Goal: Task Accomplishment & Management: Use online tool/utility

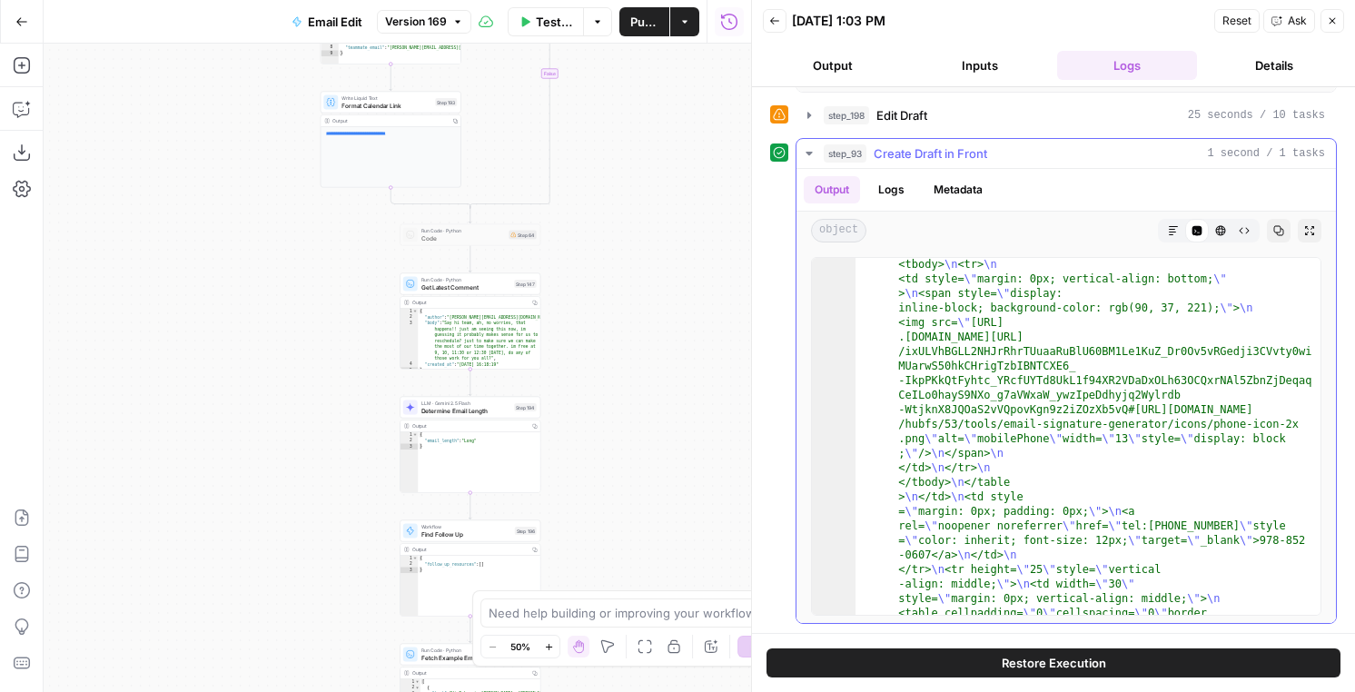
scroll to position [945, 0]
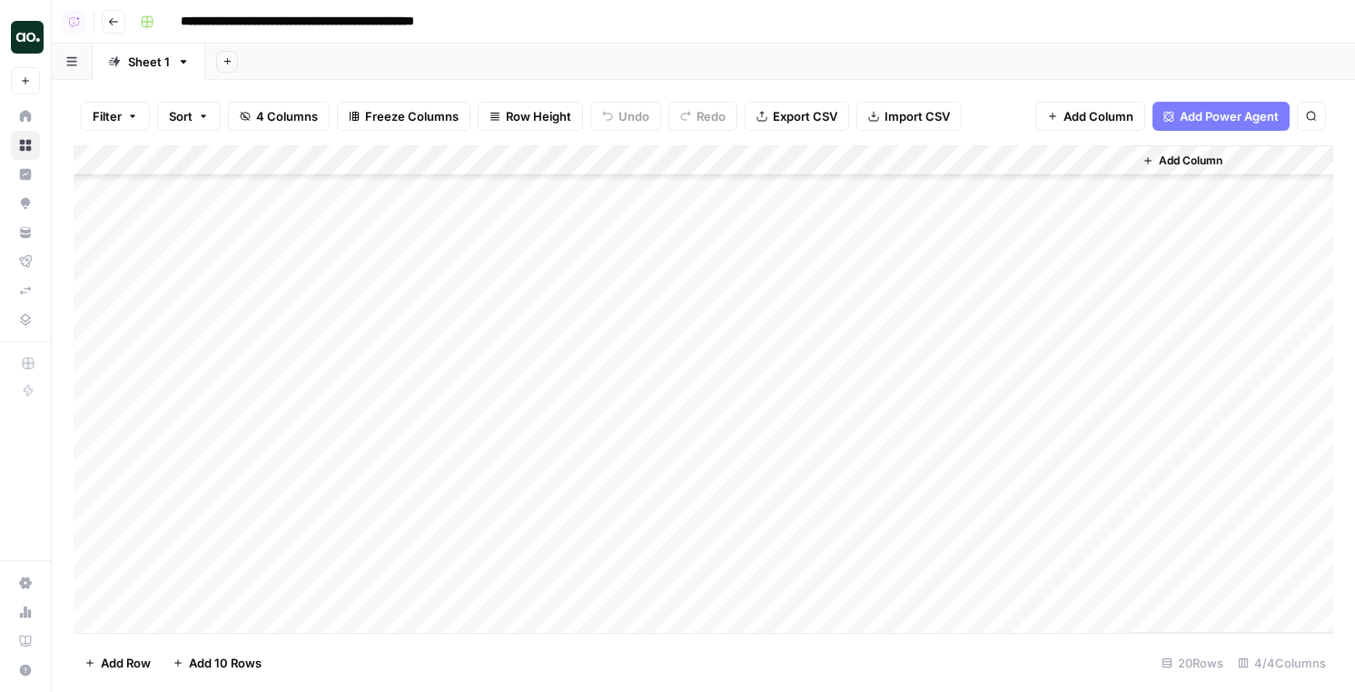
scroll to position [190, 0]
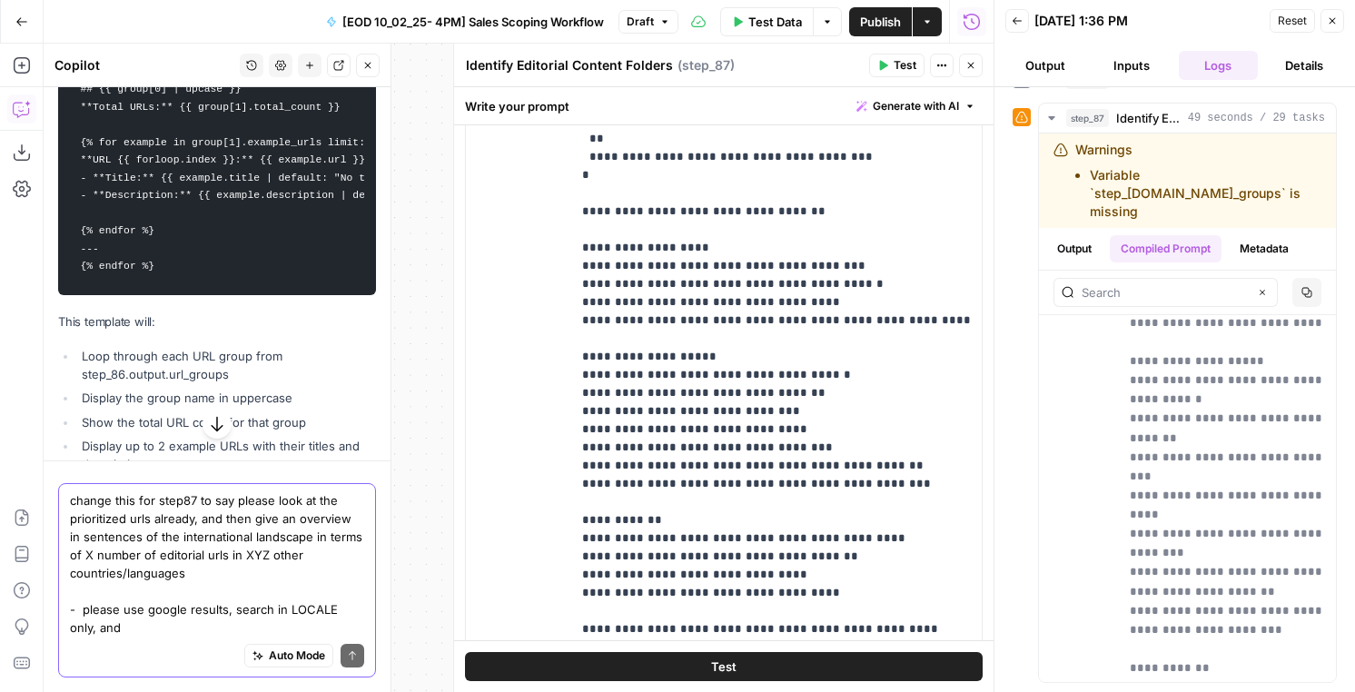
scroll to position [639, 0]
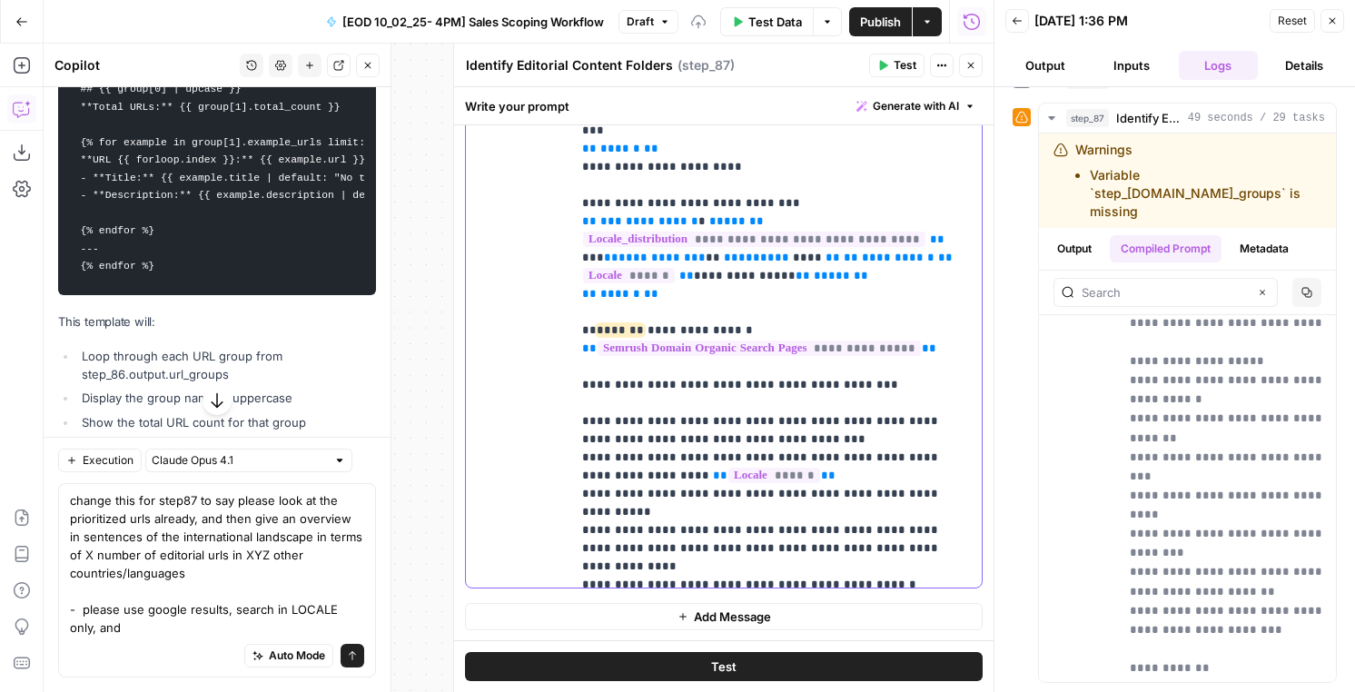
scroll to position [2963, 0]
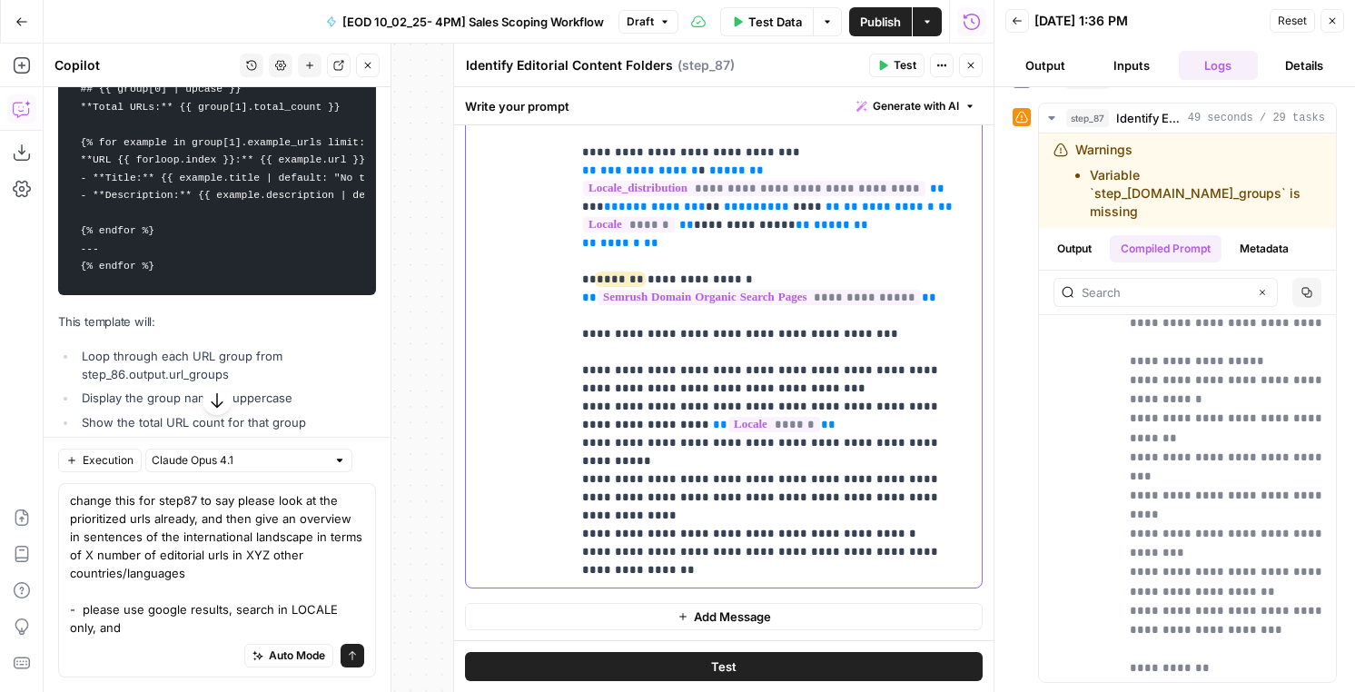
scroll to position [2962, 0]
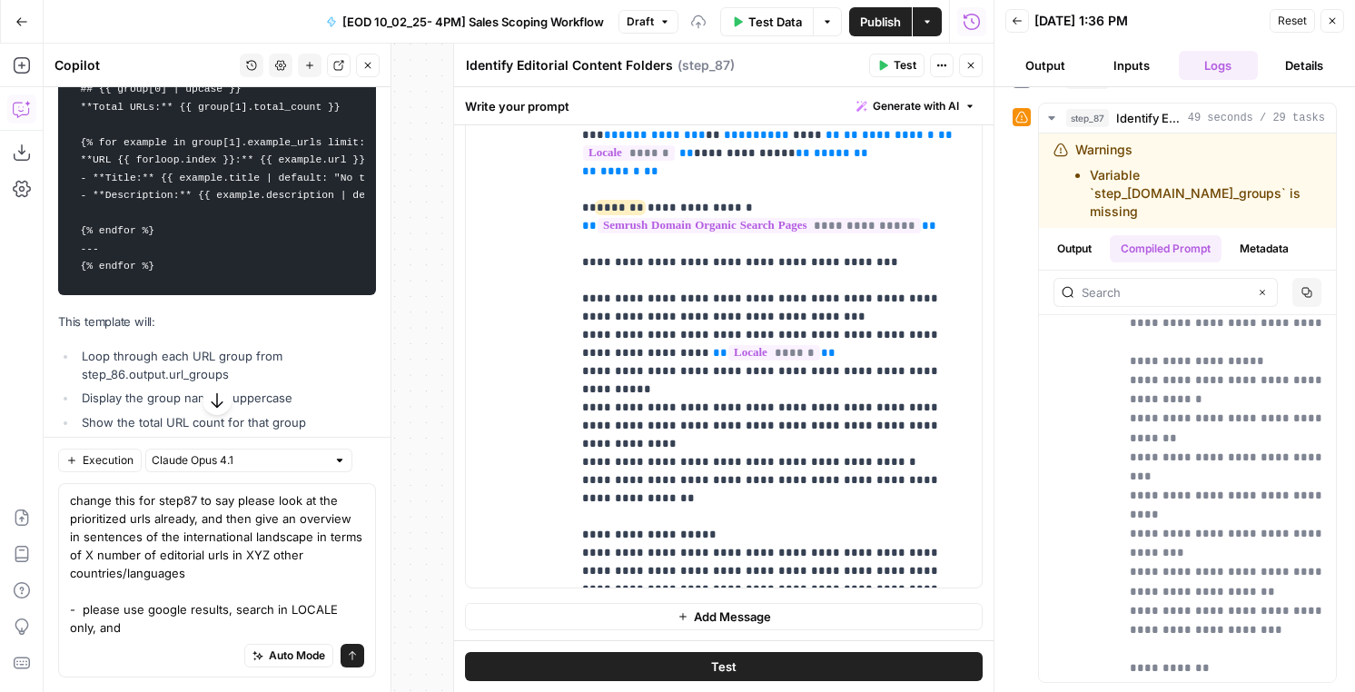
click at [880, 68] on icon "button" at bounding box center [884, 66] width 8 height 10
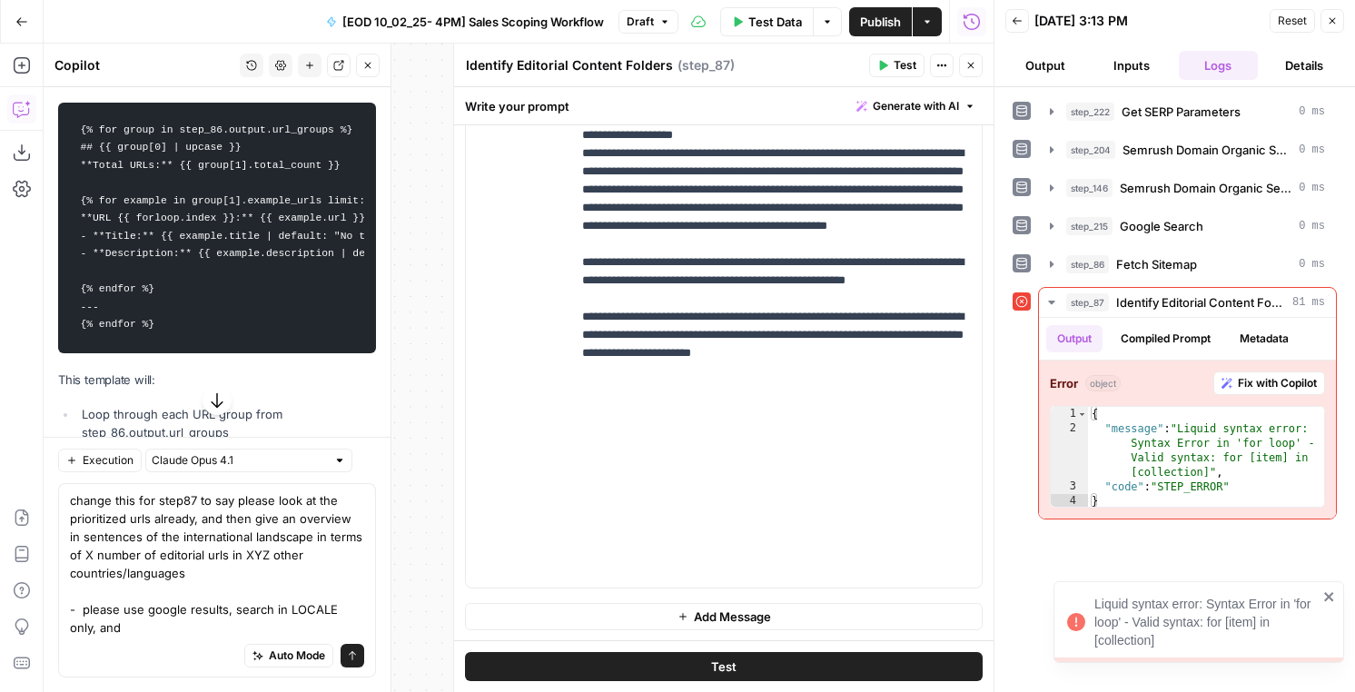
scroll to position [639, 0]
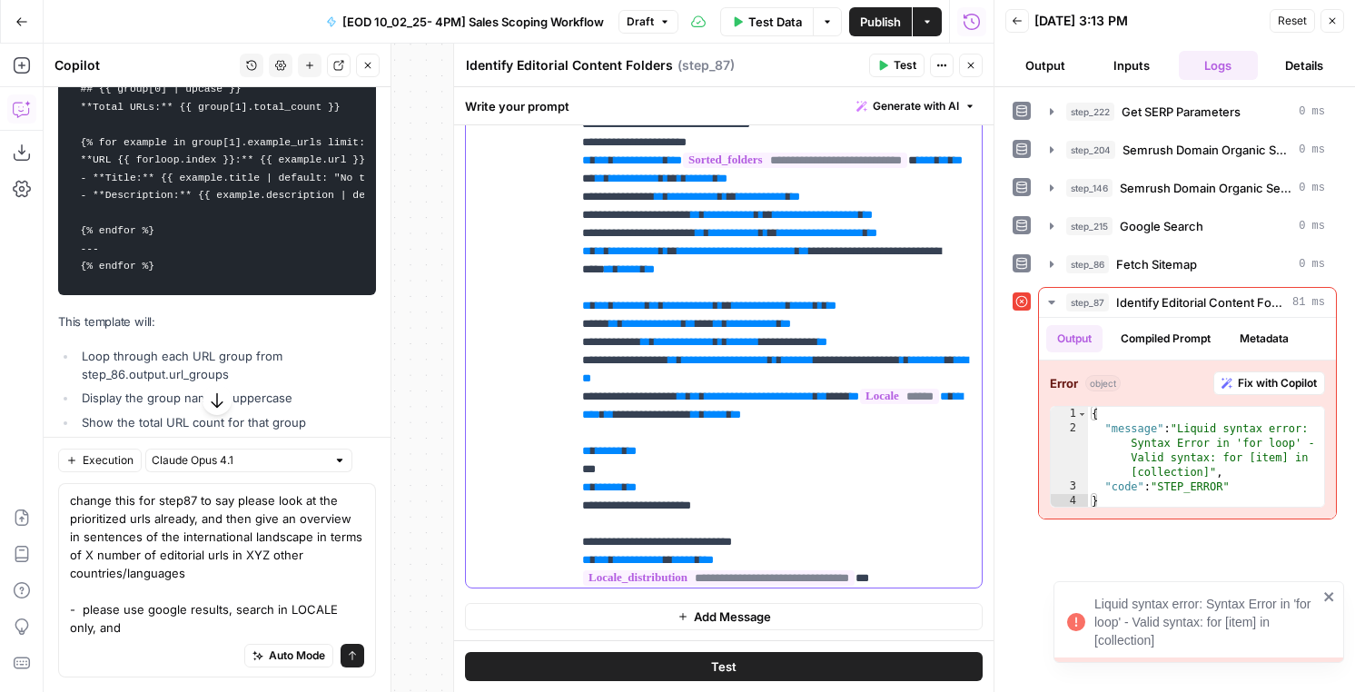
scroll to position [2293, 0]
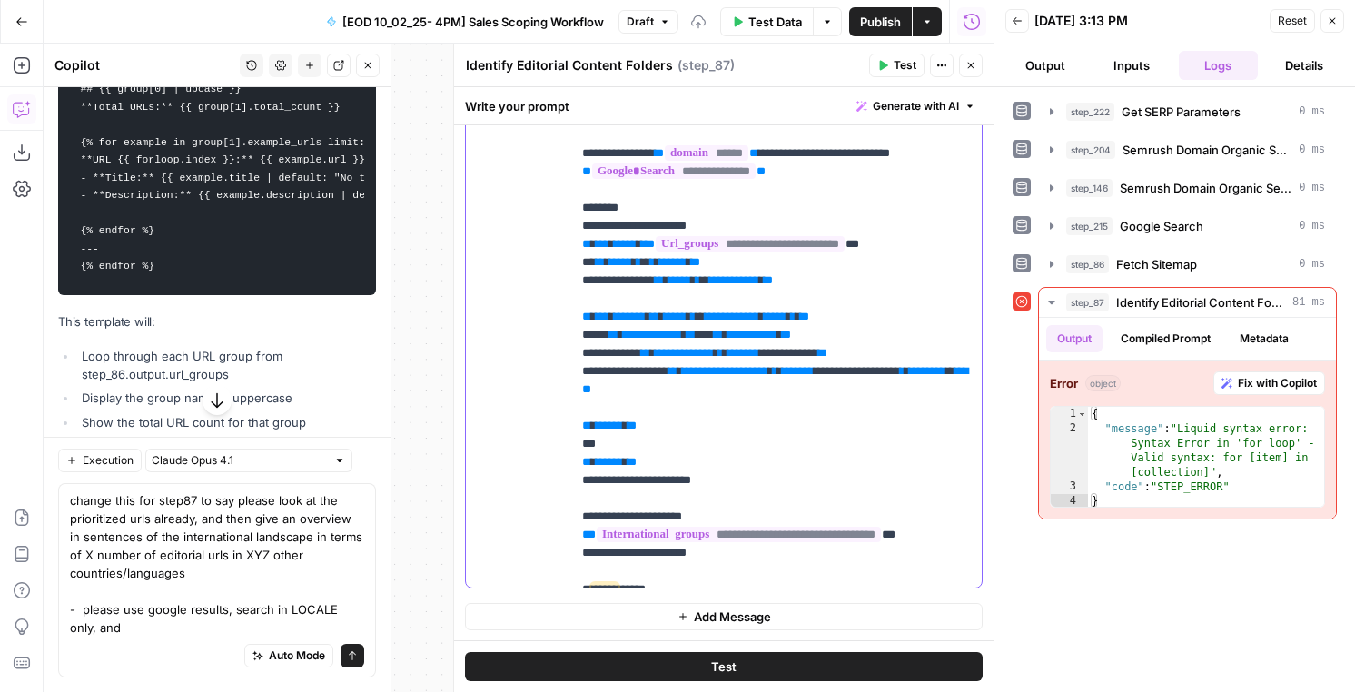
scroll to position [2290, 0]
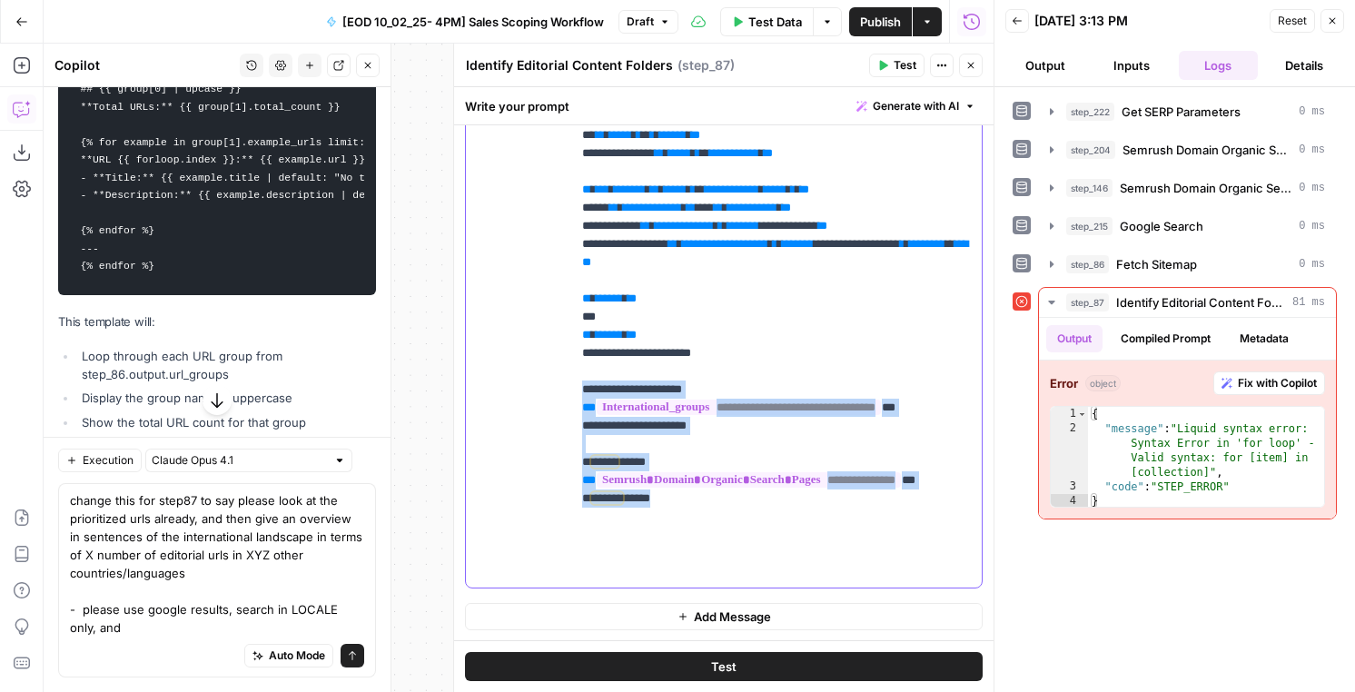
drag, startPoint x: 584, startPoint y: 455, endPoint x: 740, endPoint y: 595, distance: 209.7
click at [740, 595] on div "**********" at bounding box center [723, 95] width 539 height 1091
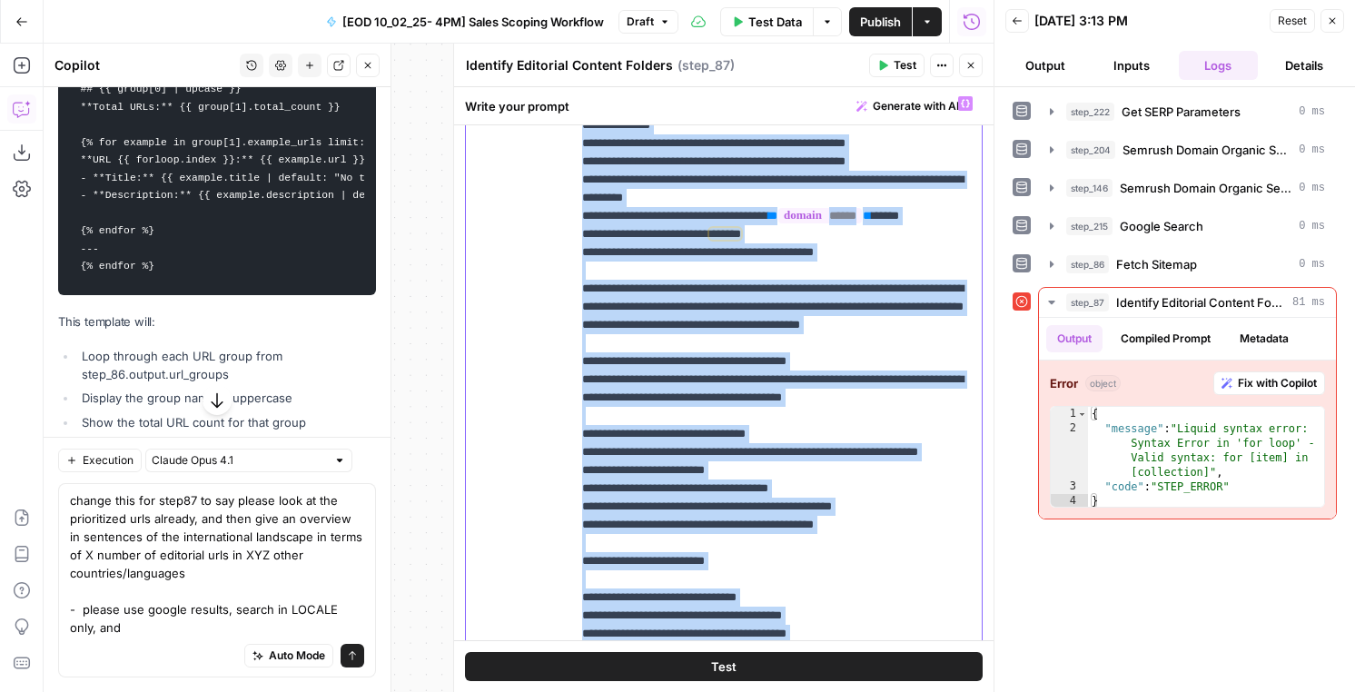
scroll to position [0, 0]
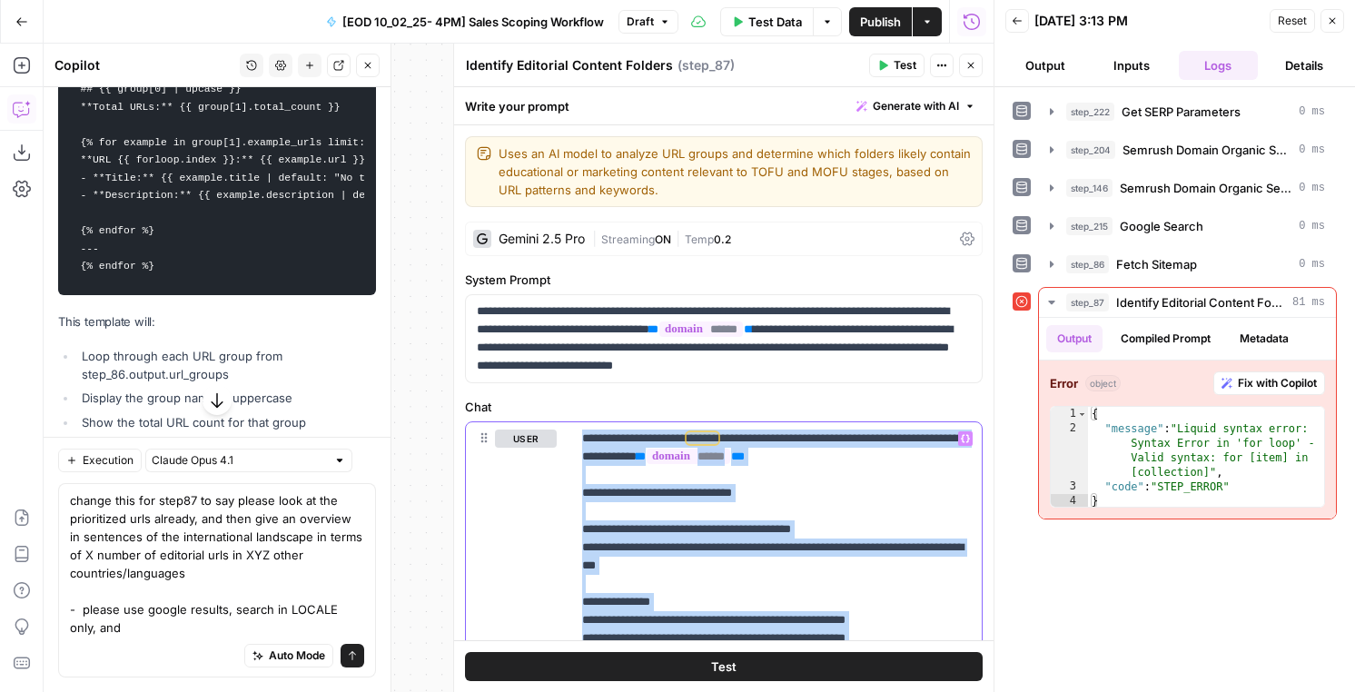
drag, startPoint x: 940, startPoint y: 360, endPoint x: 752, endPoint y: -25, distance: 428.5
click at [752, 0] on html "AirOps New Home Browse Insights Opportunities Your Data Flightpath Syncs Data L…" at bounding box center [677, 346] width 1355 height 692
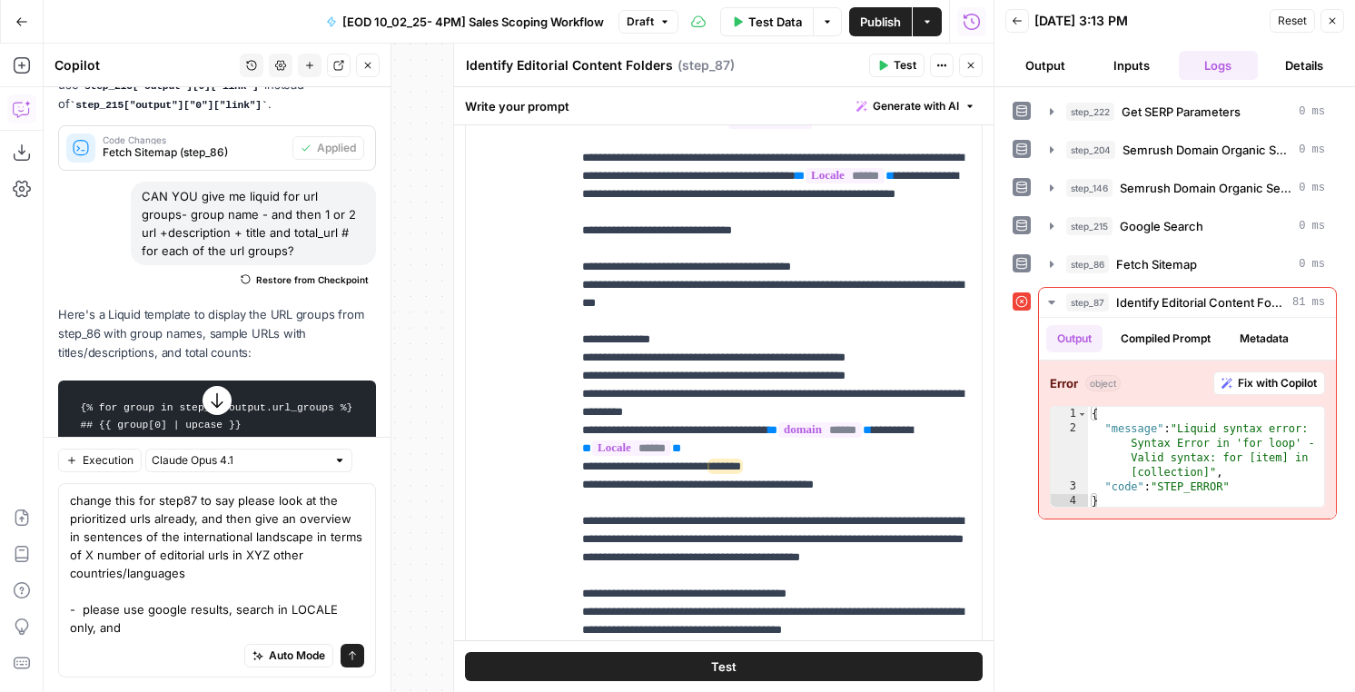
scroll to position [427, 0]
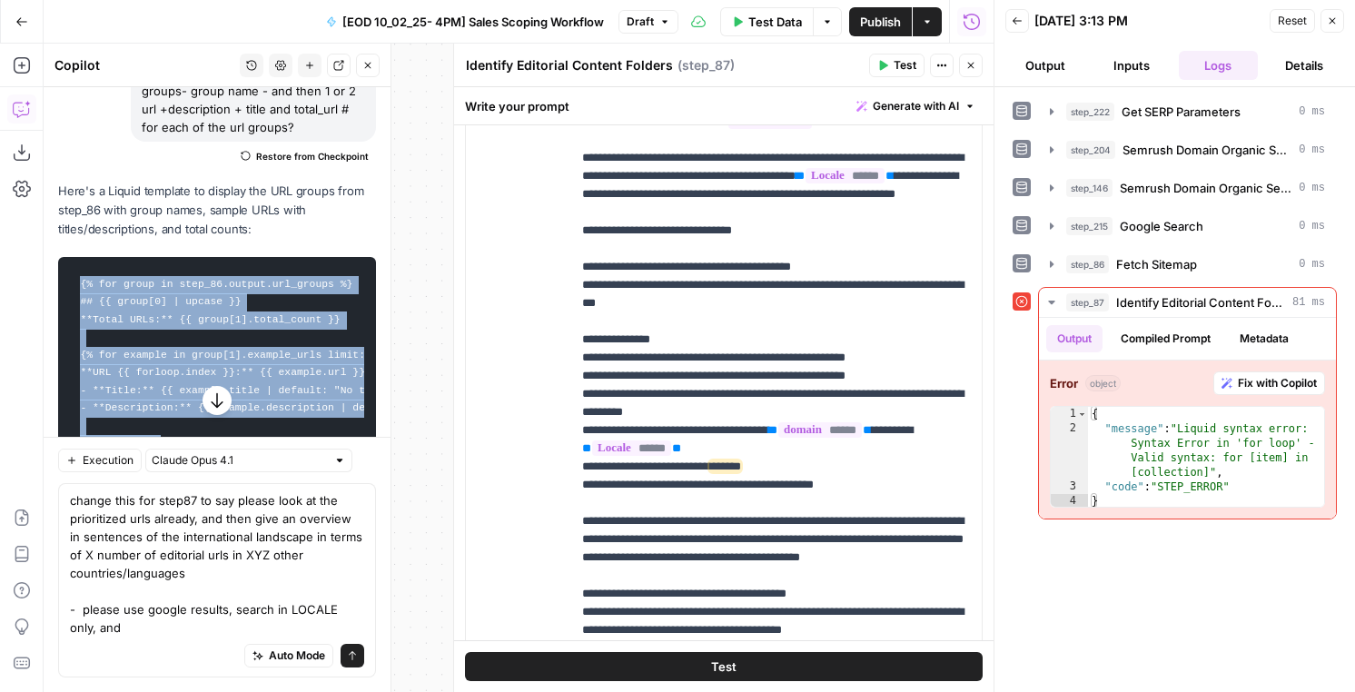
drag, startPoint x: 177, startPoint y: 258, endPoint x: 78, endPoint y: 283, distance: 102.2
click at [78, 283] on code "{% for group in step_86.output.url_groups %} ## {{ group[0] | upcase }} **Total…" at bounding box center [217, 381] width 294 height 233
copy code "{% for group in step_86.output.url_groups %} ## {{ group[0] | upcase }} **Total…"
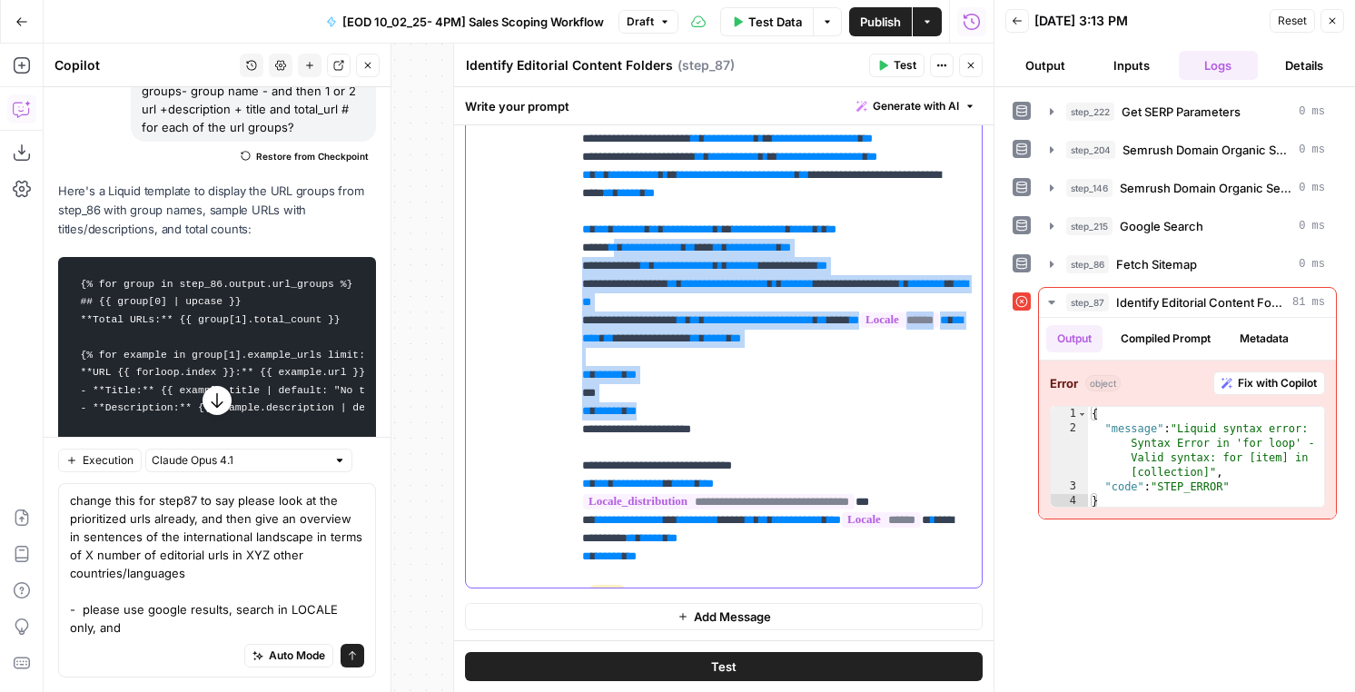
scroll to position [2212, 0]
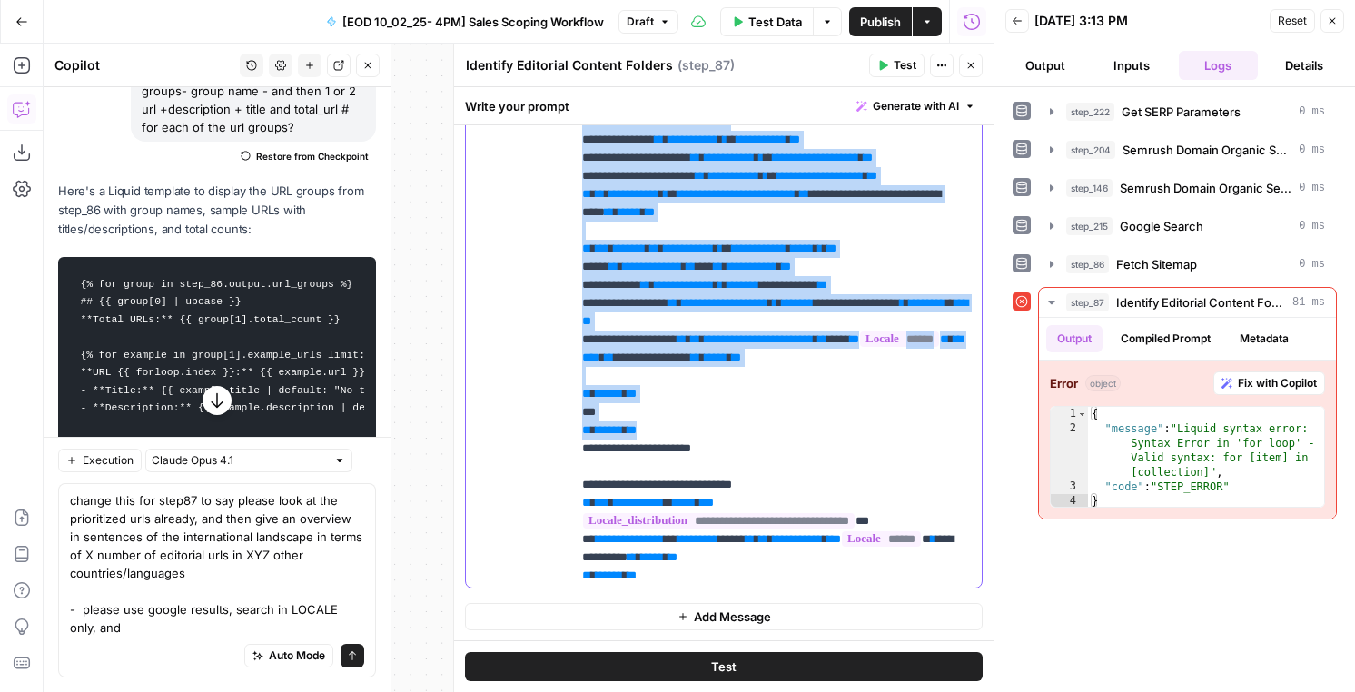
drag, startPoint x: 666, startPoint y: 481, endPoint x: 573, endPoint y: 251, distance: 248.6
click at [573, 251] on div "**********" at bounding box center [776, 217] width 411 height 740
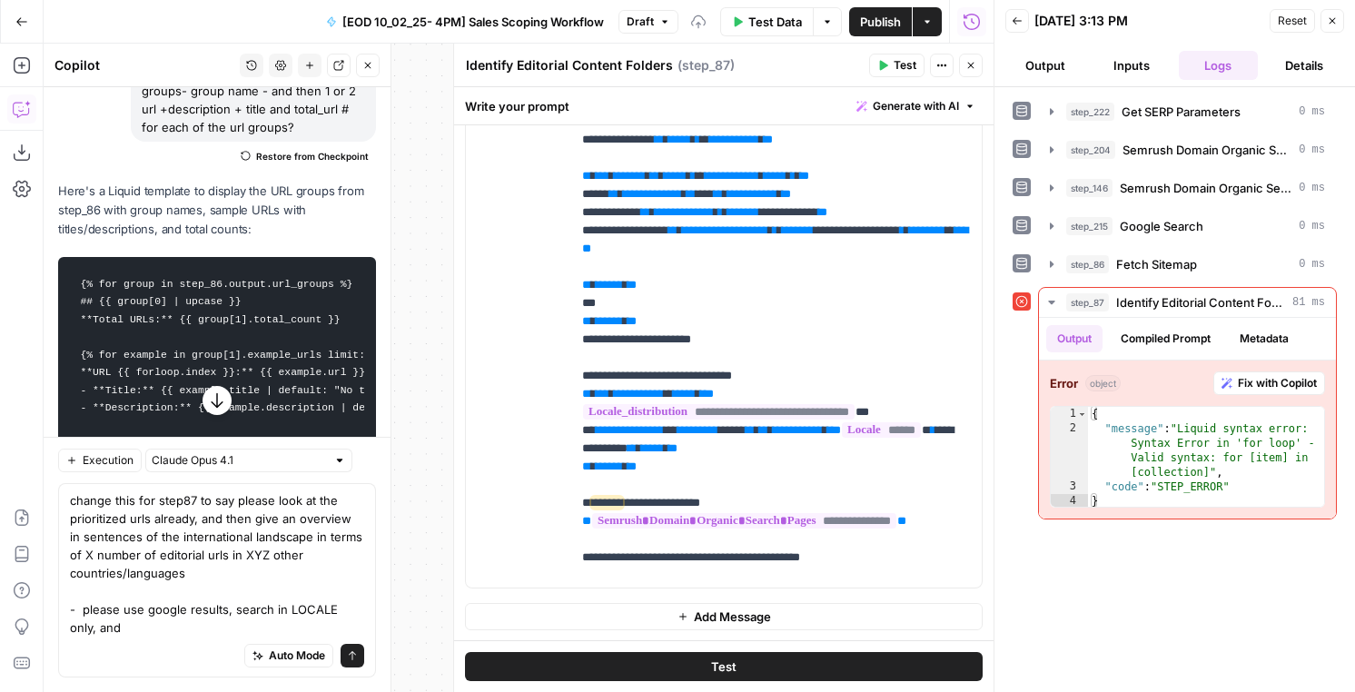
click at [887, 69] on div "Publish P" at bounding box center [879, 60] width 76 height 31
click at [902, 65] on span "Test" at bounding box center [905, 65] width 23 height 16
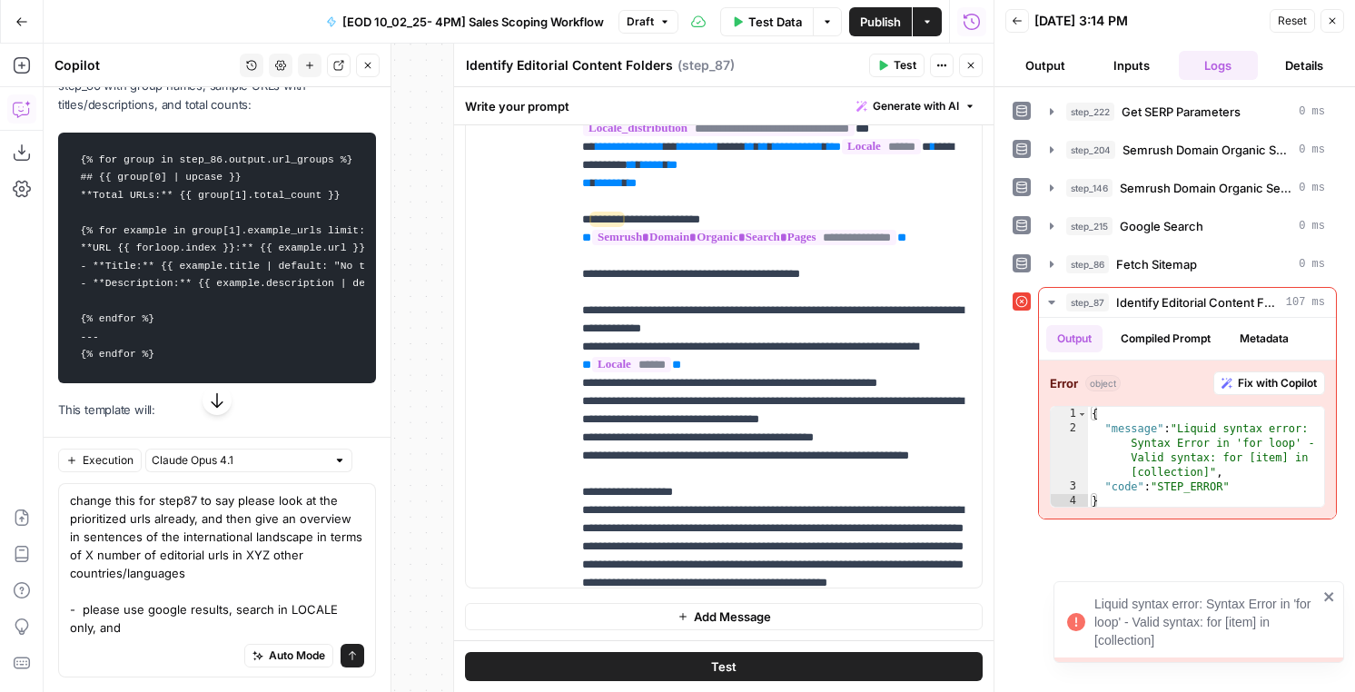
scroll to position [488, 0]
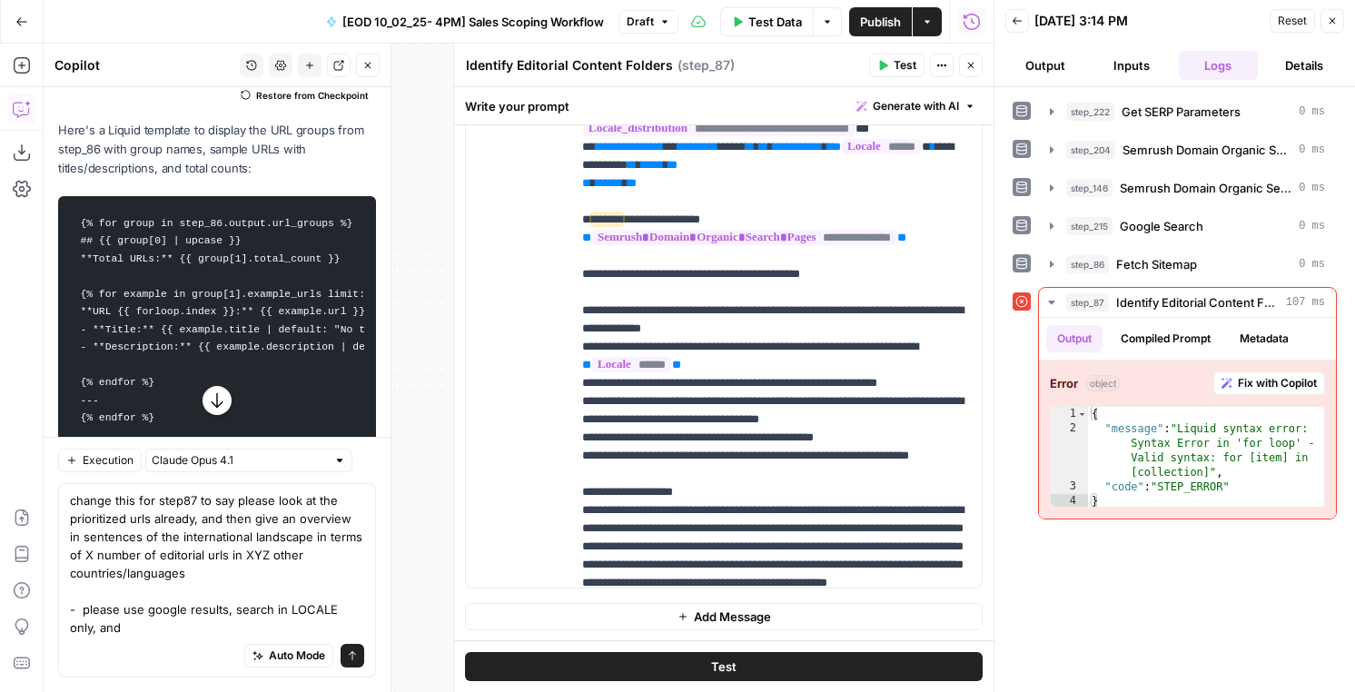
drag, startPoint x: 168, startPoint y: 293, endPoint x: 79, endPoint y: 227, distance: 111.0
click at [79, 227] on code "{% for group in step_86.output.url_groups %} ## {{ group[0] | upcase }} **Total…" at bounding box center [217, 320] width 294 height 233
copy code "{% for group in step_86.output.url_groups %} ## {{ group[0] | upcase }} **Total…"
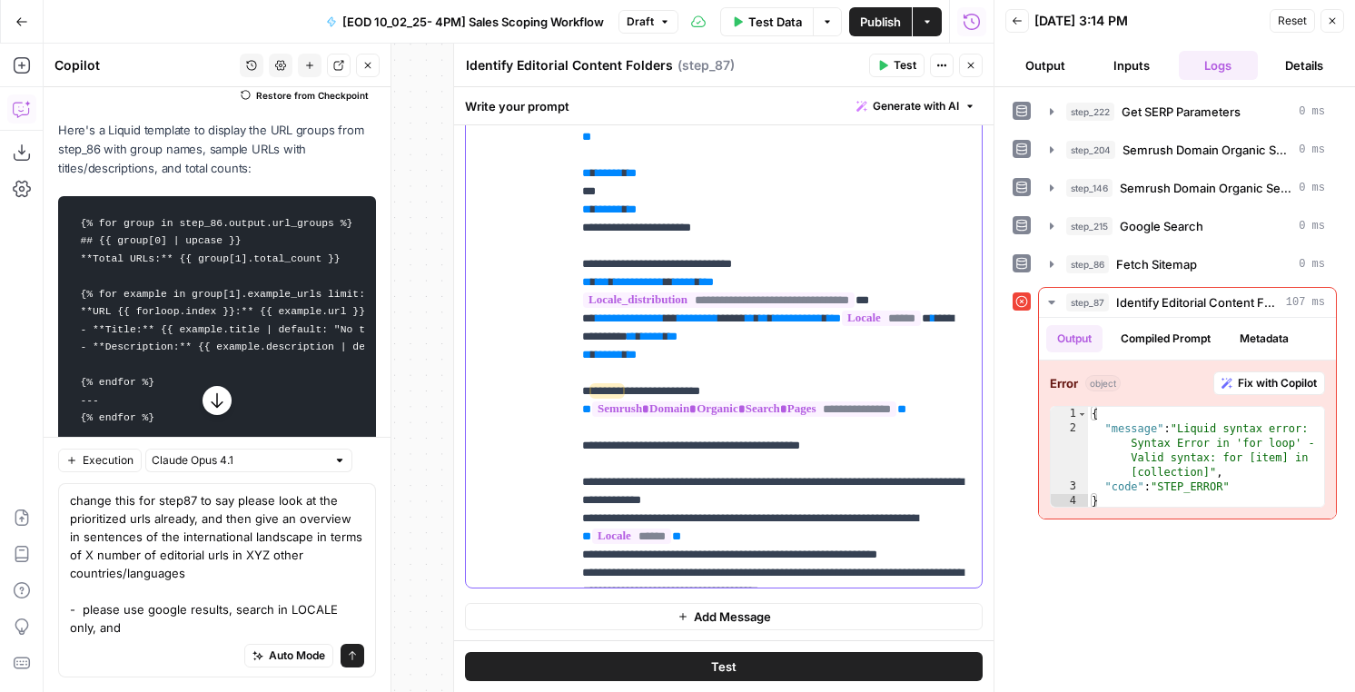
scroll to position [2322, 0]
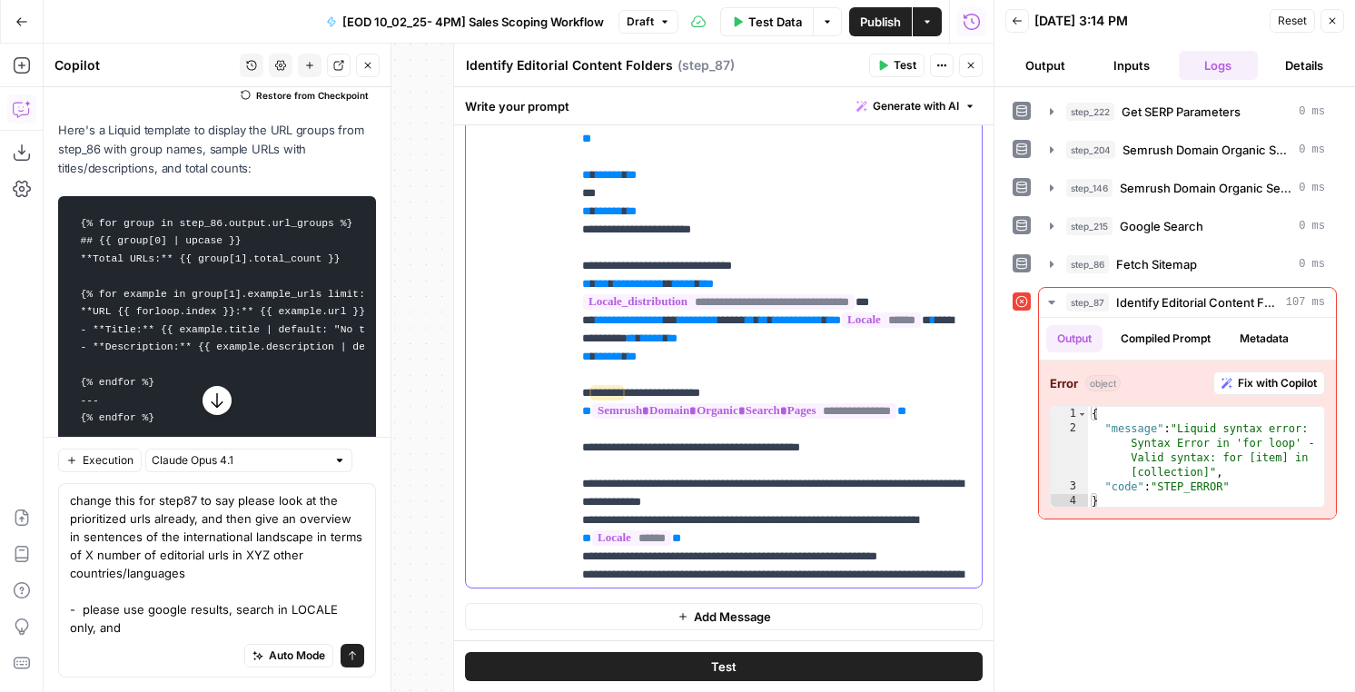
drag, startPoint x: 671, startPoint y: 338, endPoint x: 573, endPoint y: 430, distance: 134.9
click at [573, 430] on div "**********" at bounding box center [776, 217] width 411 height 740
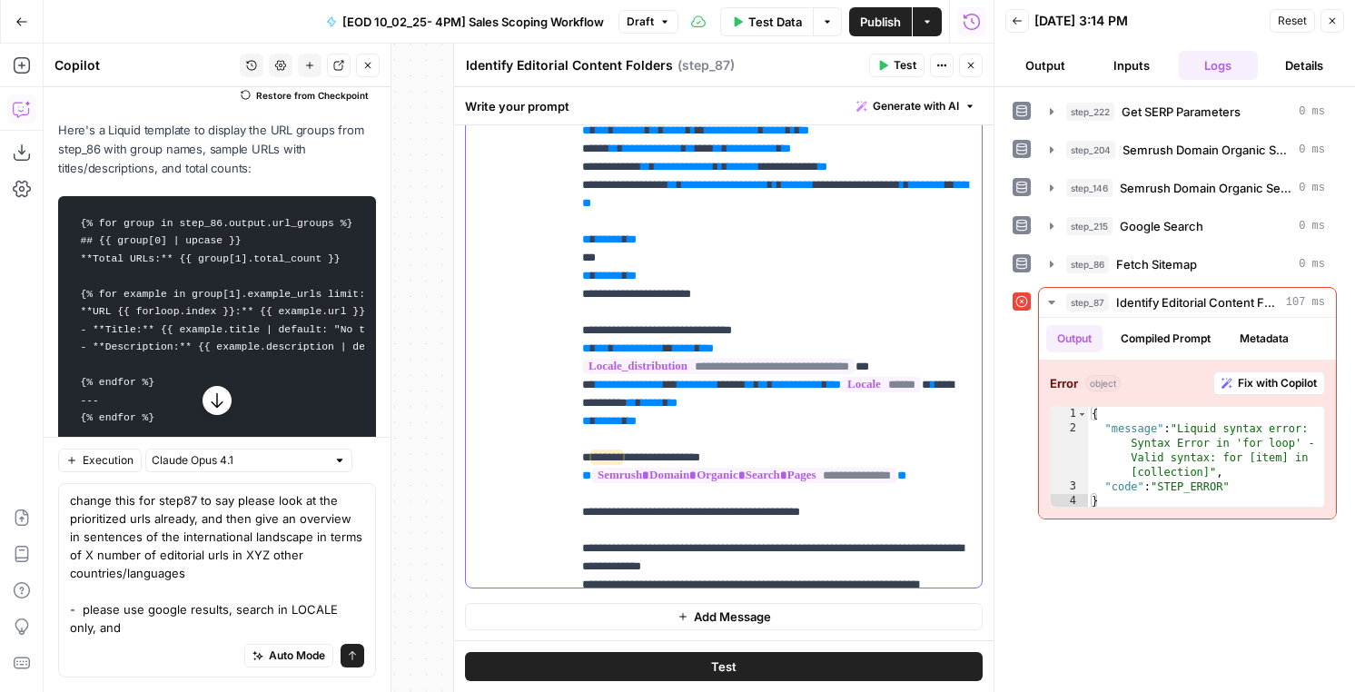
scroll to position [2244, 0]
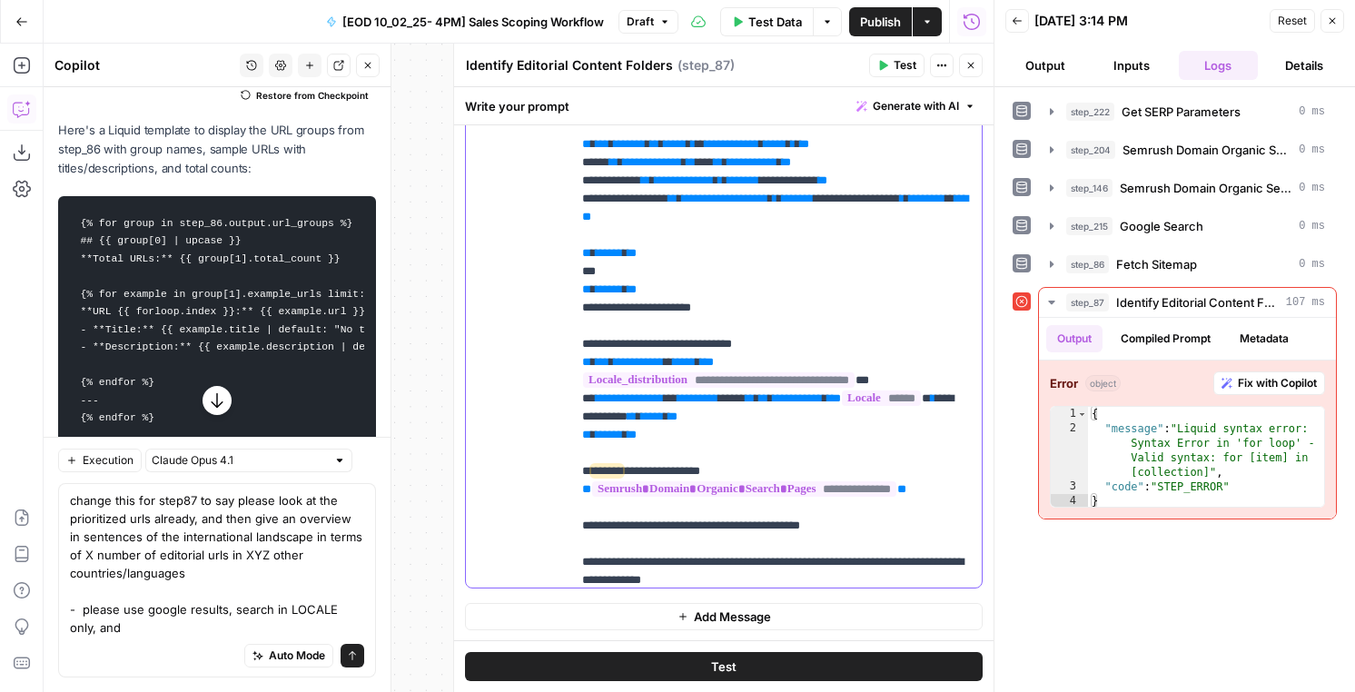
drag, startPoint x: 669, startPoint y: 434, endPoint x: 575, endPoint y: 221, distance: 233.4
click at [575, 221] on div "**********" at bounding box center [776, 217] width 411 height 740
click at [892, 68] on button "Test" at bounding box center [896, 66] width 55 height 24
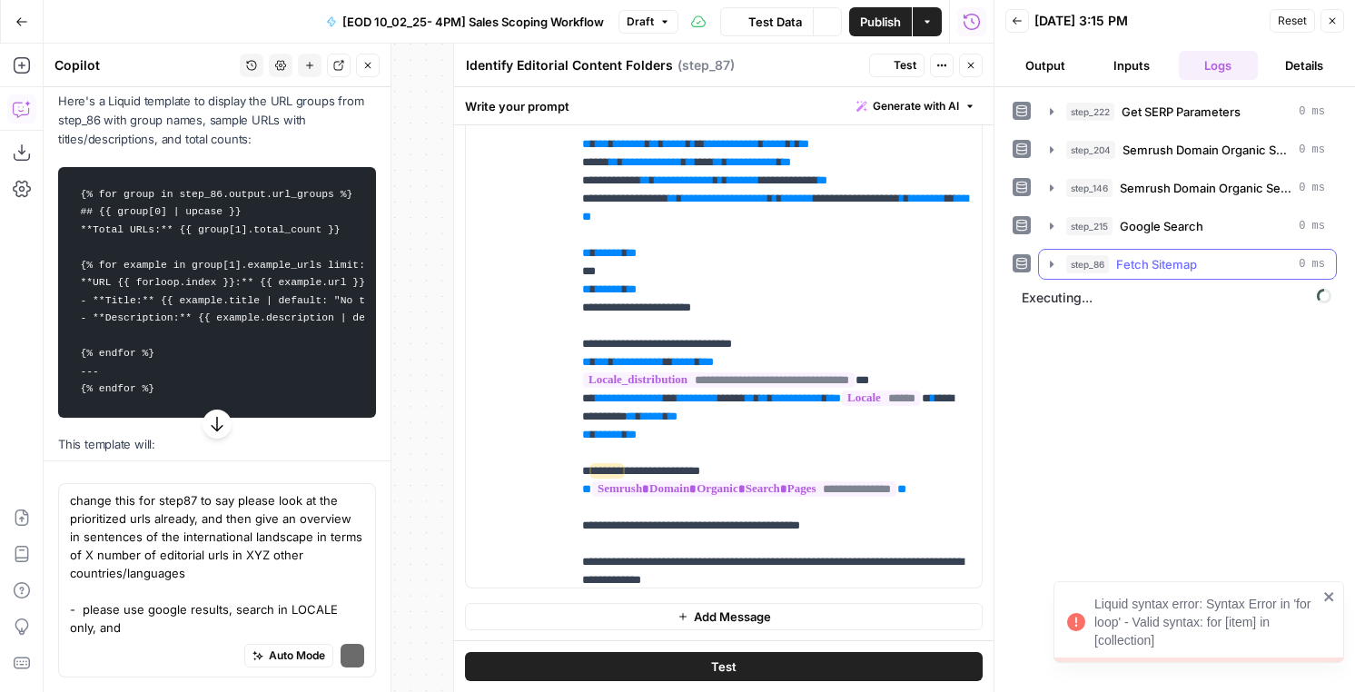
scroll to position [488, 0]
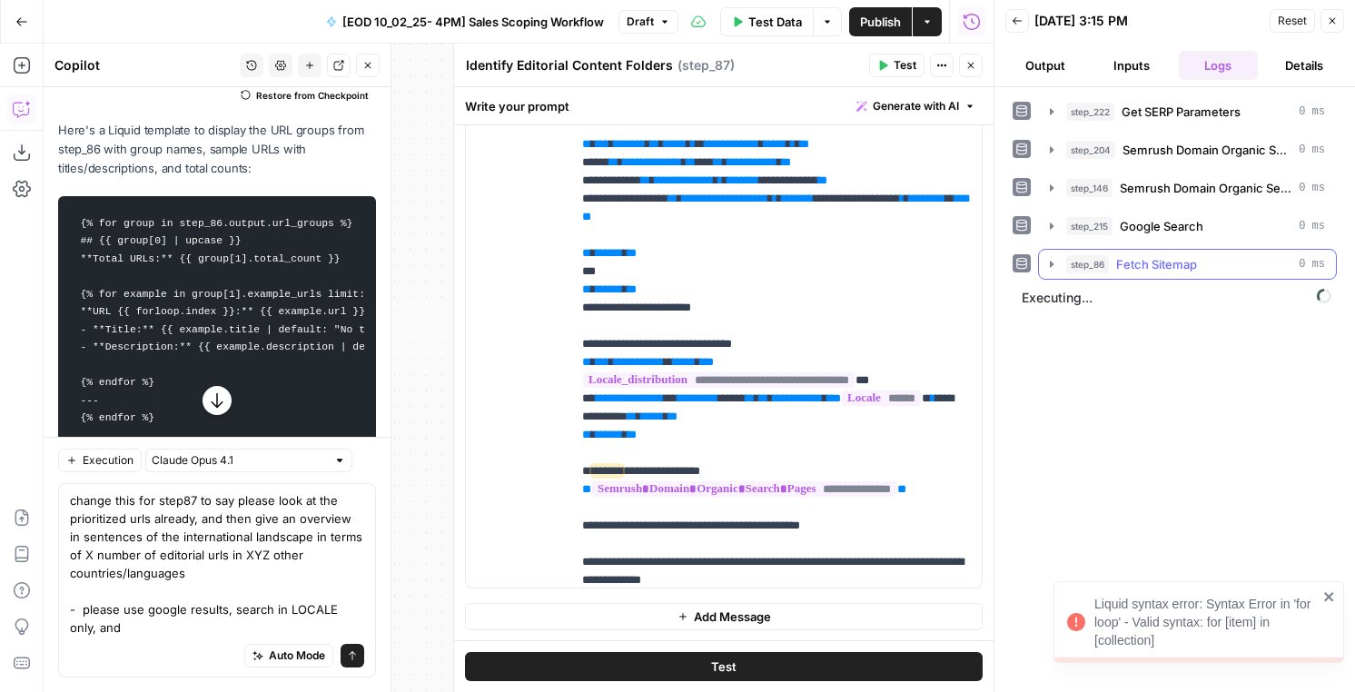
click at [1079, 262] on span "step_86" at bounding box center [1087, 264] width 43 height 18
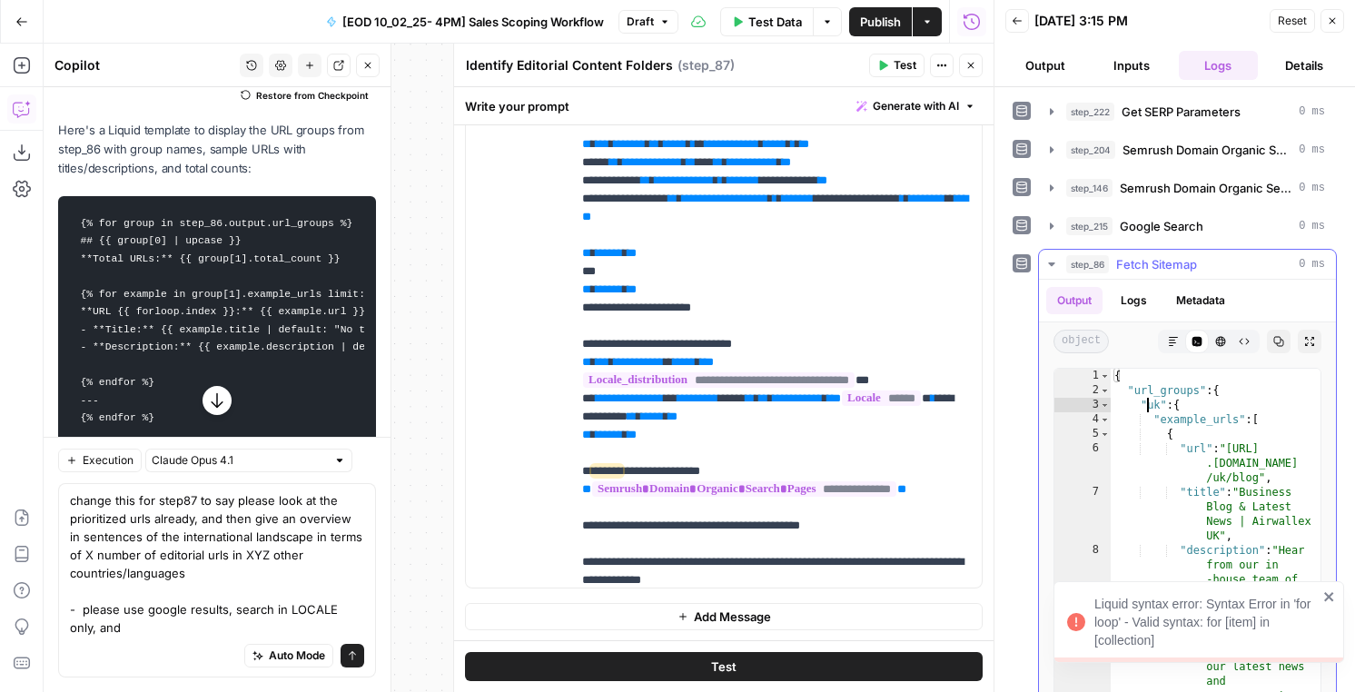
type textarea "*******"
click at [1145, 400] on div "{ "url_groups" : { "uk" : { "example_urls" : [ { "url" : "https://www .airwalle…" at bounding box center [1216, 562] width 210 height 386
type input "*"
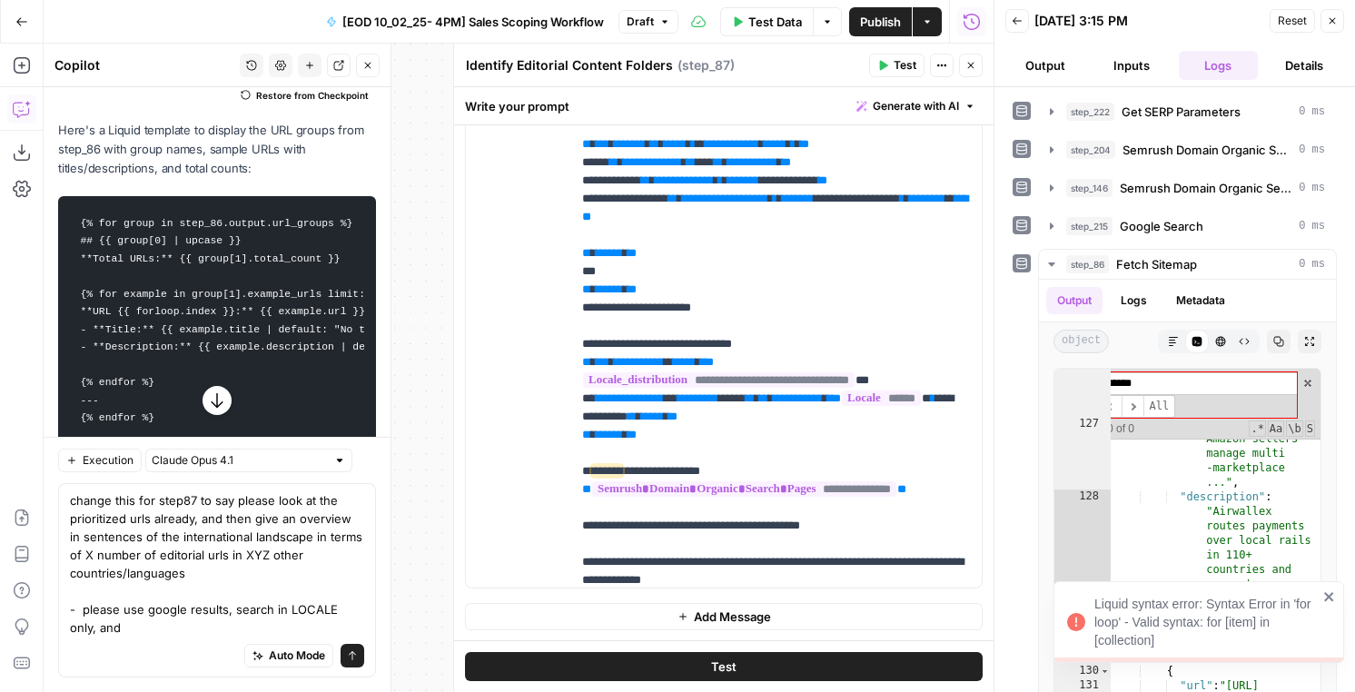
scroll to position [2308, 0]
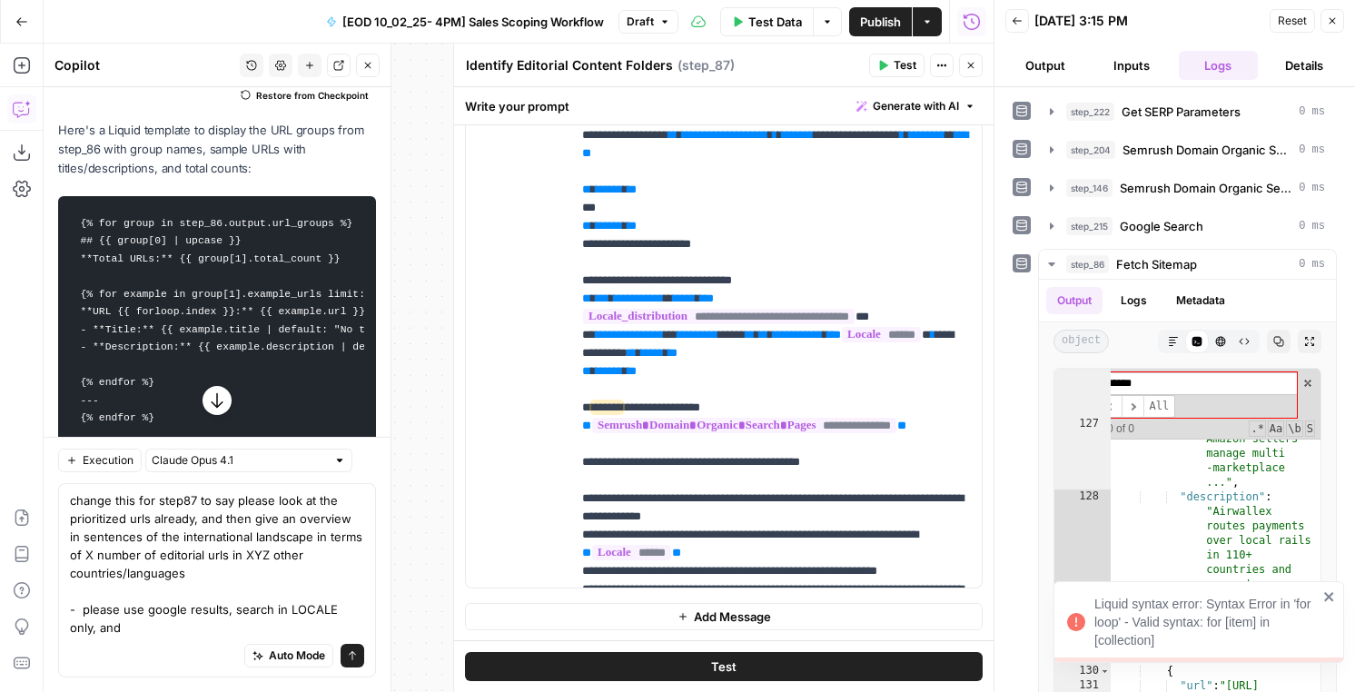
type input "******"
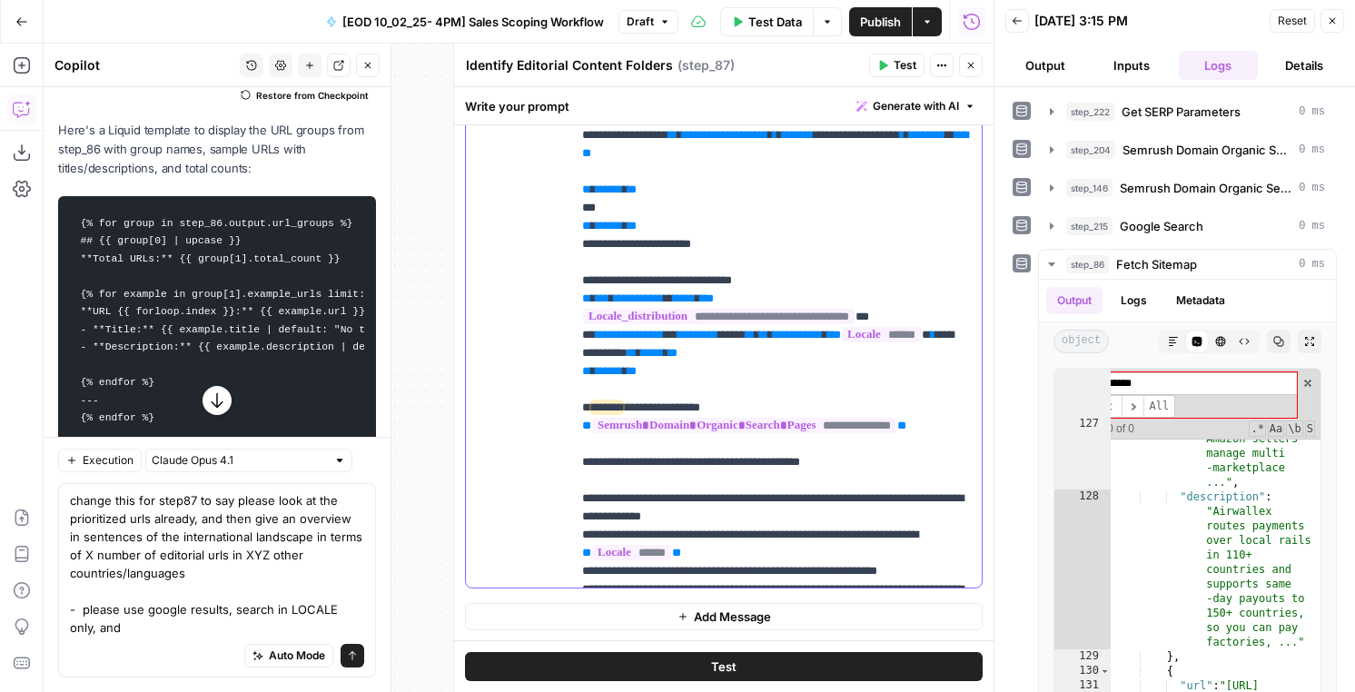
drag, startPoint x: 674, startPoint y: 520, endPoint x: 579, endPoint y: 462, distance: 111.7
click at [579, 462] on div "**********" at bounding box center [776, 217] width 411 height 740
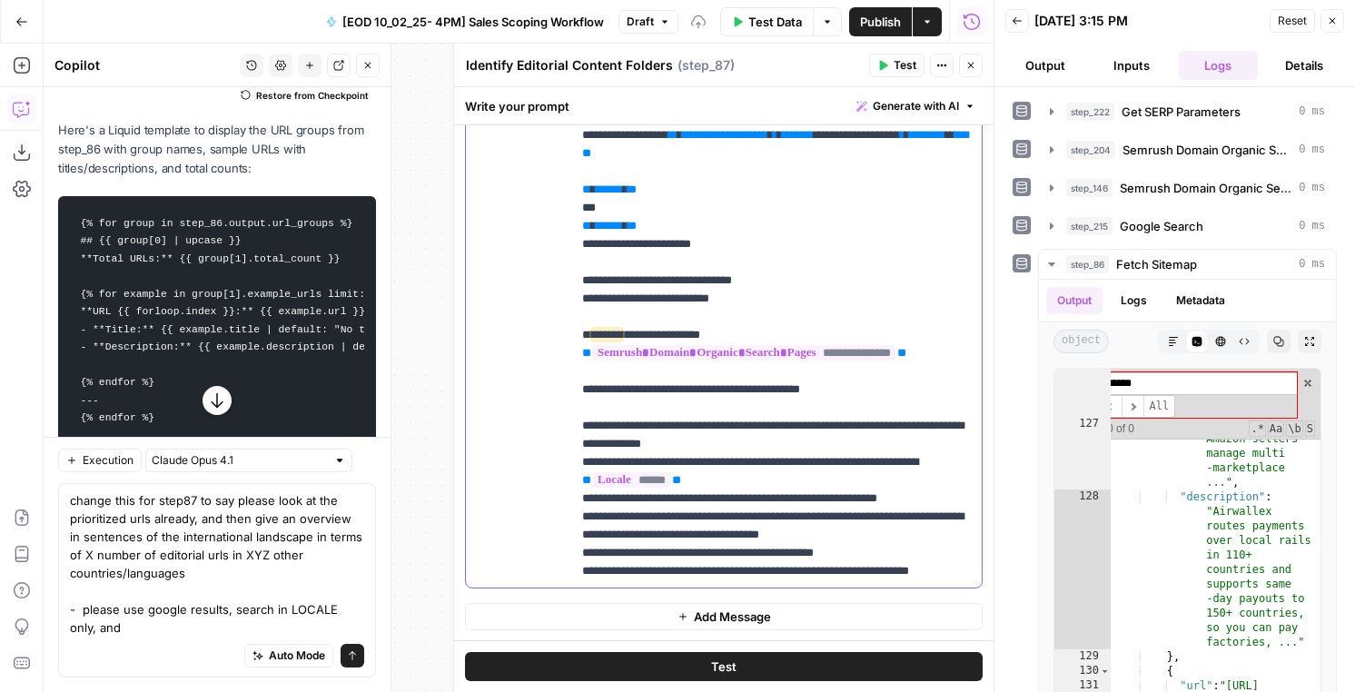
drag, startPoint x: 749, startPoint y: 442, endPoint x: 581, endPoint y: 425, distance: 168.9
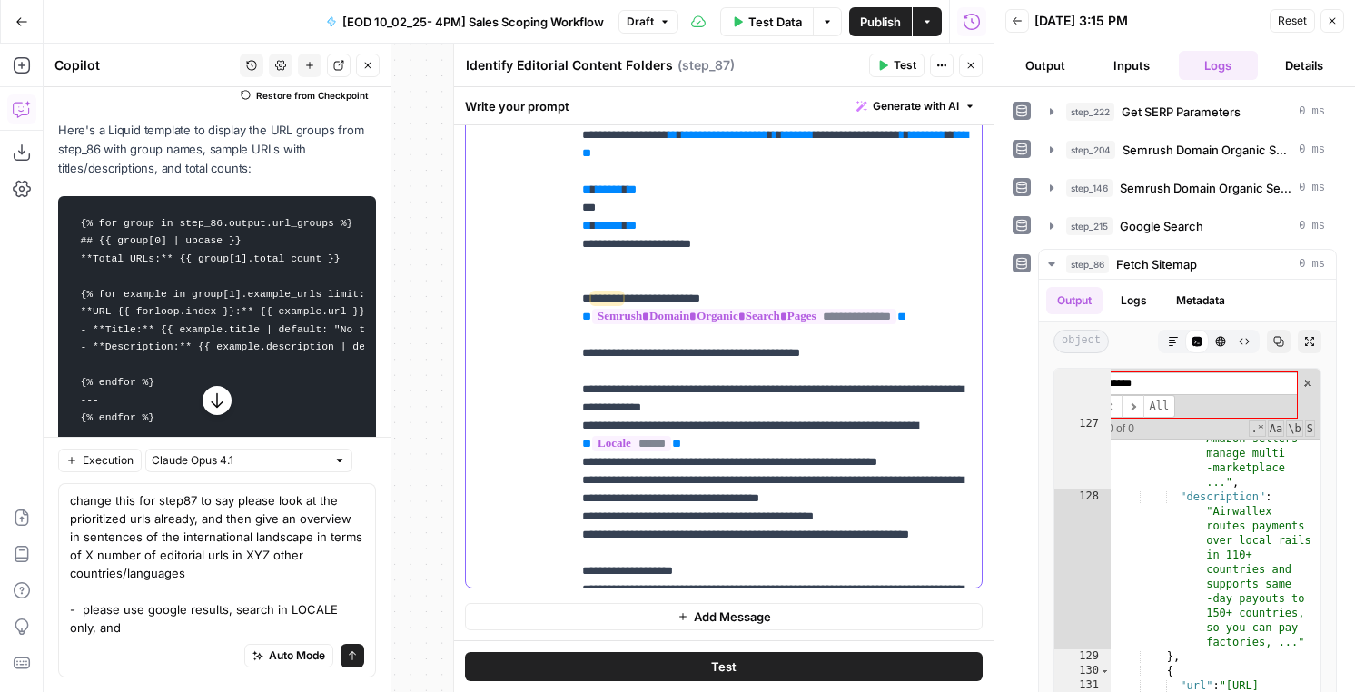
scroll to position [483, 0]
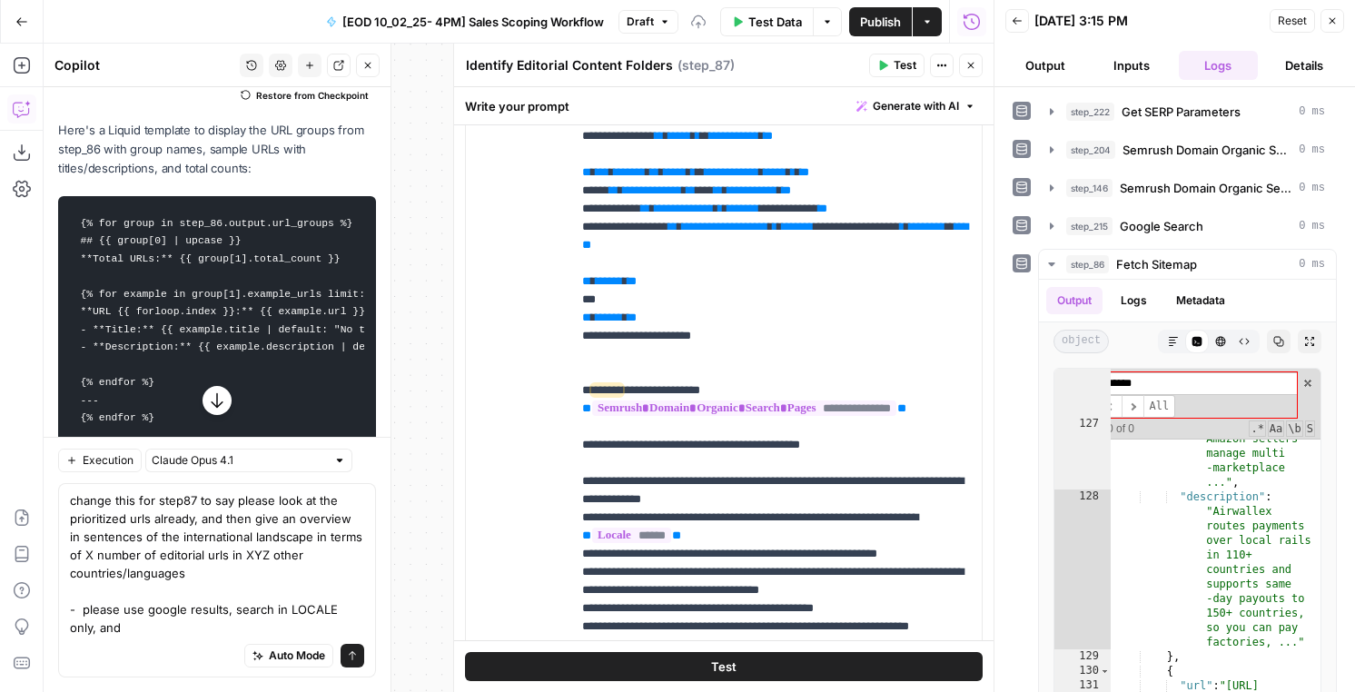
click at [895, 57] on span "Test" at bounding box center [905, 65] width 23 height 16
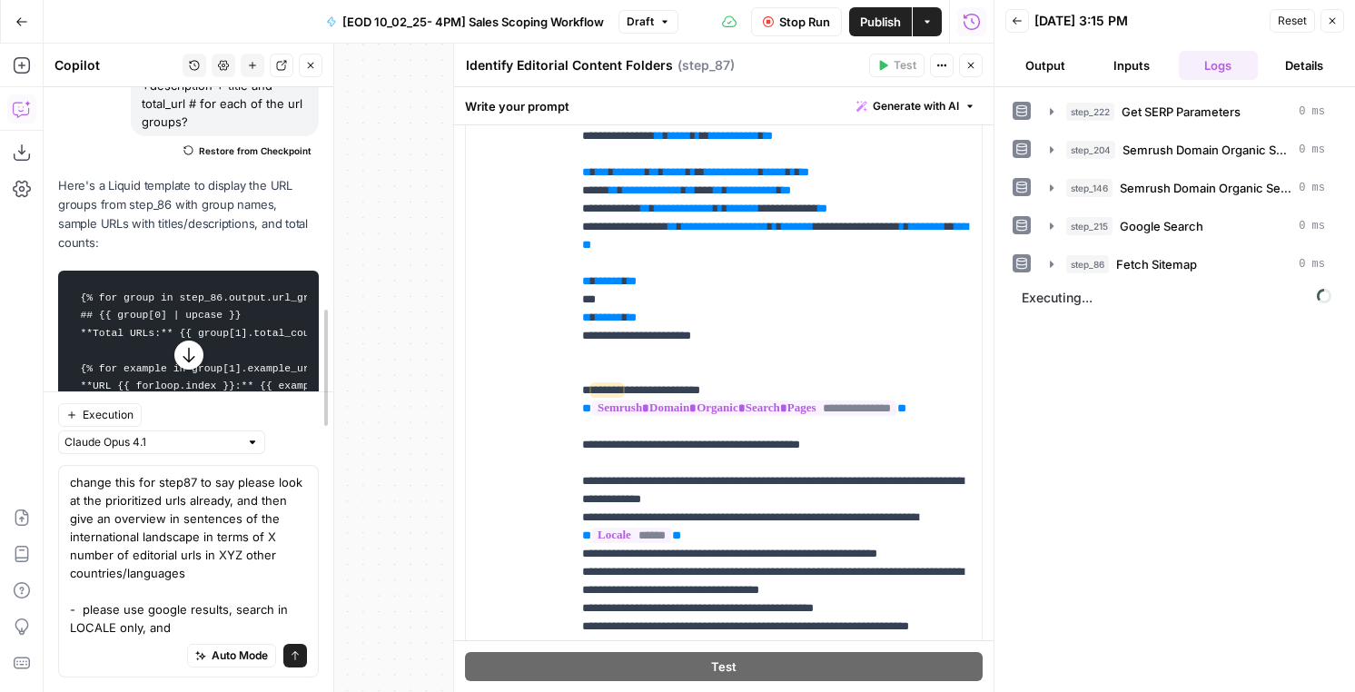
scroll to position [525, 0]
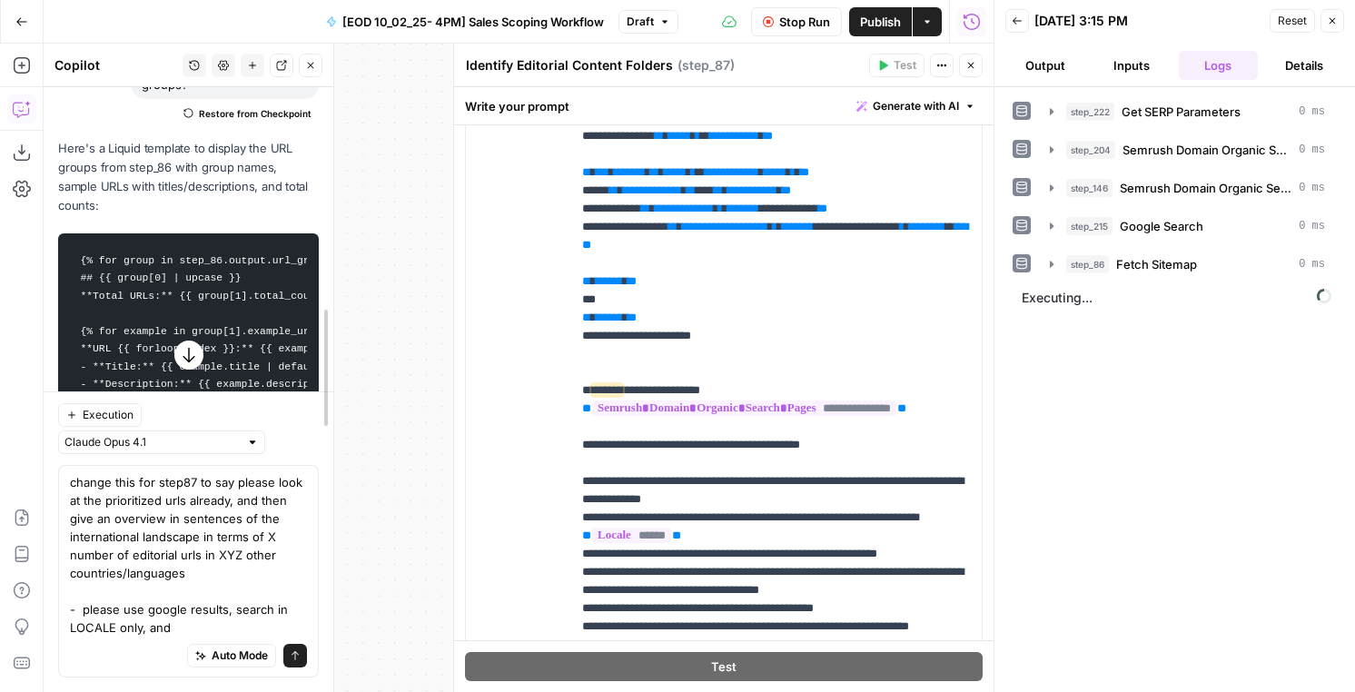
drag, startPoint x: 386, startPoint y: 504, endPoint x: 224, endPoint y: 527, distance: 163.2
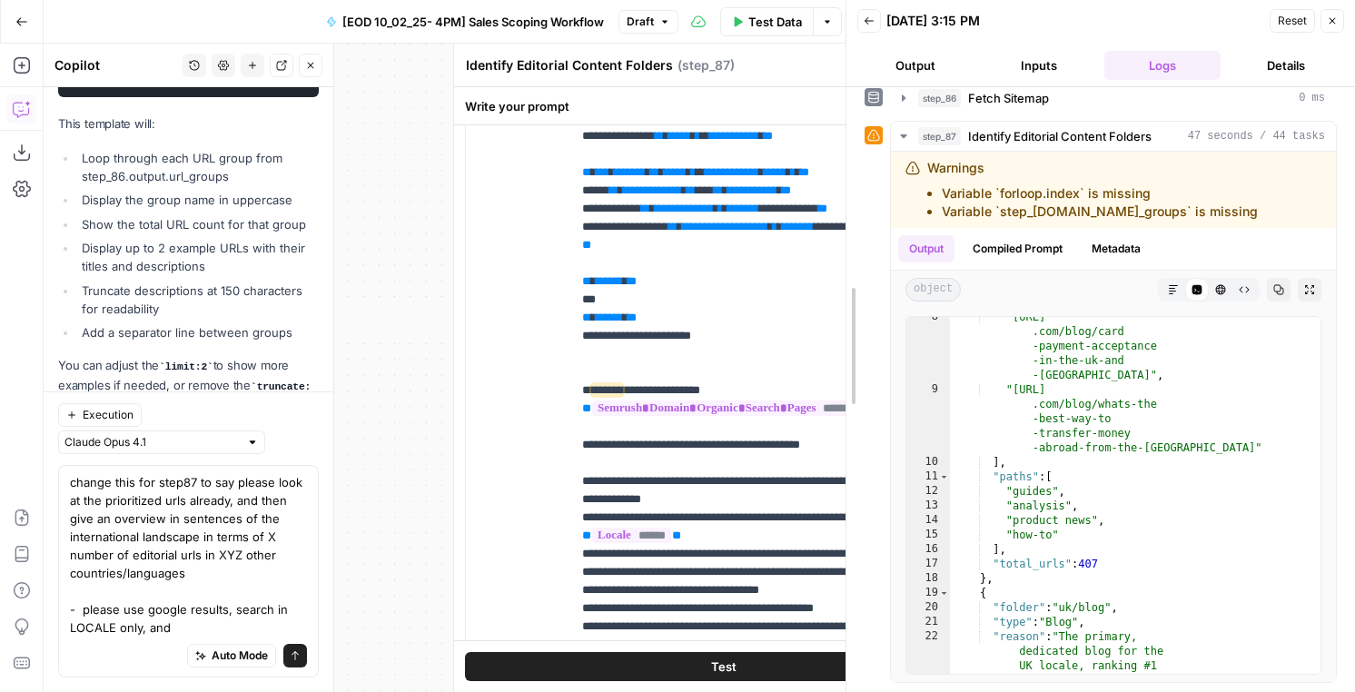
scroll to position [166, 0]
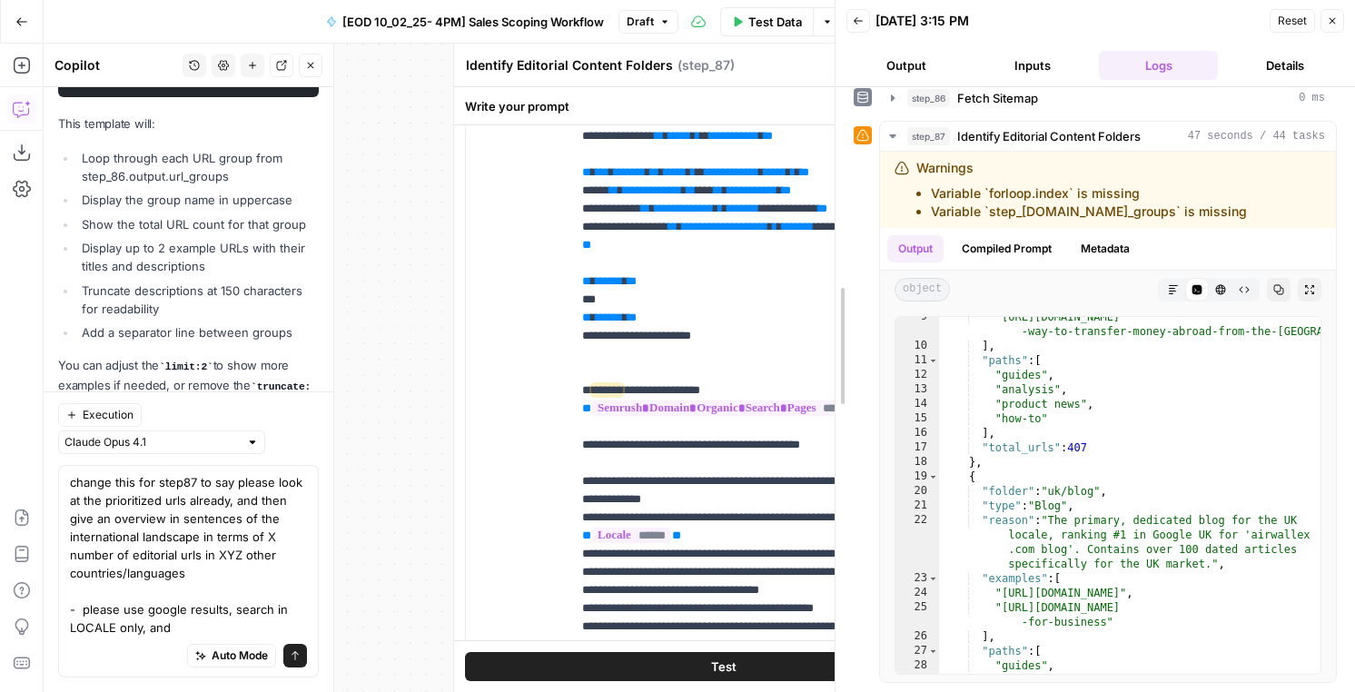
drag, startPoint x: 989, startPoint y: 443, endPoint x: 641, endPoint y: 475, distance: 349.3
click at [826, 475] on div at bounding box center [835, 346] width 18 height 692
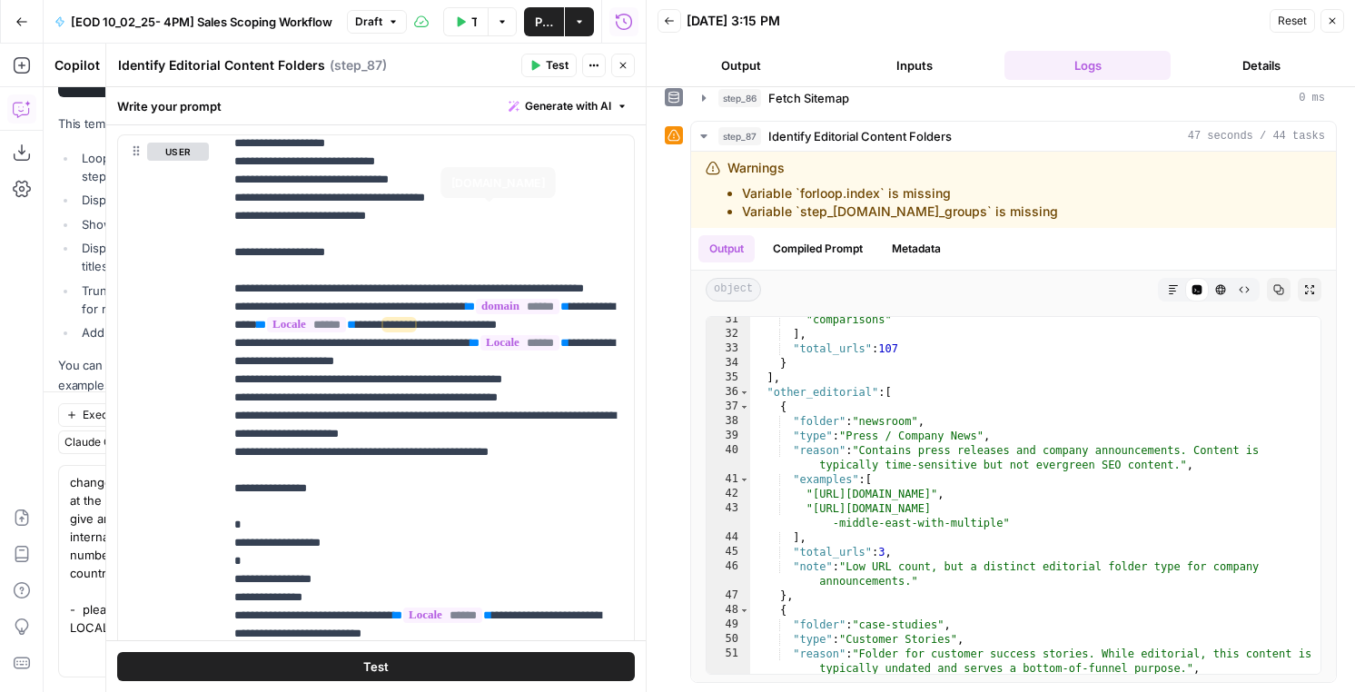
scroll to position [351, 0]
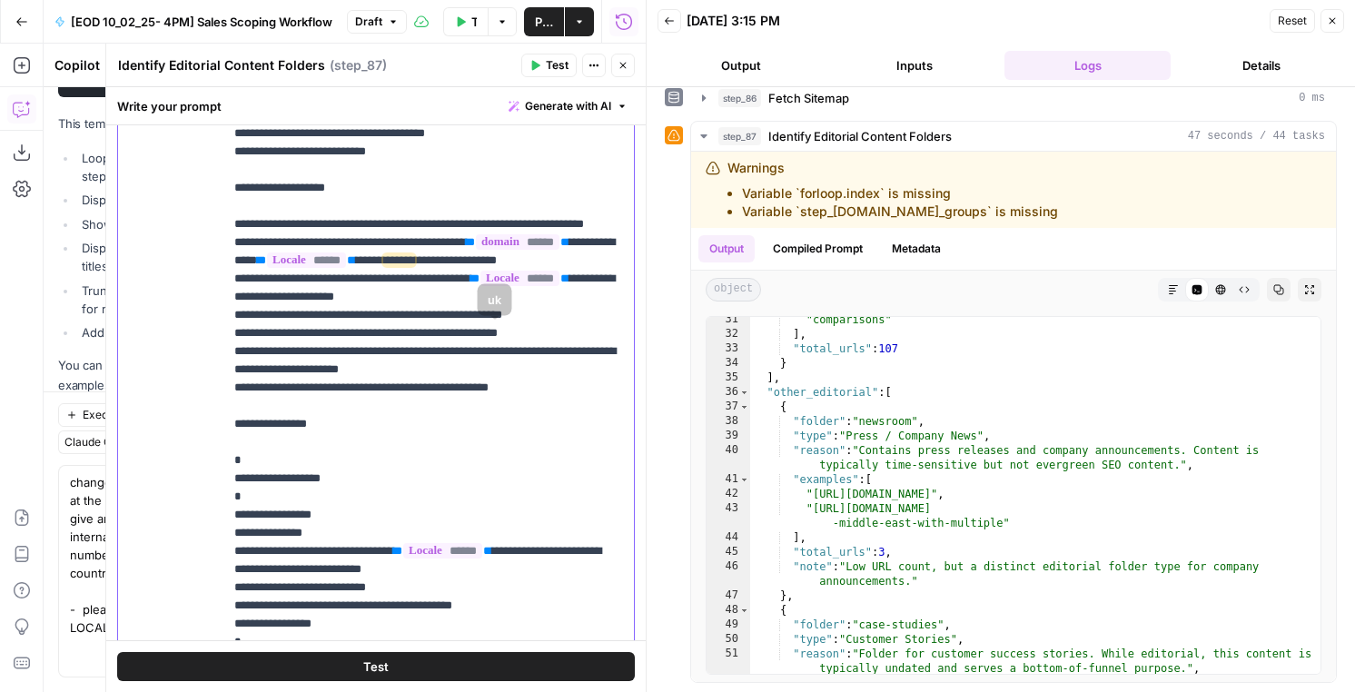
type input "press"
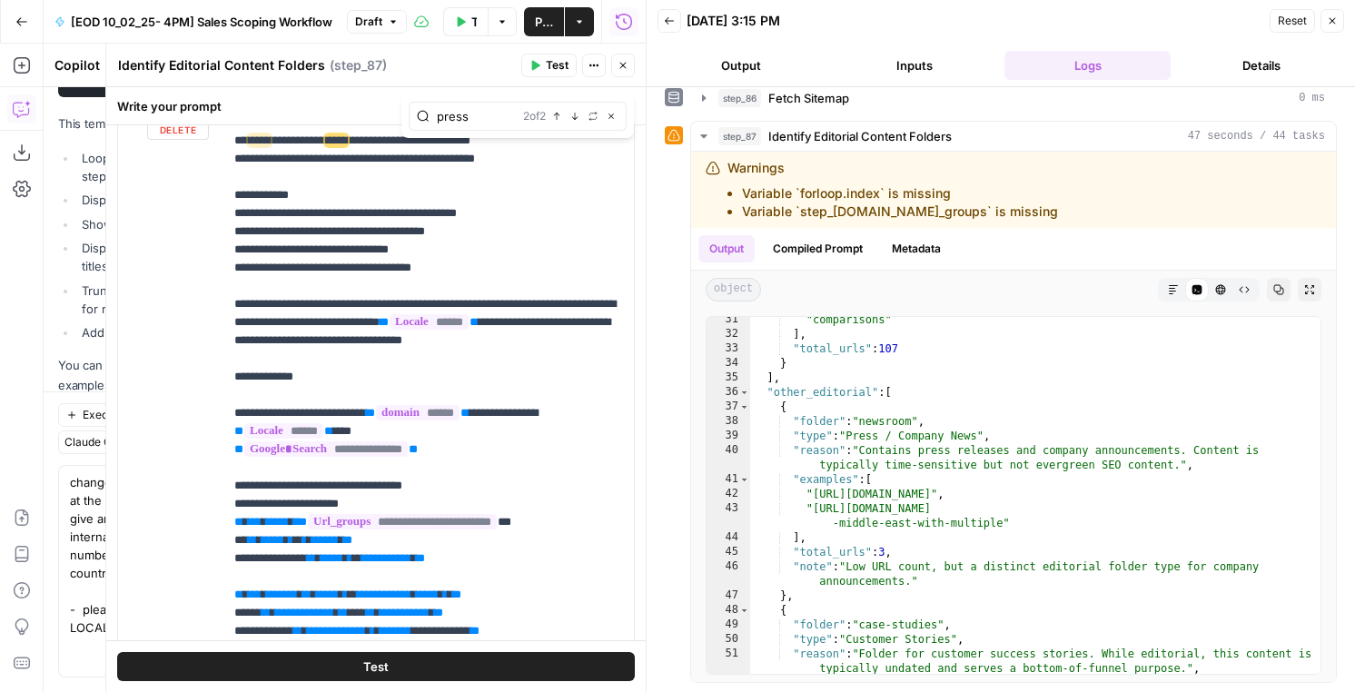
scroll to position [1972, 0]
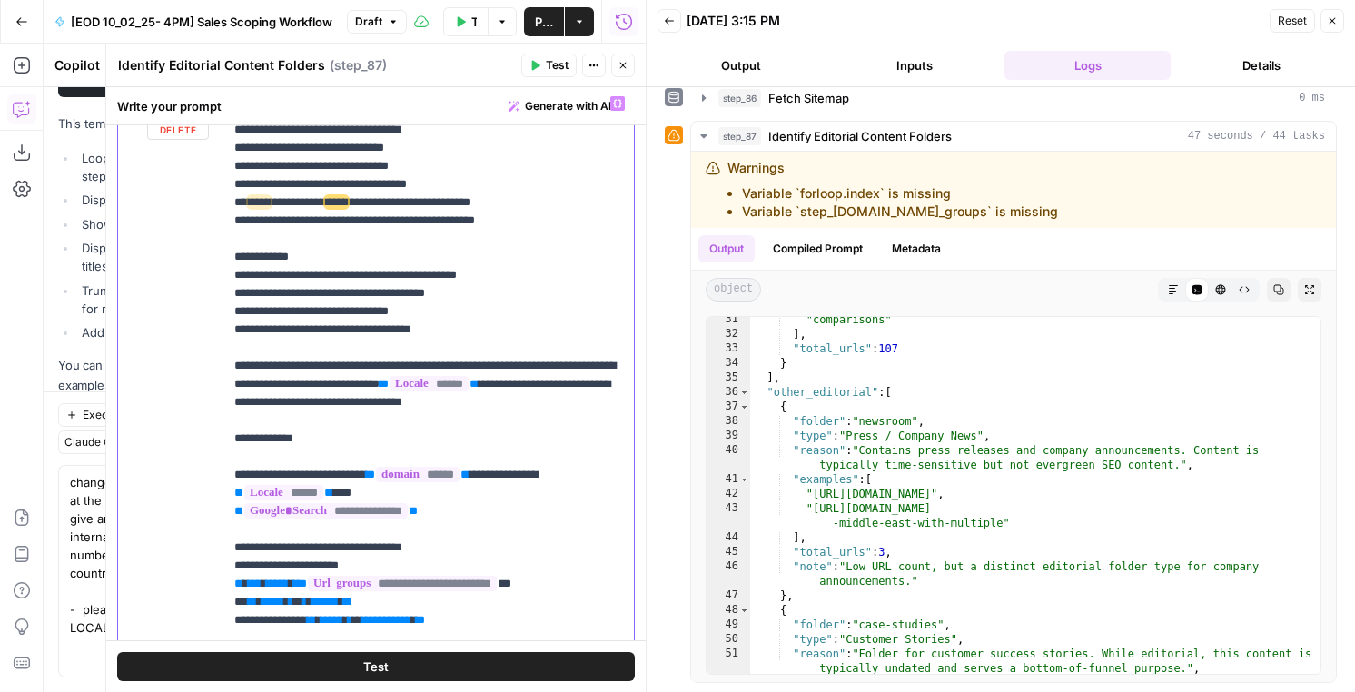
drag, startPoint x: 554, startPoint y: 355, endPoint x: 231, endPoint y: 352, distance: 323.3
click at [231, 352] on div "**********" at bounding box center [428, 457] width 411 height 740
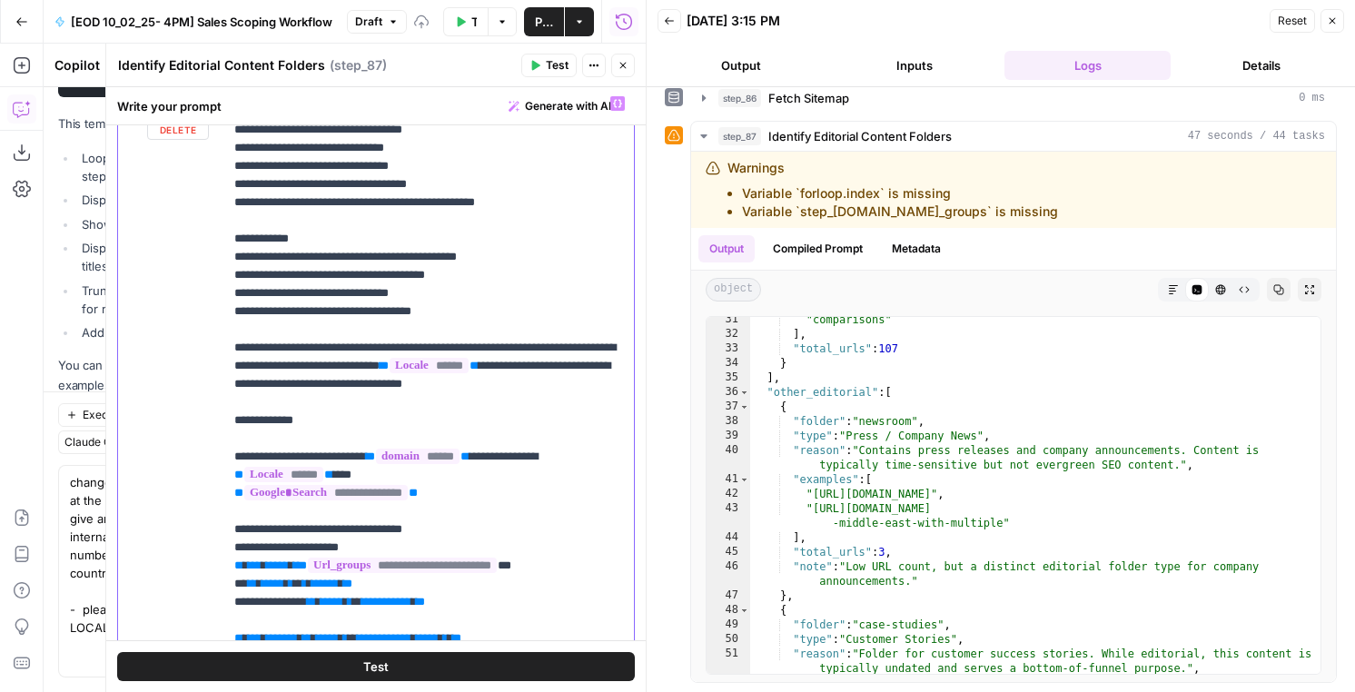
click at [368, 301] on p "**********" at bounding box center [428, 94] width 389 height 3942
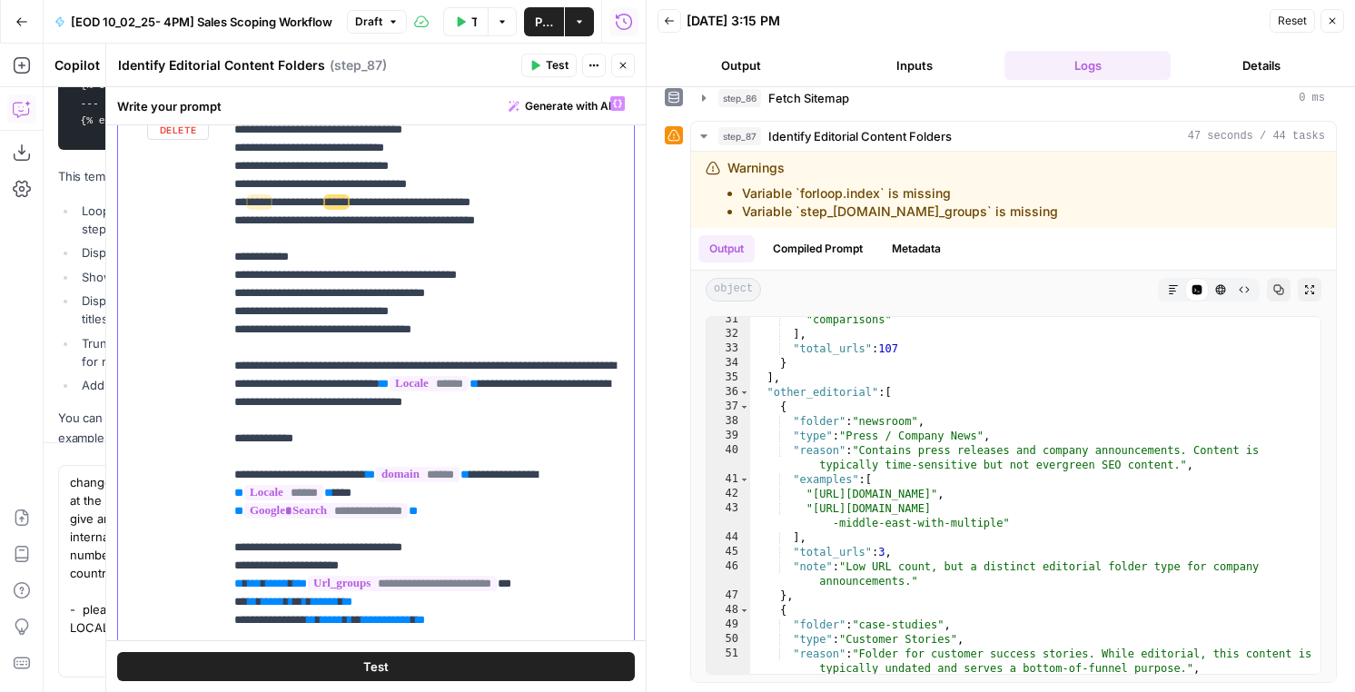
scroll to position [912, 0]
click at [369, 361] on p "**********" at bounding box center [428, 103] width 389 height 3960
drag, startPoint x: 574, startPoint y: 352, endPoint x: 230, endPoint y: 343, distance: 344.3
click at [230, 343] on div "**********" at bounding box center [428, 457] width 411 height 740
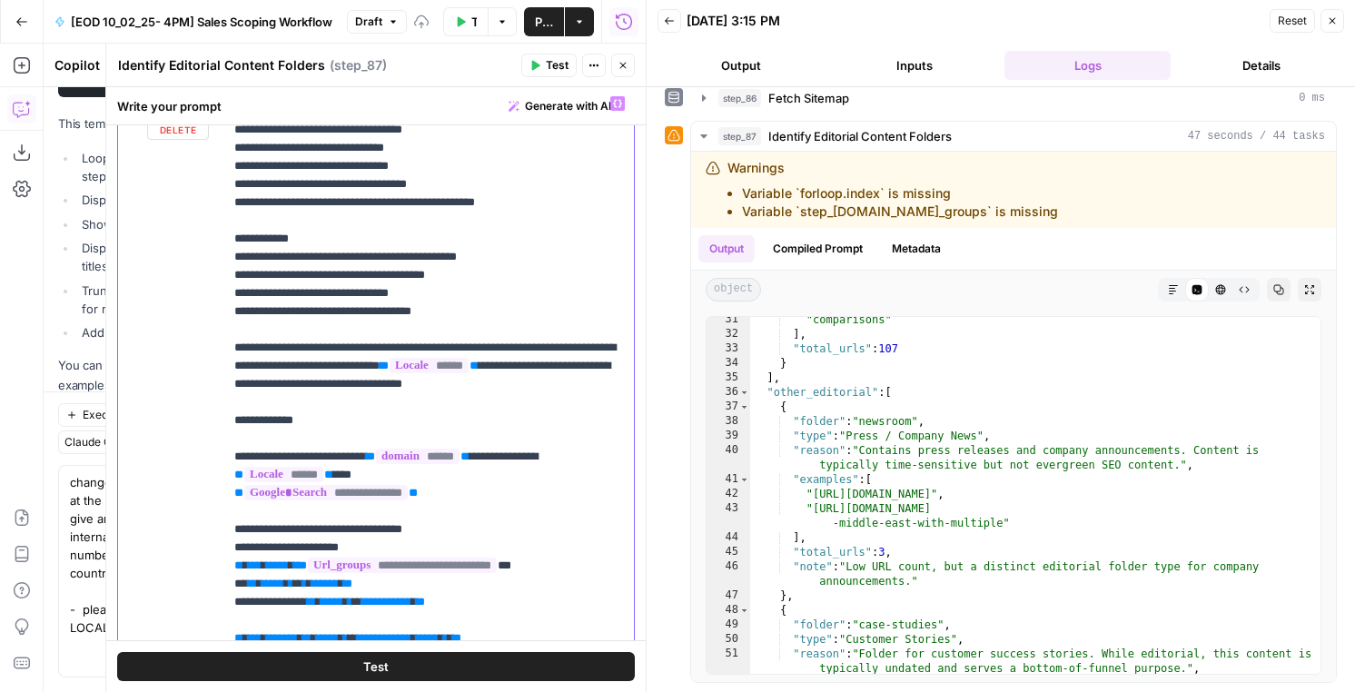
click at [351, 242] on p "**********" at bounding box center [428, 94] width 389 height 3942
click at [360, 242] on p "**********" at bounding box center [428, 94] width 389 height 3942
drag, startPoint x: 427, startPoint y: 300, endPoint x: 250, endPoint y: 302, distance: 177.1
click at [250, 302] on p "**********" at bounding box center [428, 94] width 389 height 3942
click at [388, 249] on p "**********" at bounding box center [428, 94] width 389 height 3942
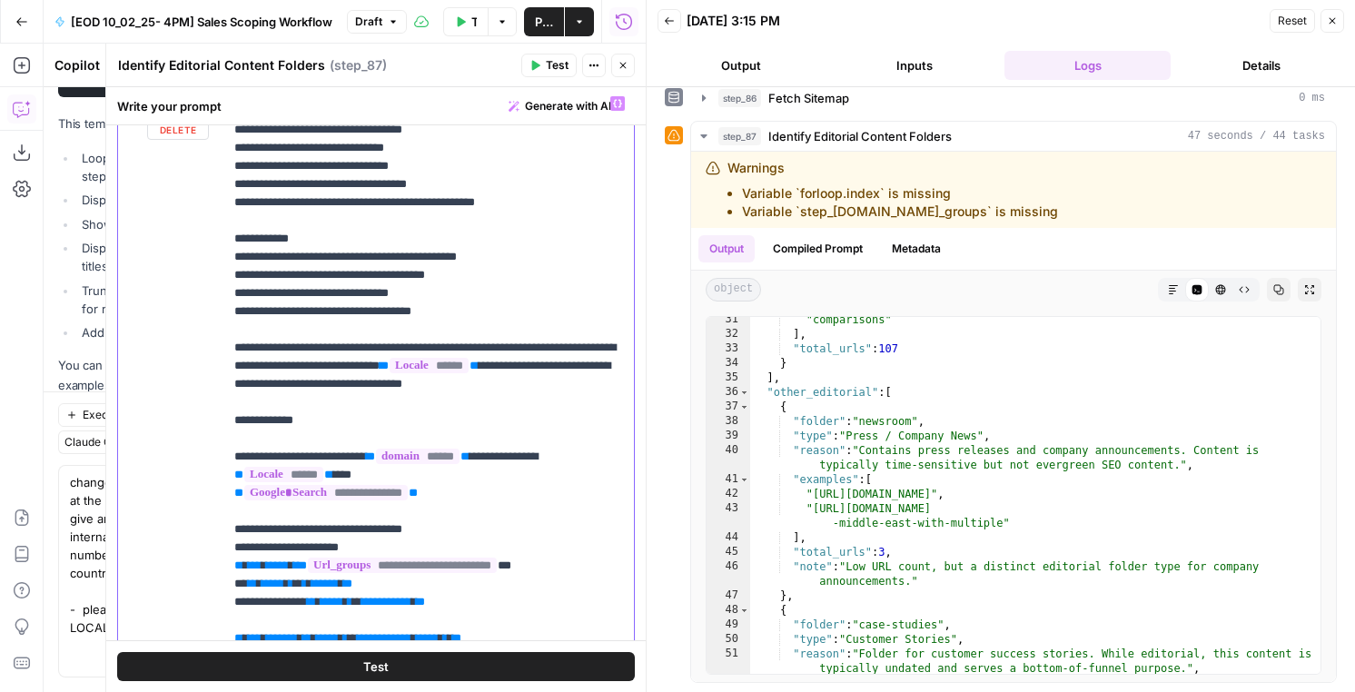
click at [351, 242] on p "**********" at bounding box center [428, 94] width 389 height 3942
click at [539, 345] on p "**********" at bounding box center [428, 94] width 389 height 3942
click at [556, 345] on p "**********" at bounding box center [428, 94] width 389 height 3942
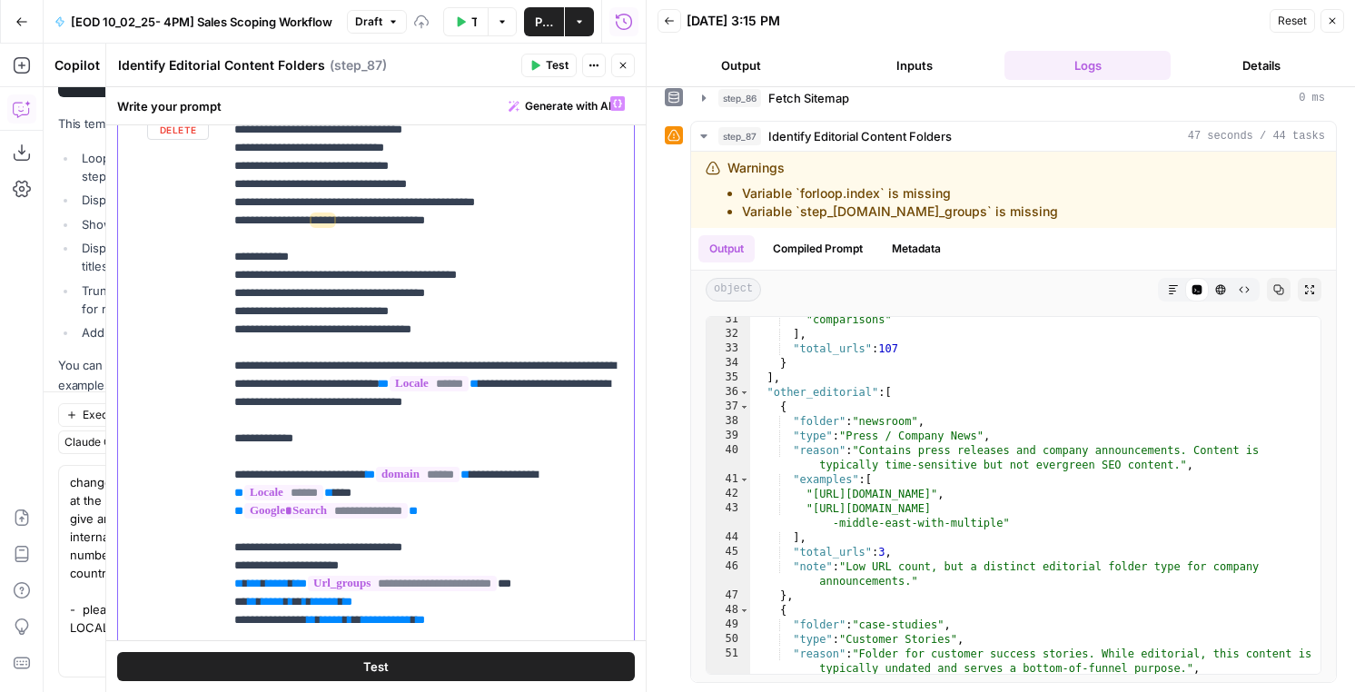
click at [507, 363] on p "**********" at bounding box center [428, 103] width 389 height 3960
drag, startPoint x: 509, startPoint y: 361, endPoint x: 235, endPoint y: 368, distance: 273.5
click at [235, 368] on p "**********" at bounding box center [428, 103] width 389 height 3960
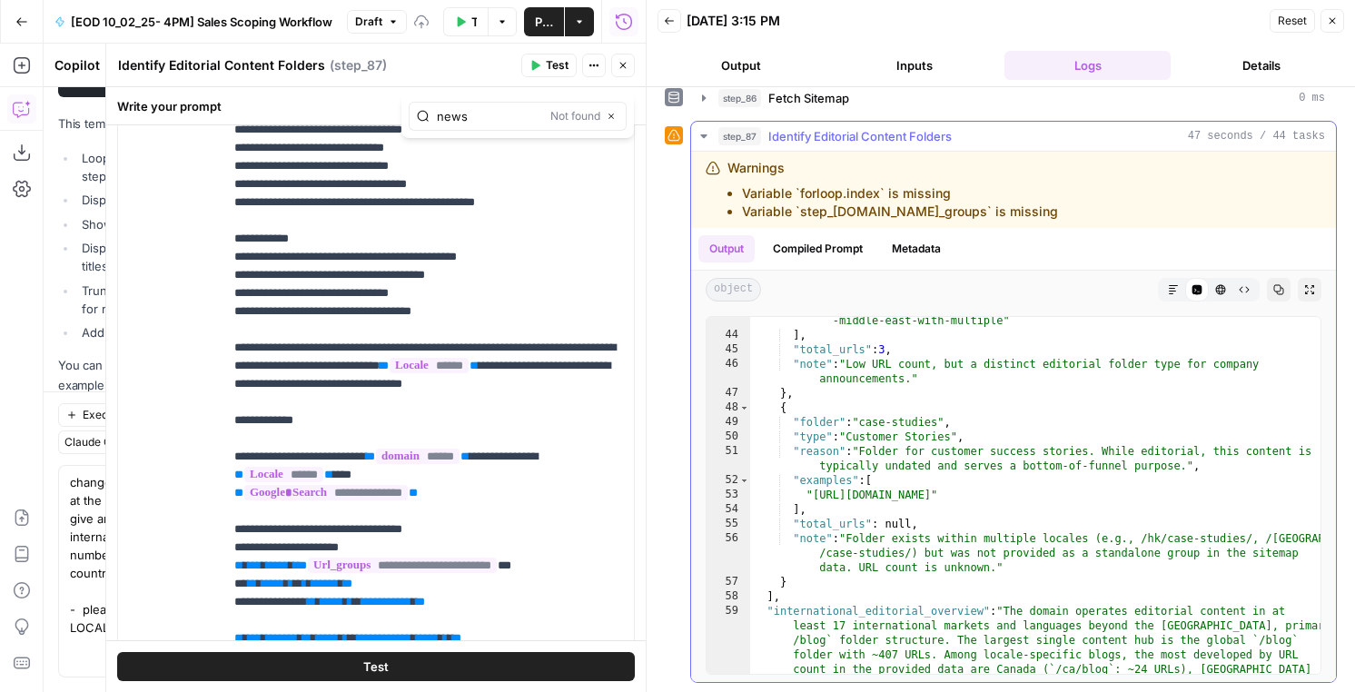
scroll to position [835, 0]
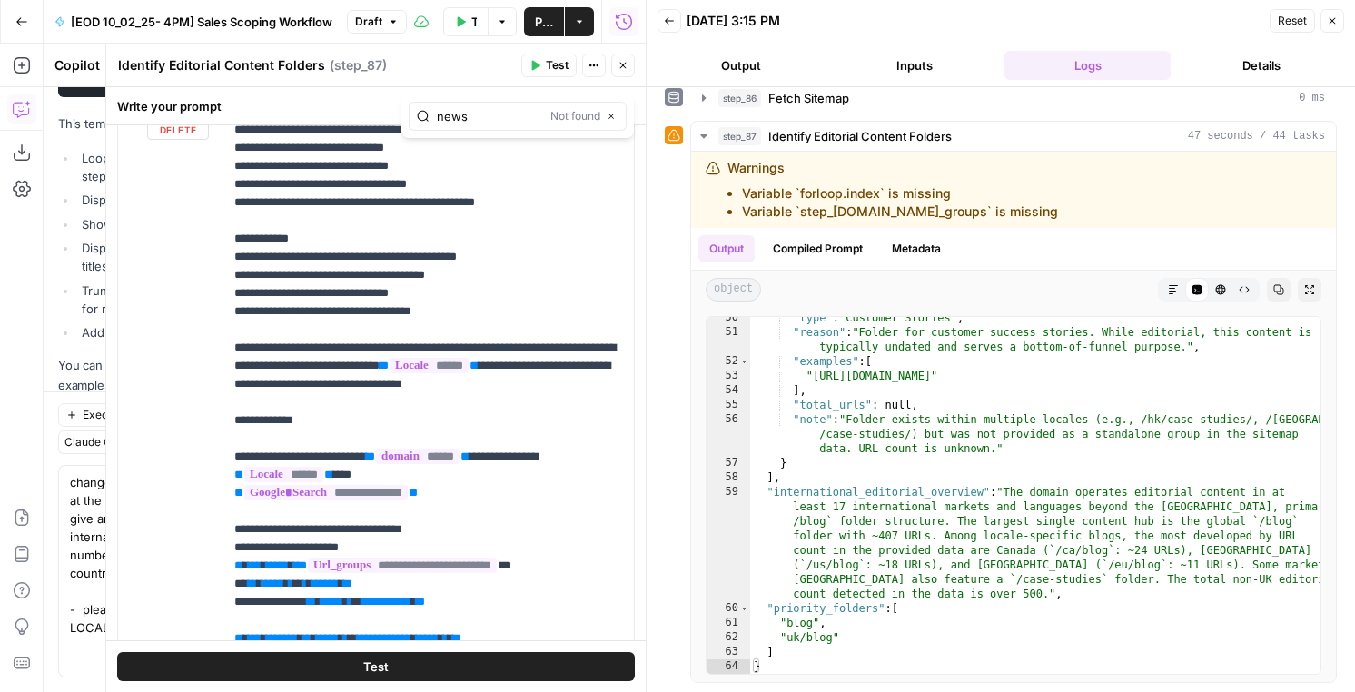
type input "news"
click at [618, 54] on button "Close" at bounding box center [623, 66] width 24 height 24
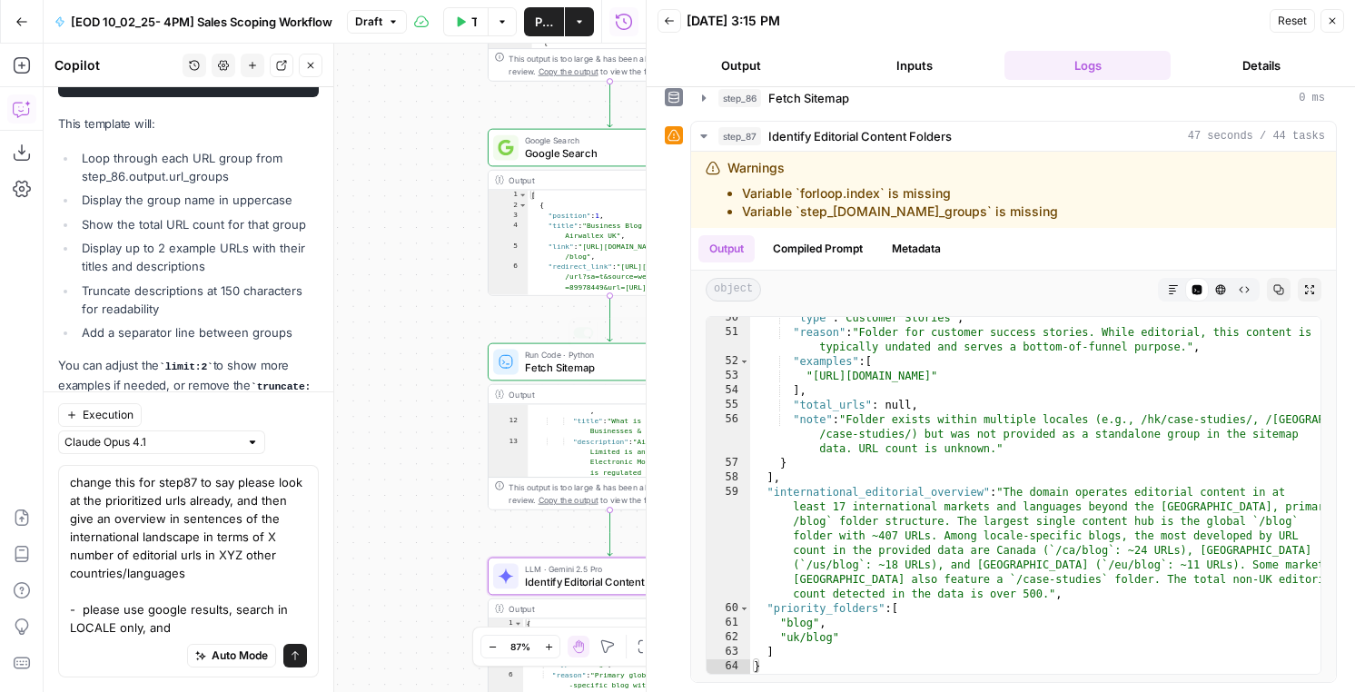
type textarea "**********"
click at [580, 232] on div "[ { "position" : 1 , "title" : "Business Blog & Latest News | Airwallex UK" , "…" at bounding box center [630, 279] width 204 height 178
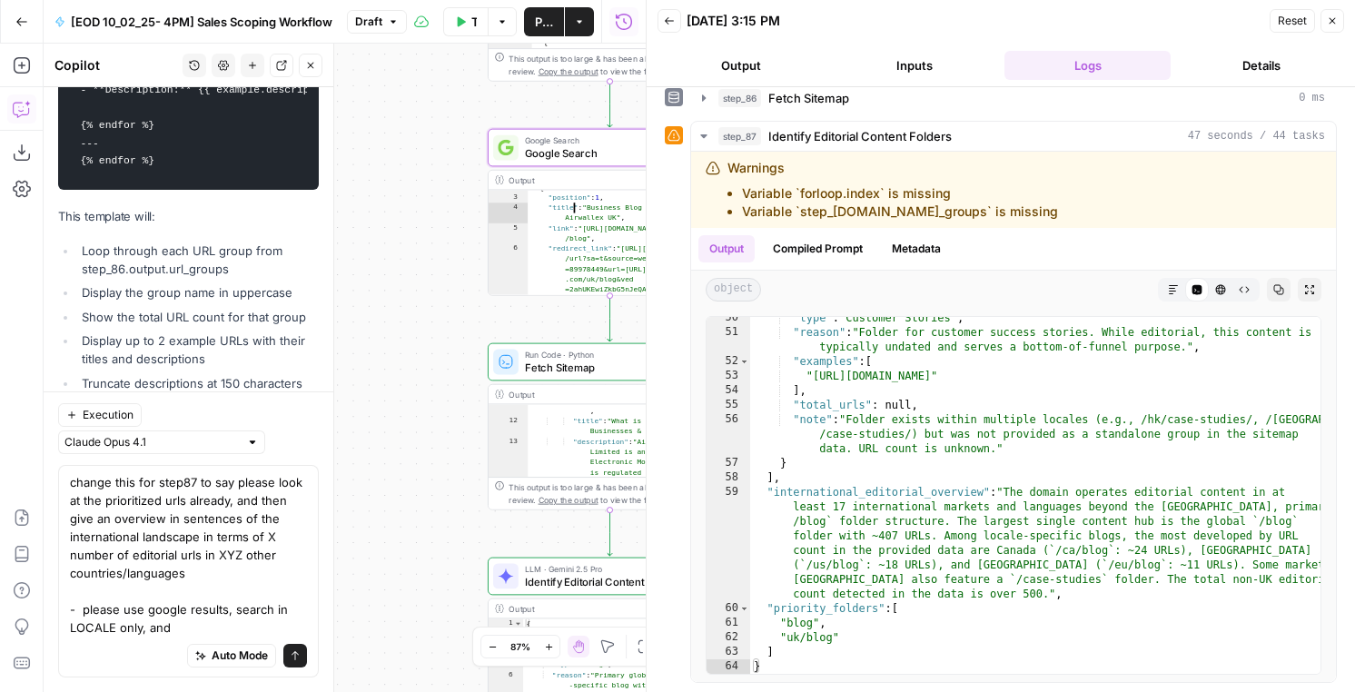
scroll to position [776, 0]
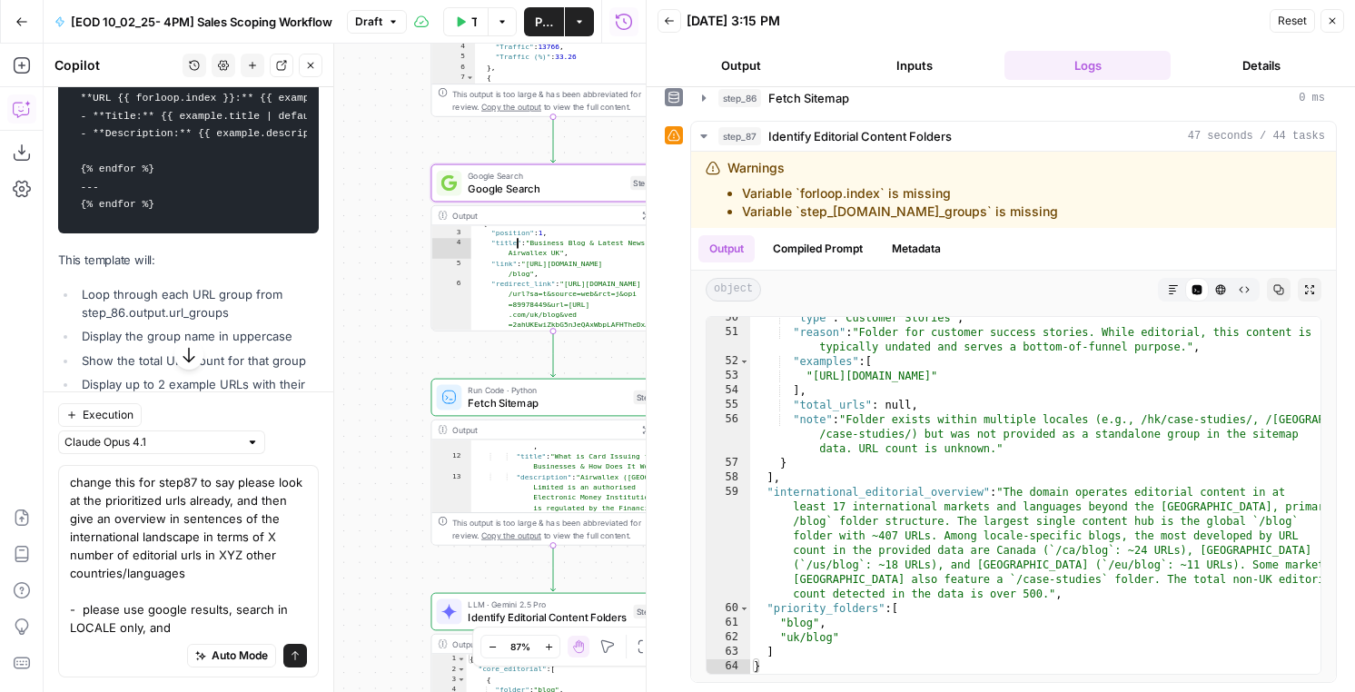
type textarea "**********"
click at [515, 476] on div ""url" : "https://www.airwallex.com/uk /blog/card-issuing-for-business" , "title…" at bounding box center [572, 504] width 204 height 166
click at [852, 91] on div "step_86 Fetch Sitemap 0 ms" at bounding box center [1021, 98] width 607 height 18
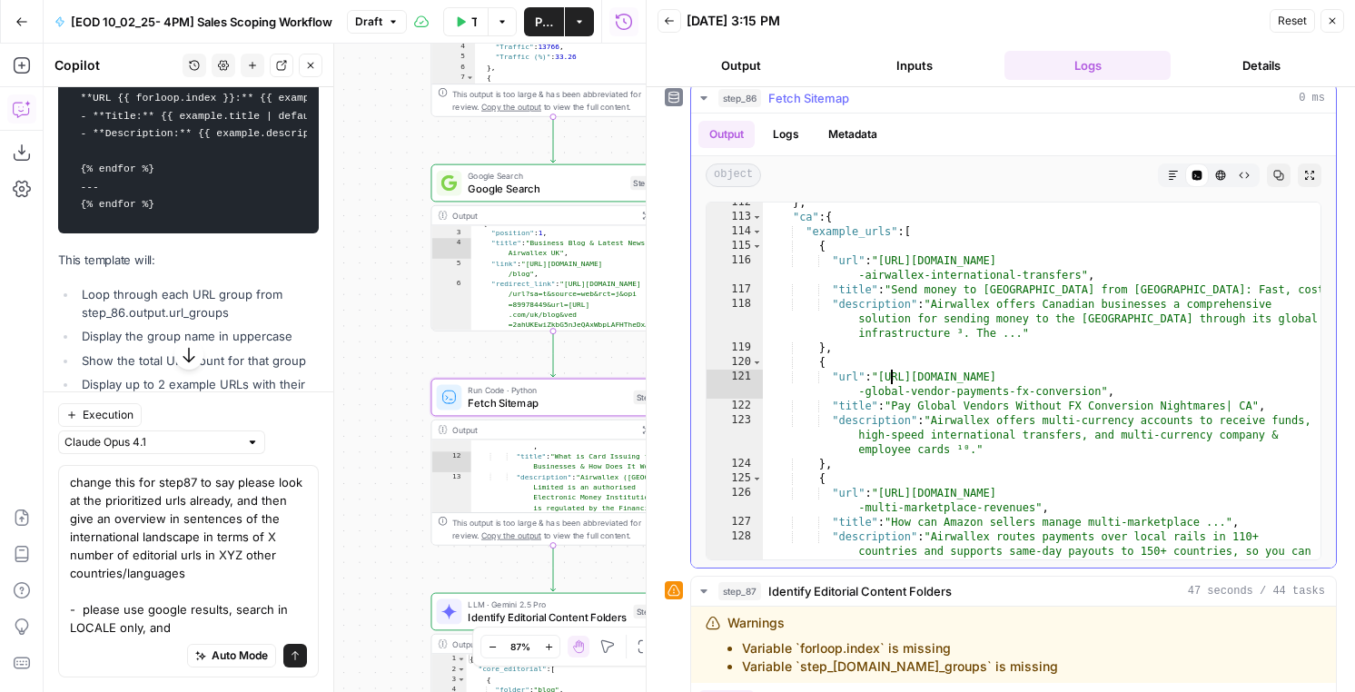
click at [890, 380] on div "} , "ca" : { "example_urls" : [ { "url" : "https://www.airwallex.com/ca/blog/se…" at bounding box center [1042, 402] width 558 height 415
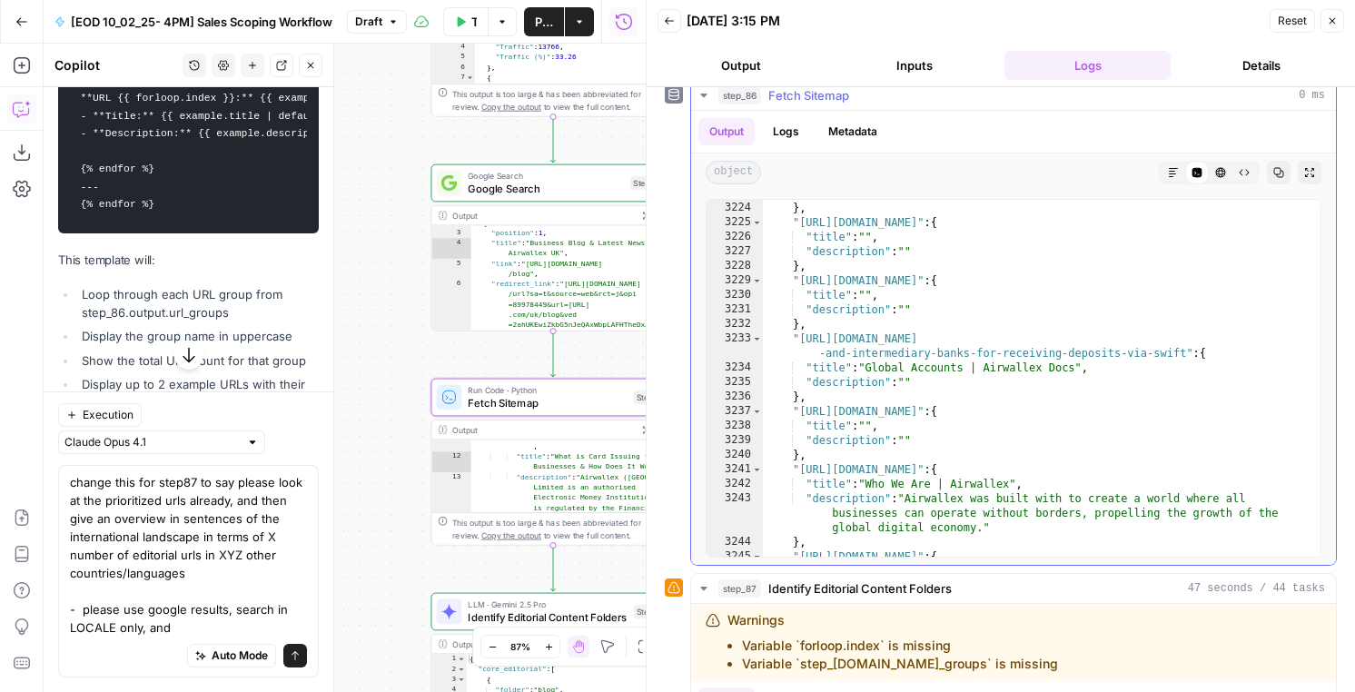
scroll to position [28305, 0]
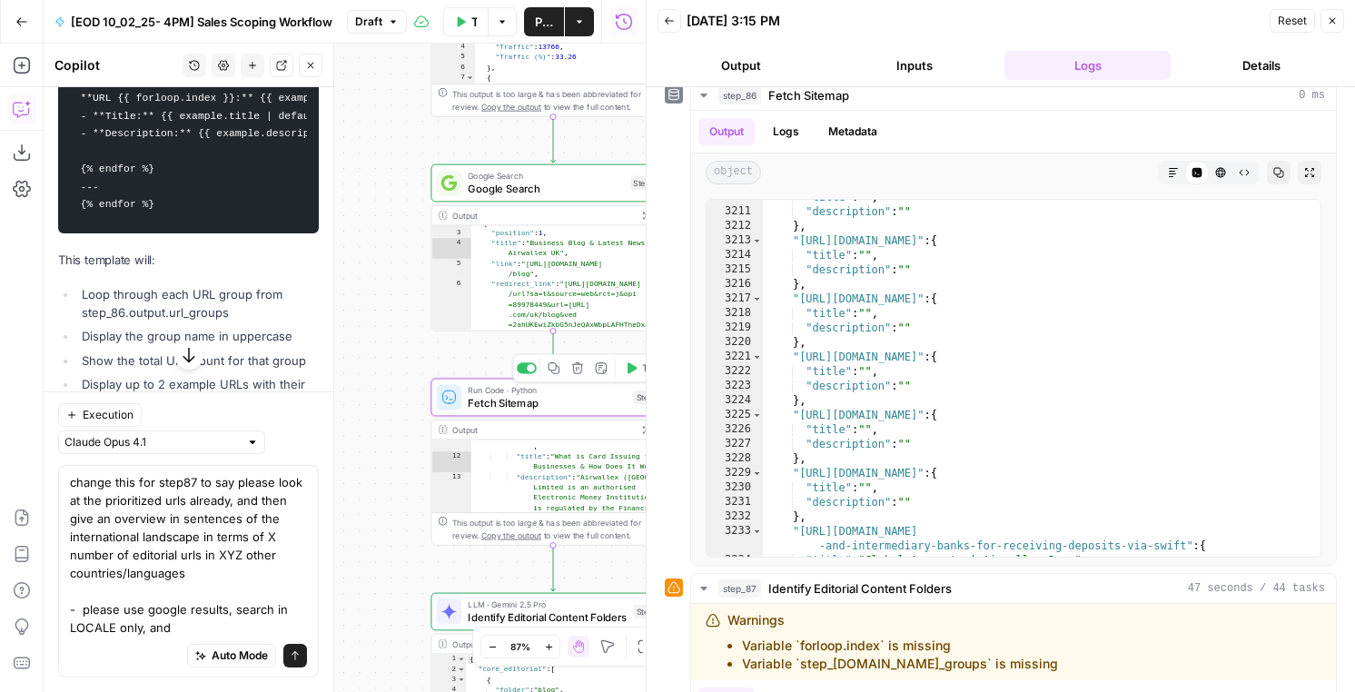
click at [479, 399] on span "Fetch Sitemap" at bounding box center [547, 402] width 159 height 15
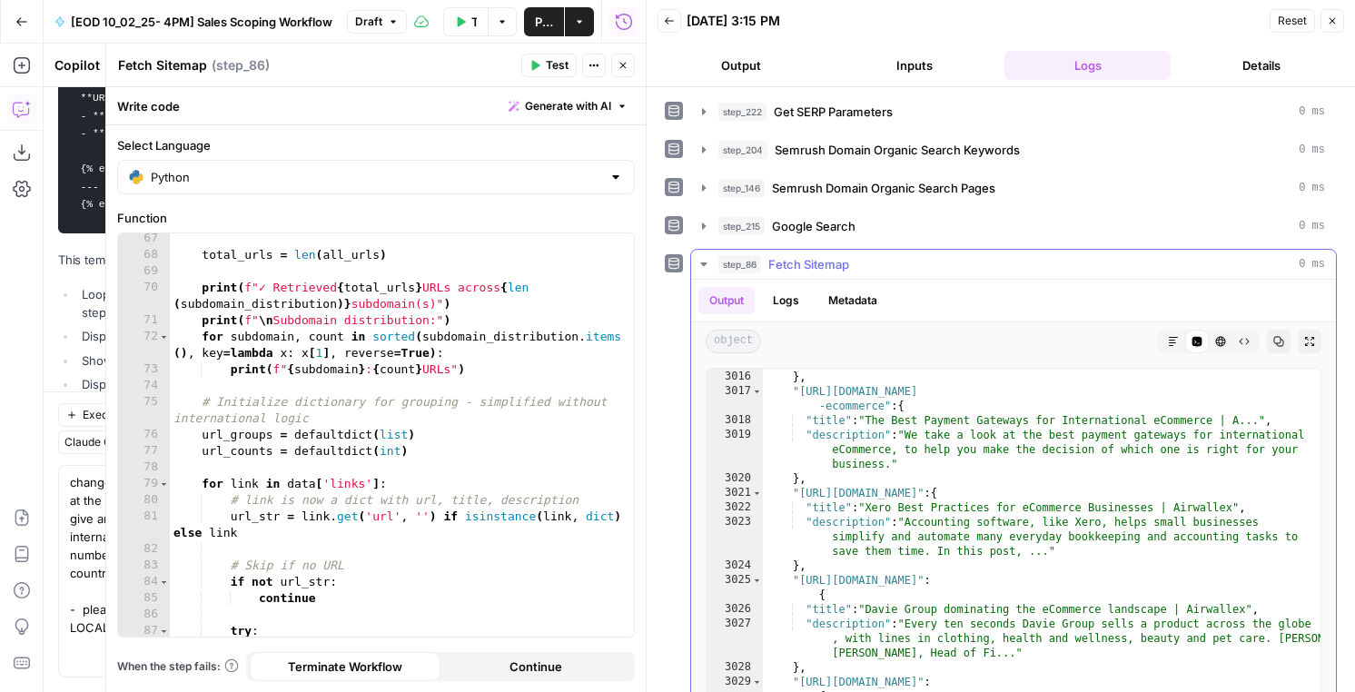
scroll to position [26654, 0]
click at [1011, 544] on div ""description" : "Airwallex's Director of Strategic Partnerships Vivien Cheung w…" at bounding box center [1042, 556] width 558 height 430
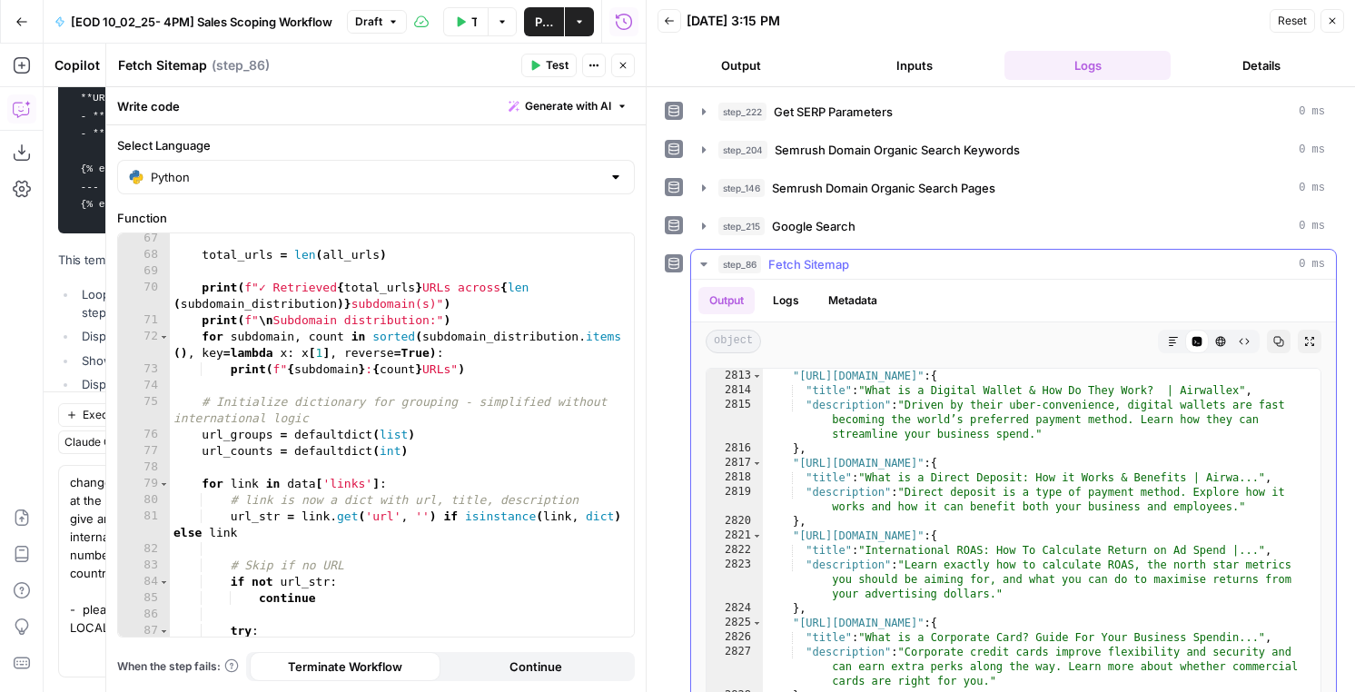
scroll to position [24694, 0]
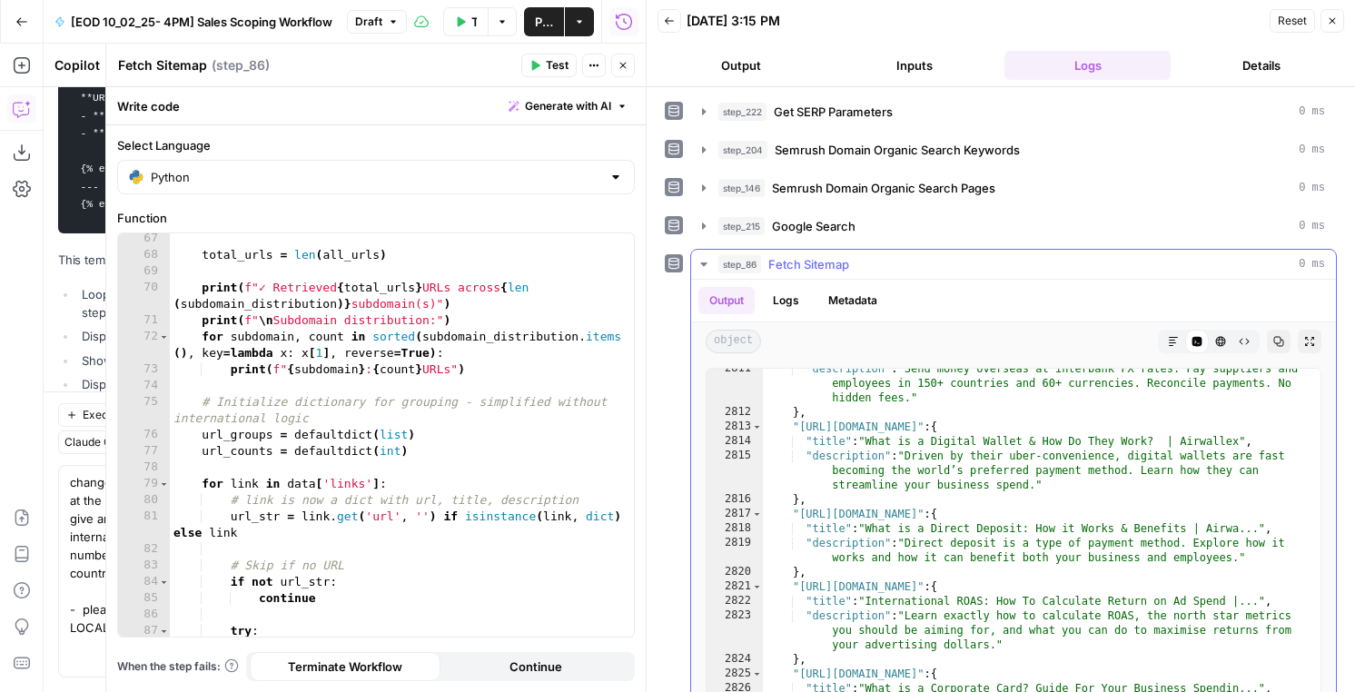
click at [903, 431] on div ""description" : "Send money overseas at interbank FX rates. Pay suppliers and e…" at bounding box center [1042, 583] width 558 height 444
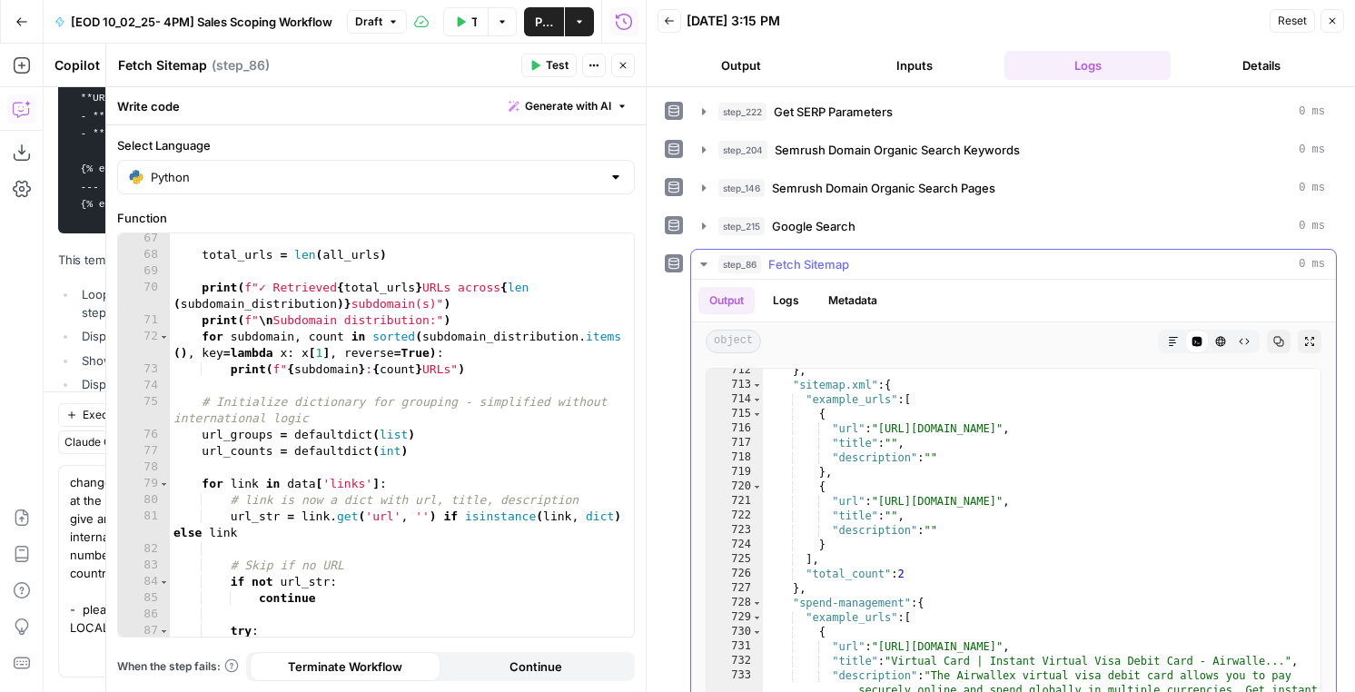
scroll to position [5556, 0]
click at [1019, 399] on div "} , "sitemap.xml" : { "example_urls" : [ { "url" : "https://www.airwallex.com:4…" at bounding box center [1042, 560] width 558 height 386
type textarea "*"
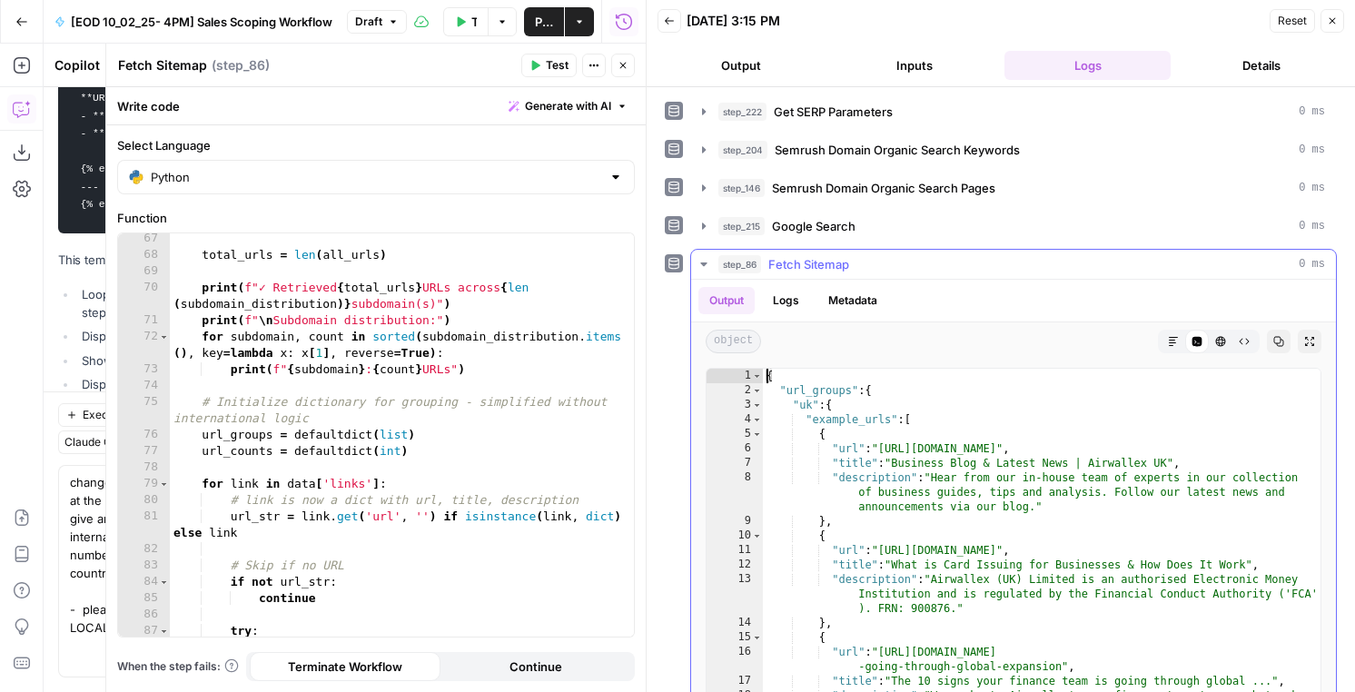
type textarea "**********"
click at [298, 440] on div "total_urls = len ( all_urls ) print ( f"✓ Retrieved { total_urls } URLs across …" at bounding box center [402, 449] width 464 height 436
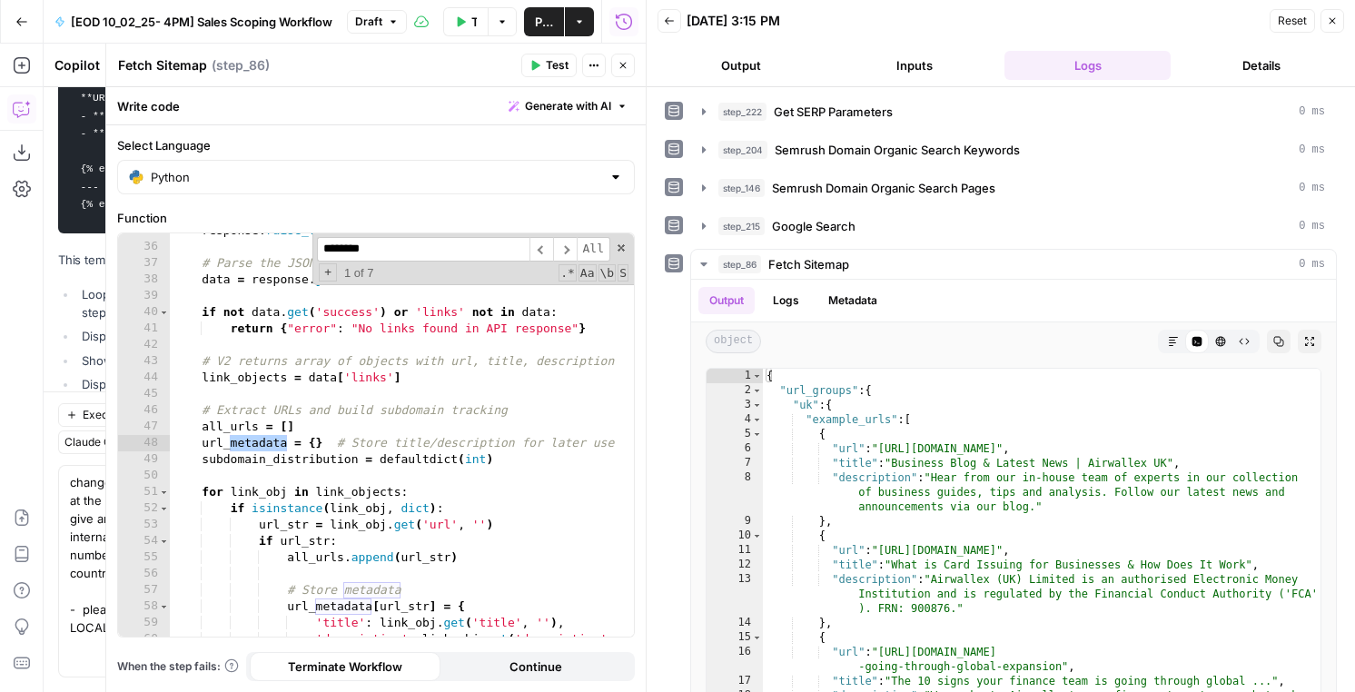
scroll to position [681, 0]
type input "********"
click at [534, 256] on span "​" at bounding box center [541, 249] width 24 height 25
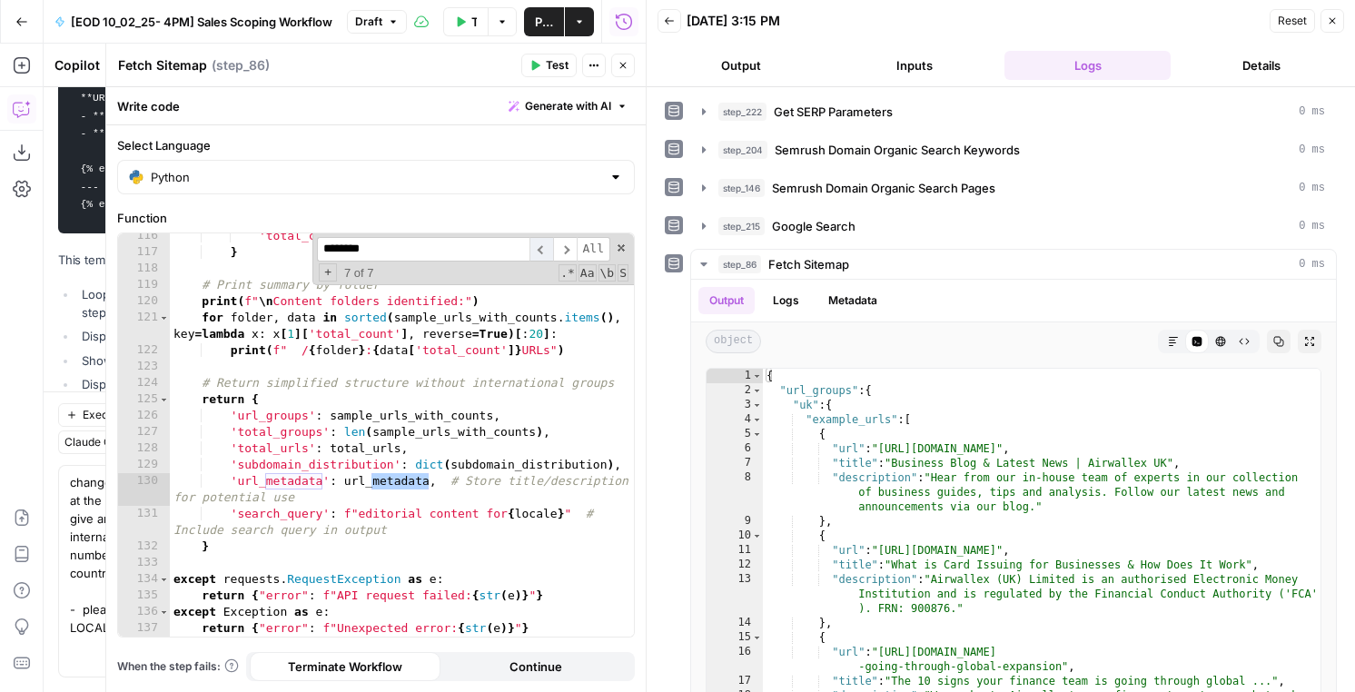
scroll to position [2163, 0]
type textarea "**********"
click at [312, 483] on div "'total_count' : len ( links ) } # Print summary by folder print ( f" \n Content…" at bounding box center [402, 446] width 464 height 436
drag, startPoint x: 307, startPoint y: 499, endPoint x: 163, endPoint y: 483, distance: 145.2
click at [163, 483] on div "**********" at bounding box center [376, 434] width 516 height 403
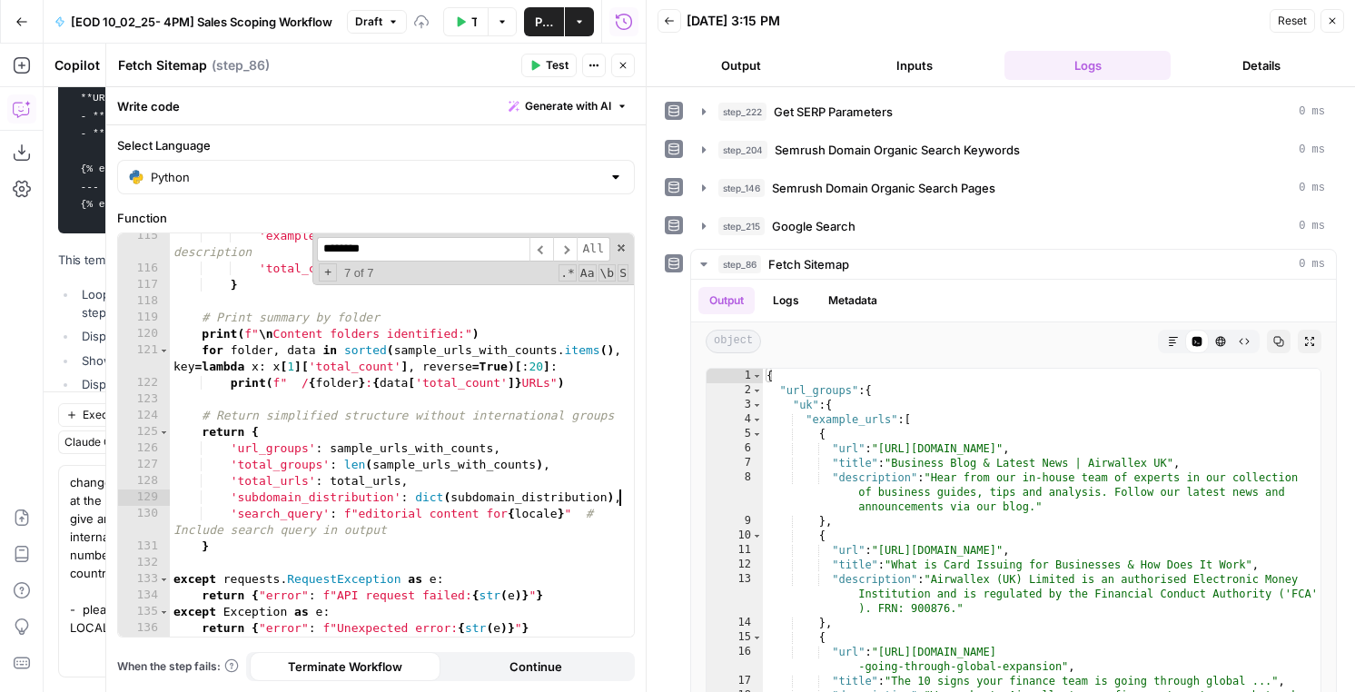
scroll to position [2131, 0]
drag, startPoint x: 594, startPoint y: 513, endPoint x: 594, endPoint y: 526, distance: 12.7
click at [594, 526] on div "'example_urls' : links [ : 10 ] , # Includes title + description 'total_count' …" at bounding box center [402, 454] width 464 height 452
type textarea "**********"
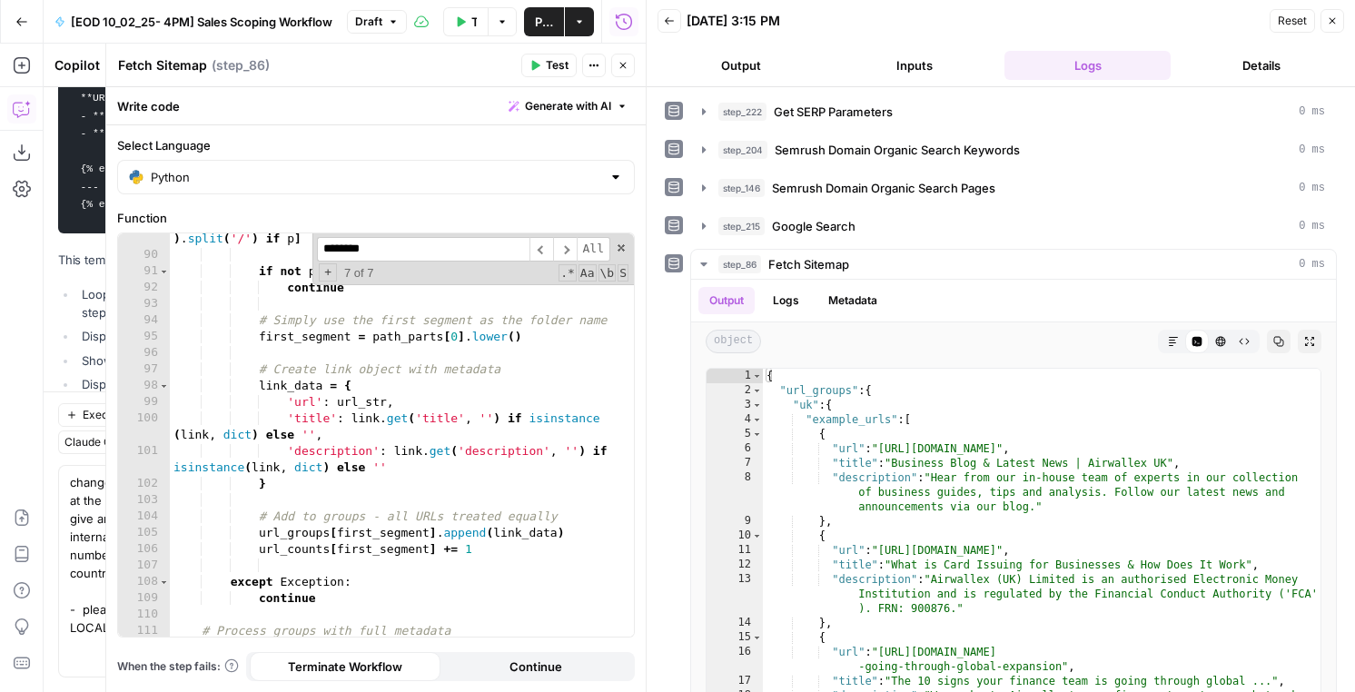
scroll to position [1629, 0]
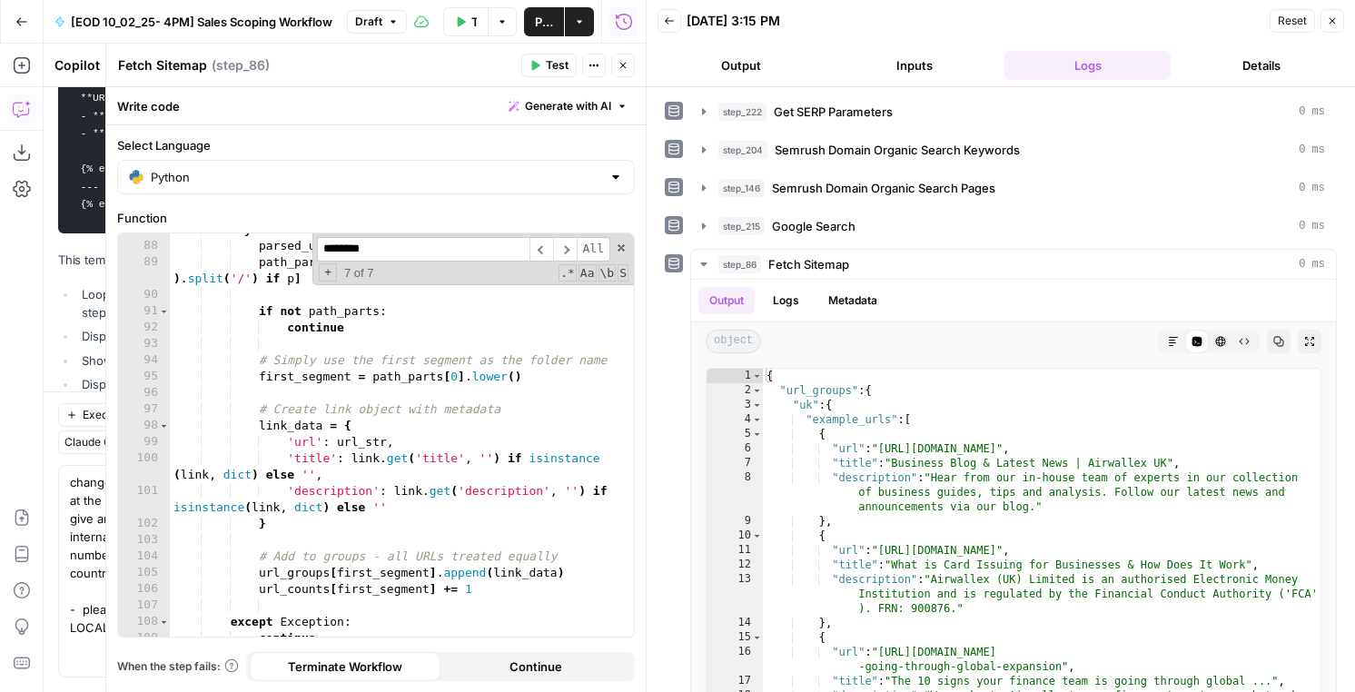
click at [558, 64] on span "Test" at bounding box center [557, 65] width 23 height 16
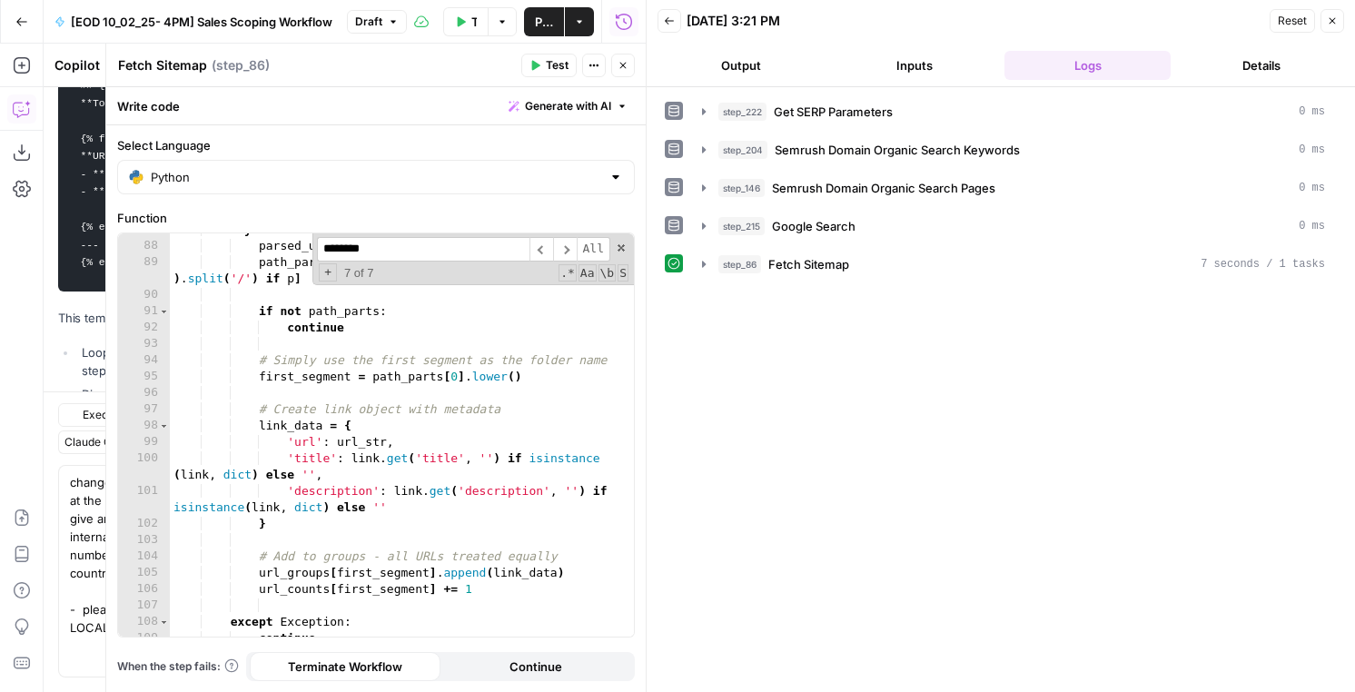
scroll to position [776, 0]
click at [618, 250] on span at bounding box center [621, 248] width 13 height 13
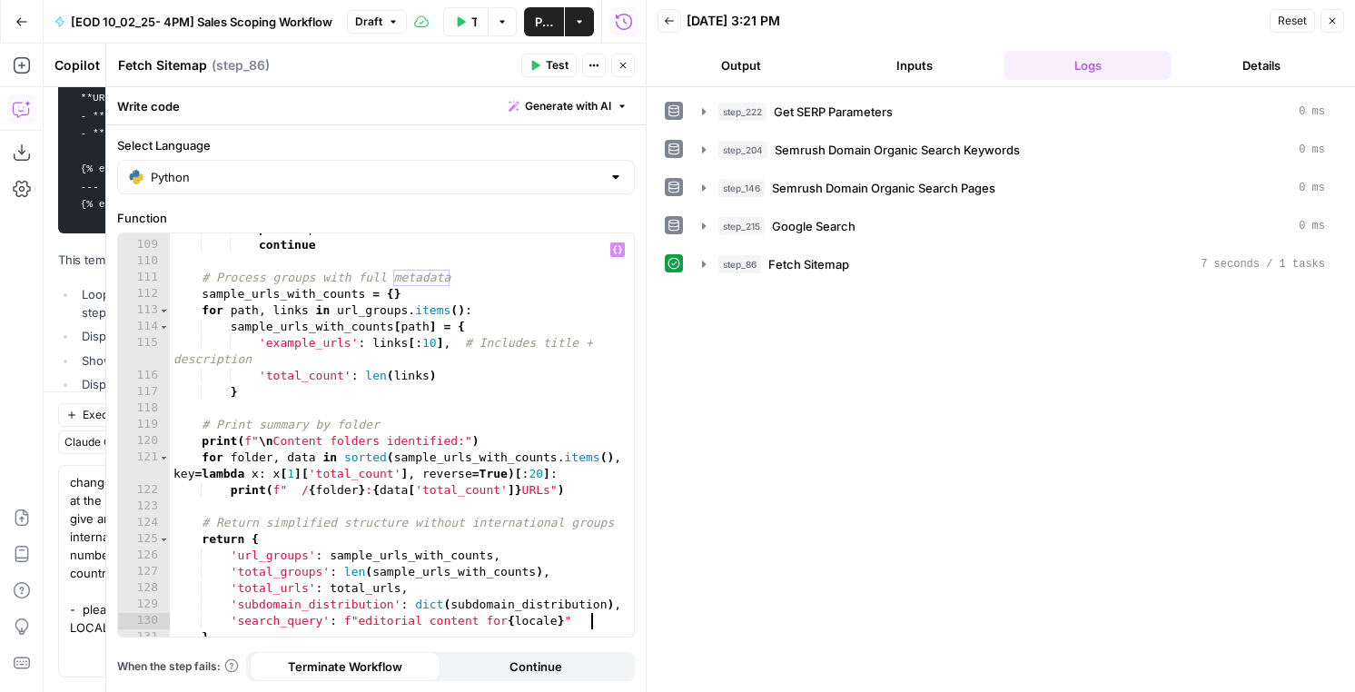
scroll to position [2114, 0]
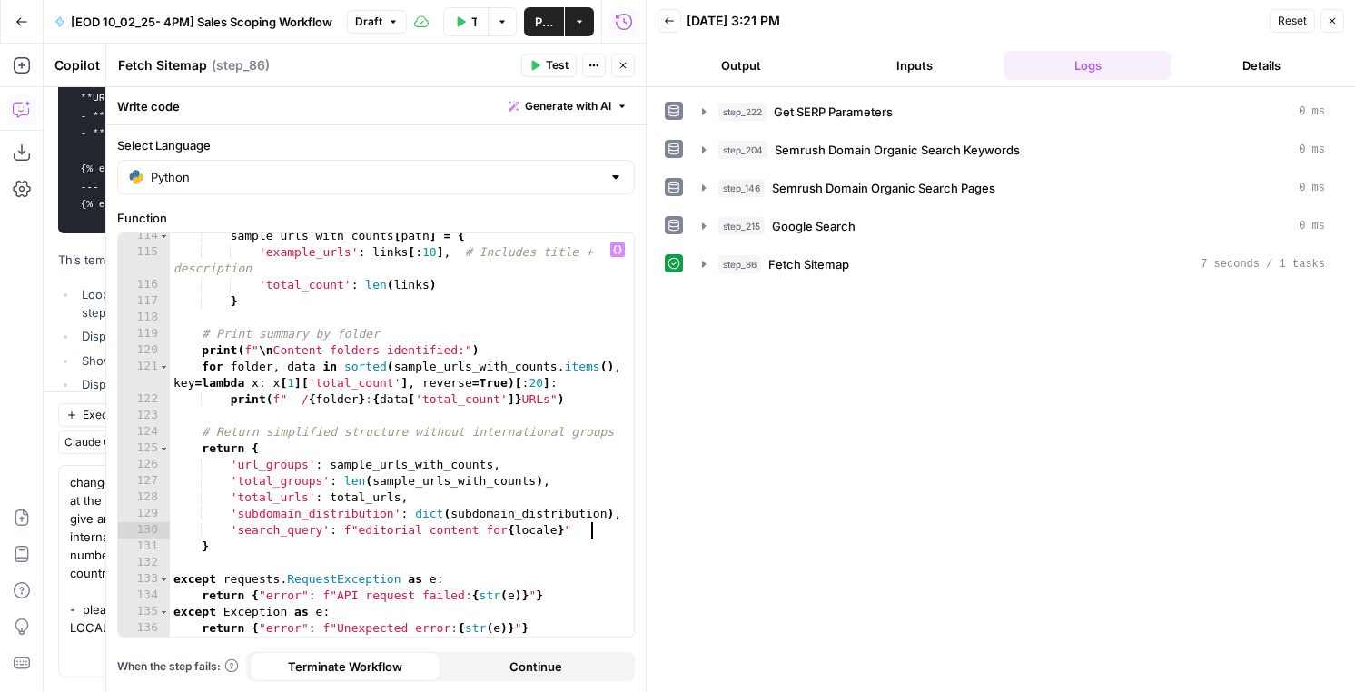
click at [811, 271] on span "Fetch Sitemap" at bounding box center [808, 264] width 81 height 18
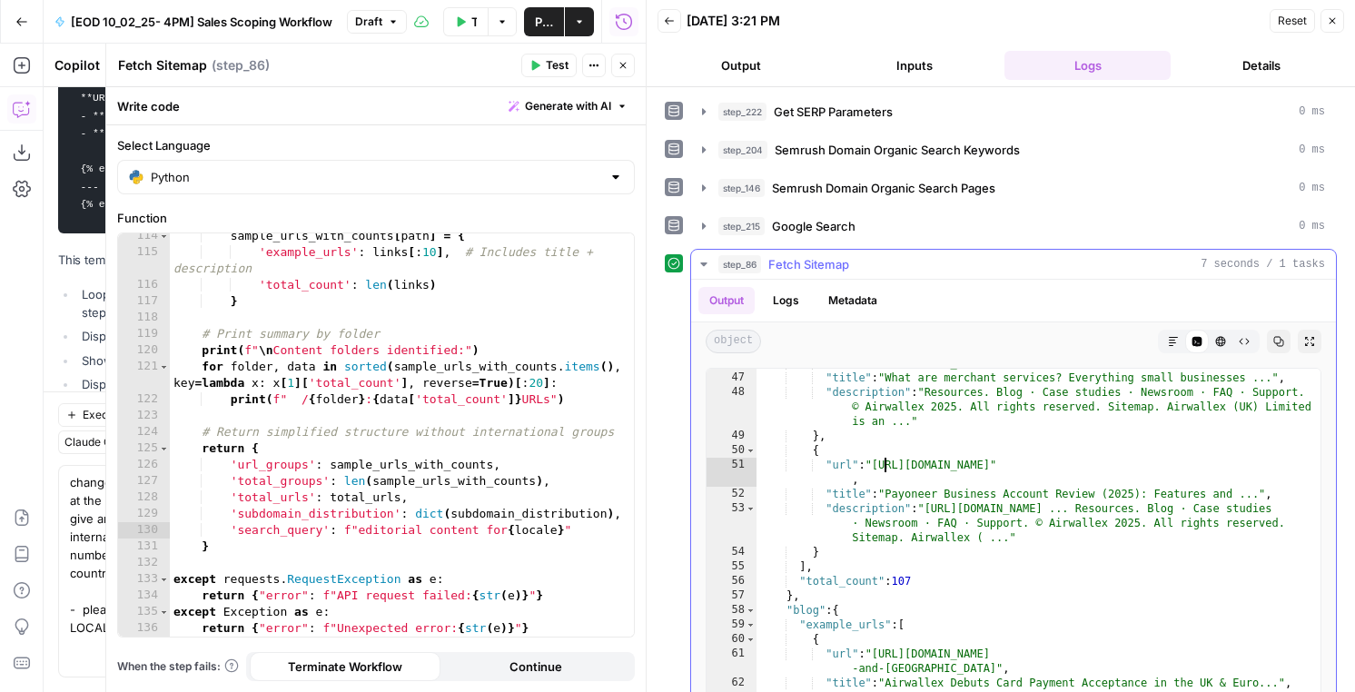
click at [885, 460] on div ""url" : "https://www.airwallex.com/uk/blog/merchant-services" , "title" : "What…" at bounding box center [1039, 563] width 564 height 415
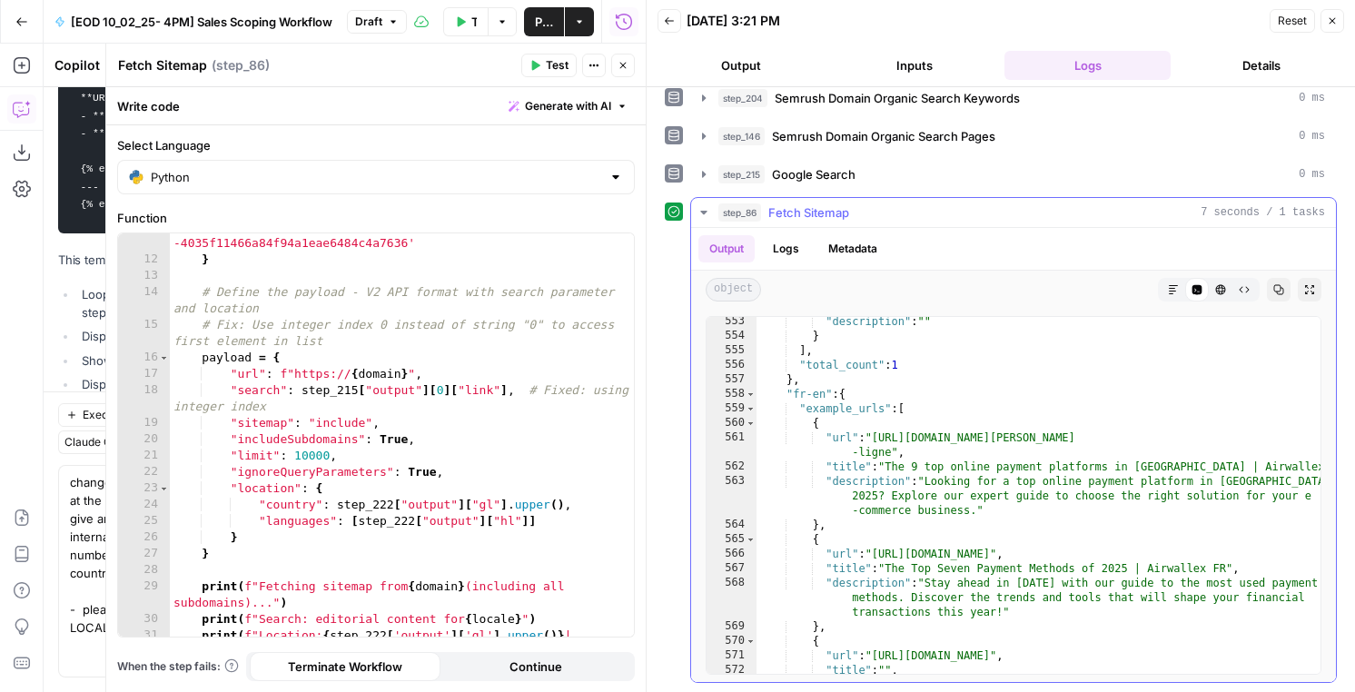
scroll to position [10144, 0]
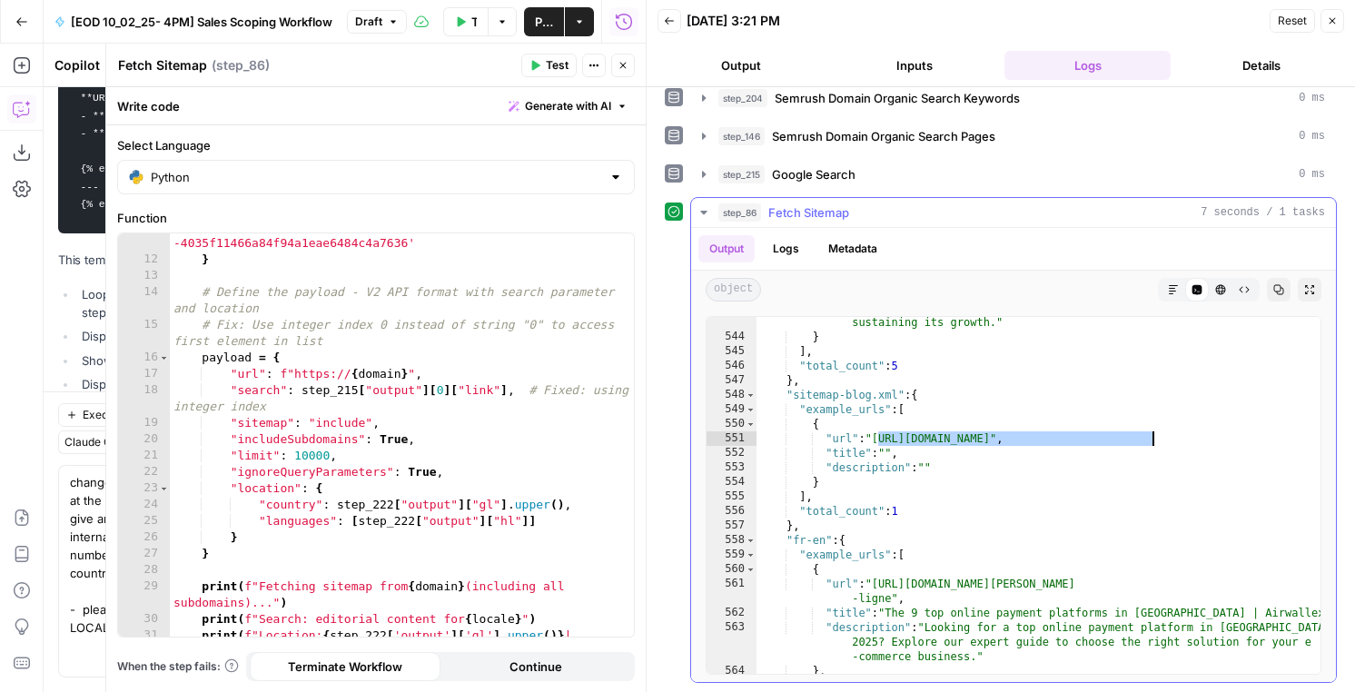
drag, startPoint x: 879, startPoint y: 440, endPoint x: 1152, endPoint y: 437, distance: 273.4
click at [1152, 437] on div ""description" : "Discover how Mighty Jaxx built an award-winning global busines…" at bounding box center [1039, 493] width 564 height 415
type textarea "**********"
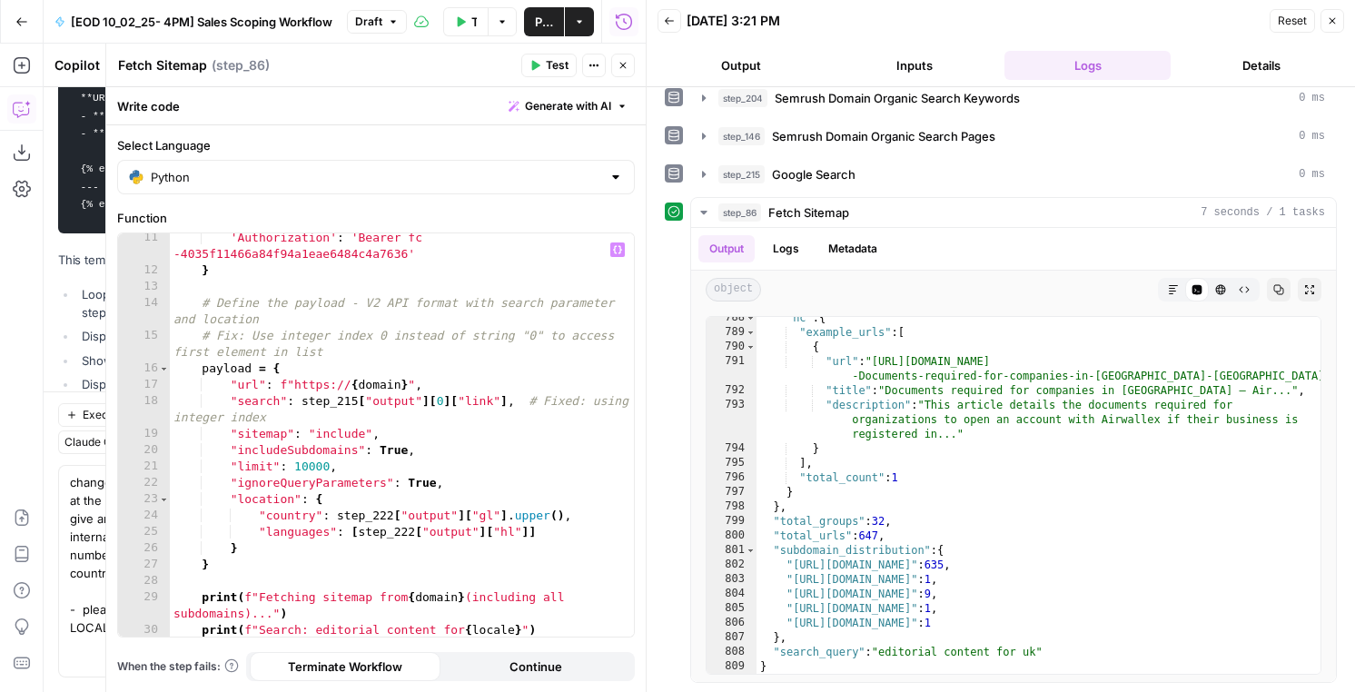
scroll to position [167, 0]
click at [310, 464] on div "'Authorization' : 'Bearer fc -4035f11466a84f94a1eae6484c4a7636' } # Define the …" at bounding box center [402, 464] width 464 height 469
click at [507, 499] on div "'Authorization' : 'Bearer fc -4035f11466a84f94a1eae6484c4a7636' } # Define the …" at bounding box center [402, 464] width 464 height 469
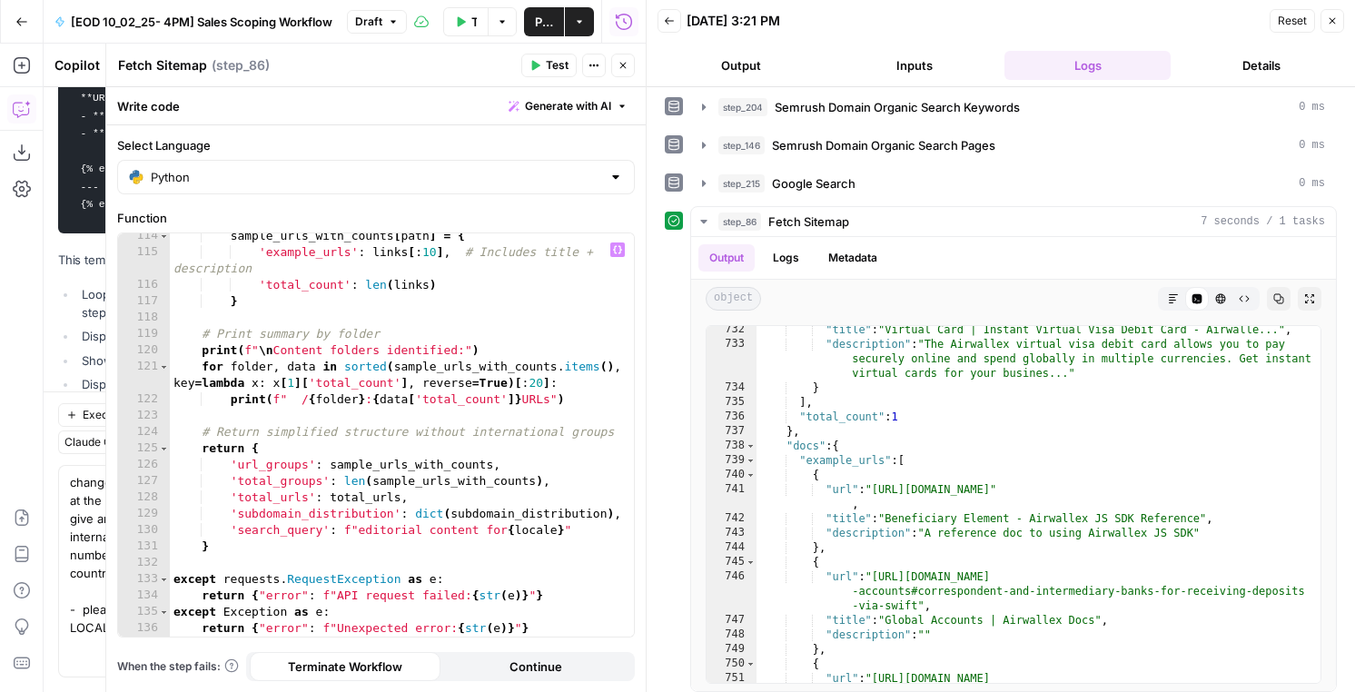
scroll to position [2114, 0]
click at [471, 438] on div "sample_urls_with_counts [ path ] = { 'example_urls' : links [ : 10 ] , # Includ…" at bounding box center [402, 446] width 464 height 436
type textarea "**********"
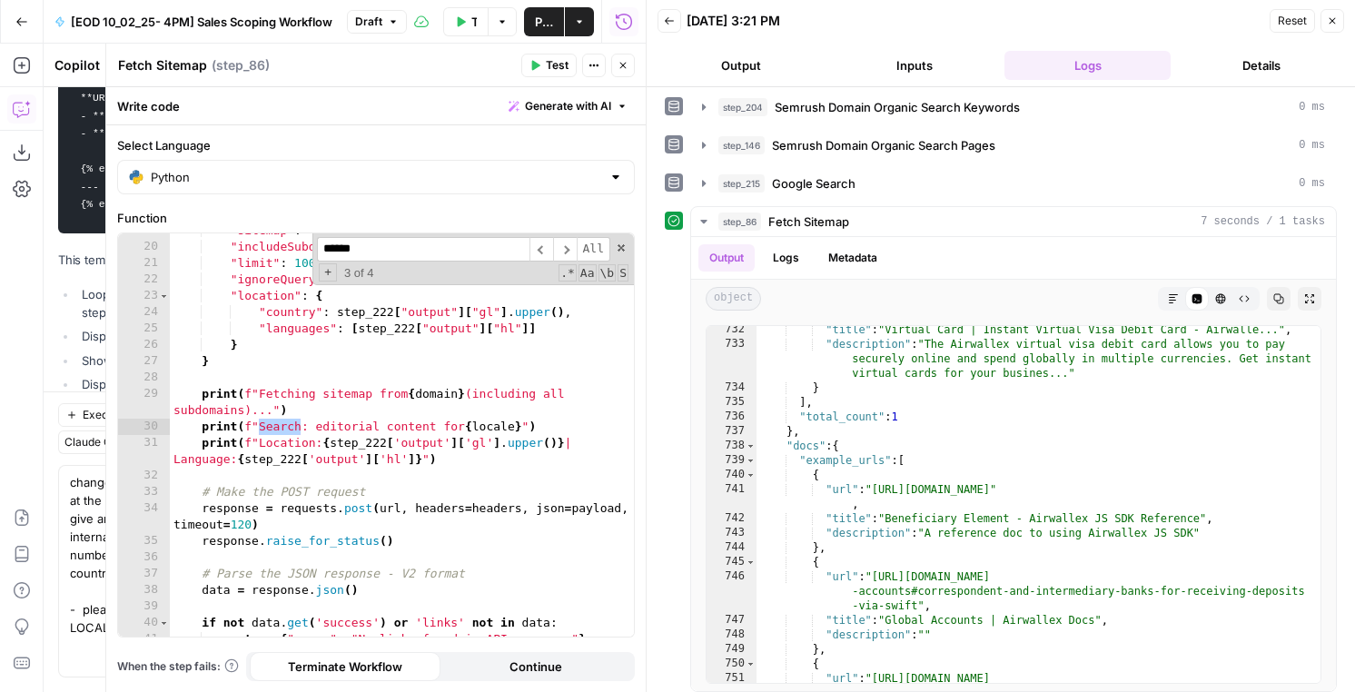
scroll to position [371, 0]
type input "******"
drag, startPoint x: 756, startPoint y: 273, endPoint x: 769, endPoint y: 266, distance: 15.4
click at [757, 273] on div "Output Logs Metadata" at bounding box center [1013, 258] width 645 height 42
click at [771, 264] on button "Logs" at bounding box center [786, 257] width 48 height 27
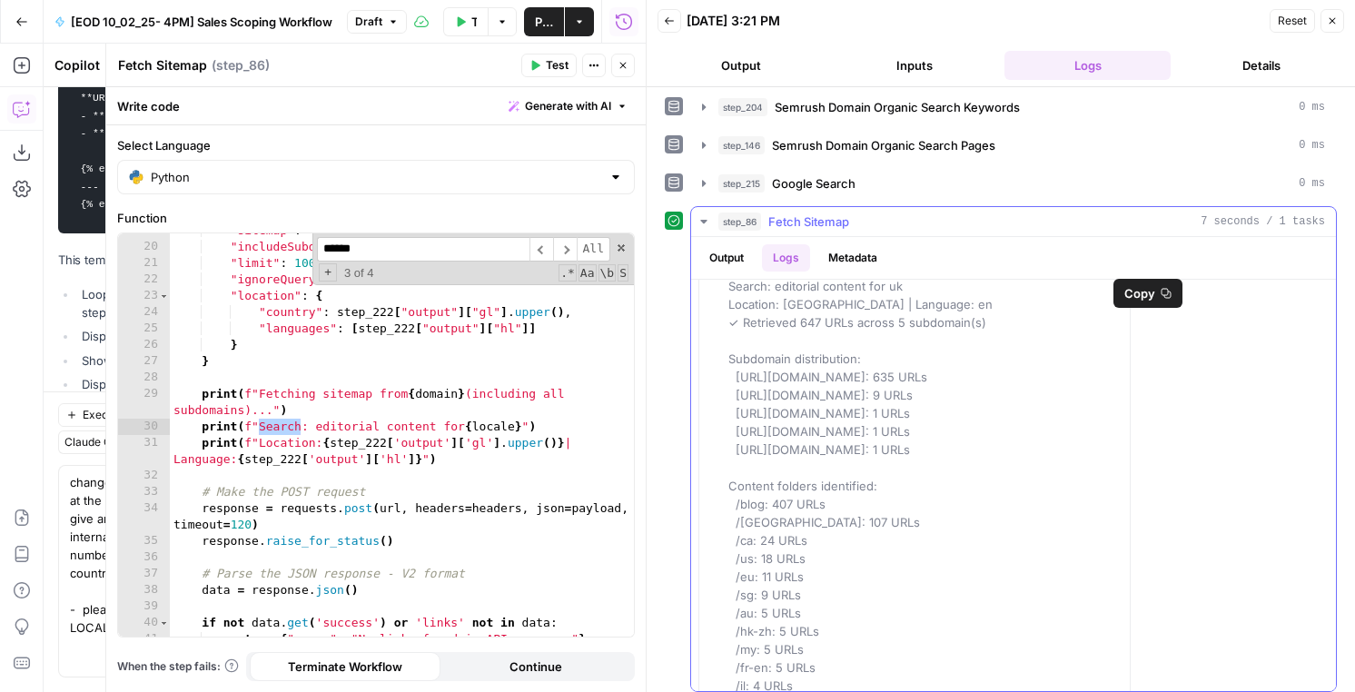
scroll to position [0, 0]
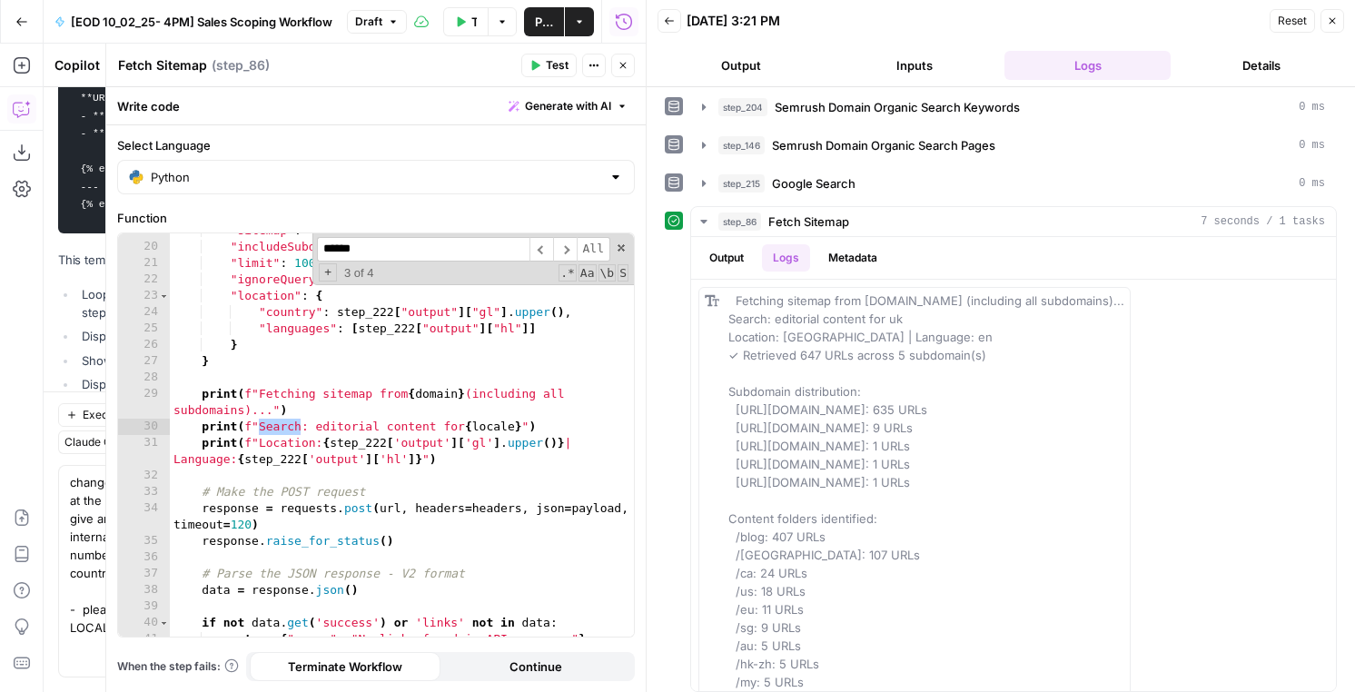
click at [372, 429] on div ""sitemap" : "include" , "includeSubdomains" : True , "limit" : 10000 , "ignoreQ…" at bounding box center [402, 441] width 464 height 436
drag, startPoint x: 314, startPoint y: 423, endPoint x: 528, endPoint y: 423, distance: 213.4
click at [528, 423] on div ""sitemap" : "include" , "includeSubdomains" : True , "limit" : 10000 , "ignoreQ…" at bounding box center [402, 441] width 464 height 436
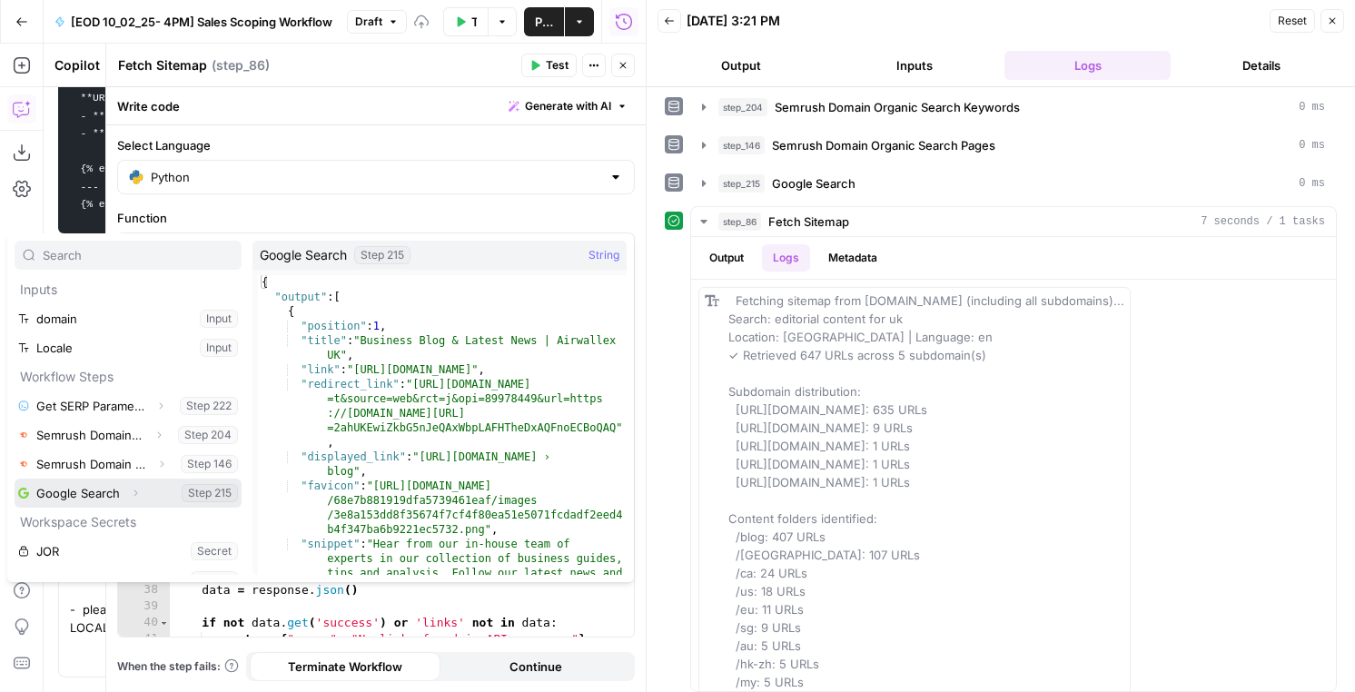
click at [134, 495] on icon "button" at bounding box center [135, 493] width 11 height 11
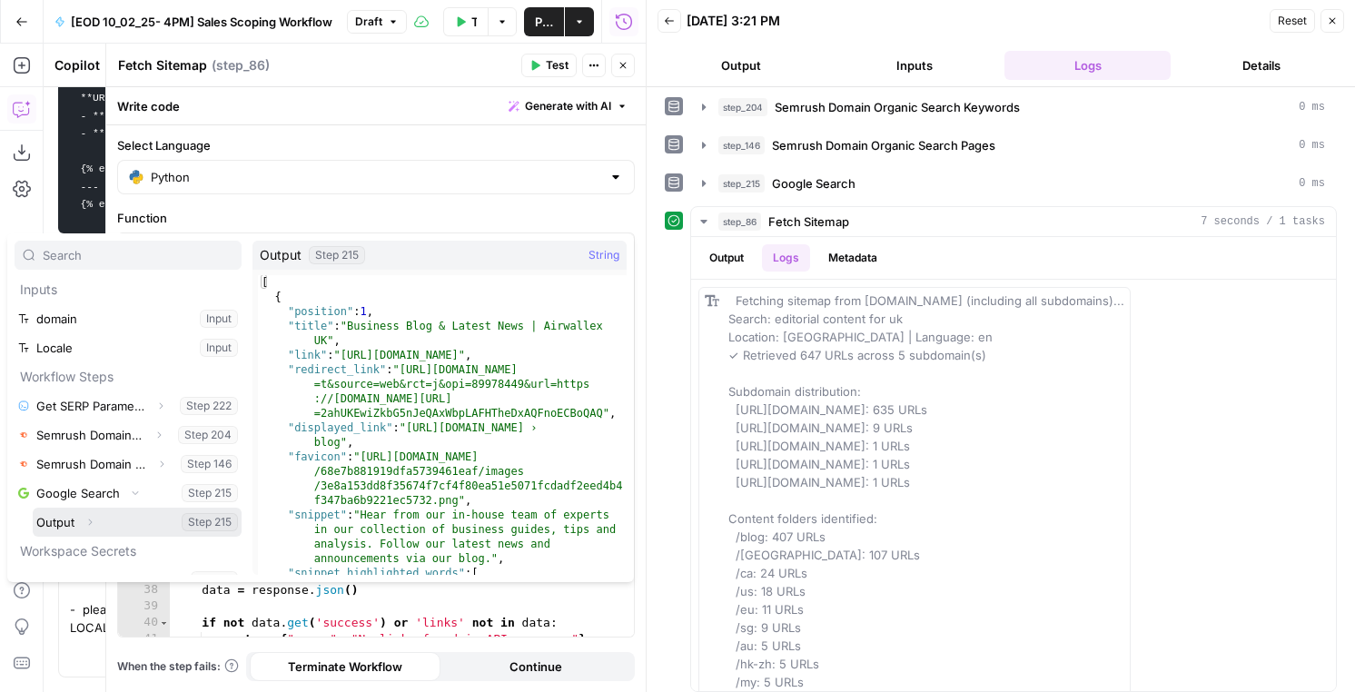
click at [98, 521] on button "Expand" at bounding box center [90, 522] width 24 height 24
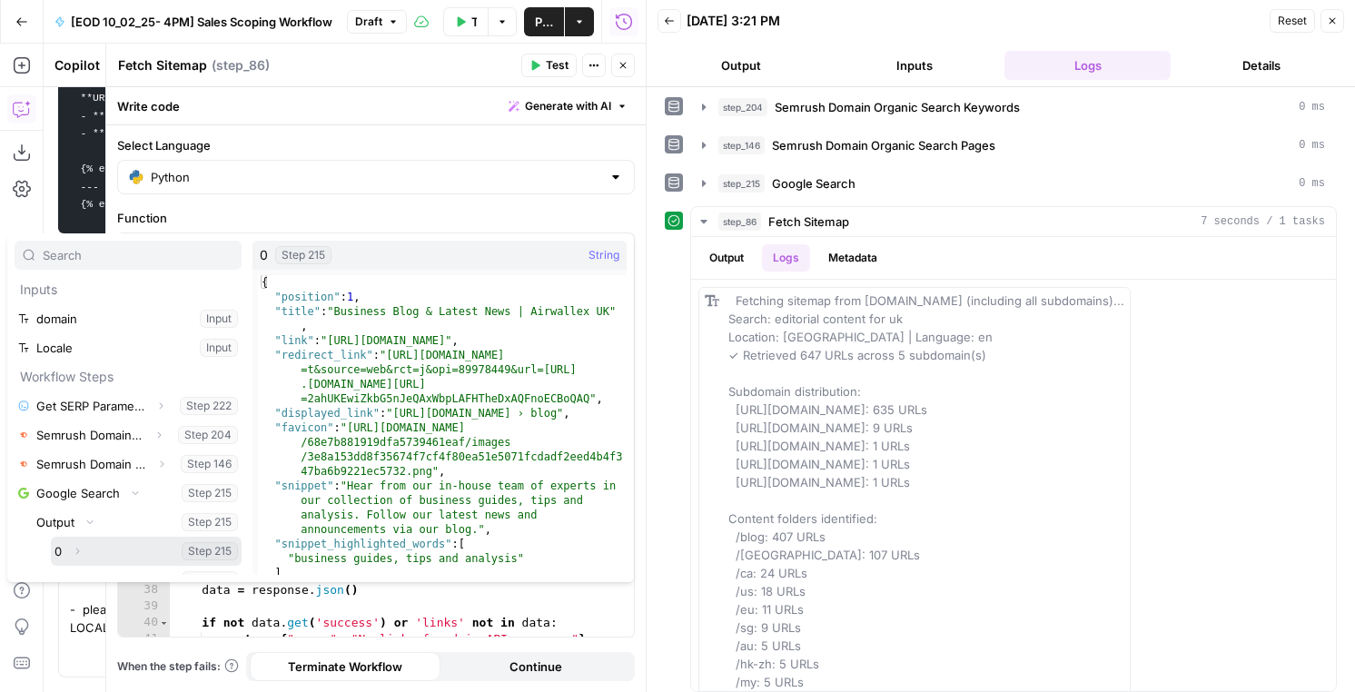
click at [85, 549] on button "Expand" at bounding box center [77, 551] width 24 height 24
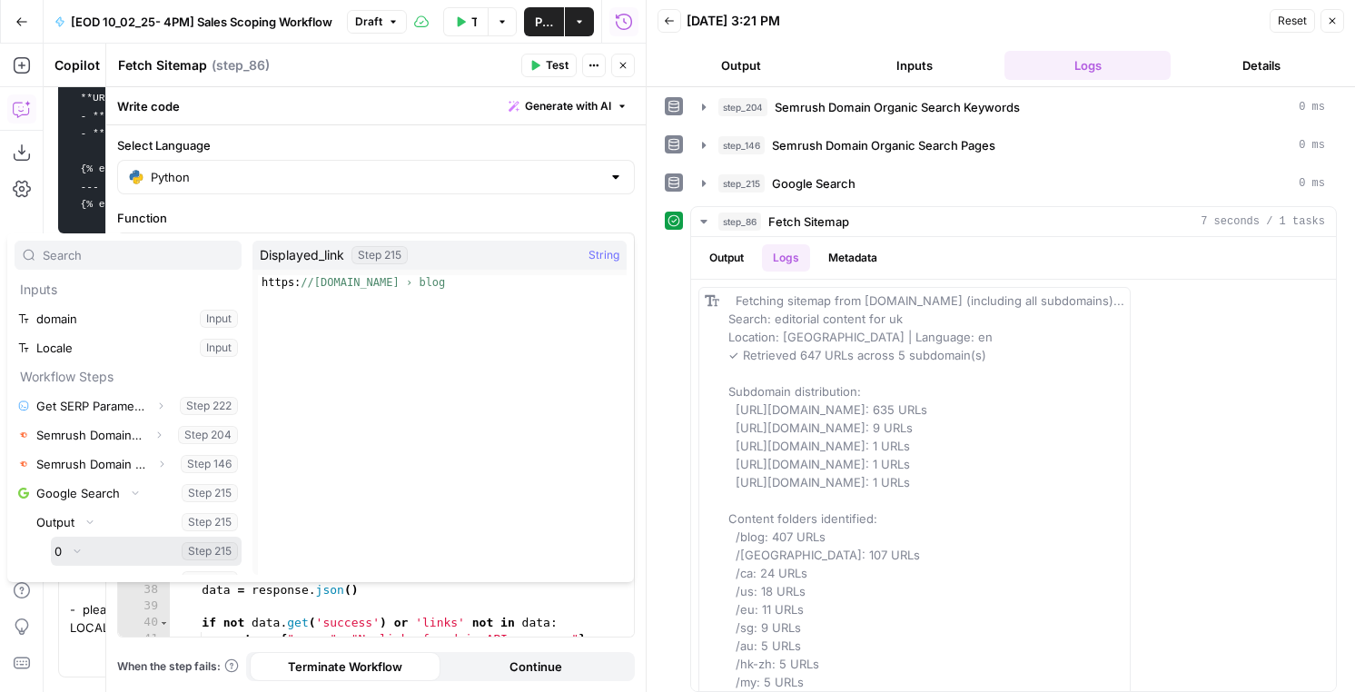
scroll to position [186, 0]
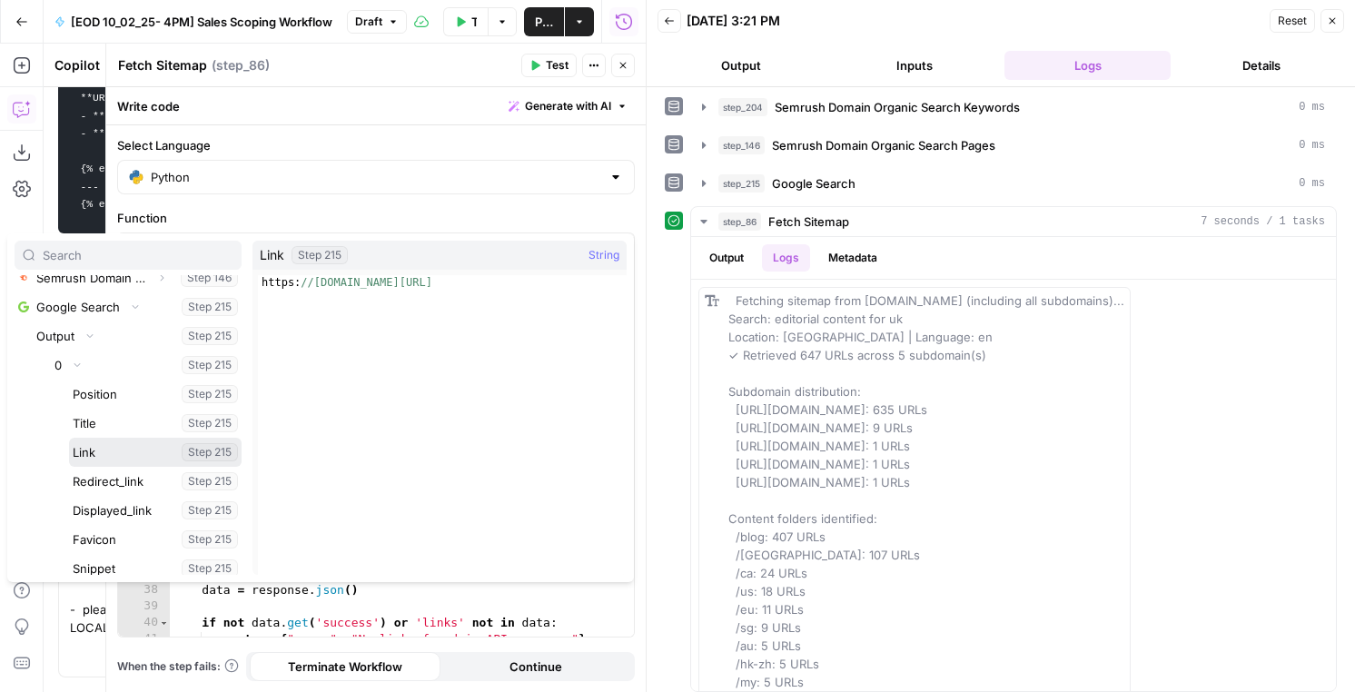
click at [110, 458] on button "Select variable Link" at bounding box center [155, 452] width 173 height 29
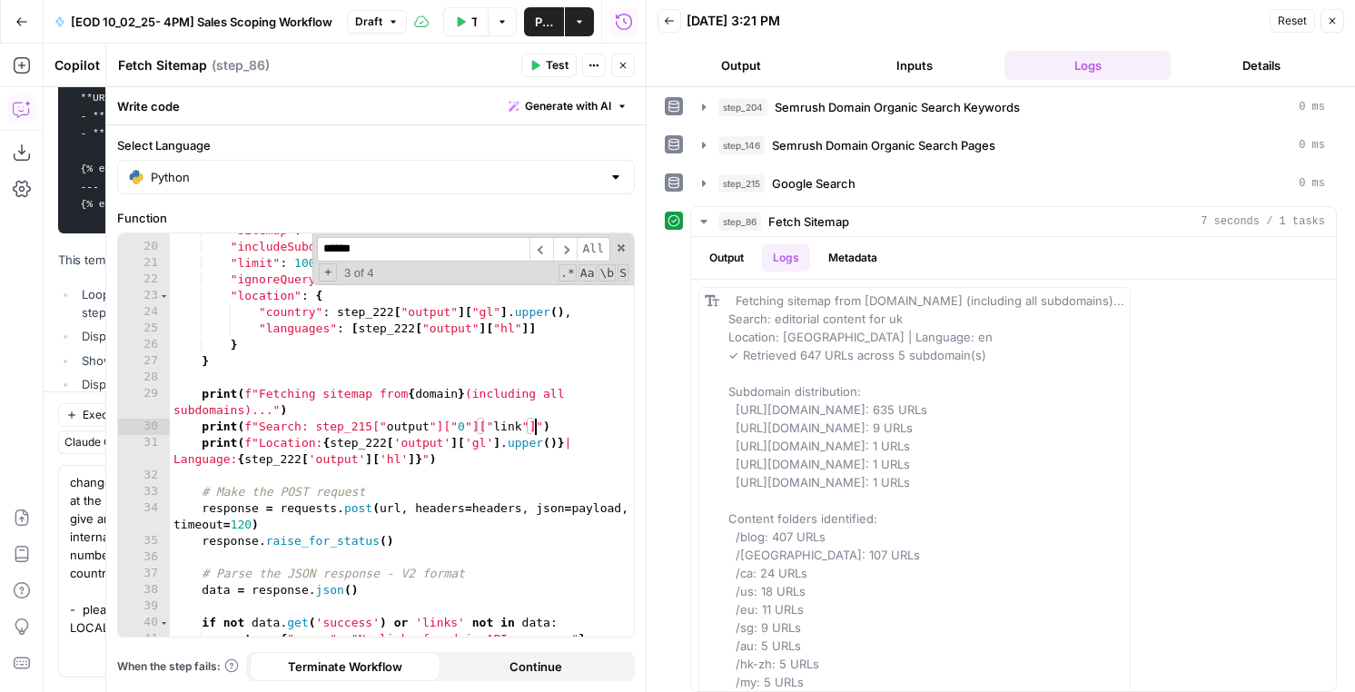
click at [316, 426] on div ""sitemap" : "include" , "includeSubdomains" : True , "limit" : 10000 , "ignoreQ…" at bounding box center [402, 441] width 464 height 436
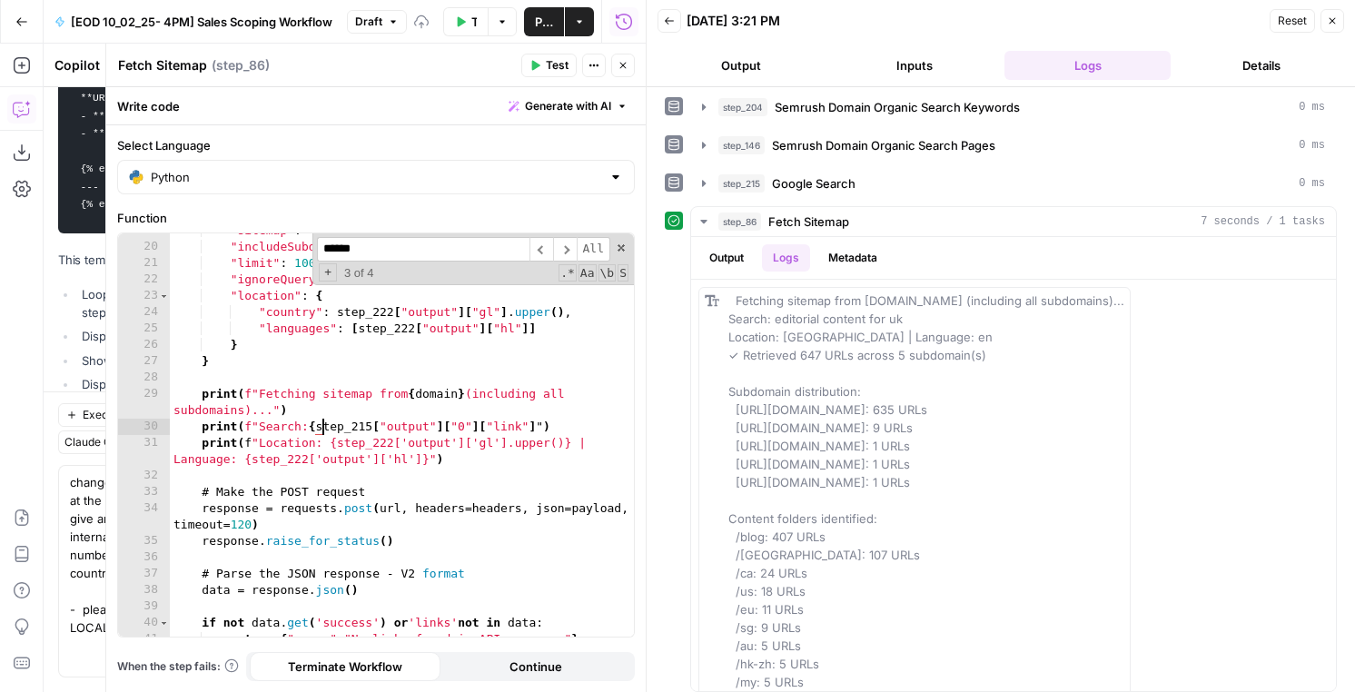
click at [550, 426] on div ""sitemap" : "include" , "includeSubdomains" : True , "limit" : 10000 , "ignoreQ…" at bounding box center [402, 441] width 464 height 436
click at [542, 446] on div ""sitemap" : "include" , "includeSubdomains" : True , "limit" : 10000 , "ignoreQ…" at bounding box center [402, 441] width 464 height 436
type textarea "**********"
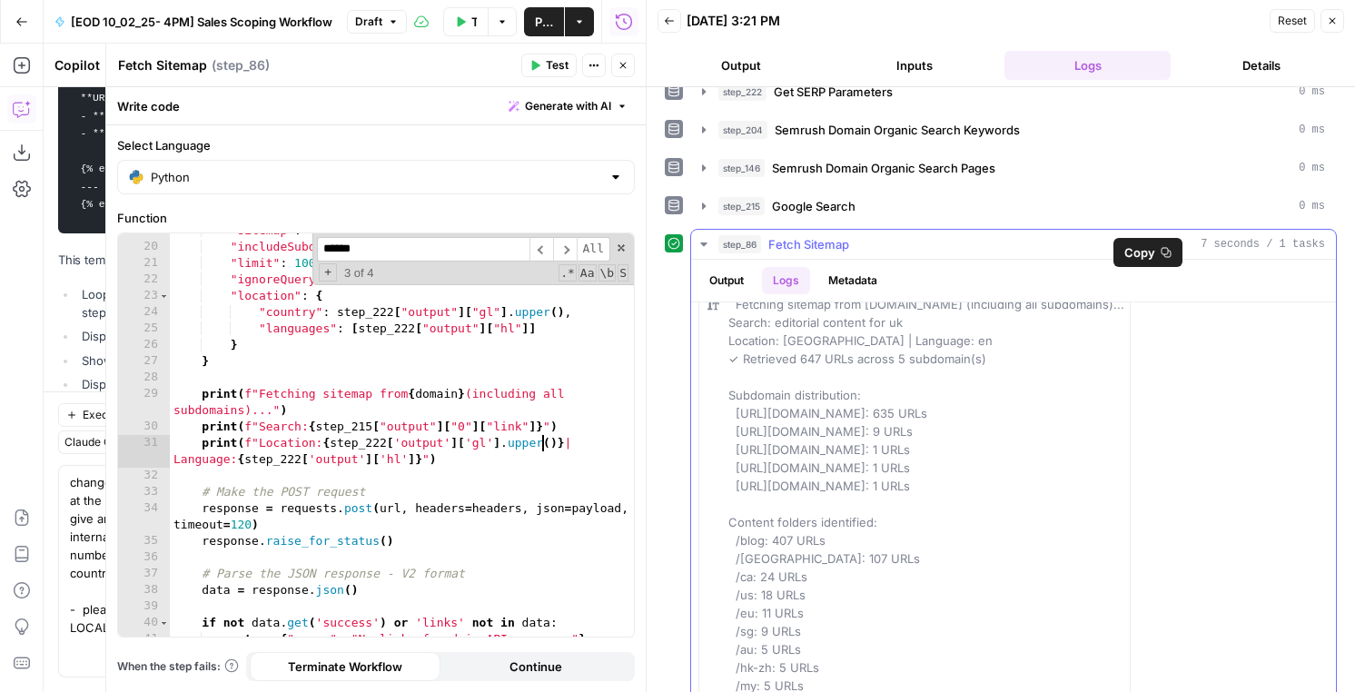
scroll to position [0, 0]
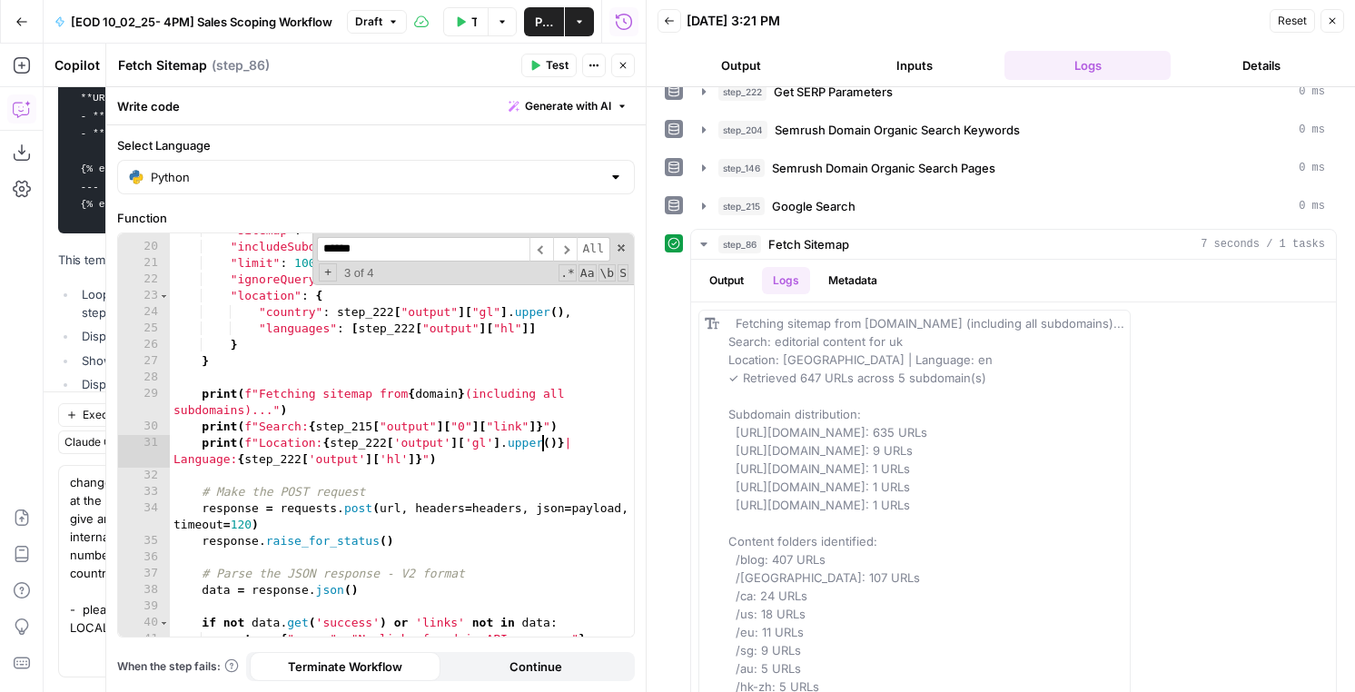
click at [483, 452] on div ""sitemap" : "include" , "includeSubdomains" : True , "limit" : 10000 , "ignoreQ…" at bounding box center [402, 441] width 464 height 436
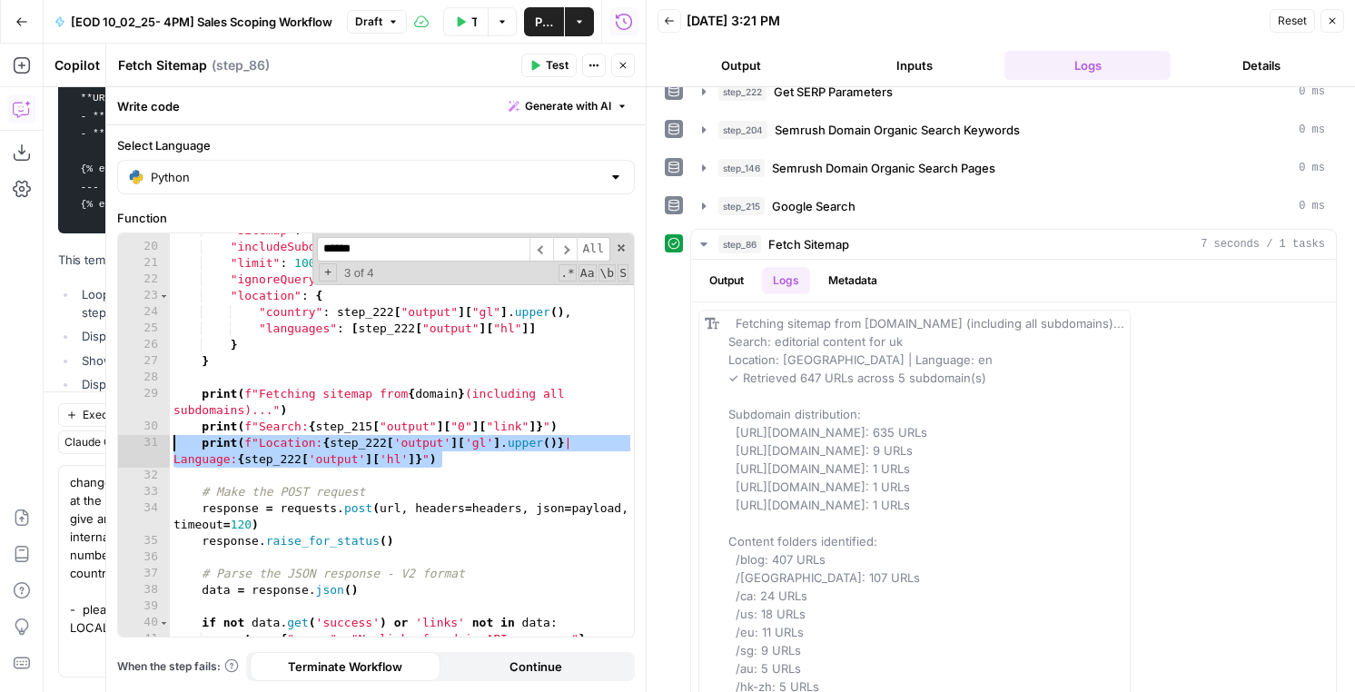
drag, startPoint x: 440, startPoint y: 460, endPoint x: 172, endPoint y: 444, distance: 269.3
click at [172, 444] on div ""sitemap" : "include" , "includeSubdomains" : True , "limit" : 10000 , "ignoreQ…" at bounding box center [402, 441] width 464 height 436
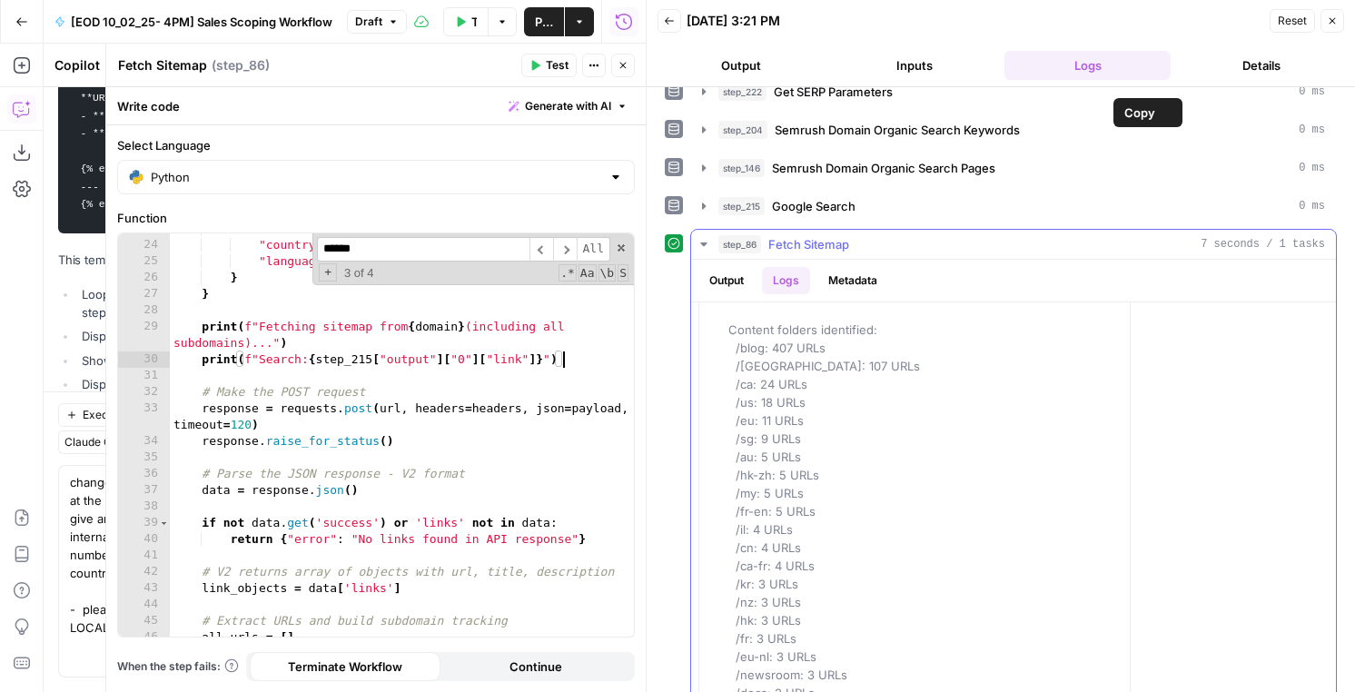
scroll to position [52, 0]
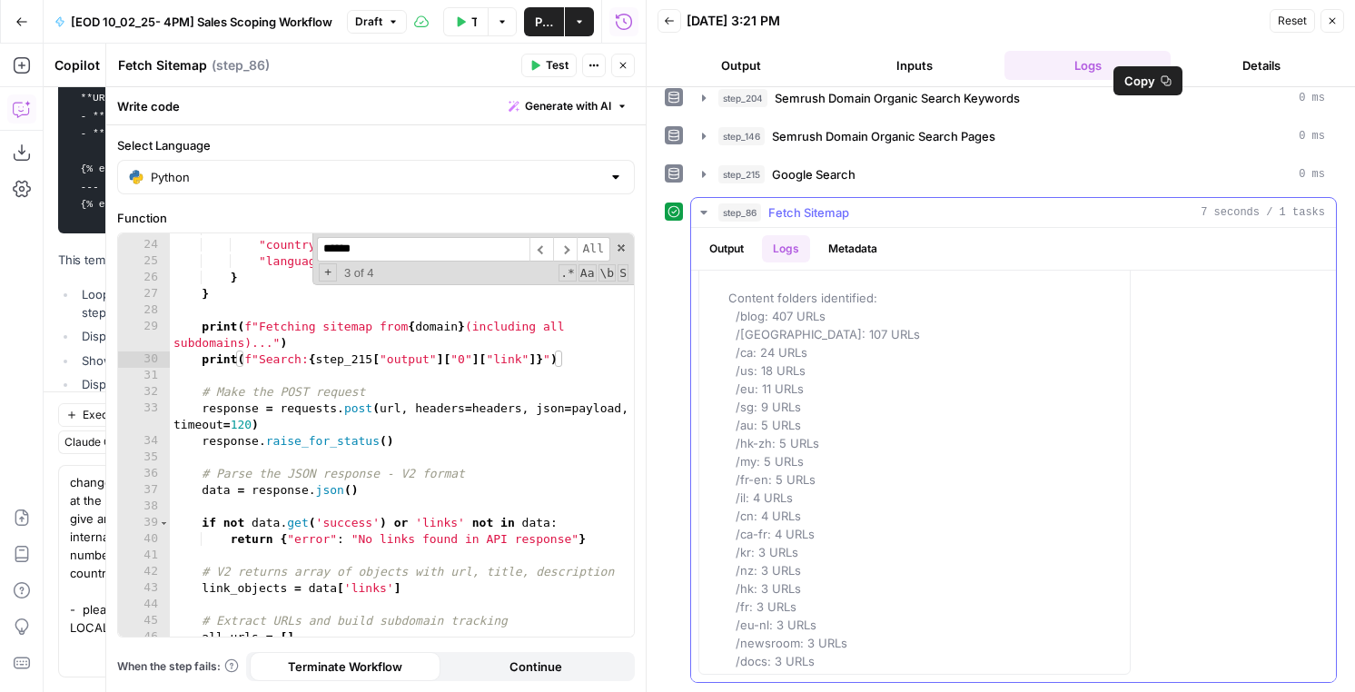
click at [727, 298] on div "Fetching sitemap from airwallex.com (including all subdomains)... Search: edito…" at bounding box center [914, 370] width 432 height 608
type textarea "**********"
click at [461, 418] on div ""location" : { "country" : step_222 [ "output" ] [ "gl" ] . upper ( ) , "langua…" at bounding box center [402, 439] width 464 height 436
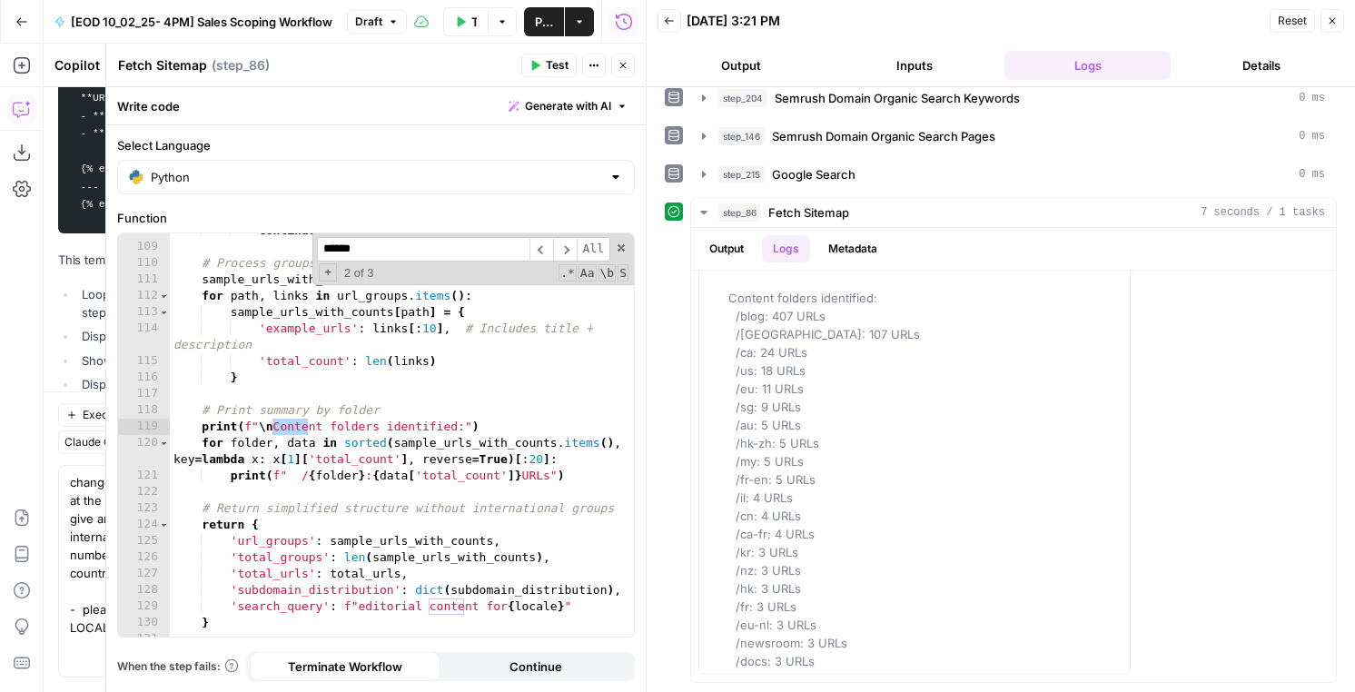
scroll to position [2005, 0]
type input "**********"
click at [460, 440] on div "continue # Process groups with full metadata sample_urls_with_counts = { } for …" at bounding box center [402, 441] width 464 height 436
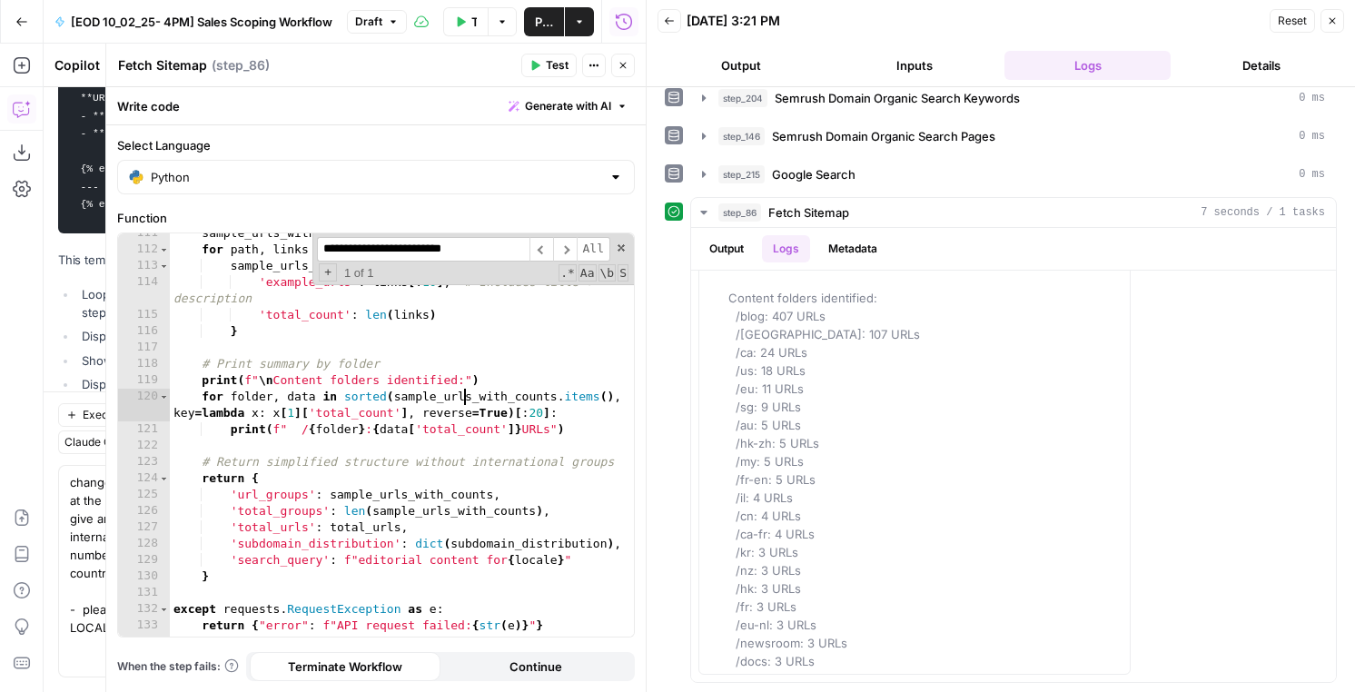
scroll to position [2082, 0]
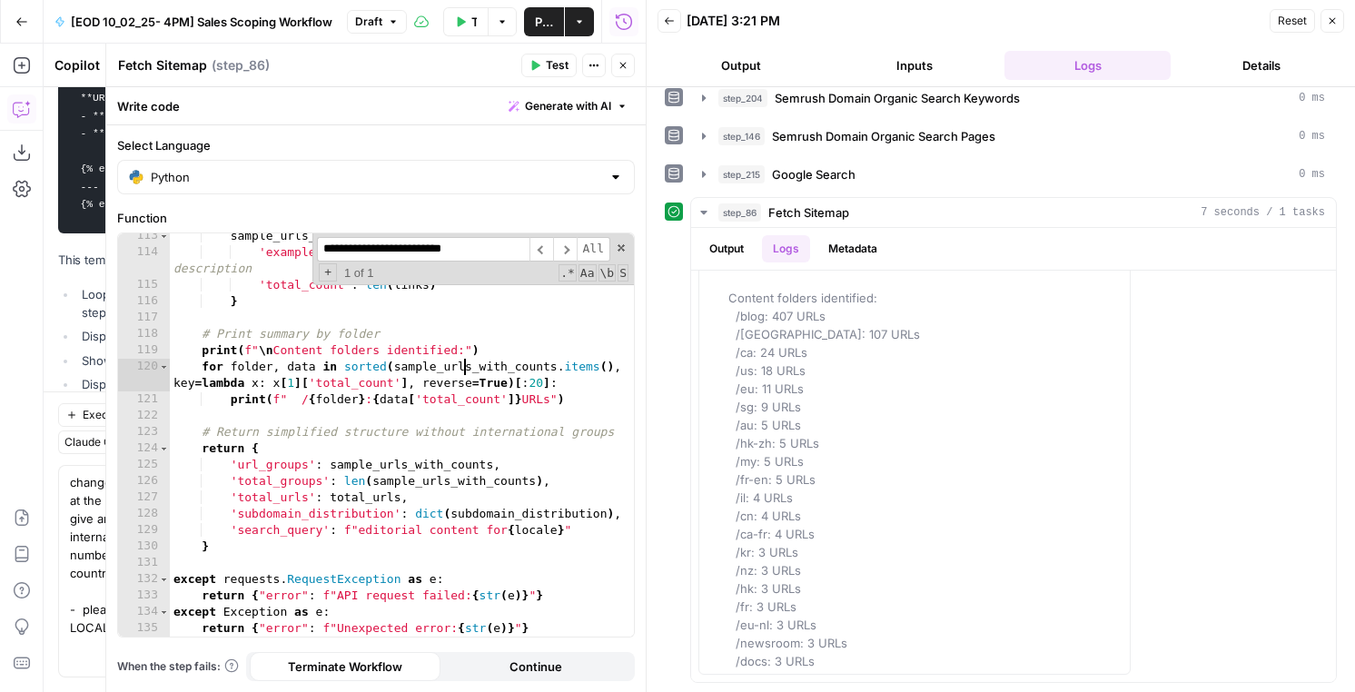
click at [223, 349] on div "sample_urls_with_counts [ path ] = { 'example_urls' : links [ : 10 ] , # Includ…" at bounding box center [402, 446] width 464 height 436
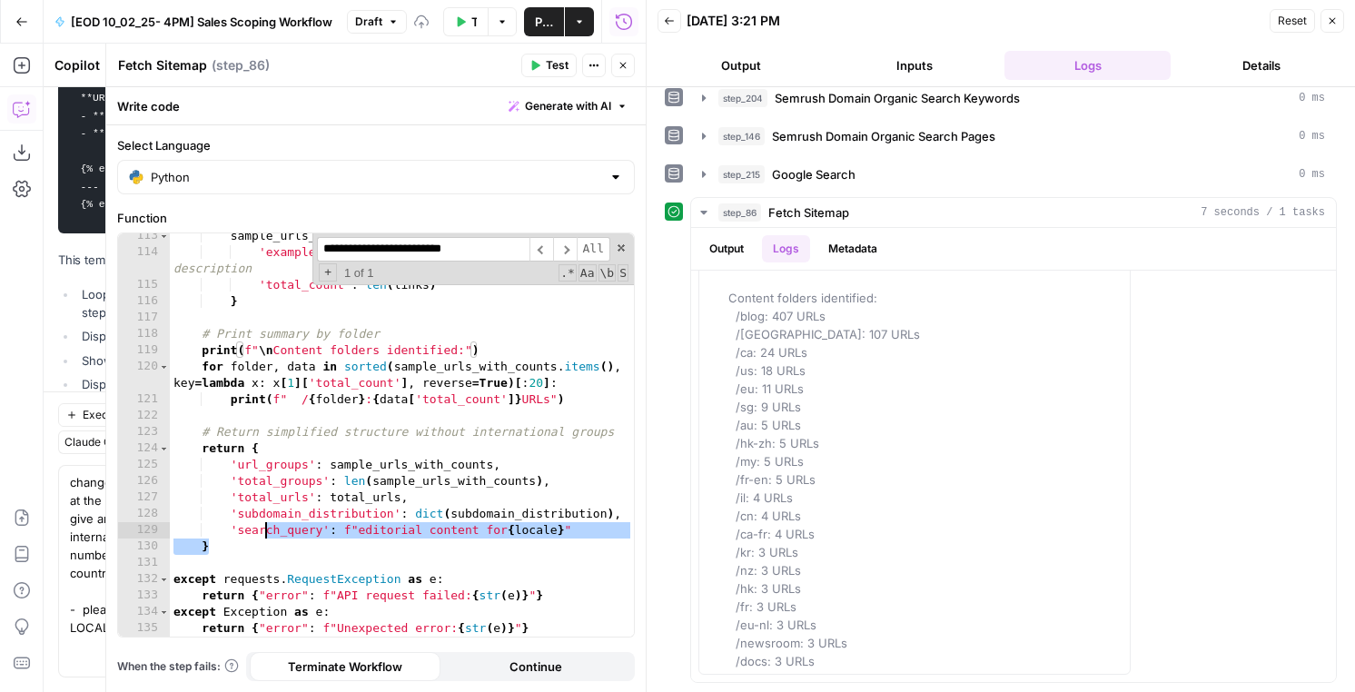
click at [263, 538] on div "sample_urls_with_counts [ path ] = { 'example_urls' : links [ : 10 ] , # Includ…" at bounding box center [402, 446] width 464 height 436
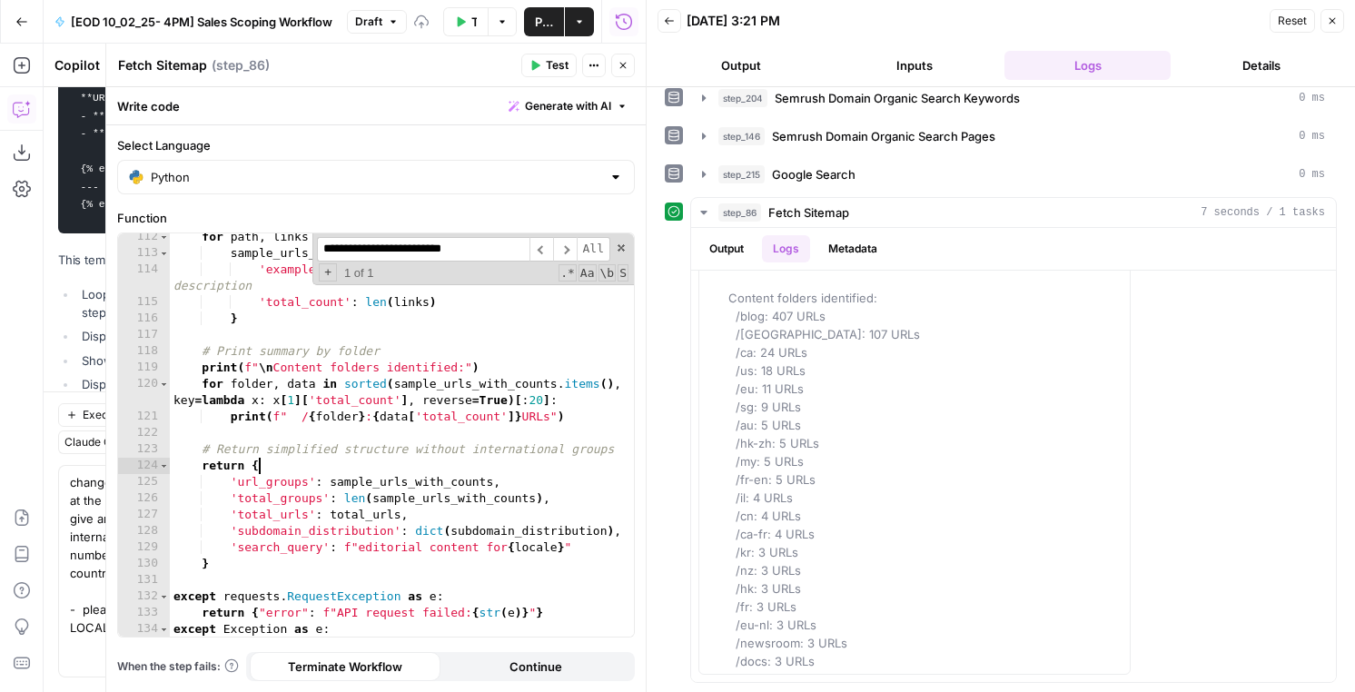
click at [270, 463] on div "for path , links in url_groups . items ( ) : sample_urls_with_counts [ path ] =…" at bounding box center [402, 447] width 464 height 436
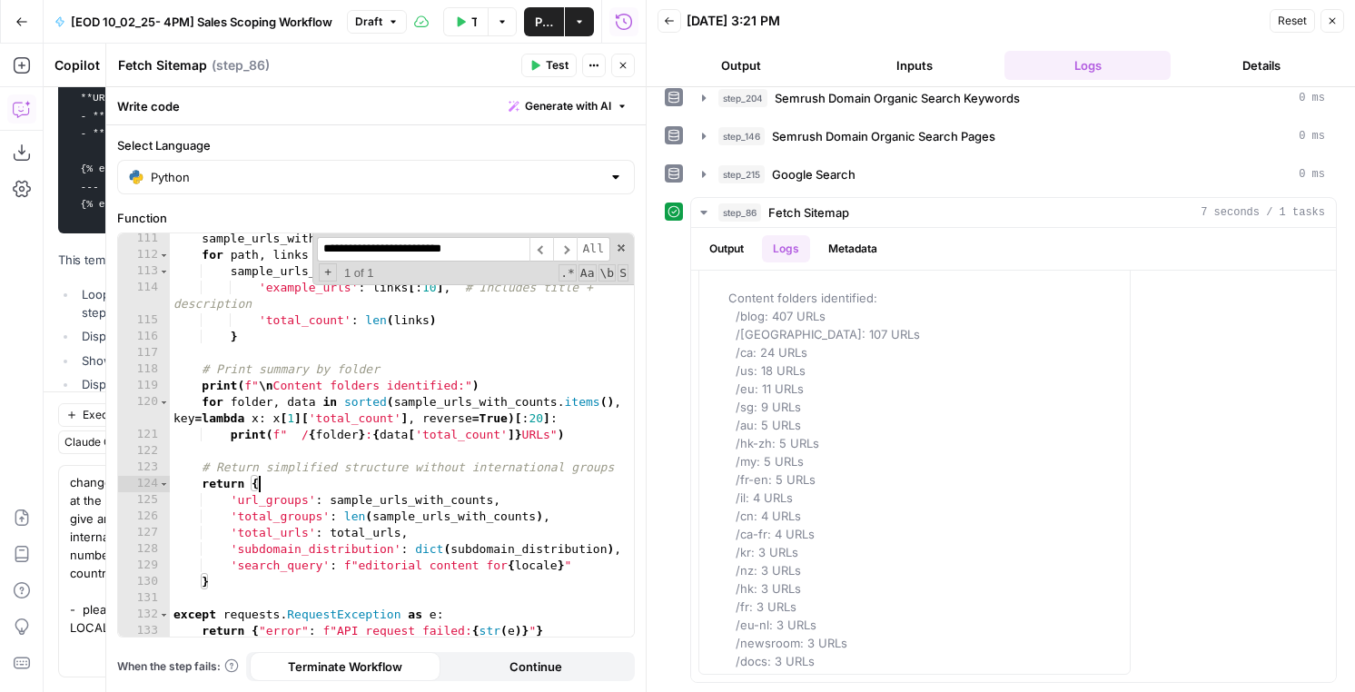
scroll to position [2033, 0]
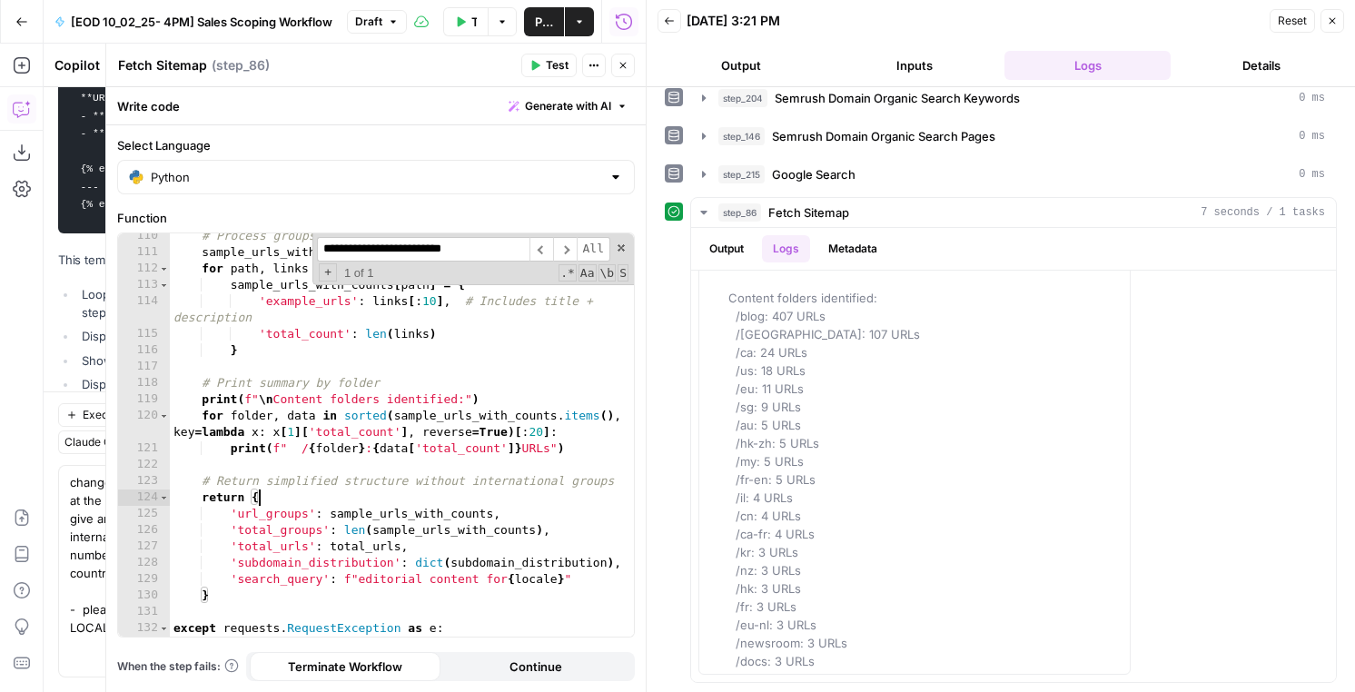
click at [209, 404] on div "# Process groups with full metadata sample_urls_with_counts = { } for path , li…" at bounding box center [402, 446] width 464 height 436
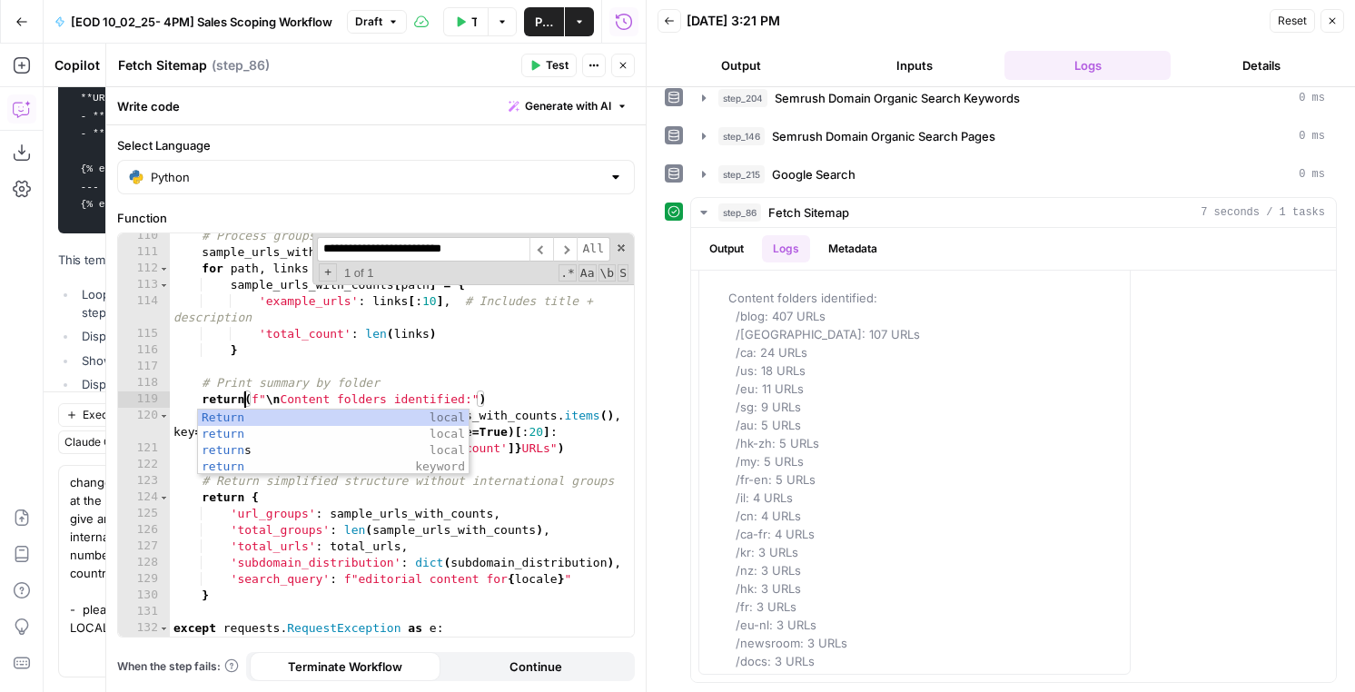
scroll to position [0, 5]
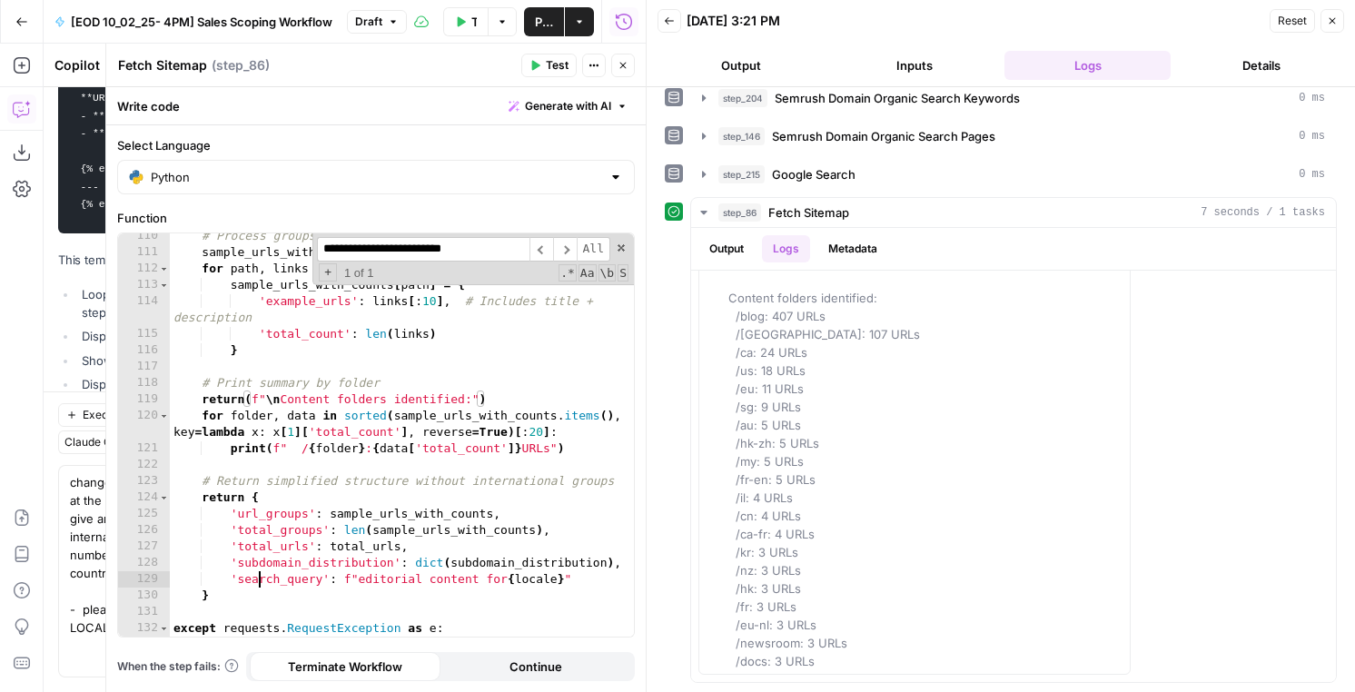
click at [256, 574] on div "# Process groups with full metadata sample_urls_with_counts = { } for path , li…" at bounding box center [402, 446] width 464 height 436
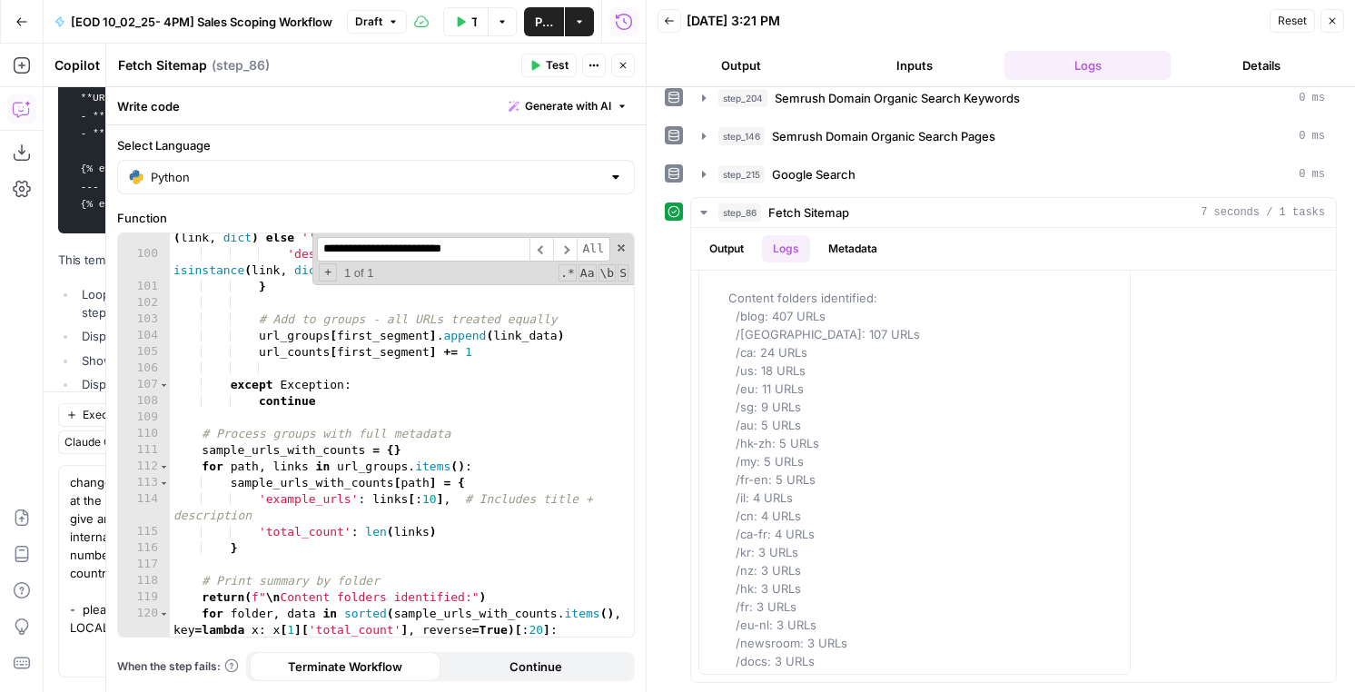
scroll to position [1941, 0]
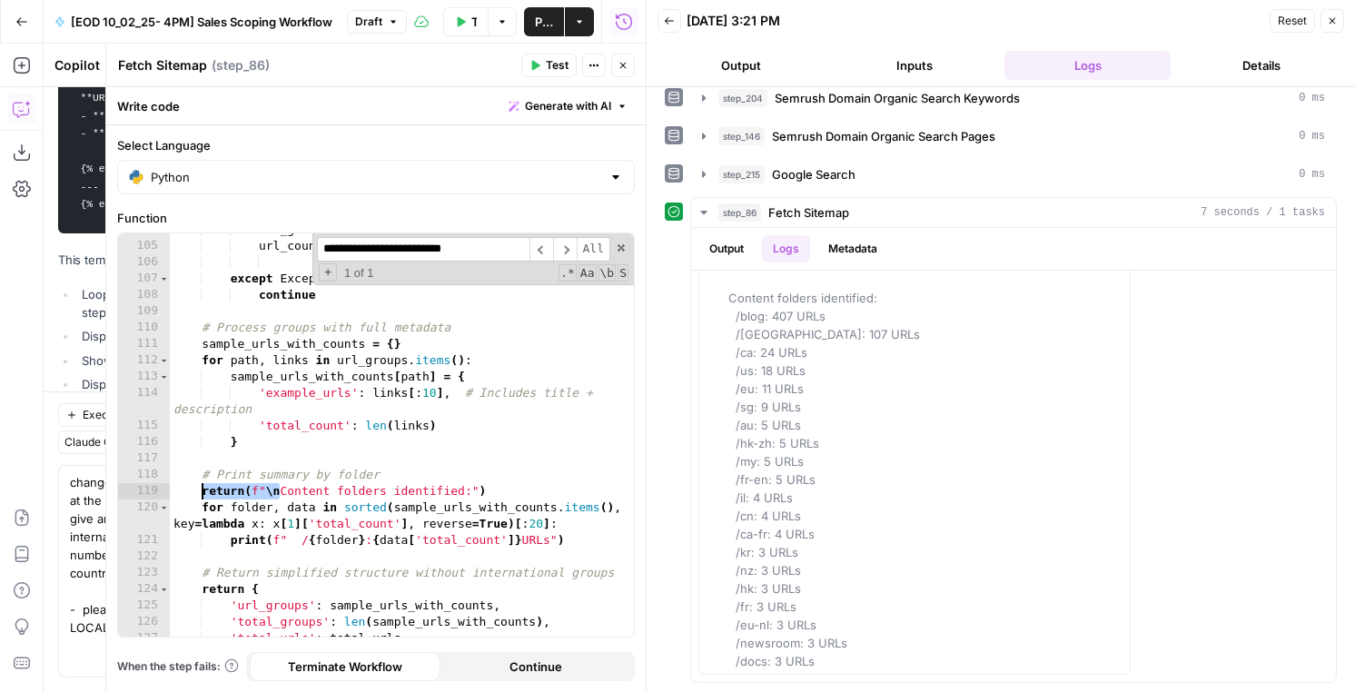
drag, startPoint x: 280, startPoint y: 490, endPoint x: 203, endPoint y: 489, distance: 76.3
click at [203, 489] on div "url_groups [ first_segment ] . append ( link_data ) url_counts [ first_segment …" at bounding box center [402, 440] width 464 height 436
click at [256, 493] on div "url_groups [ first_segment ] . append ( link_data ) url_counts [ first_segment …" at bounding box center [402, 440] width 464 height 436
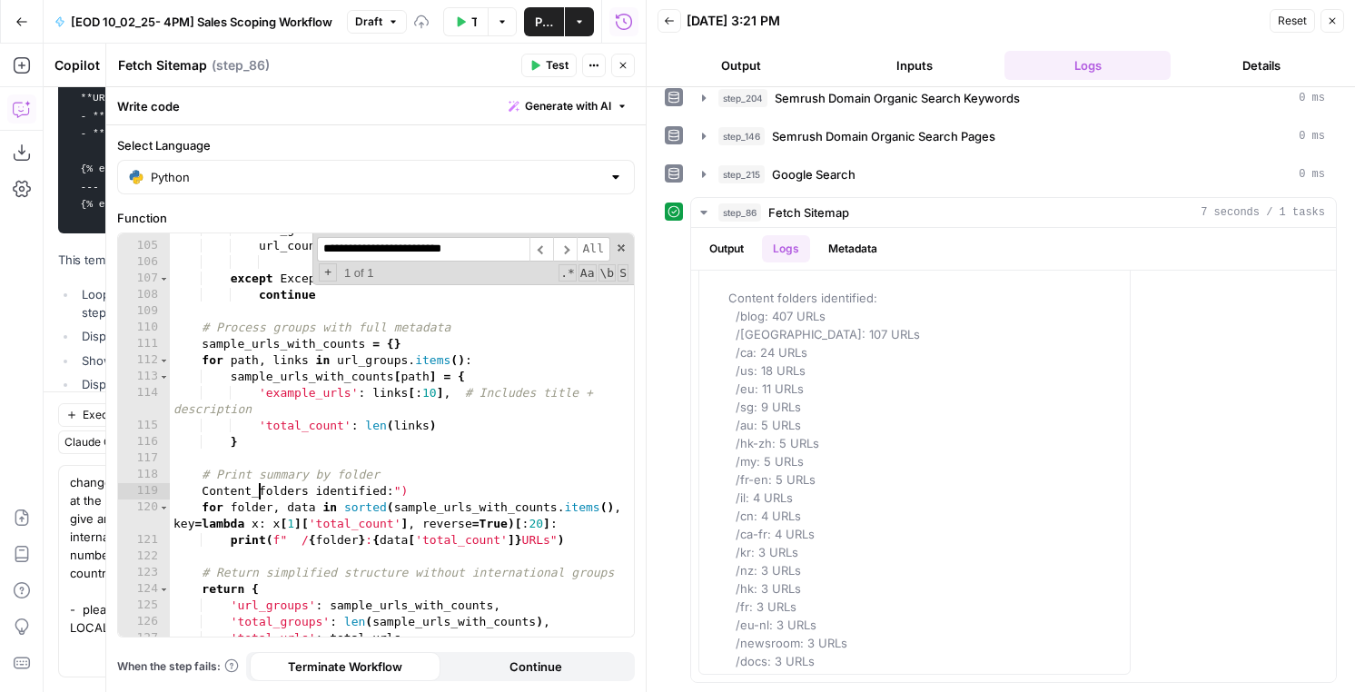
click at [317, 490] on div "url_groups [ first_segment ] . append ( link_data ) url_counts [ first_segment …" at bounding box center [402, 440] width 464 height 436
click at [419, 489] on div "url_groups [ first_segment ] . append ( link_data ) url_counts [ first_segment …" at bounding box center [402, 440] width 464 height 436
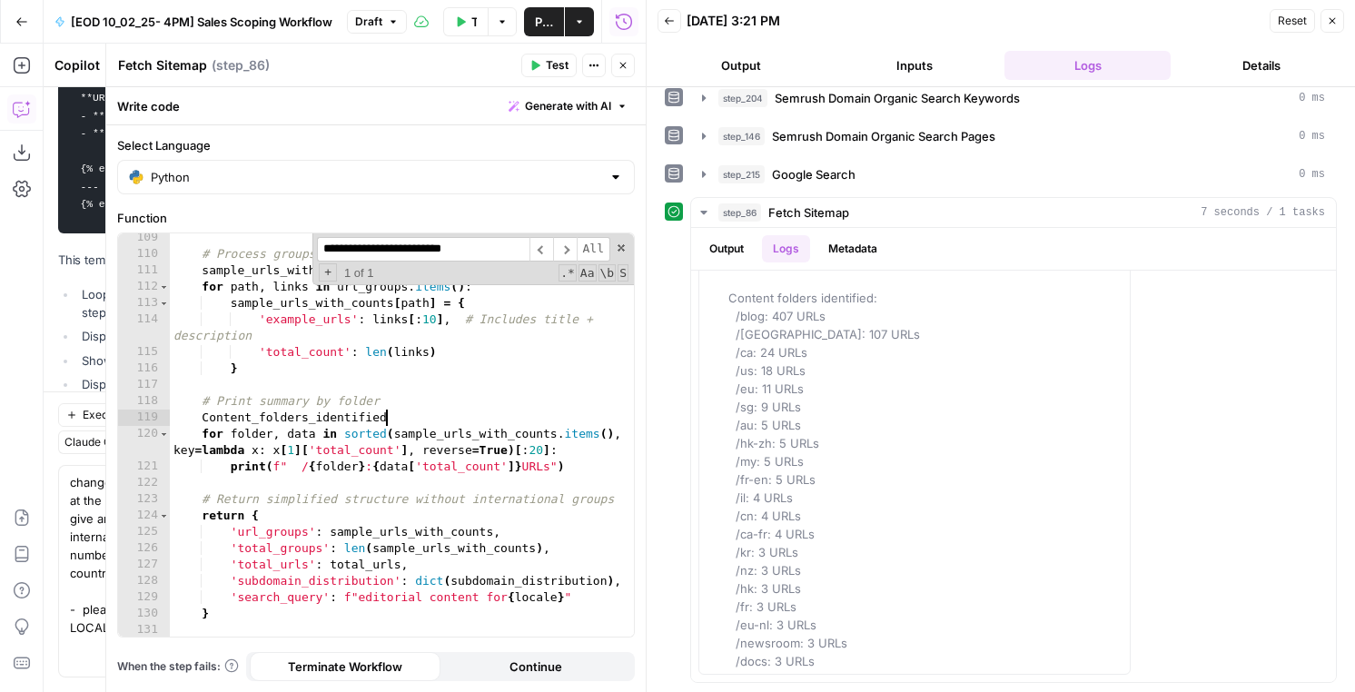
scroll to position [2025, 0]
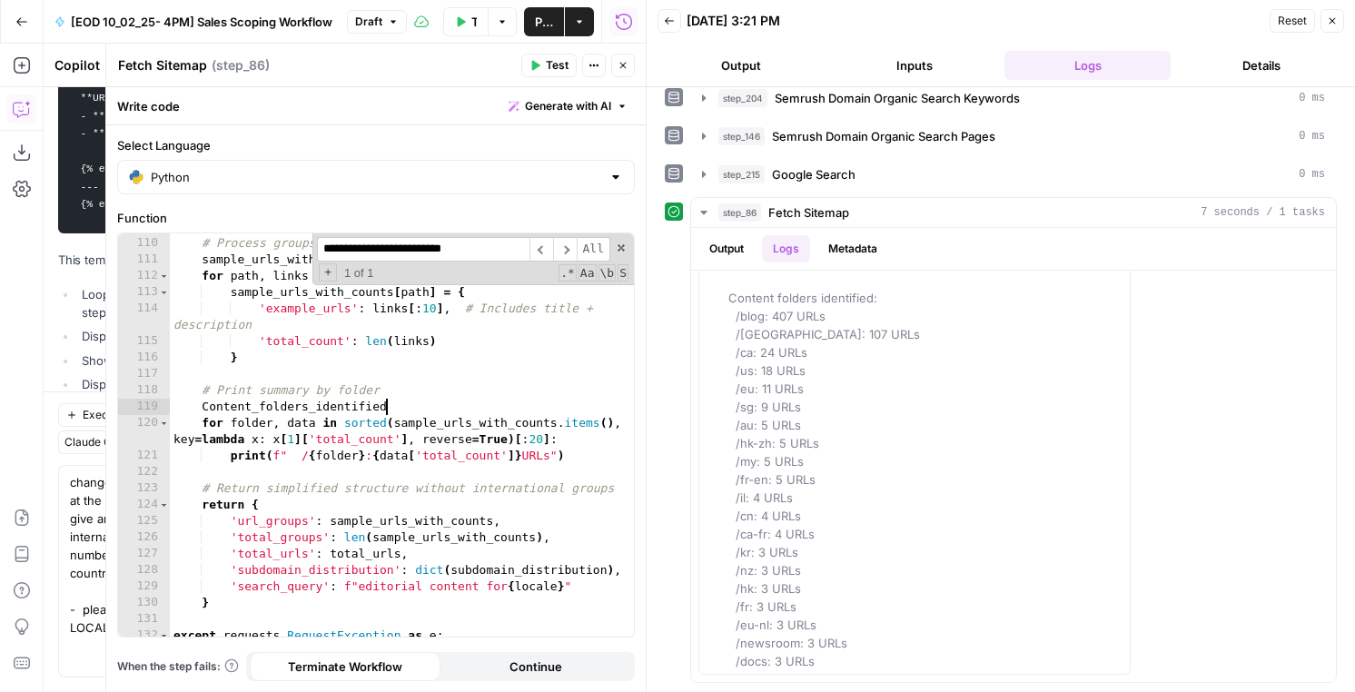
click at [220, 393] on div "# Process groups with full metadata sample_urls_with_counts = { } for path , li…" at bounding box center [402, 437] width 464 height 436
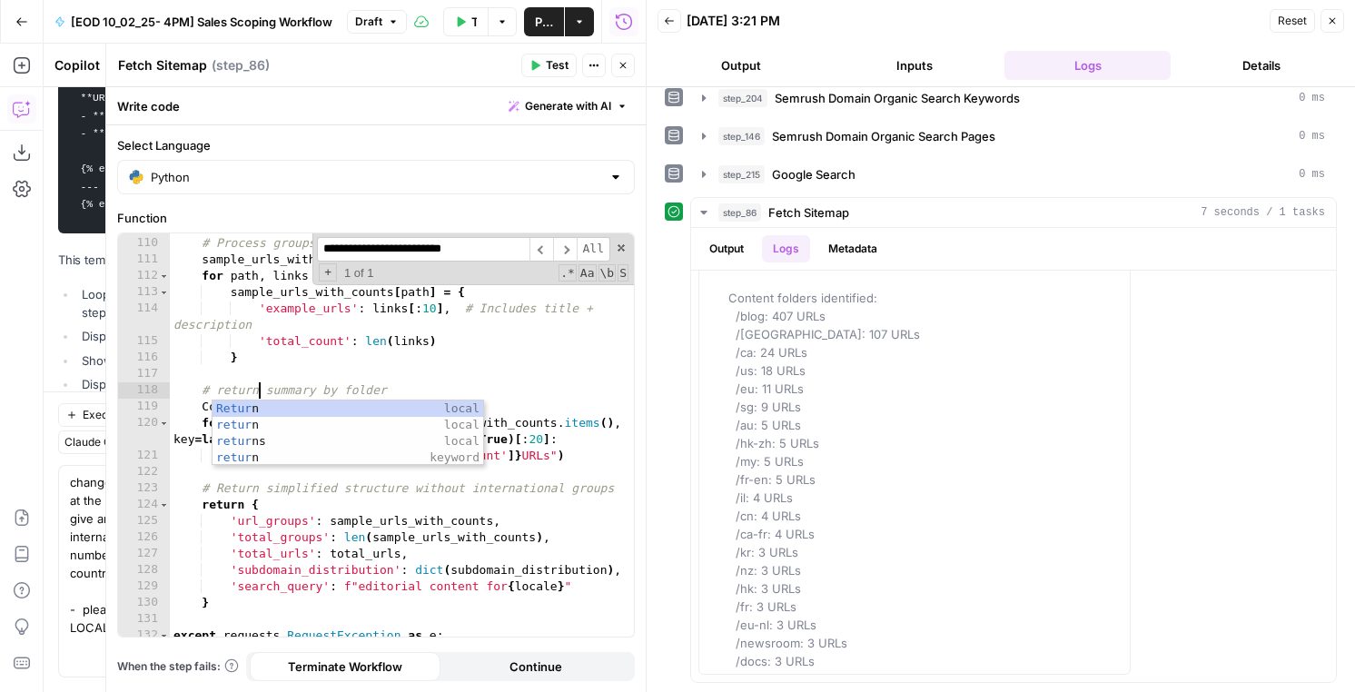
scroll to position [0, 5]
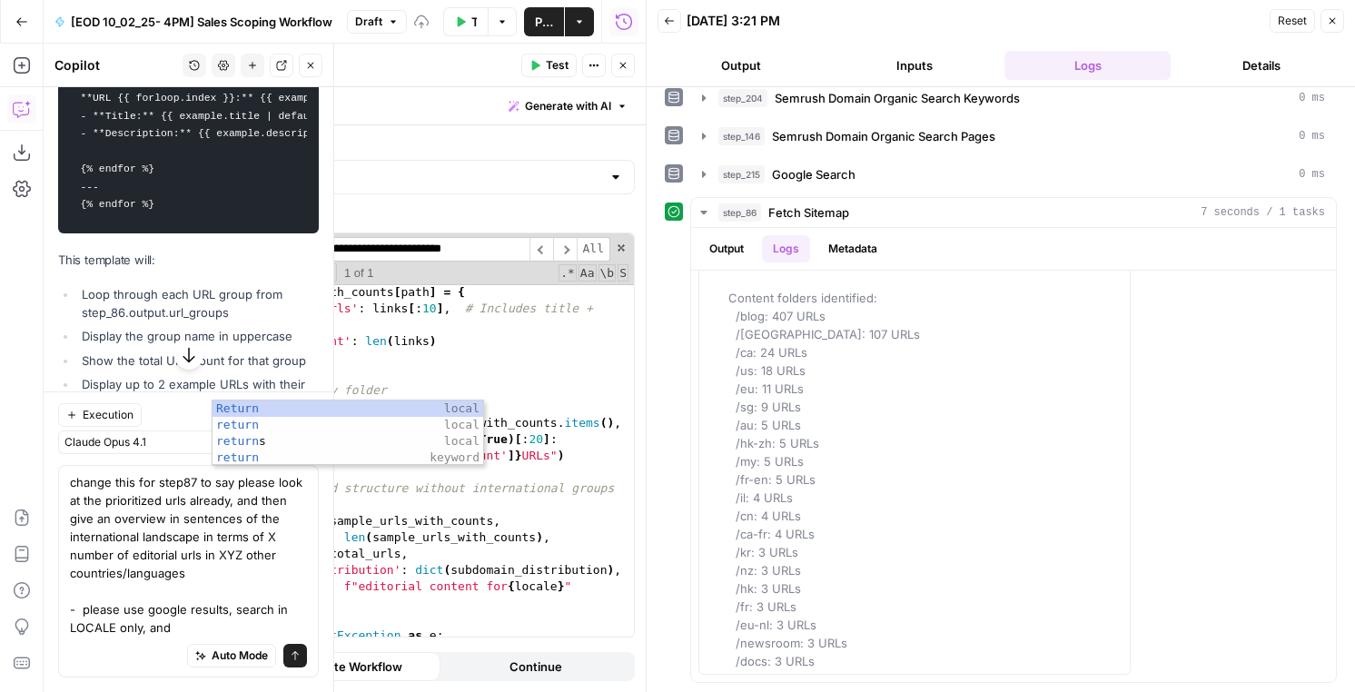
type textarea "**********"
click at [20, 111] on icon "button" at bounding box center [20, 111] width 5 height 1
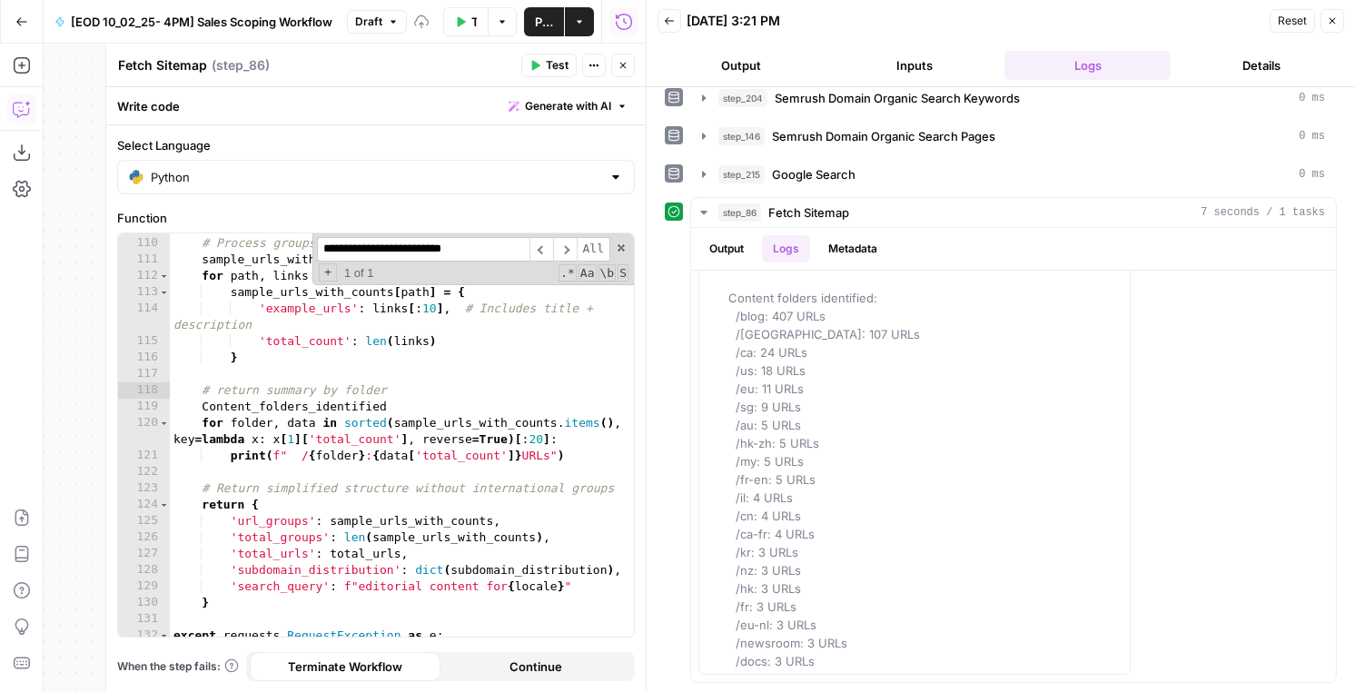
click at [21, 106] on icon "button" at bounding box center [22, 109] width 18 height 18
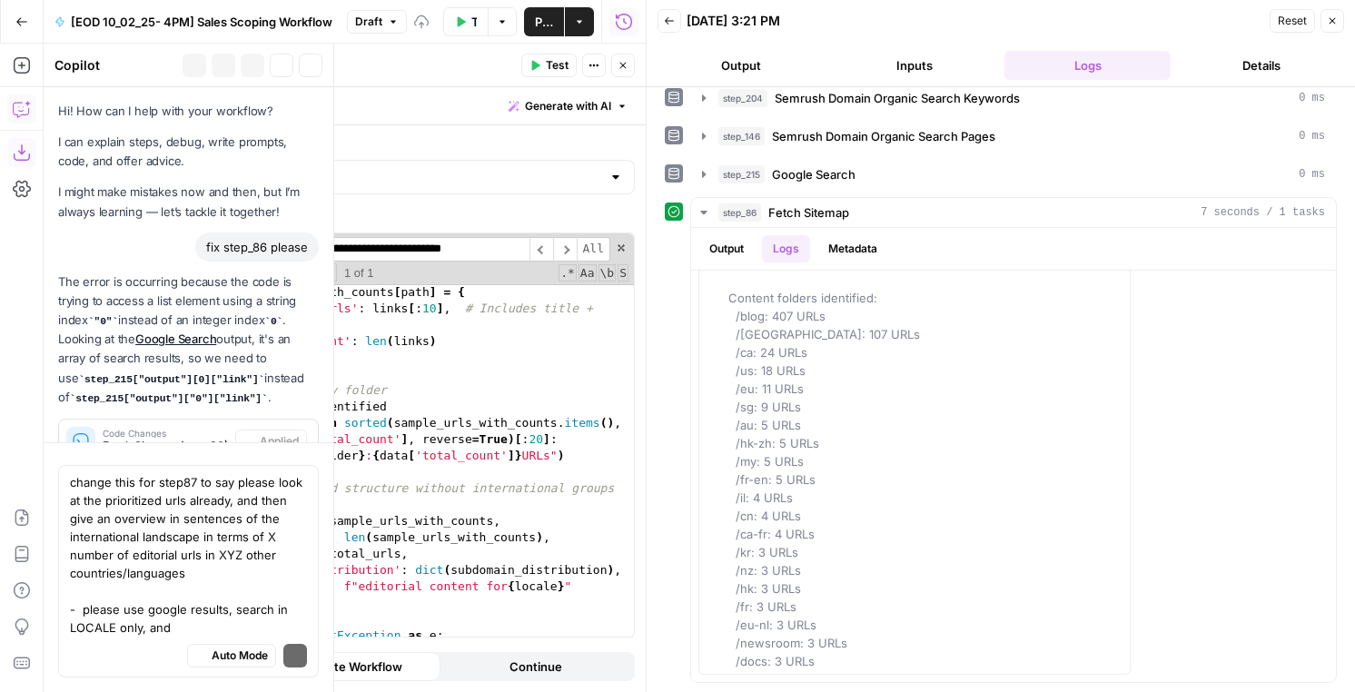
scroll to position [801, 0]
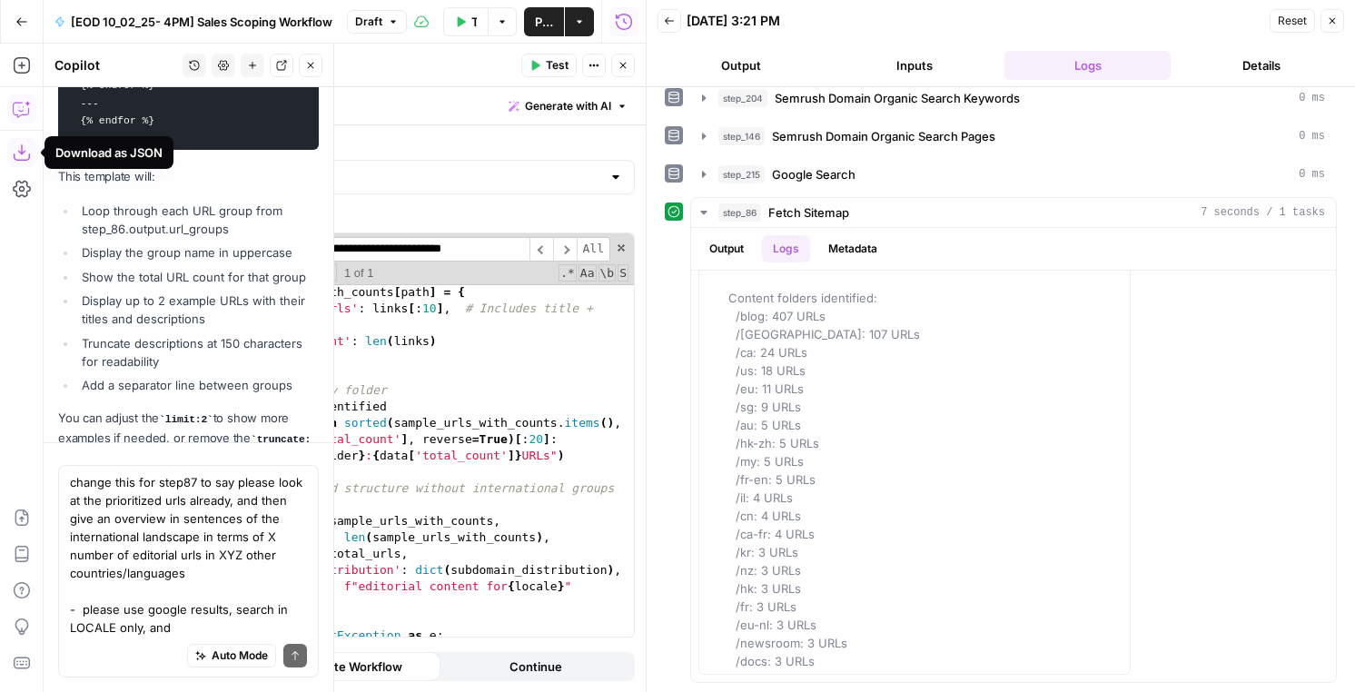
click at [193, 524] on textarea "change this for step87 to say please look at the prioritized urls already, and …" at bounding box center [188, 554] width 237 height 163
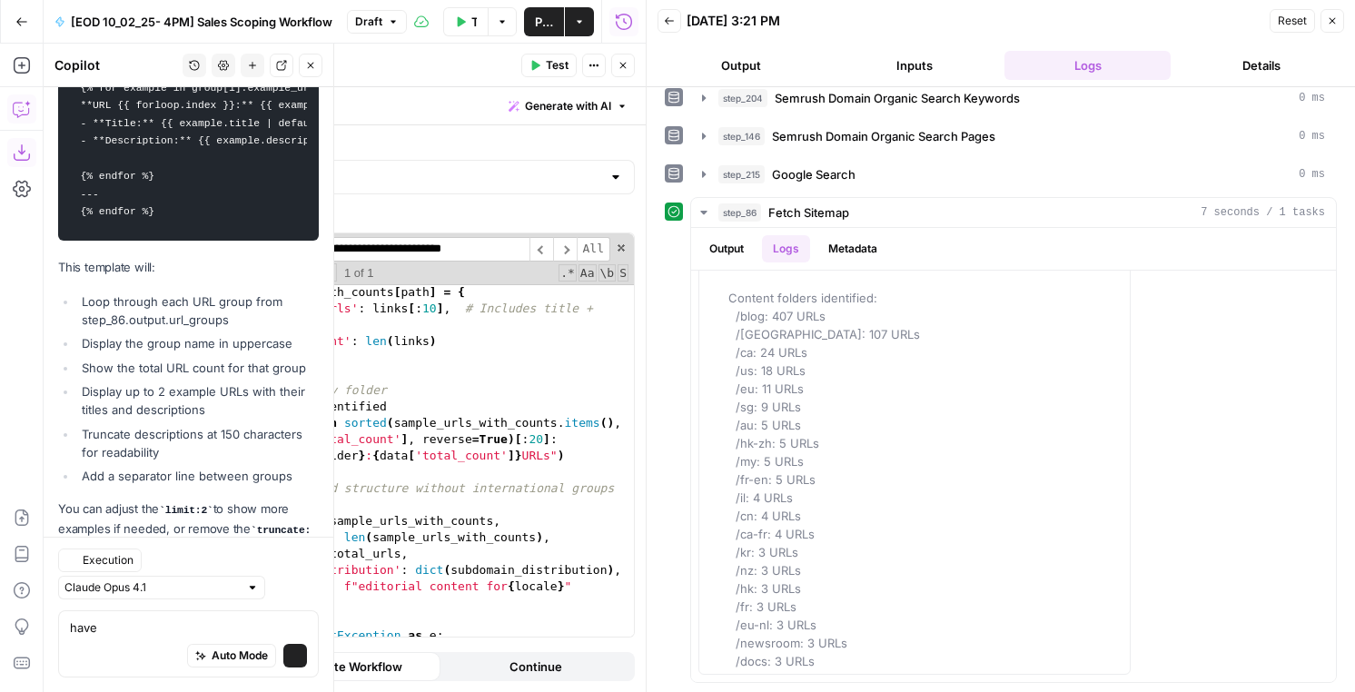
scroll to position [767, 0]
type textarea "have it return folders identifgied please"
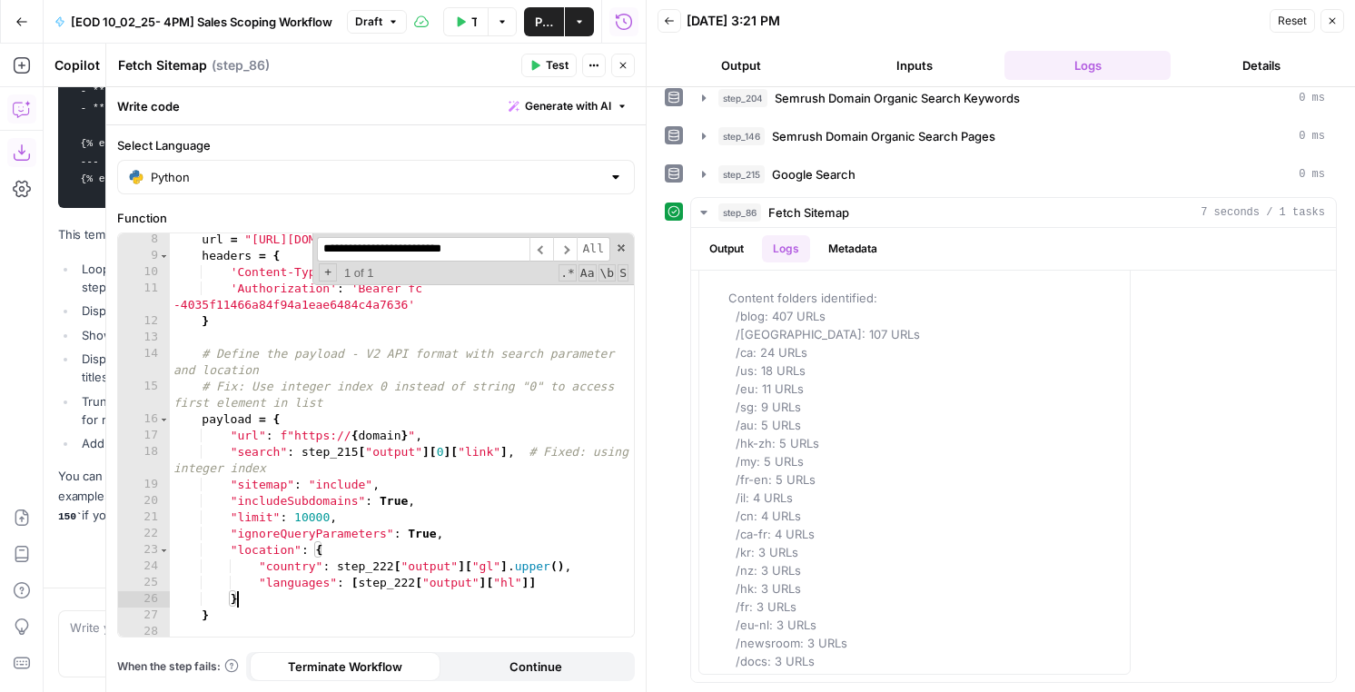
scroll to position [0, 4]
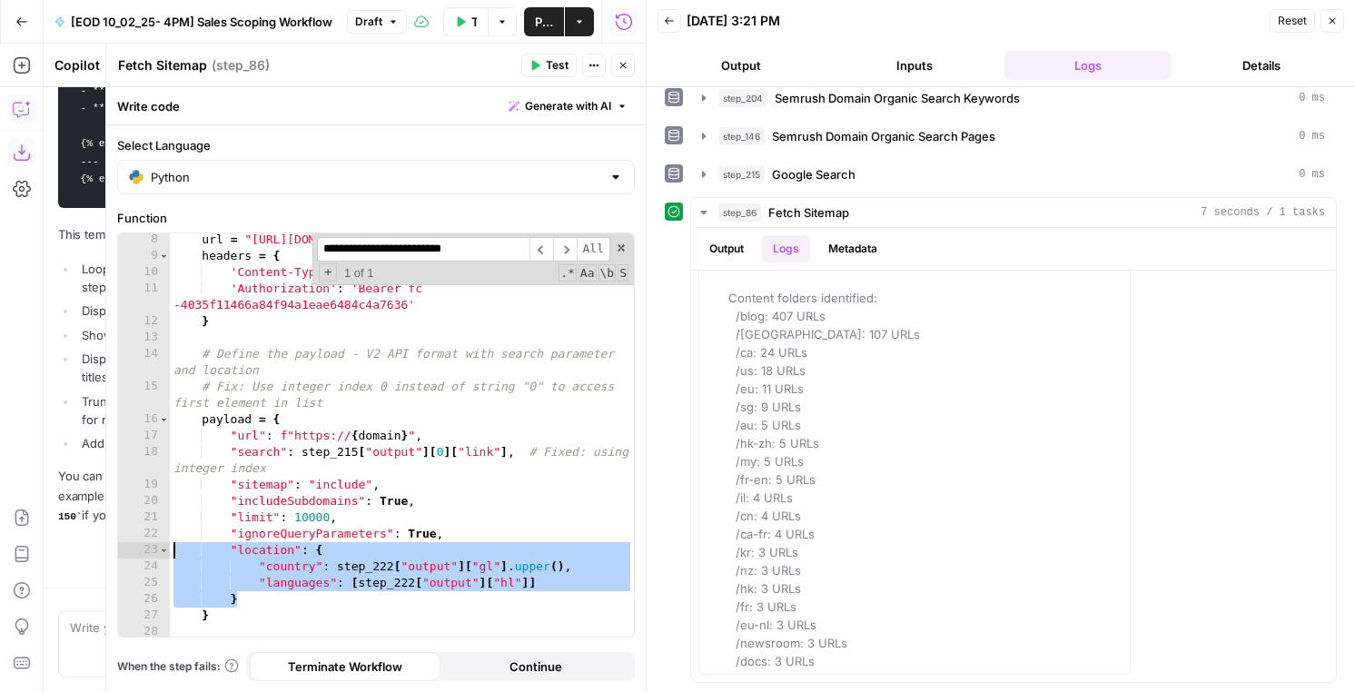
drag, startPoint x: 255, startPoint y: 595, endPoint x: 147, endPoint y: 549, distance: 117.2
click at [147, 549] on div "* 8 9 10 11 12 13 14 15 16 17 18 19 20 21 22 23 24 25 26 27 28 29 30 url = "htt…" at bounding box center [376, 434] width 516 height 403
type textarea "**********"
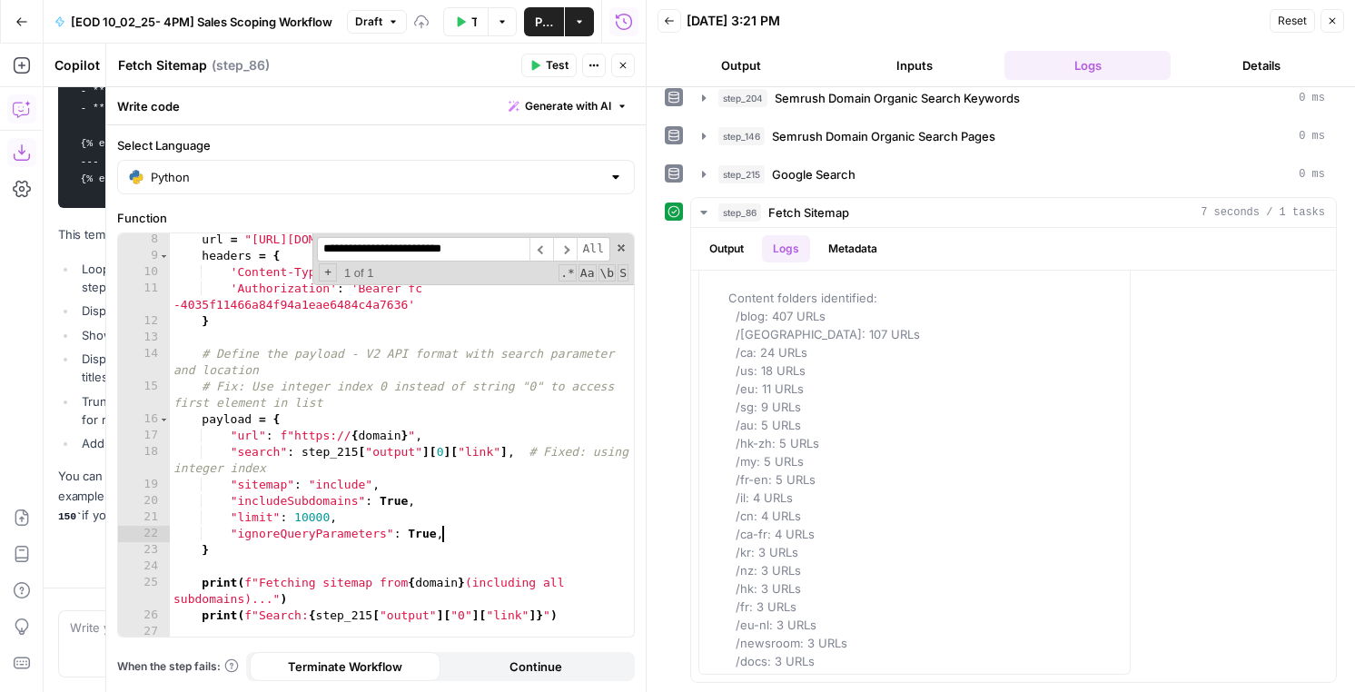
type textarea "**********"
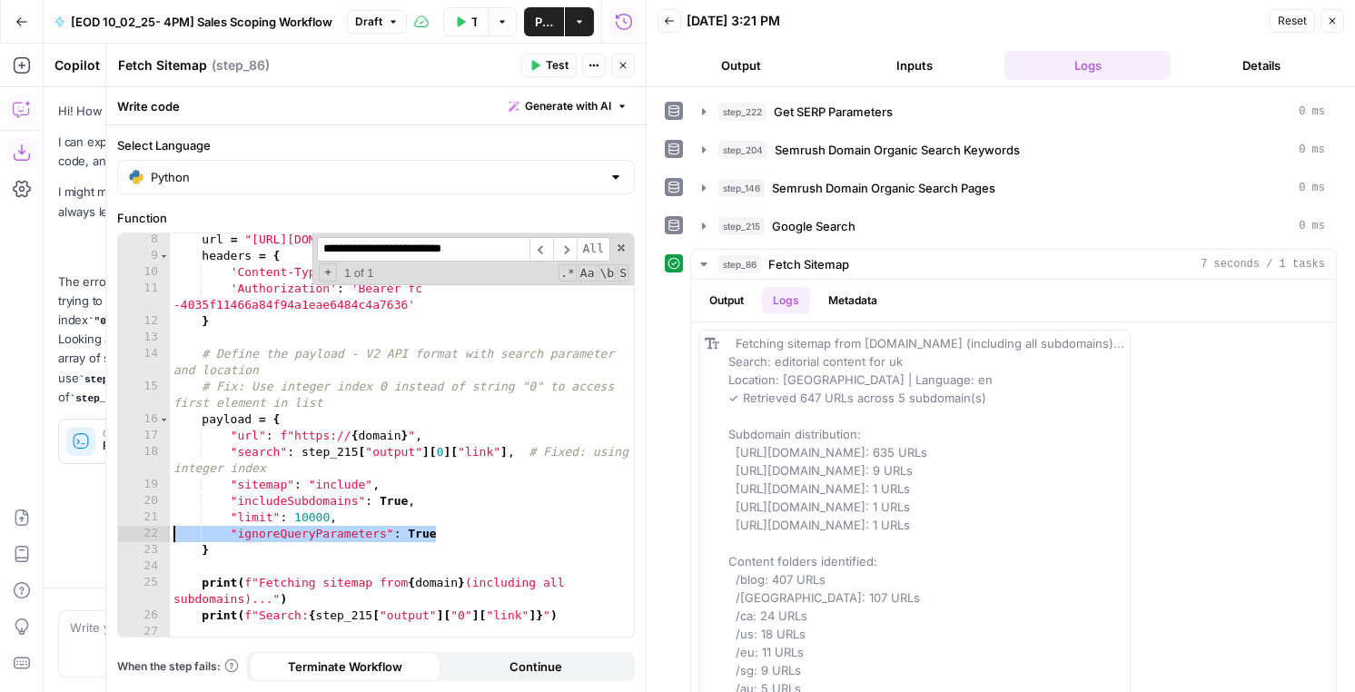
scroll to position [743, 0]
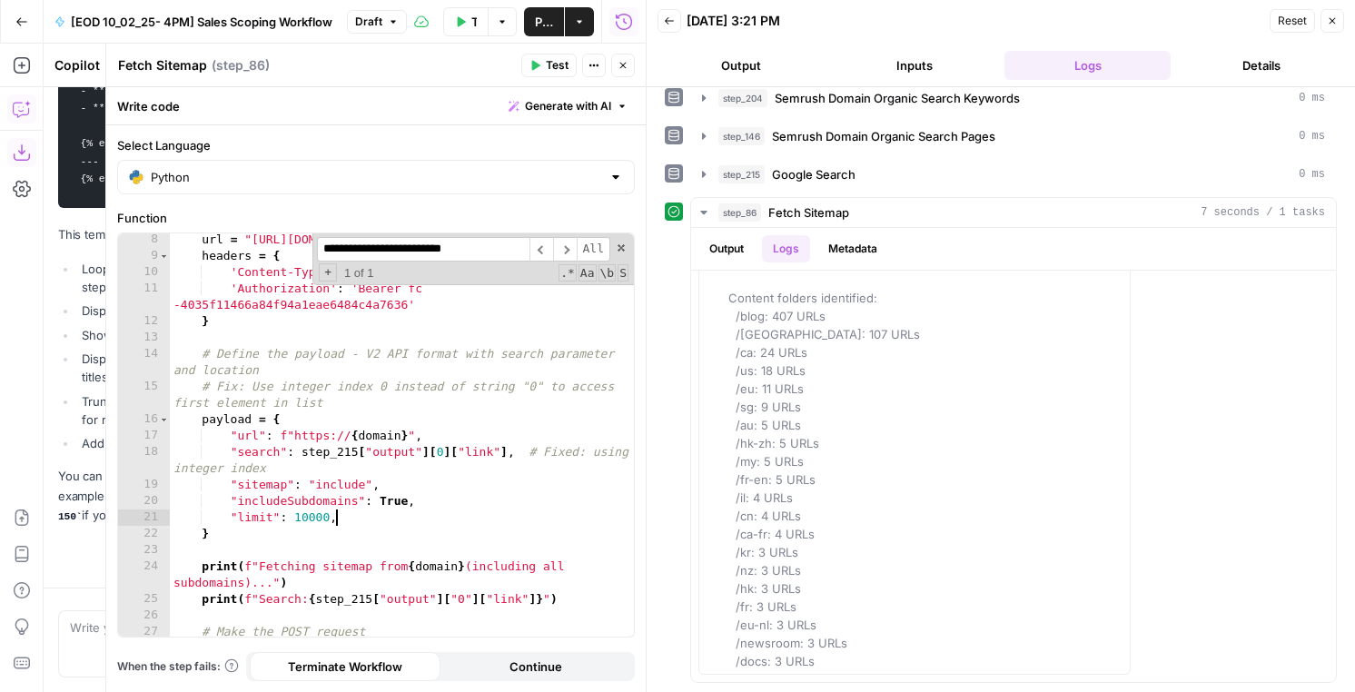
type textarea "**********"
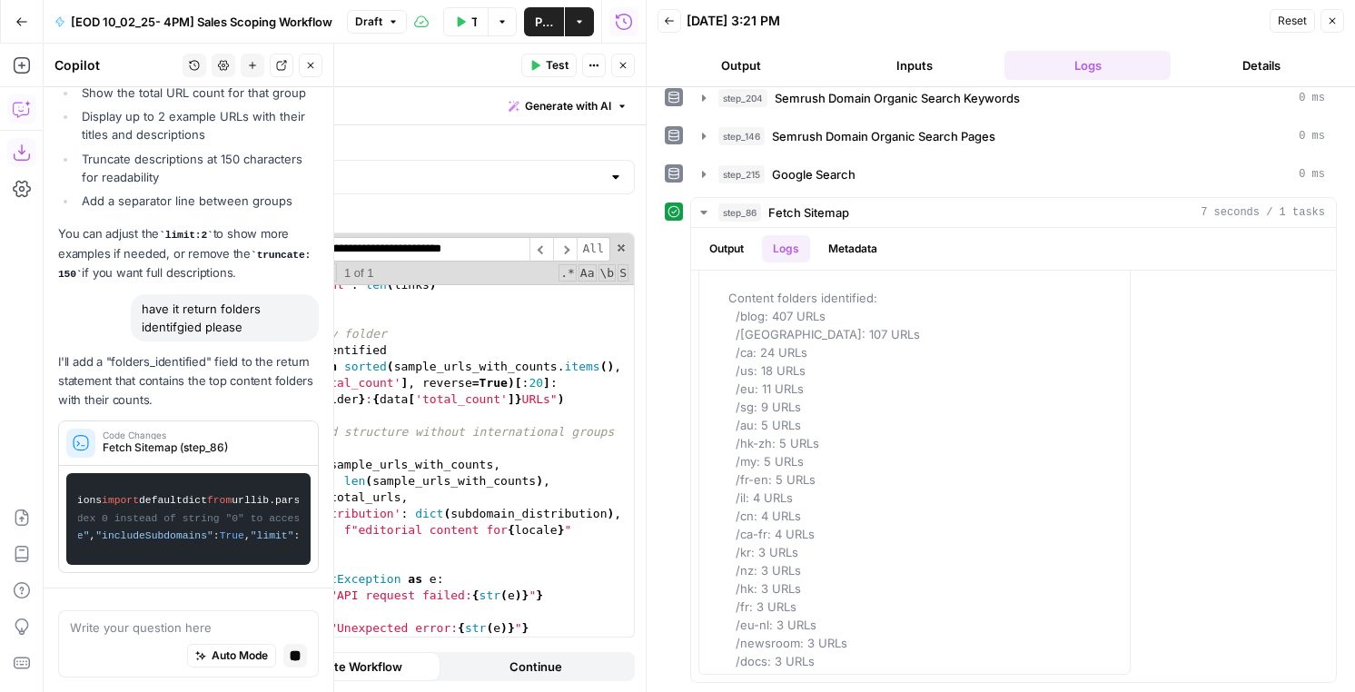
scroll to position [0, 0]
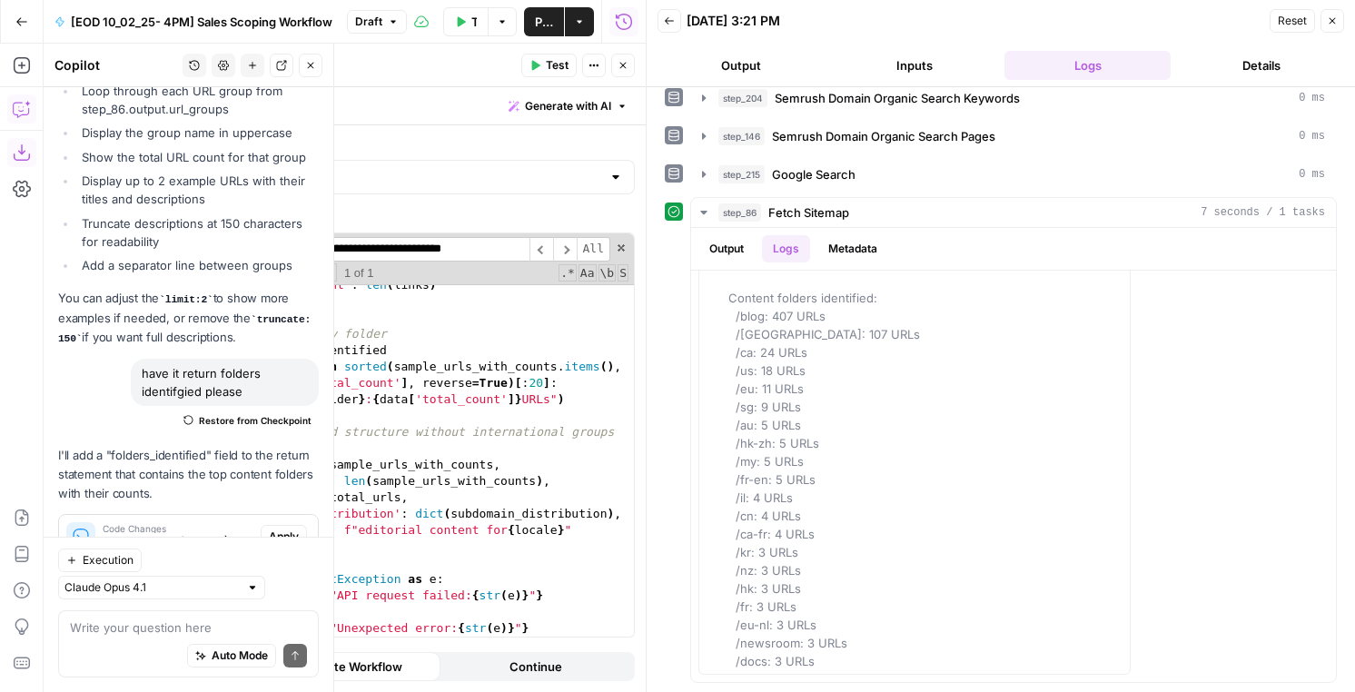
click at [277, 529] on span "Apply" at bounding box center [284, 537] width 30 height 16
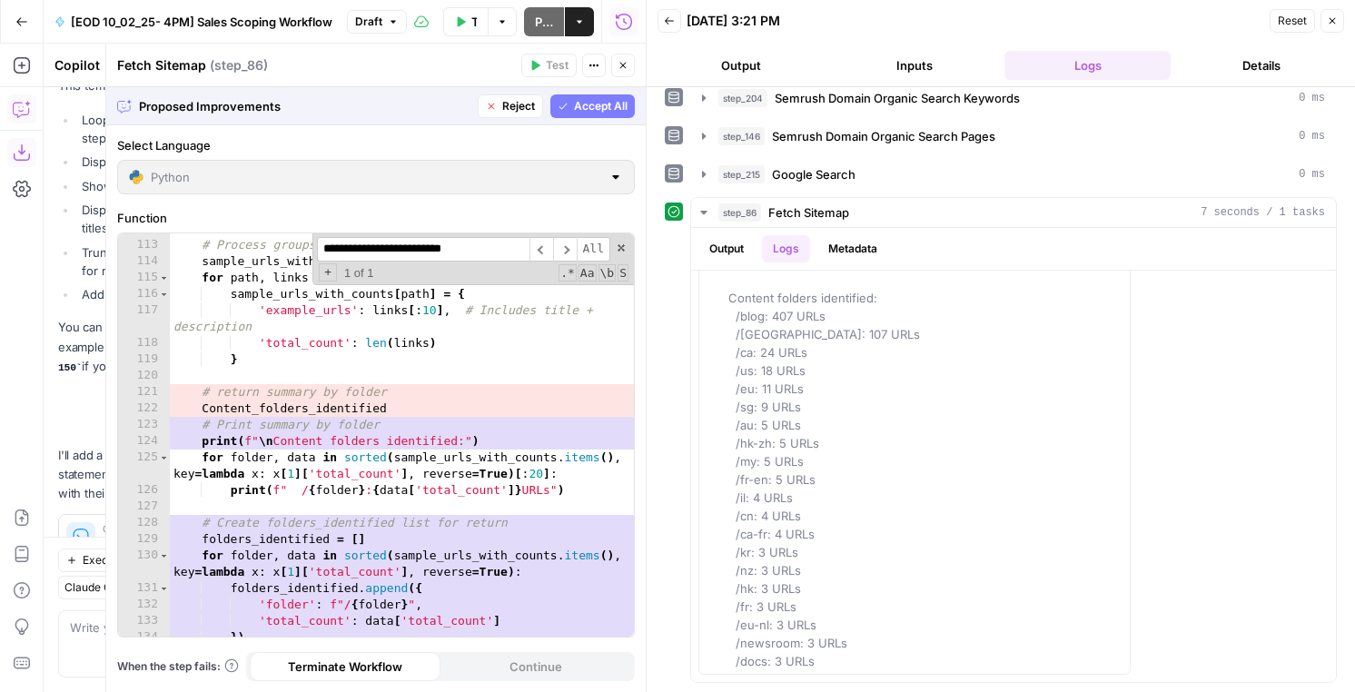
scroll to position [2425, 0]
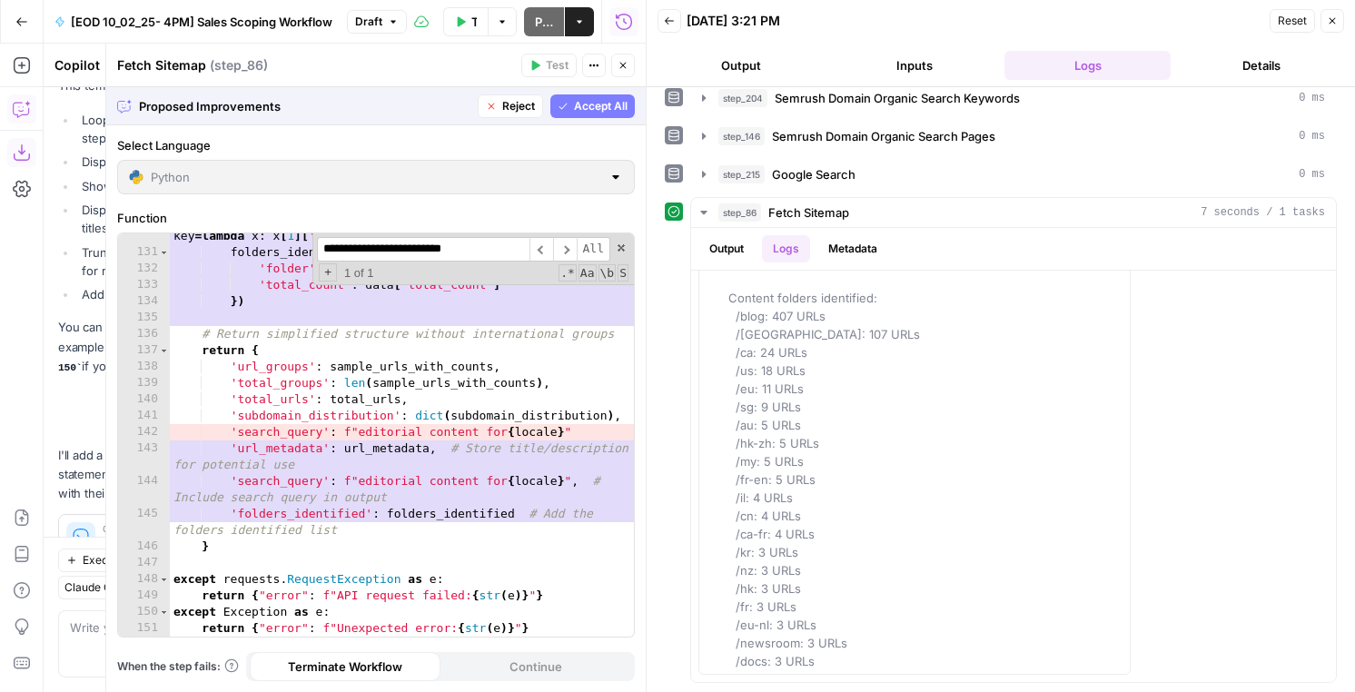
click at [582, 109] on span "Accept All" at bounding box center [601, 106] width 54 height 16
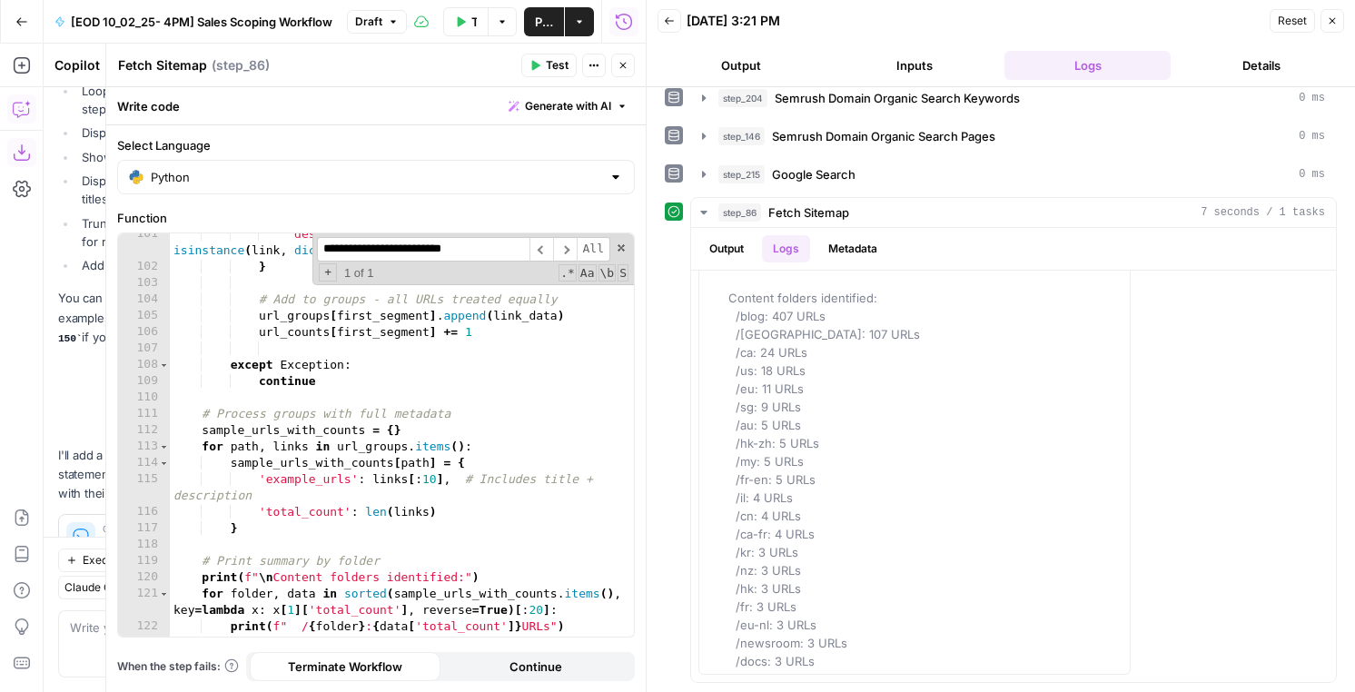
scroll to position [1887, 0]
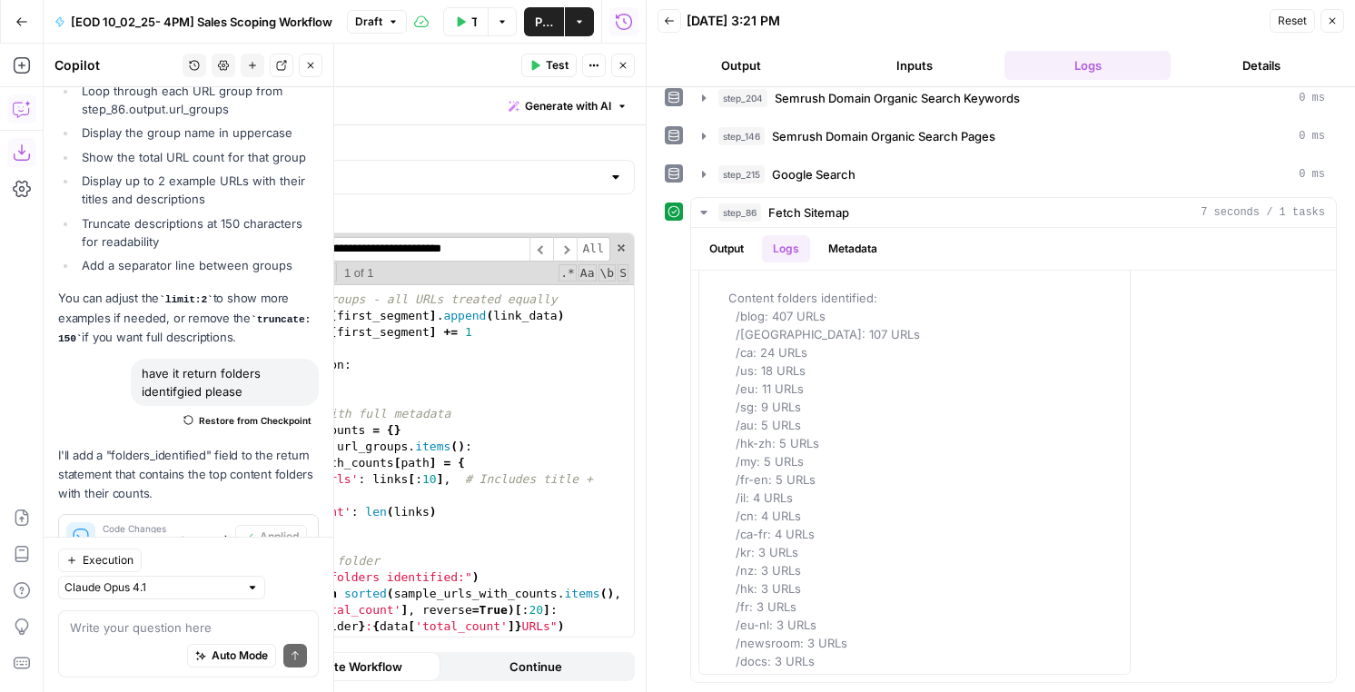
click at [119, 651] on div "Auto Mode Send" at bounding box center [188, 657] width 237 height 40
click at [120, 630] on textarea at bounding box center [188, 627] width 237 height 18
type textarea "the search query is the blog sitemap"
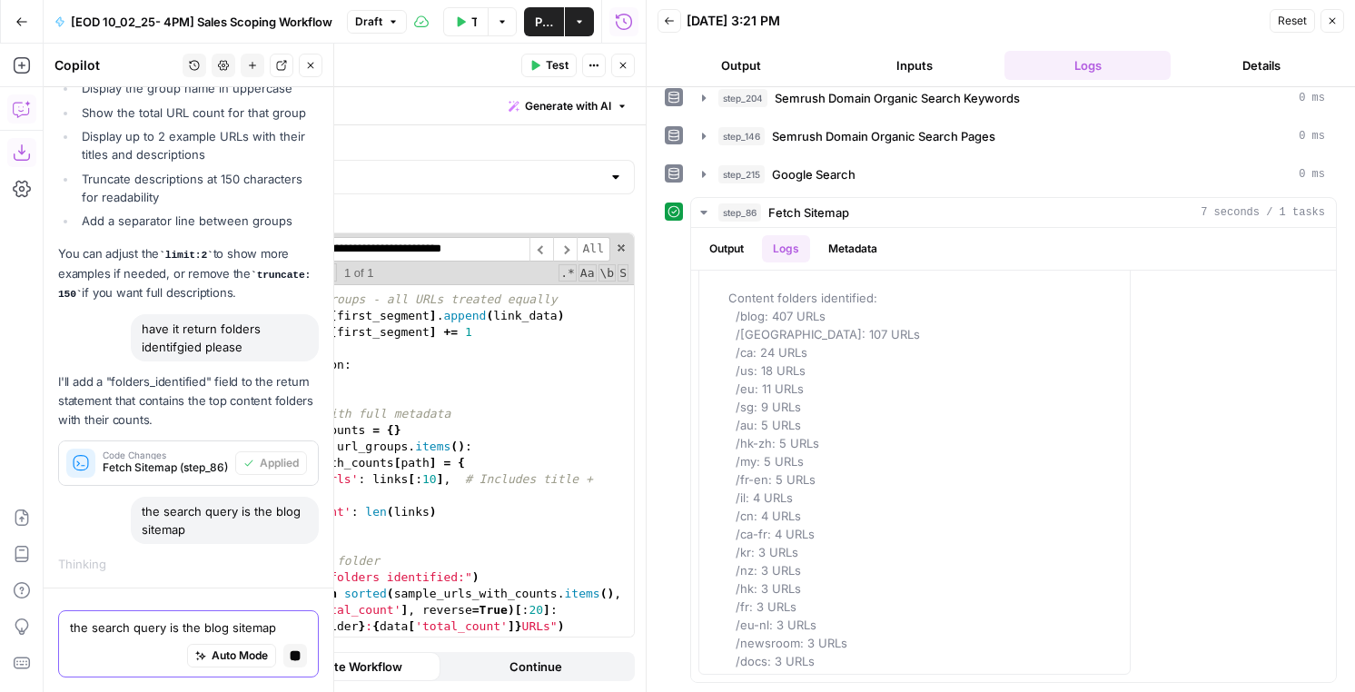
scroll to position [926, 0]
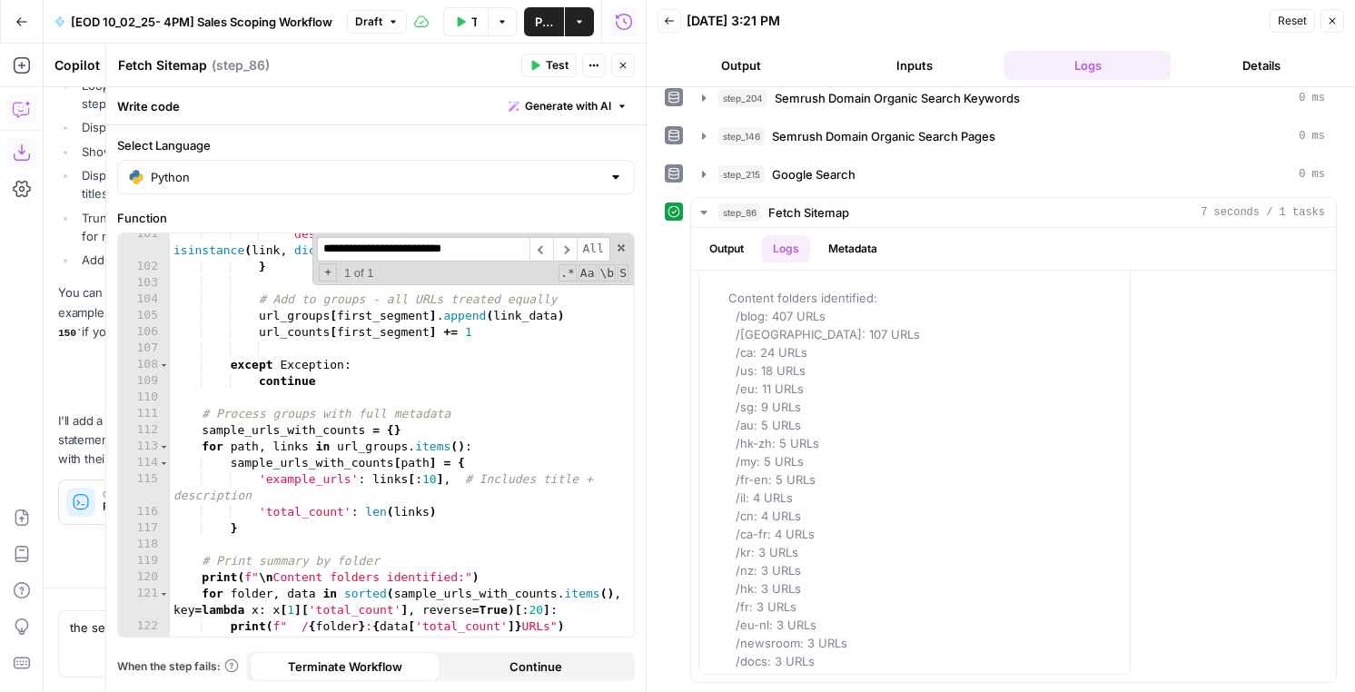
click at [1330, 21] on icon "button" at bounding box center [1332, 20] width 11 height 11
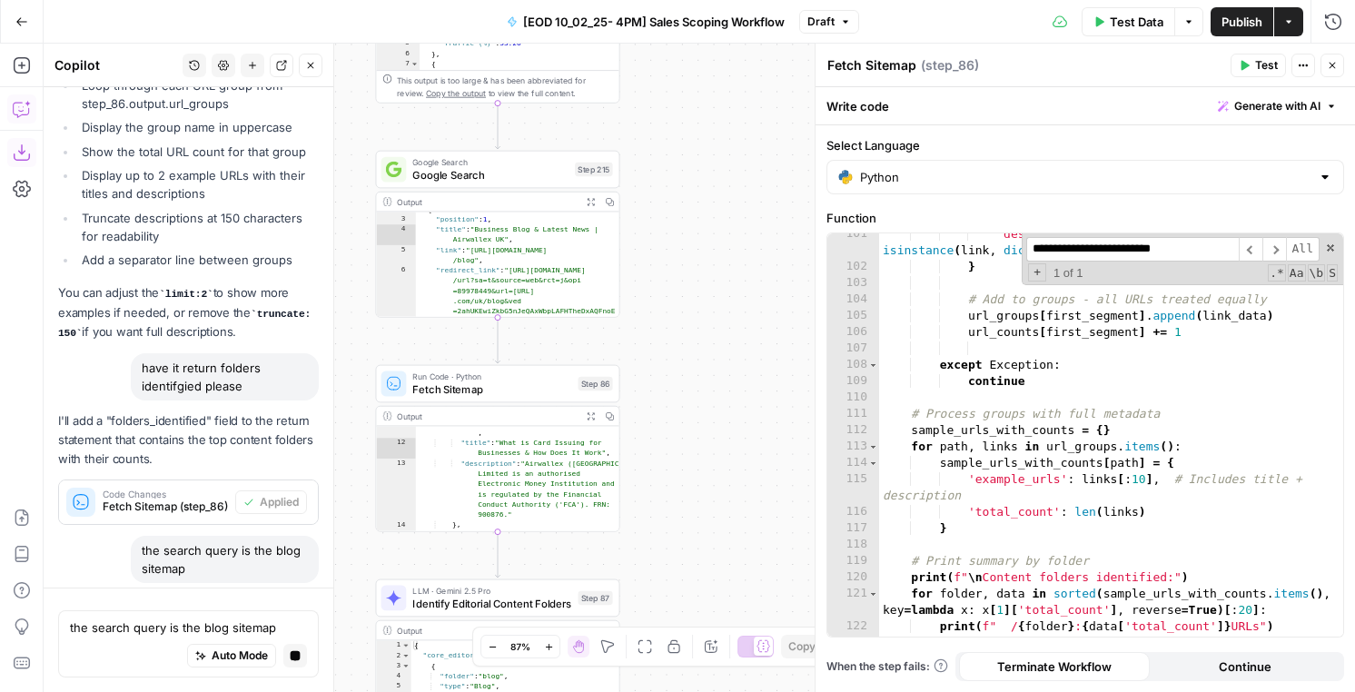
click at [515, 180] on span "Google Search" at bounding box center [490, 174] width 156 height 15
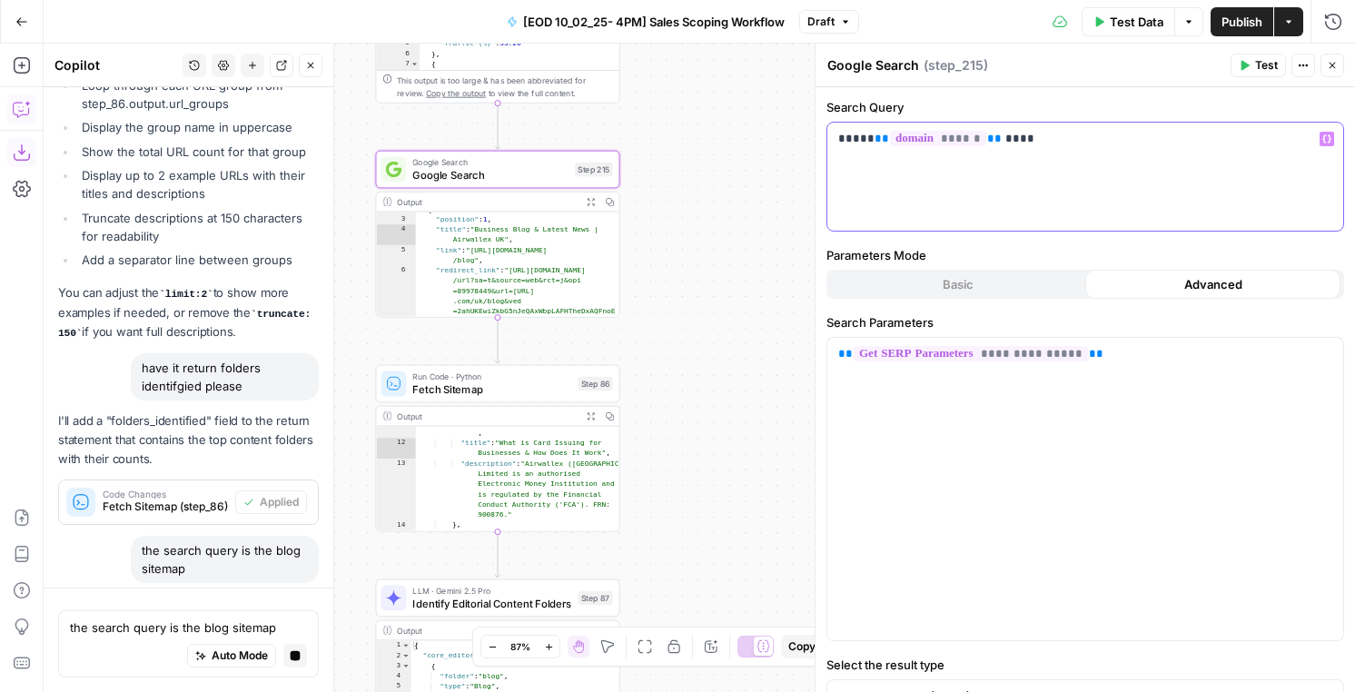
click at [1027, 135] on p "***** ** ****** ** ****" at bounding box center [1085, 139] width 494 height 18
click at [987, 138] on span "**" at bounding box center [994, 139] width 15 height 12
drag, startPoint x: 986, startPoint y: 138, endPoint x: 1056, endPoint y: 149, distance: 70.8
click at [989, 138] on p "***** ** ****** ** ****" at bounding box center [1085, 139] width 494 height 18
click at [996, 140] on p "***** ** ****** ** ******" at bounding box center [1085, 139] width 494 height 18
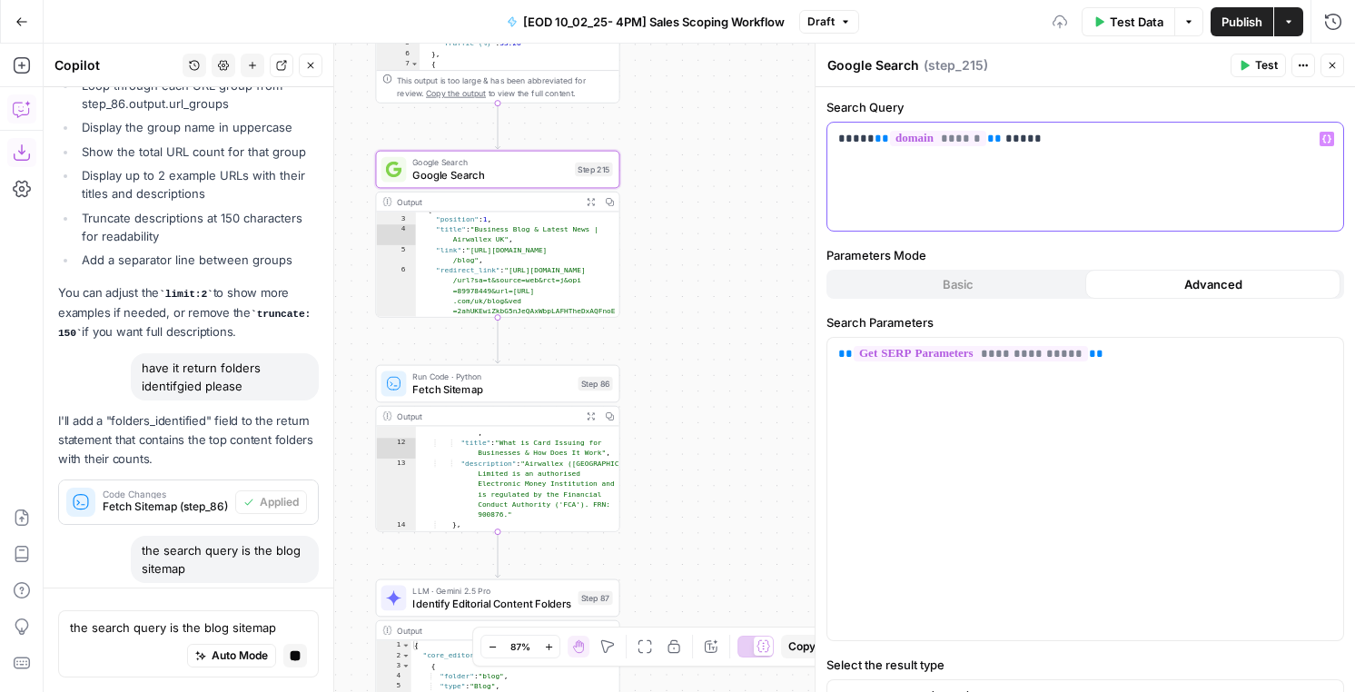
click at [1030, 154] on div "***** ** ****** ** *****" at bounding box center [1085, 177] width 516 height 108
click at [992, 136] on p "**********" at bounding box center [1085, 139] width 494 height 18
click at [986, 139] on p "**********" at bounding box center [1085, 139] width 494 height 18
click at [1147, 138] on p "**********" at bounding box center [1085, 139] width 494 height 18
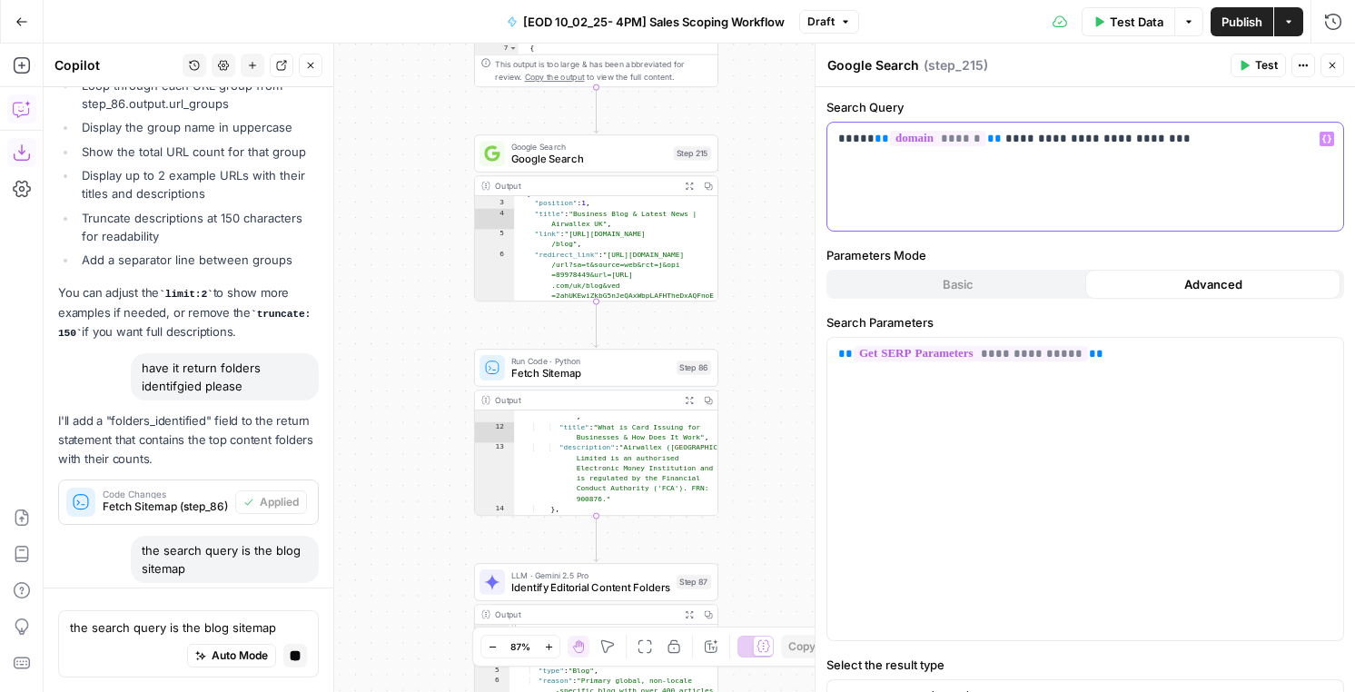
click at [1182, 127] on div "**********" at bounding box center [1085, 177] width 516 height 108
click at [1176, 139] on p "**********" at bounding box center [1085, 139] width 494 height 18
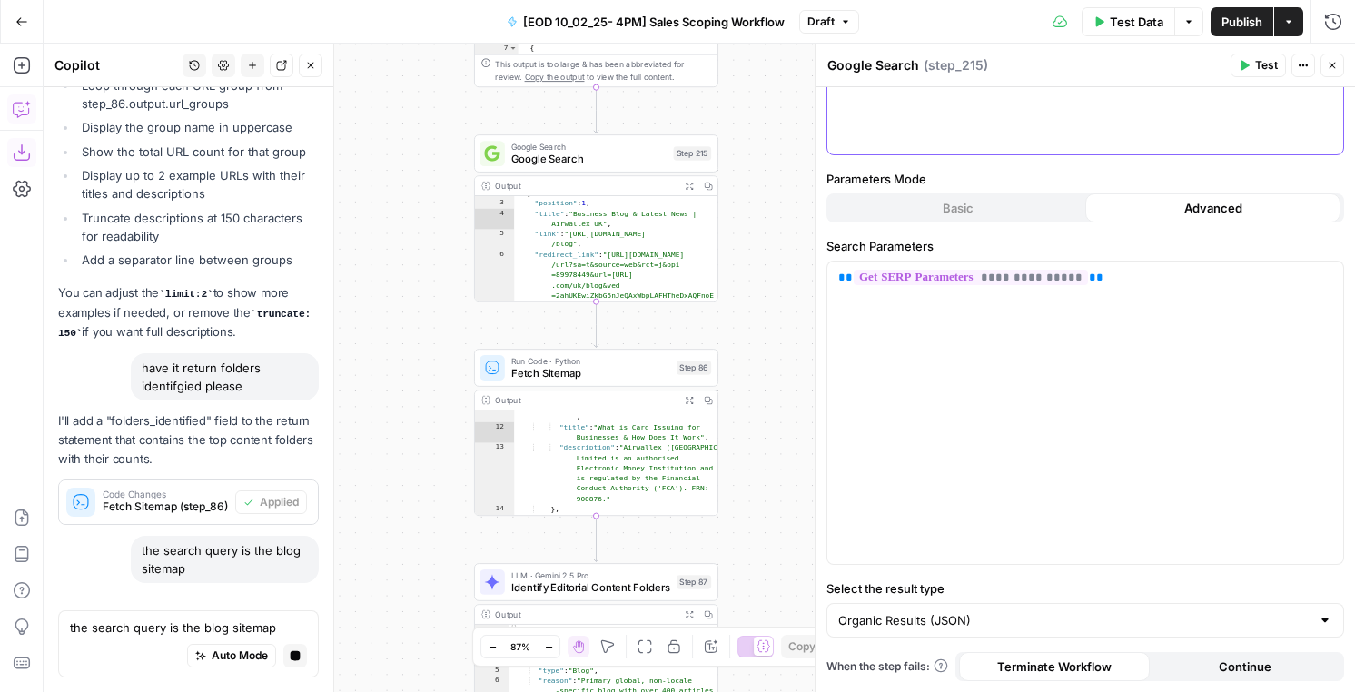
scroll to position [0, 0]
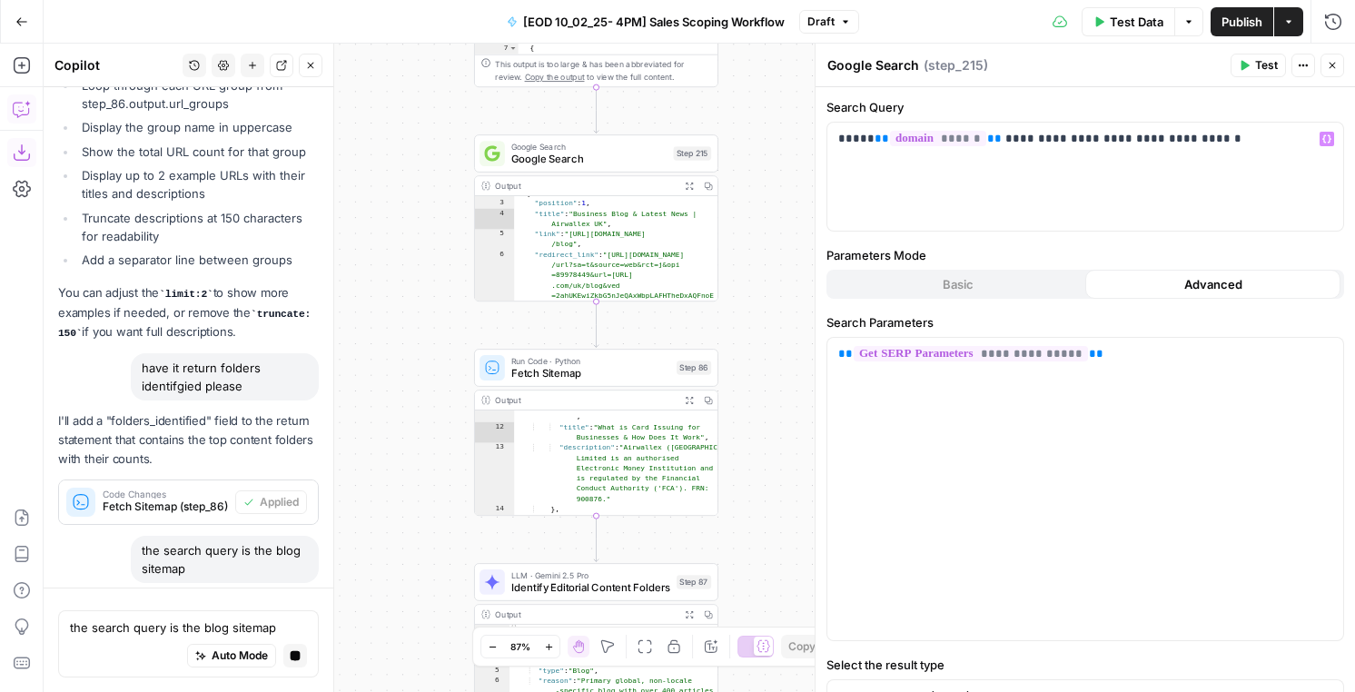
click at [1234, 70] on div "Publish P" at bounding box center [1241, 61] width 80 height 32
click at [1271, 69] on span "Test" at bounding box center [1266, 65] width 23 height 16
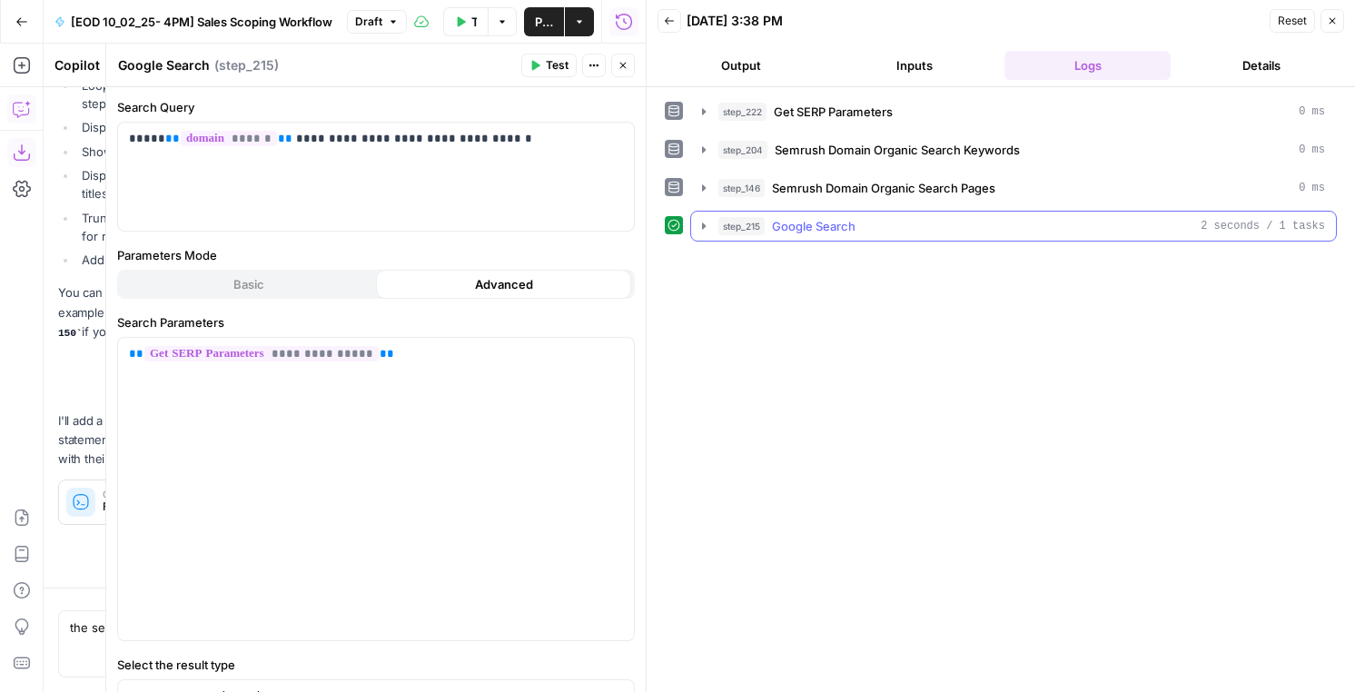
click at [813, 227] on span "Google Search" at bounding box center [814, 226] width 84 height 18
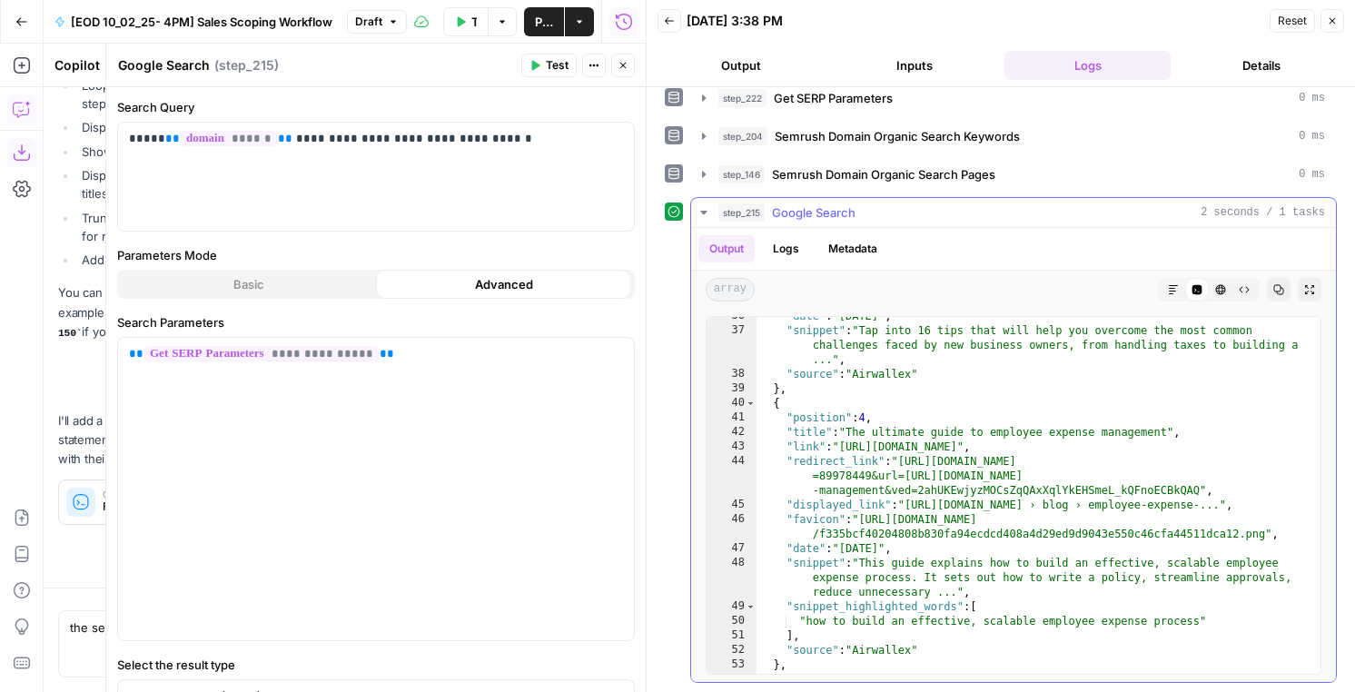
scroll to position [963, 0]
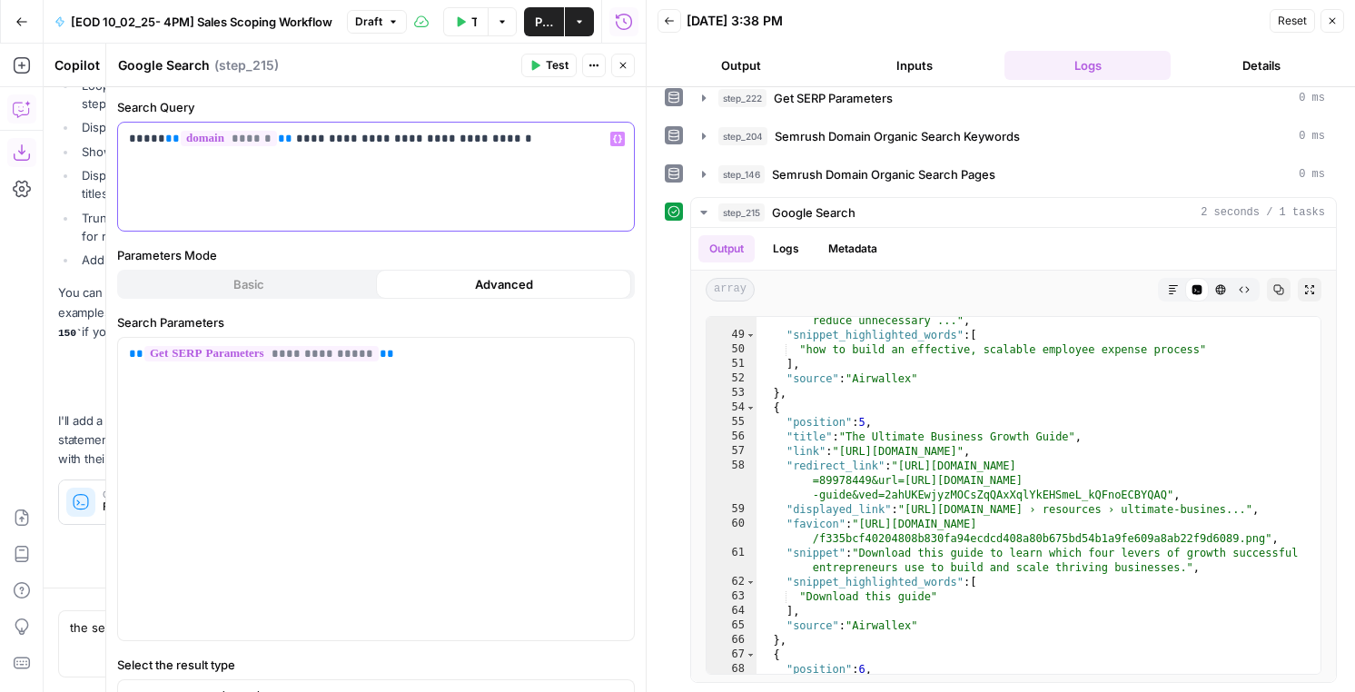
drag, startPoint x: 275, startPoint y: 139, endPoint x: 153, endPoint y: 138, distance: 121.7
click at [153, 138] on p "**********" at bounding box center [376, 139] width 494 height 18
click at [542, 71] on button "Test" at bounding box center [548, 66] width 55 height 24
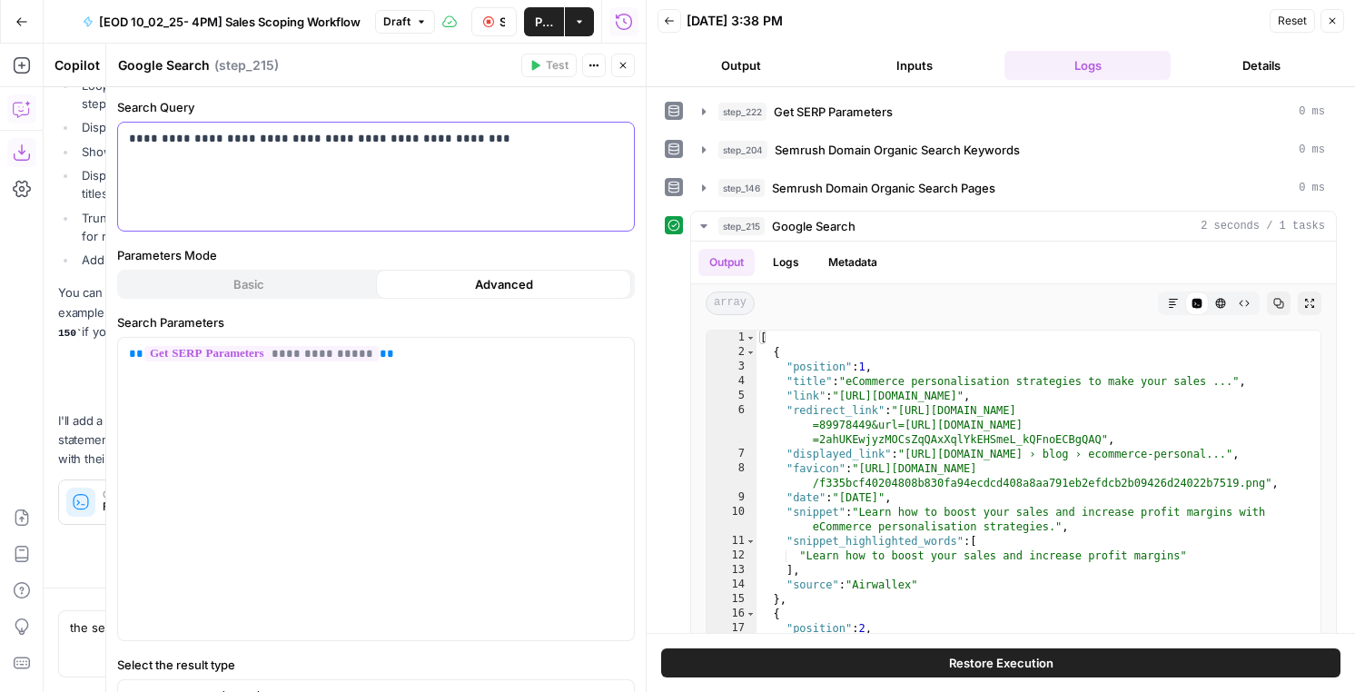
click at [351, 189] on div "**********" at bounding box center [376, 177] width 516 height 108
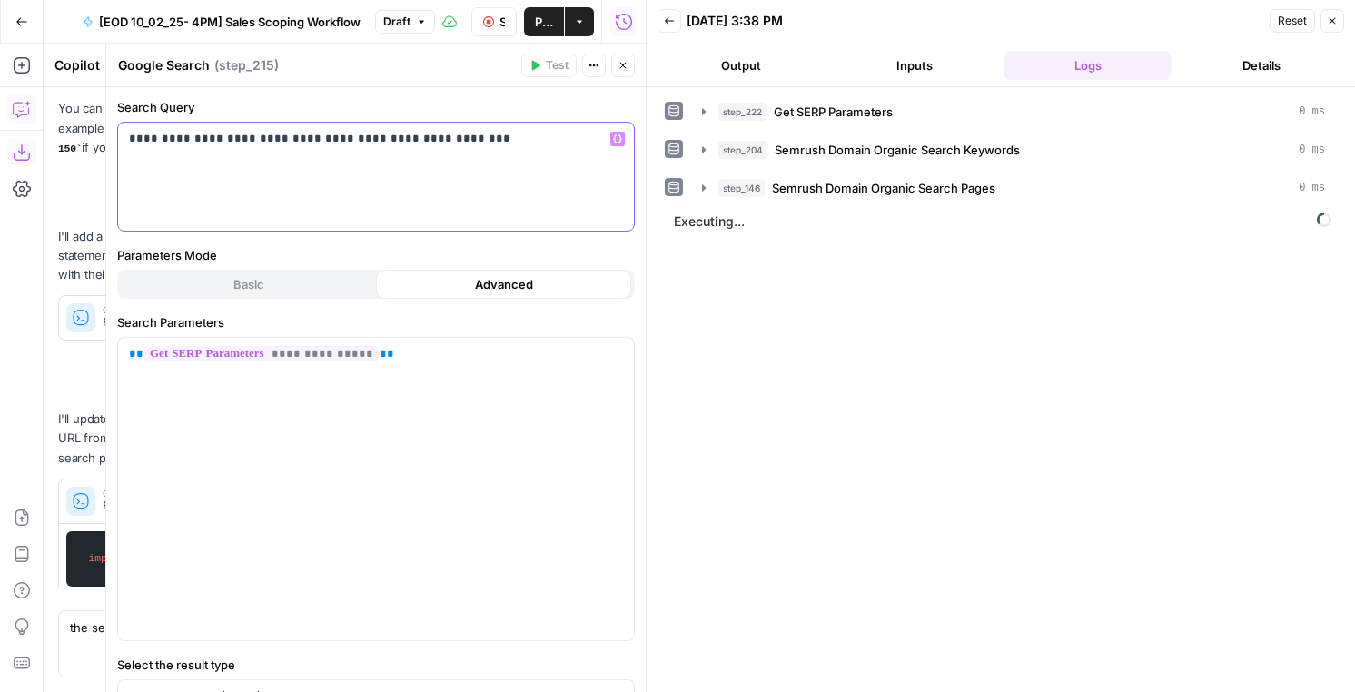
scroll to position [1129, 0]
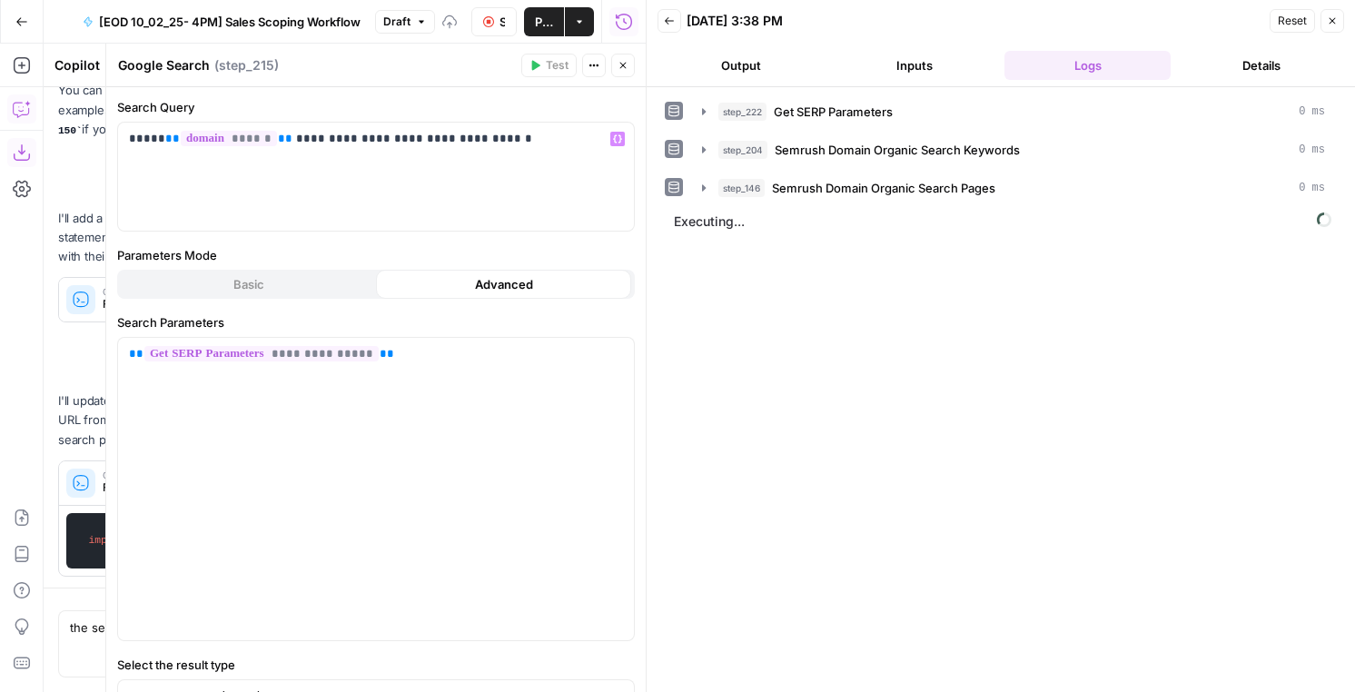
click at [744, 71] on button "Output" at bounding box center [741, 65] width 166 height 29
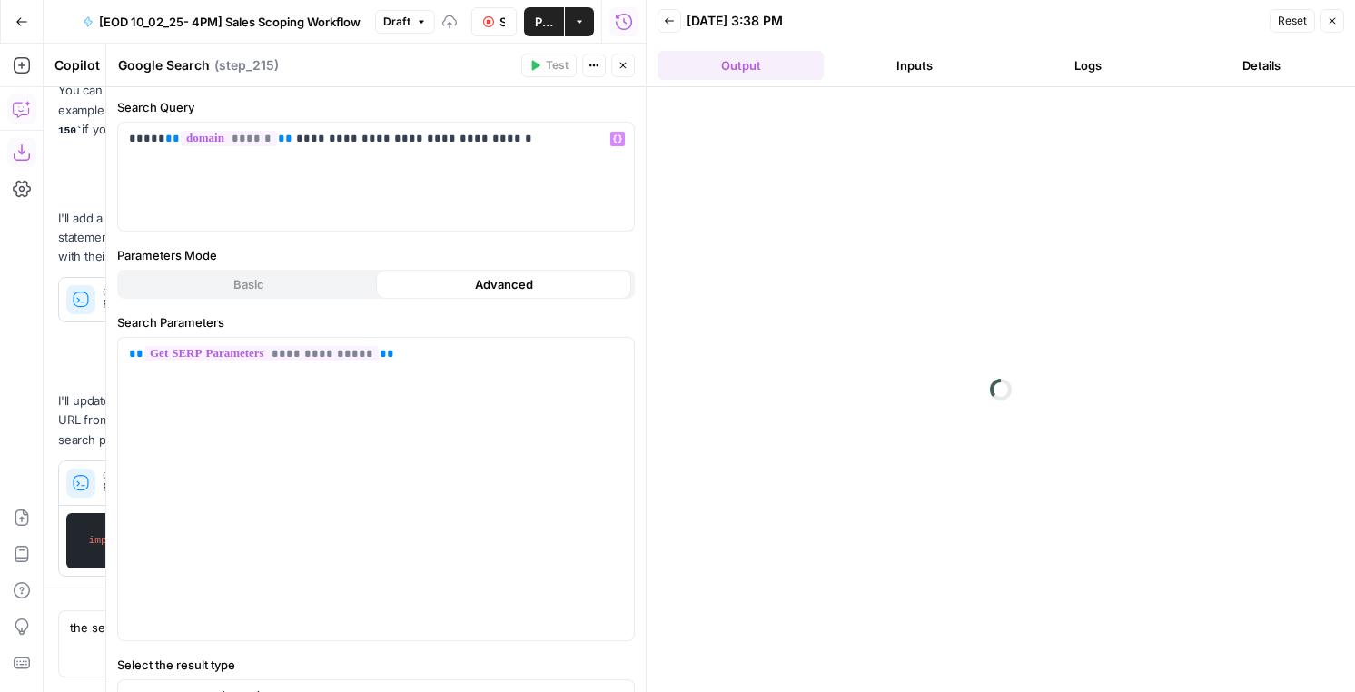
scroll to position [1217, 0]
click at [909, 58] on button "Inputs" at bounding box center [914, 65] width 166 height 29
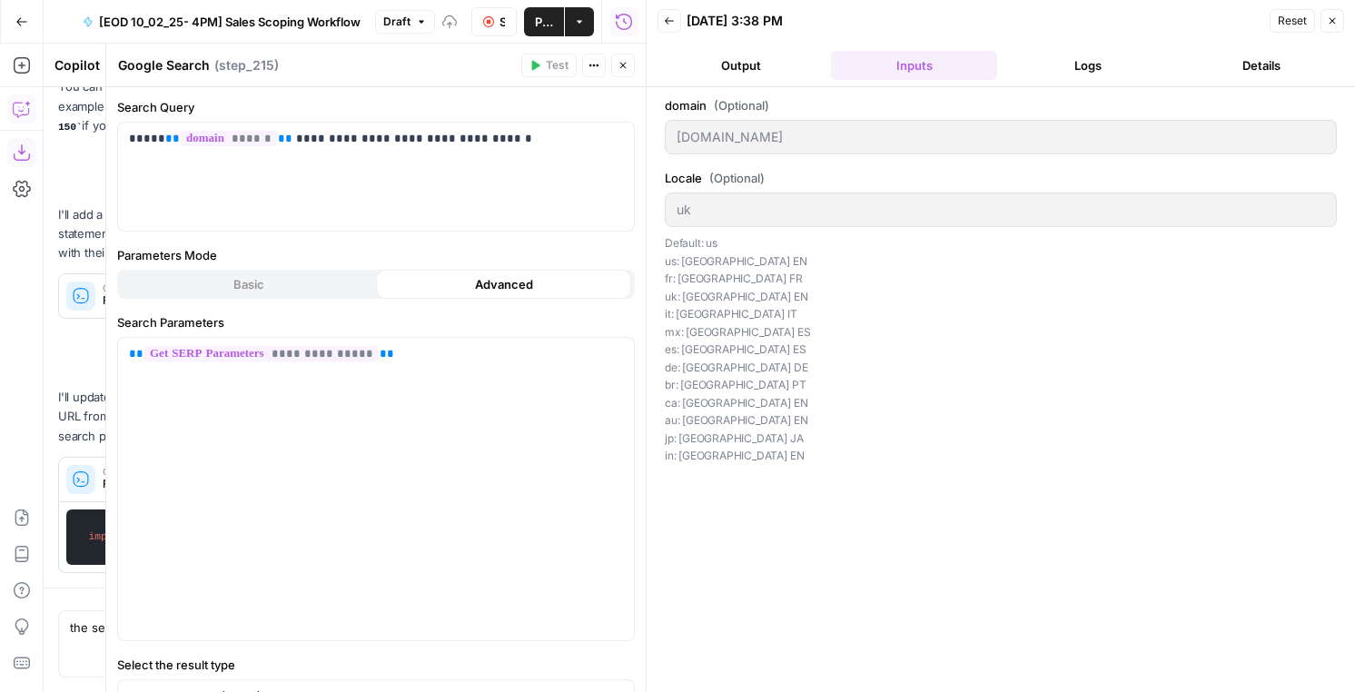
click at [1072, 57] on button "Logs" at bounding box center [1087, 65] width 166 height 29
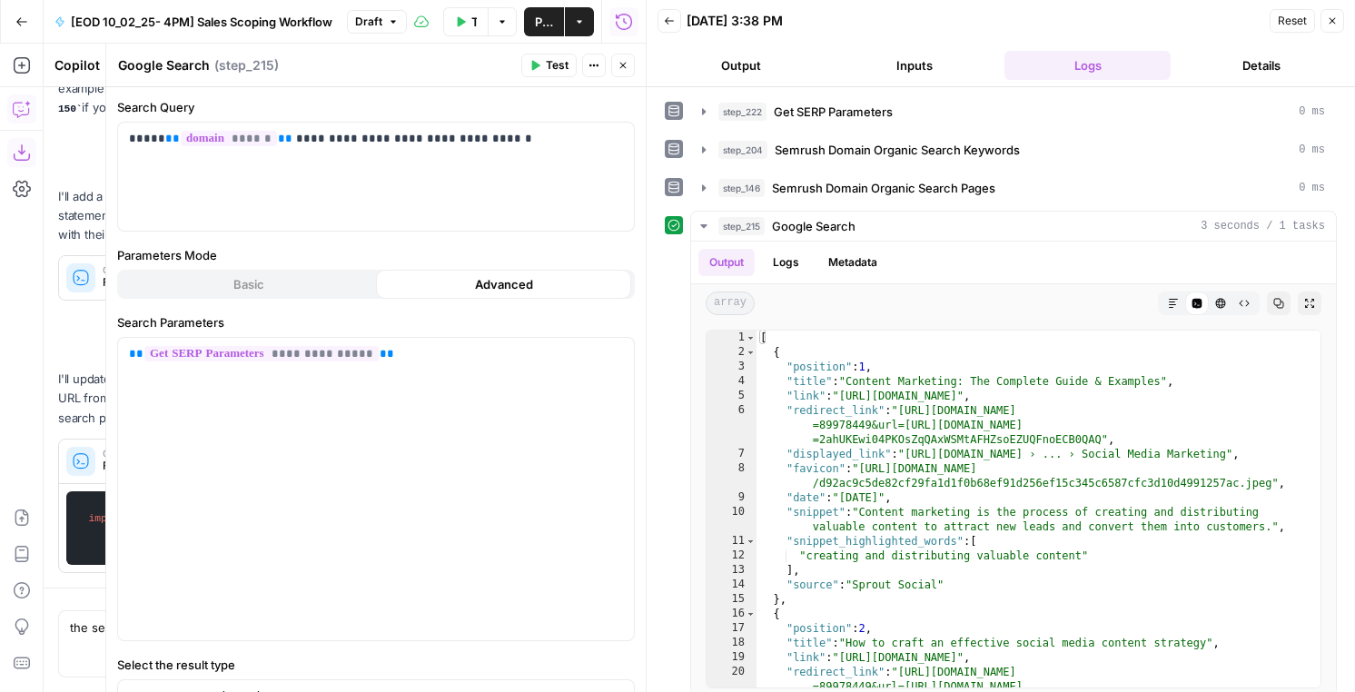
scroll to position [1412, 0]
click at [473, 141] on p "**********" at bounding box center [376, 139] width 494 height 18
click at [559, 65] on span "Test" at bounding box center [557, 65] width 23 height 16
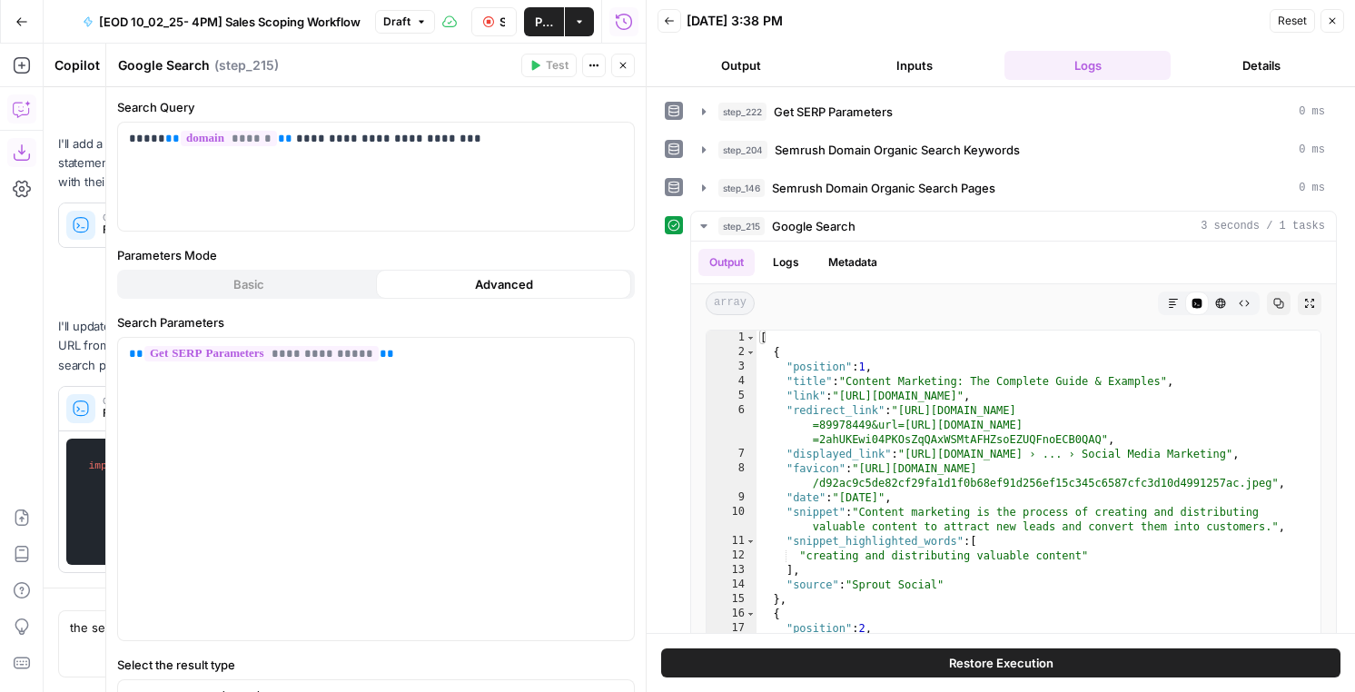
scroll to position [1607, 0]
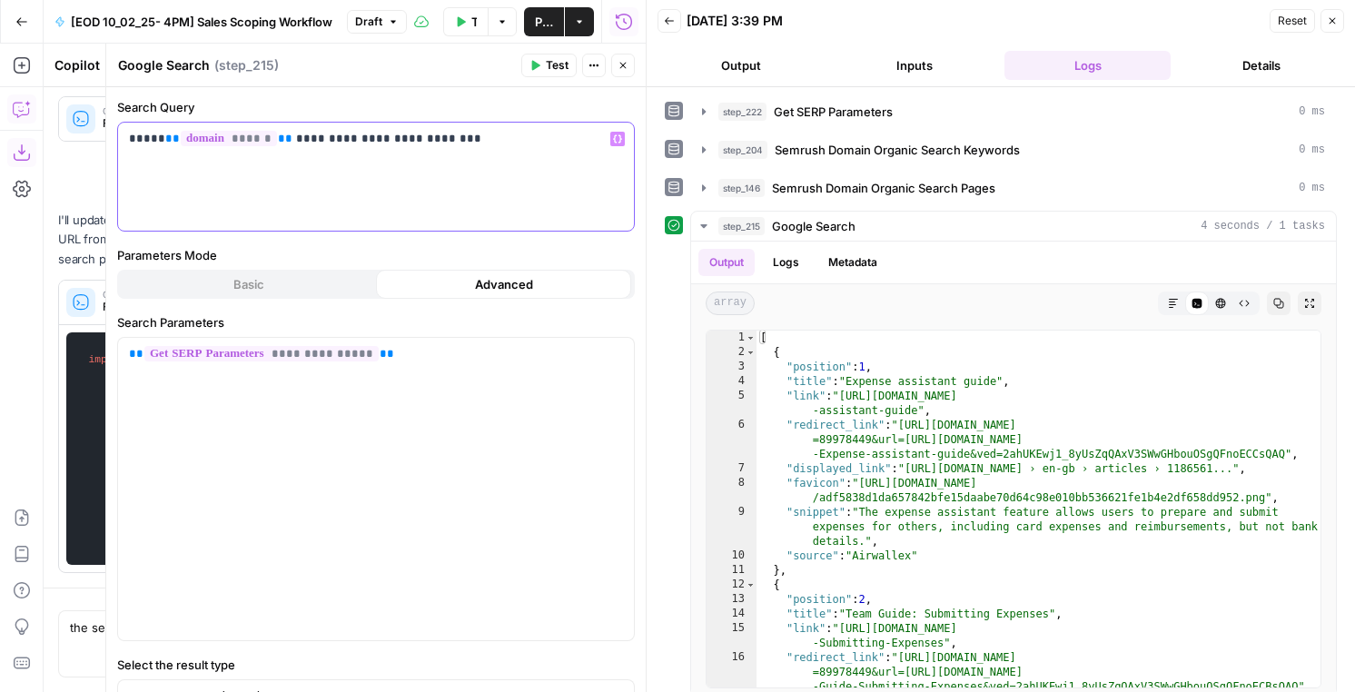
drag, startPoint x: 275, startPoint y: 140, endPoint x: 509, endPoint y: 141, distance: 233.4
click at [509, 141] on p "**********" at bounding box center [376, 139] width 494 height 18
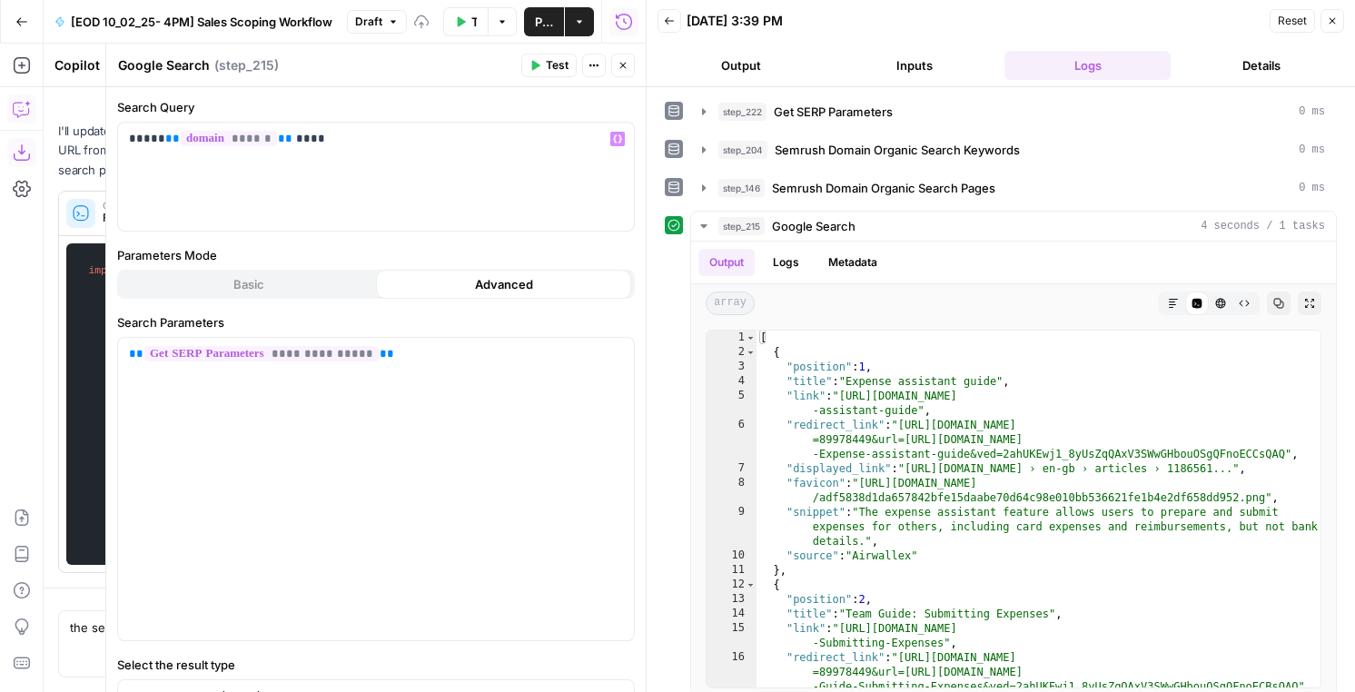
click at [561, 63] on span "Test" at bounding box center [557, 65] width 23 height 16
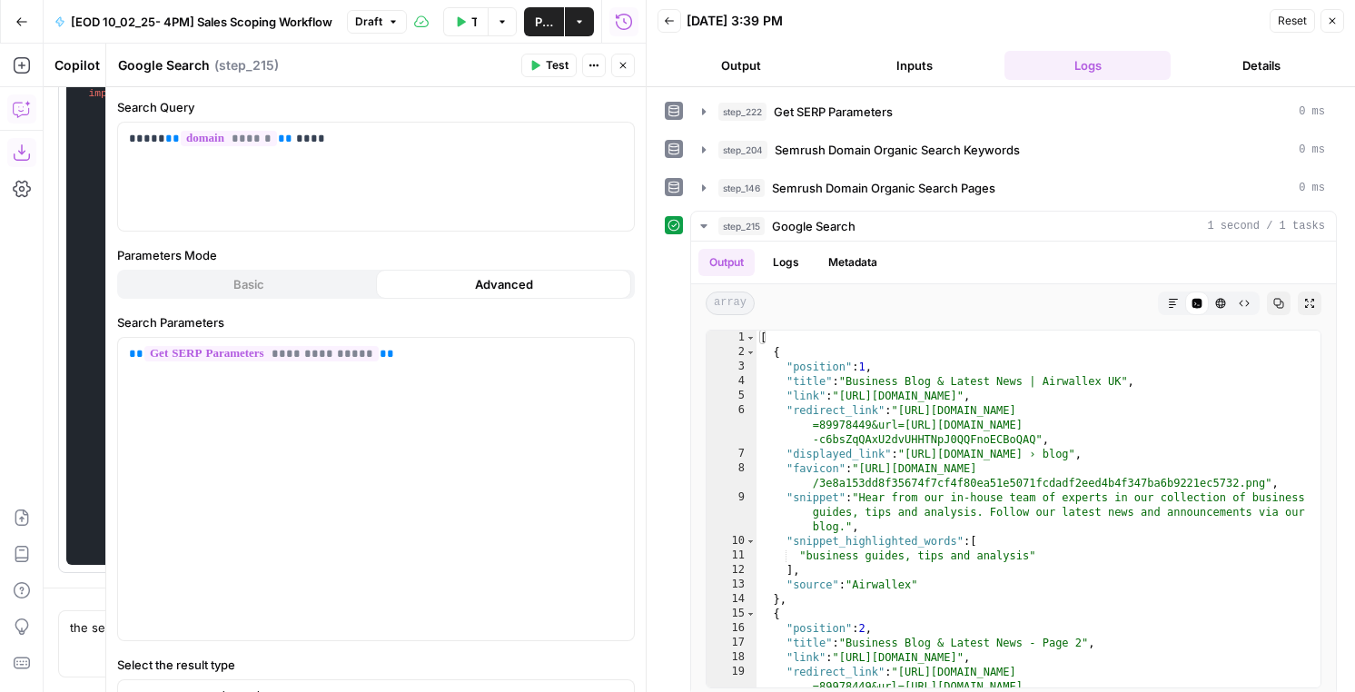
click at [623, 67] on icon "button" at bounding box center [623, 65] width 11 height 11
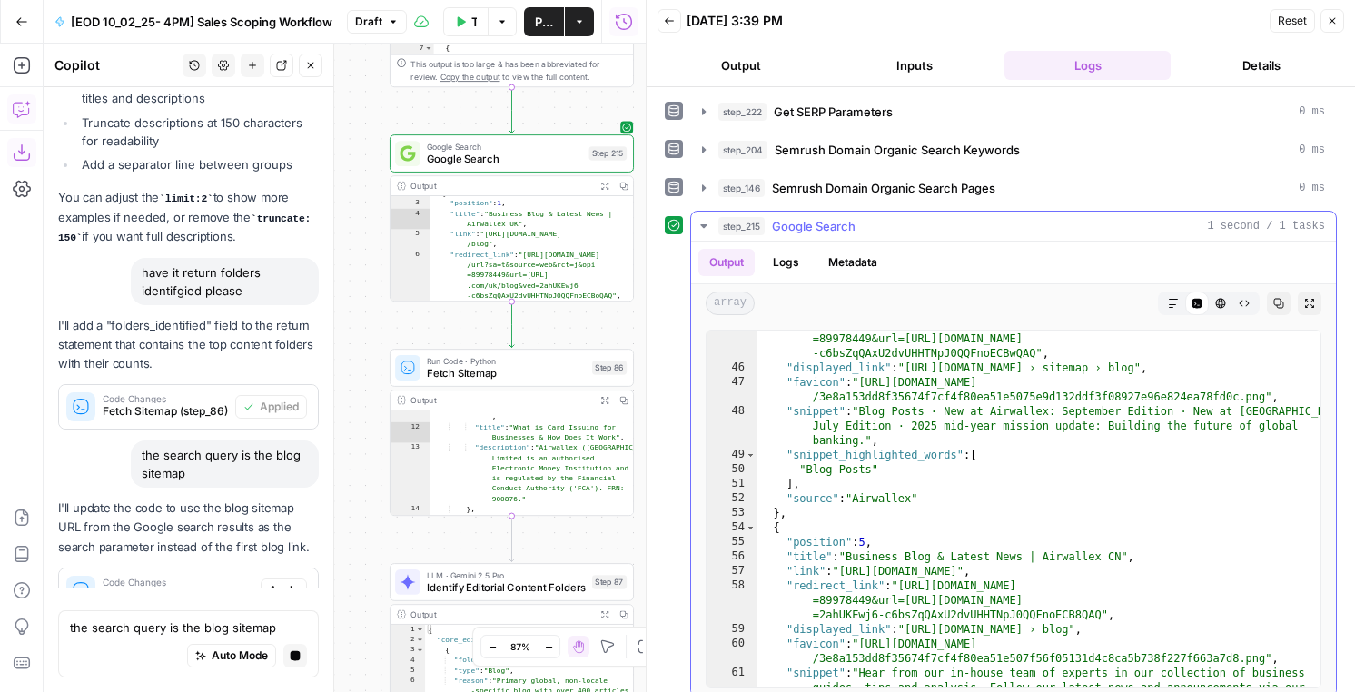
scroll to position [871, 0]
click at [288, 582] on span "Apply" at bounding box center [284, 590] width 30 height 16
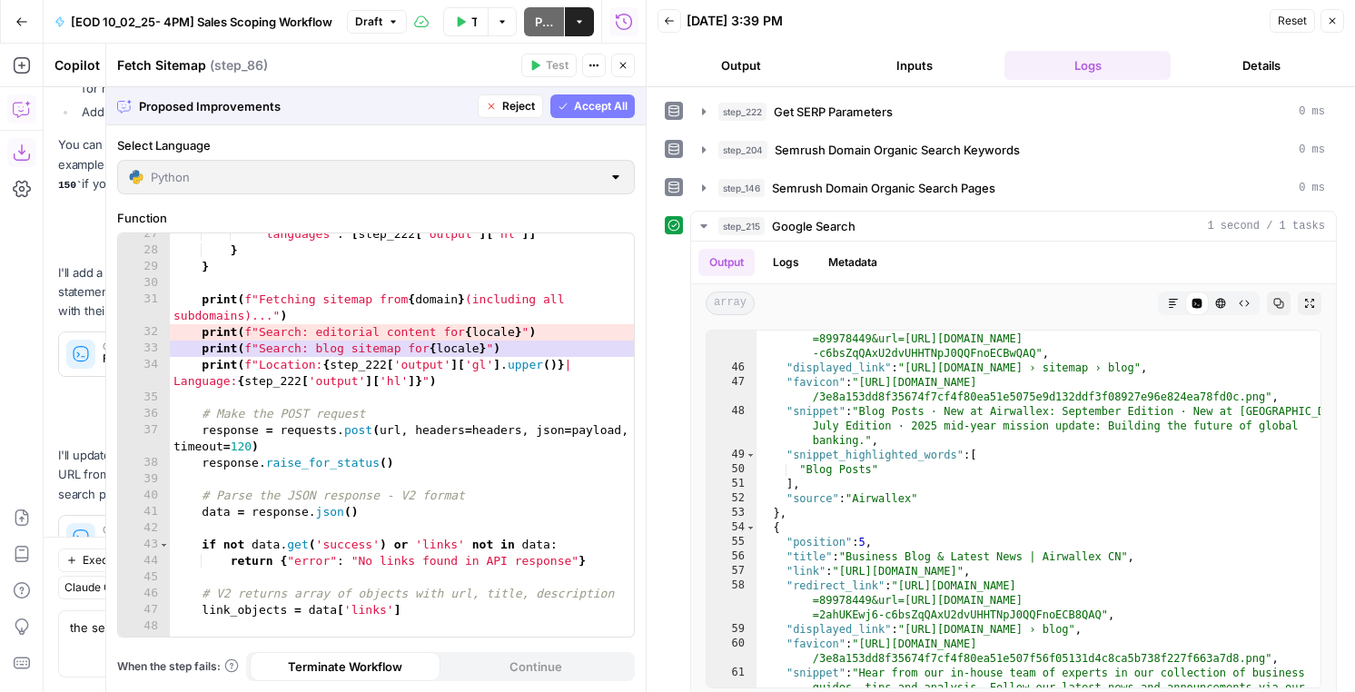
scroll to position [530, 0]
click at [599, 105] on span "Accept All" at bounding box center [601, 106] width 54 height 16
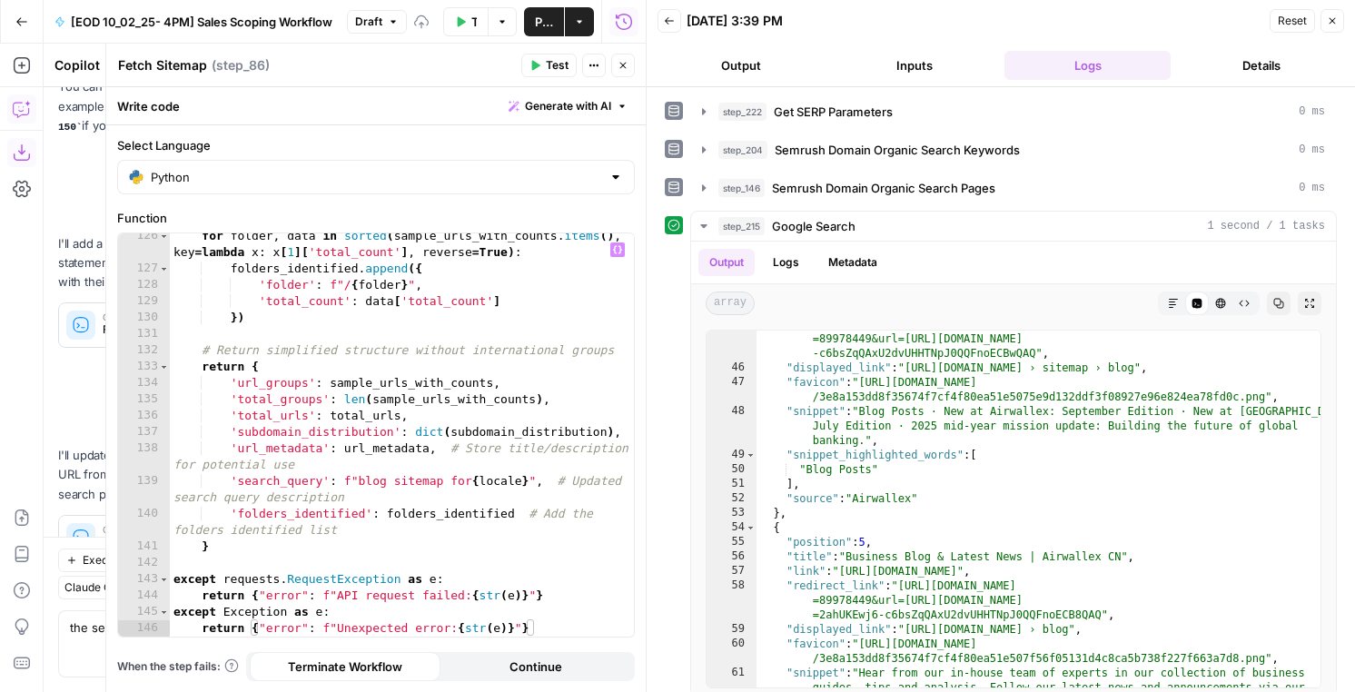
scroll to position [2343, 0]
click at [546, 64] on span "Test" at bounding box center [557, 65] width 23 height 16
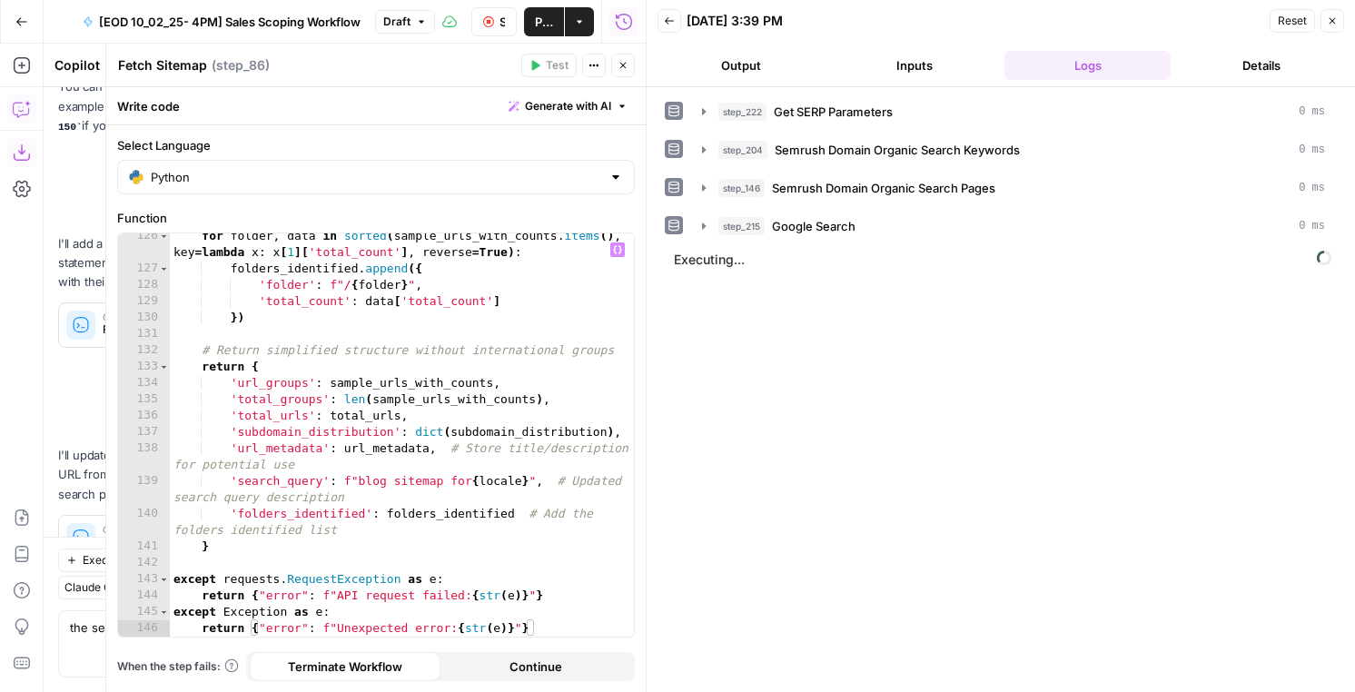
type textarea "**********"
click at [384, 490] on div "for folder , data in sorted ( sample_urls_with_counts . items ( ) , key = lambd…" at bounding box center [402, 454] width 464 height 452
click at [736, 62] on button "Output" at bounding box center [741, 65] width 166 height 29
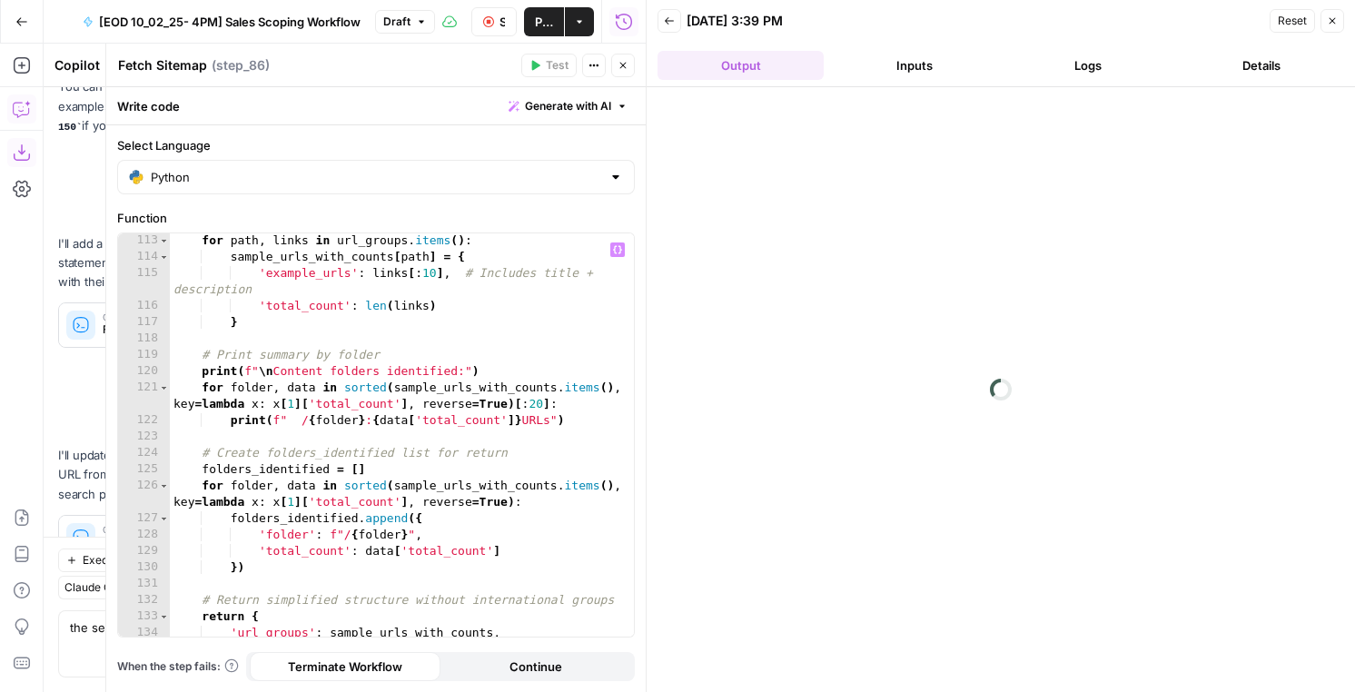
scroll to position [2093, 0]
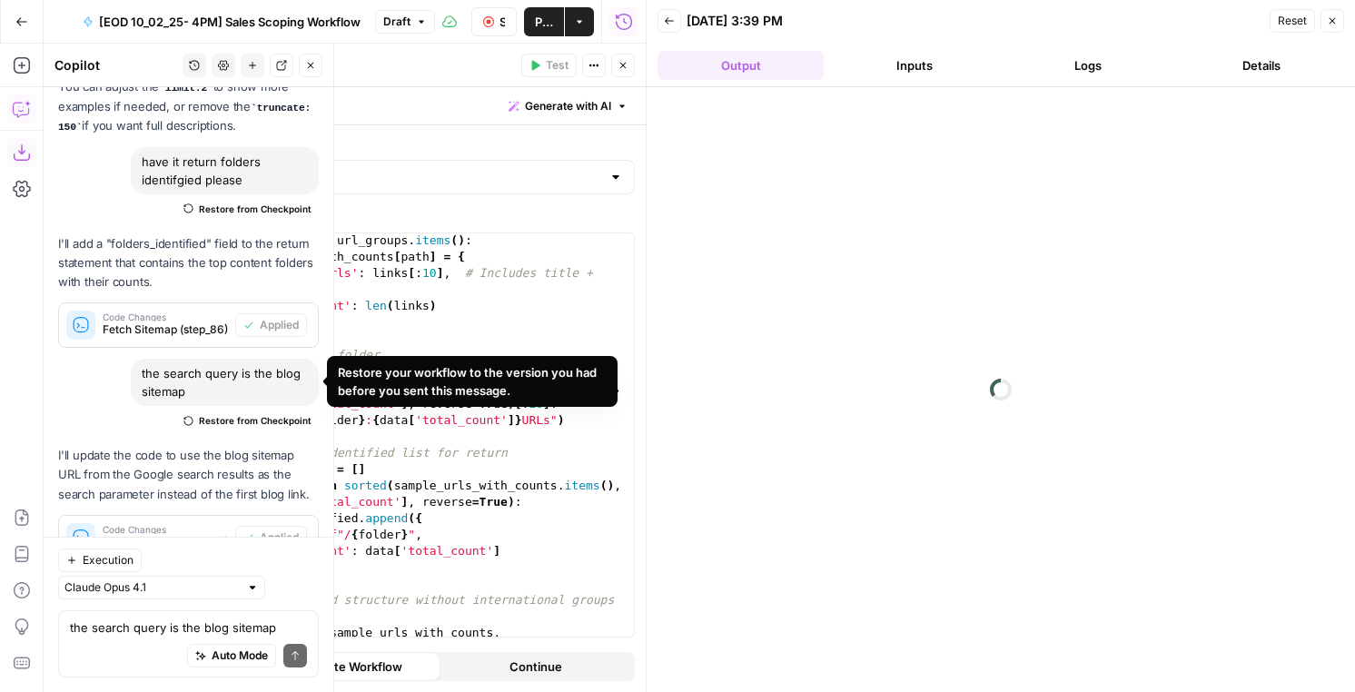
click at [282, 413] on span "Restore from Checkpoint" at bounding box center [255, 420] width 113 height 15
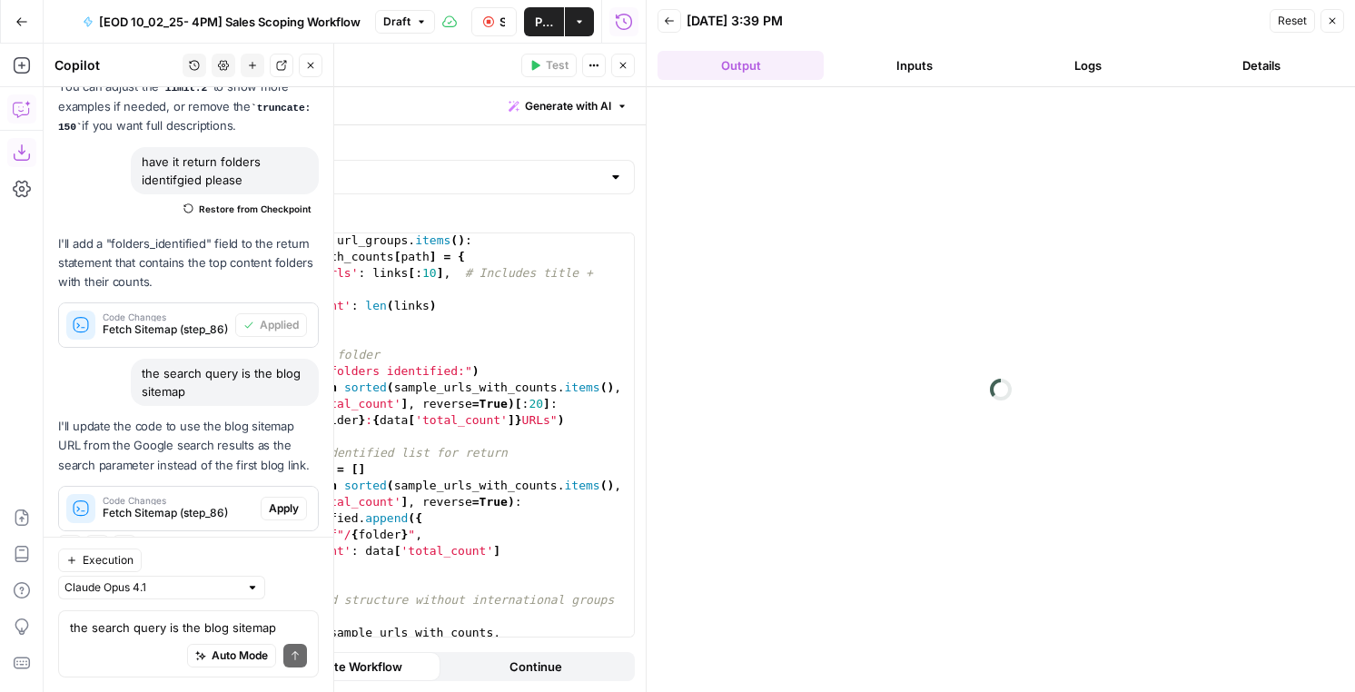
scroll to position [1162, 0]
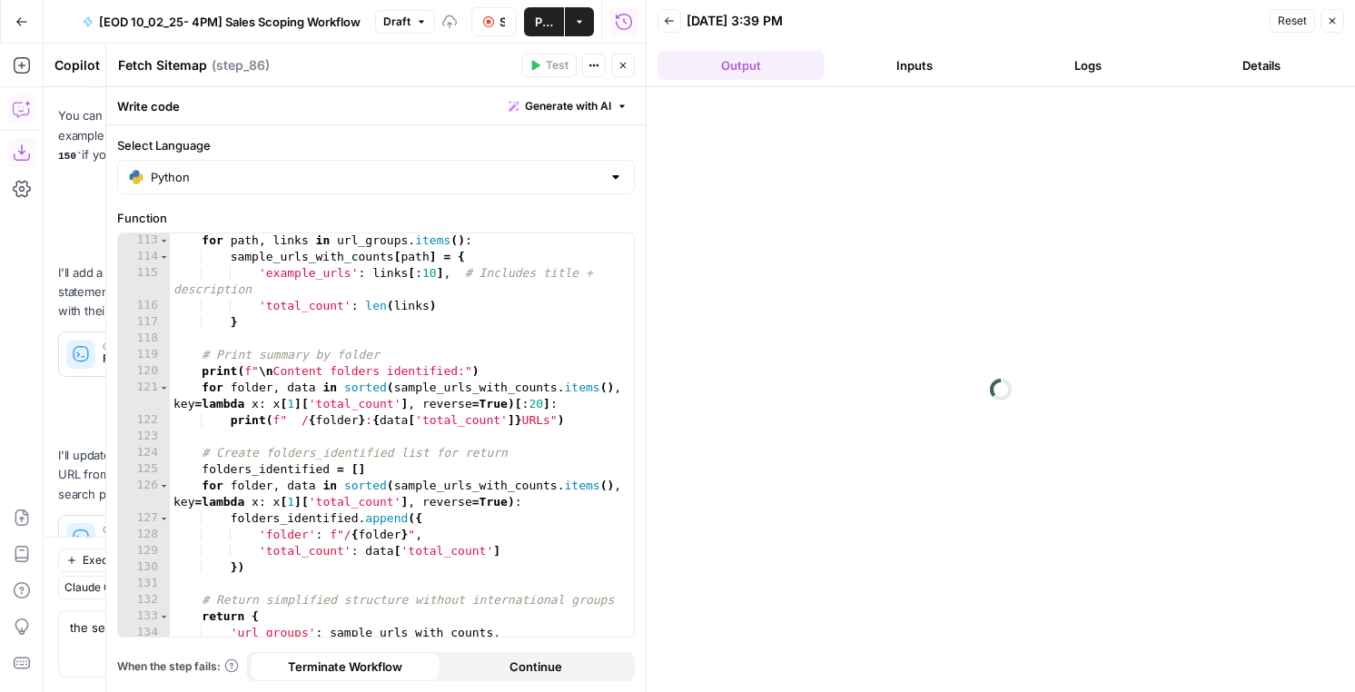
click at [490, 19] on icon "button" at bounding box center [488, 21] width 11 height 11
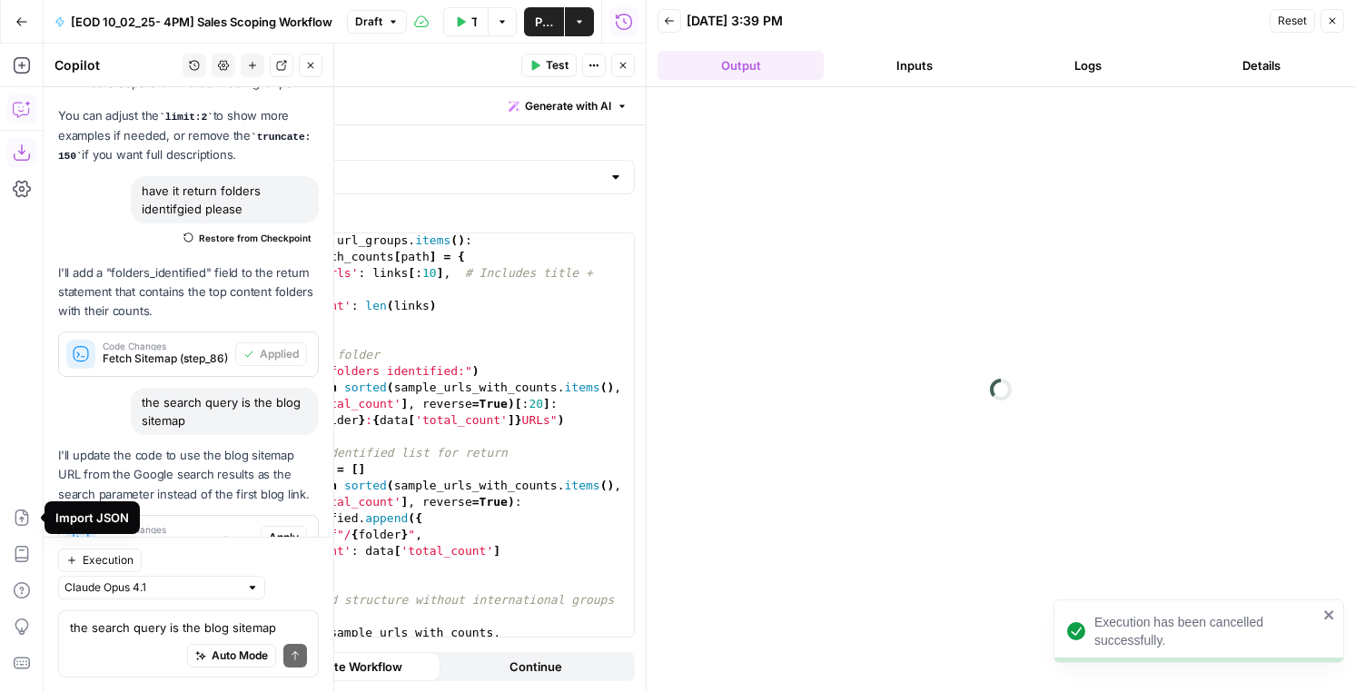
click at [1337, 19] on icon "button" at bounding box center [1332, 20] width 11 height 11
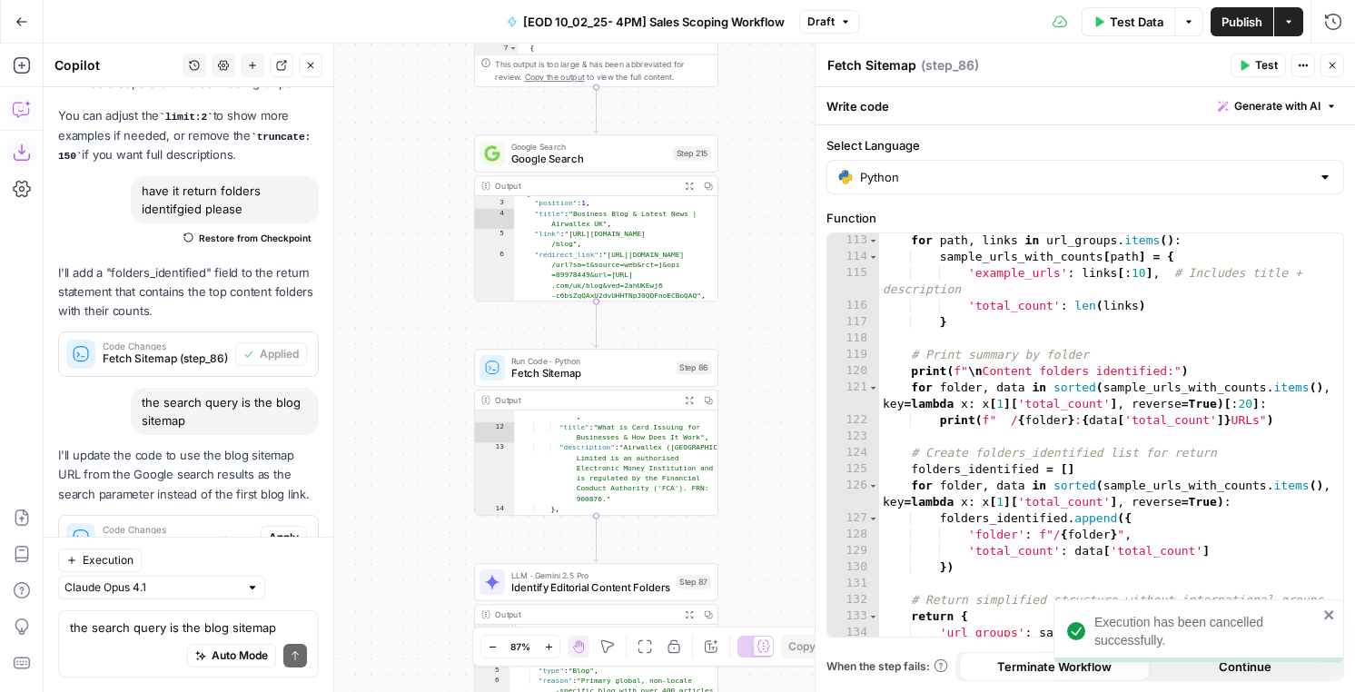
click at [199, 388] on div "the search query is the blog sitemap" at bounding box center [225, 411] width 188 height 47
copy div "the search query is the blog sitemap"
click at [258, 64] on button "New chat" at bounding box center [253, 66] width 24 height 24
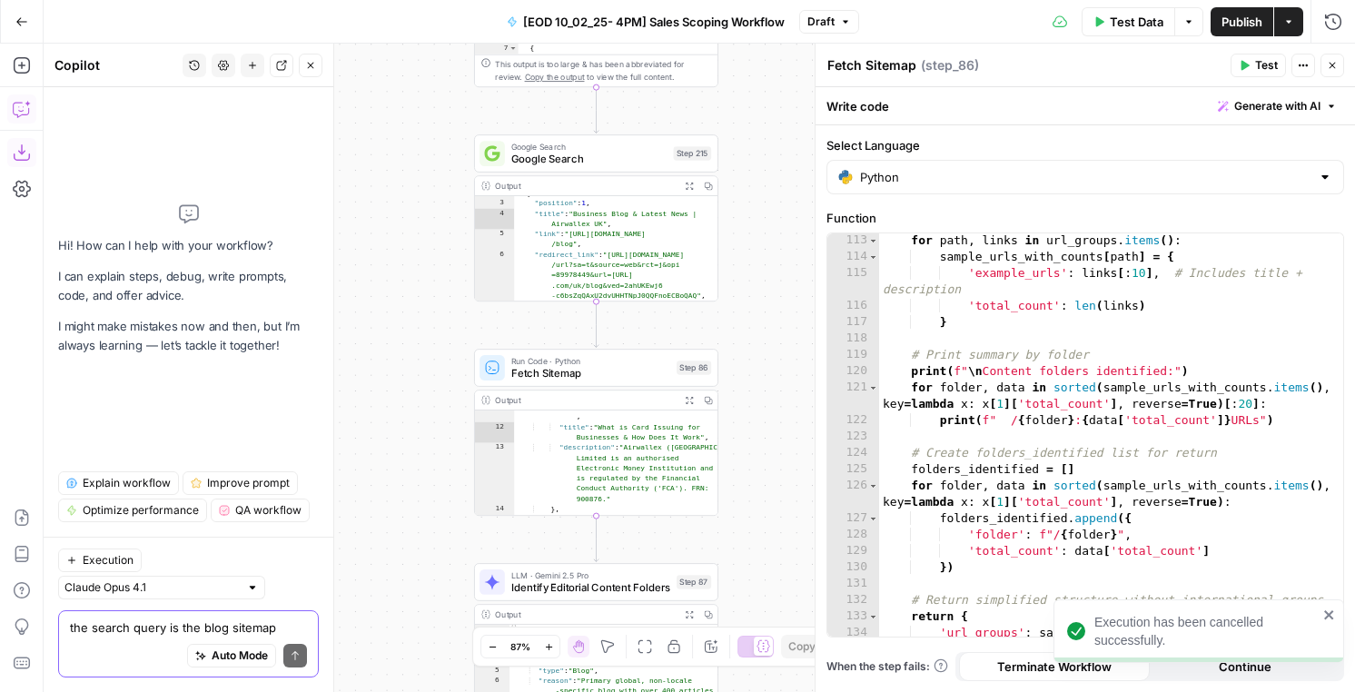
click at [122, 635] on textarea "the search query is the blog sitemap" at bounding box center [188, 627] width 237 height 18
paste textarea "the search query is the blog sitemap"
click at [236, 628] on textarea "the search query is the blog sitemap" at bounding box center [188, 627] width 237 height 18
click at [253, 625] on textarea "the search query is the blog surltemap" at bounding box center [188, 627] width 237 height 18
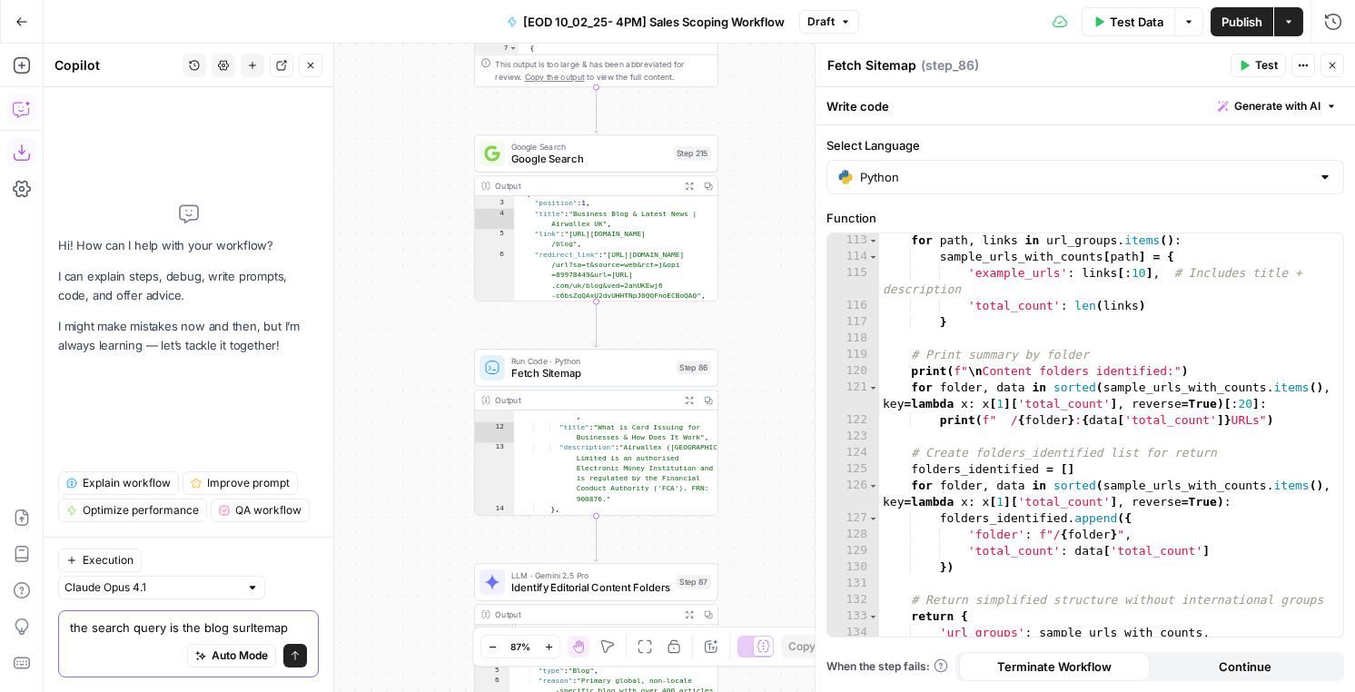
click at [253, 625] on textarea "the search query is the blog surltemap" at bounding box center [188, 627] width 237 height 18
type textarea "the search query is the blog url"
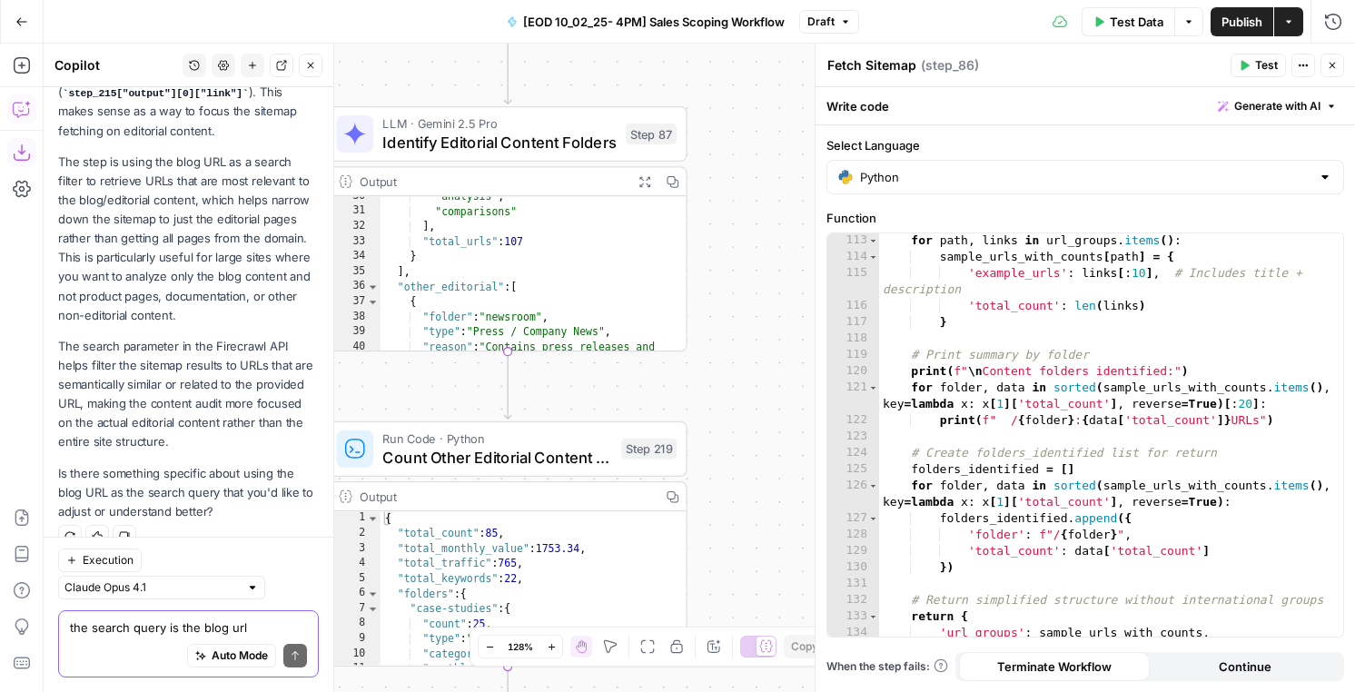
scroll to position [500, 0]
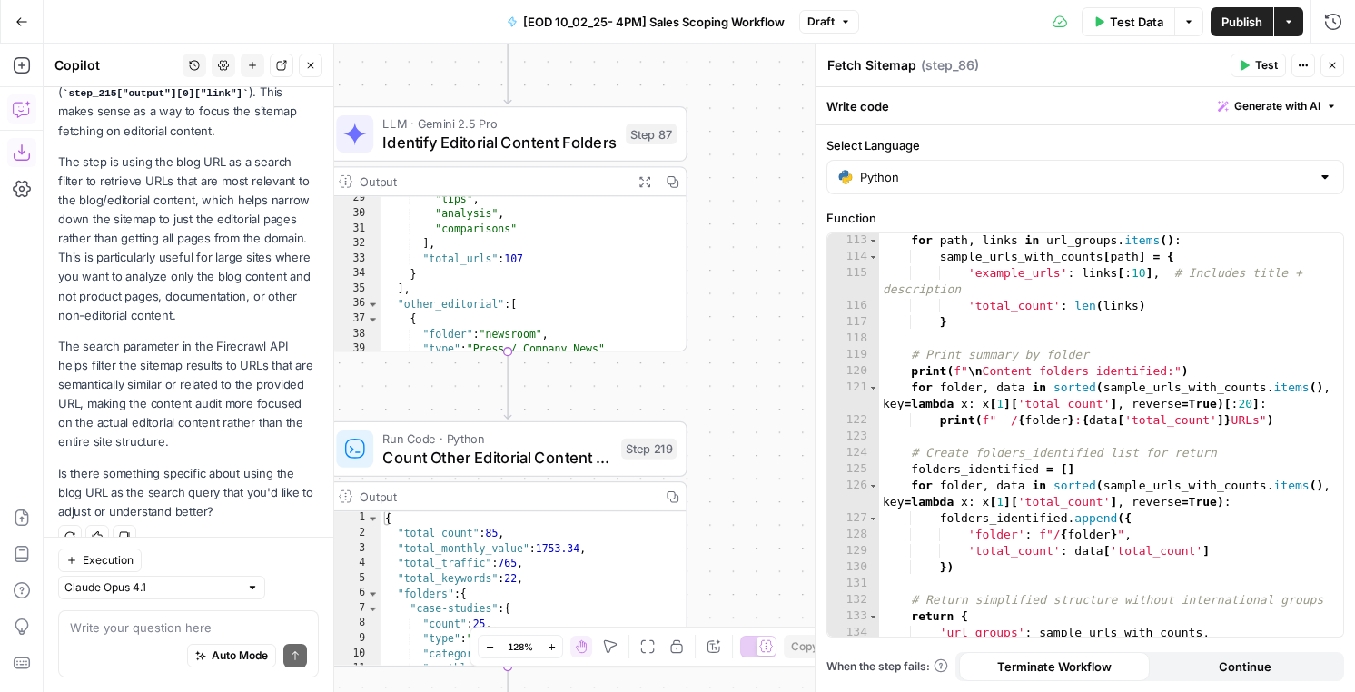
type textarea "*"
click at [556, 288] on div ""tips" , "analysis" , "comparisons" ] , "total_urls" : 107 } ] , "other_editori…" at bounding box center [534, 308] width 307 height 232
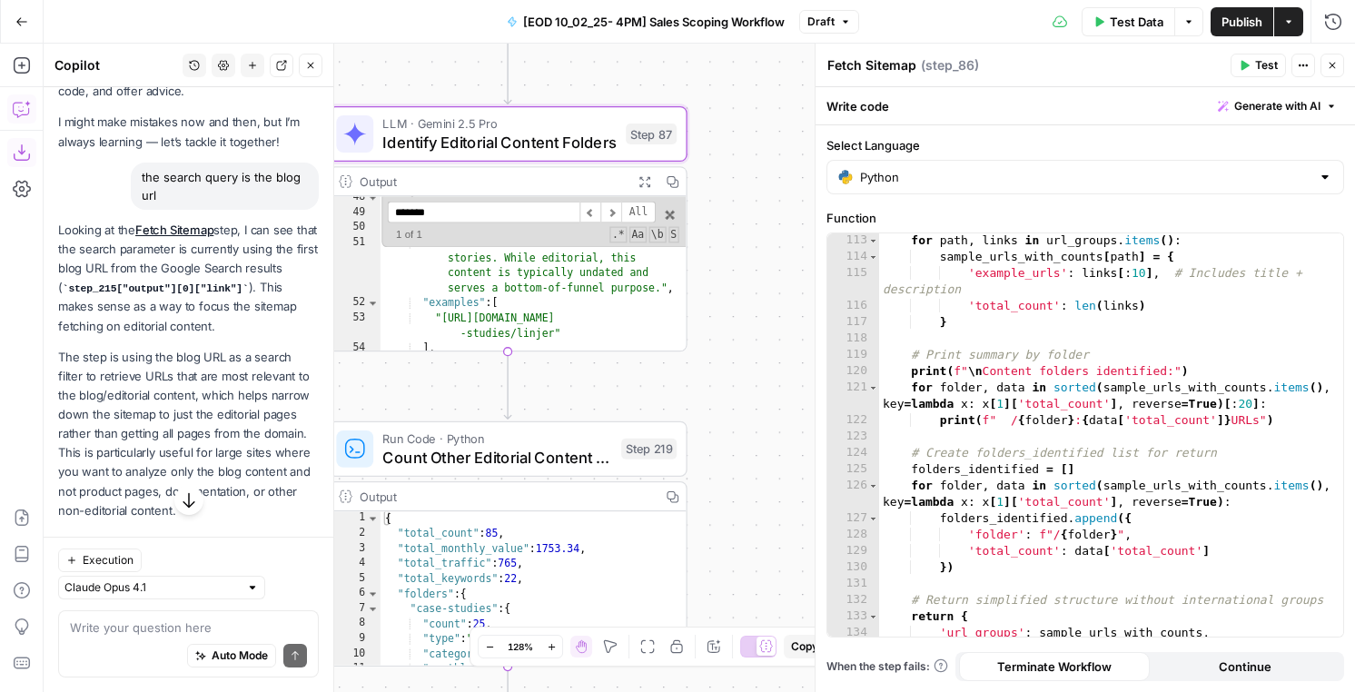
scroll to position [52, 0]
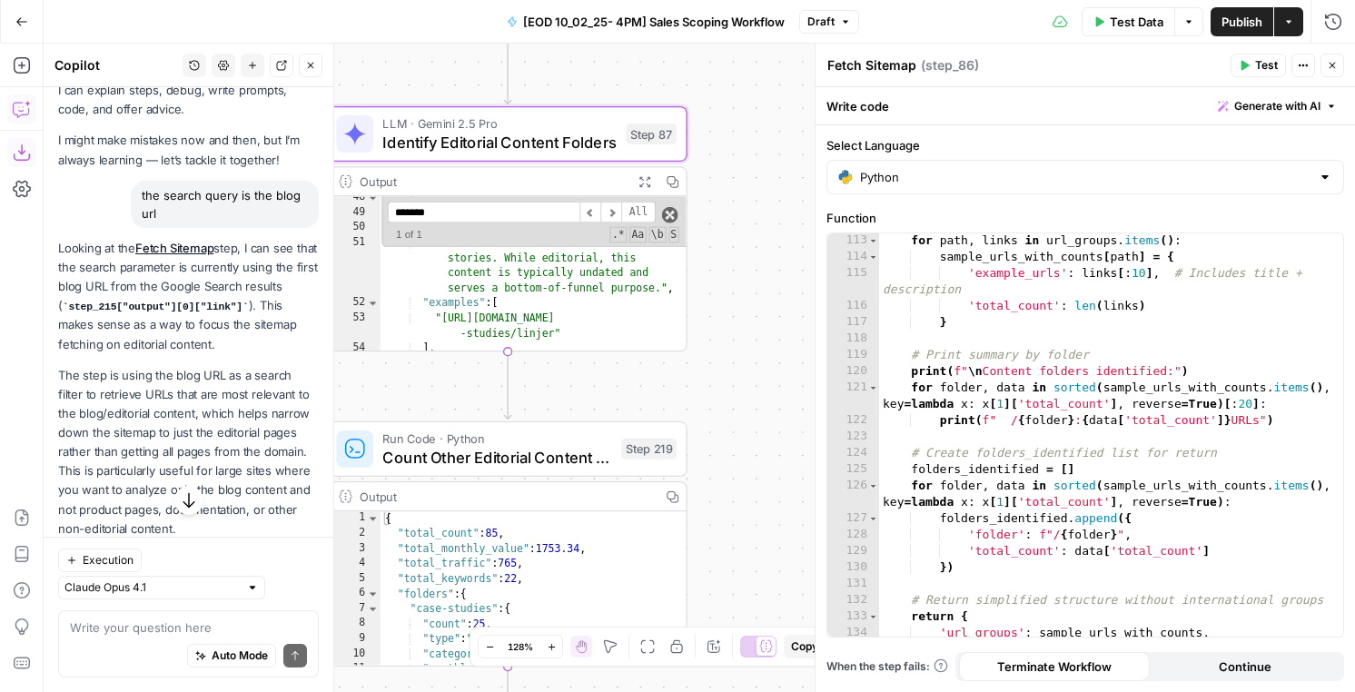
type input "*******"
click at [673, 208] on span at bounding box center [670, 215] width 16 height 16
type textarea "**********"
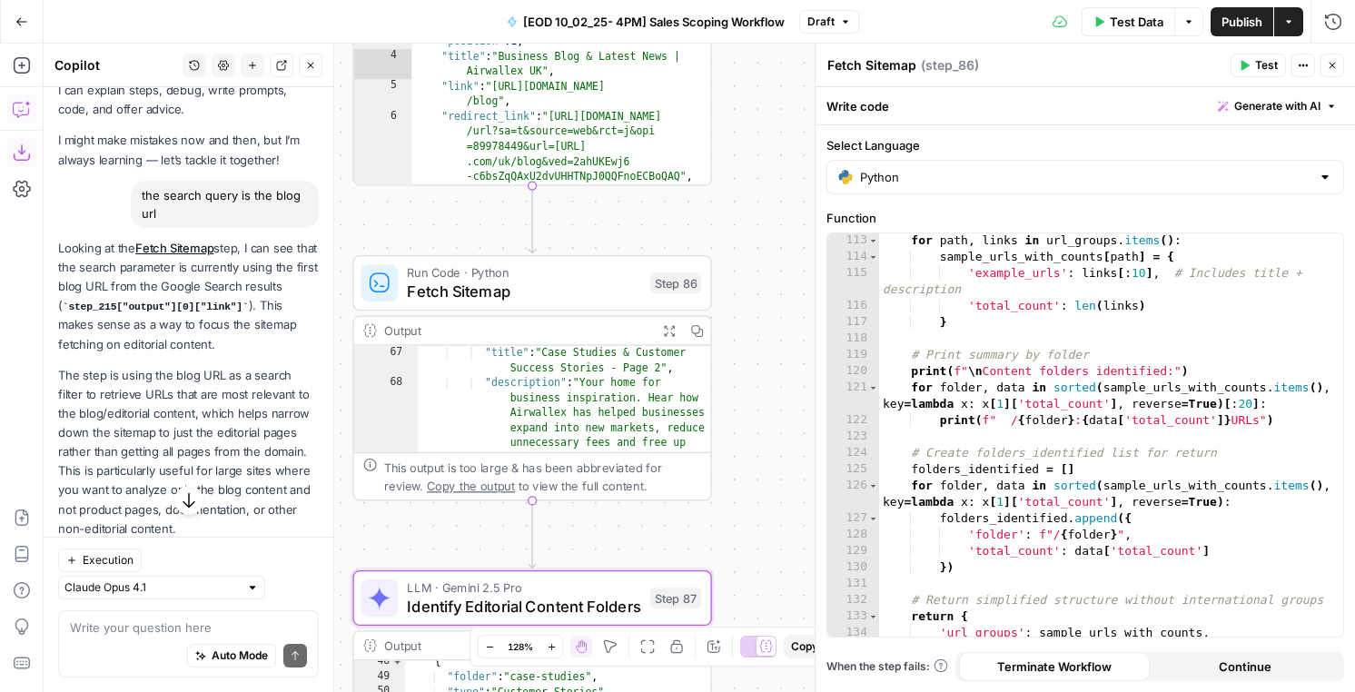
click at [553, 384] on div ""url" : "https://www.airwallex.com /ca-fr/case-studies/page/2" , "title" : "Cas…" at bounding box center [564, 429] width 294 height 229
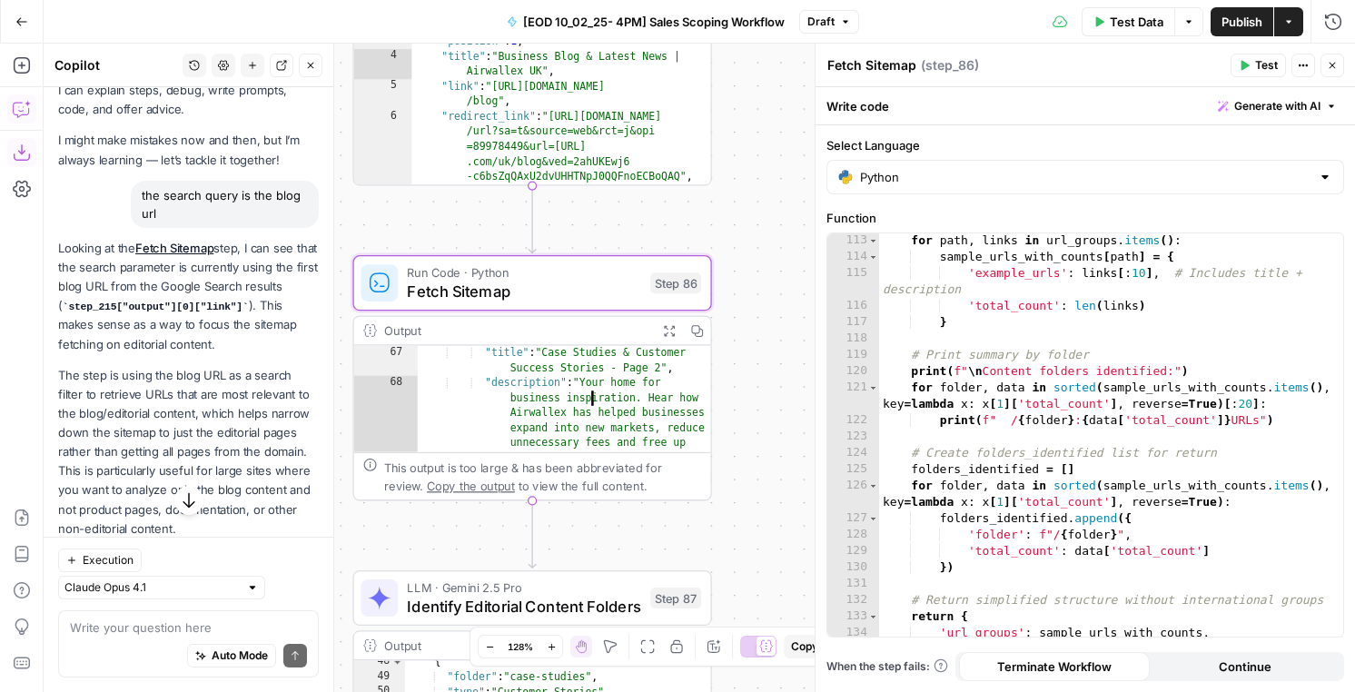
type textarea "*"
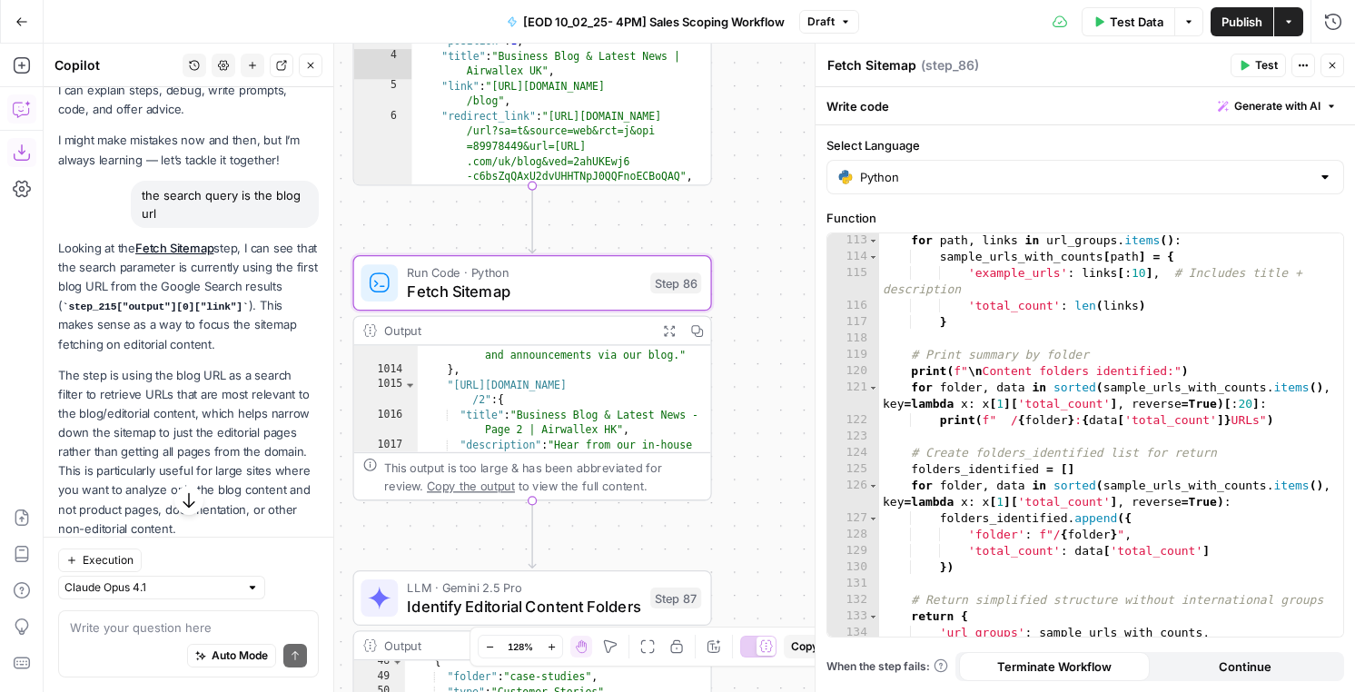
scroll to position [24105, 0]
click at [666, 332] on icon "button" at bounding box center [669, 330] width 11 height 11
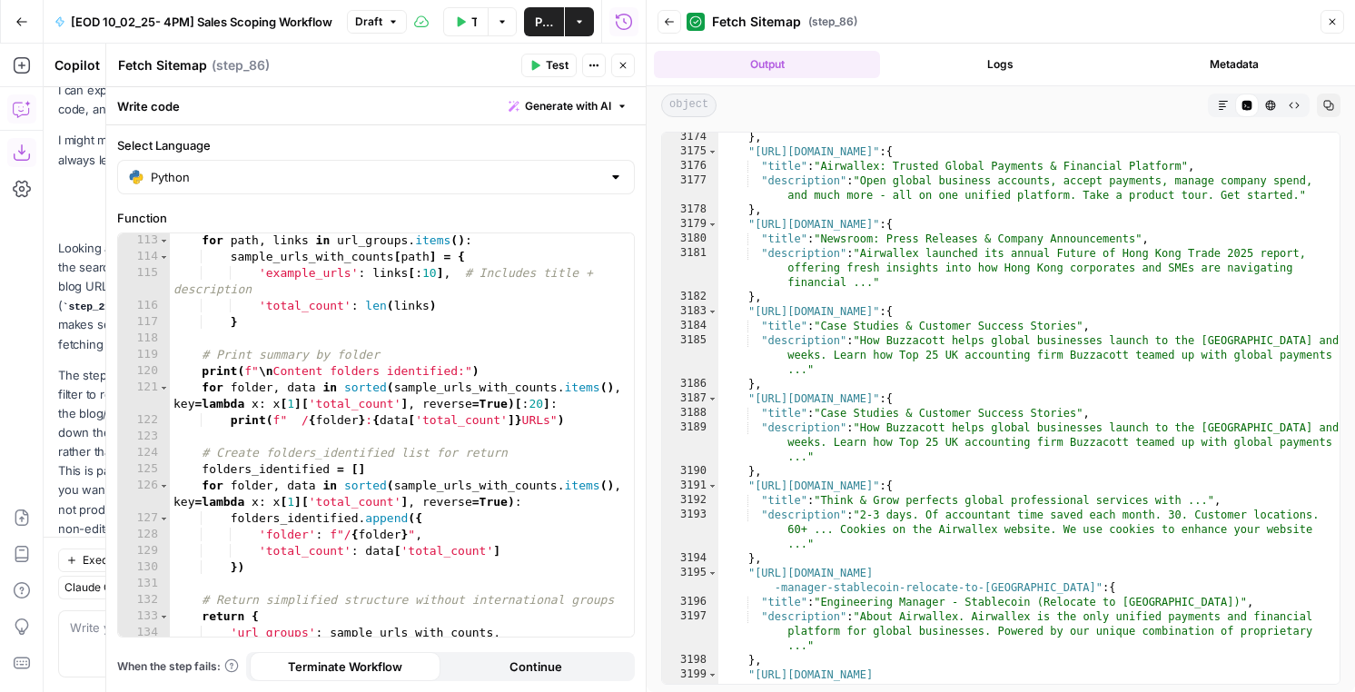
scroll to position [25961, 0]
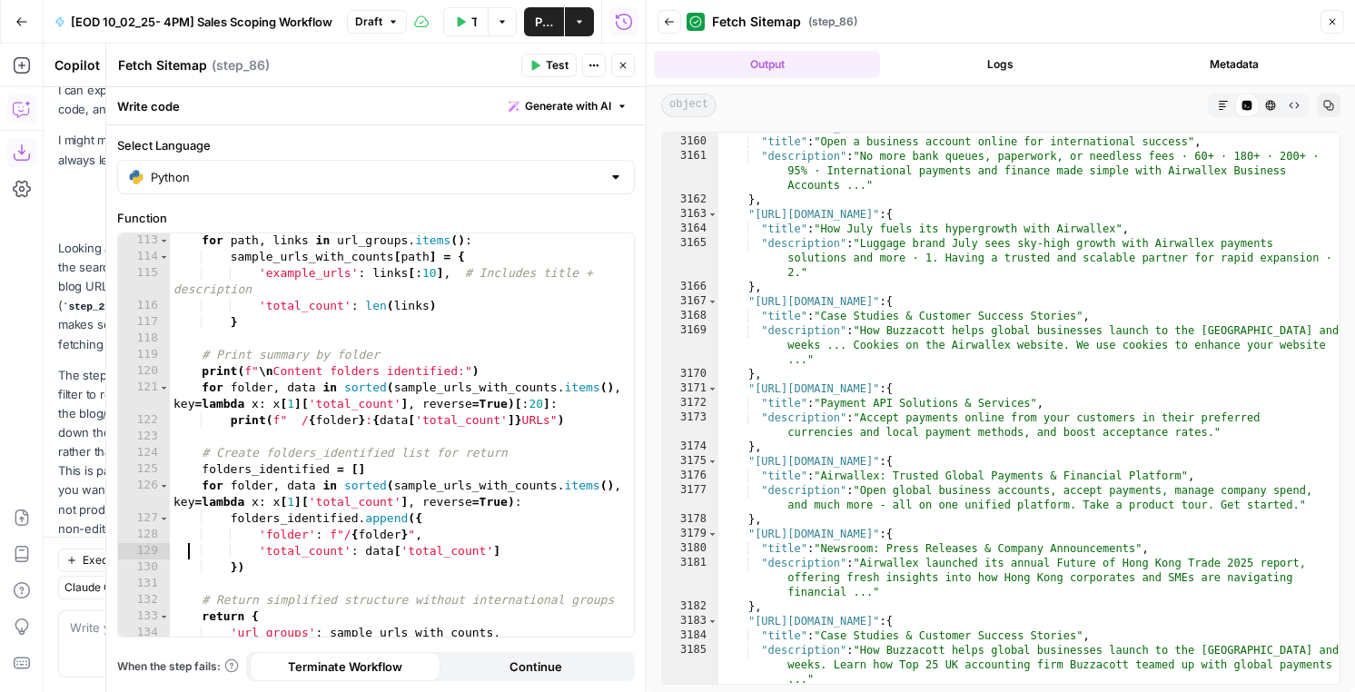
click at [188, 558] on div "for path , links in url_groups . items ( ) : sample_urls_with_counts [ path ] =…" at bounding box center [402, 450] width 464 height 436
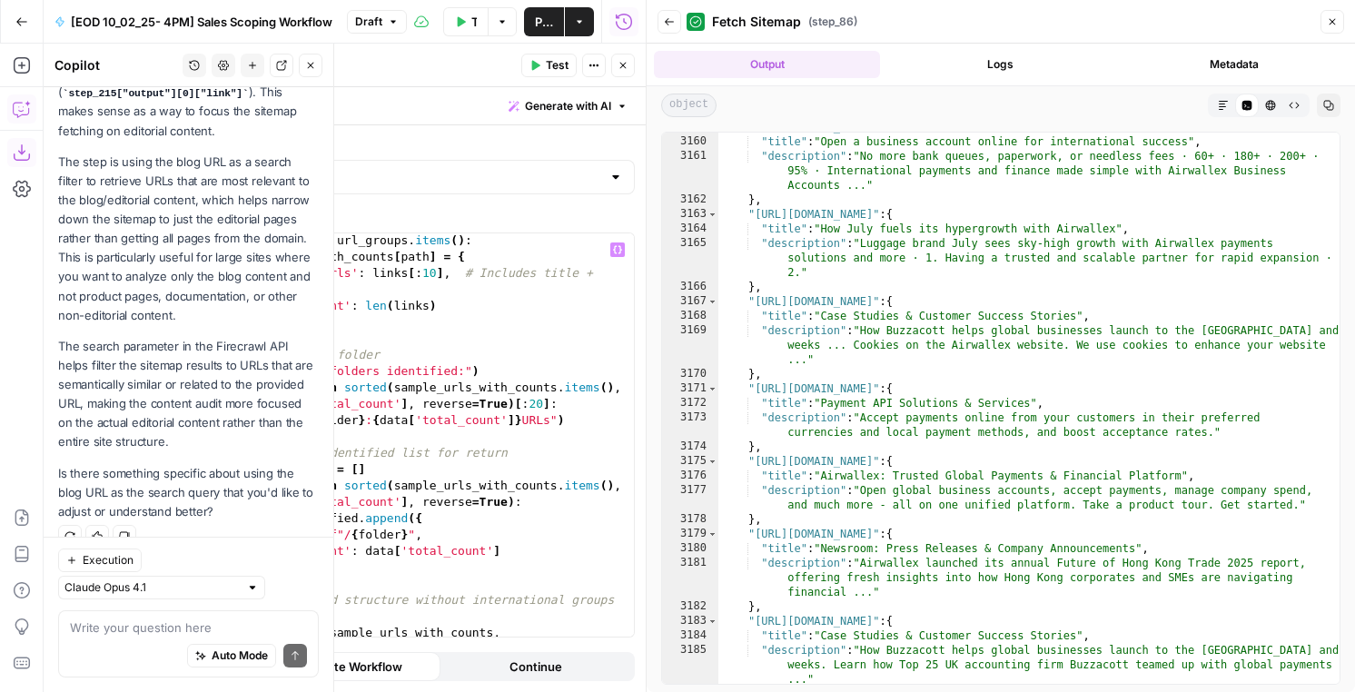
scroll to position [0, 0]
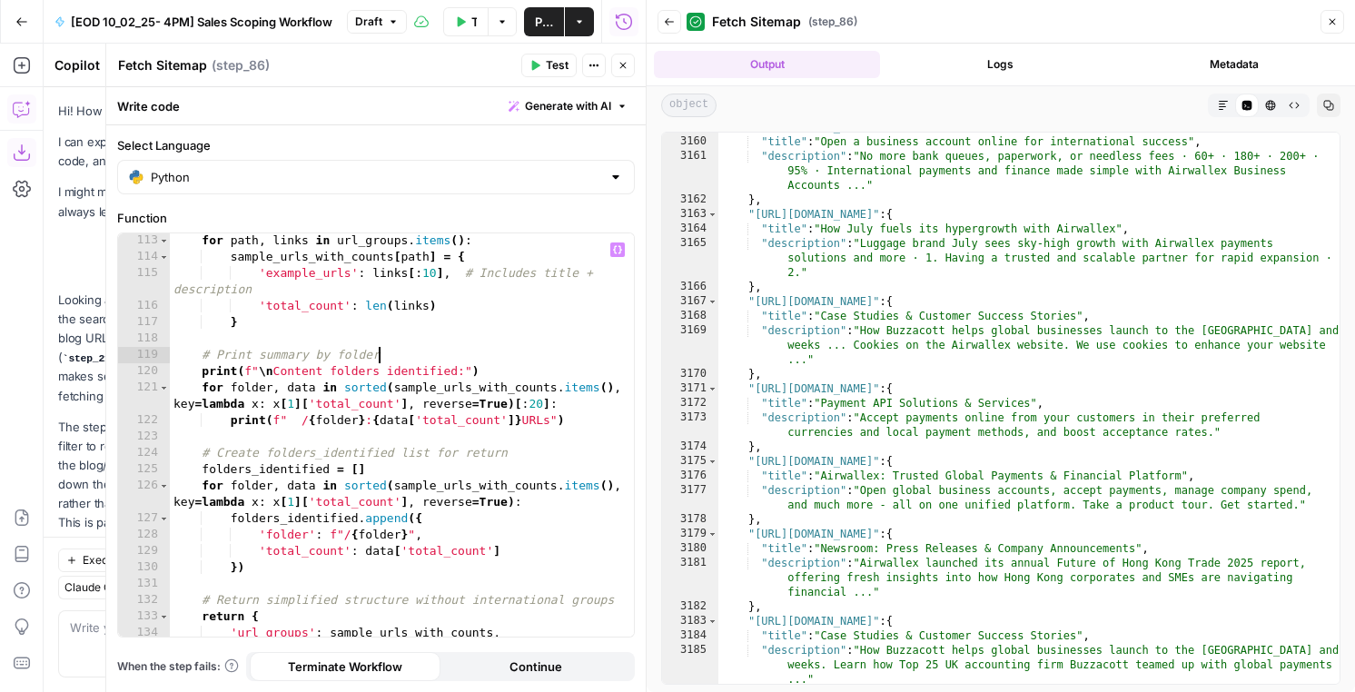
click at [519, 353] on div "for path , links in url_groups . items ( ) : sample_urls_with_counts [ path ] =…" at bounding box center [402, 450] width 464 height 436
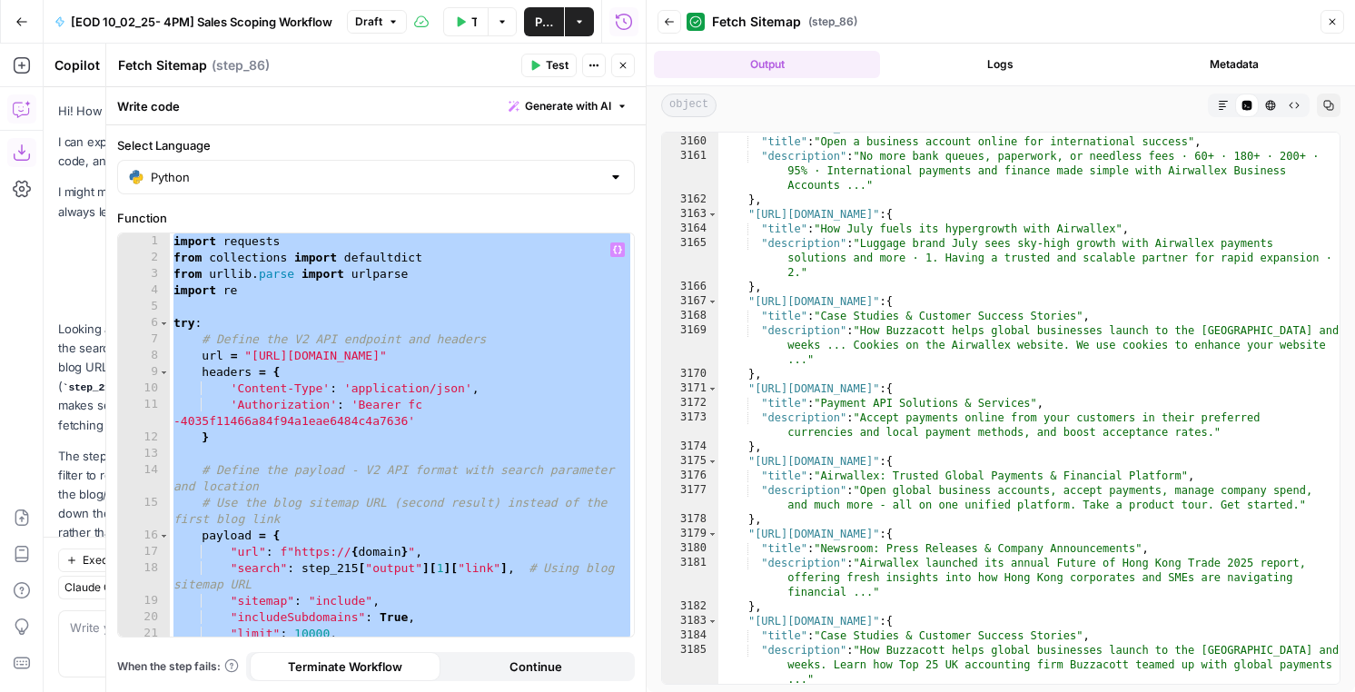
click at [487, 514] on div "import requests from collections import defaultdict from urllib . parse import …" at bounding box center [402, 451] width 464 height 436
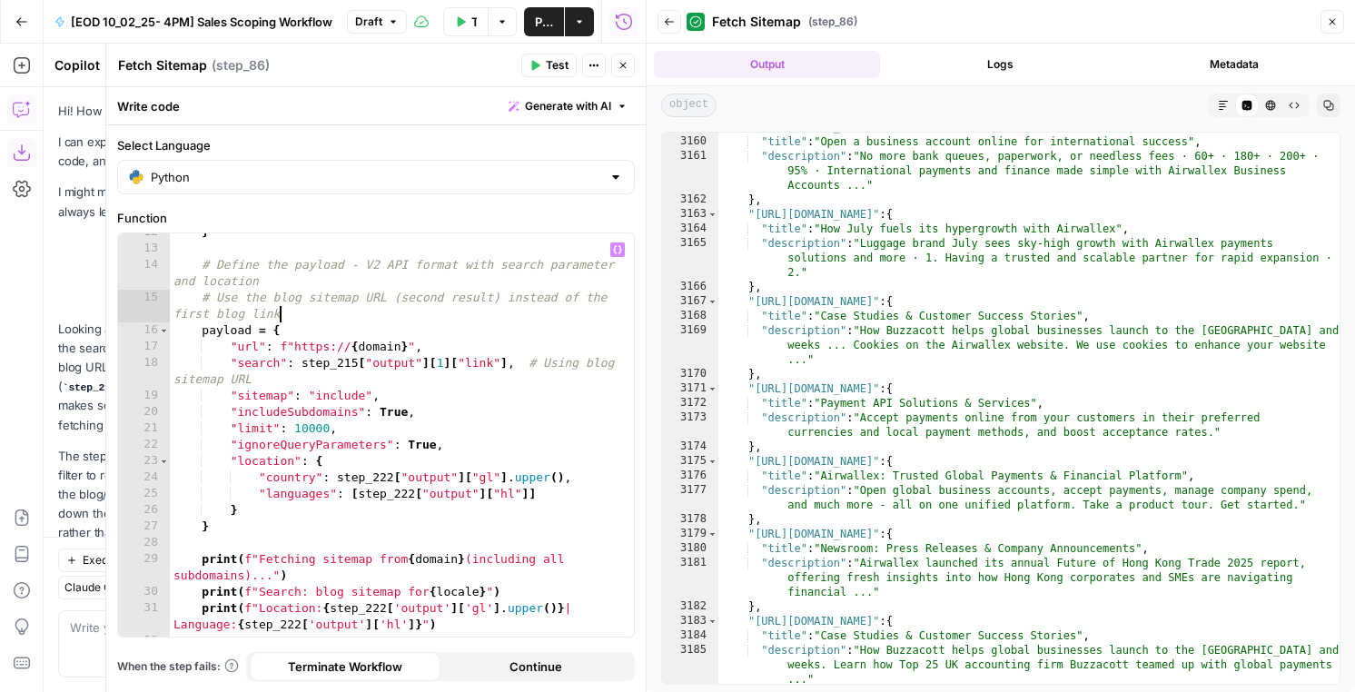
scroll to position [204, 0]
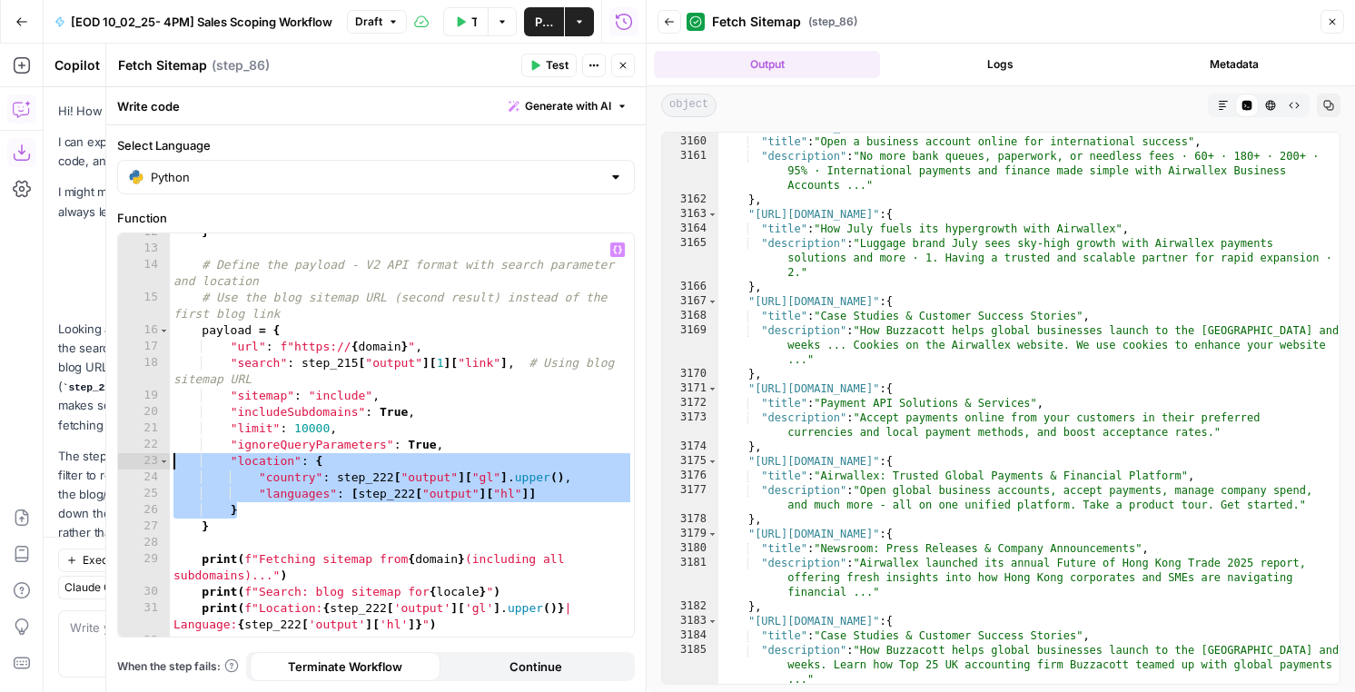
drag, startPoint x: 258, startPoint y: 509, endPoint x: 146, endPoint y: 458, distance: 122.7
click at [146, 458] on div "**********" at bounding box center [376, 434] width 516 height 403
type textarea "**********"
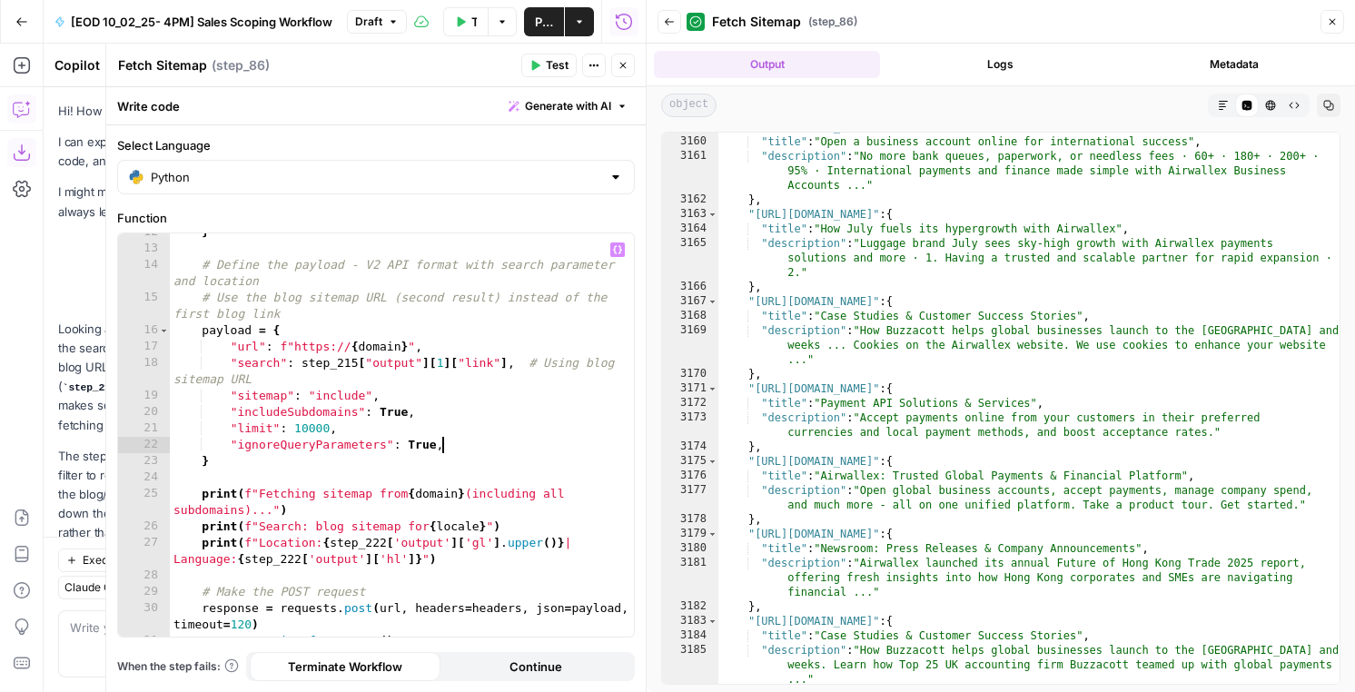
type textarea "**********"
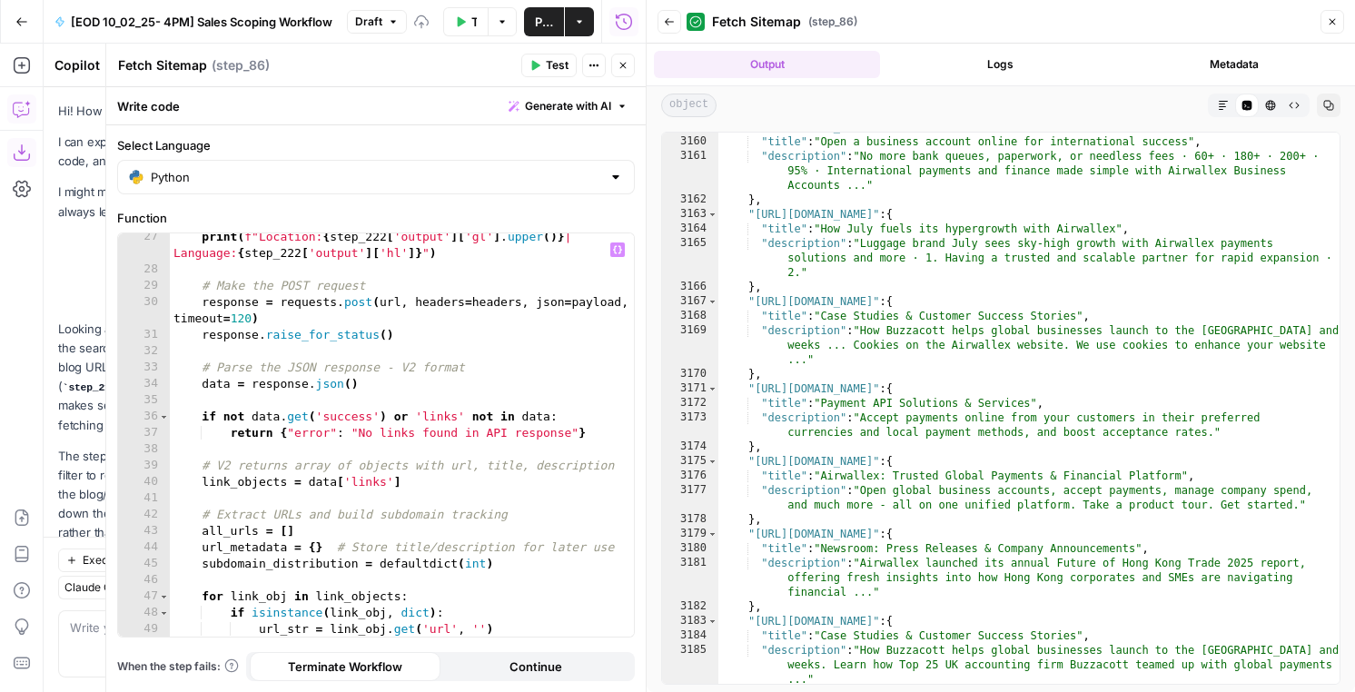
click at [279, 465] on div "print ( f"Location: { step_222 [ 'output' ] [ 'gl' ] . upper ( )} | Language: {…" at bounding box center [402, 455] width 464 height 452
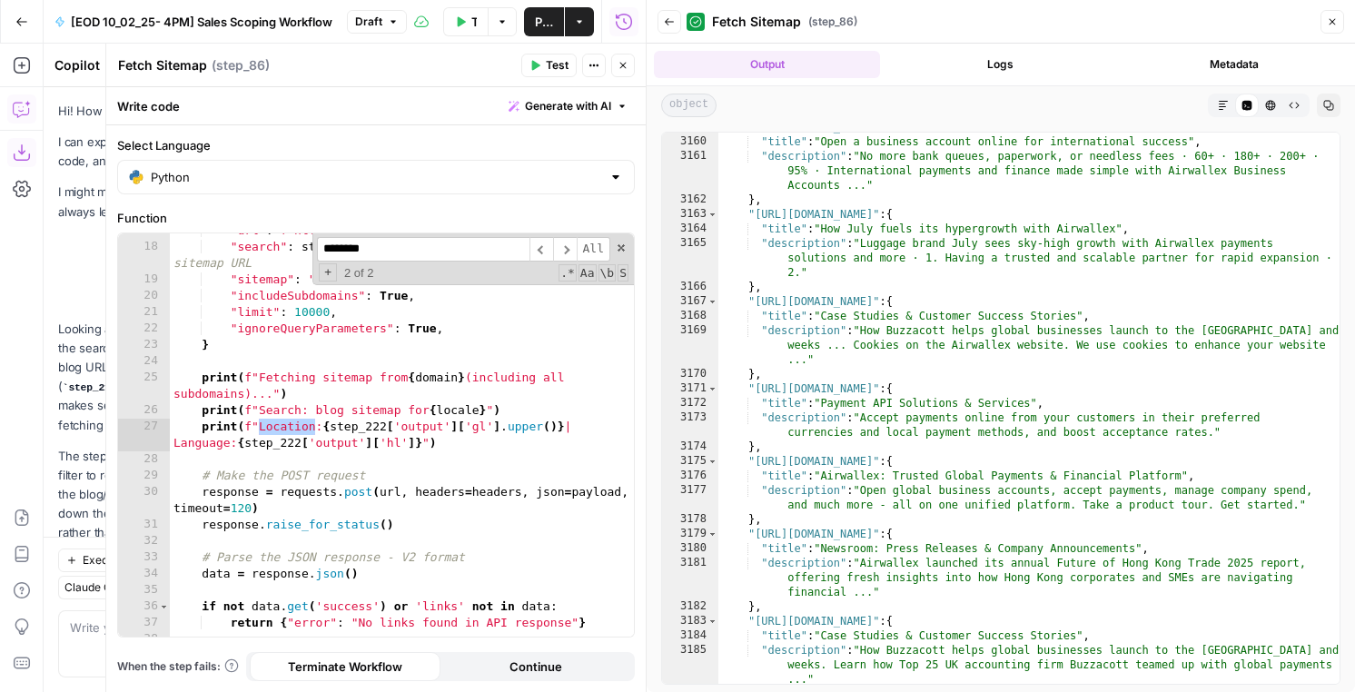
scroll to position [321, 0]
type input "********"
click at [464, 415] on div ""url" : f"https:// { domain } " , "search" : step_215 [ "output" ] [ 1 ] [ "lin…" at bounding box center [402, 441] width 464 height 436
drag, startPoint x: 314, startPoint y: 410, endPoint x: 490, endPoint y: 408, distance: 176.2
click at [490, 408] on div ""url" : f"https:// { domain } " , "search" : step_215 [ "output" ] [ 1 ] [ "lin…" at bounding box center [402, 441] width 464 height 436
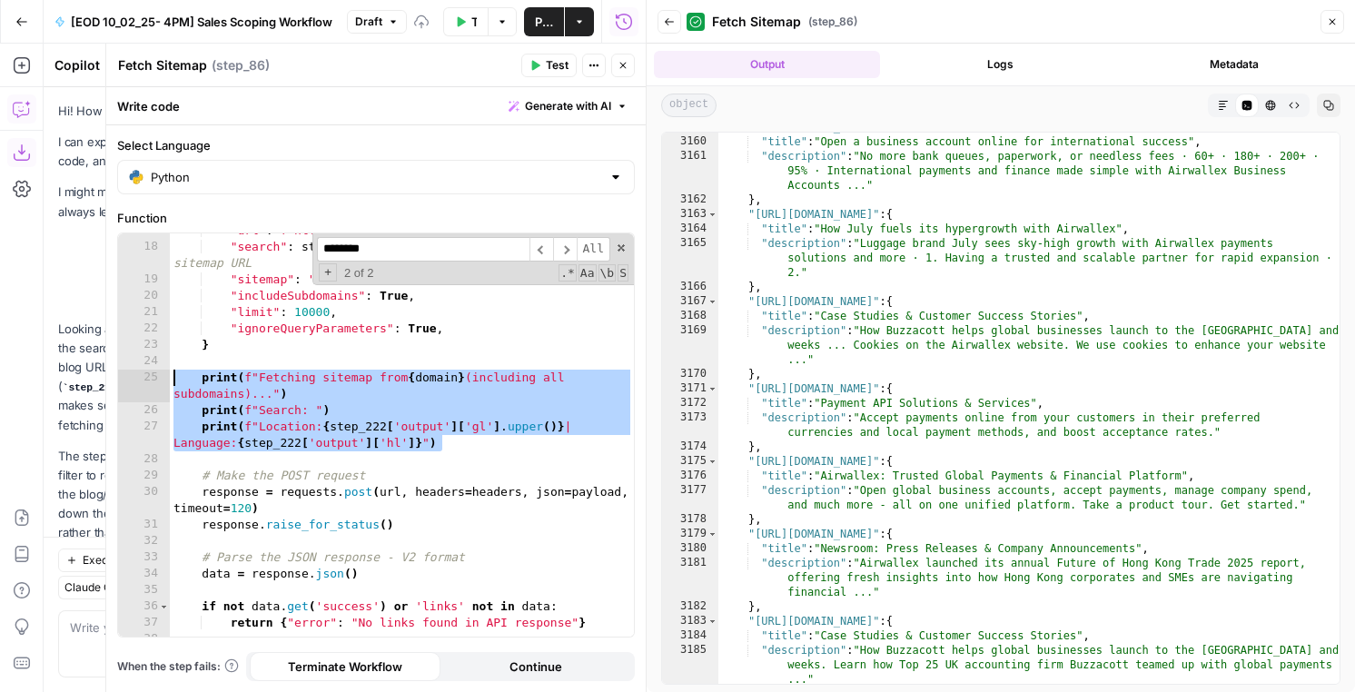
drag, startPoint x: 453, startPoint y: 448, endPoint x: 148, endPoint y: 381, distance: 312.5
click at [148, 381] on div "**********" at bounding box center [376, 434] width 516 height 403
type textarea "**********"
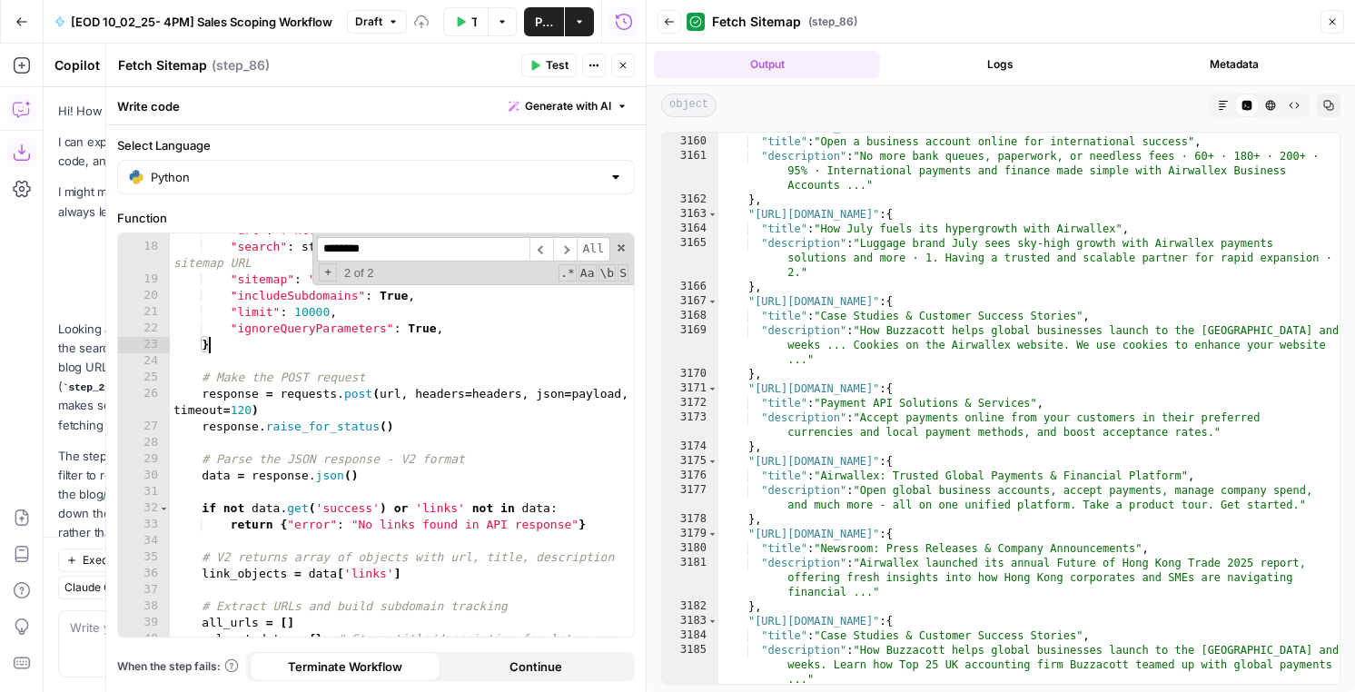
click at [545, 67] on button "Test" at bounding box center [548, 66] width 55 height 24
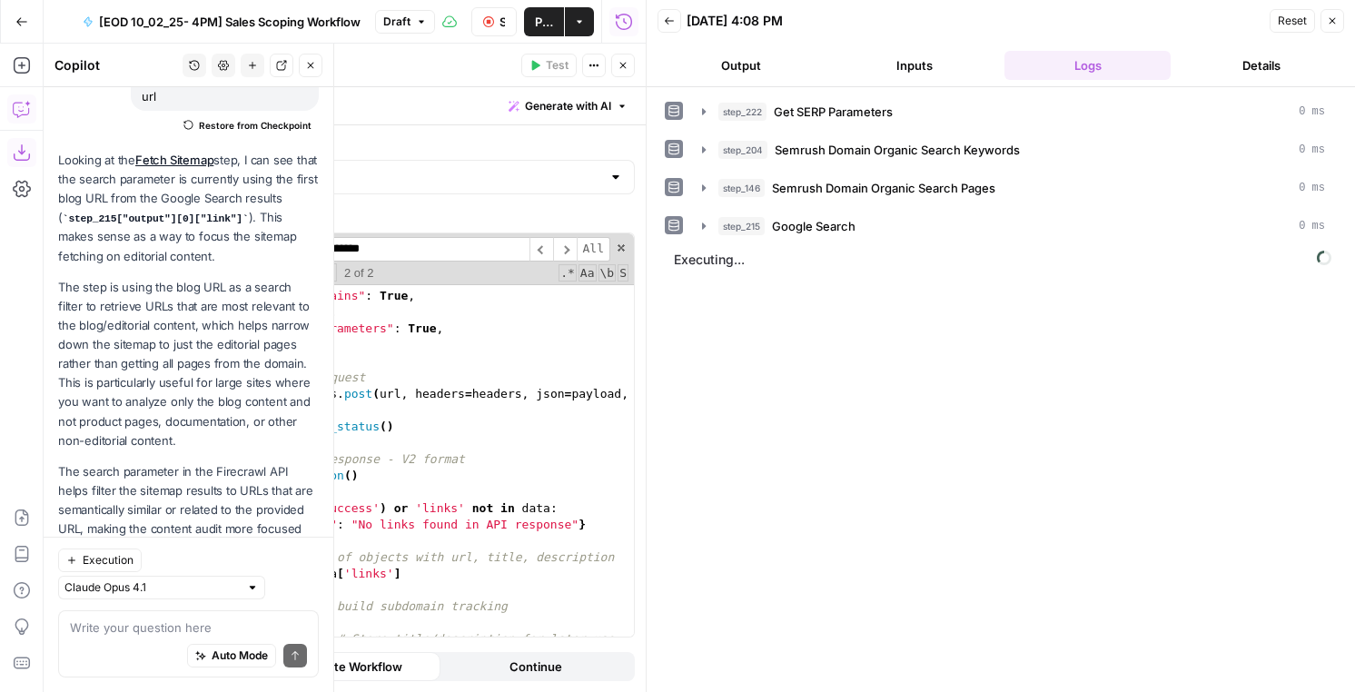
scroll to position [21, 0]
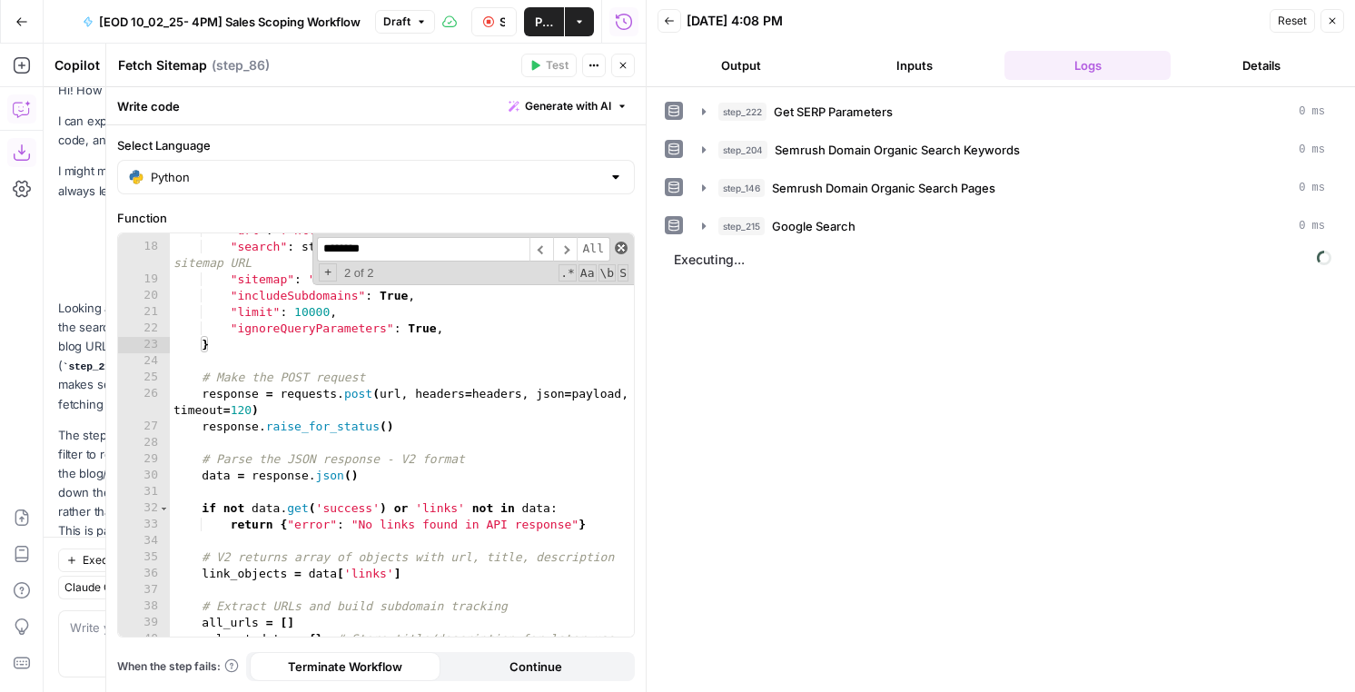
click at [621, 249] on span at bounding box center [621, 248] width 13 height 13
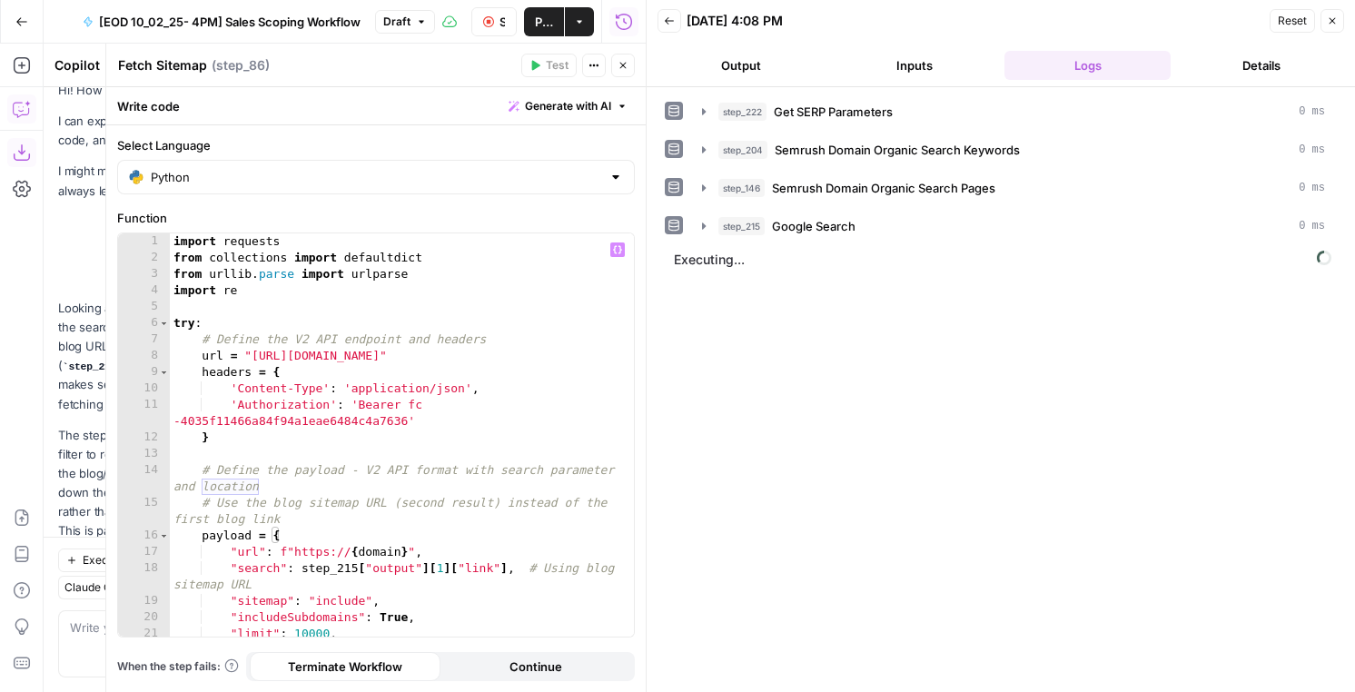
scroll to position [0, 0]
click at [738, 65] on button "Output" at bounding box center [741, 65] width 166 height 29
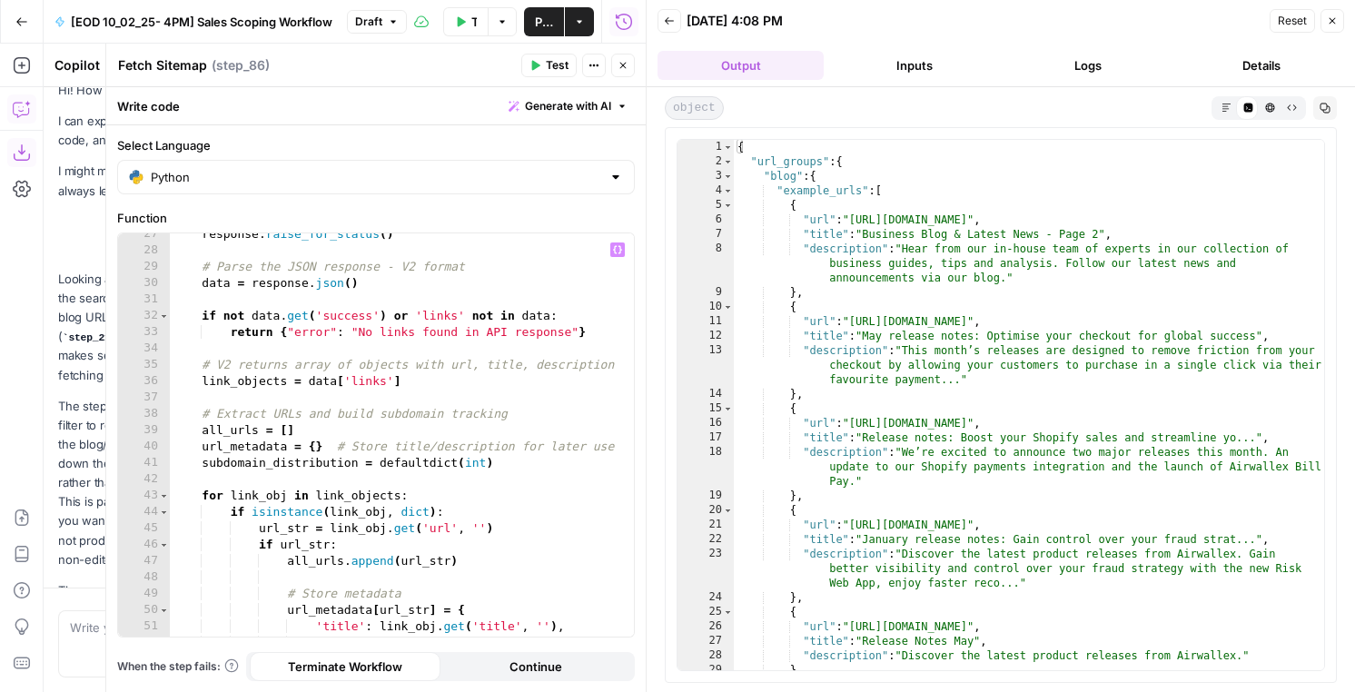
scroll to position [514, 0]
click at [400, 372] on div "response . raise_for_status ( ) # Parse the JSON response - V2 format data = re…" at bounding box center [402, 452] width 464 height 452
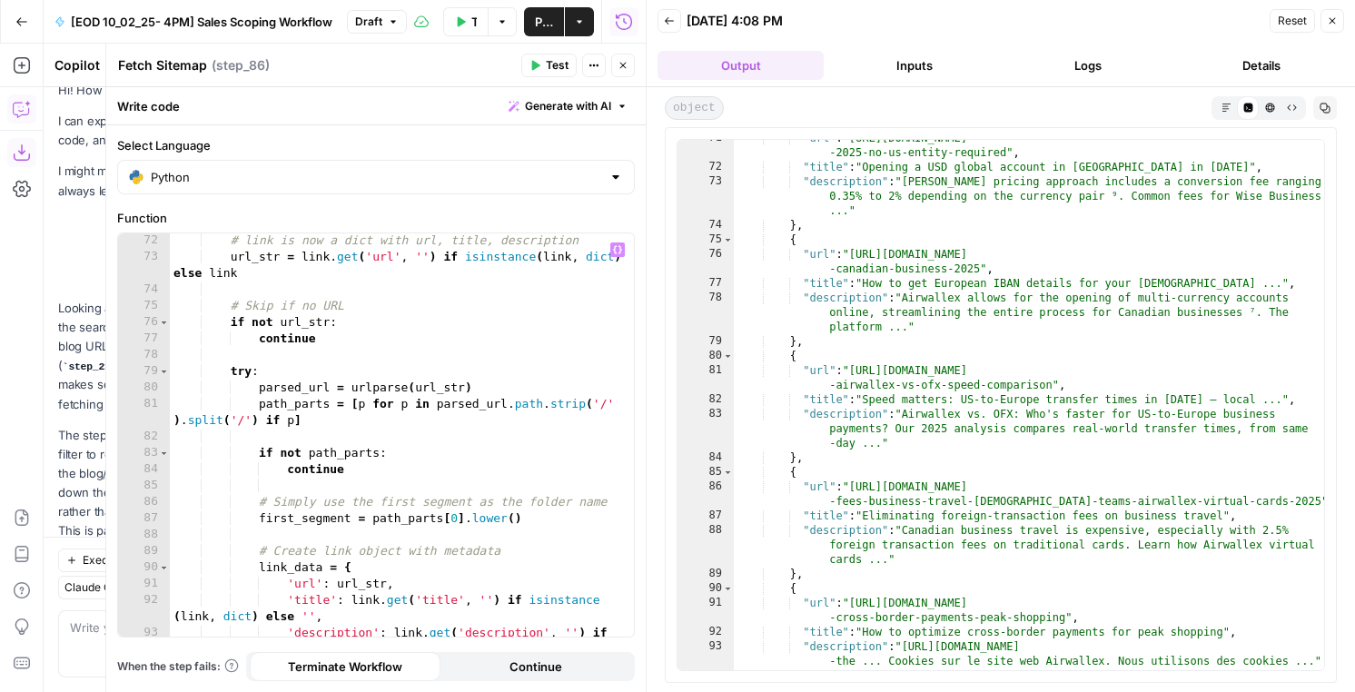
scroll to position [540, 0]
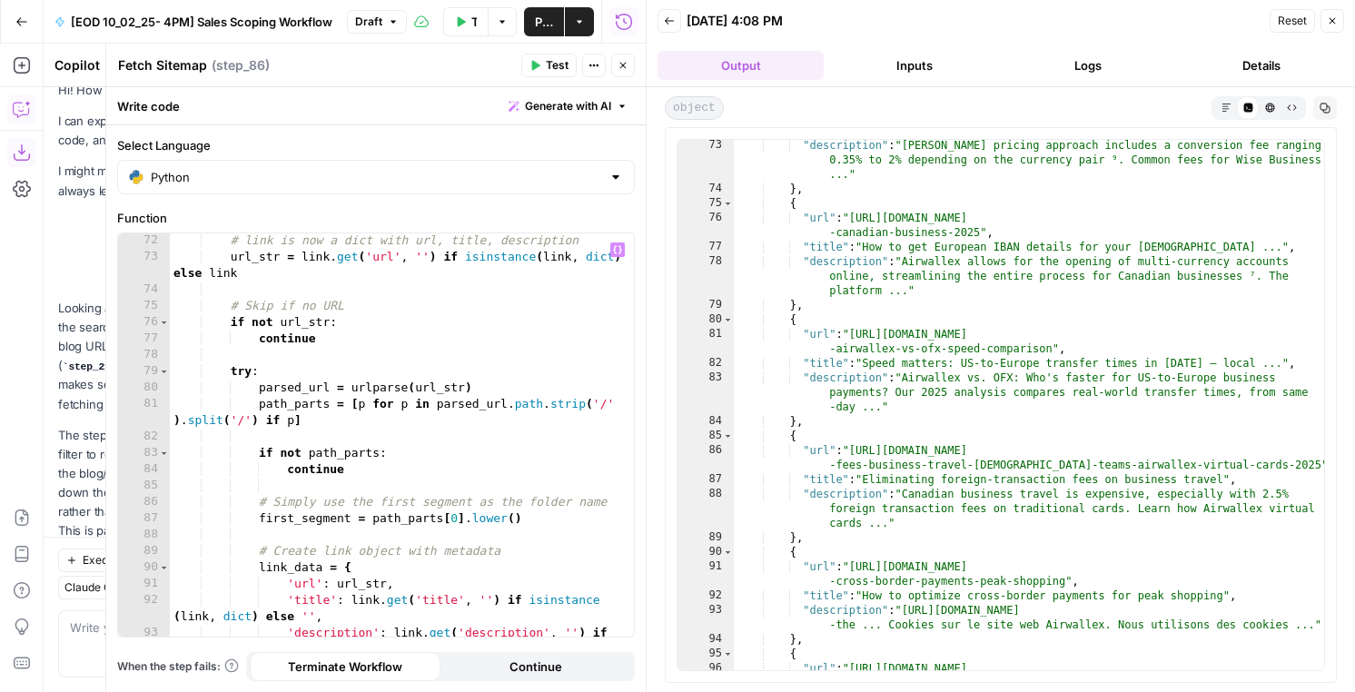
click at [371, 474] on div "# link is now a dict with url, title, description url_str = link . get ( 'url' …" at bounding box center [402, 458] width 464 height 452
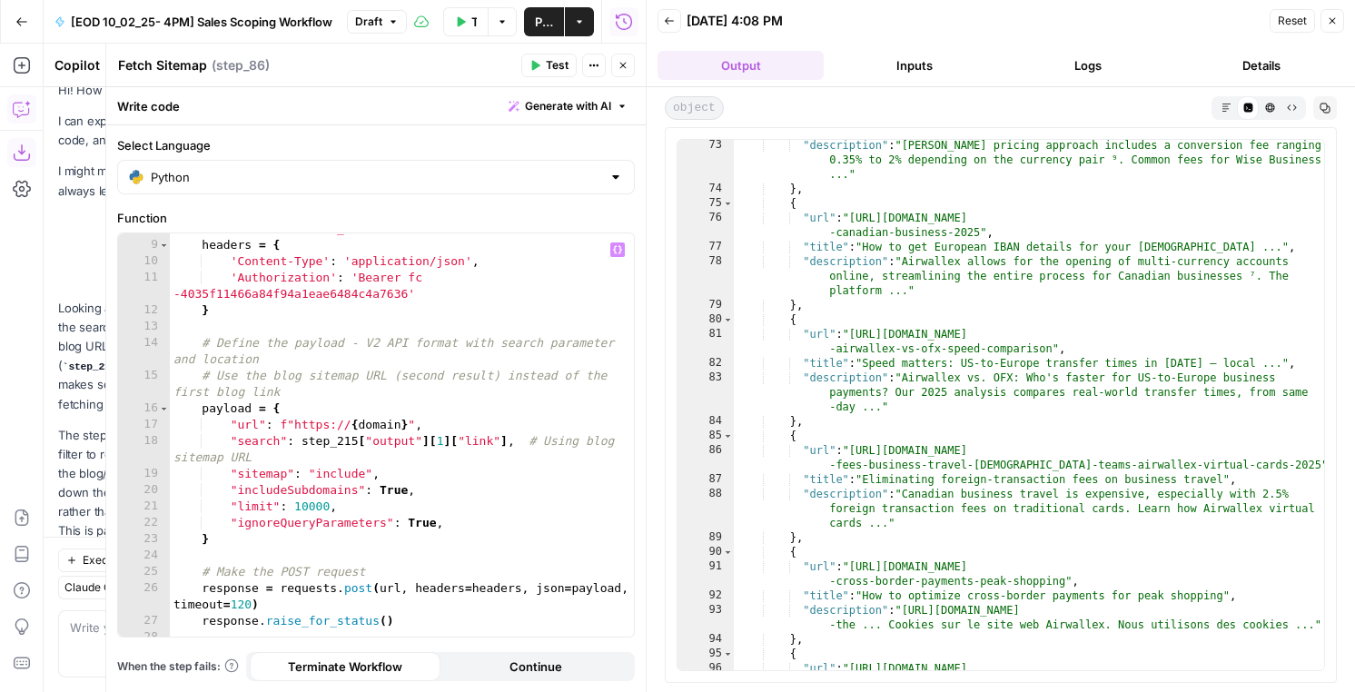
scroll to position [131, 0]
click at [372, 460] on div "headers = { 'Content-Type' : 'application/json' , 'Authorization' : 'Bearer fc …" at bounding box center [402, 451] width 464 height 436
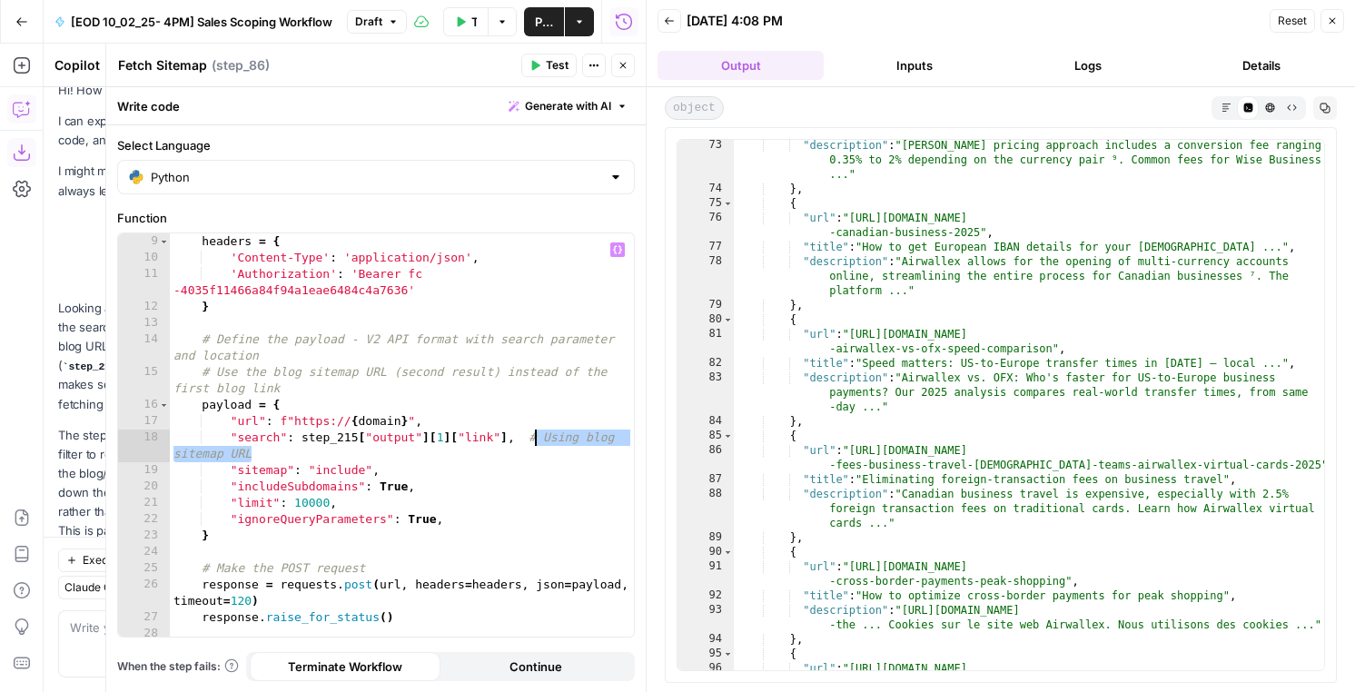
drag, startPoint x: 338, startPoint y: 453, endPoint x: 529, endPoint y: 442, distance: 191.9
click at [529, 442] on div "headers = { 'Content-Type' : 'application/json' , 'Authorization' : 'Bearer fc …" at bounding box center [402, 451] width 464 height 436
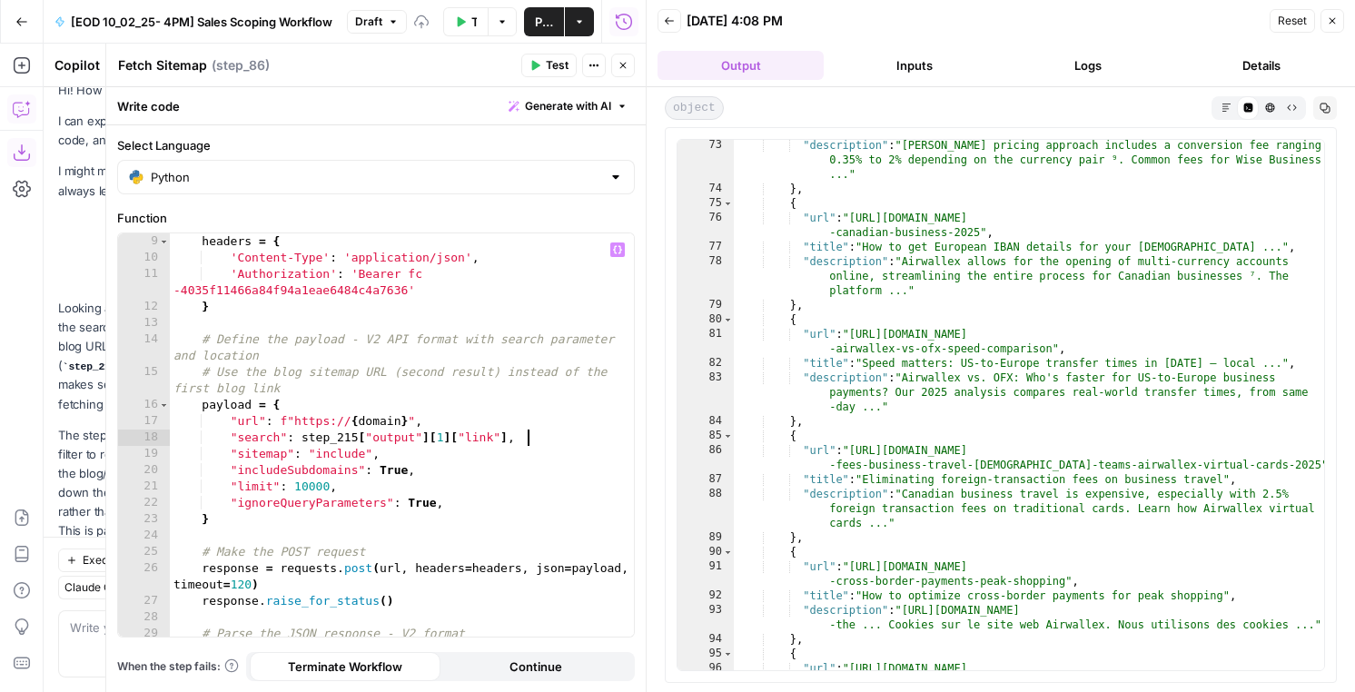
click at [1083, 64] on button "Logs" at bounding box center [1087, 65] width 166 height 29
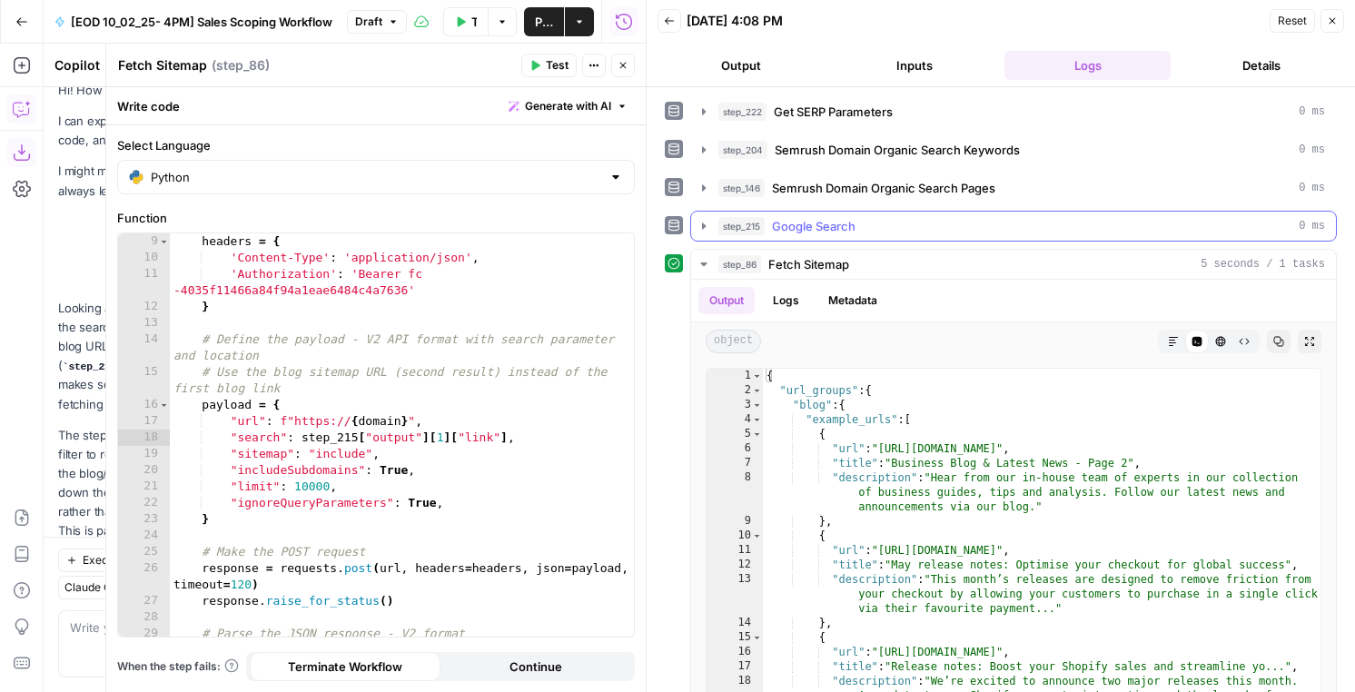
click at [825, 223] on span "Google Search" at bounding box center [814, 226] width 84 height 18
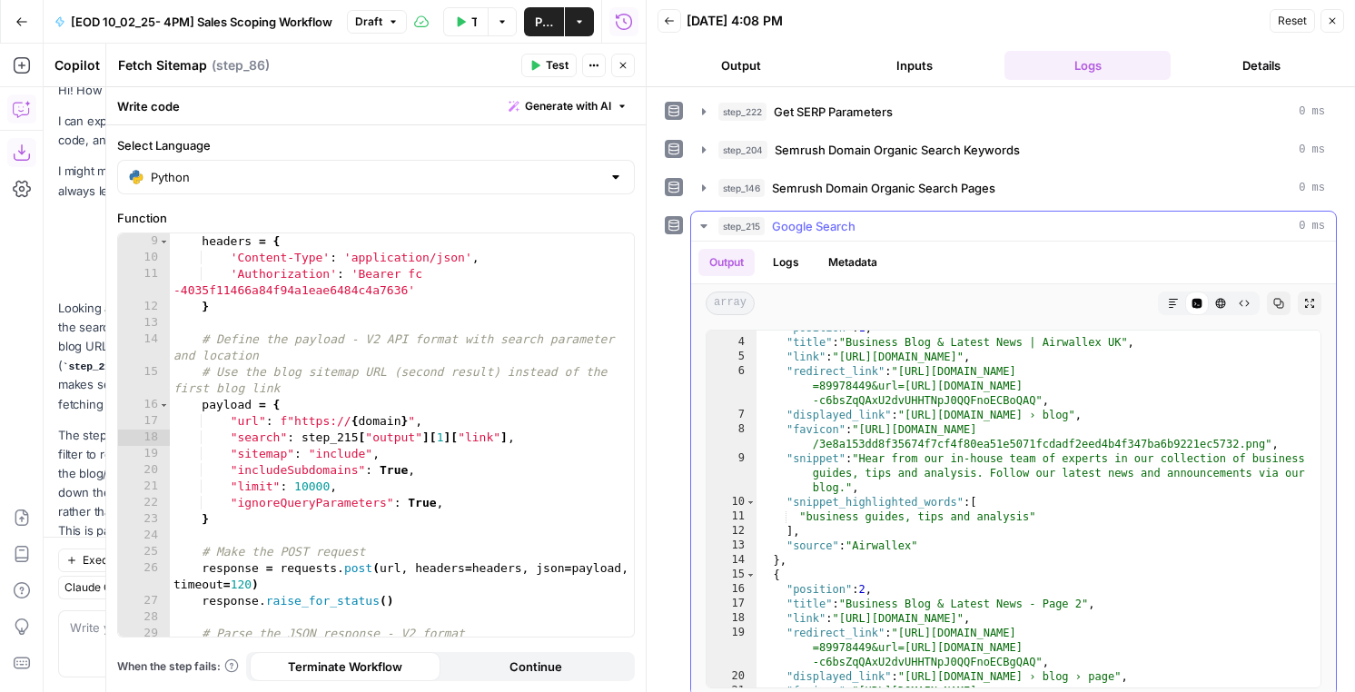
scroll to position [43, 0]
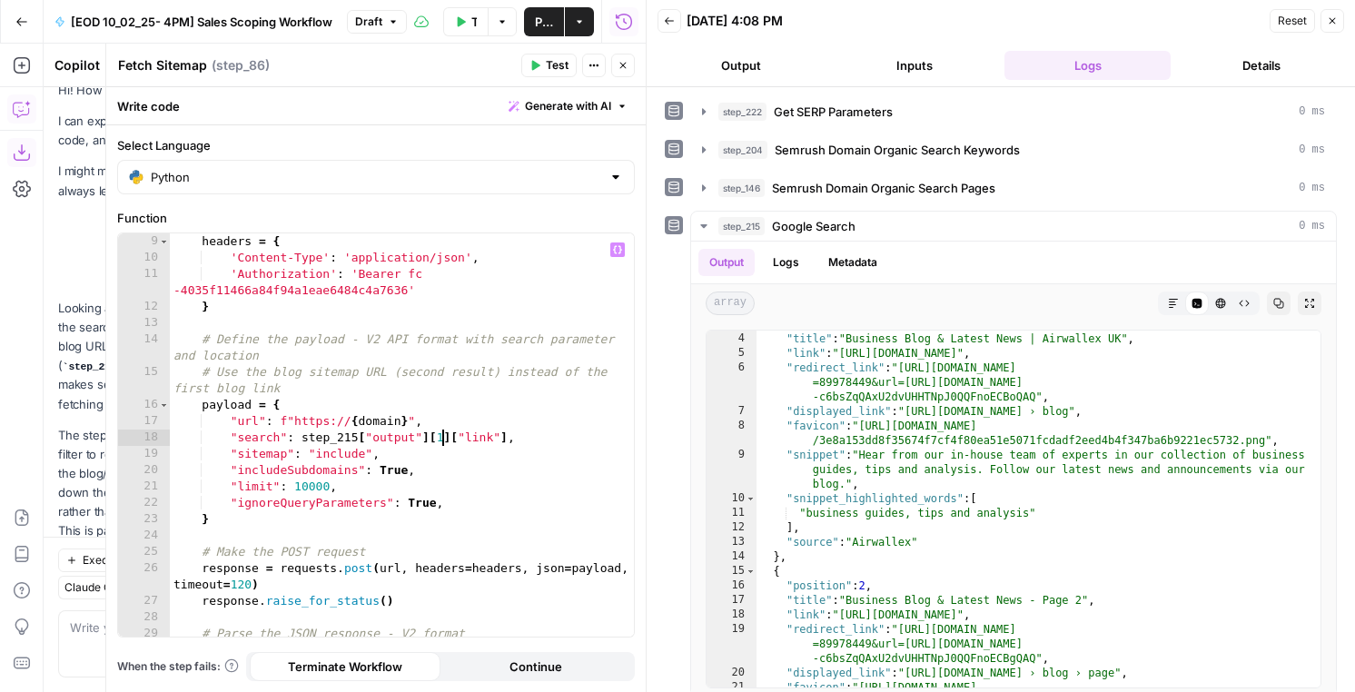
click at [440, 436] on div "headers = { 'Content-Type' : 'application/json' , 'Authorization' : 'Bearer fc …" at bounding box center [402, 451] width 464 height 436
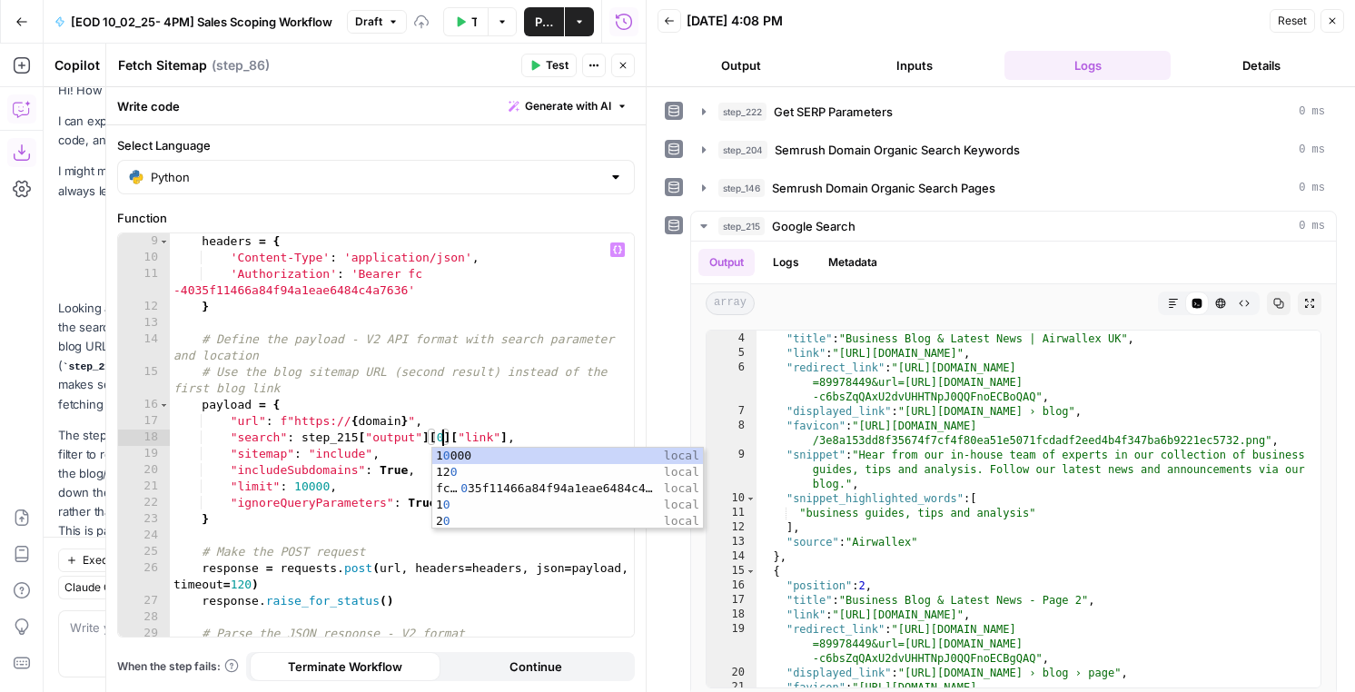
click at [539, 56] on button "Test" at bounding box center [548, 66] width 55 height 24
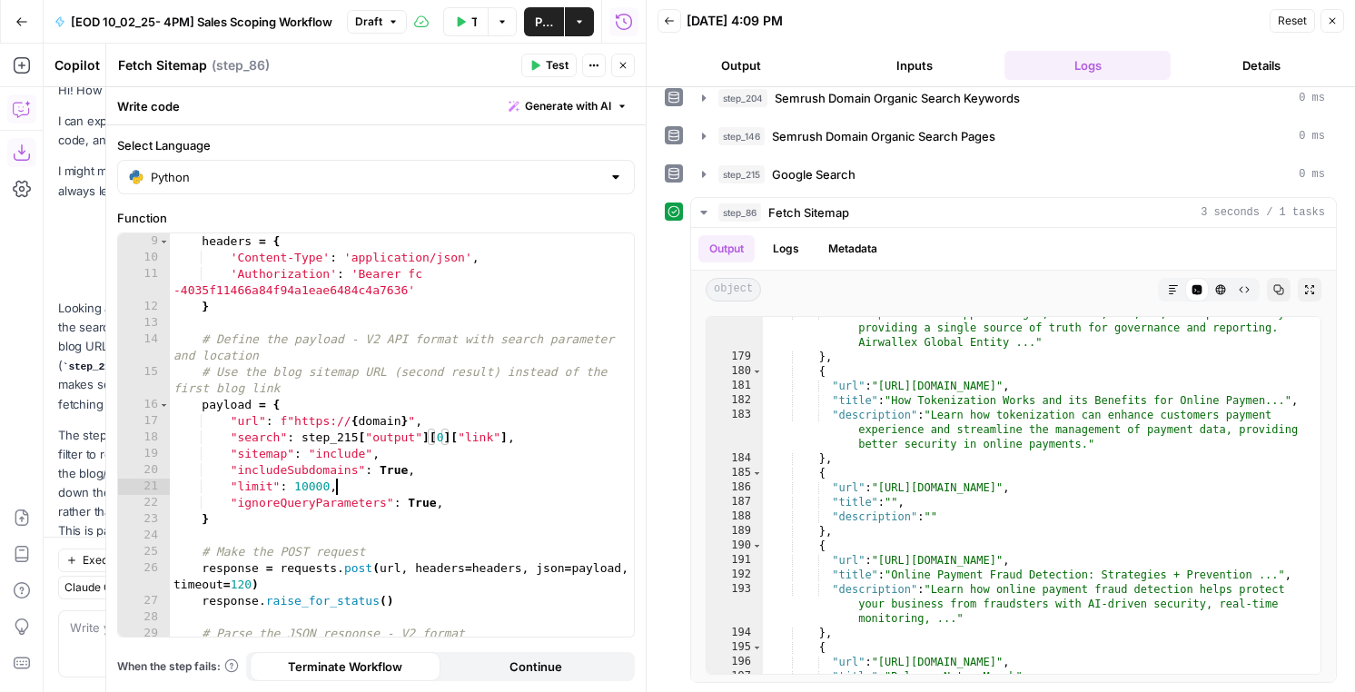
scroll to position [0, 12]
click at [357, 489] on div "headers = { 'Content-Type' : 'application/json' , 'Authorization' : 'Bearer fc …" at bounding box center [402, 451] width 464 height 436
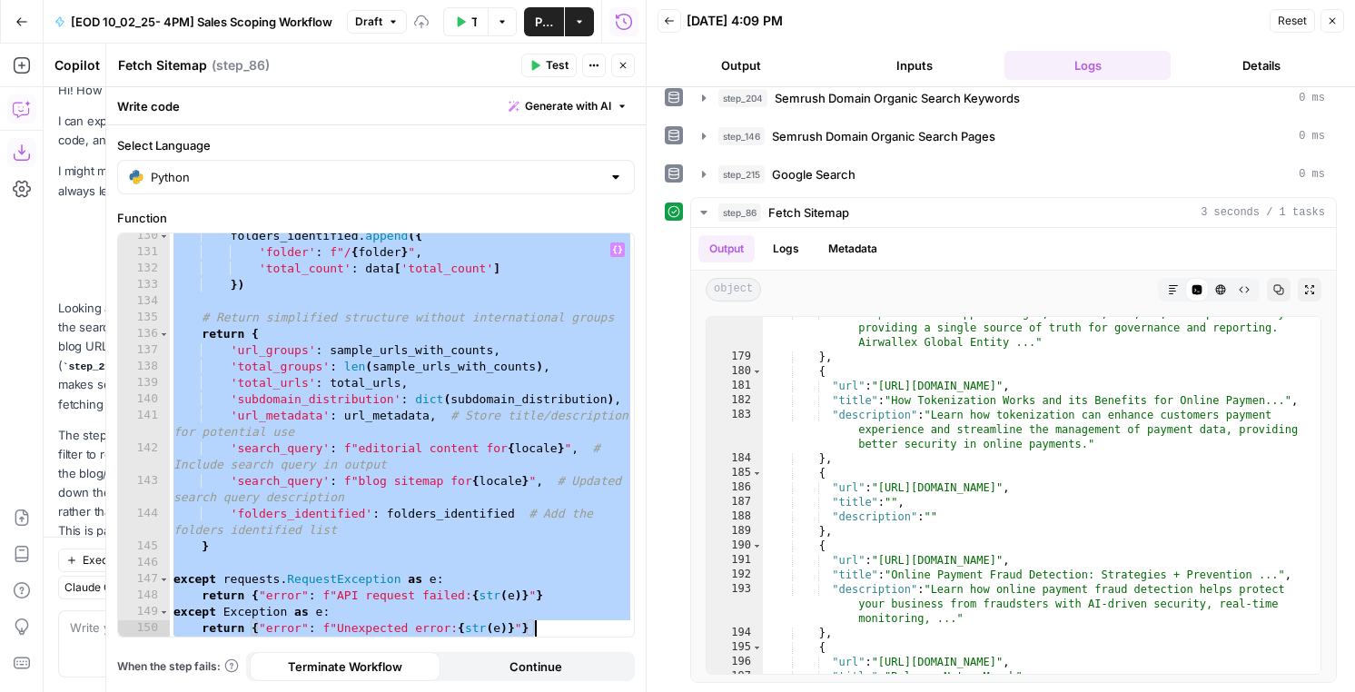
scroll to position [2343, 0]
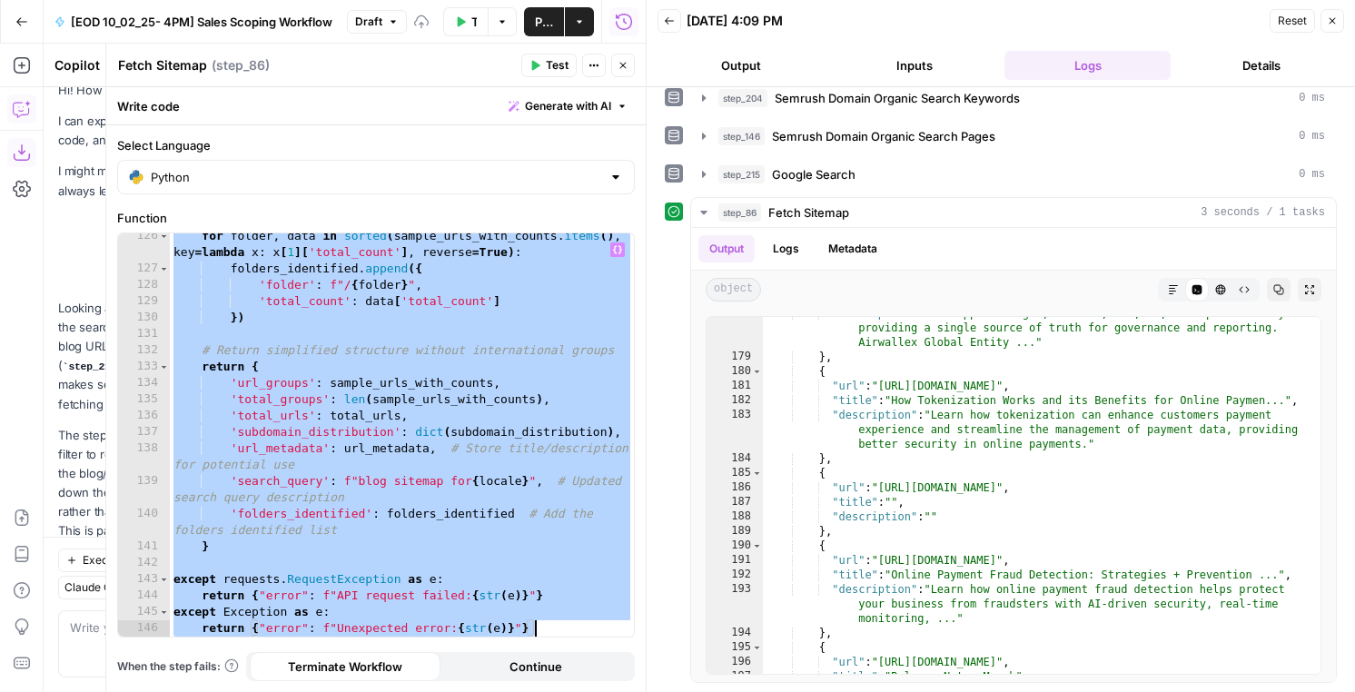
click at [470, 447] on div "for folder , data in sorted ( sample_urls_with_counts . items ( ) , key = lambd…" at bounding box center [402, 454] width 464 height 452
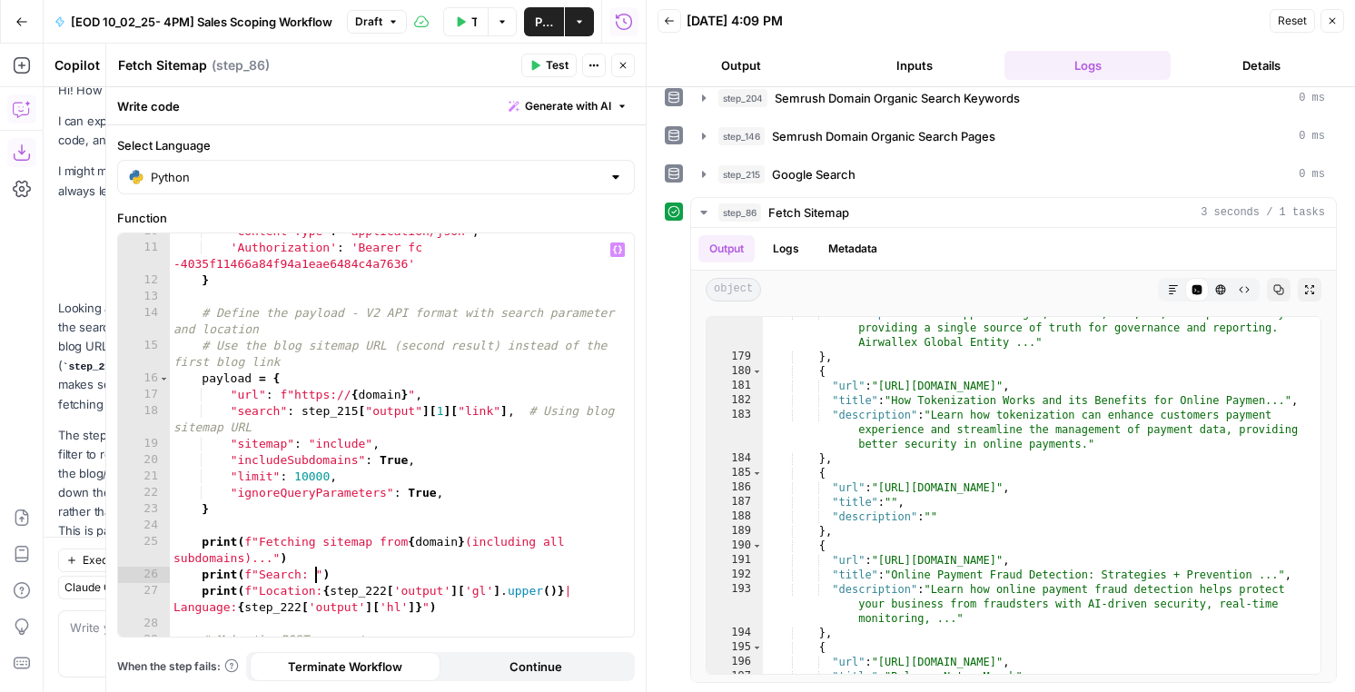
scroll to position [0, 2]
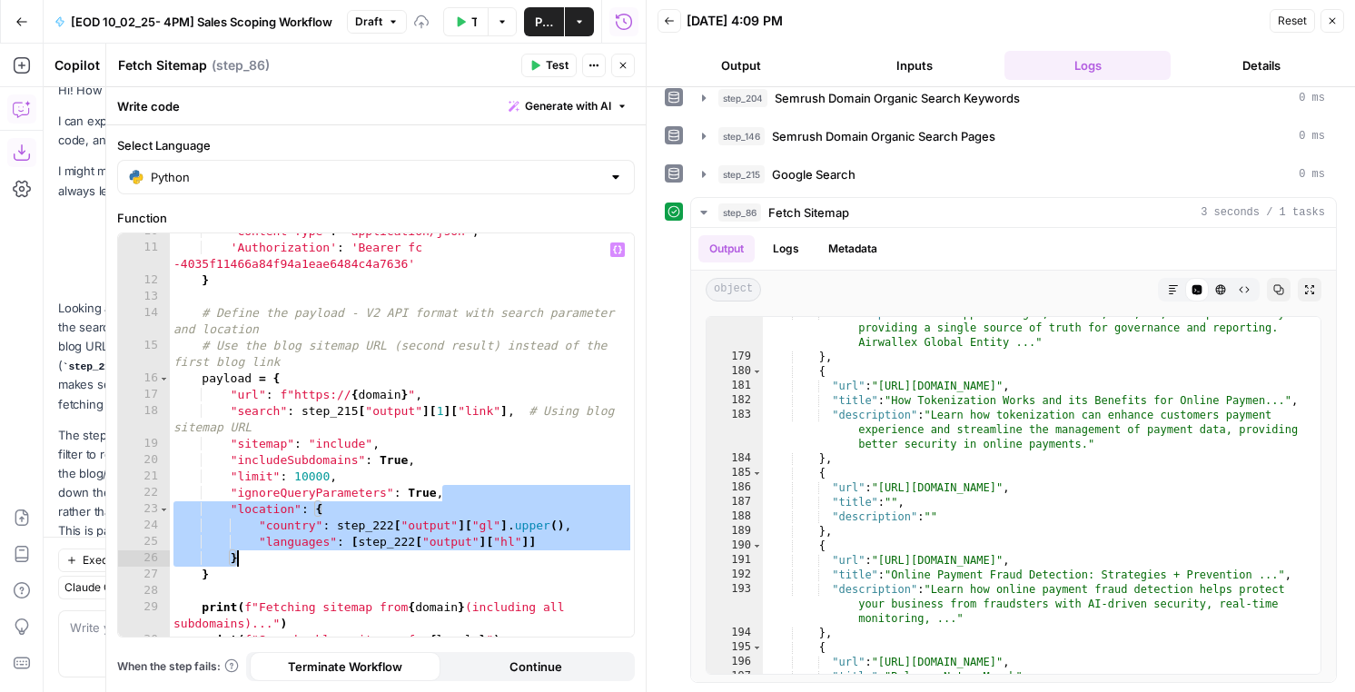
click at [355, 436] on div "'Content-Type' : 'application/json' , 'Authorization' : 'Bearer fc -4035f11466a…" at bounding box center [402, 441] width 464 height 436
drag, startPoint x: 242, startPoint y: 555, endPoint x: 165, endPoint y: 504, distance: 91.7
click at [165, 504] on div "**********" at bounding box center [376, 434] width 516 height 403
click at [311, 557] on div "'Content-Type' : 'application/json' , 'Authorization' : 'Bearer fc -4035f11466a…" at bounding box center [402, 441] width 464 height 436
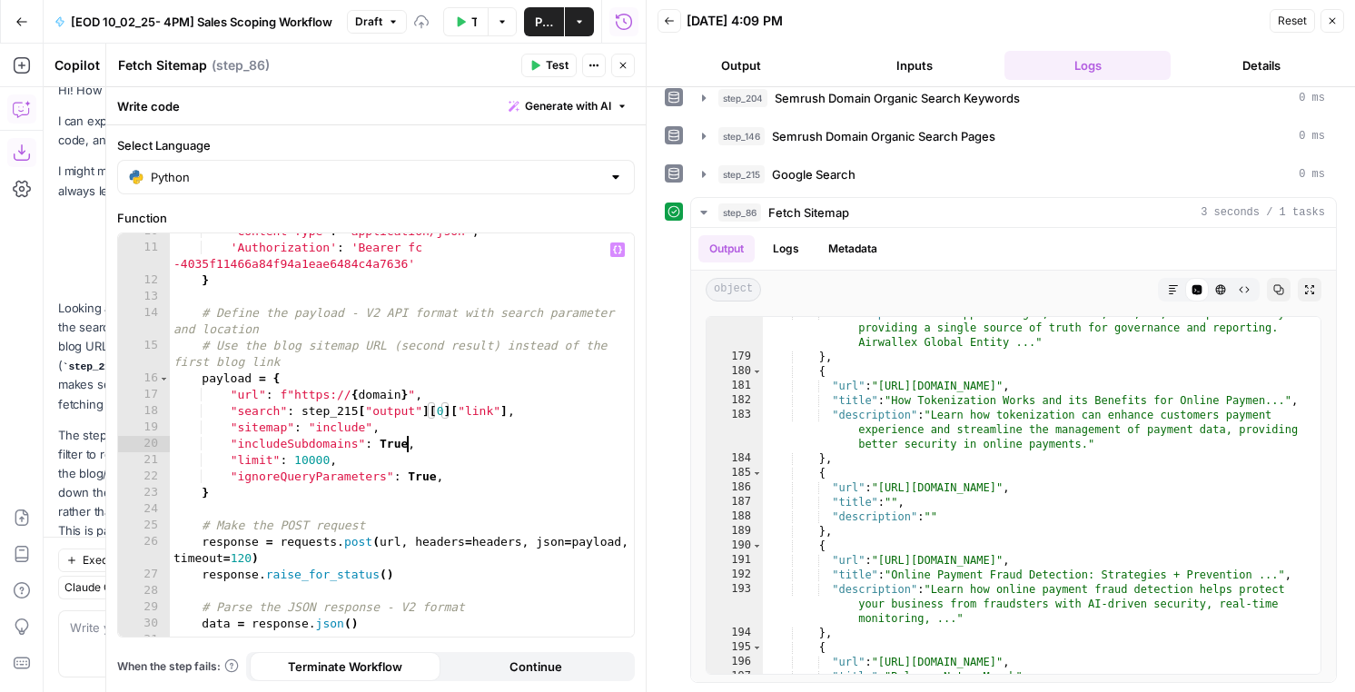
click at [404, 450] on div "'Content-Type' : 'application/json' , 'Authorization' : 'Bearer fc -4035f11466a…" at bounding box center [402, 441] width 464 height 436
click at [449, 479] on div "'Content-Type' : 'application/json' , 'Authorization' : 'Bearer fc -4035f11466a…" at bounding box center [402, 441] width 464 height 436
type textarea "**********"
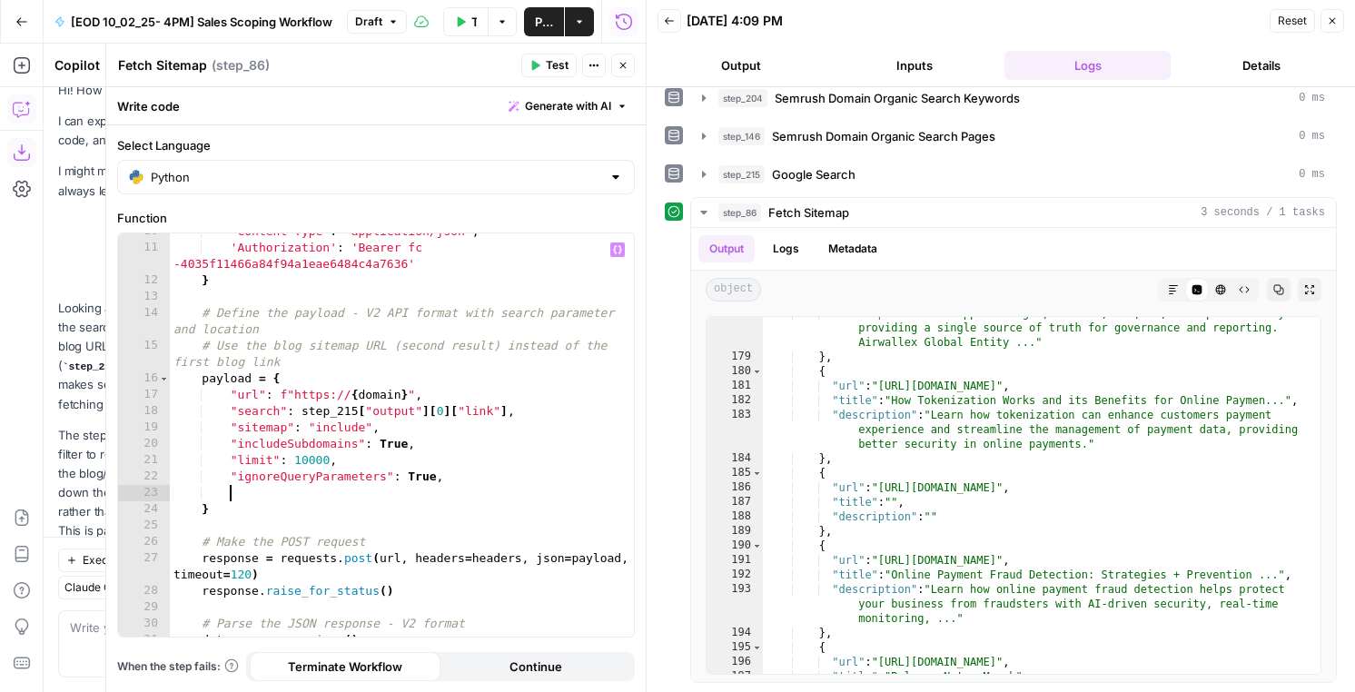
paste textarea "*"
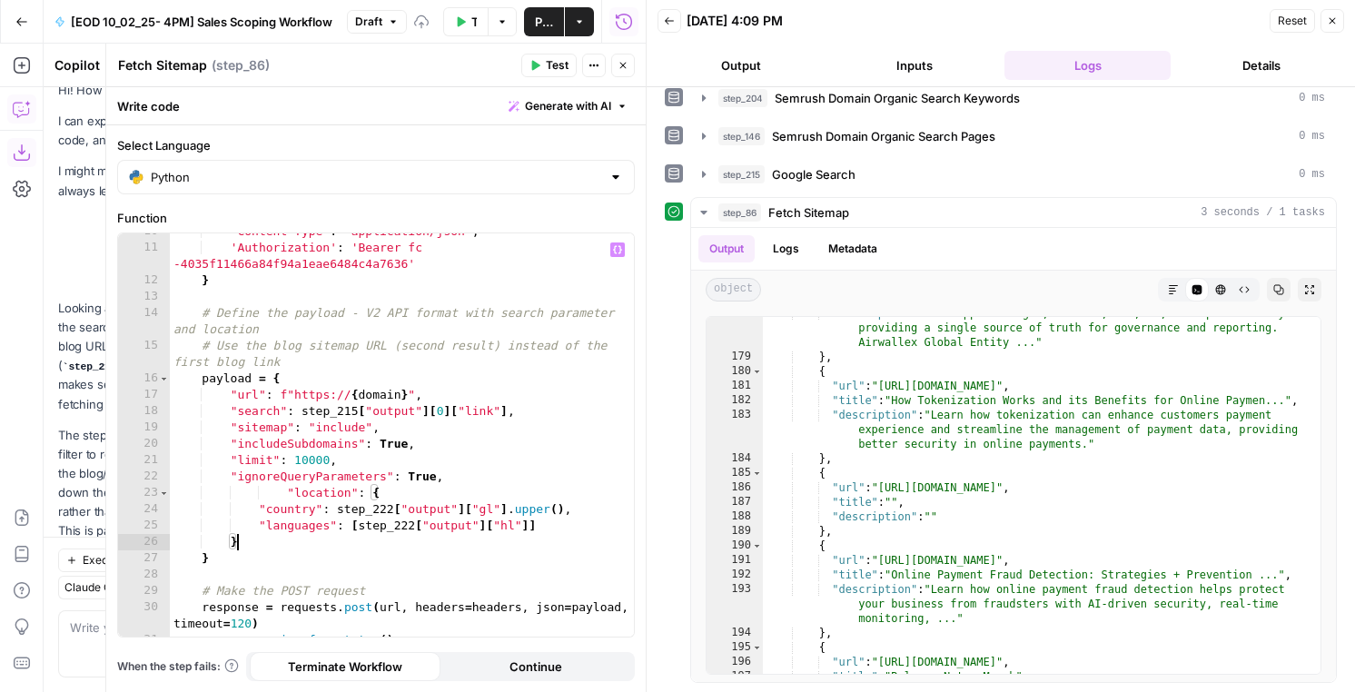
click at [286, 491] on div "'Content-Type' : 'application/json' , 'Authorization' : 'Bearer fc -4035f11466a…" at bounding box center [402, 441] width 464 height 436
click at [261, 512] on div "'Content-Type' : 'application/json' , 'Authorization' : 'Bearer fc -4035f11466a…" at bounding box center [402, 441] width 464 height 436
type textarea "**********"
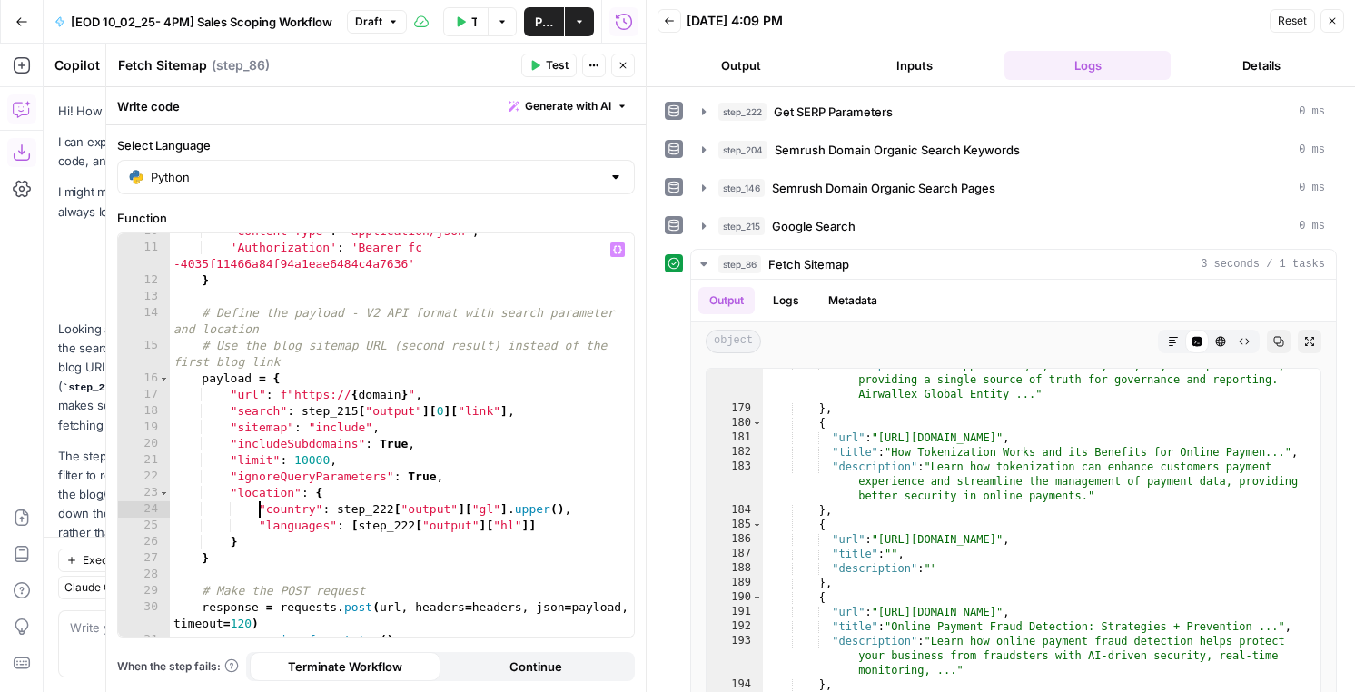
scroll to position [1577, 0]
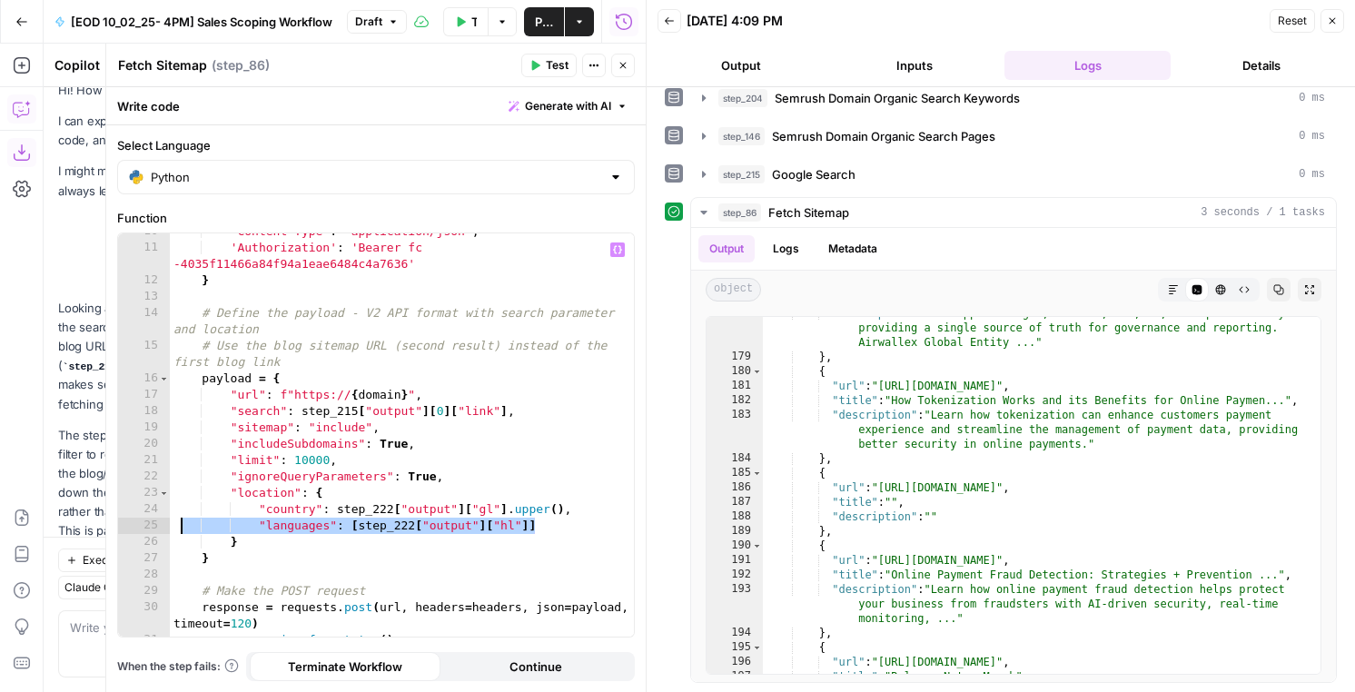
drag, startPoint x: 543, startPoint y: 527, endPoint x: 173, endPoint y: 529, distance: 369.6
click at [173, 529] on div "'Content-Type' : 'application/json' , 'Authorization' : 'Bearer fc -4035f11466a…" at bounding box center [402, 441] width 464 height 436
type textarea "**********"
click at [549, 69] on span "Test" at bounding box center [557, 65] width 23 height 16
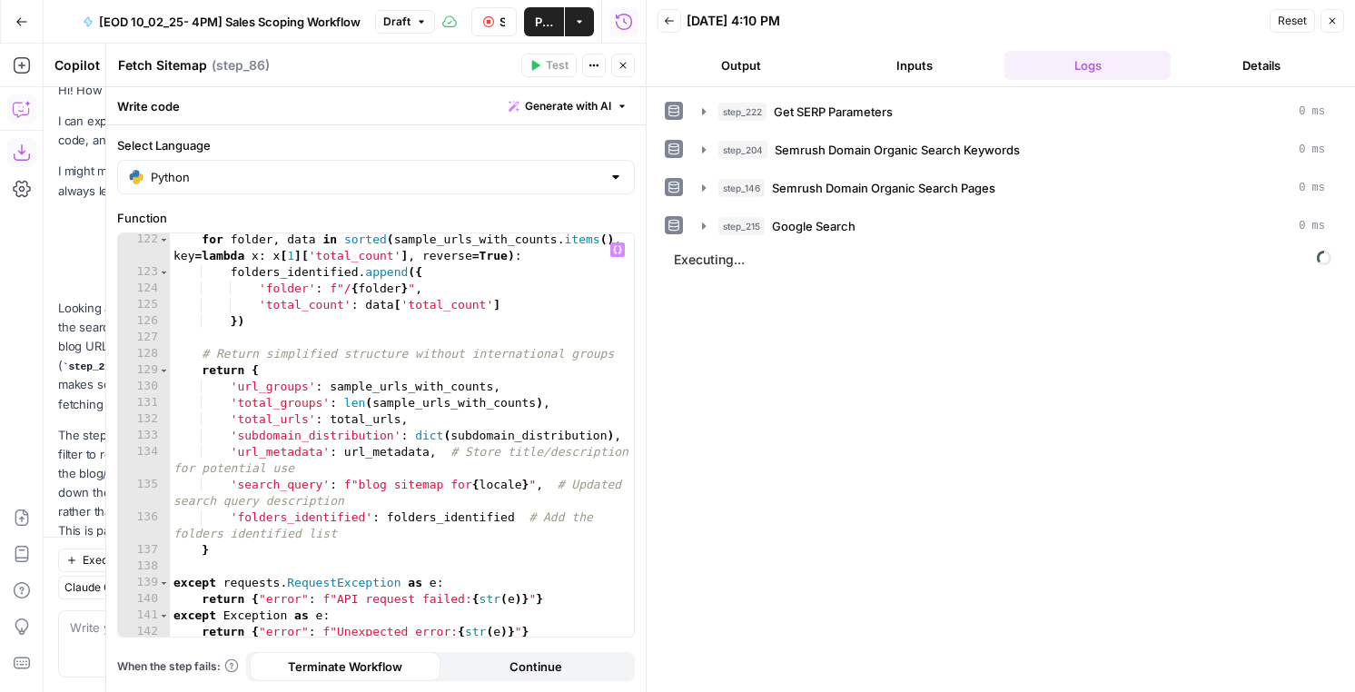
scroll to position [2225, 0]
type textarea "**********"
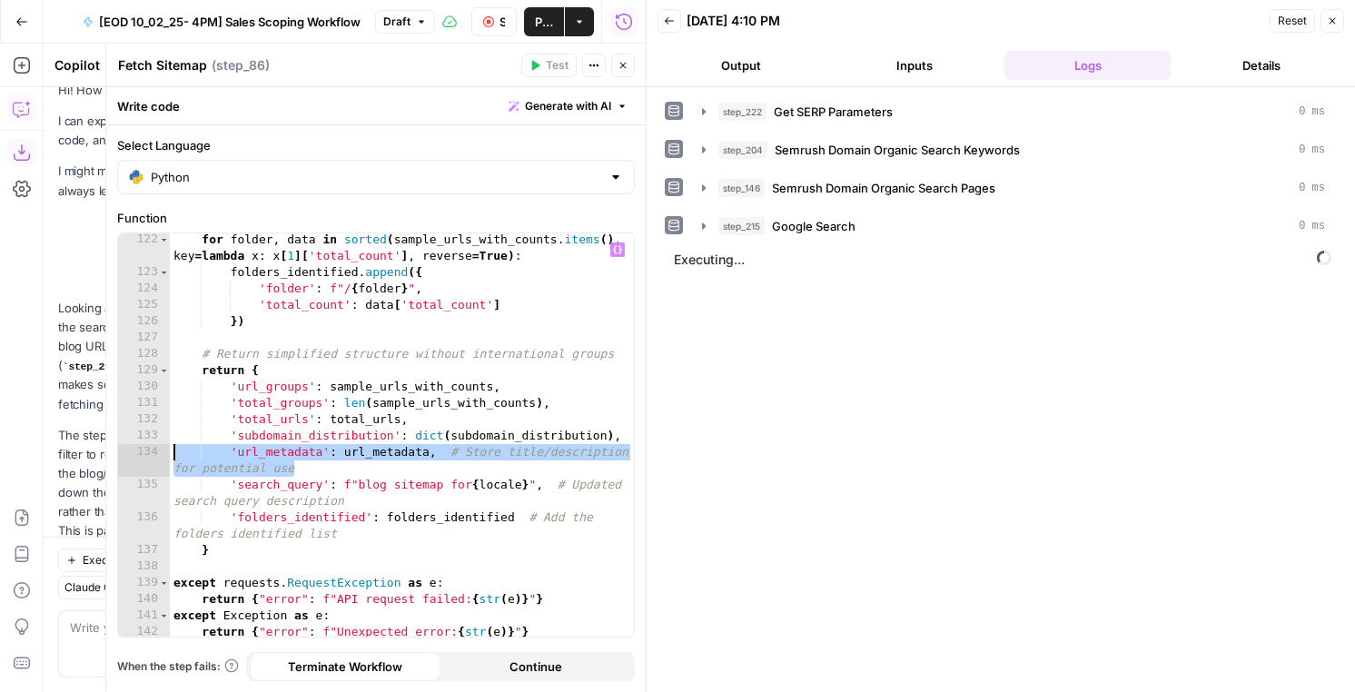
drag, startPoint x: 327, startPoint y: 467, endPoint x: 149, endPoint y: 455, distance: 178.4
click at [149, 455] on div "**********" at bounding box center [376, 434] width 516 height 403
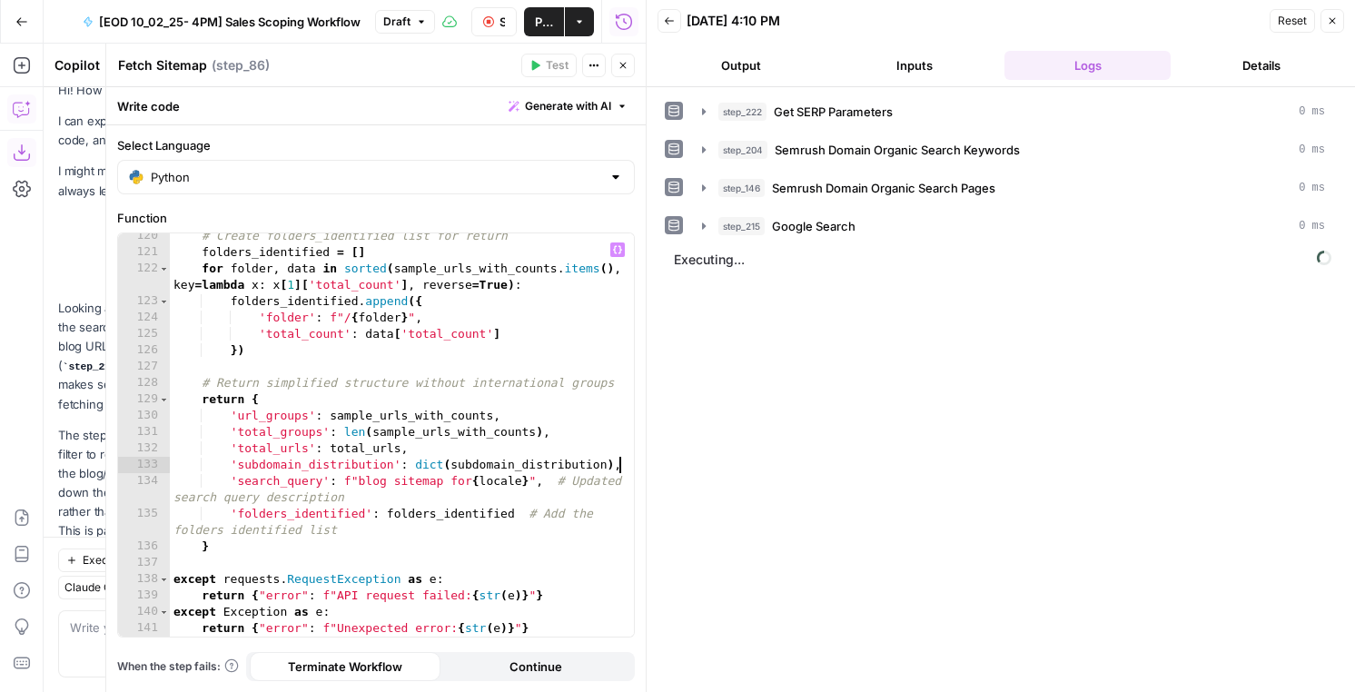
scroll to position [2196, 0]
click at [496, 18] on button "Stop Run" at bounding box center [493, 21] width 45 height 29
click at [446, 492] on div "# Create folders_identified list for return folders_identified = [ ] for folder…" at bounding box center [402, 446] width 464 height 436
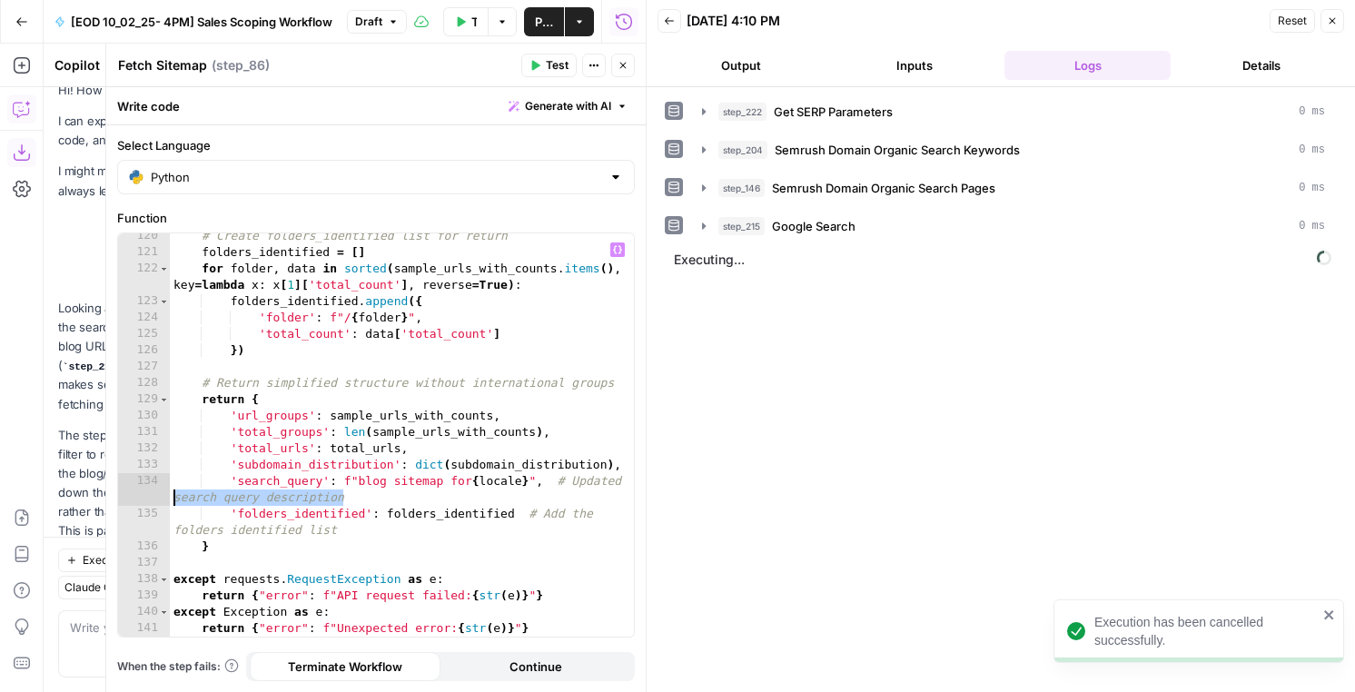
drag, startPoint x: 368, startPoint y: 500, endPoint x: 181, endPoint y: 490, distance: 187.4
click at [137, 494] on div "**********" at bounding box center [376, 434] width 516 height 403
click at [308, 493] on div "# Create folders_identified list for return folders_identified = [ ] for folder…" at bounding box center [402, 446] width 464 height 436
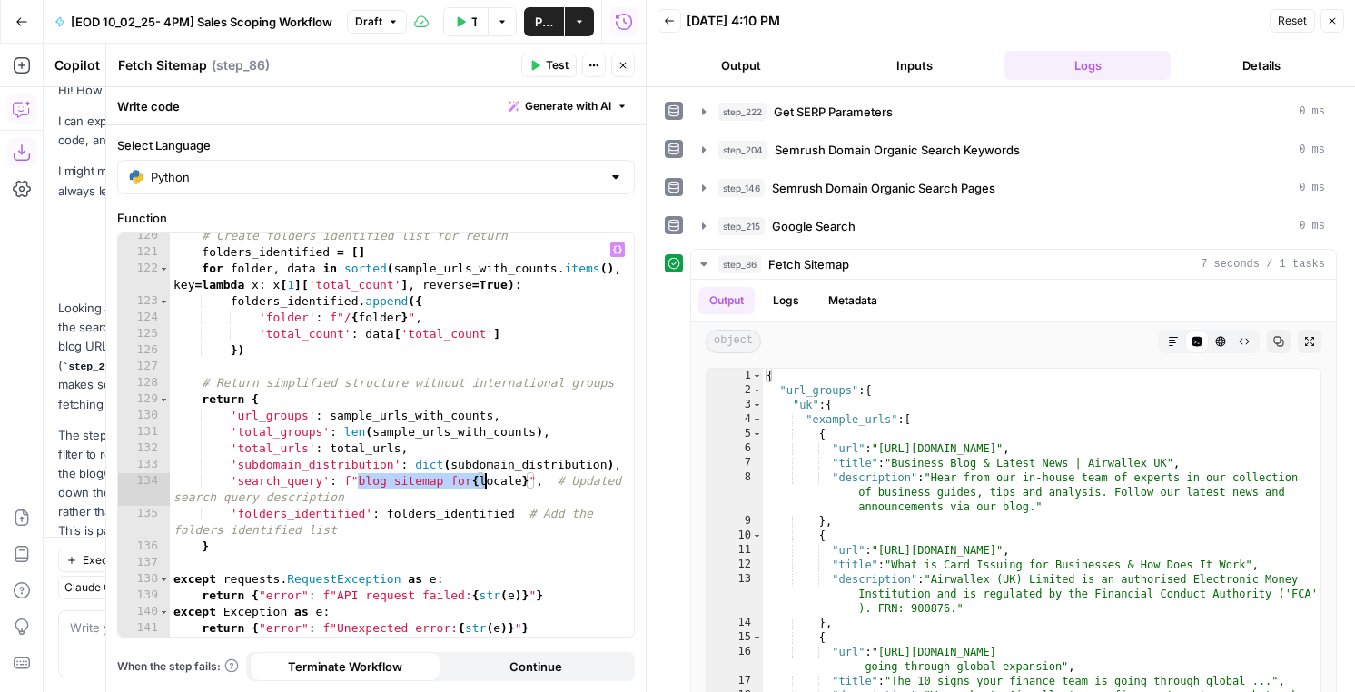
drag, startPoint x: 359, startPoint y: 482, endPoint x: 483, endPoint y: 482, distance: 124.4
click at [483, 482] on div "# Create folders_identified list for return folders_identified = [ ] for folder…" at bounding box center [402, 446] width 464 height 436
click at [386, 490] on div "# Create folders_identified list for return folders_identified = [ ] for folder…" at bounding box center [402, 446] width 464 height 436
drag, startPoint x: 386, startPoint y: 490, endPoint x: 410, endPoint y: 480, distance: 25.3
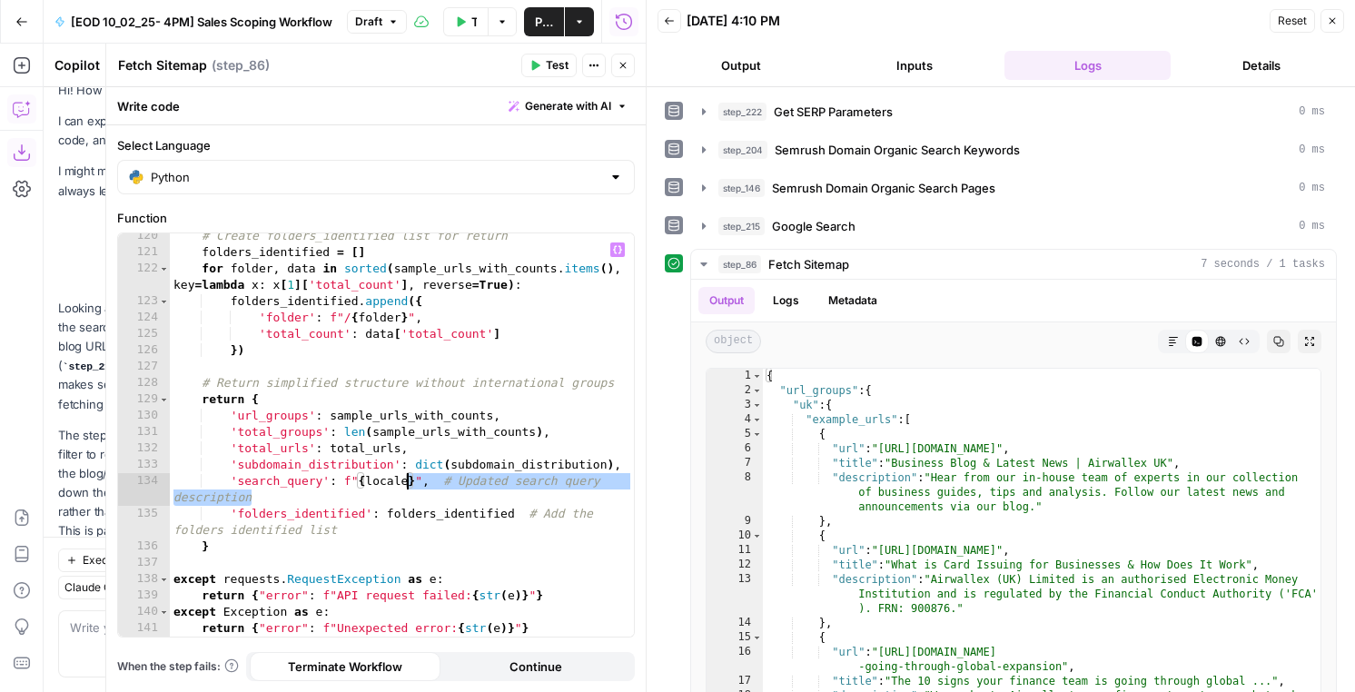
click at [410, 479] on div "# Create folders_identified list for return folders_identified = [ ] for folder…" at bounding box center [402, 446] width 464 height 436
click at [397, 480] on div "# Create folders_identified list for return folders_identified = [ ] for folder…" at bounding box center [402, 446] width 464 height 436
drag, startPoint x: 411, startPoint y: 480, endPoint x: 358, endPoint y: 480, distance: 52.7
click at [358, 480] on div "# Create folders_identified list for return folders_identified = [ ] for folder…" at bounding box center [402, 446] width 464 height 436
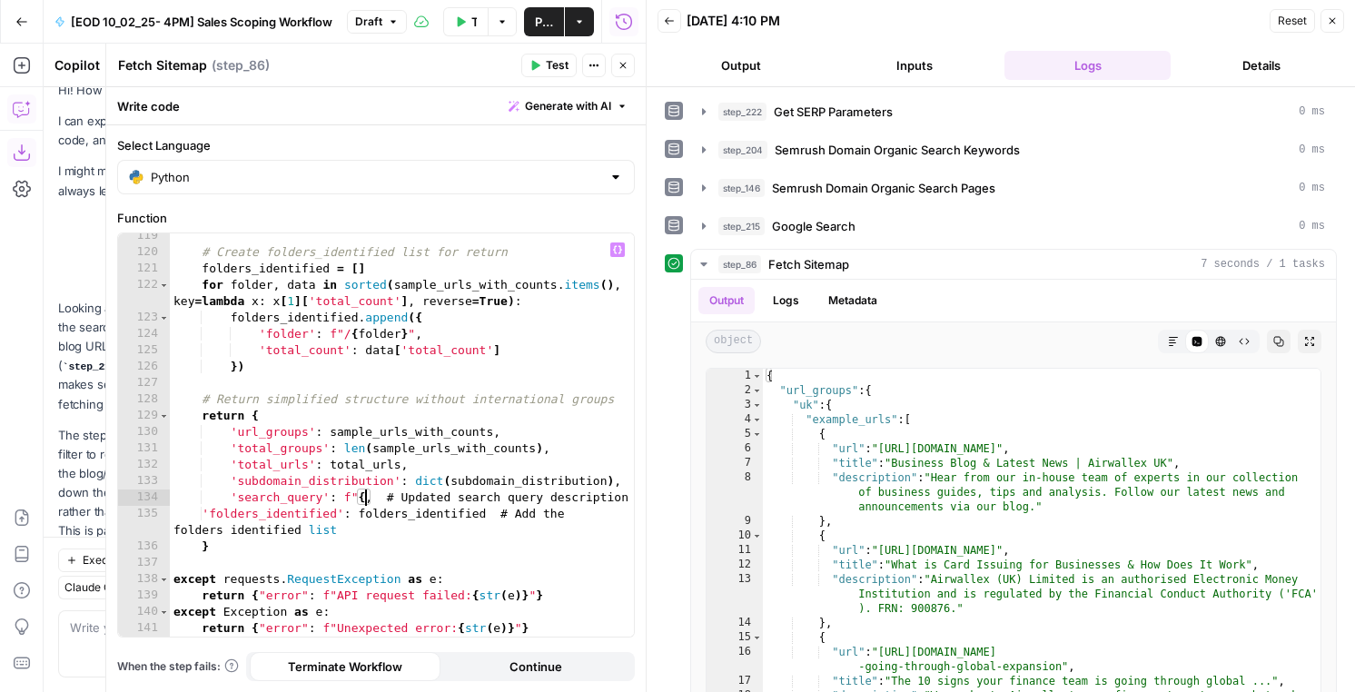
scroll to position [2180, 0]
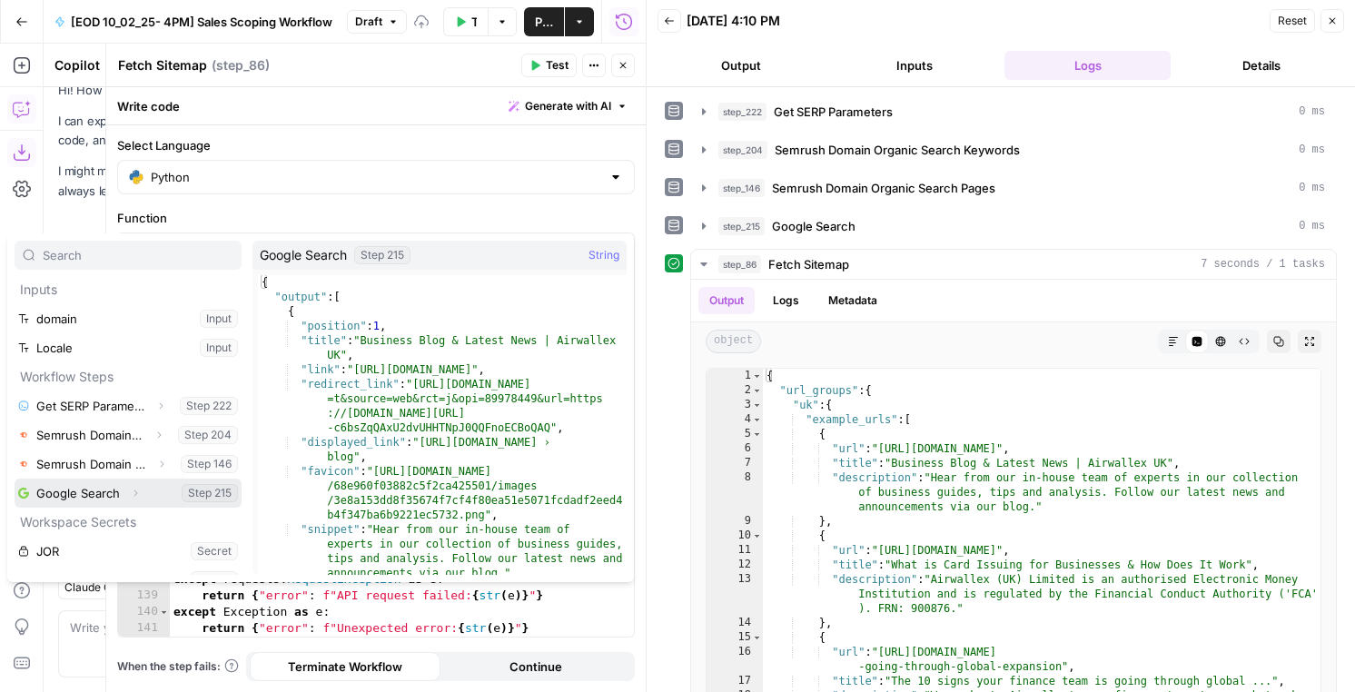
click at [134, 496] on icon "button" at bounding box center [135, 493] width 11 height 11
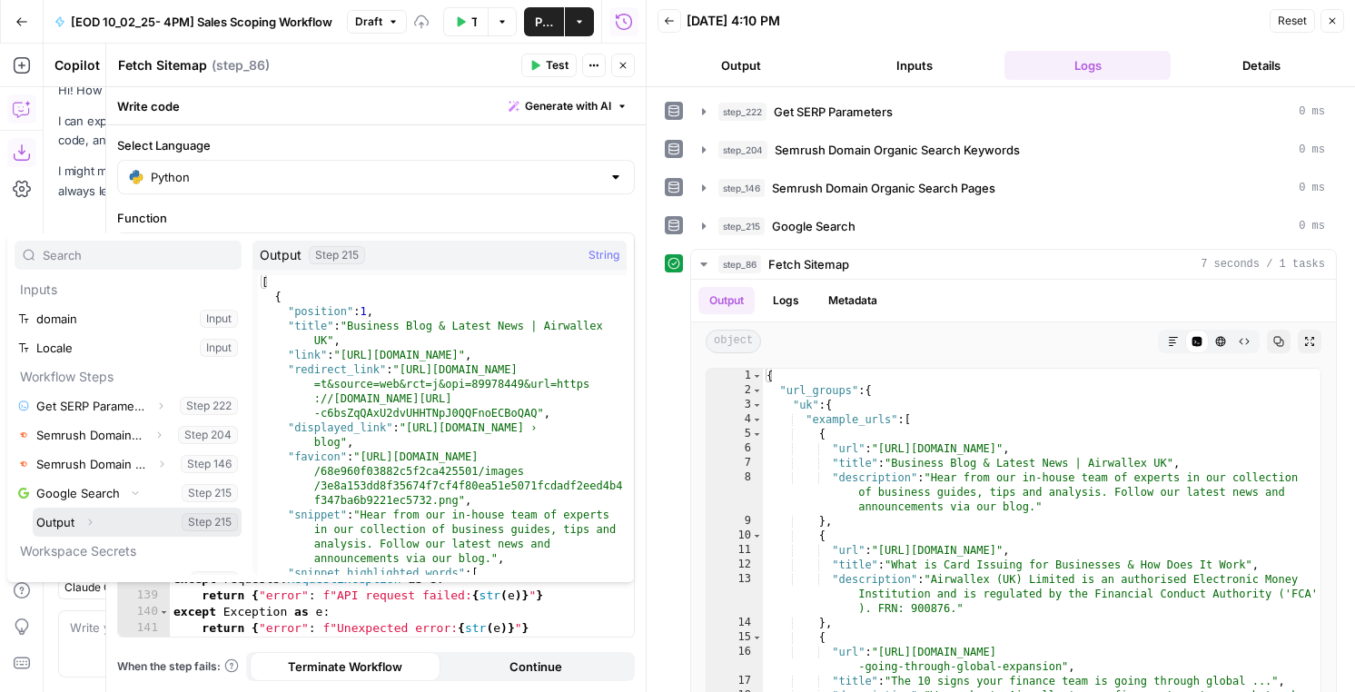
click at [87, 524] on icon "button" at bounding box center [89, 522] width 11 height 11
click at [77, 549] on icon "button" at bounding box center [78, 552] width 4 height 6
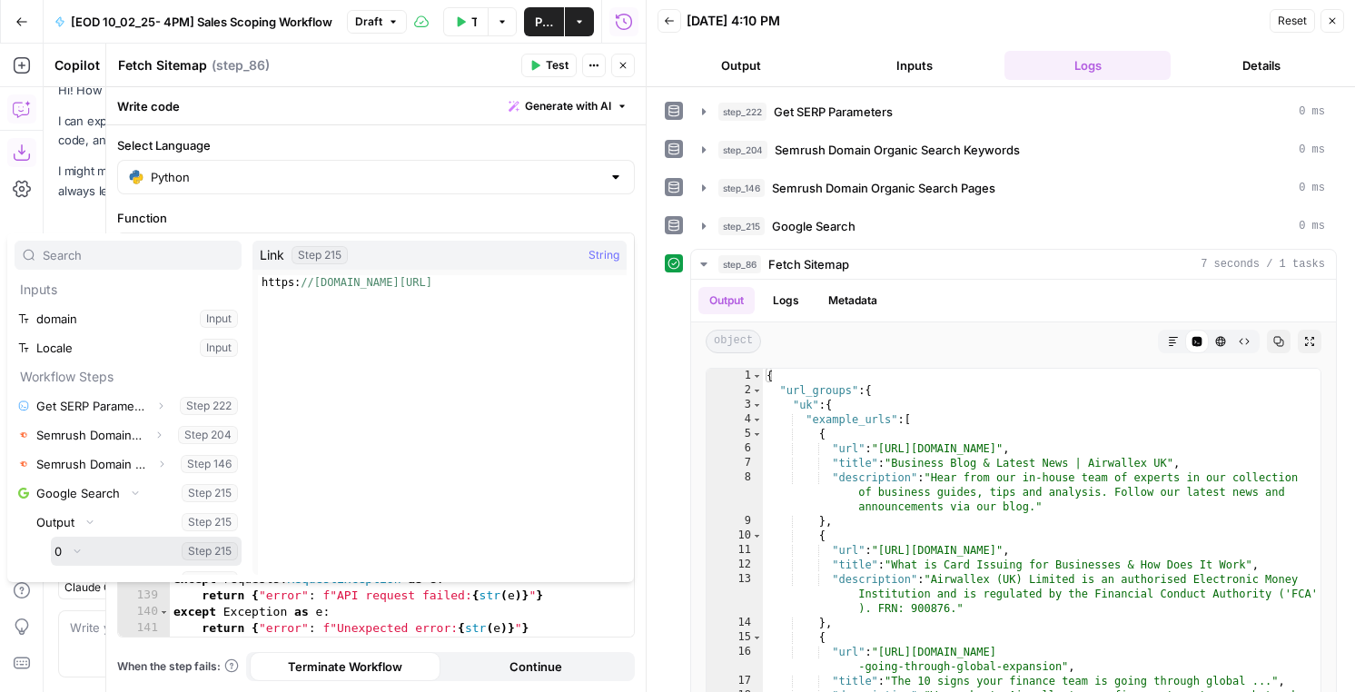
scroll to position [102, 0]
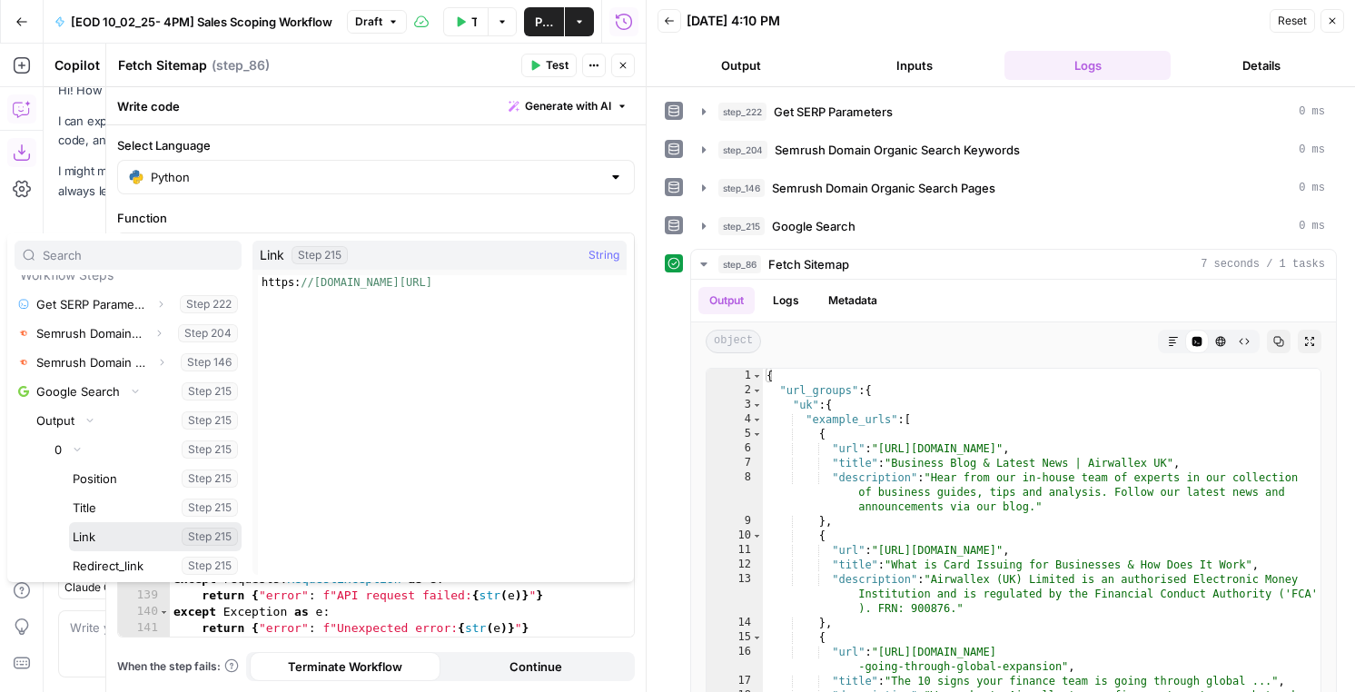
click at [93, 528] on button "Select variable Link" at bounding box center [155, 536] width 173 height 29
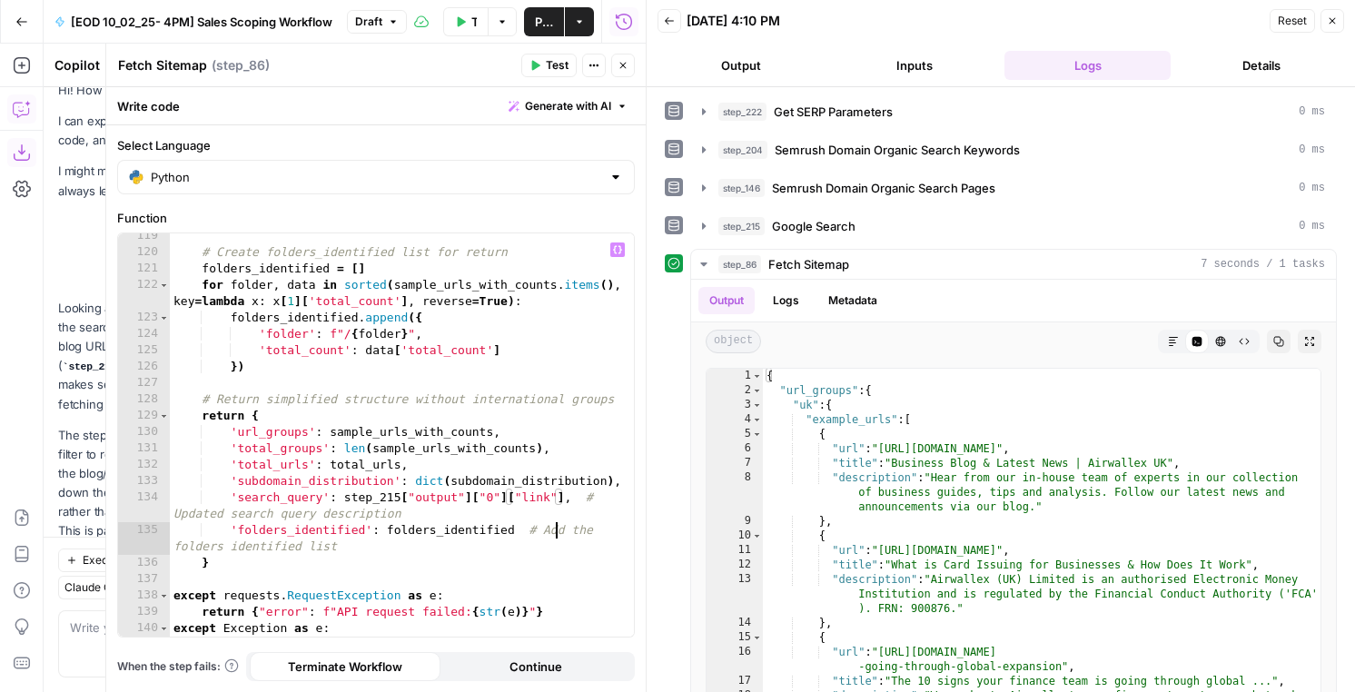
click at [559, 532] on div "# Create folders_identified list for return folders_identified = [ ] for folder…" at bounding box center [402, 446] width 464 height 436
drag, startPoint x: 582, startPoint y: 521, endPoint x: 579, endPoint y: 501, distance: 20.3
click at [579, 501] on div "# Create folders_identified list for return folders_identified = [ ] for folder…" at bounding box center [402, 446] width 464 height 436
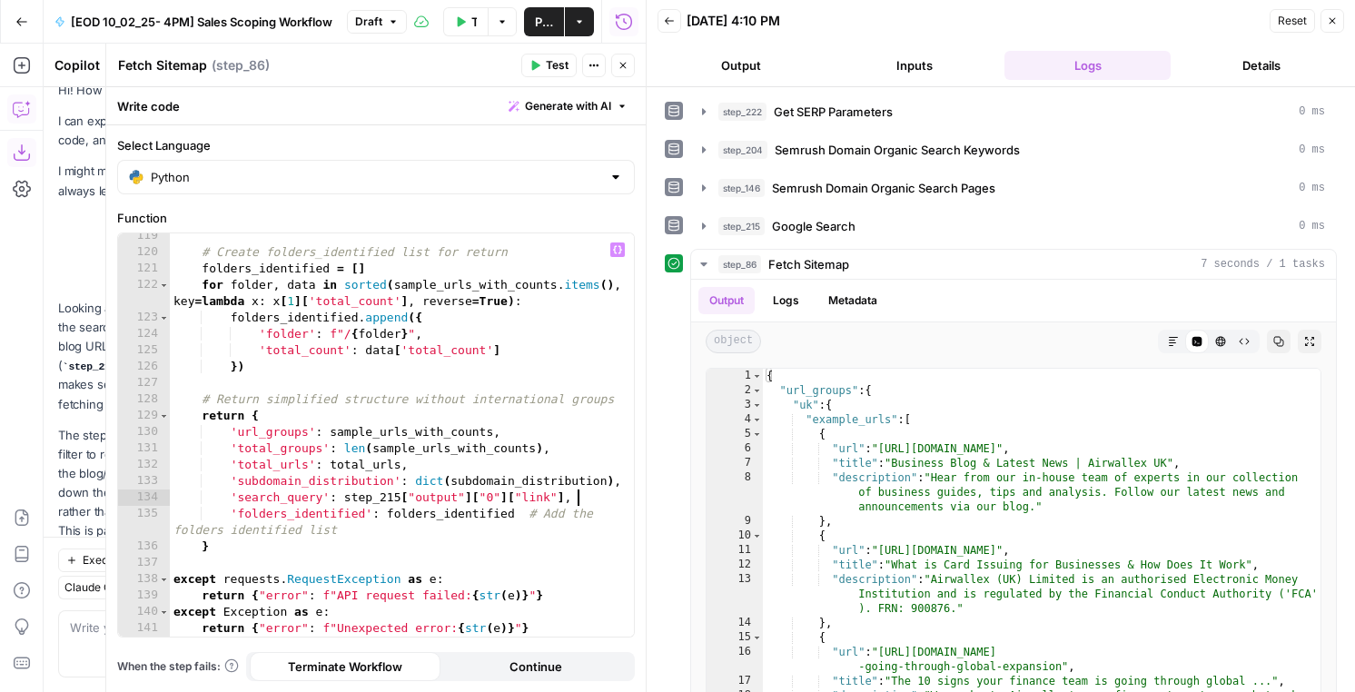
click at [528, 541] on div "# Create folders_identified list for return folders_identified = [ ] for folder…" at bounding box center [402, 446] width 464 height 436
click at [532, 524] on div "# Create folders_identified list for return folders_identified = [ ] for folder…" at bounding box center [402, 446] width 464 height 436
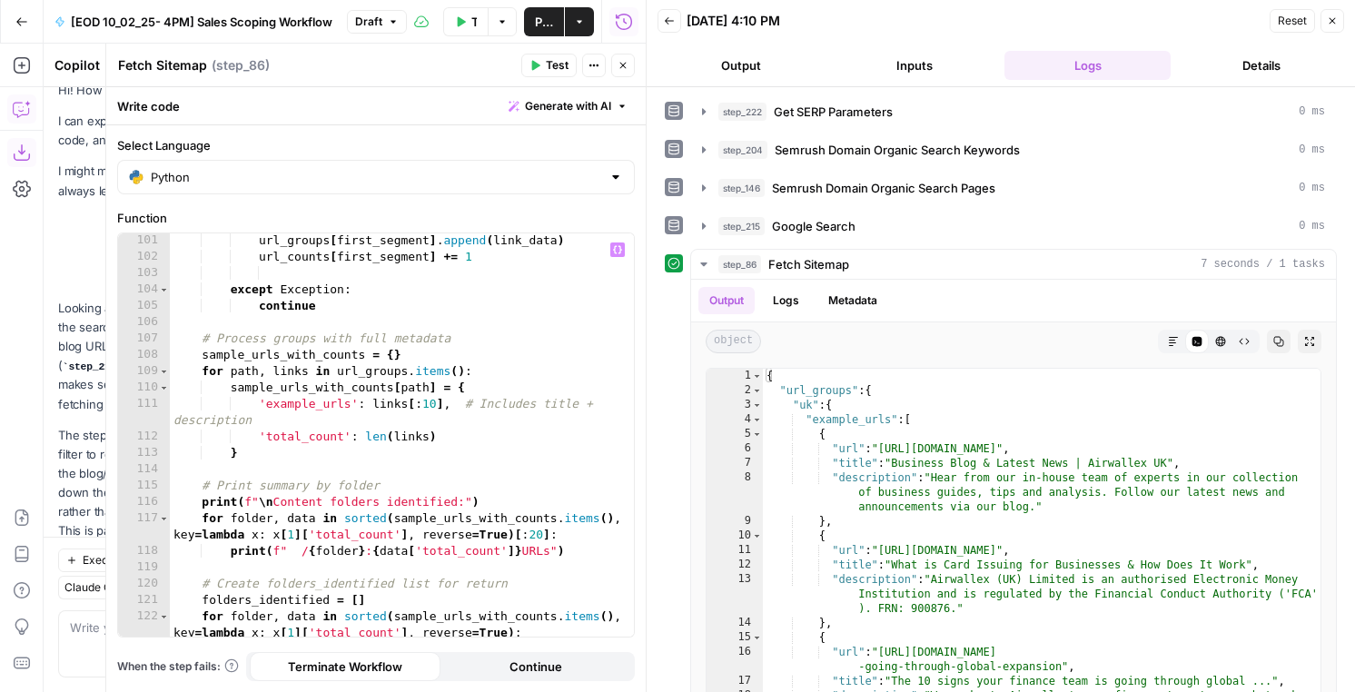
scroll to position [1843, 0]
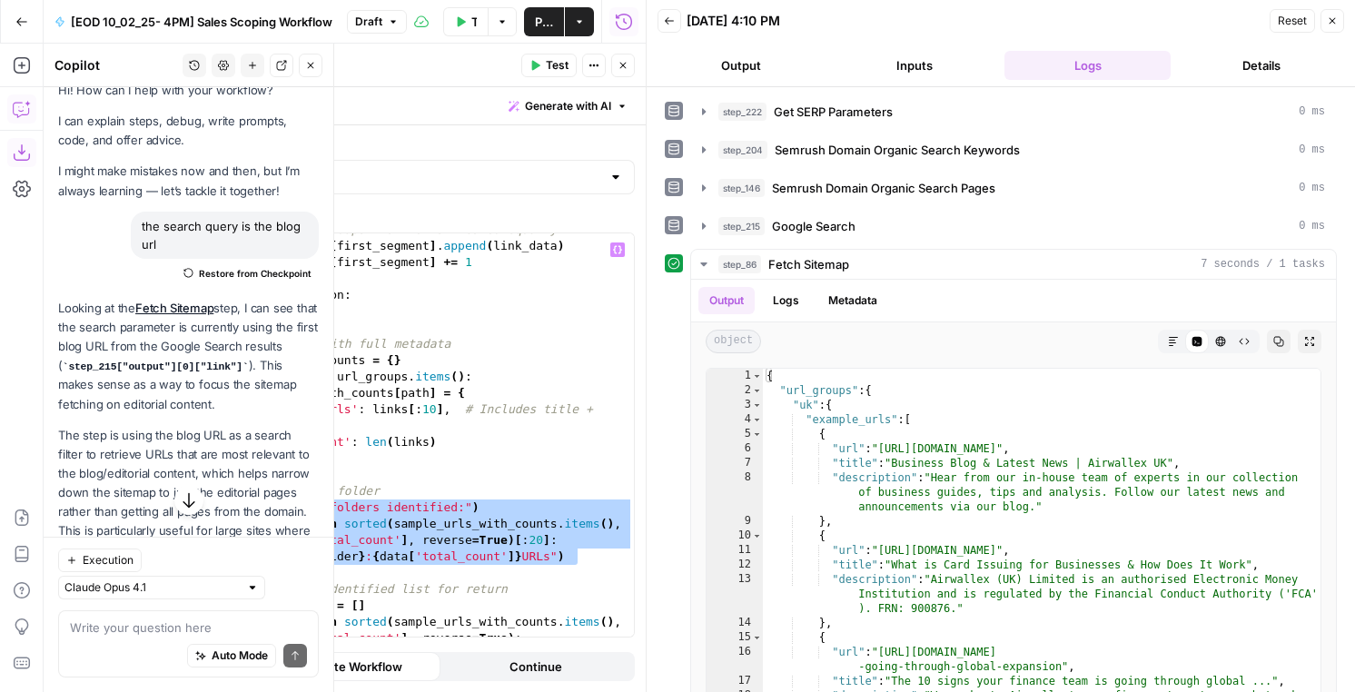
drag, startPoint x: 587, startPoint y: 557, endPoint x: 146, endPoint y: 492, distance: 445.2
click at [146, 492] on body "AirOps New Home Browse Insights Opportunities Your Data Flightpath Syncs Data L…" at bounding box center [677, 346] width 1355 height 692
type textarea "**********"
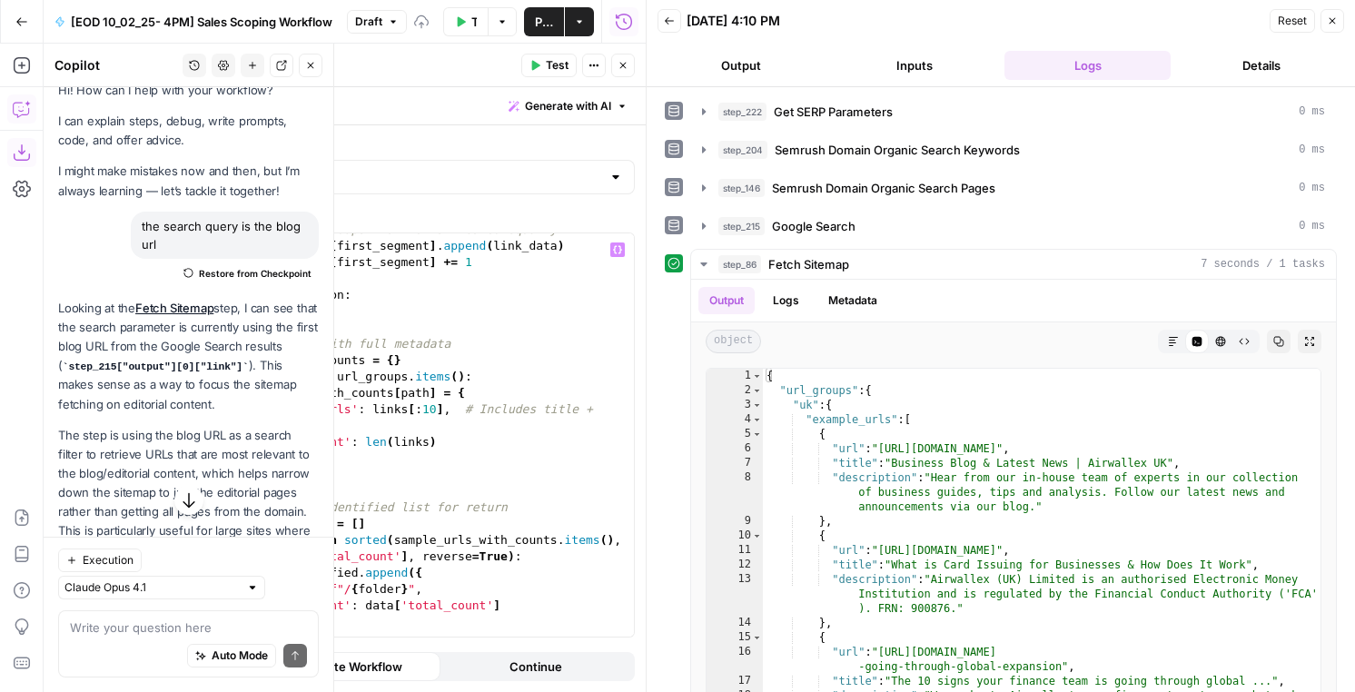
click at [308, 59] on button "Close" at bounding box center [311, 66] width 24 height 24
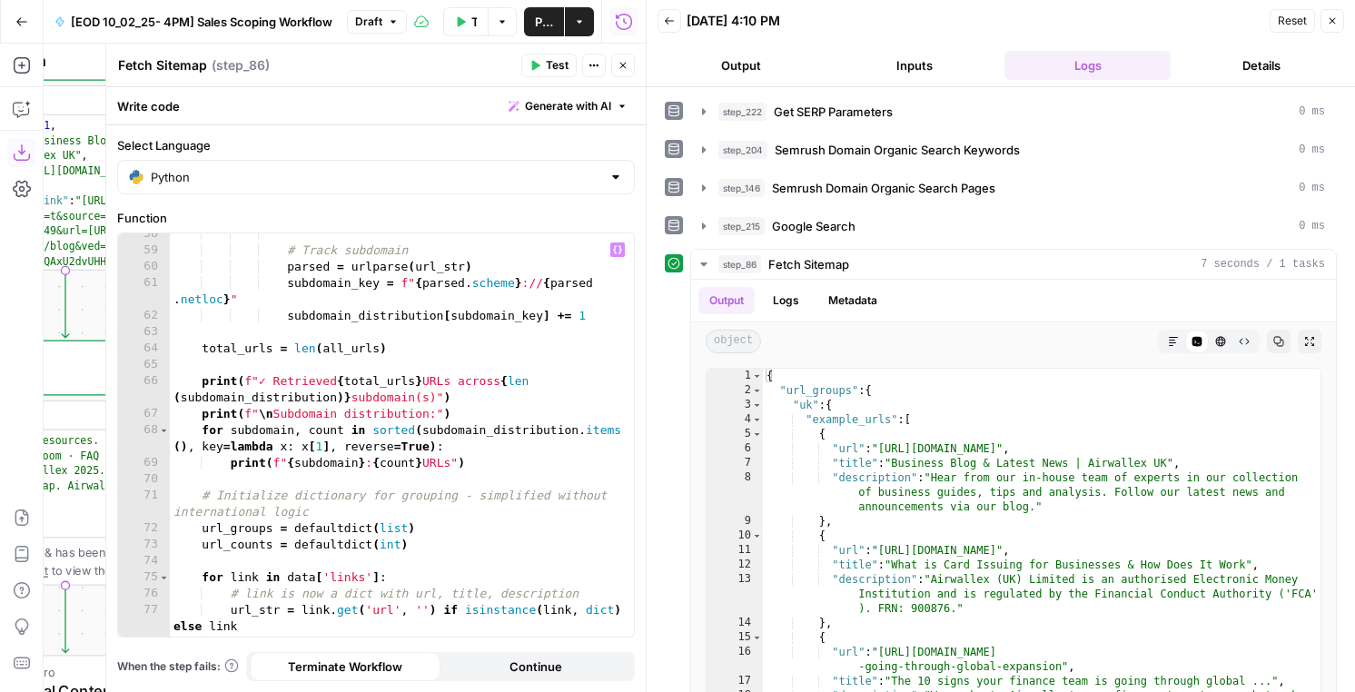
scroll to position [918, 0]
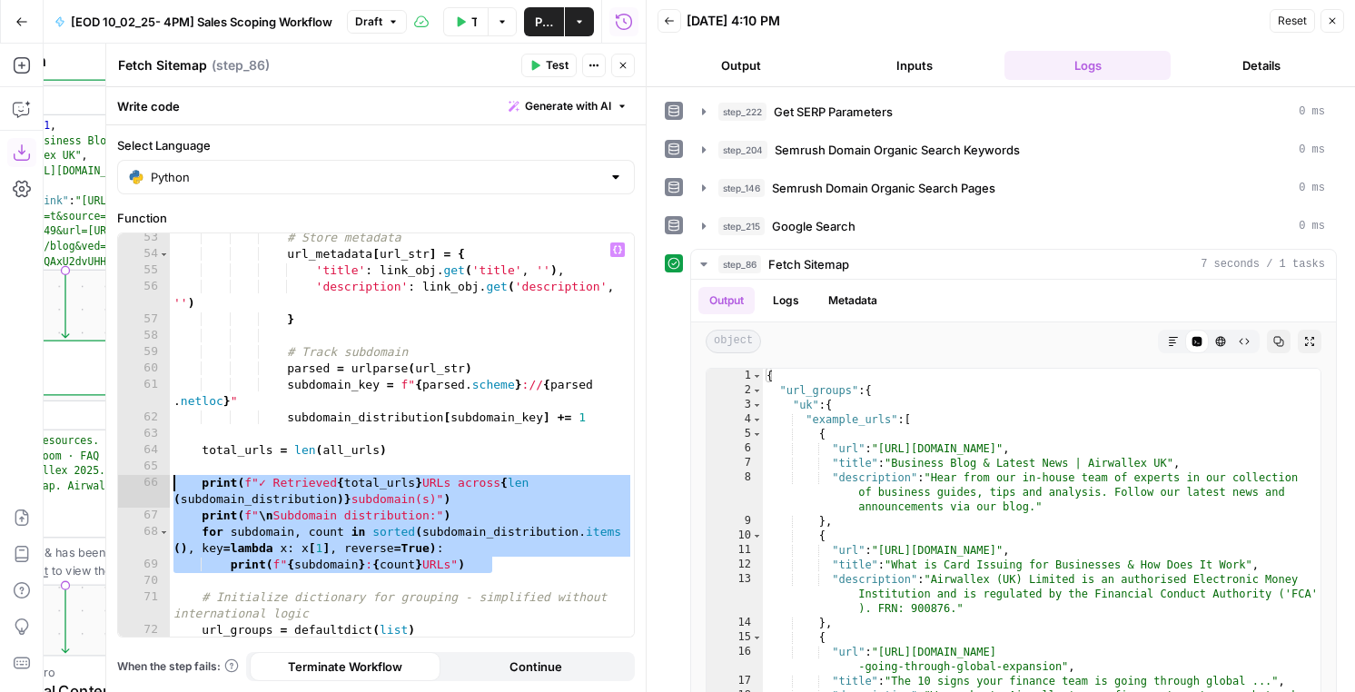
drag, startPoint x: 512, startPoint y: 566, endPoint x: 154, endPoint y: 483, distance: 367.2
click at [154, 483] on div "**********" at bounding box center [376, 434] width 516 height 403
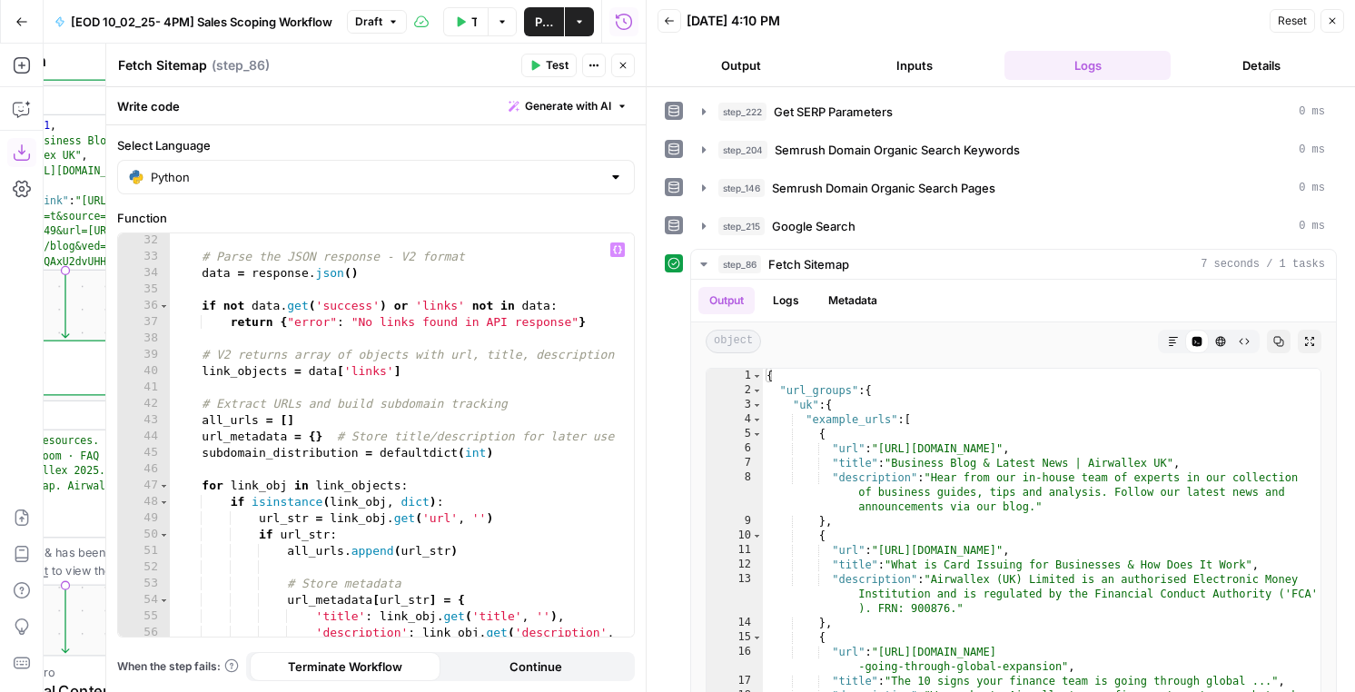
scroll to position [319, 0]
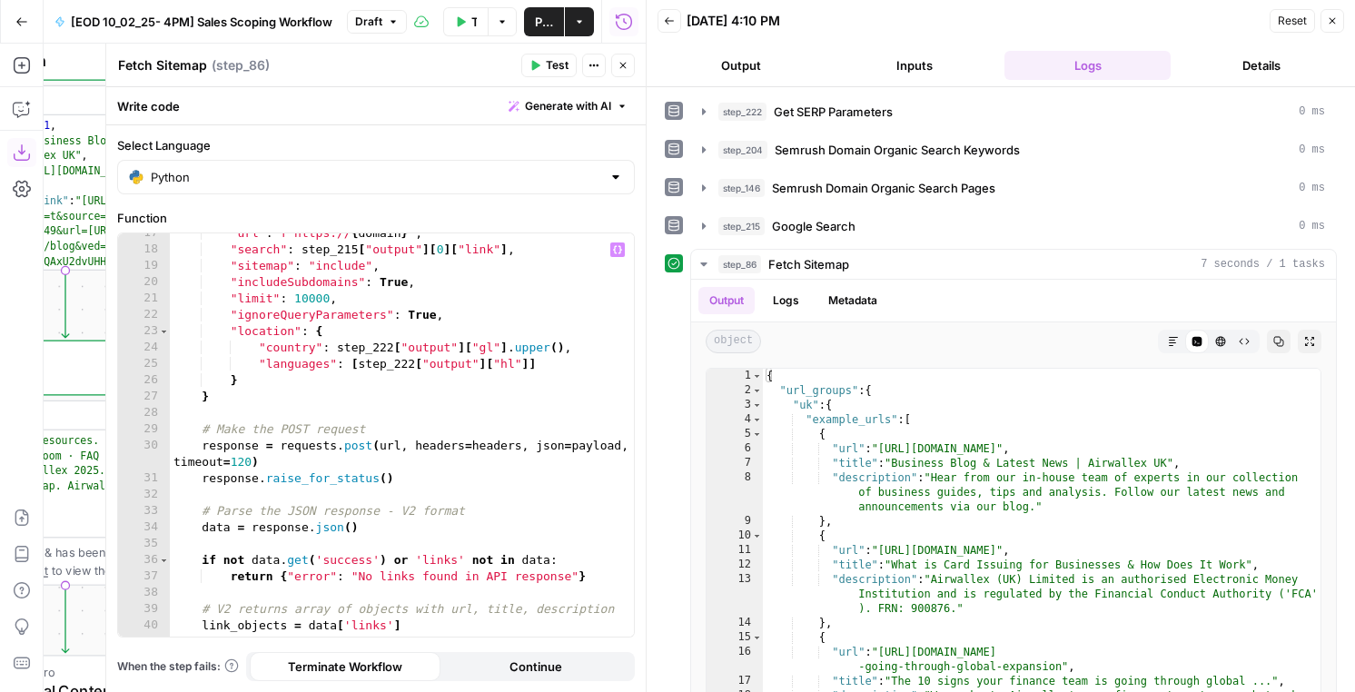
click at [536, 72] on button "Test" at bounding box center [548, 66] width 55 height 24
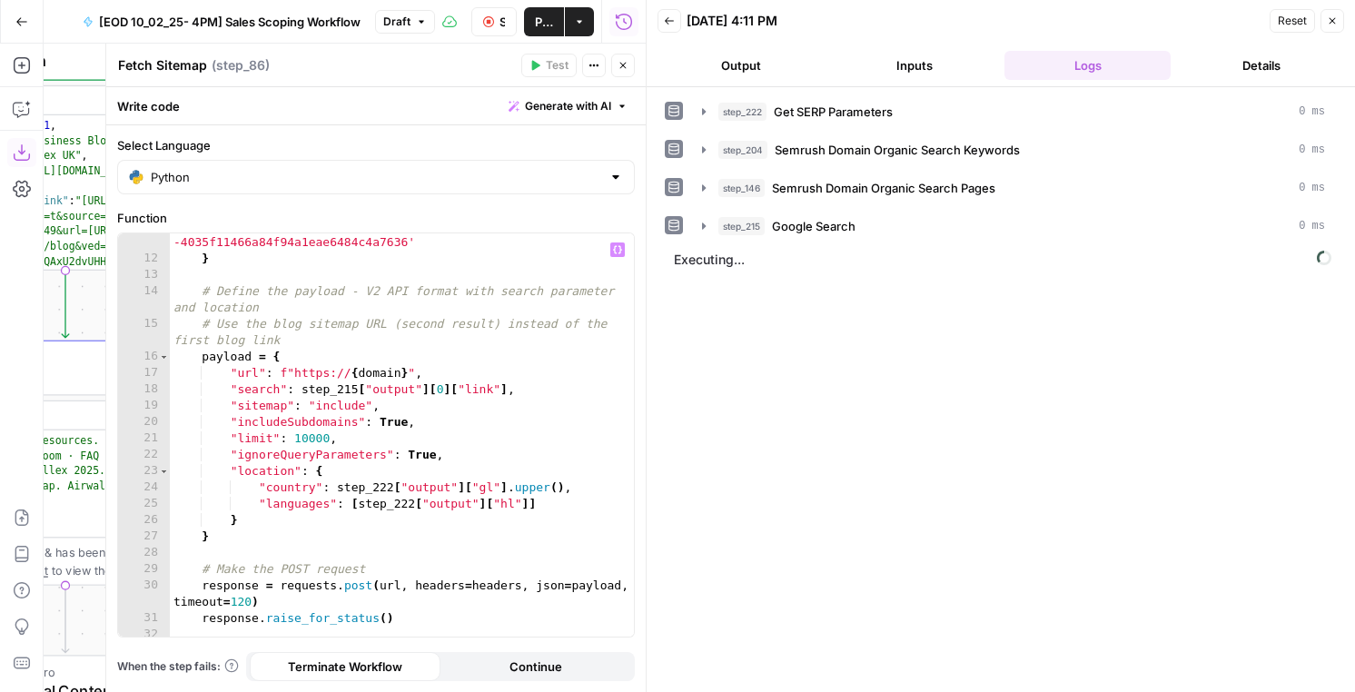
scroll to position [261, 0]
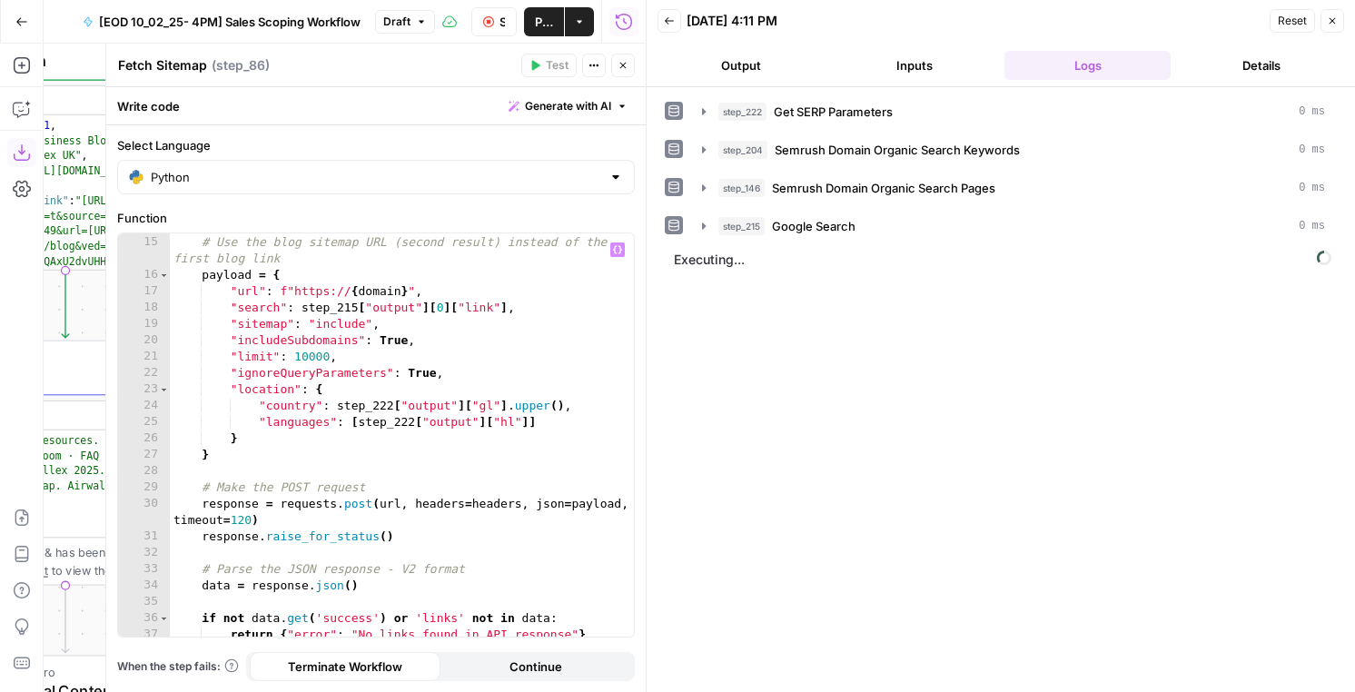
type textarea "**********"
drag, startPoint x: 450, startPoint y: 370, endPoint x: 141, endPoint y: 380, distance: 309.9
click at [141, 380] on div "**********" at bounding box center [376, 434] width 516 height 403
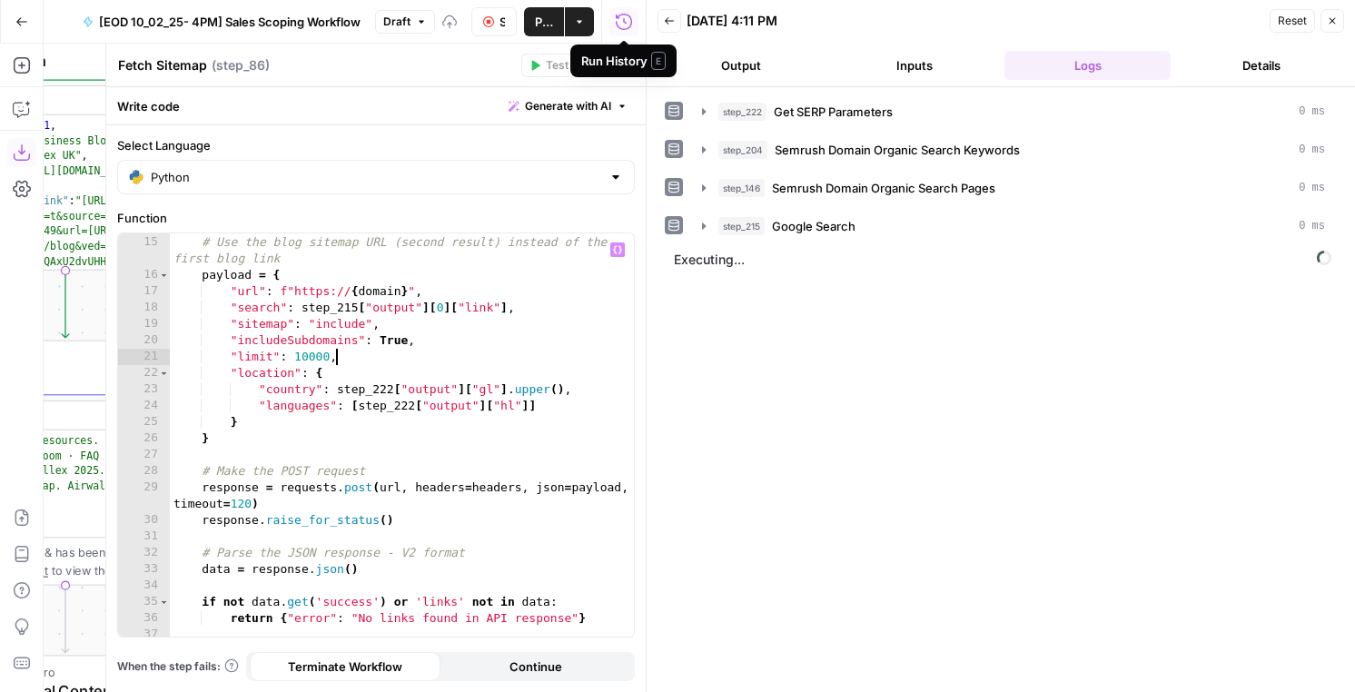
click at [737, 87] on div "step_222 Get SERP Parameters 0 ms step_204 Semrush Domain Organic Search Keywor…" at bounding box center [1001, 389] width 708 height 605
click at [737, 54] on button "Output" at bounding box center [741, 65] width 166 height 29
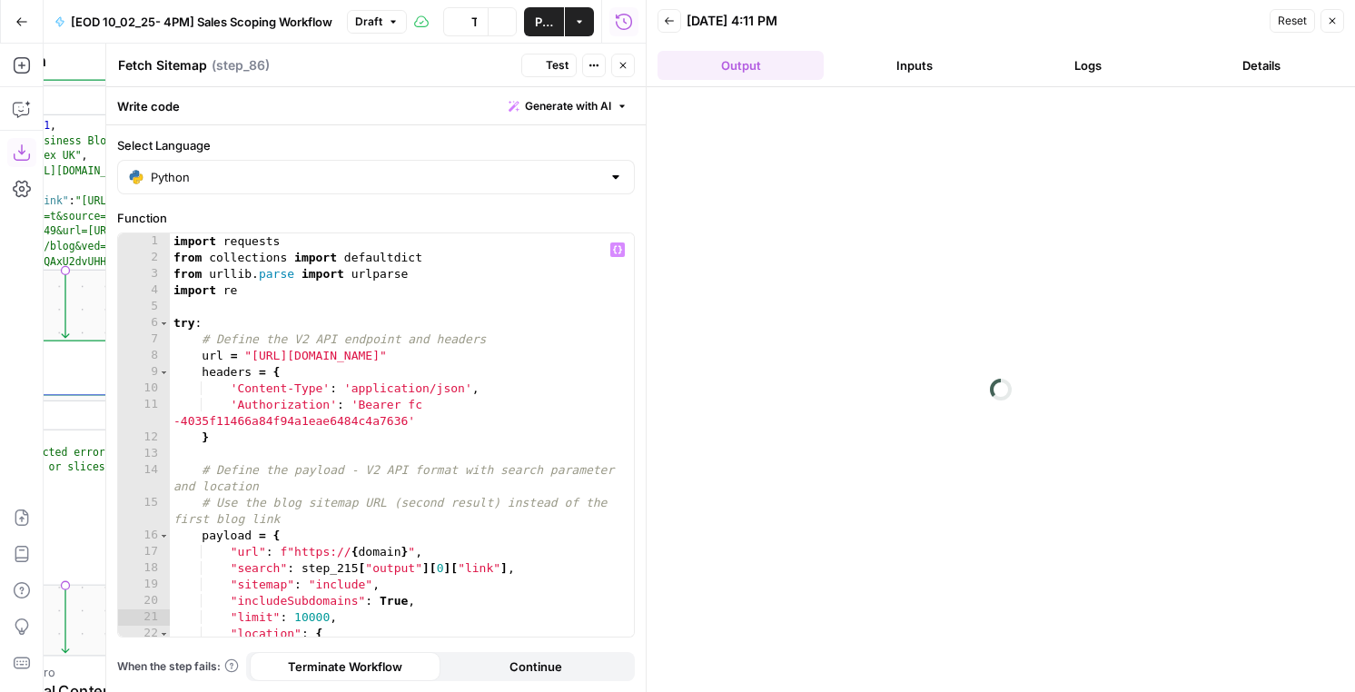
scroll to position [0, 0]
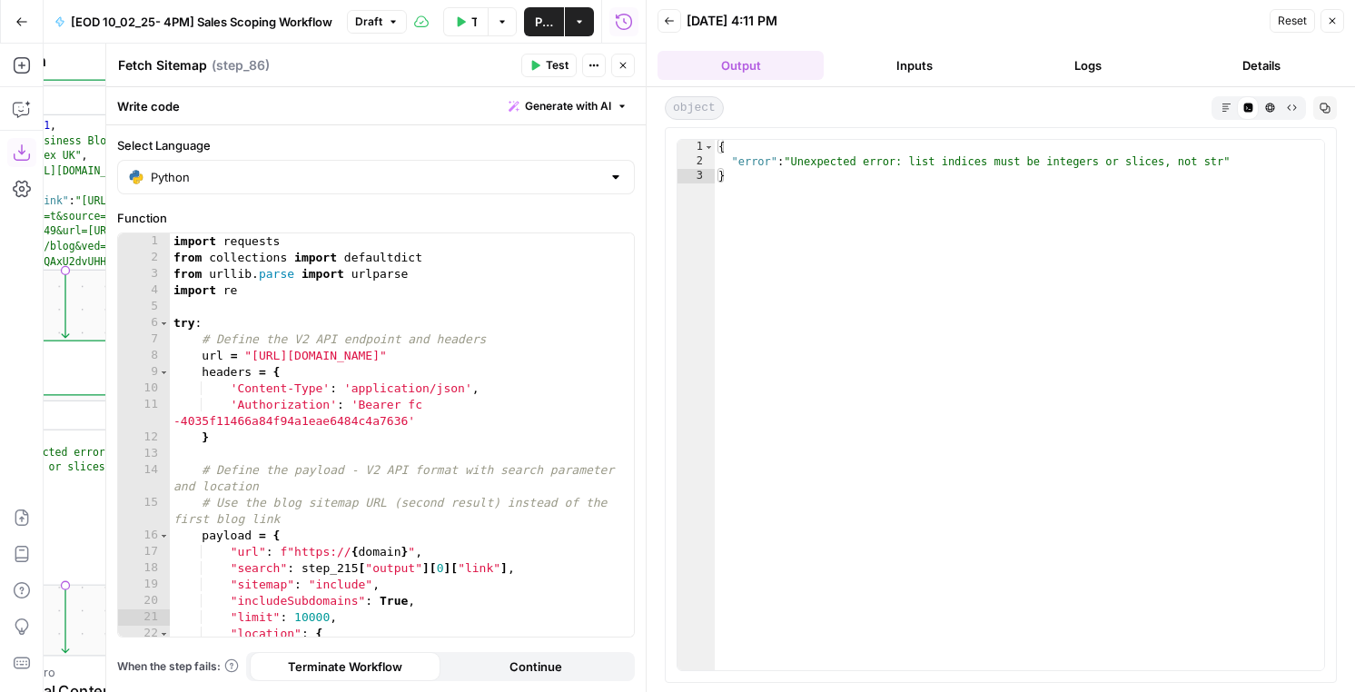
click at [472, 402] on div "import requests from collections import defaultdict from urllib . parse import …" at bounding box center [402, 451] width 464 height 436
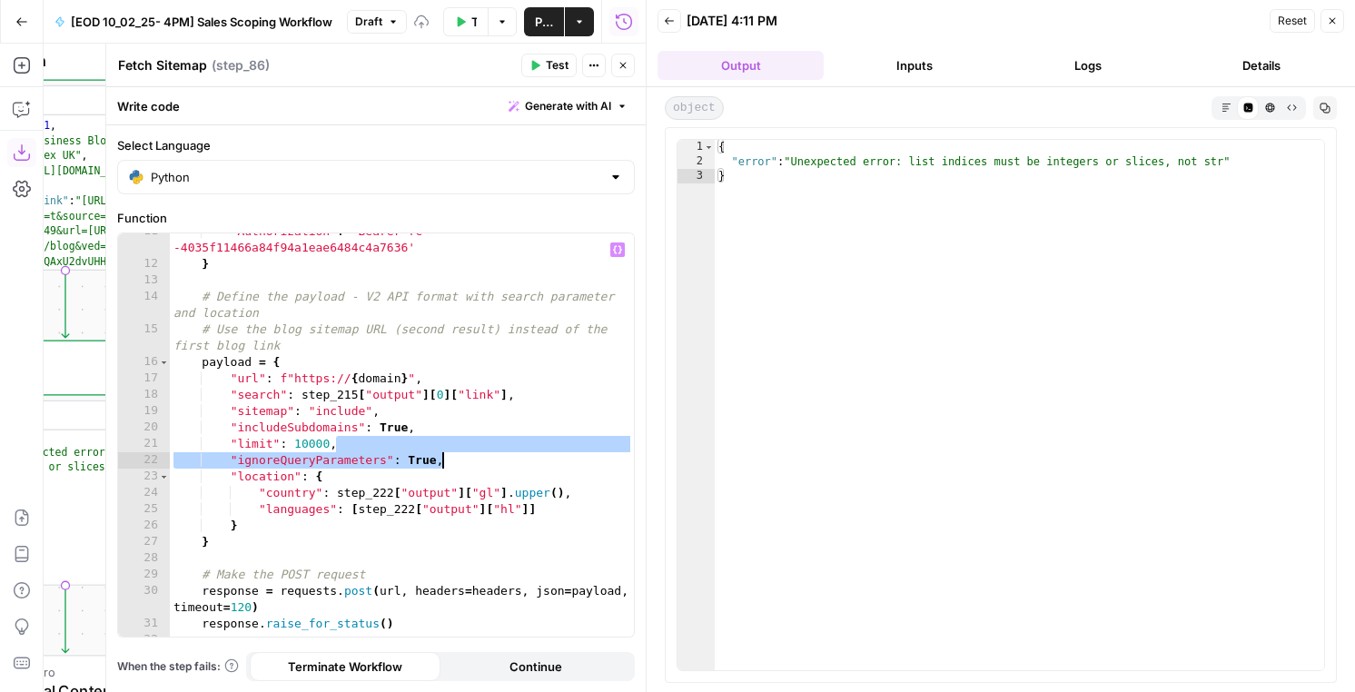
scroll to position [401, 0]
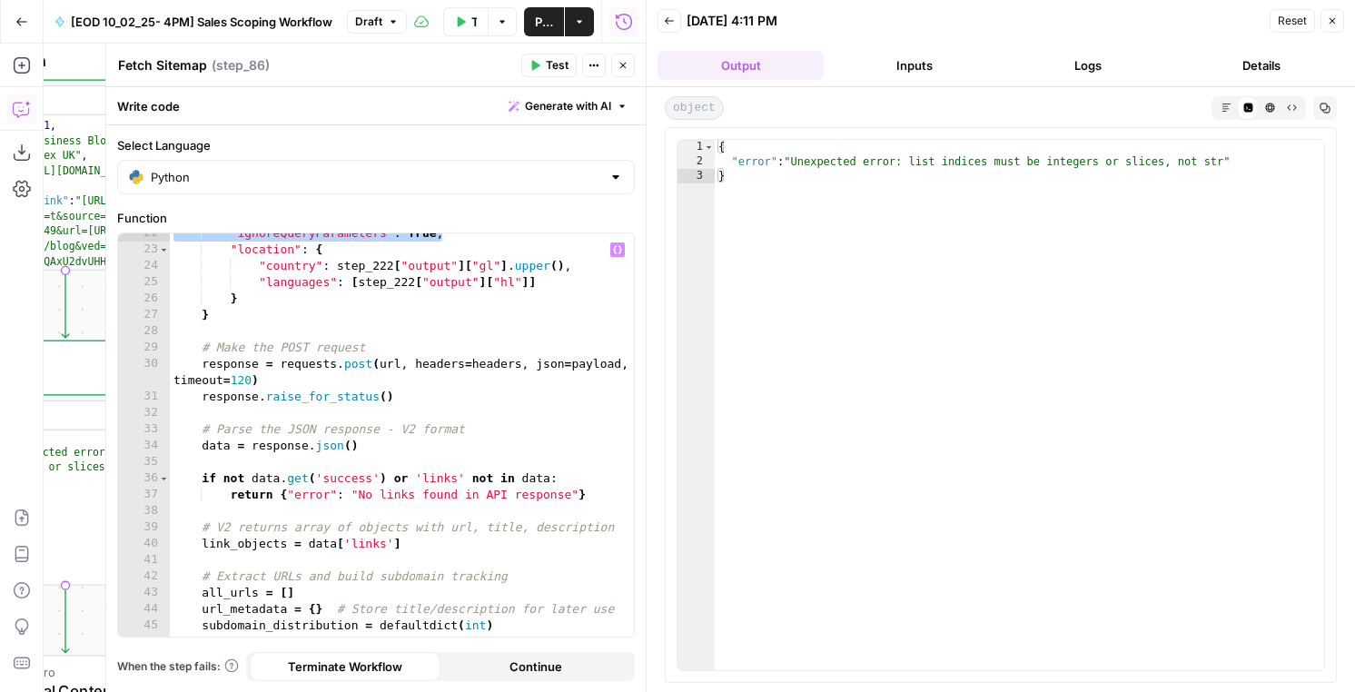
click at [24, 119] on button "Copilot" at bounding box center [21, 108] width 29 height 29
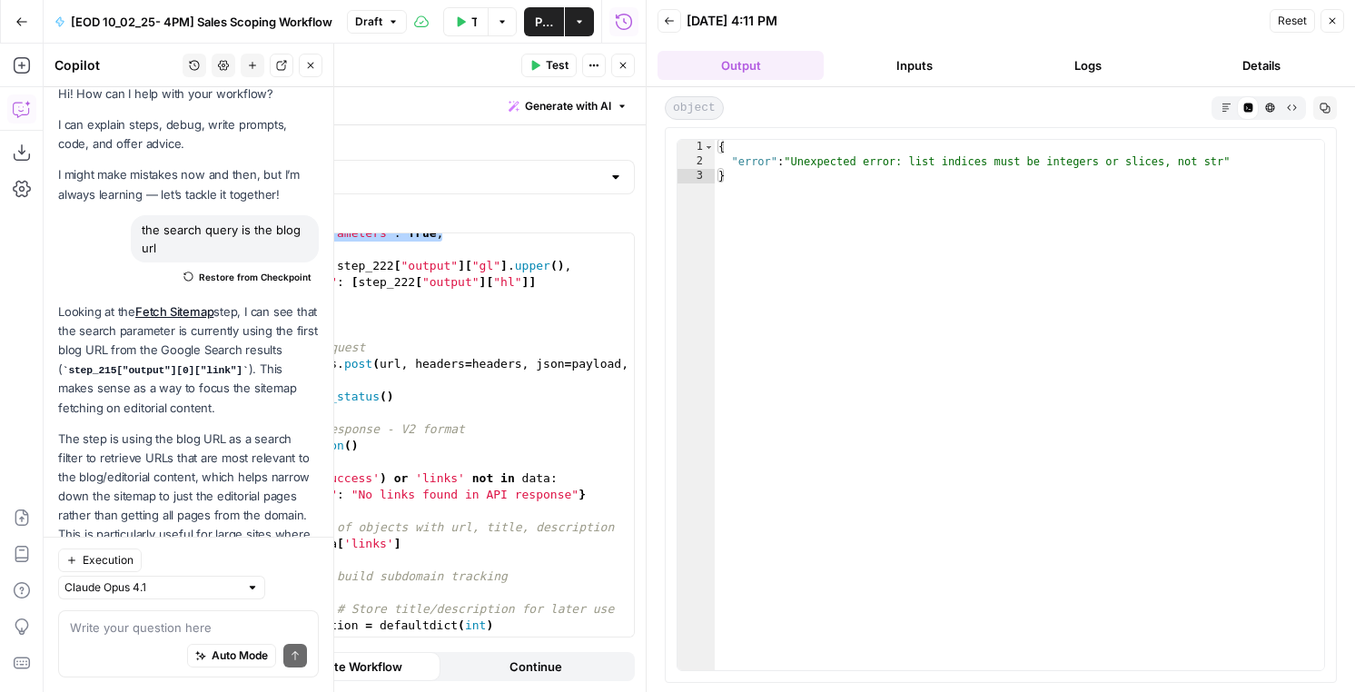
scroll to position [0, 0]
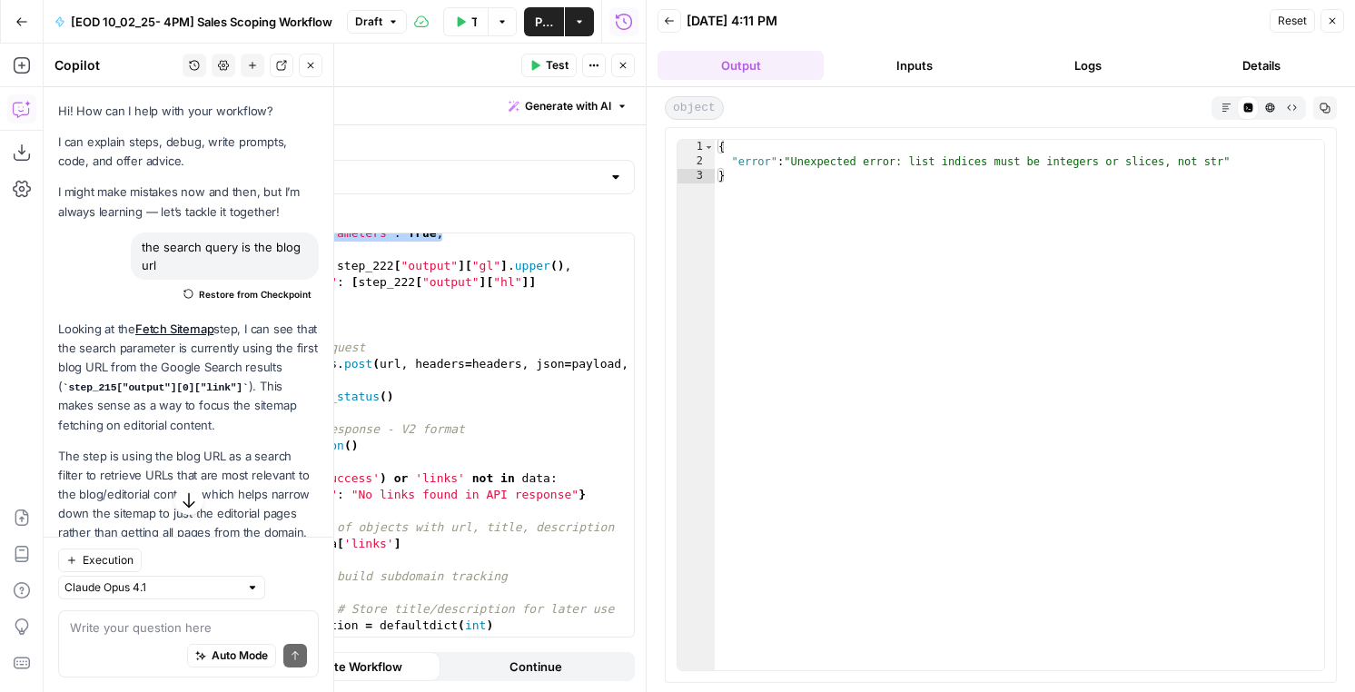
click at [244, 289] on span "Restore from Checkpoint" at bounding box center [255, 294] width 113 height 15
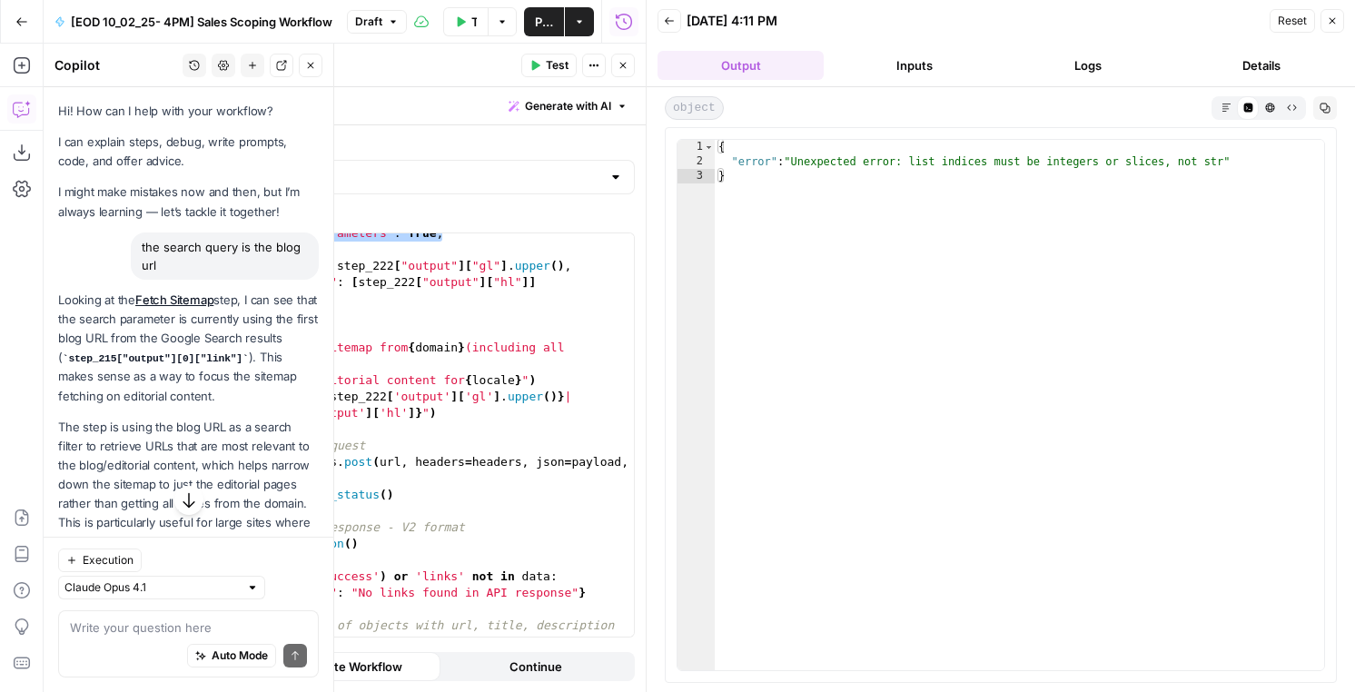
scroll to position [417, 0]
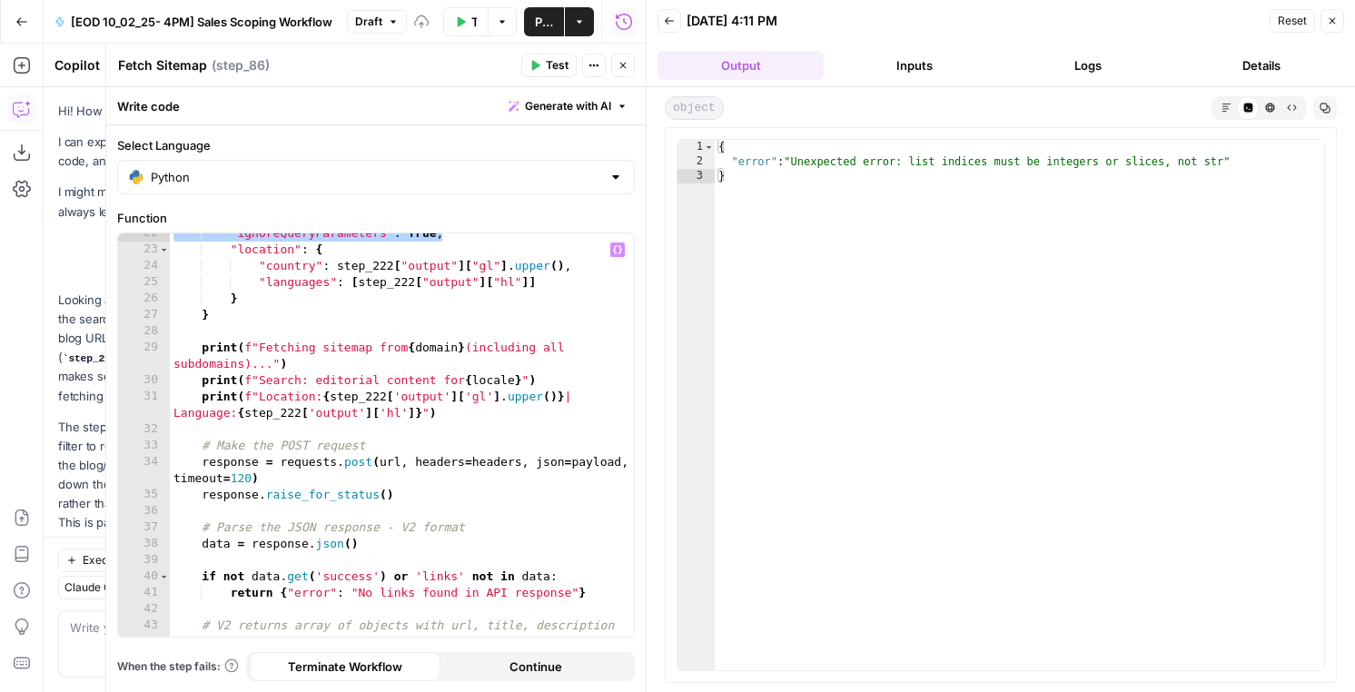
click at [466, 364] on div ""ignoreQueryParameters" : True , "location" : { "country" : step_222 [ "output"…" at bounding box center [402, 443] width 464 height 436
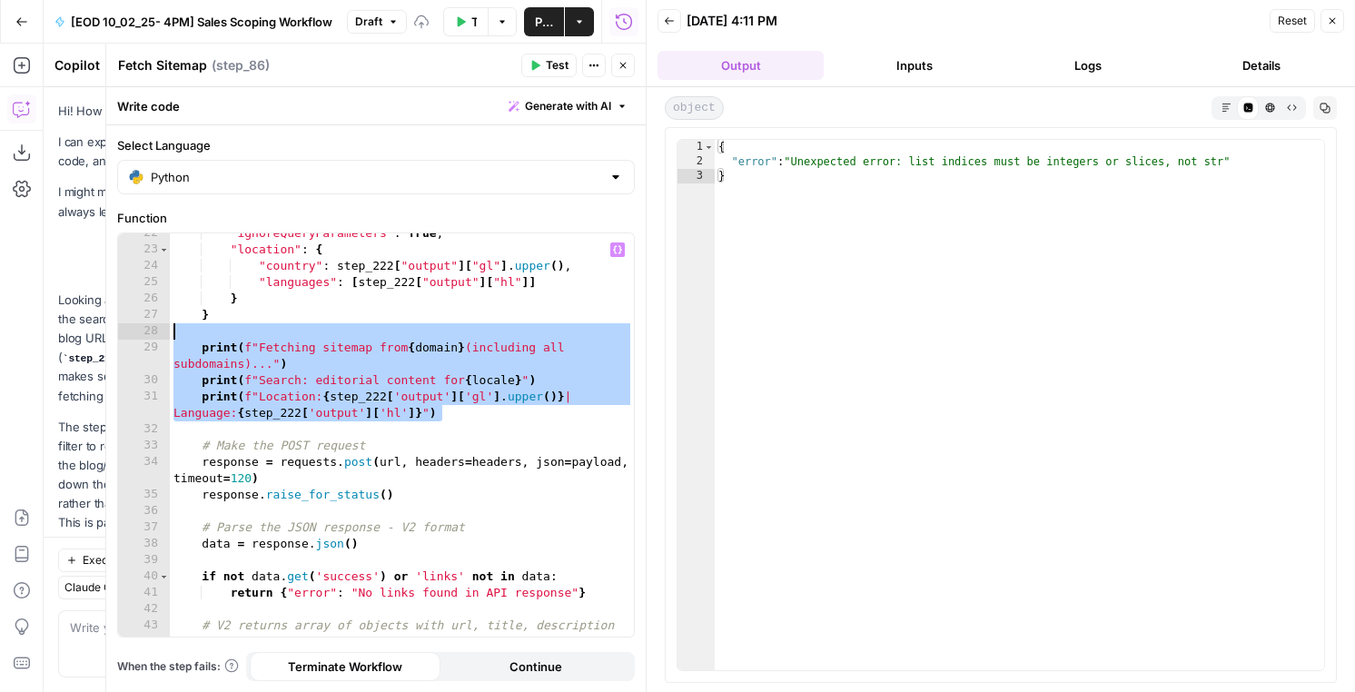
drag, startPoint x: 458, startPoint y: 420, endPoint x: 105, endPoint y: 331, distance: 363.2
click at [105, 331] on div "**********" at bounding box center [375, 368] width 540 height 648
type textarea "**********"
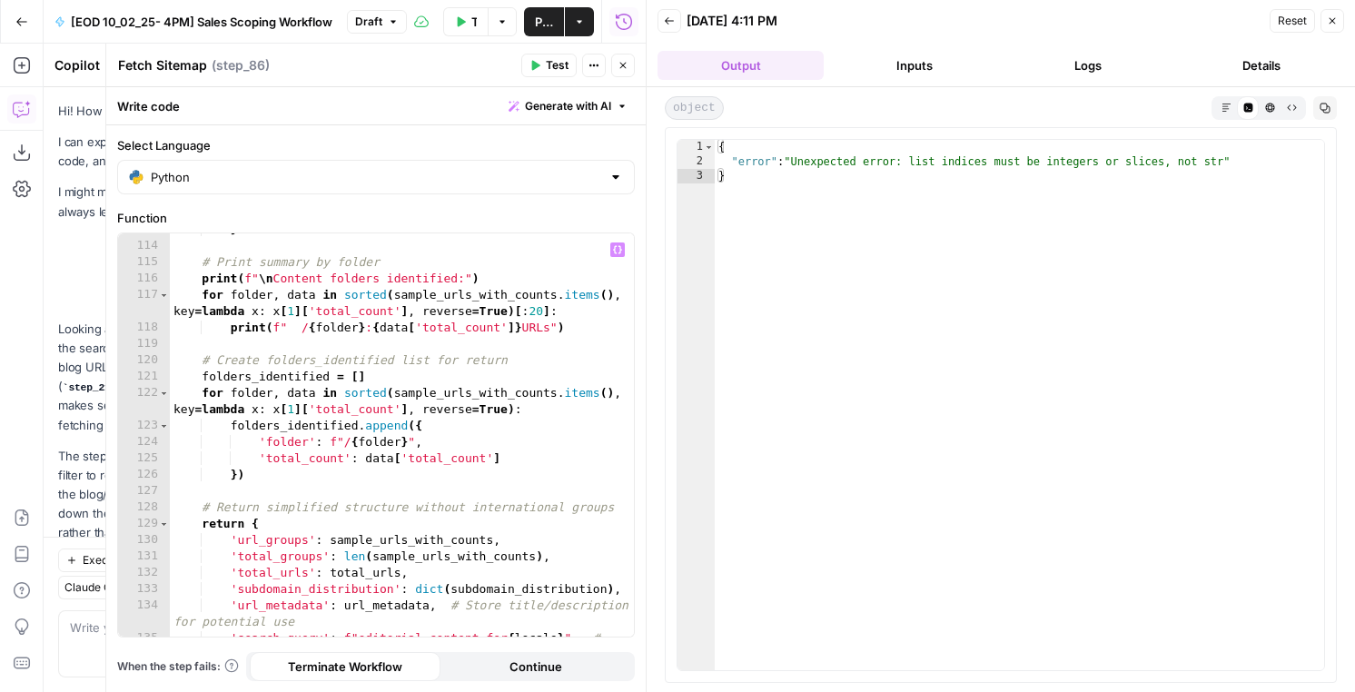
scroll to position [2245, 0]
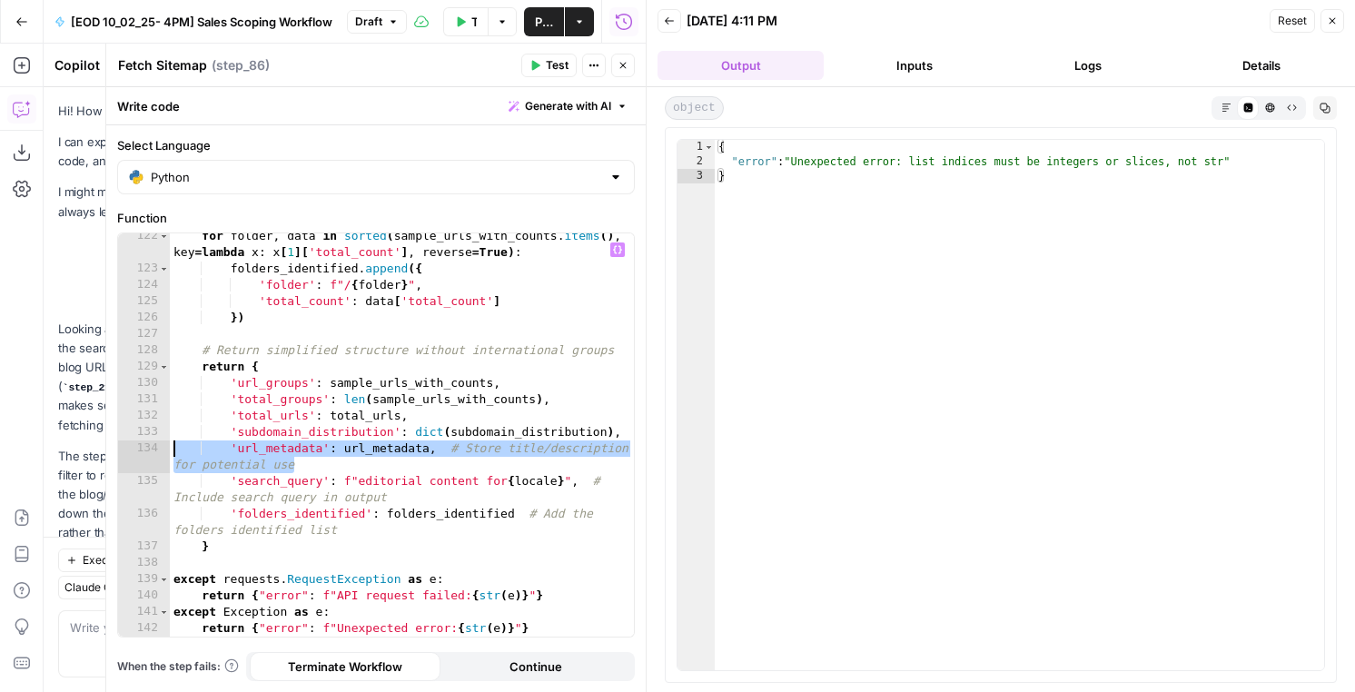
drag, startPoint x: 339, startPoint y: 465, endPoint x: 144, endPoint y: 455, distance: 194.6
click at [144, 455] on div "* 122 123 124 125 126 127 128 129 130 131 132 133 134 135 136 137 138 139 140 1…" at bounding box center [376, 434] width 516 height 403
type textarea "**********"
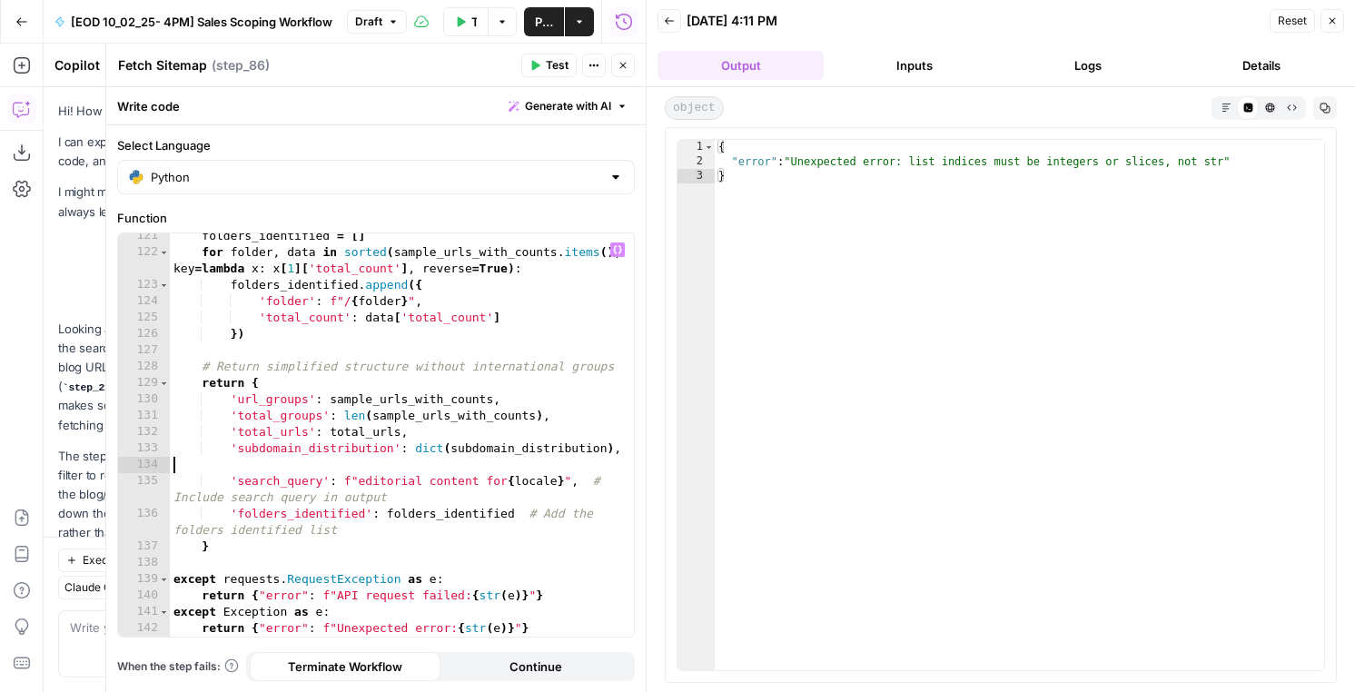
type textarea "**********"
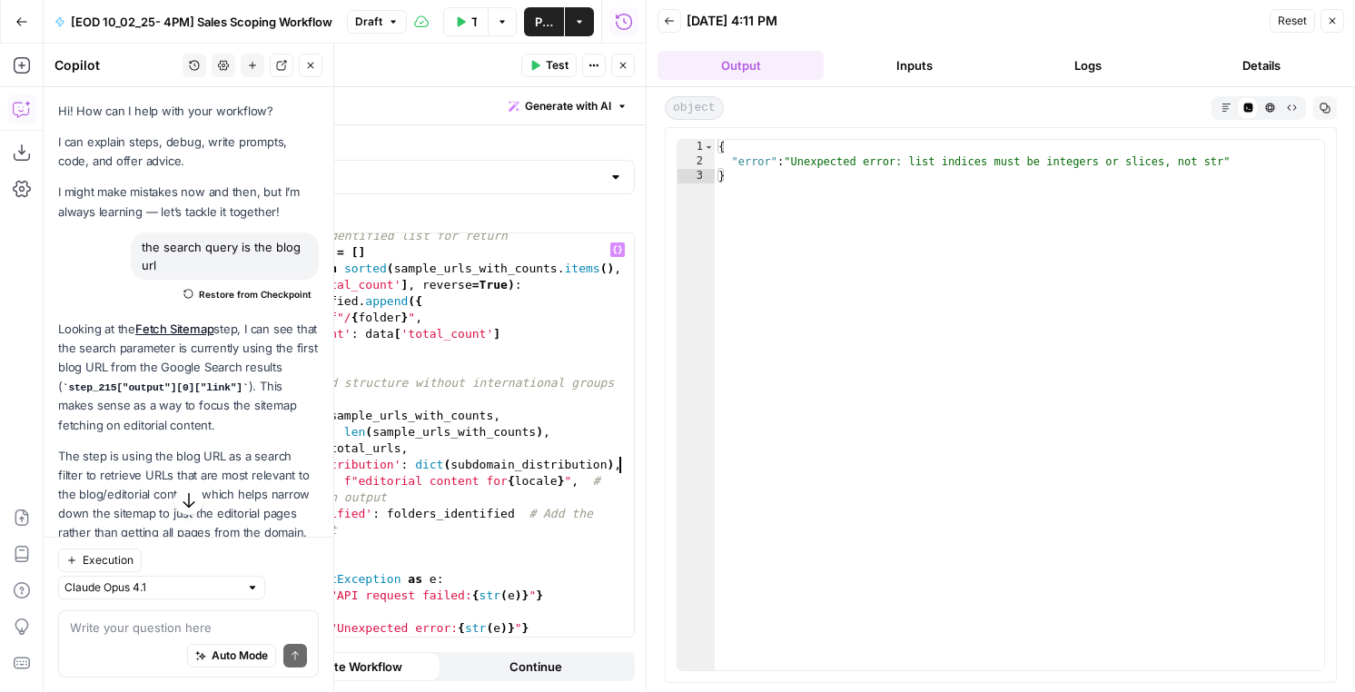
click at [253, 74] on button "New chat" at bounding box center [253, 66] width 24 height 24
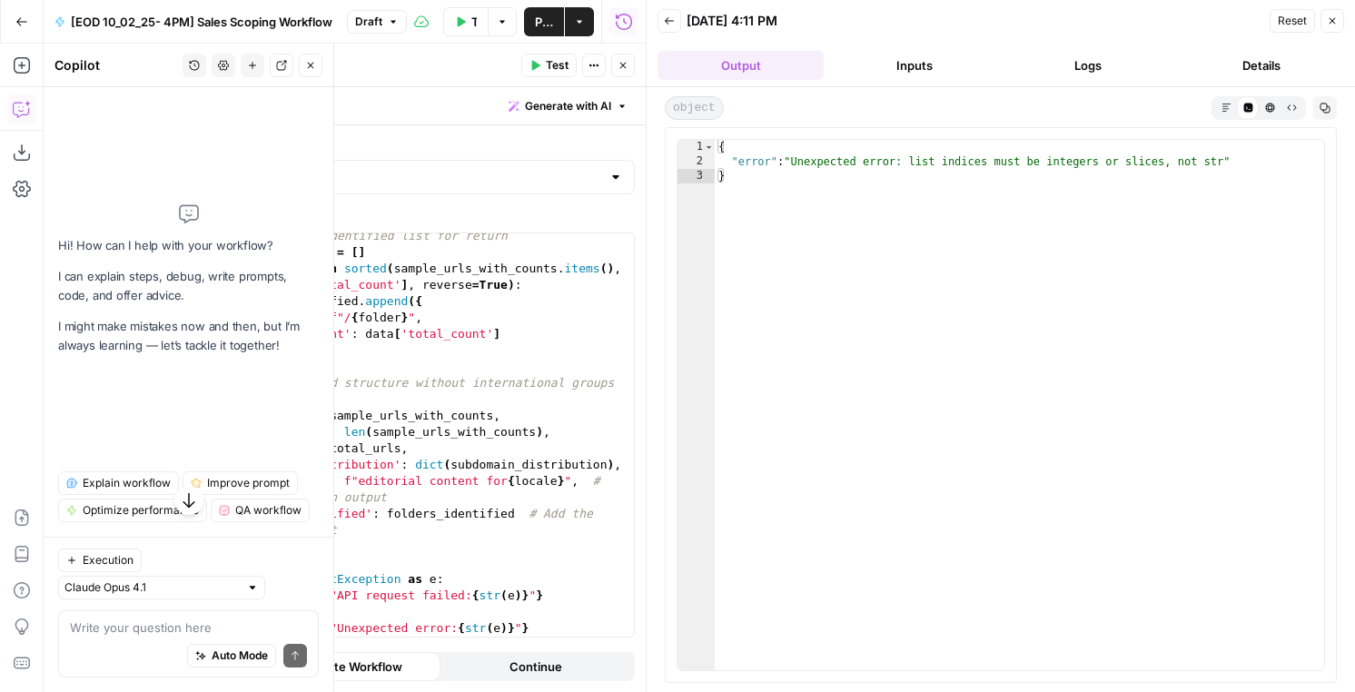
click at [121, 616] on div "Write your question here Auto Mode Send" at bounding box center [188, 643] width 261 height 67
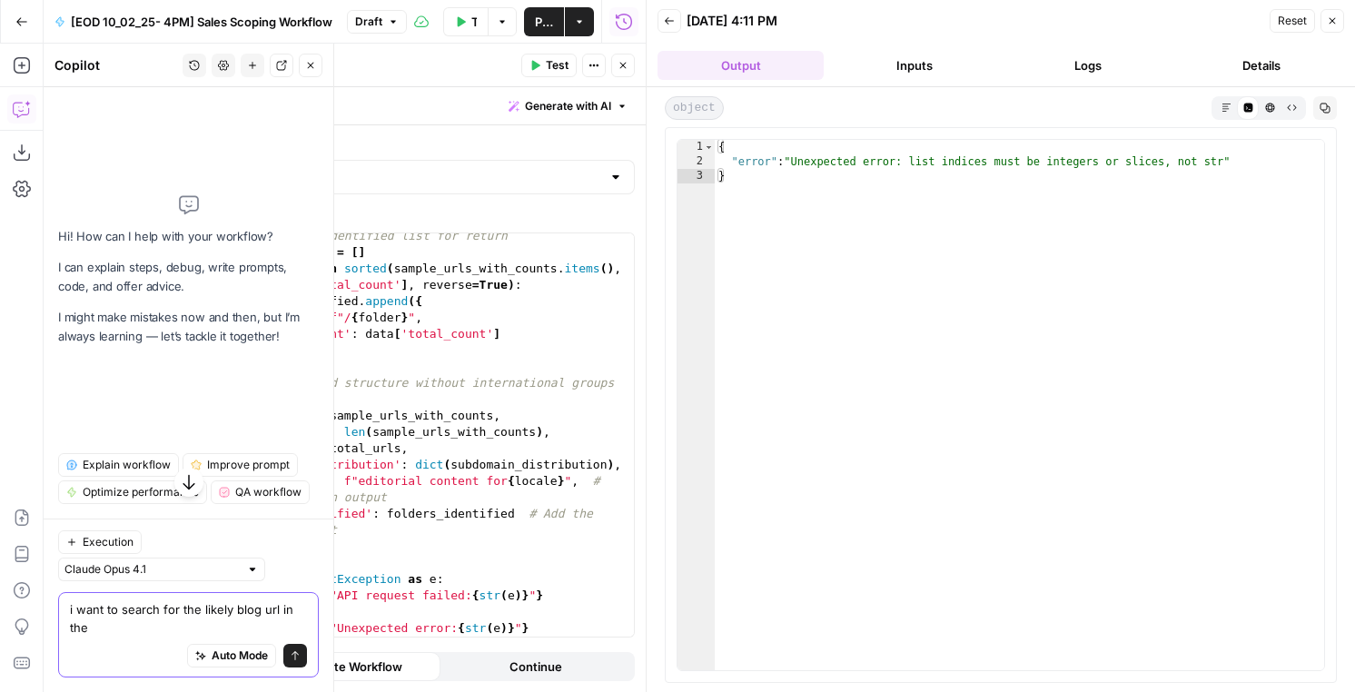
type textarea "i want to search for the likely blog url in the"
click at [287, 381] on div "Hi! How can I help with your workflow? I can explain steps, debug, write prompt…" at bounding box center [188, 270] width 261 height 337
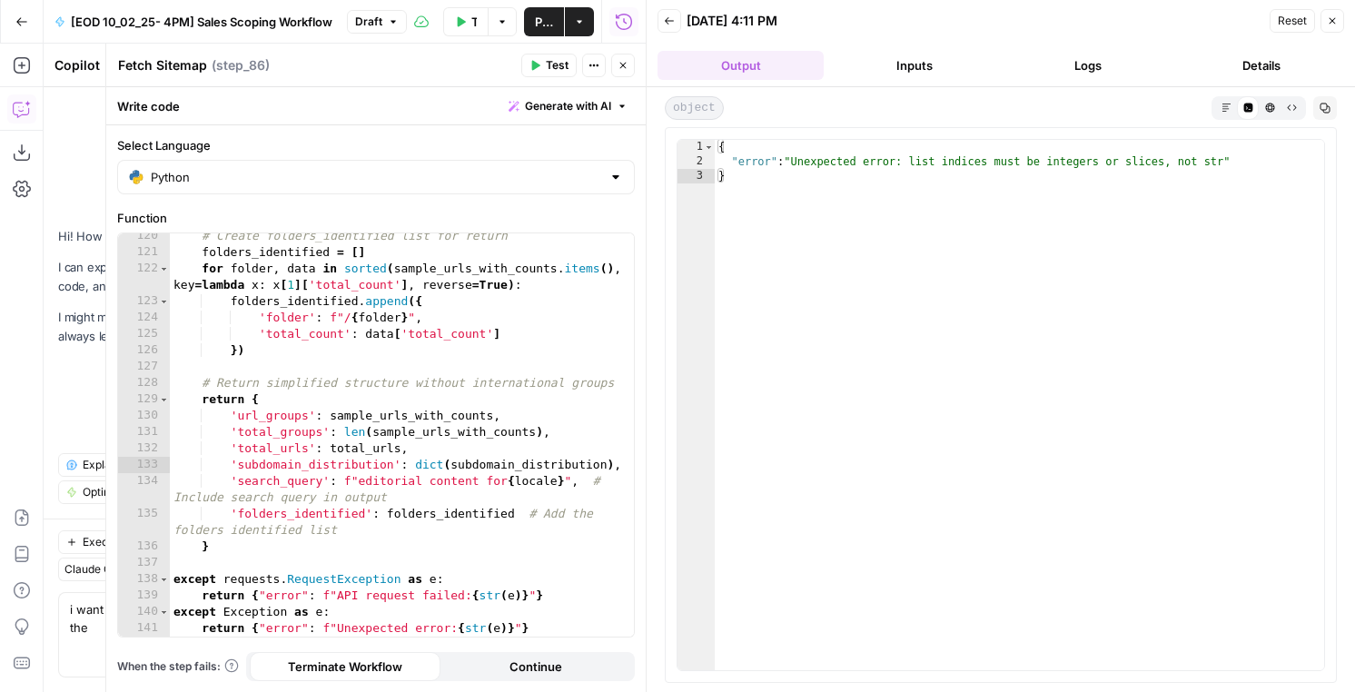
click at [410, 368] on div "# Create folders_identified list for return folders_identified = [ ] for folder…" at bounding box center [402, 446] width 464 height 436
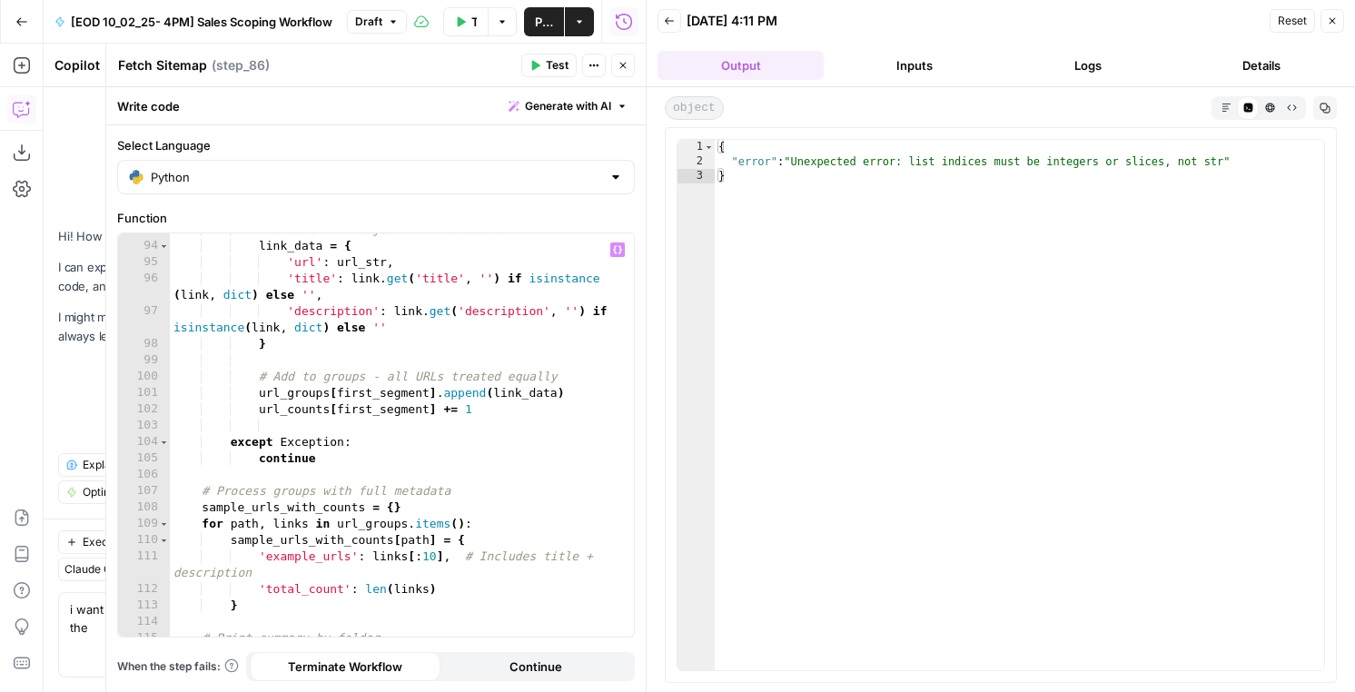
scroll to position [1694, 0]
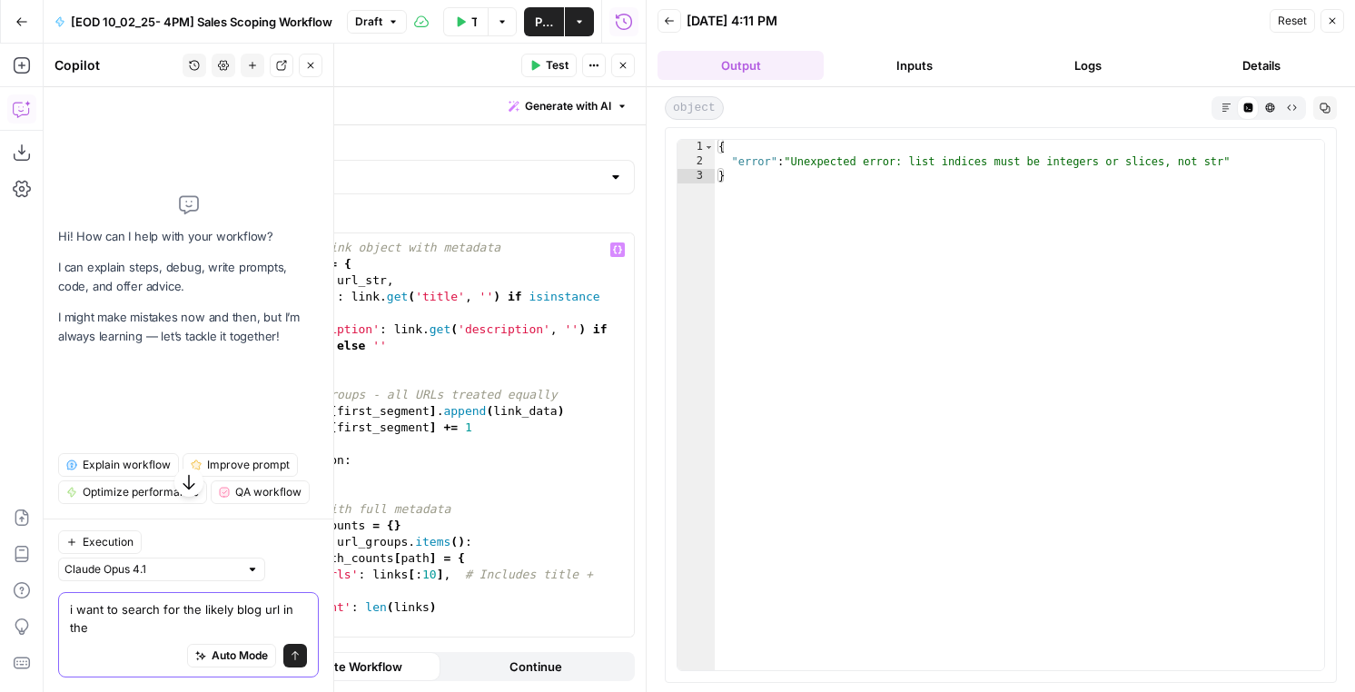
click at [118, 623] on textarea "i want to search for the likely blog url in the" at bounding box center [188, 618] width 237 height 36
drag, startPoint x: 118, startPoint y: 623, endPoint x: 174, endPoint y: 621, distance: 56.3
click at [174, 621] on textarea "i want to search for the likely blog url in the" at bounding box center [188, 618] width 237 height 36
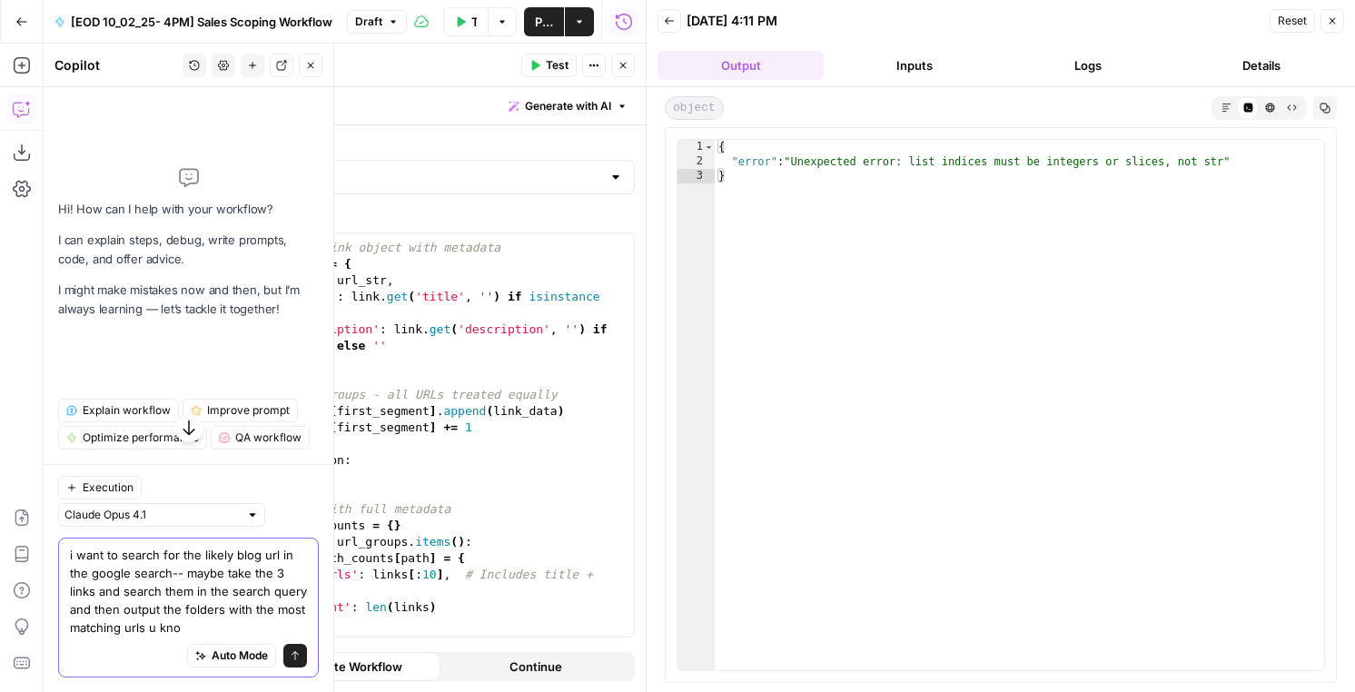
type textarea "i want to search for the likely blog url in the google search-- maybe take the …"
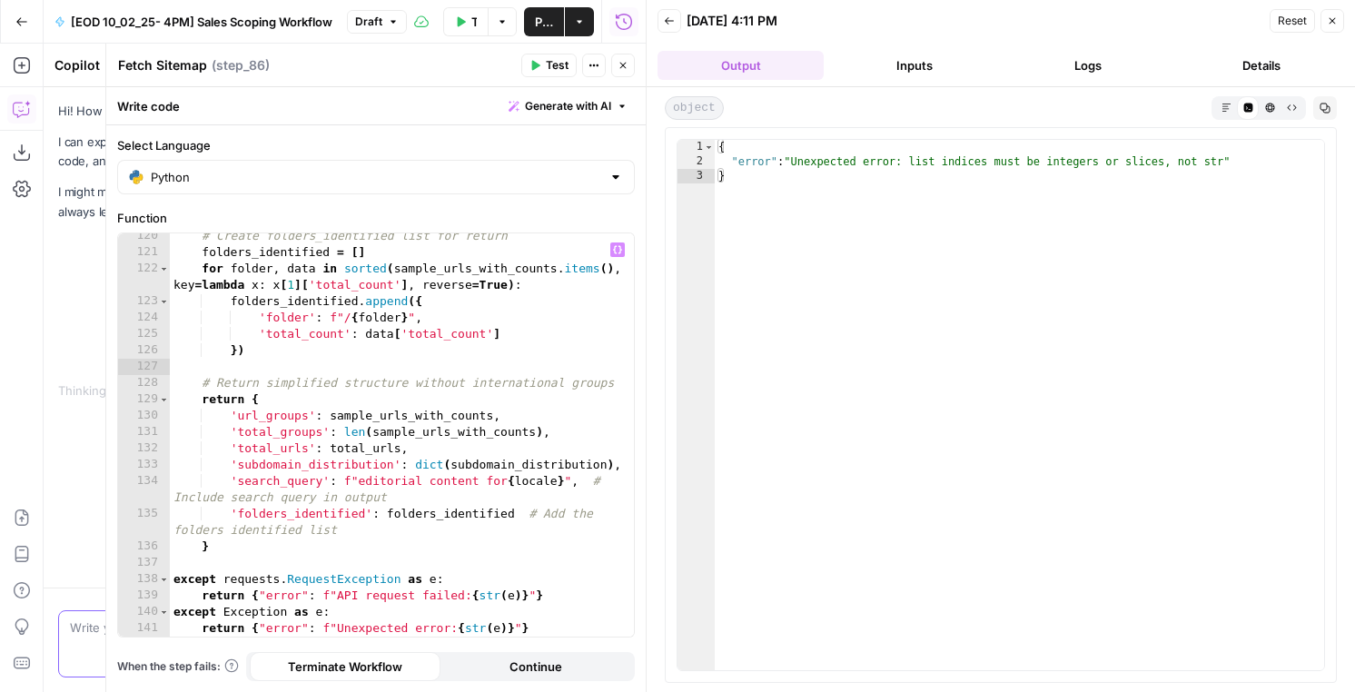
scroll to position [2212, 0]
click at [458, 466] on div "# Create folders_identified list for return folders_identified = [ ] for folder…" at bounding box center [402, 446] width 464 height 436
click at [537, 66] on icon "button" at bounding box center [536, 66] width 8 height 10
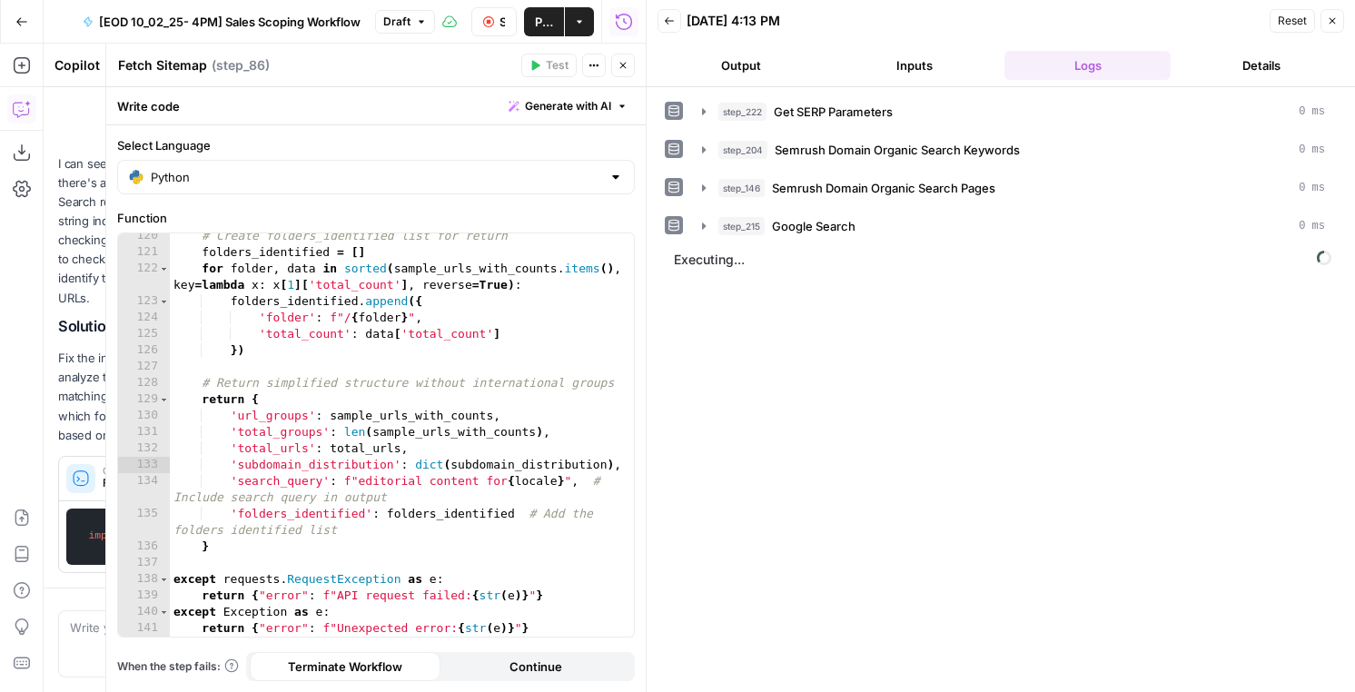
click at [746, 69] on button "Output" at bounding box center [741, 65] width 166 height 29
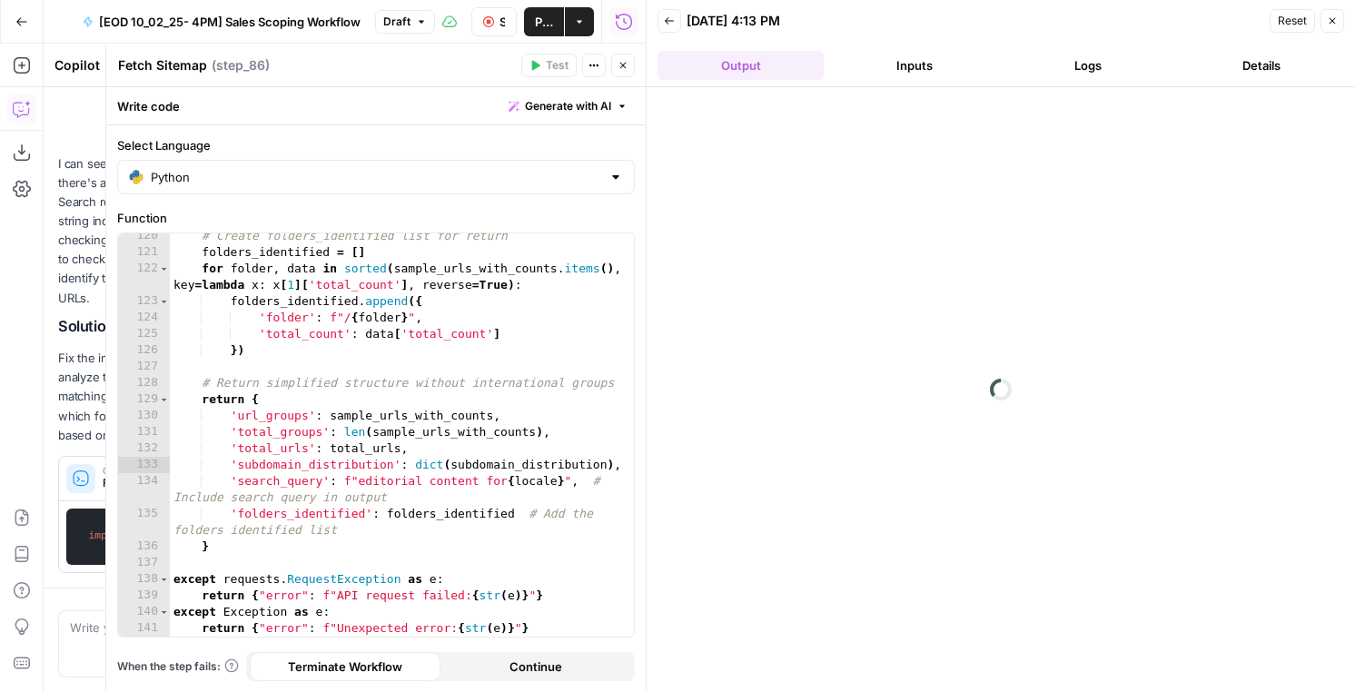
click at [1329, 15] on icon "button" at bounding box center [1332, 20] width 11 height 11
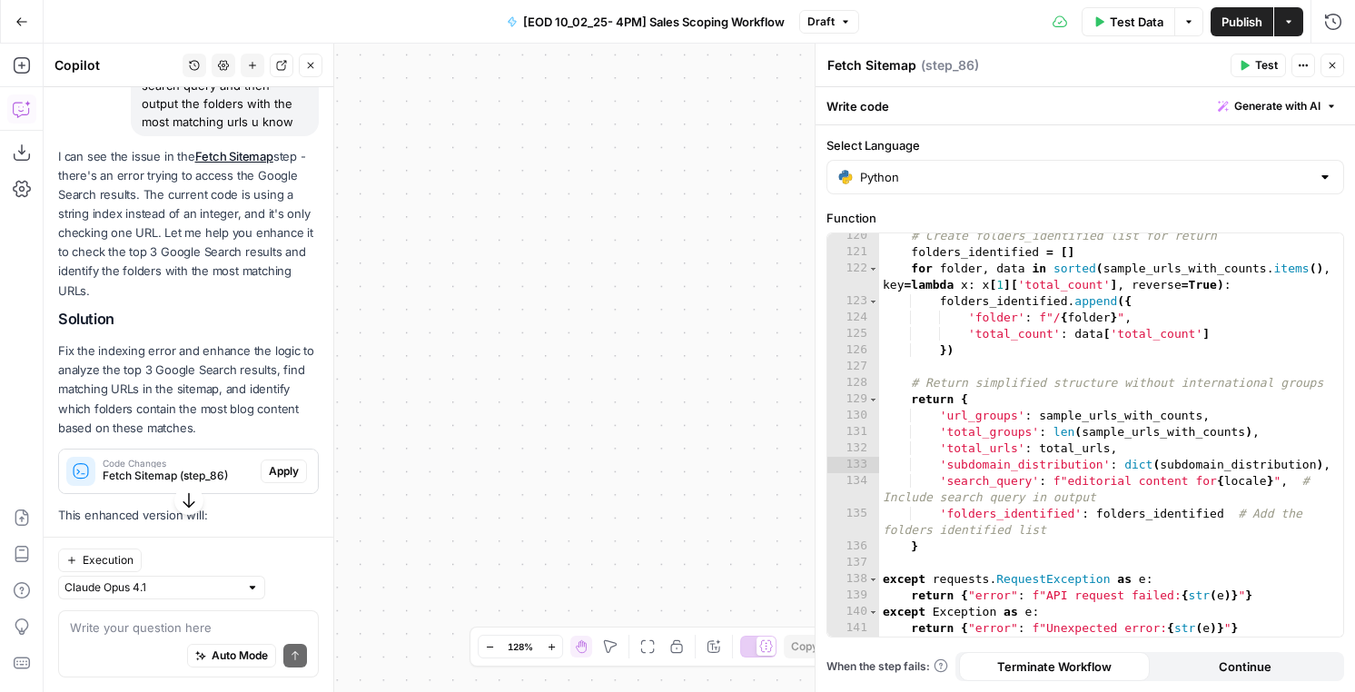
scroll to position [414, 0]
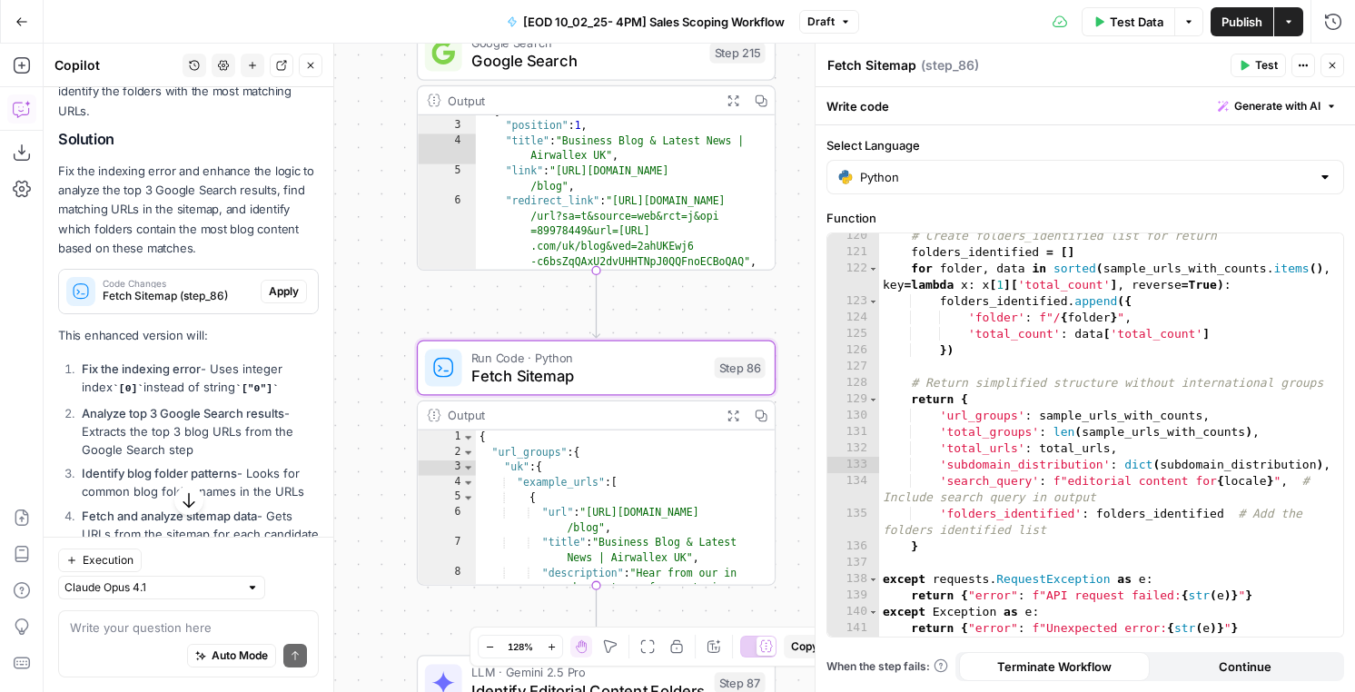
click at [279, 292] on span "Apply" at bounding box center [284, 291] width 30 height 16
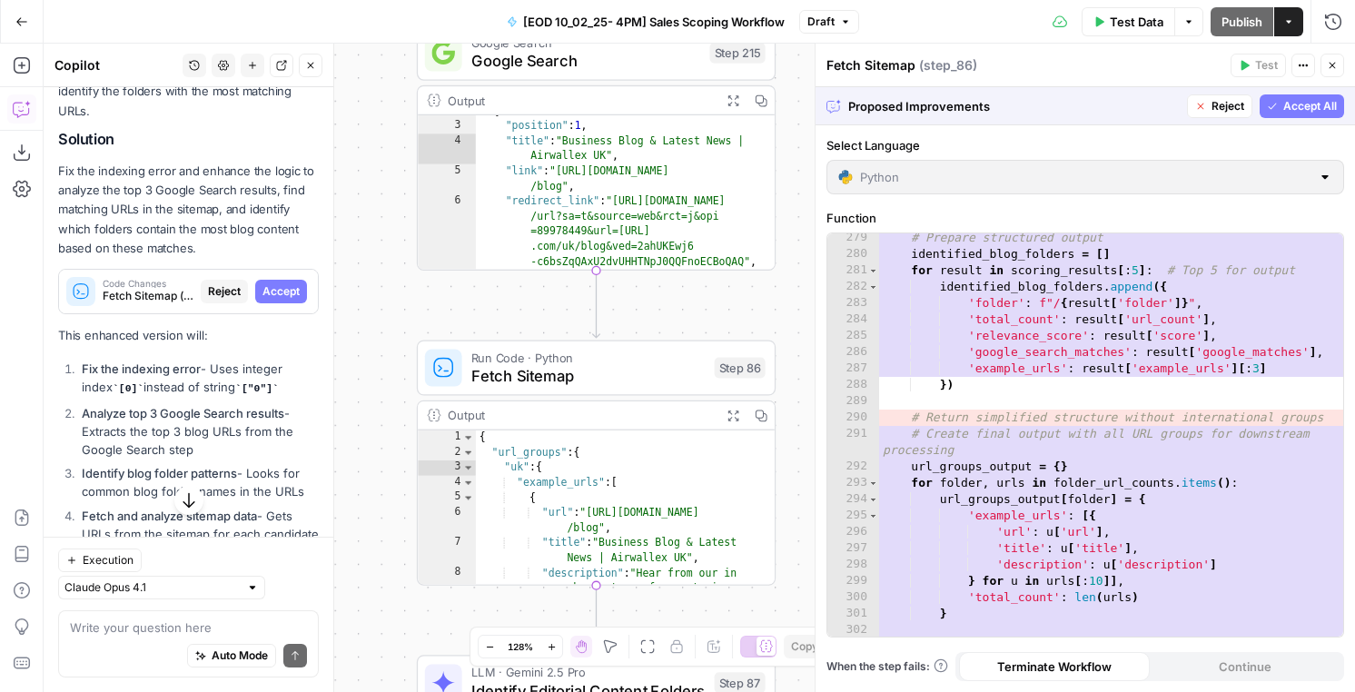
scroll to position [5185, 0]
click at [1315, 110] on span "Accept All" at bounding box center [1310, 106] width 54 height 16
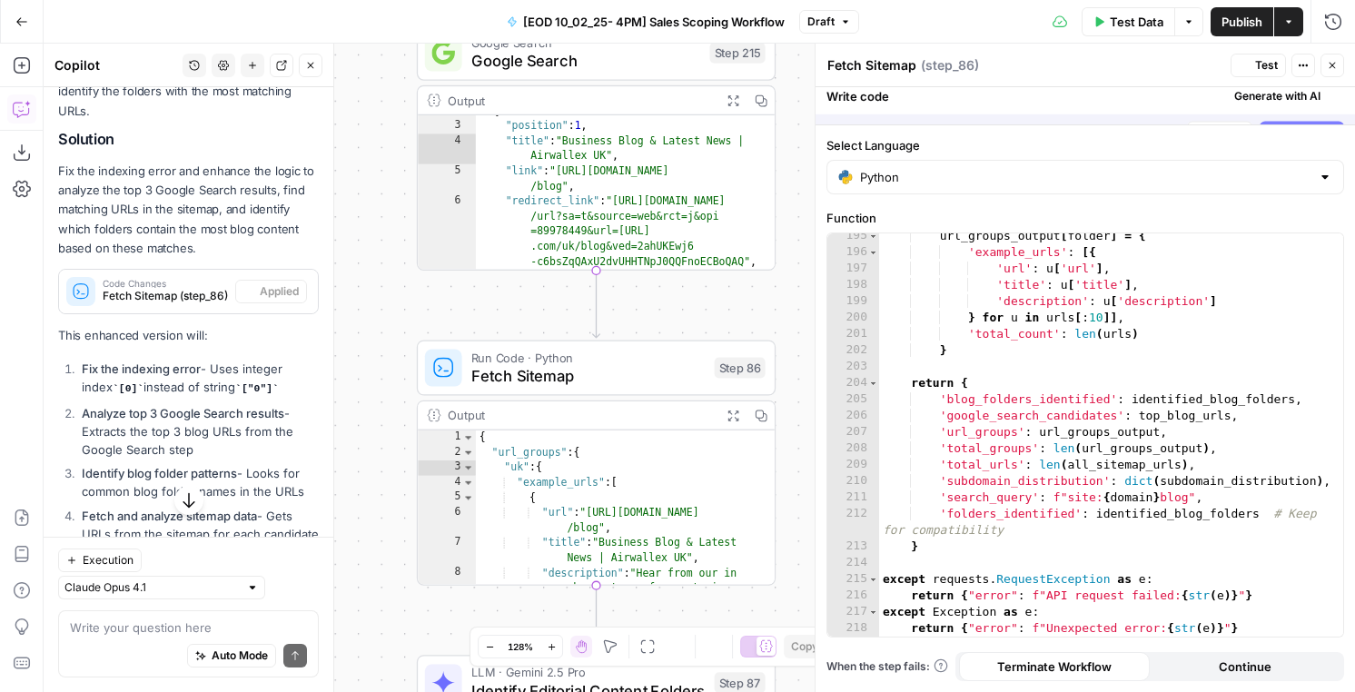
scroll to position [3569, 0]
click at [1261, 73] on span "Test" at bounding box center [1266, 65] width 23 height 16
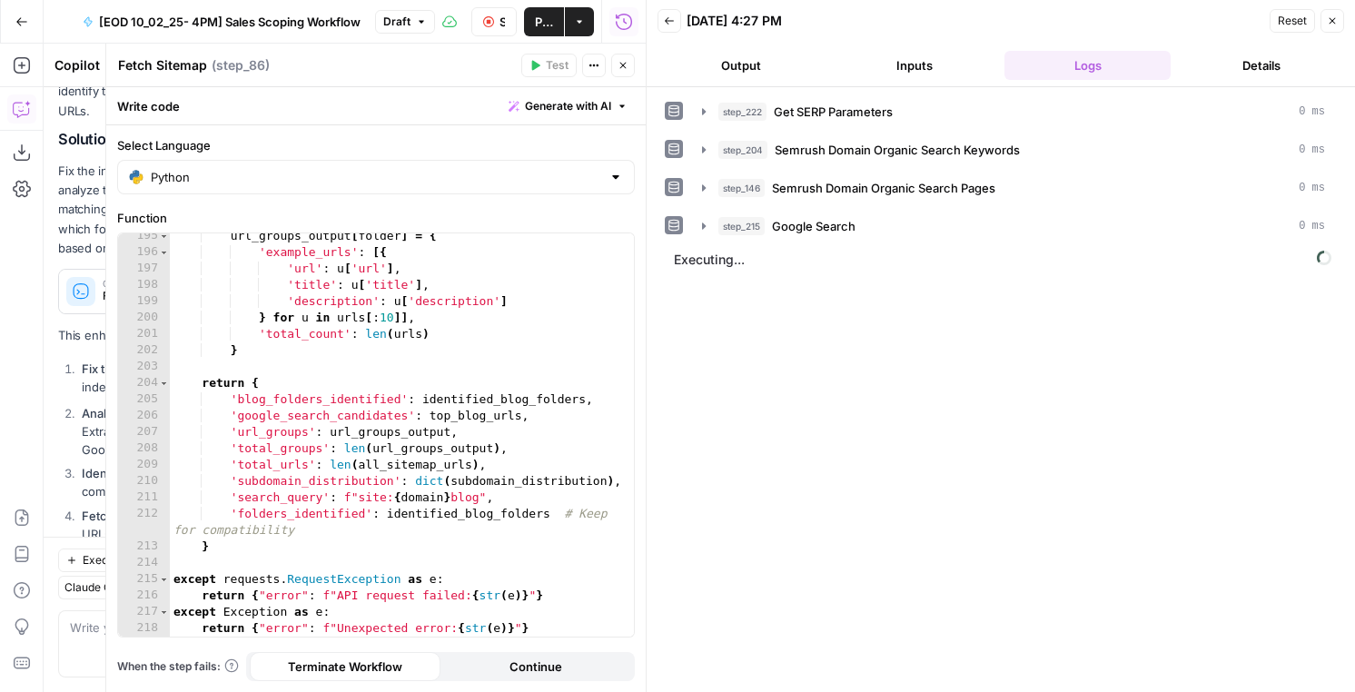
click at [728, 64] on button "Output" at bounding box center [741, 65] width 166 height 29
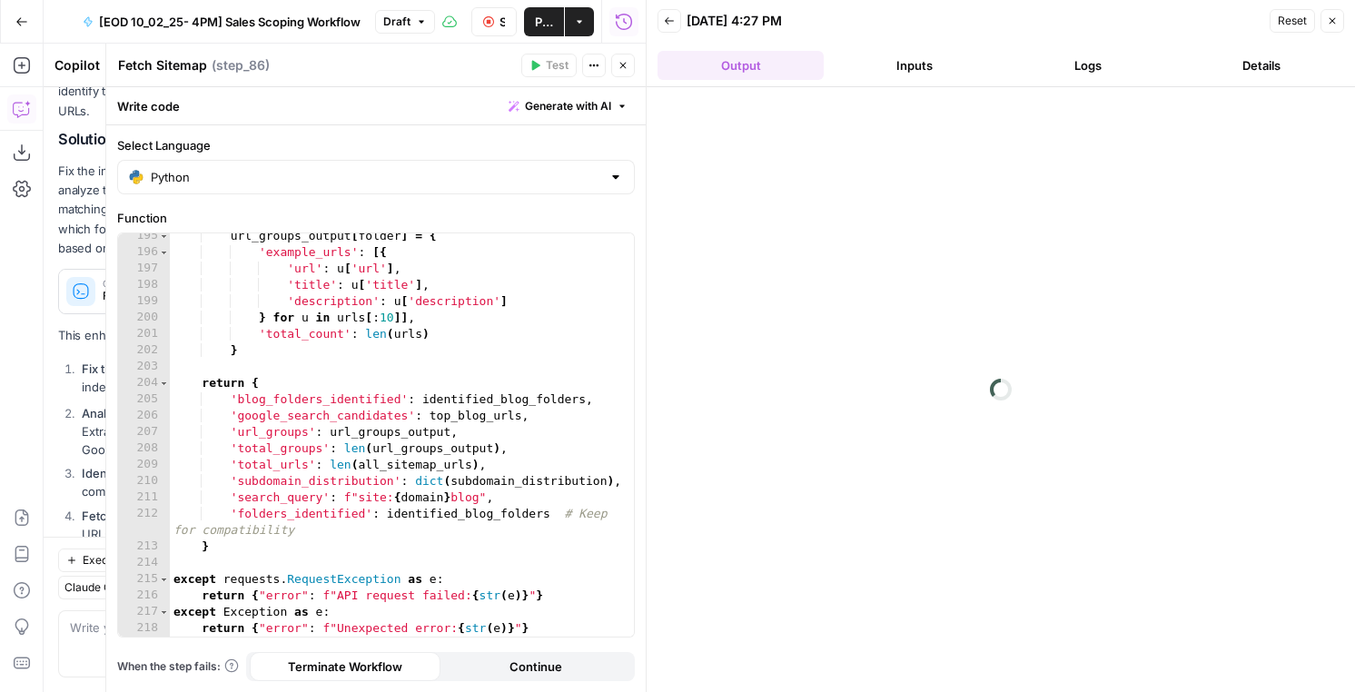
click at [887, 58] on button "Inputs" at bounding box center [914, 65] width 166 height 29
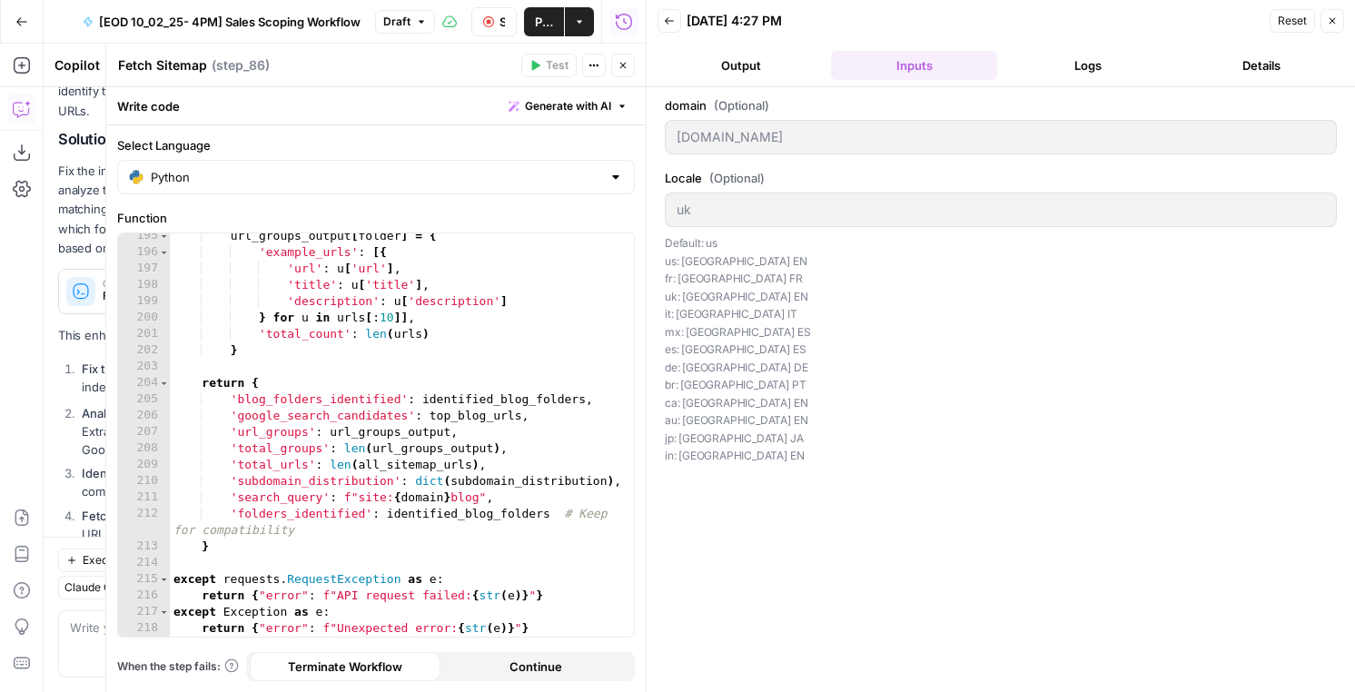
click at [1078, 65] on button "Logs" at bounding box center [1087, 65] width 166 height 29
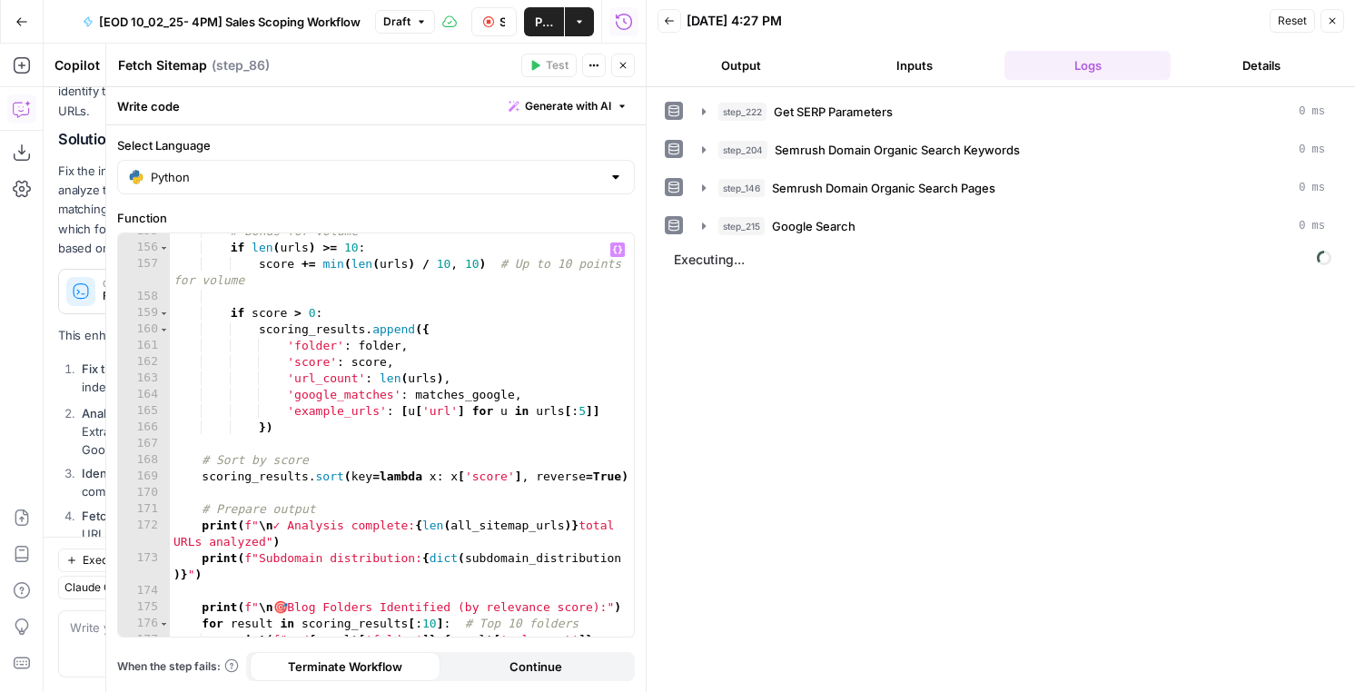
scroll to position [2796, 0]
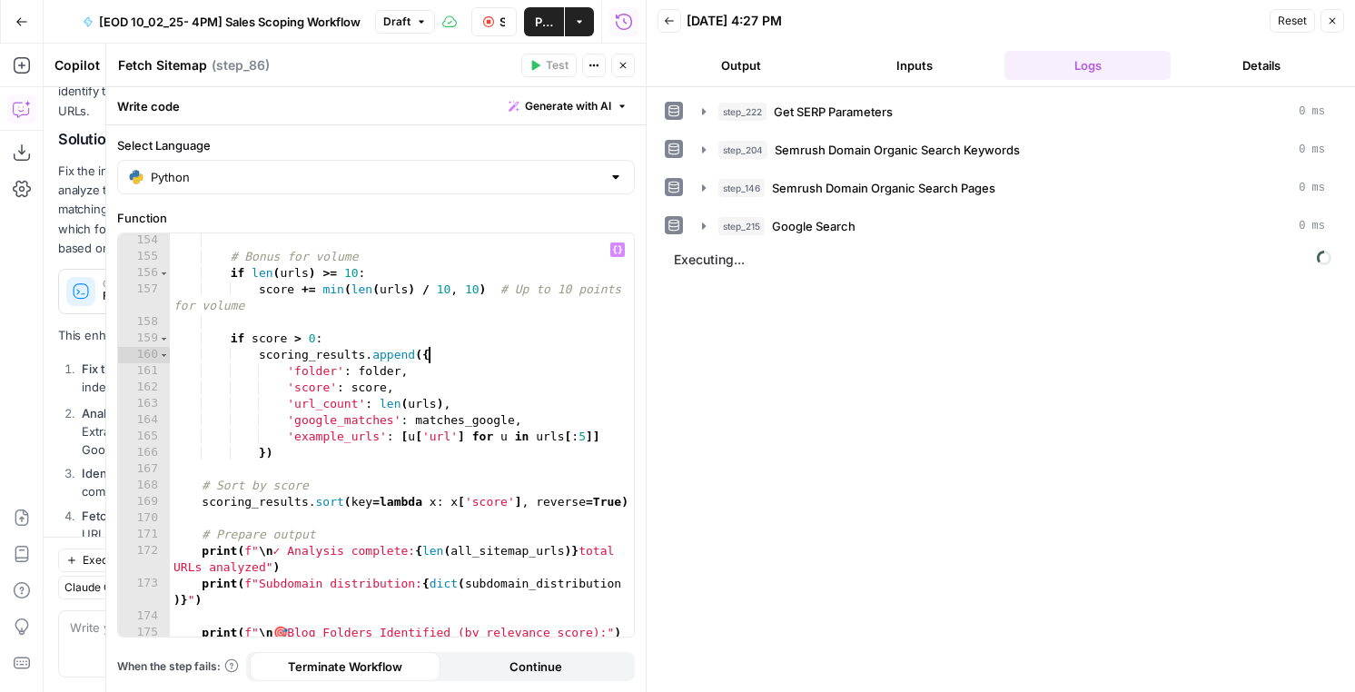
type textarea "**********"
click at [557, 351] on div "# Bonus for volume if len ( urls ) >= 10 : score += min ( len ( urls ) / 10 , 1…" at bounding box center [402, 450] width 464 height 436
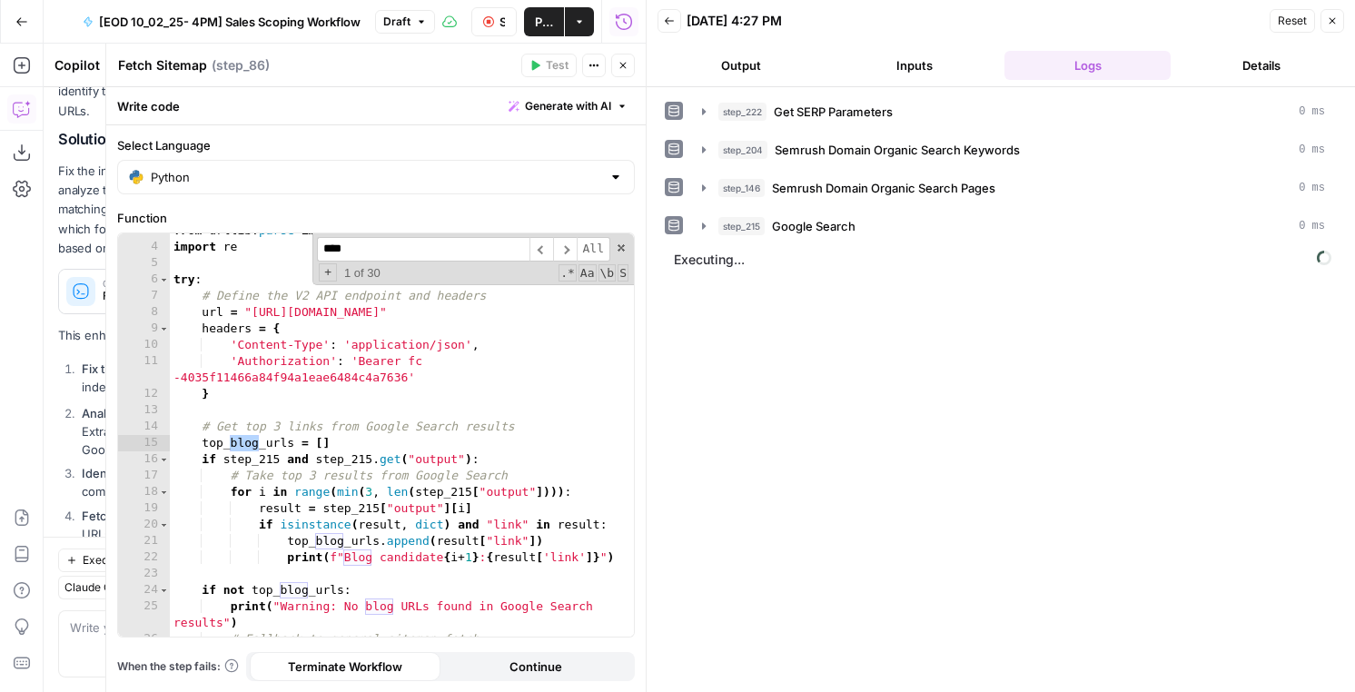
scroll to position [44, 0]
type input "****"
click at [741, 64] on button "Output" at bounding box center [741, 65] width 166 height 29
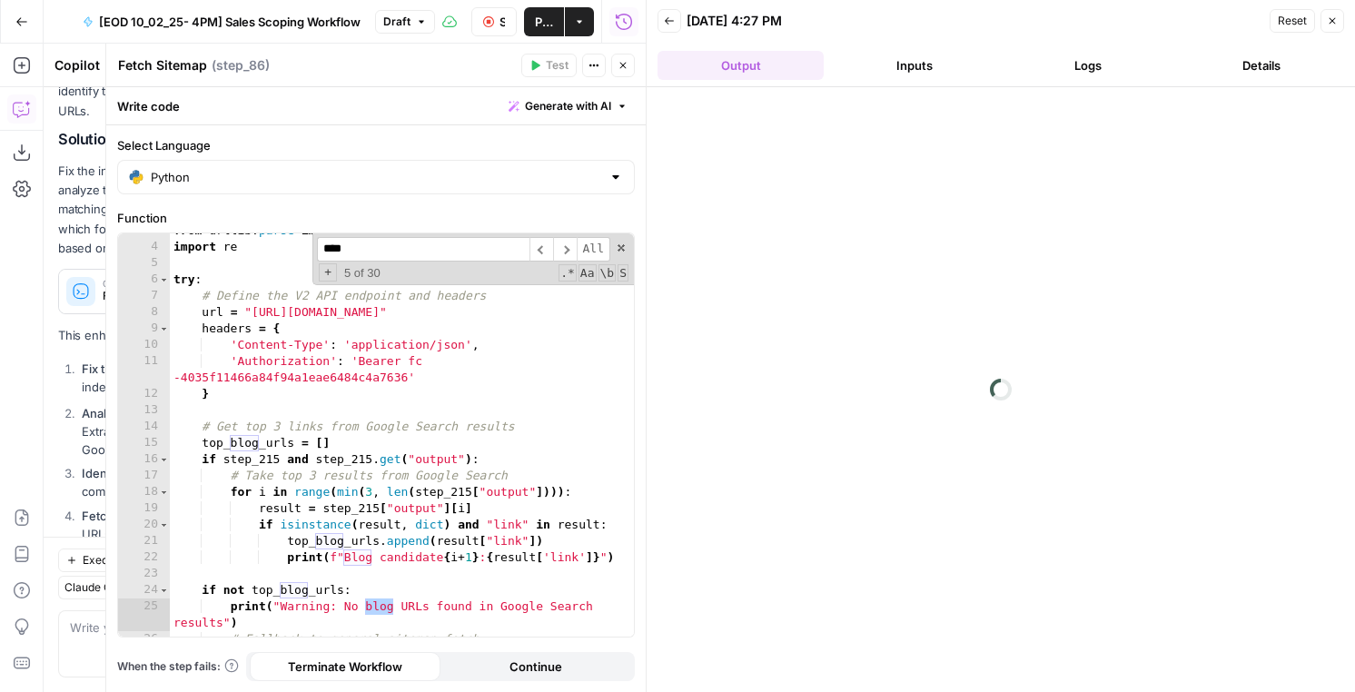
click at [622, 65] on icon "button" at bounding box center [623, 66] width 6 height 6
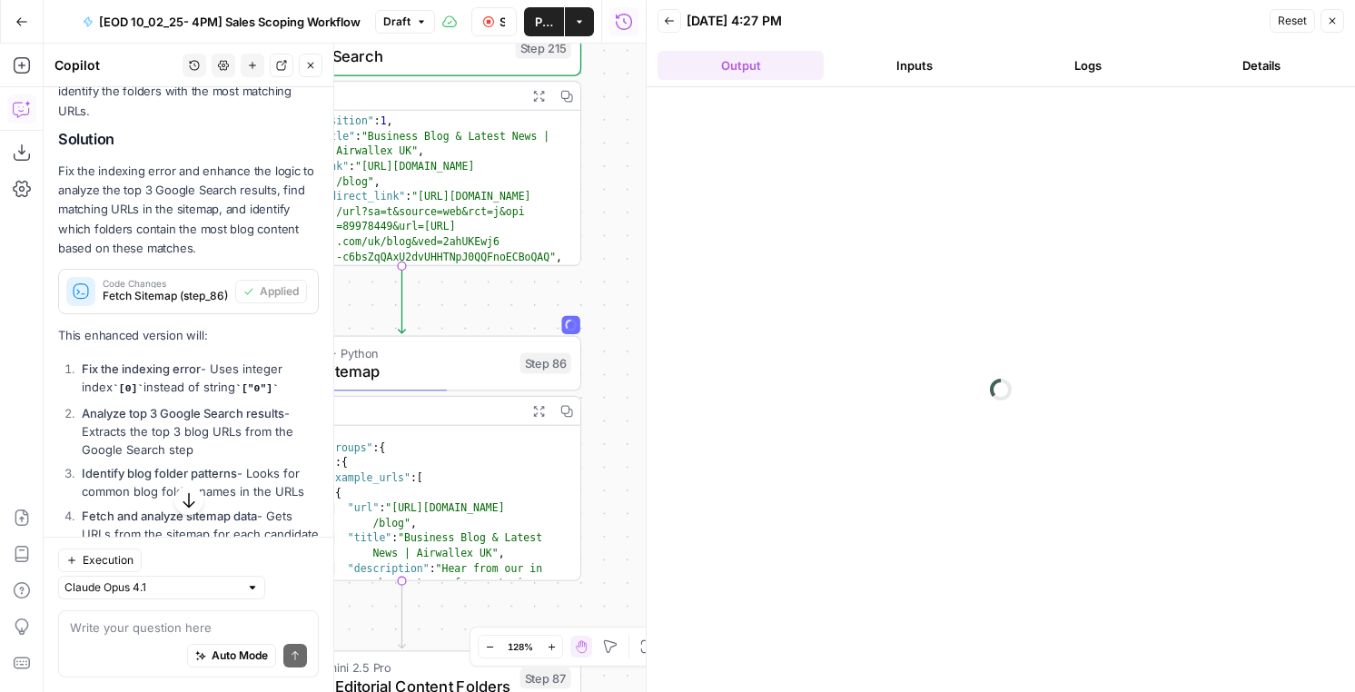
click at [310, 69] on icon "button" at bounding box center [310, 65] width 11 height 11
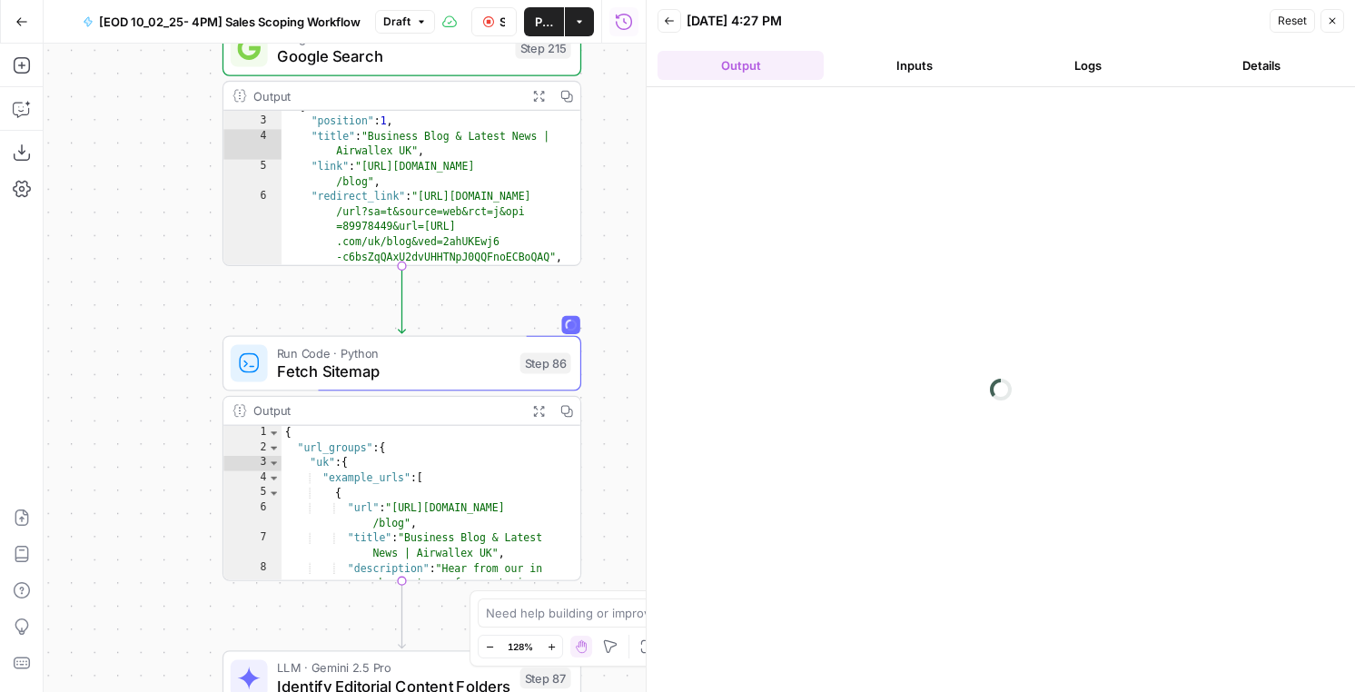
click at [905, 61] on button "Inputs" at bounding box center [914, 65] width 166 height 29
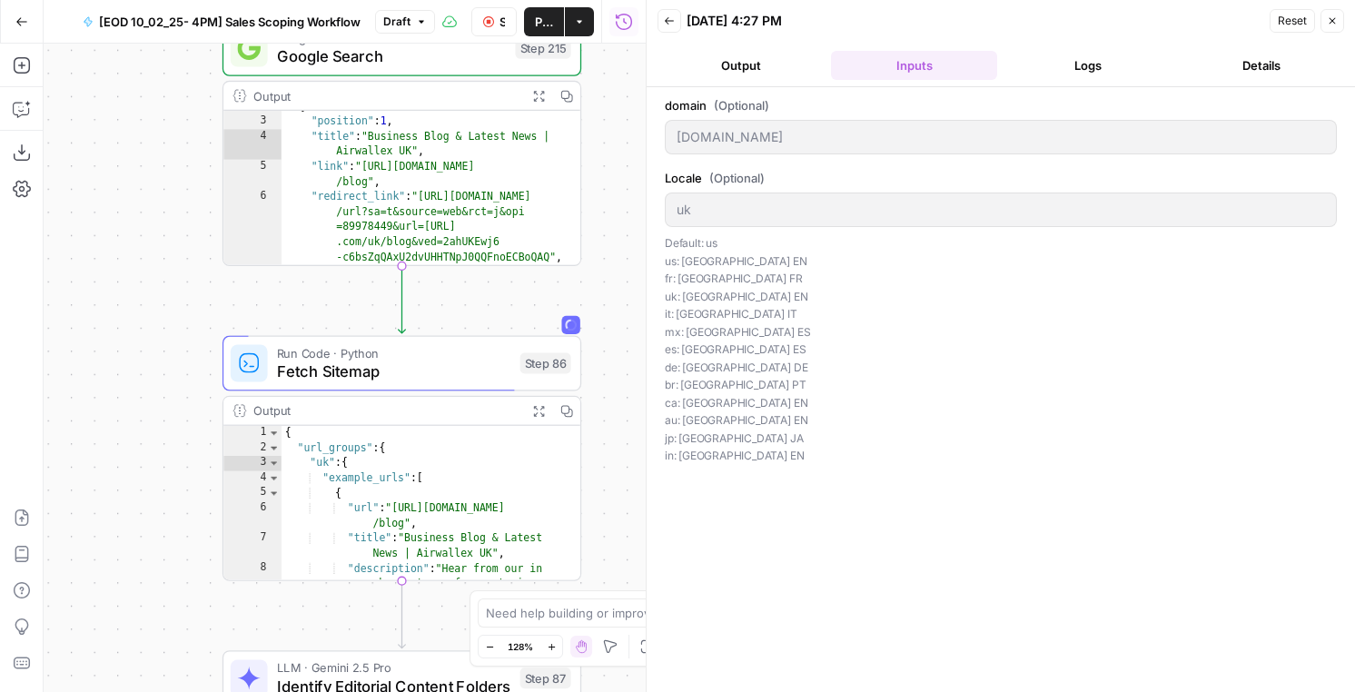
click at [1121, 55] on button "Logs" at bounding box center [1087, 65] width 166 height 29
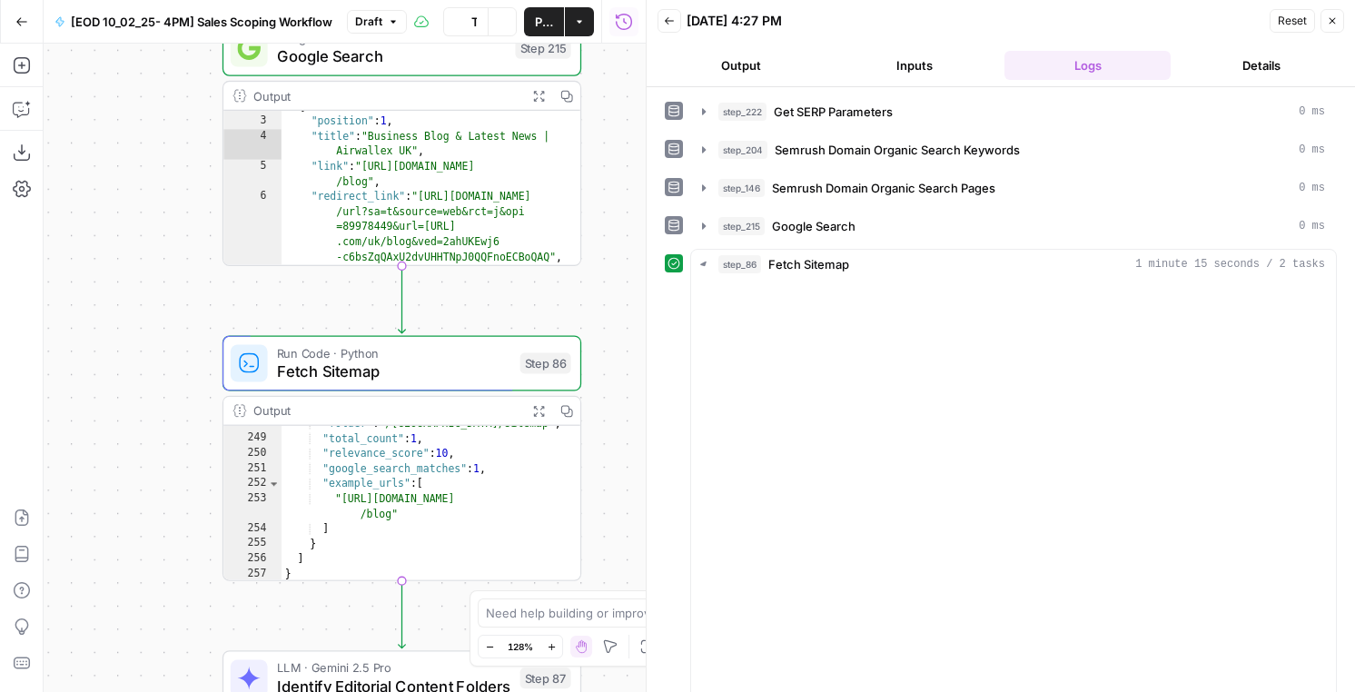
scroll to position [5060, 0]
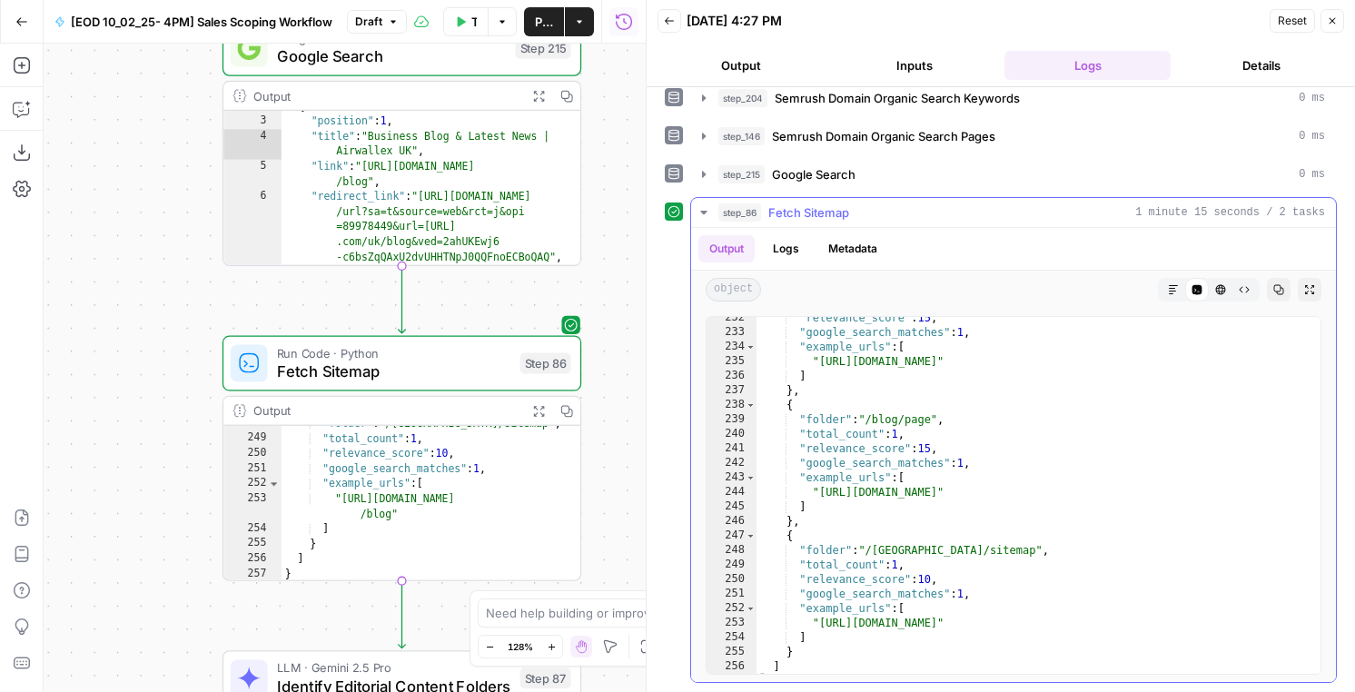
scroll to position [4017, 0]
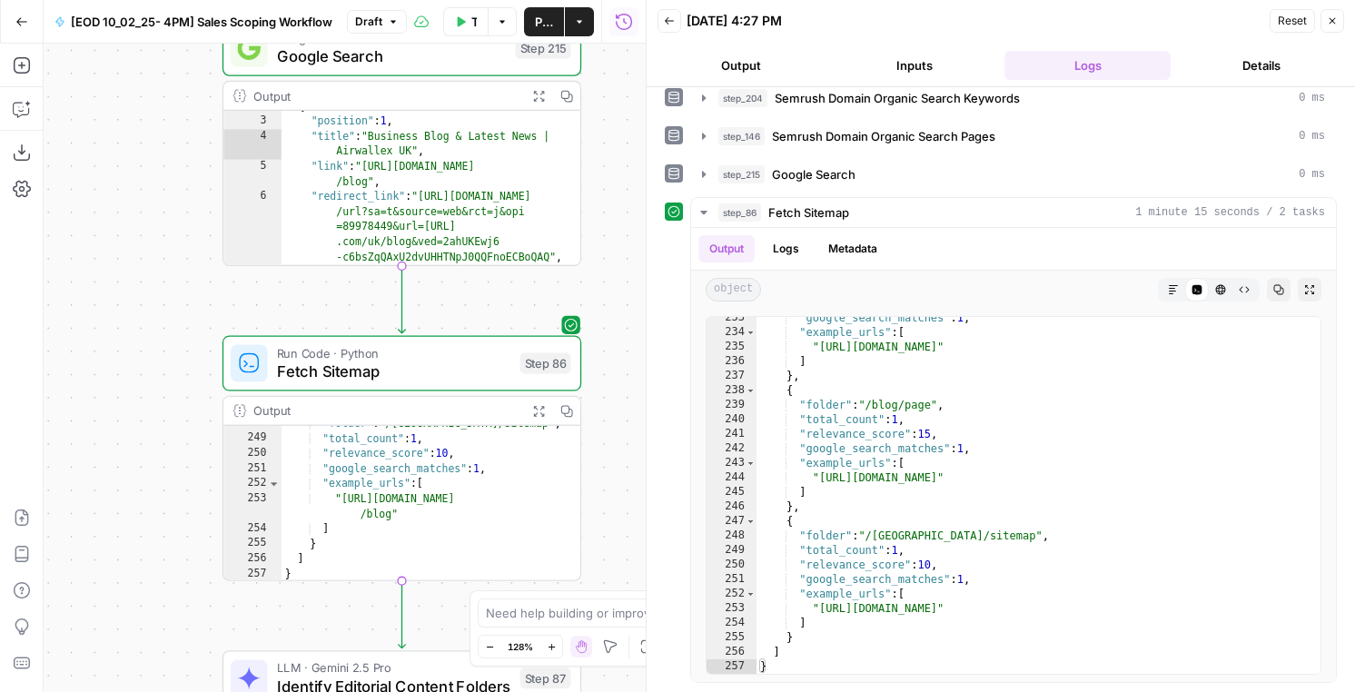
click at [1330, 30] on button "Close" at bounding box center [1333, 21] width 24 height 24
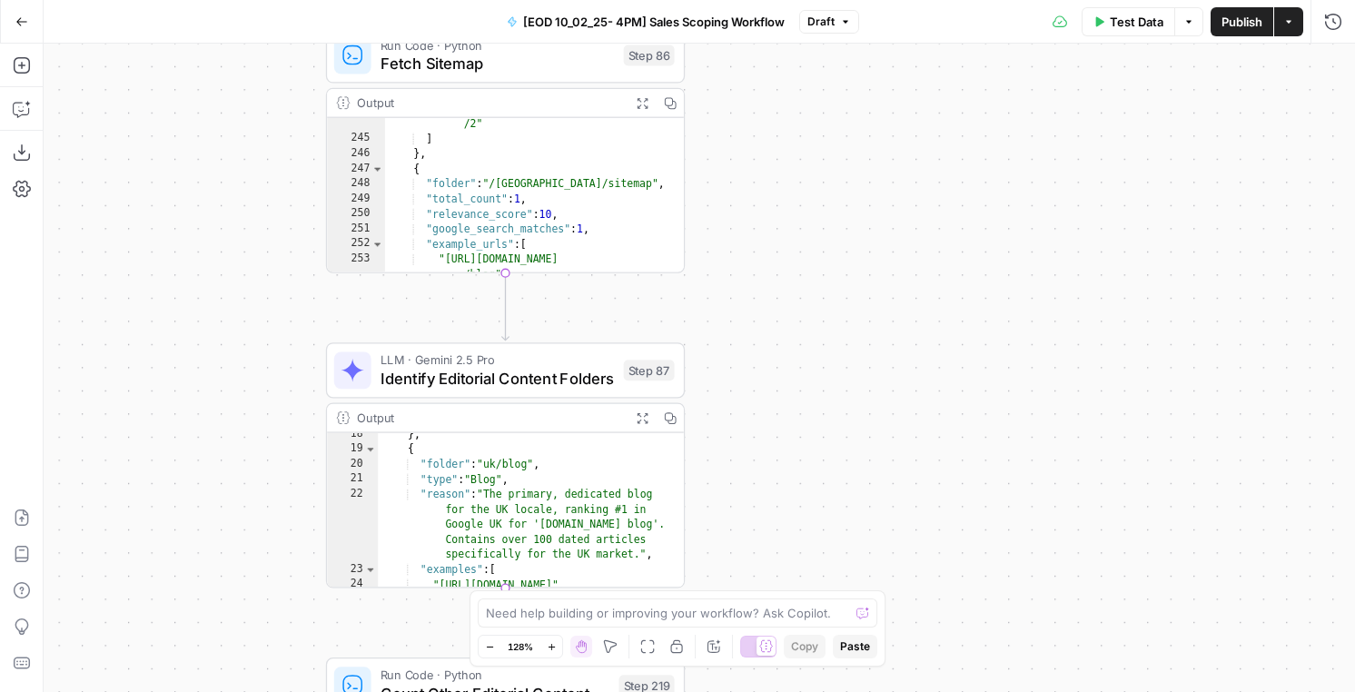
scroll to position [5060, 0]
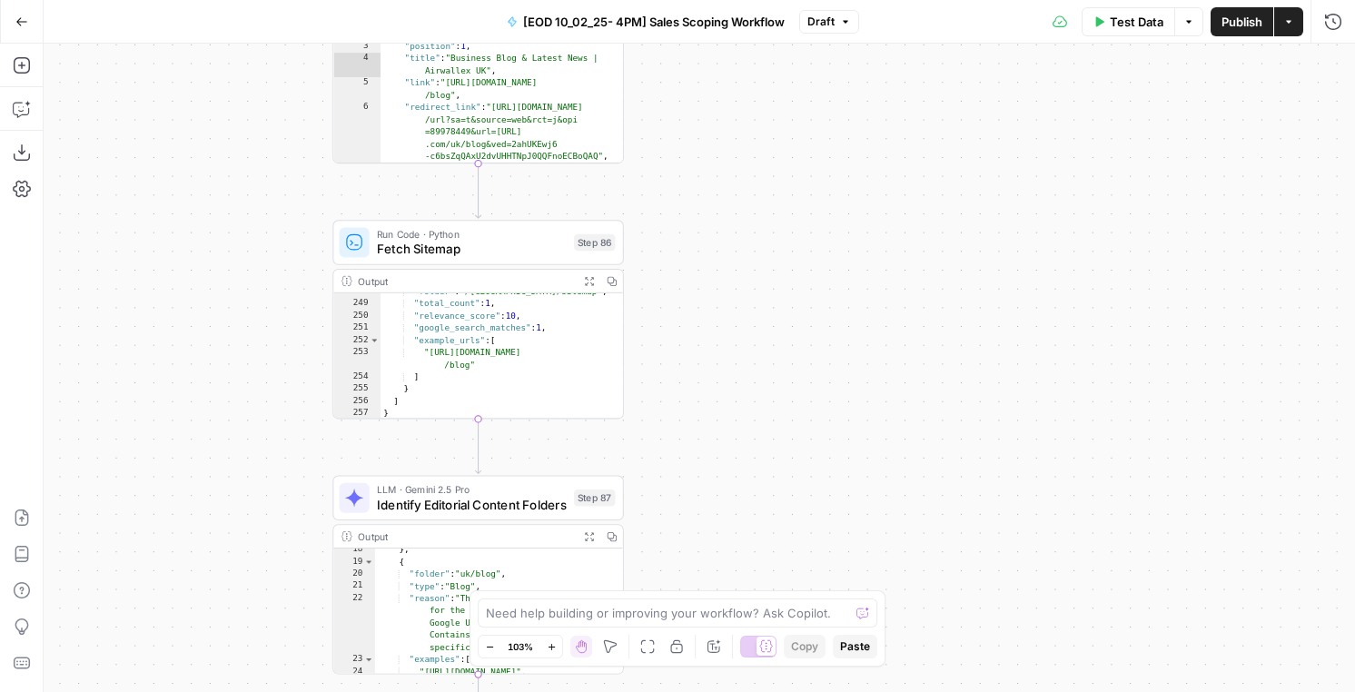
click at [518, 260] on div "Run Code · Python Fetch Sitemap Step 86 Copy step Delete step Add Note Test" at bounding box center [478, 242] width 292 height 45
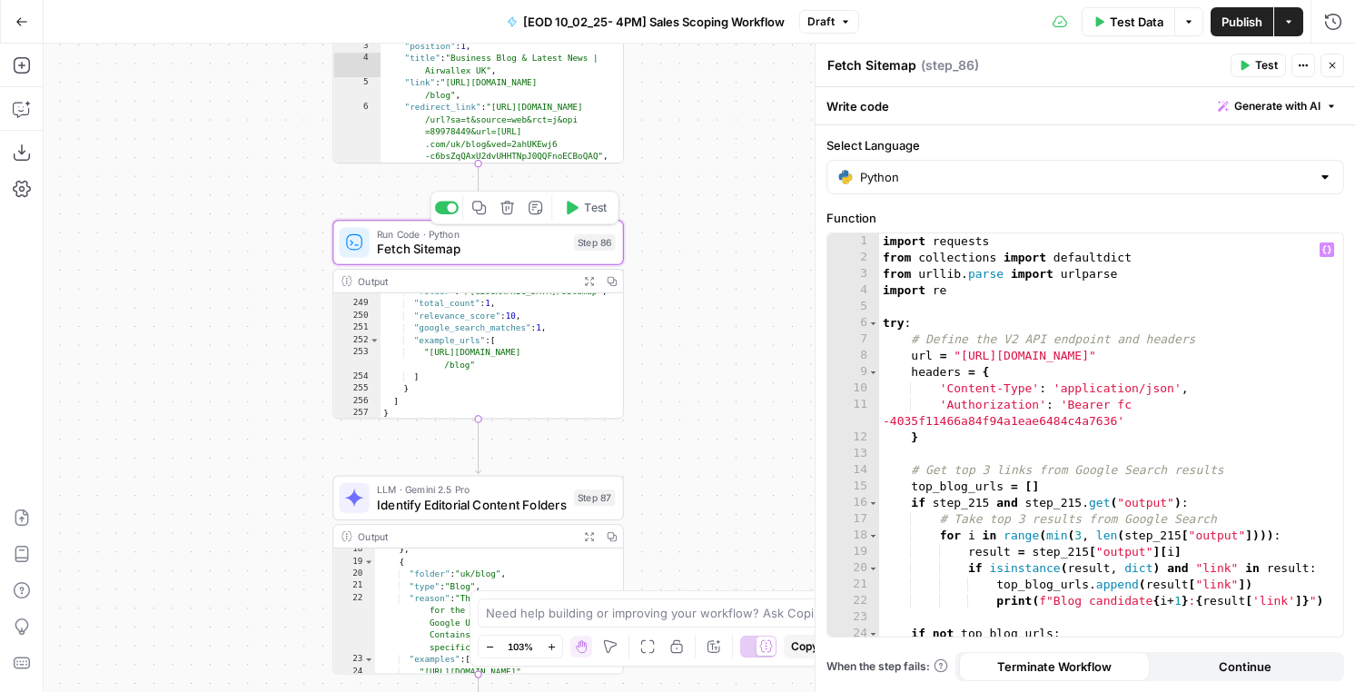
click at [1246, 568] on div "import requests from collections import defaultdict from [GEOGRAPHIC_DATA] . pa…" at bounding box center [1111, 459] width 464 height 452
type textarea "**********"
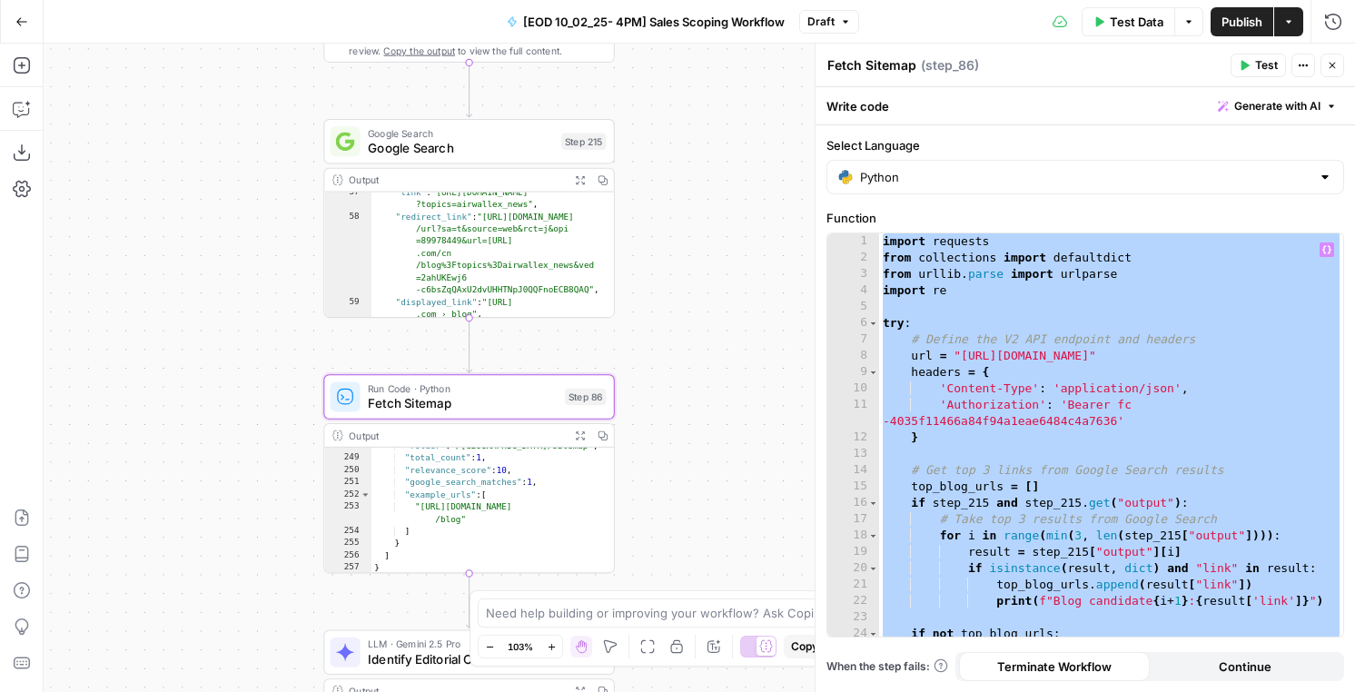
scroll to position [1324, 0]
click at [822, 23] on span "Draft" at bounding box center [820, 22] width 27 height 16
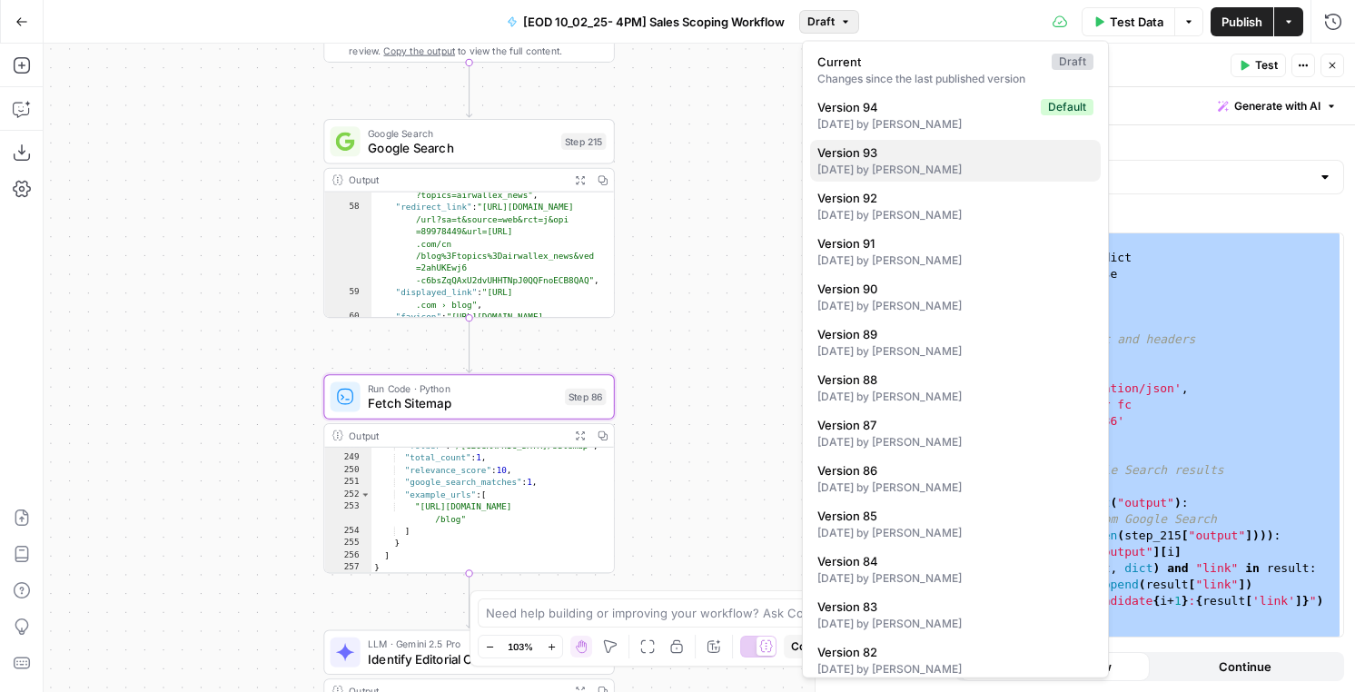
click at [932, 174] on div "[DATE] by [PERSON_NAME]" at bounding box center [955, 170] width 276 height 16
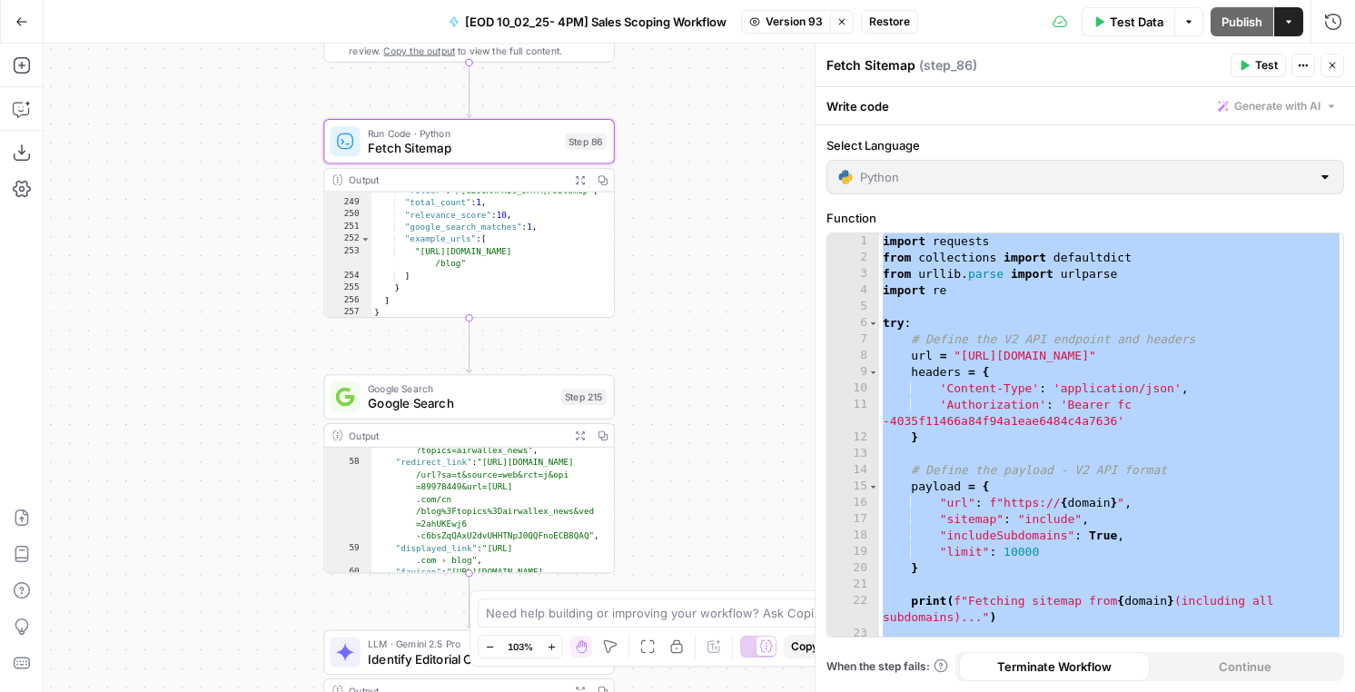
click at [518, 142] on span "Fetch Sitemap" at bounding box center [463, 148] width 190 height 19
click at [1327, 61] on icon "button" at bounding box center [1332, 65] width 11 height 11
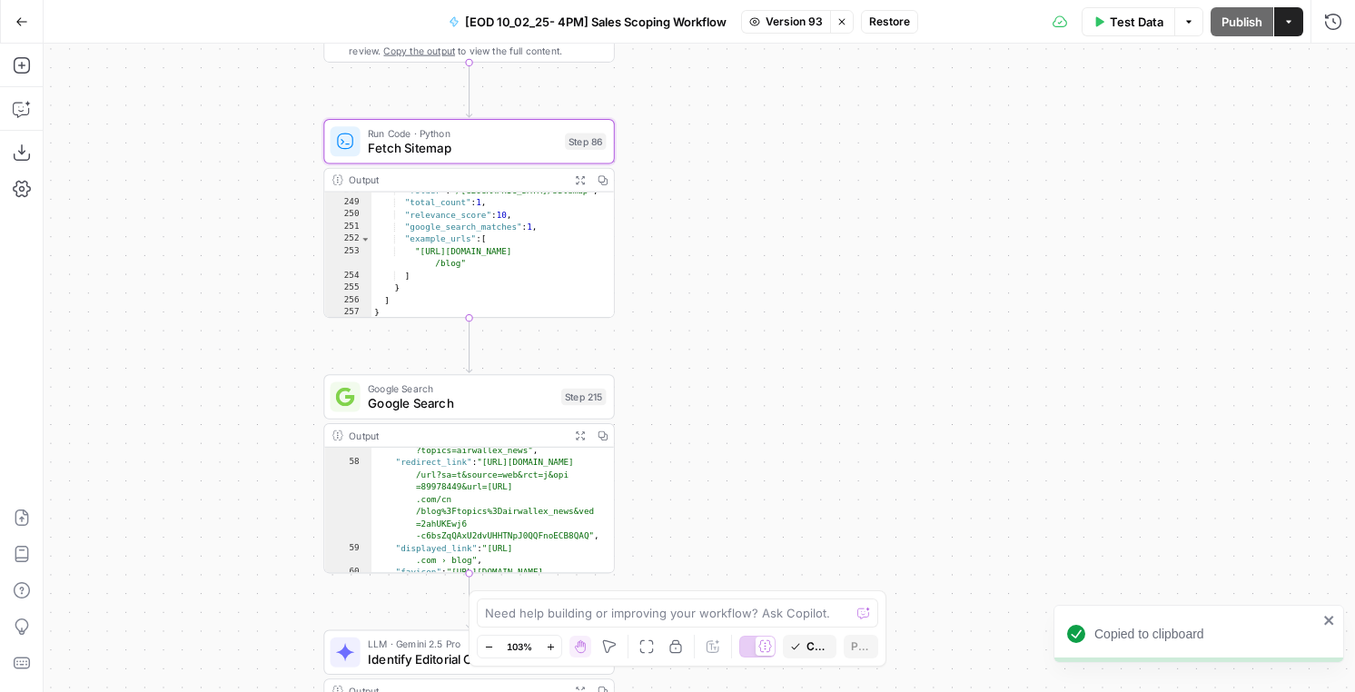
click at [847, 25] on icon "button" at bounding box center [841, 21] width 11 height 11
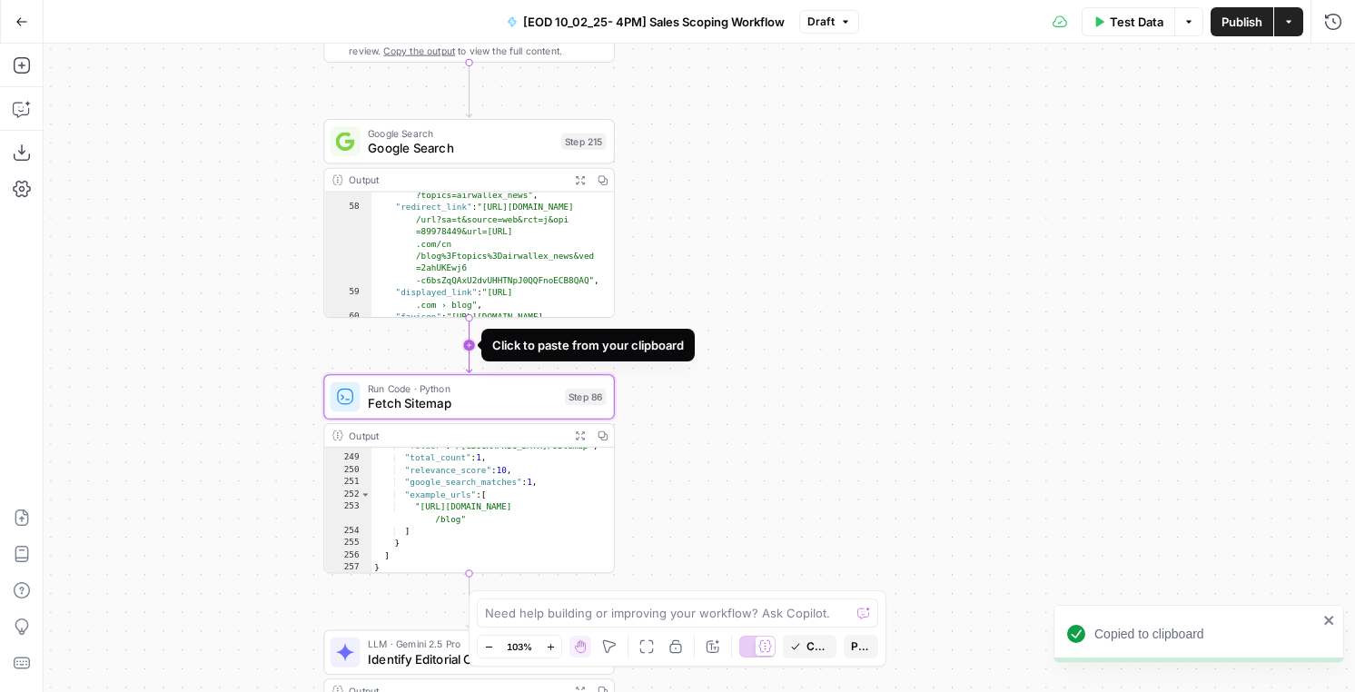
click at [471, 349] on icon "Edge from step_215 to step_86" at bounding box center [468, 345] width 5 height 54
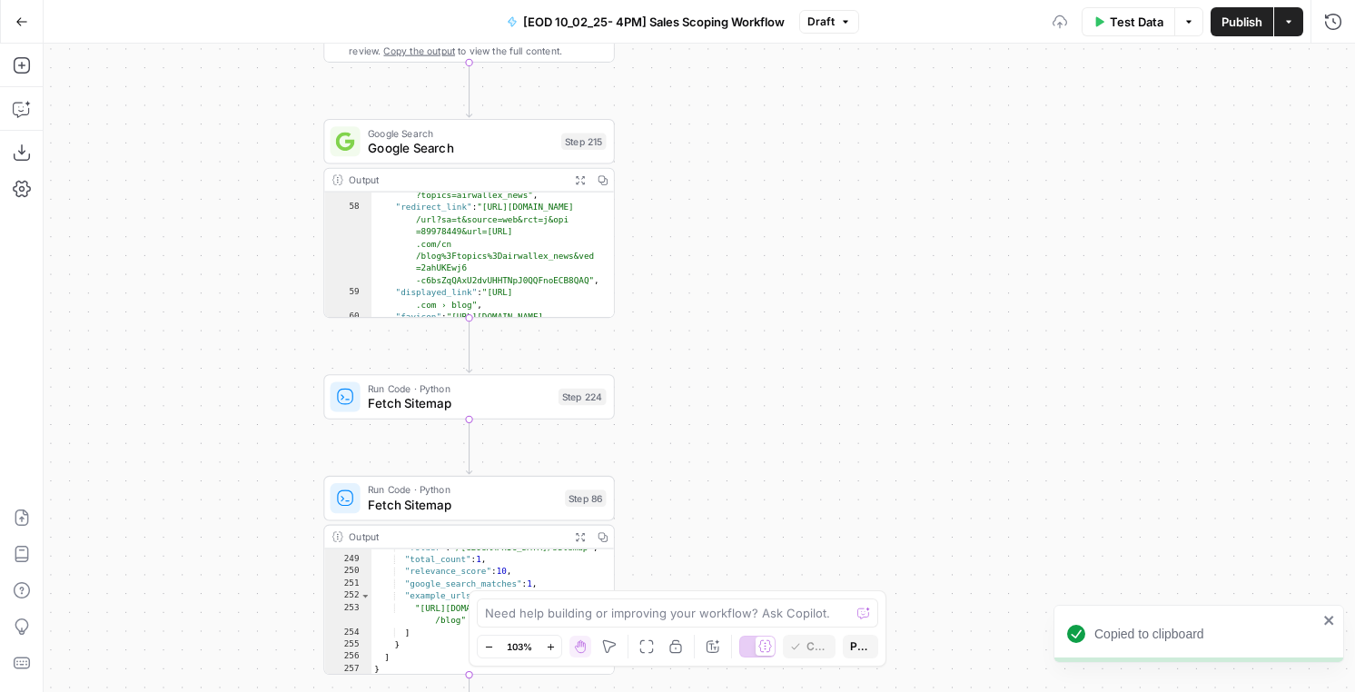
click at [441, 390] on span "Run Code · Python" at bounding box center [459, 388] width 183 height 15
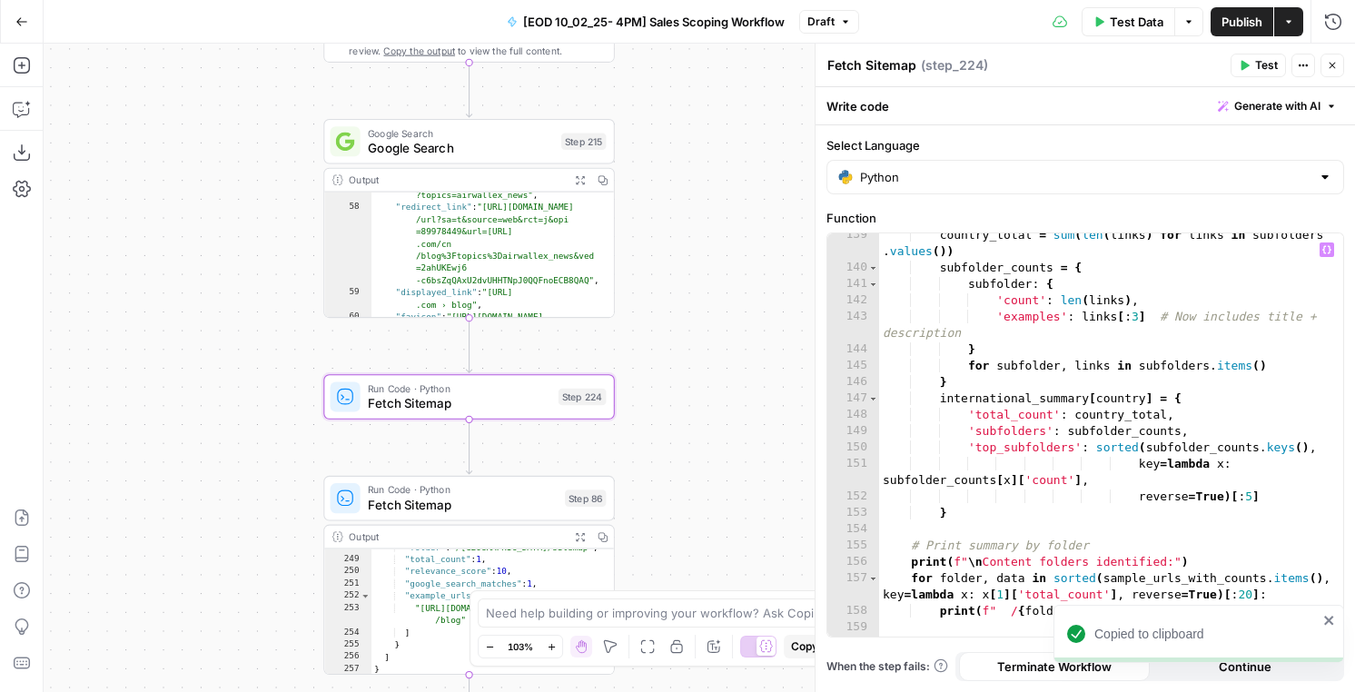
scroll to position [2765, 0]
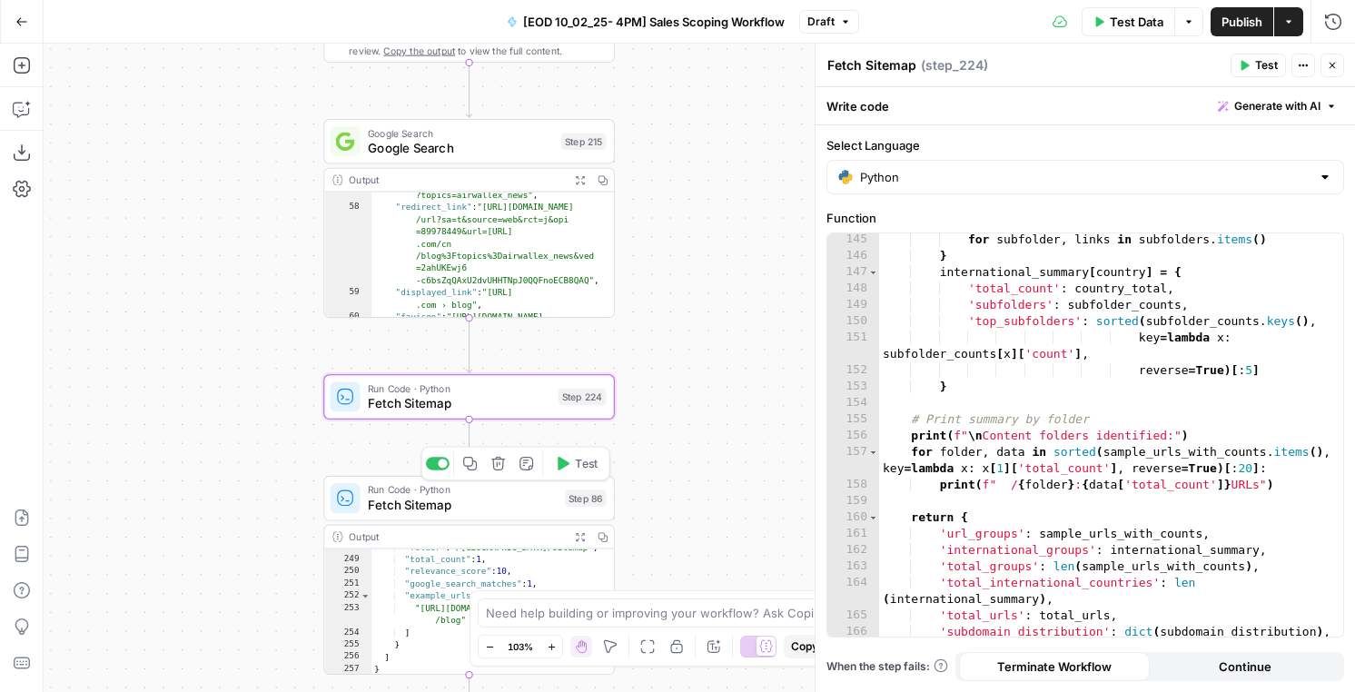
click at [491, 513] on span "Fetch Sitemap" at bounding box center [463, 505] width 190 height 19
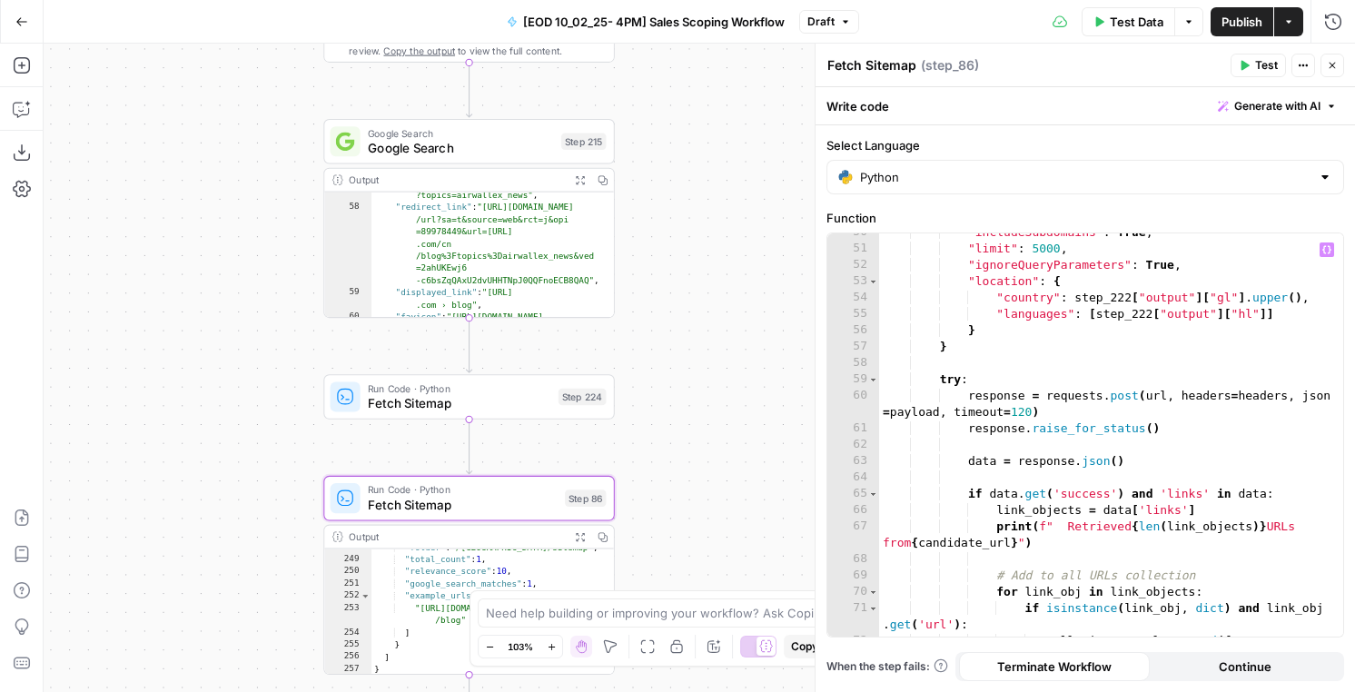
scroll to position [874, 0]
click at [1050, 251] on div ""includeSubdomains" : True , "limit" : 5000 , "ignoreQueryParameters" : True , …" at bounding box center [1111, 444] width 464 height 436
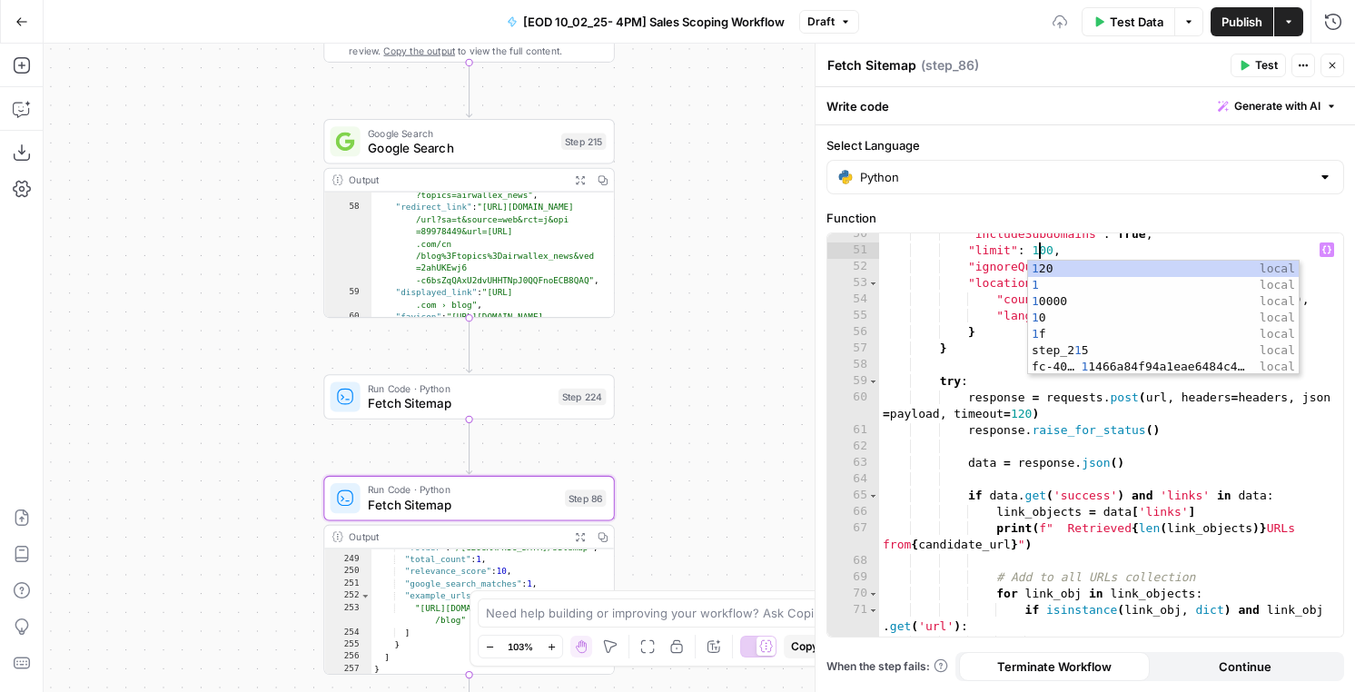
type textarea "**********"
click at [1246, 70] on icon "button" at bounding box center [1244, 65] width 11 height 11
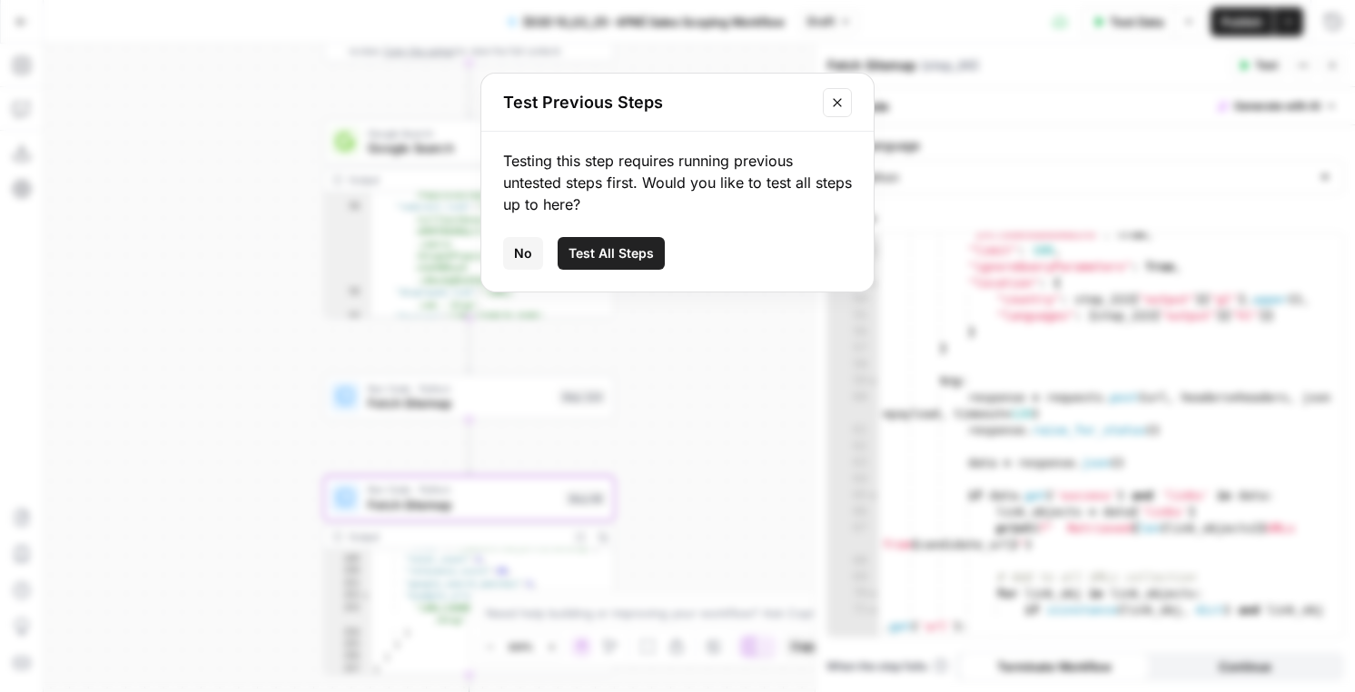
click at [509, 251] on button "No" at bounding box center [523, 253] width 40 height 33
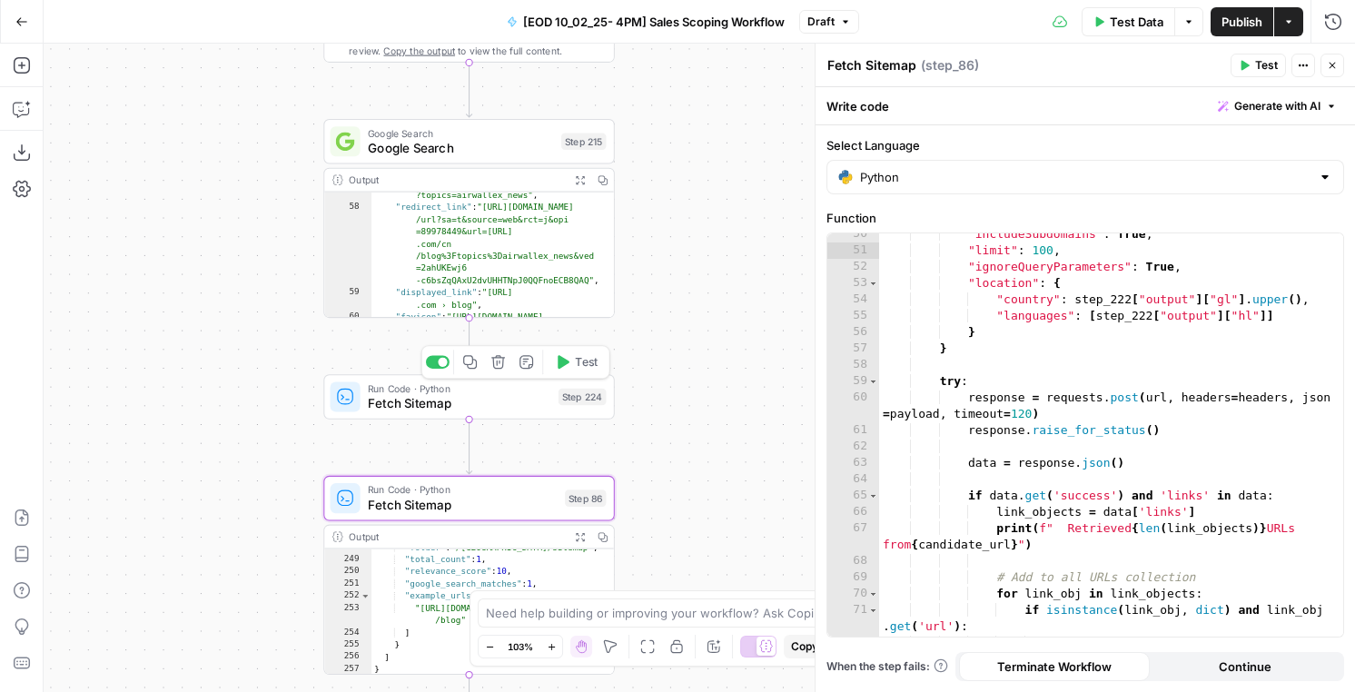
click at [571, 364] on button "Test" at bounding box center [576, 362] width 58 height 25
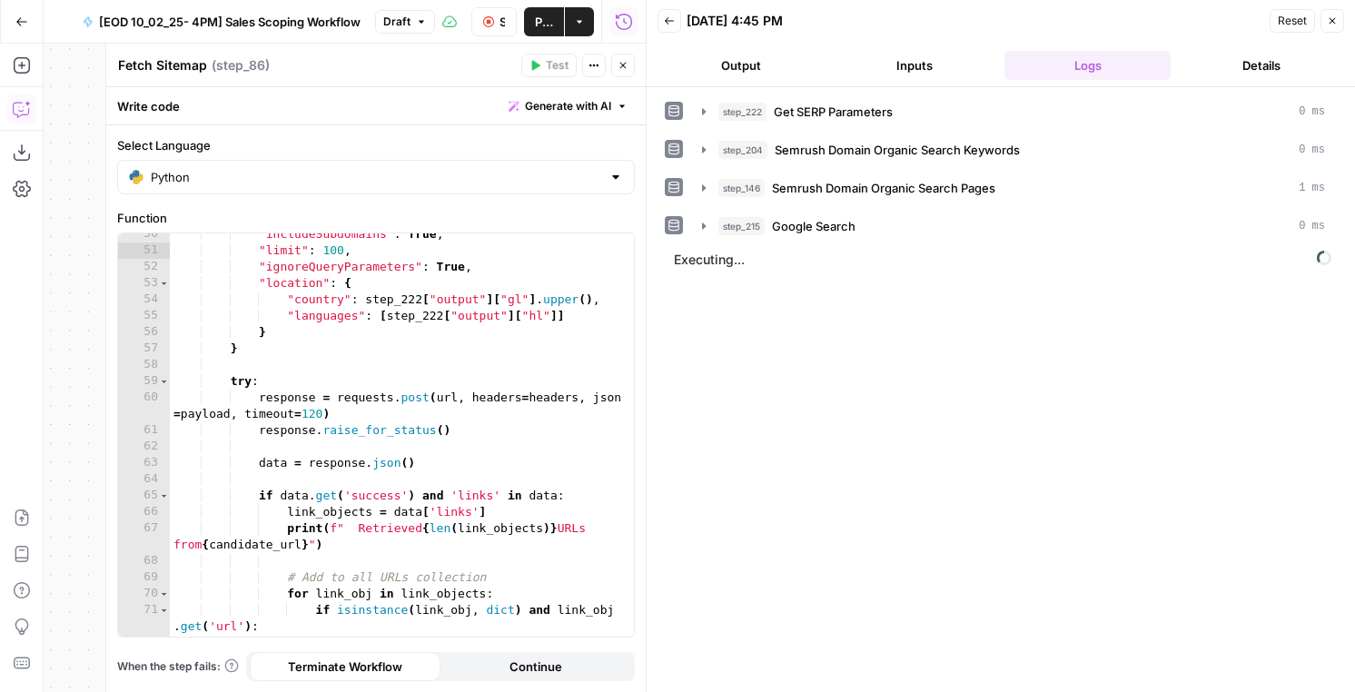
click at [18, 116] on icon "button" at bounding box center [22, 109] width 18 height 18
click at [1330, 25] on icon "button" at bounding box center [1332, 20] width 11 height 11
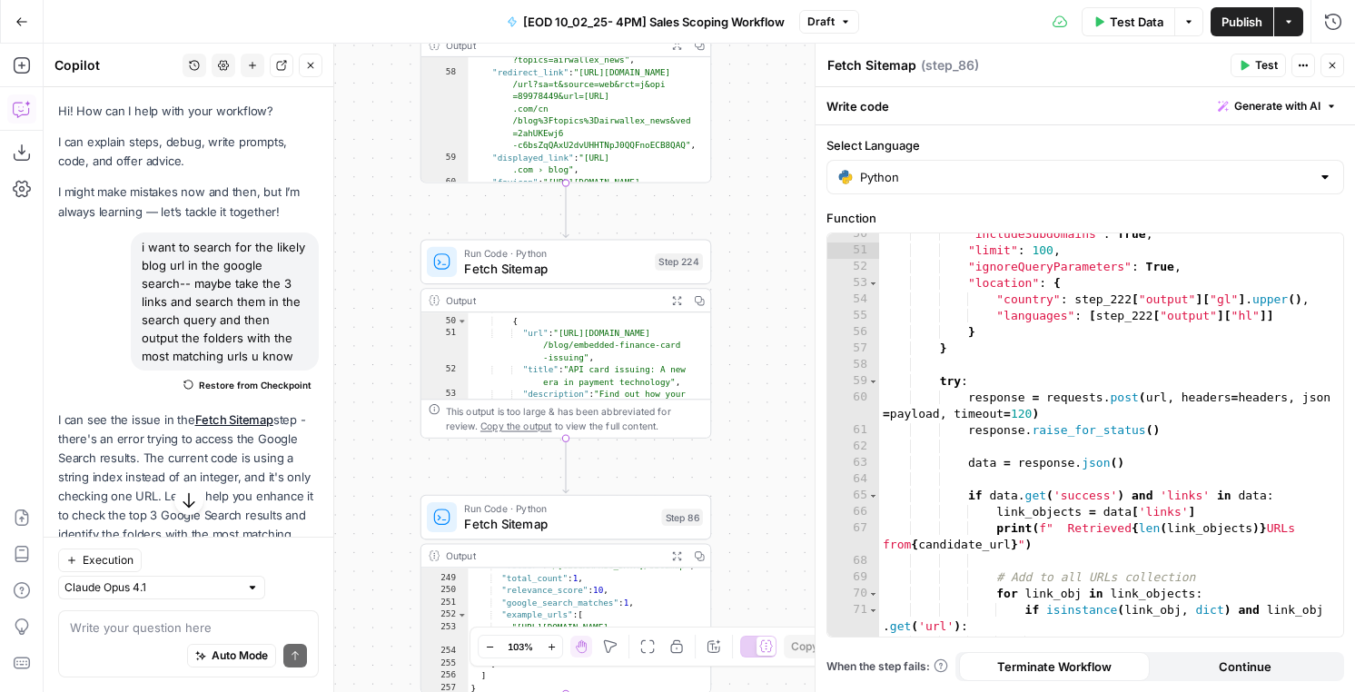
scroll to position [1503, 0]
type textarea "**********"
click at [637, 365] on div "} , "newsroom" : { "example_urls" : [ { "url" : "[URL][DOMAIN_NAME] /newsroom/a…" at bounding box center [589, 371] width 243 height 125
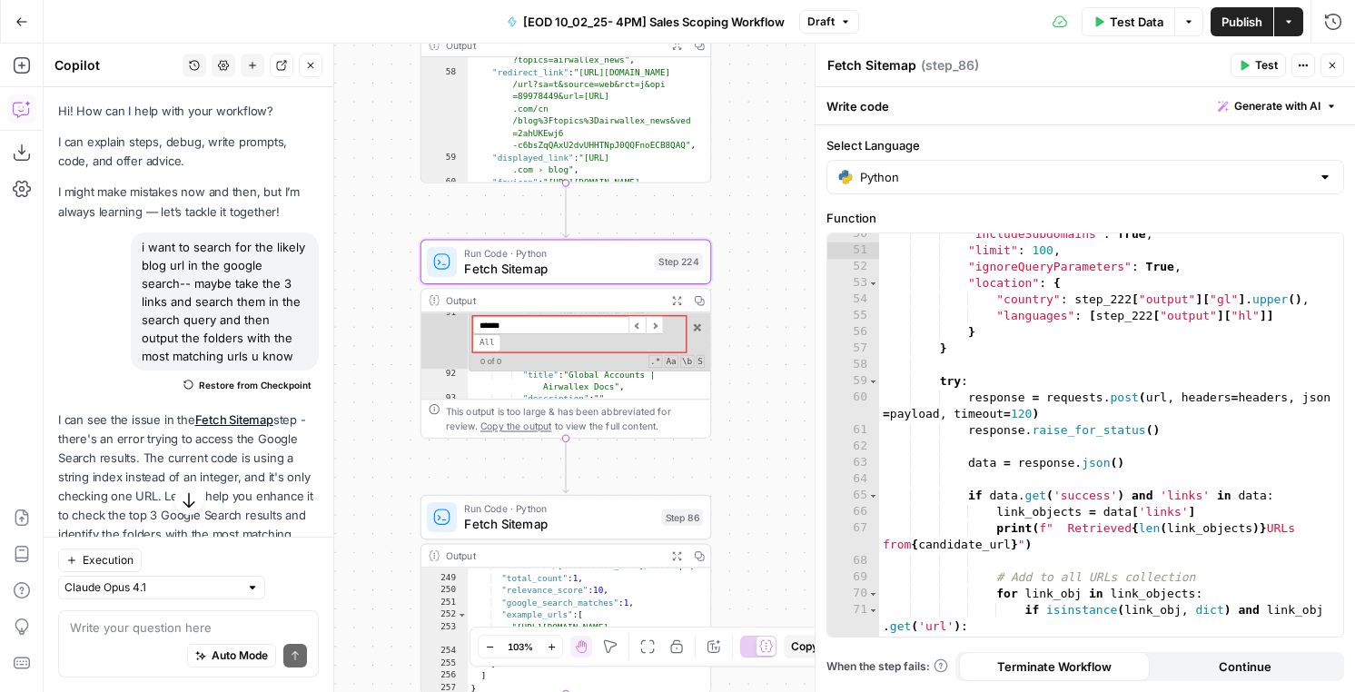
scroll to position [2283, 0]
type input "********"
type textarea "**********"
type input "**"
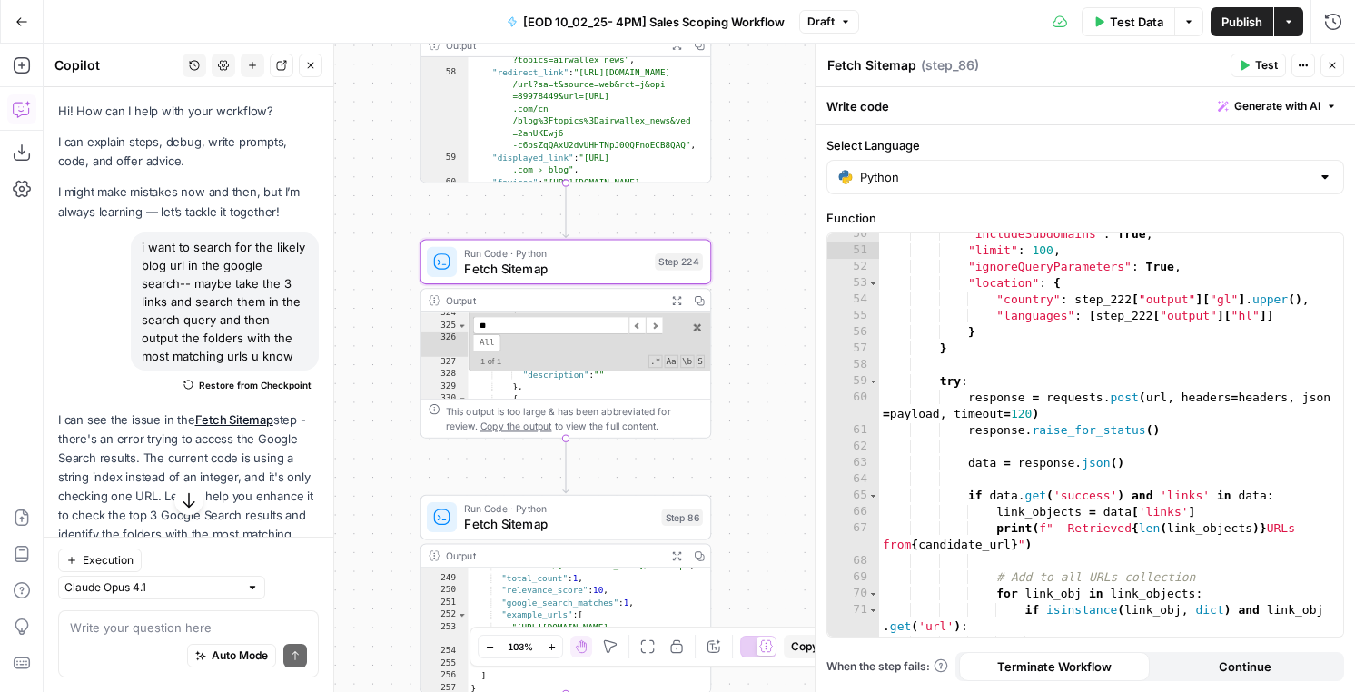
type textarea "**********"
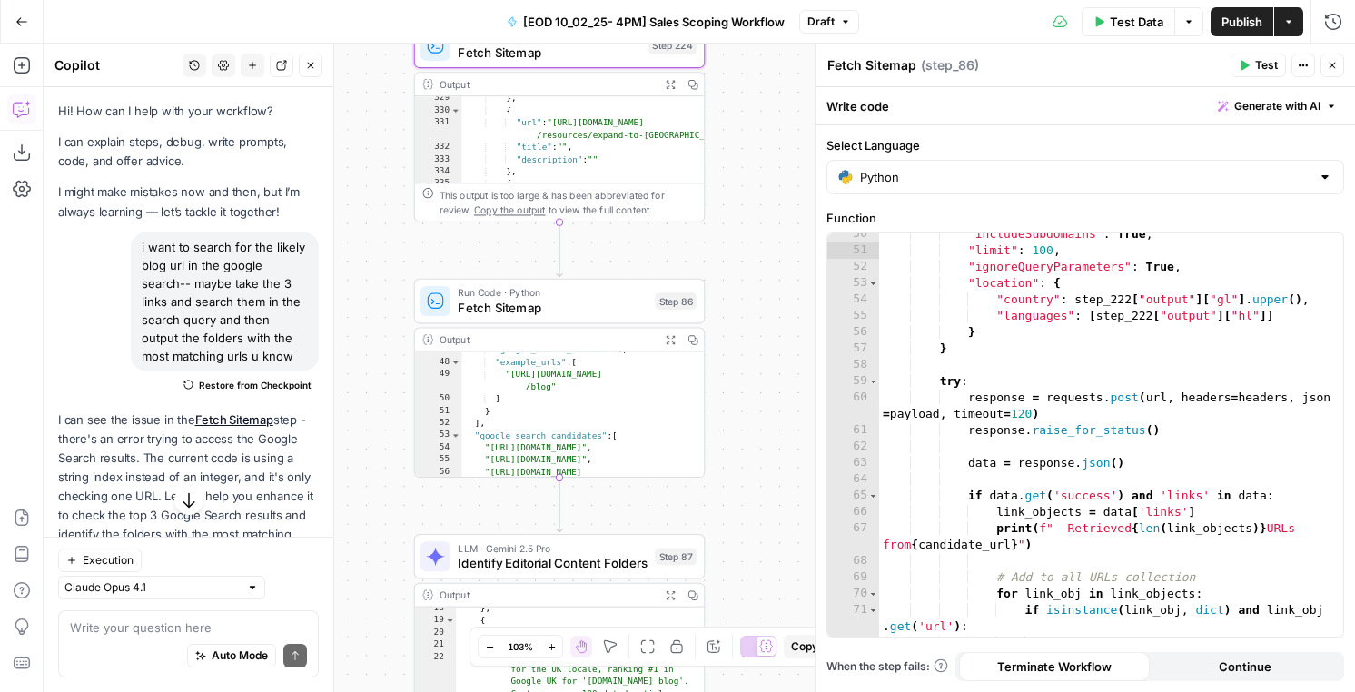
scroll to position [367, 0]
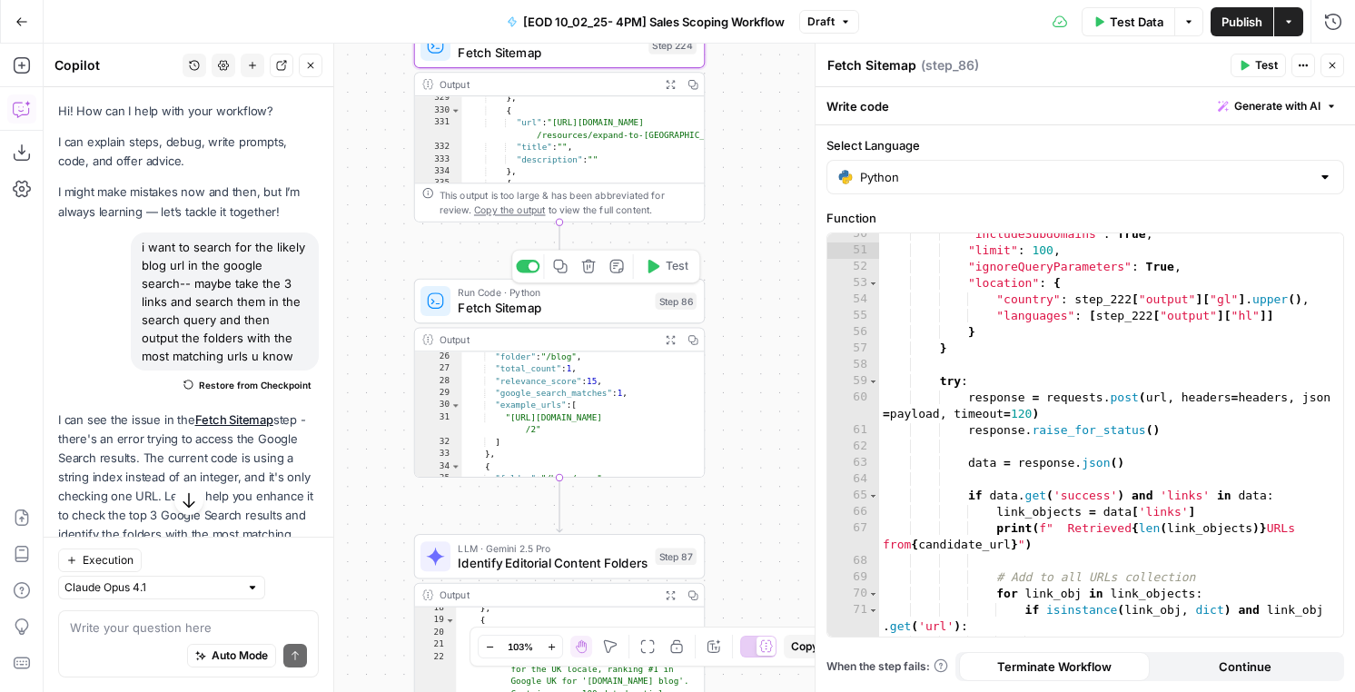
click at [676, 264] on span "Test" at bounding box center [677, 266] width 23 height 17
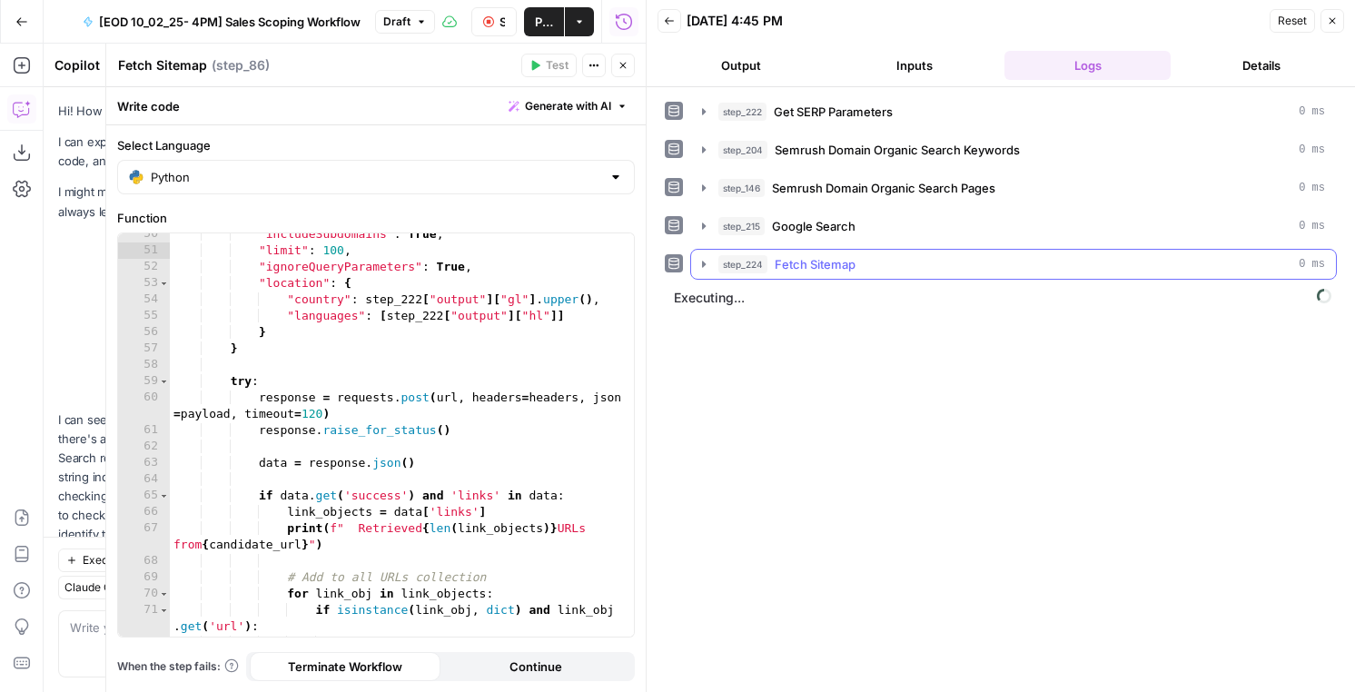
click at [757, 265] on span "step_224" at bounding box center [742, 264] width 49 height 18
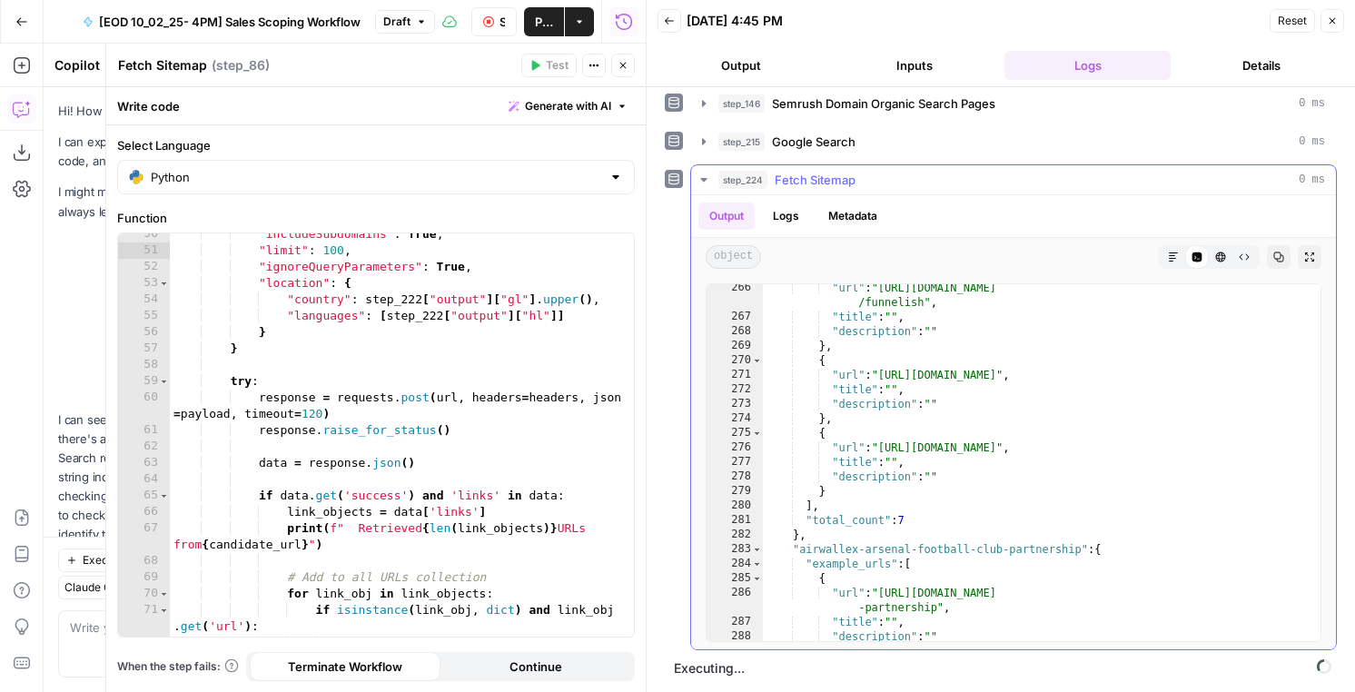
scroll to position [1493, 0]
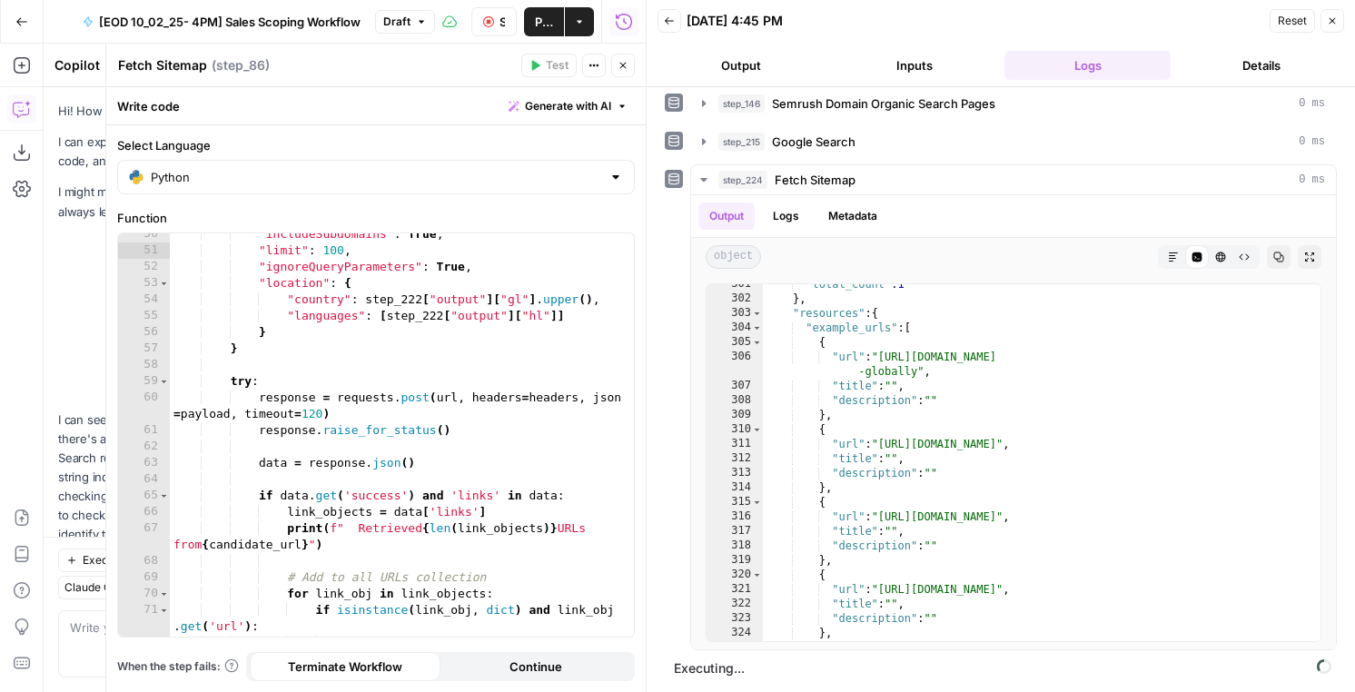
click at [727, 81] on header "Back [DATE] 4:45 PM Reset Close Output Inputs Logs Details" at bounding box center [1001, 43] width 708 height 87
click at [727, 80] on header "Back [DATE] 4:45 PM Reset Close Output Inputs Logs Details" at bounding box center [1001, 43] width 708 height 87
click at [733, 66] on button "Output" at bounding box center [741, 65] width 166 height 29
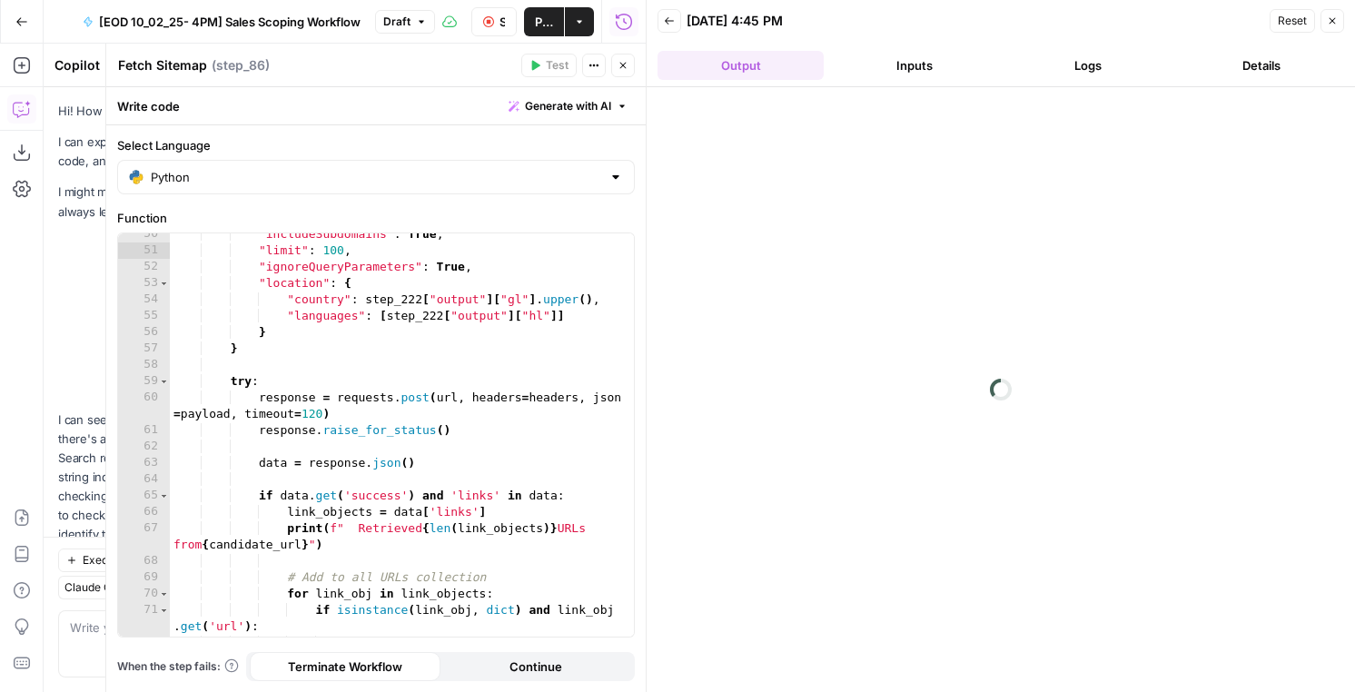
scroll to position [0, 0]
click at [1335, 19] on icon "button" at bounding box center [1332, 20] width 11 height 11
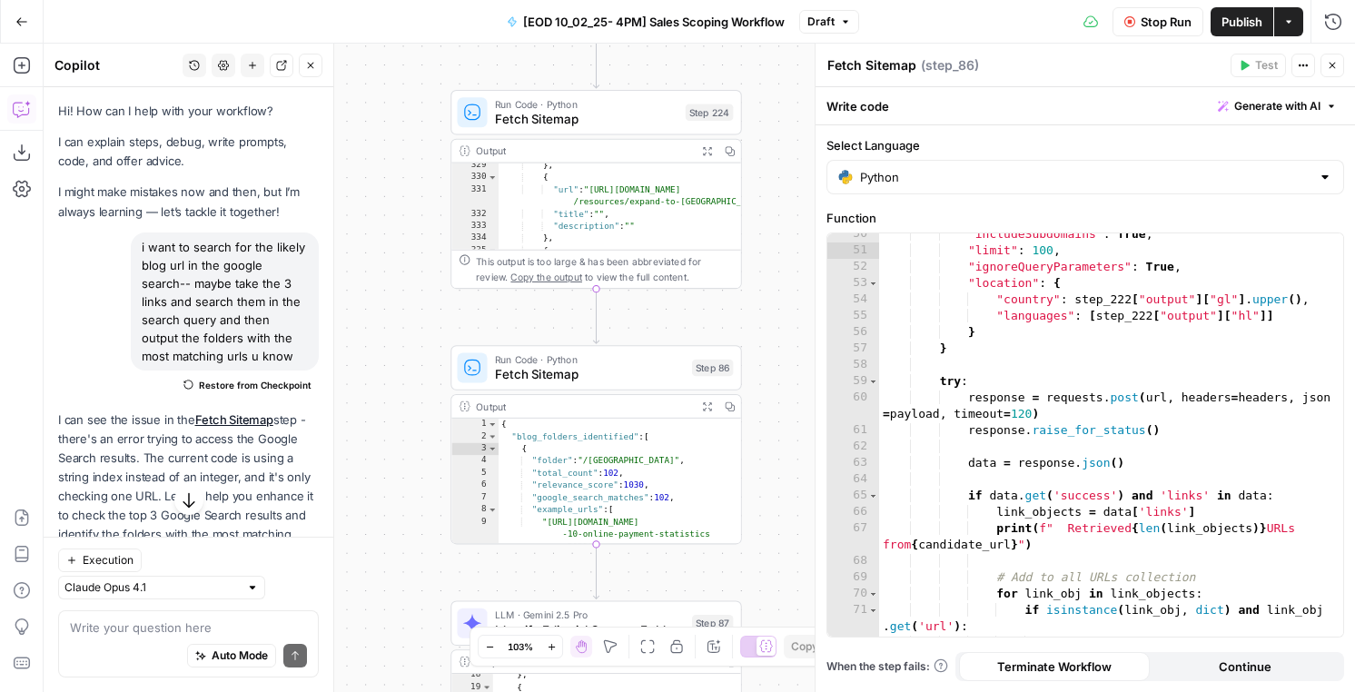
click at [709, 407] on icon "button" at bounding box center [707, 406] width 8 height 8
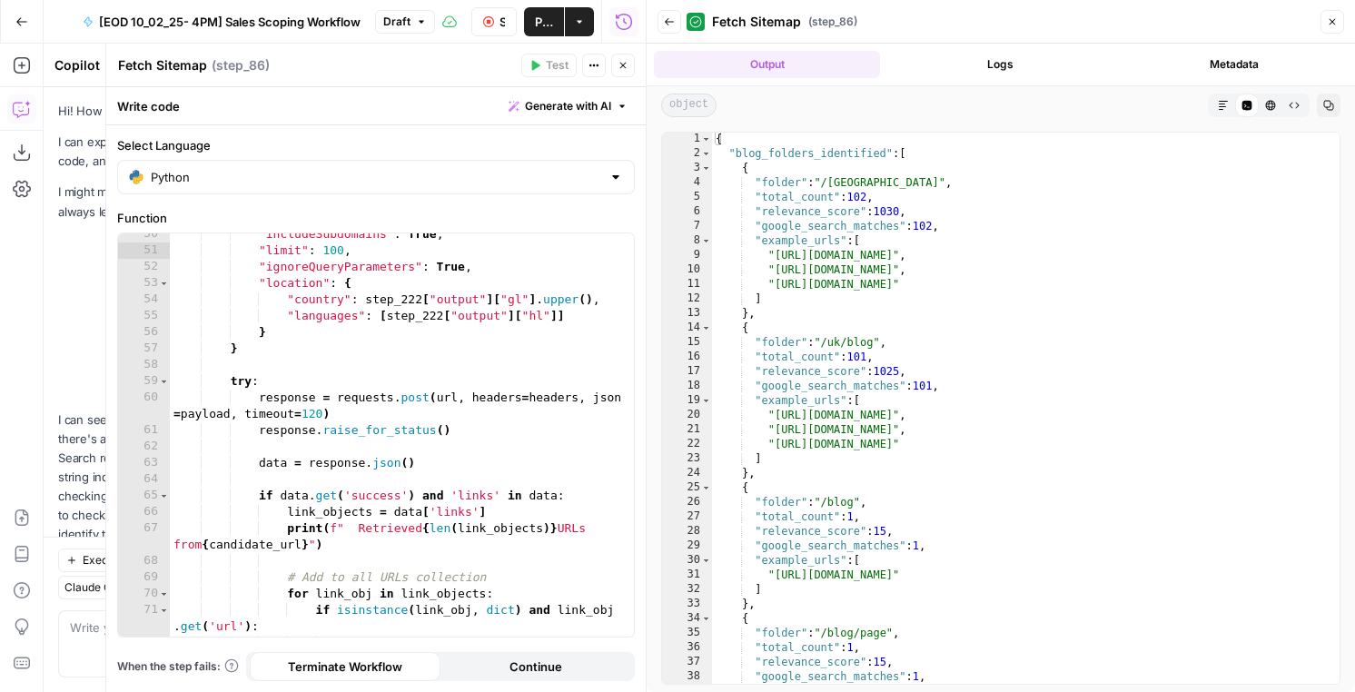
scroll to position [0, 5]
click at [368, 485] on div ""includeSubdomains" : True , "limit" : 100 , "ignoreQueryParameters" : True , "…" at bounding box center [402, 444] width 464 height 436
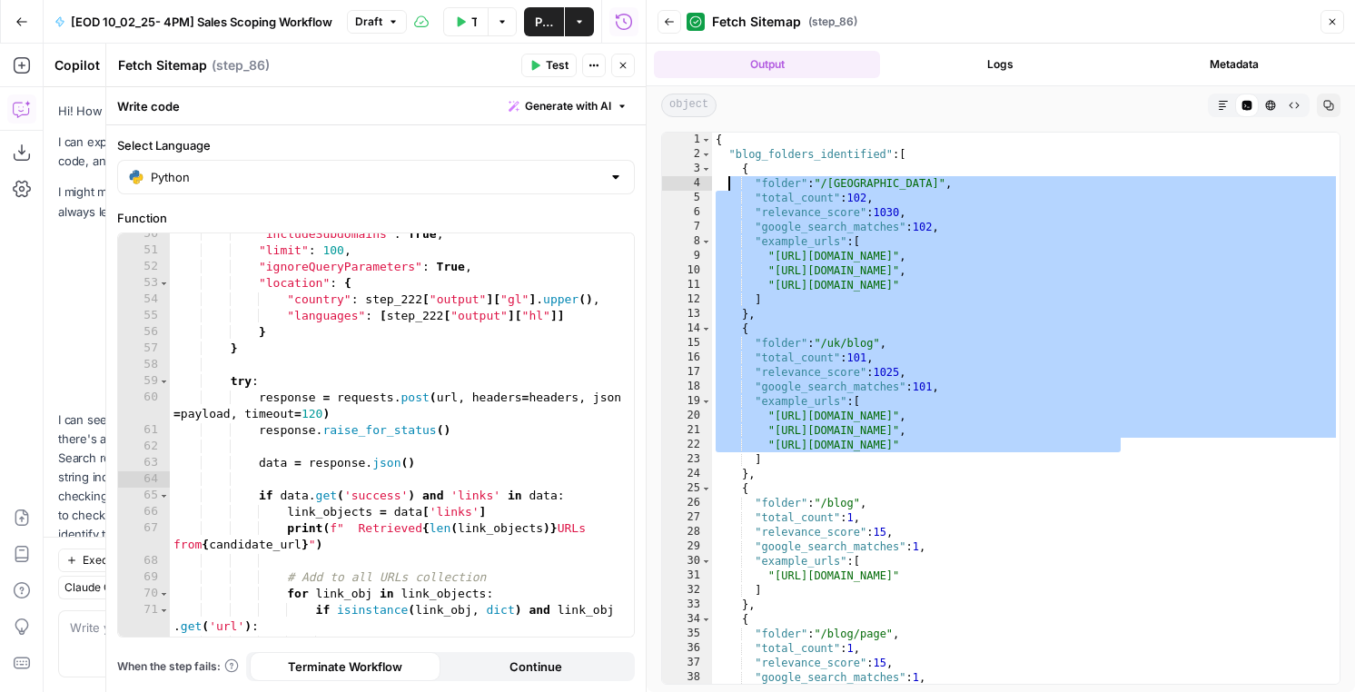
drag, startPoint x: 1119, startPoint y: 442, endPoint x: 727, endPoint y: 176, distance: 473.3
click at [727, 176] on div "{ "blog_folders_identified" : [ { "folder" : "/uk" , "total_count" : 102 , "rel…" at bounding box center [1026, 423] width 628 height 580
type textarea "**********"
click at [478, 384] on div ""includeSubdomains" : True , "limit" : 100 , "ignoreQueryParameters" : True , "…" at bounding box center [402, 444] width 464 height 436
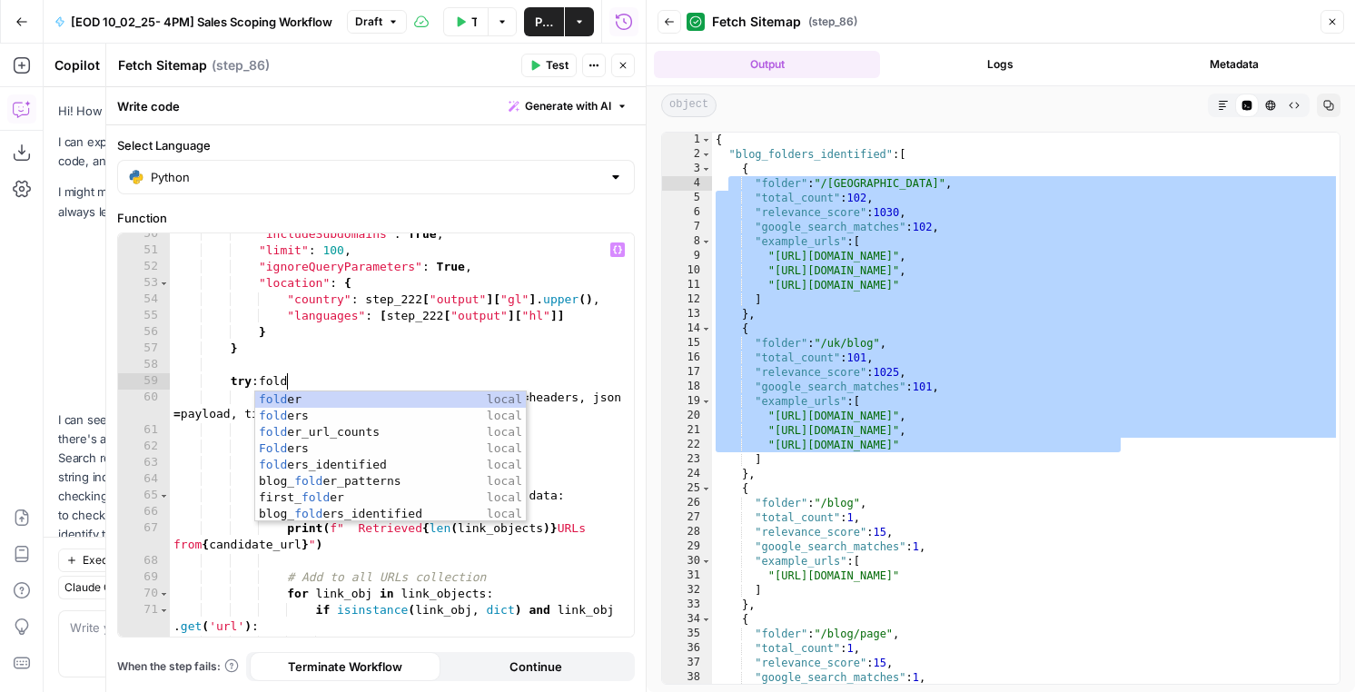
type textarea "****"
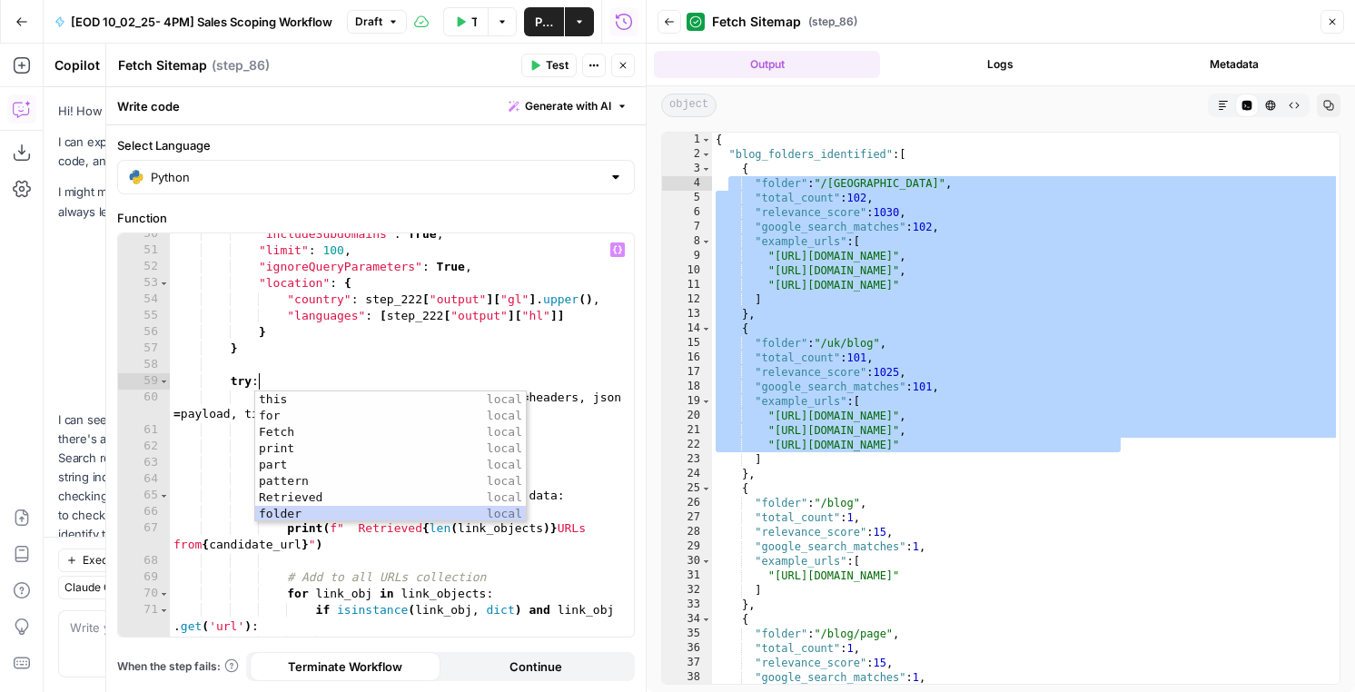
scroll to position [605, 0]
click at [618, 67] on icon "button" at bounding box center [623, 65] width 11 height 11
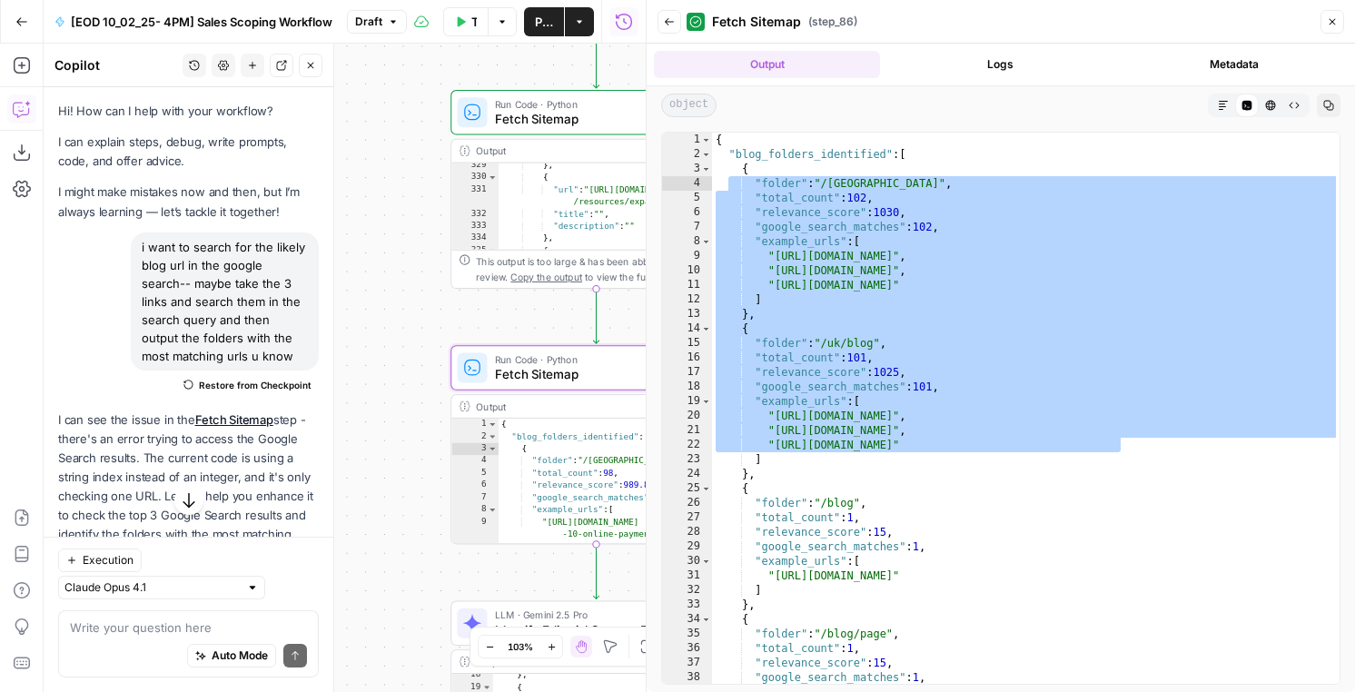
click at [526, 209] on div "} , { "url" : "[URL][DOMAIN_NAME] /resources/expand-to-europe" , "title" : "" ,…" at bounding box center [620, 221] width 243 height 125
type textarea "*"
drag, startPoint x: 647, startPoint y: 225, endPoint x: 1093, endPoint y: 233, distance: 446.9
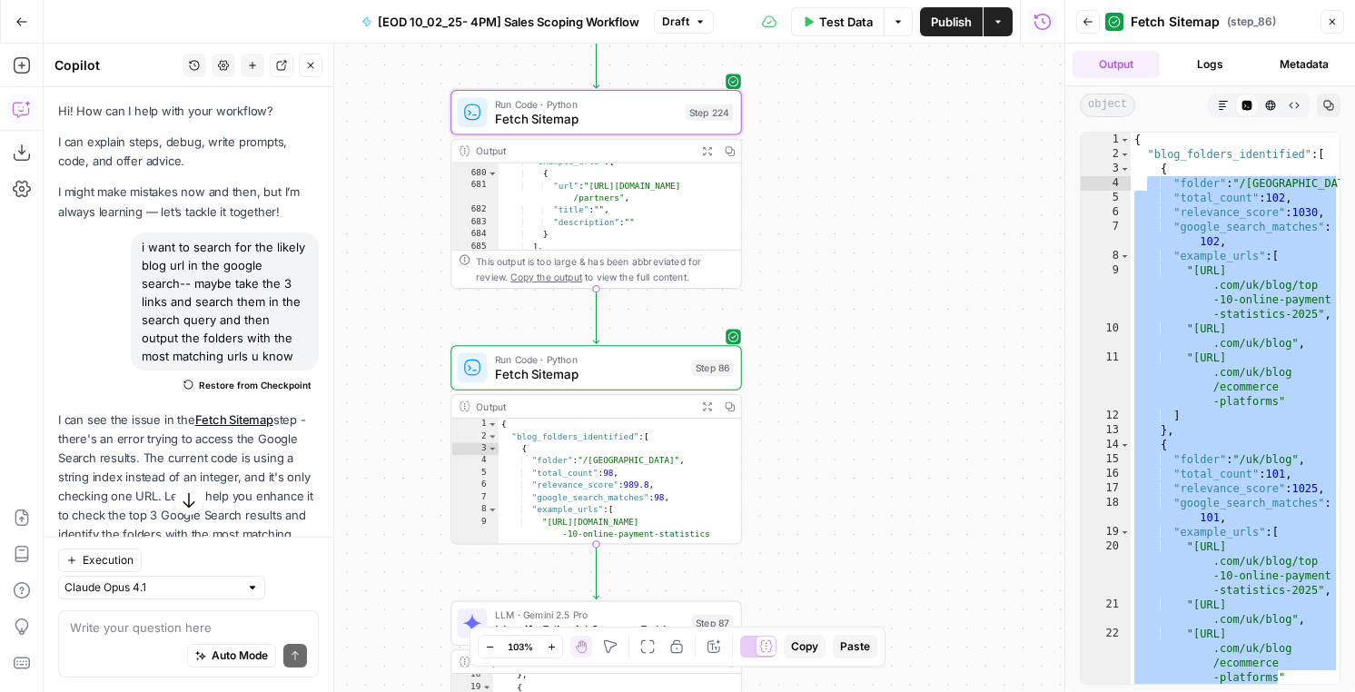
click at [931, 22] on span "Publish" at bounding box center [951, 22] width 41 height 18
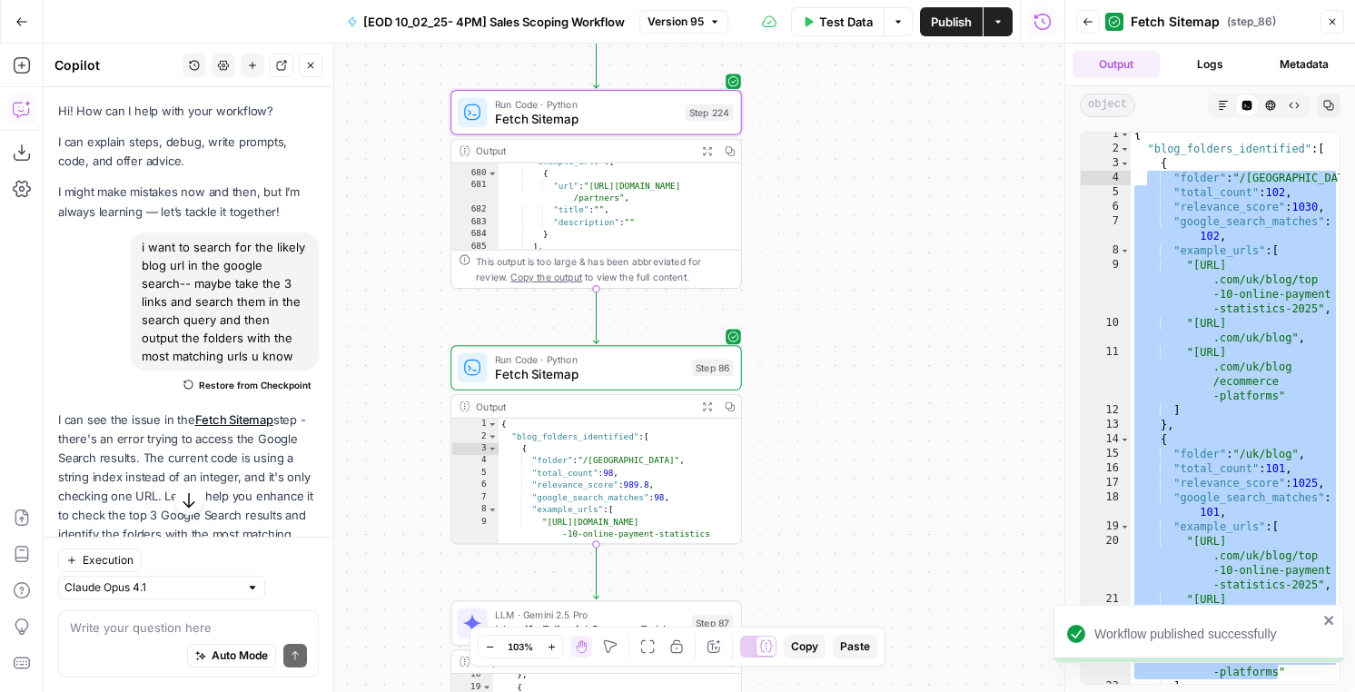
scroll to position [643, 0]
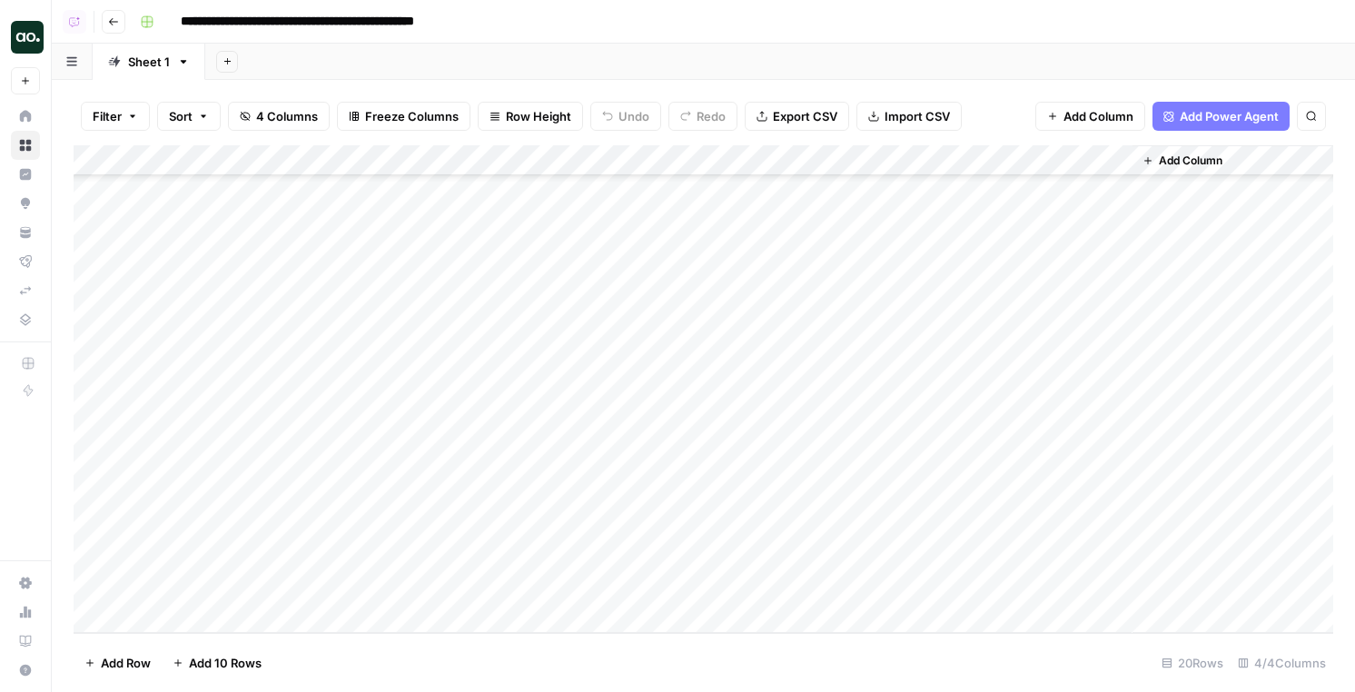
scroll to position [221, 0]
click at [188, 581] on textarea at bounding box center [281, 588] width 291 height 25
type textarea "**********"
click at [598, 579] on div "Add Column" at bounding box center [704, 389] width 1260 height 488
click at [728, 579] on div at bounding box center [602, 587] width 409 height 34
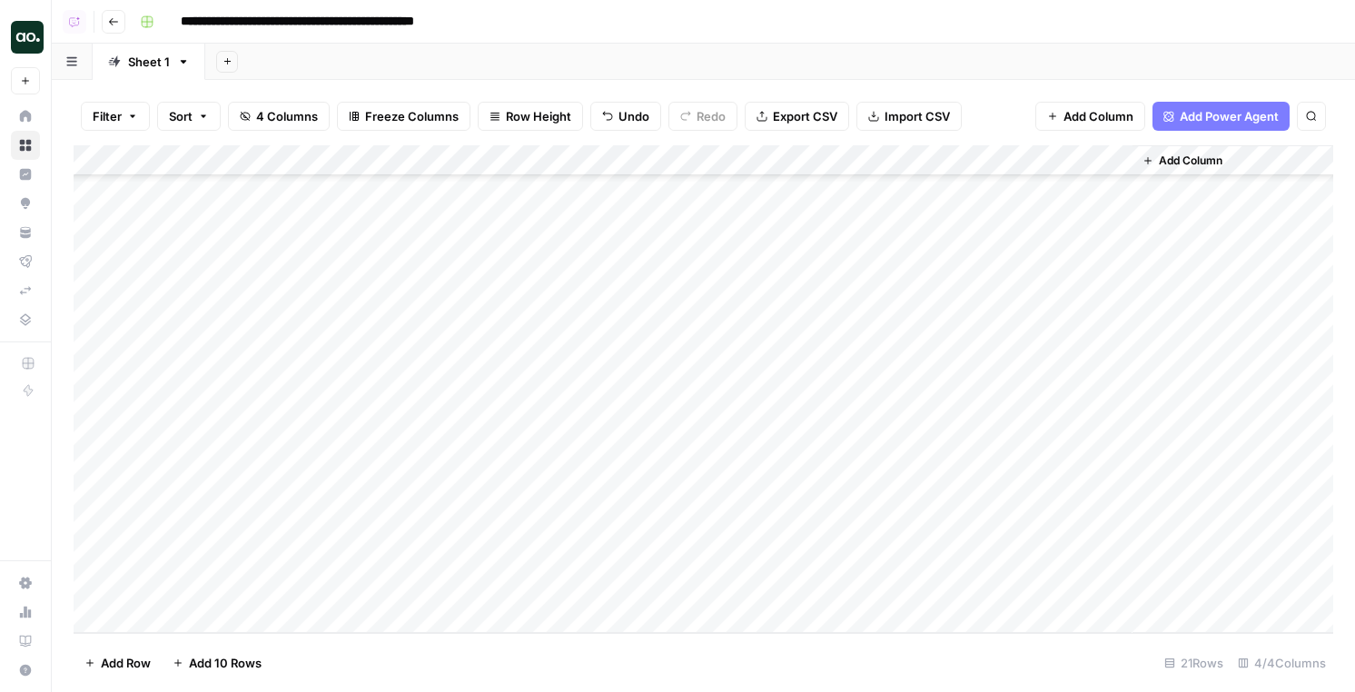
click at [728, 579] on div at bounding box center [602, 587] width 409 height 34
click at [768, 597] on div at bounding box center [602, 587] width 409 height 34
click at [763, 586] on div "Add Column" at bounding box center [704, 389] width 1260 height 488
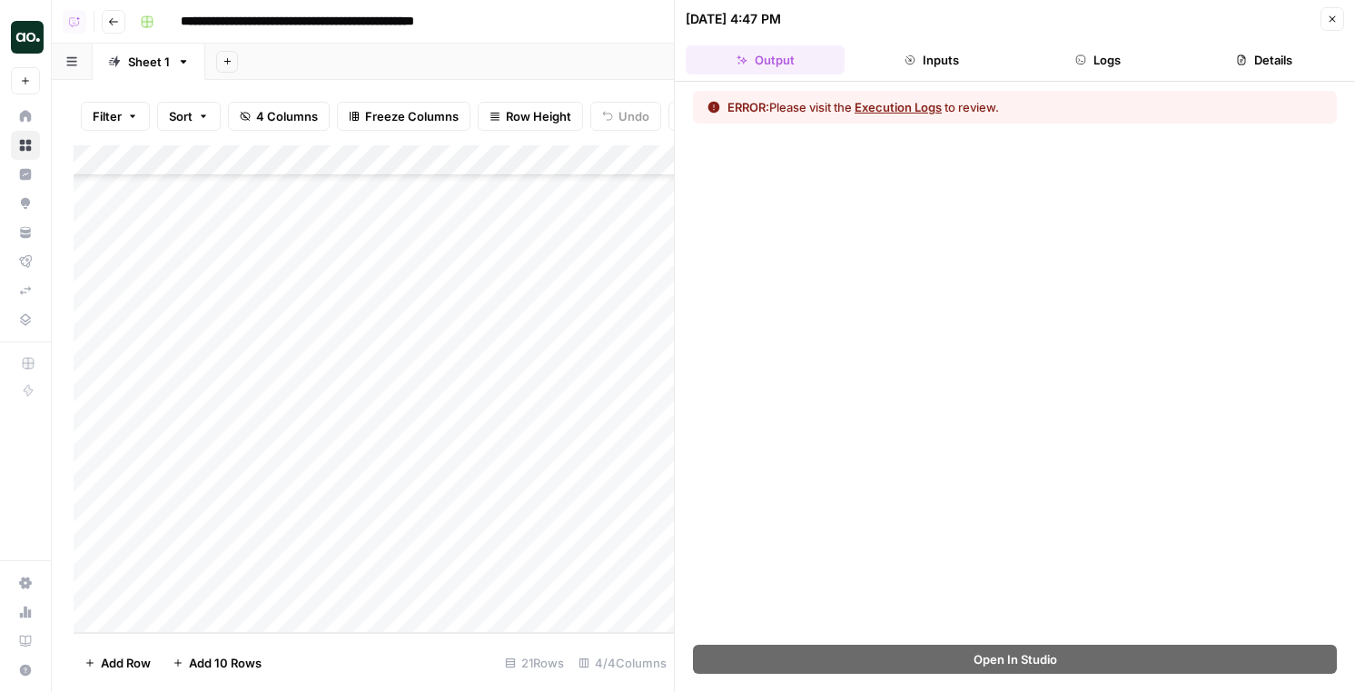
click at [1102, 47] on button "Logs" at bounding box center [1098, 59] width 159 height 29
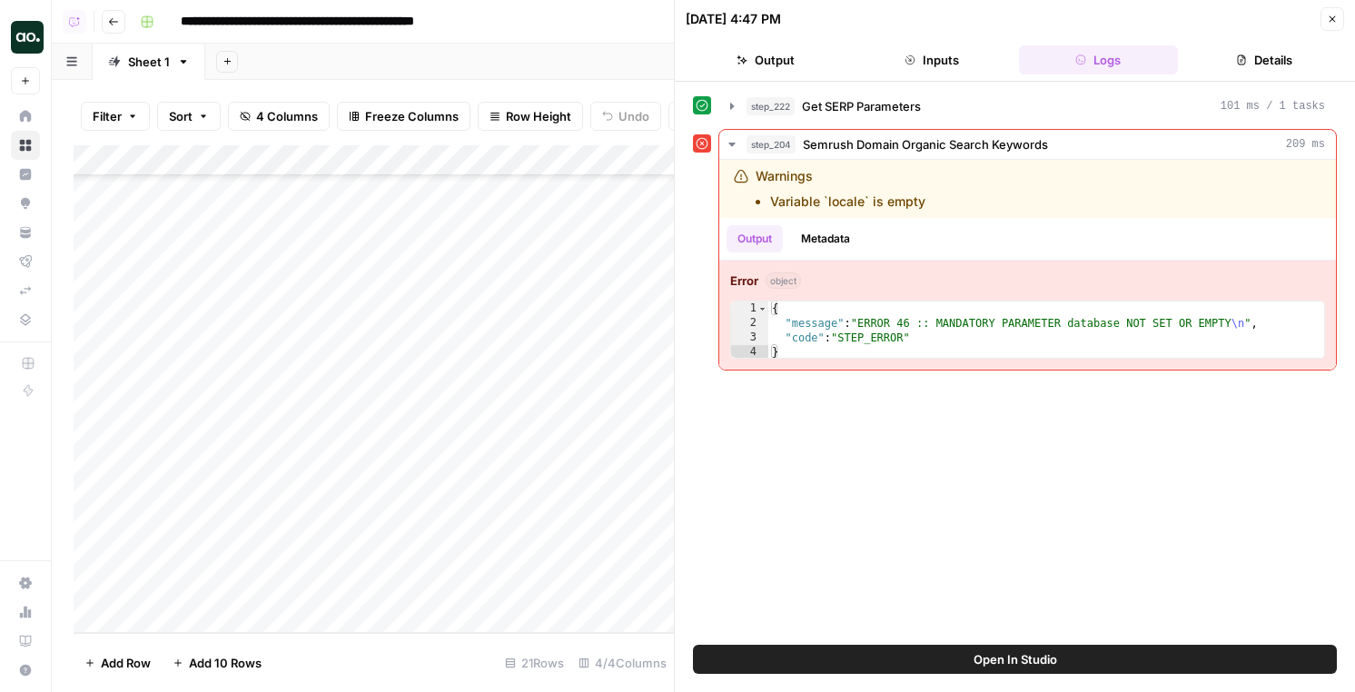
click at [1050, 656] on span "Open In Studio" at bounding box center [1016, 659] width 84 height 18
click at [549, 587] on div "Add Column" at bounding box center [374, 389] width 600 height 488
click at [549, 585] on div "Add Column" at bounding box center [374, 389] width 600 height 488
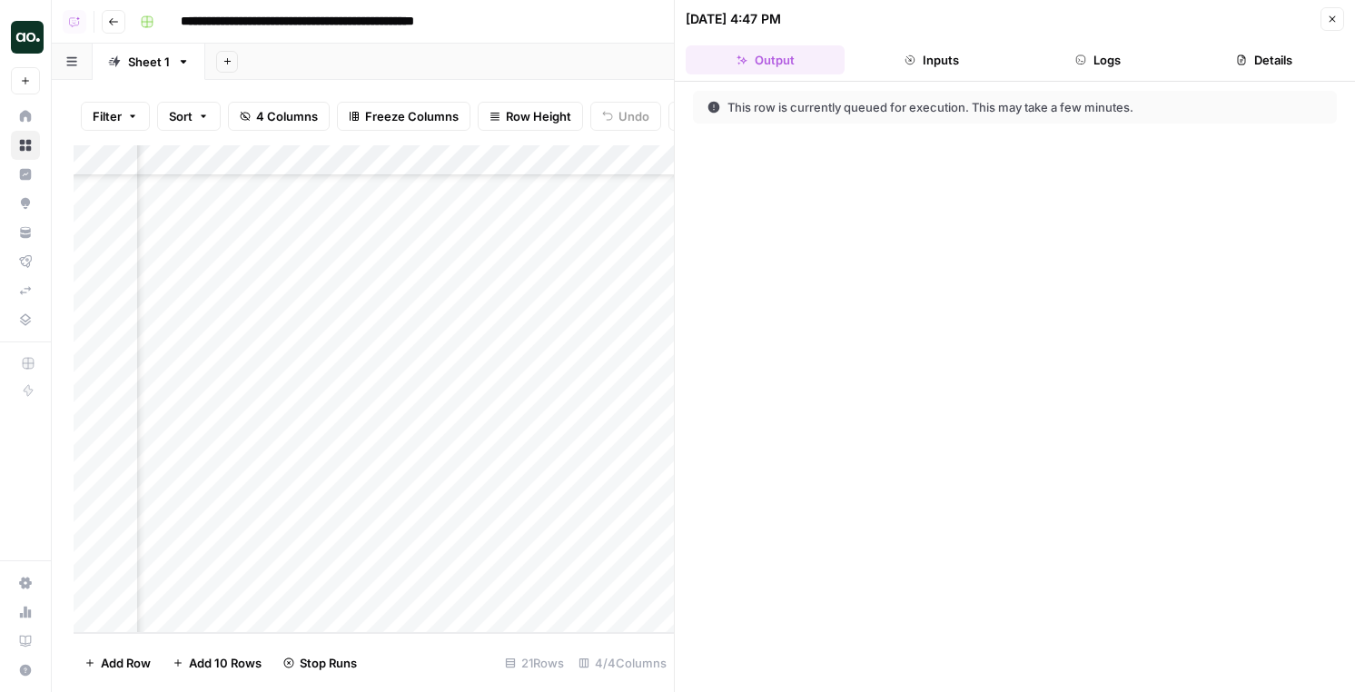
click at [1334, 16] on icon "button" at bounding box center [1333, 19] width 6 height 6
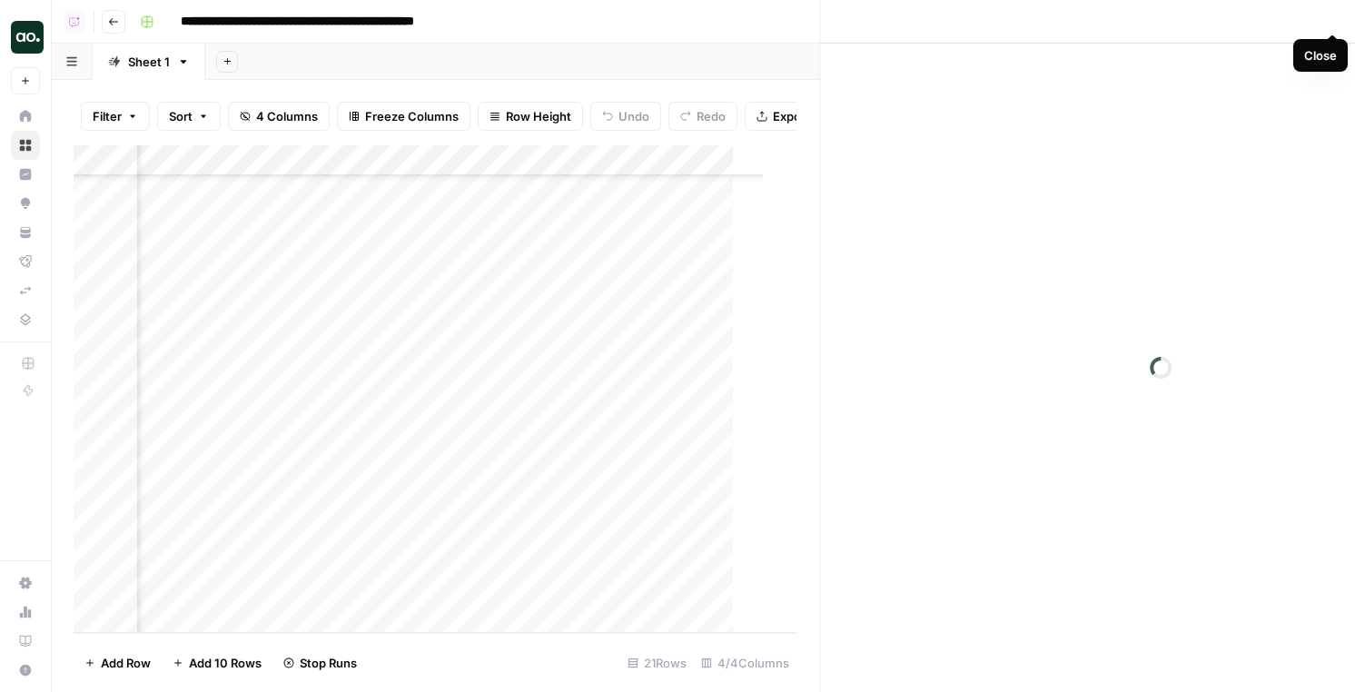
scroll to position [221, 0]
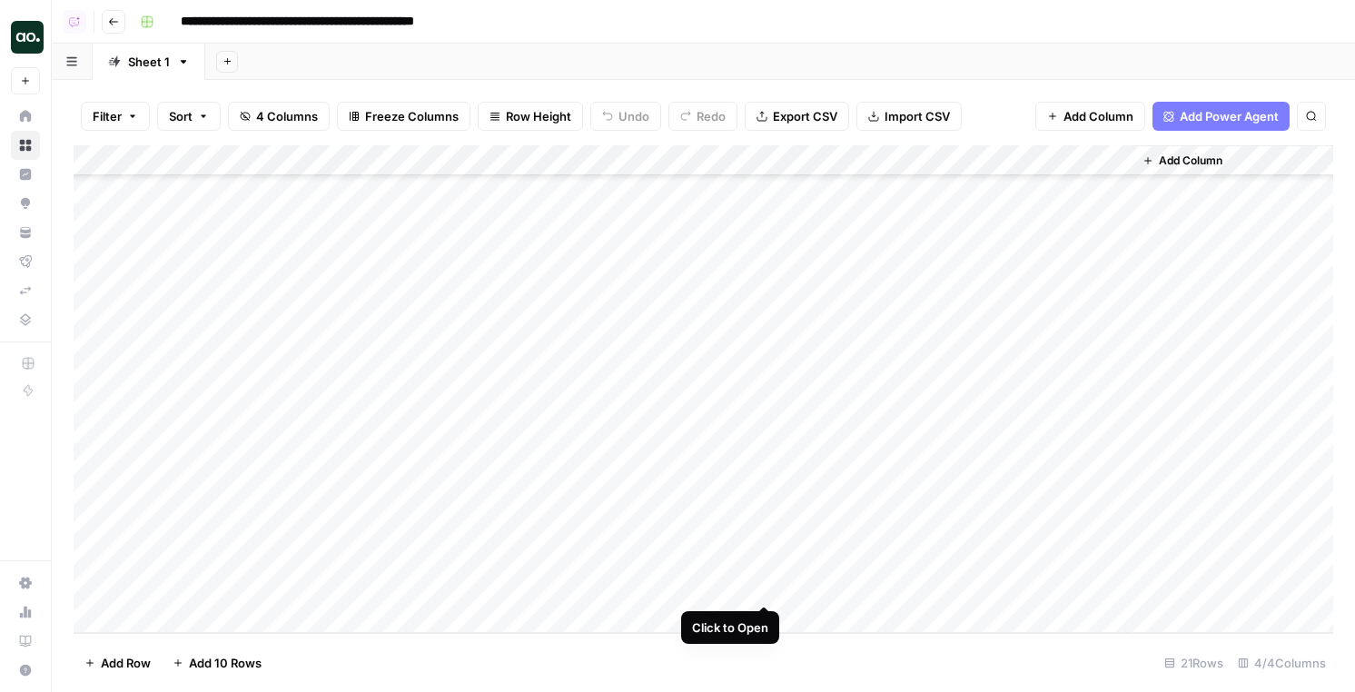
click at [765, 585] on div "Add Column" at bounding box center [704, 389] width 1260 height 488
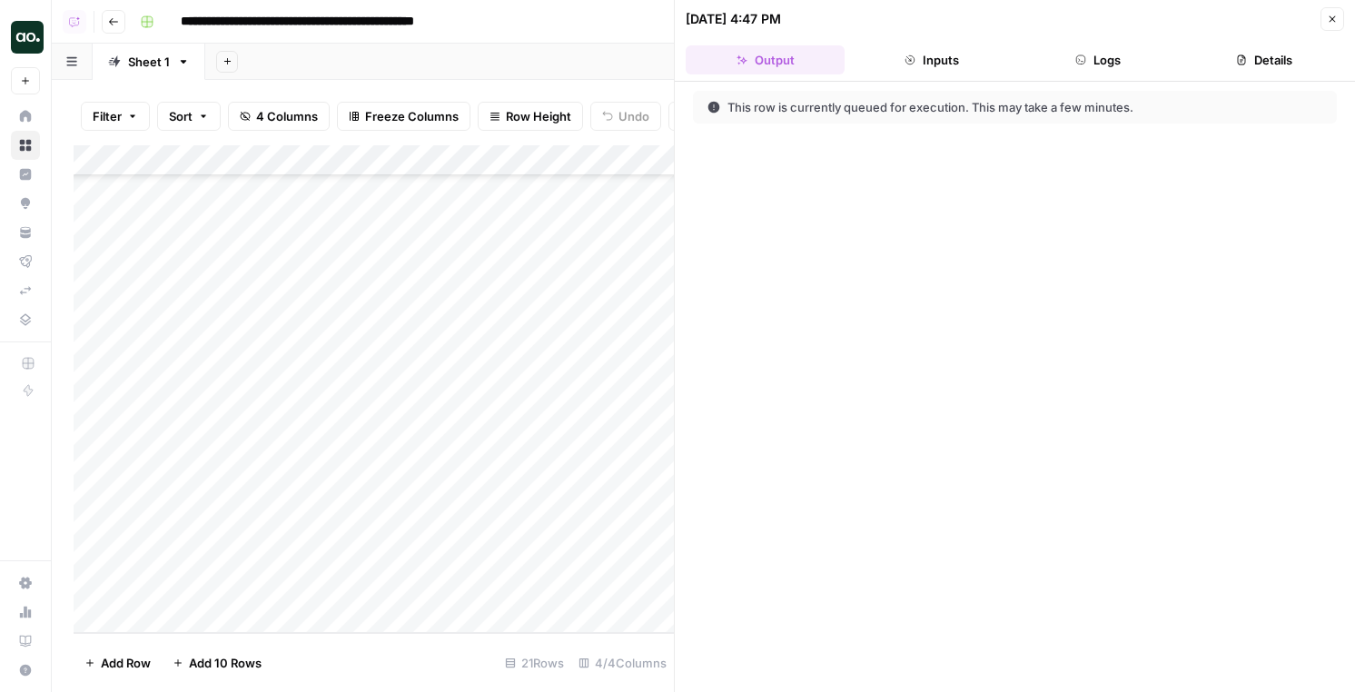
click at [1128, 42] on header "[DATE] 4:47 PM Close Output Inputs Logs Details" at bounding box center [1015, 41] width 680 height 82
click at [1097, 51] on button "Logs" at bounding box center [1098, 59] width 159 height 29
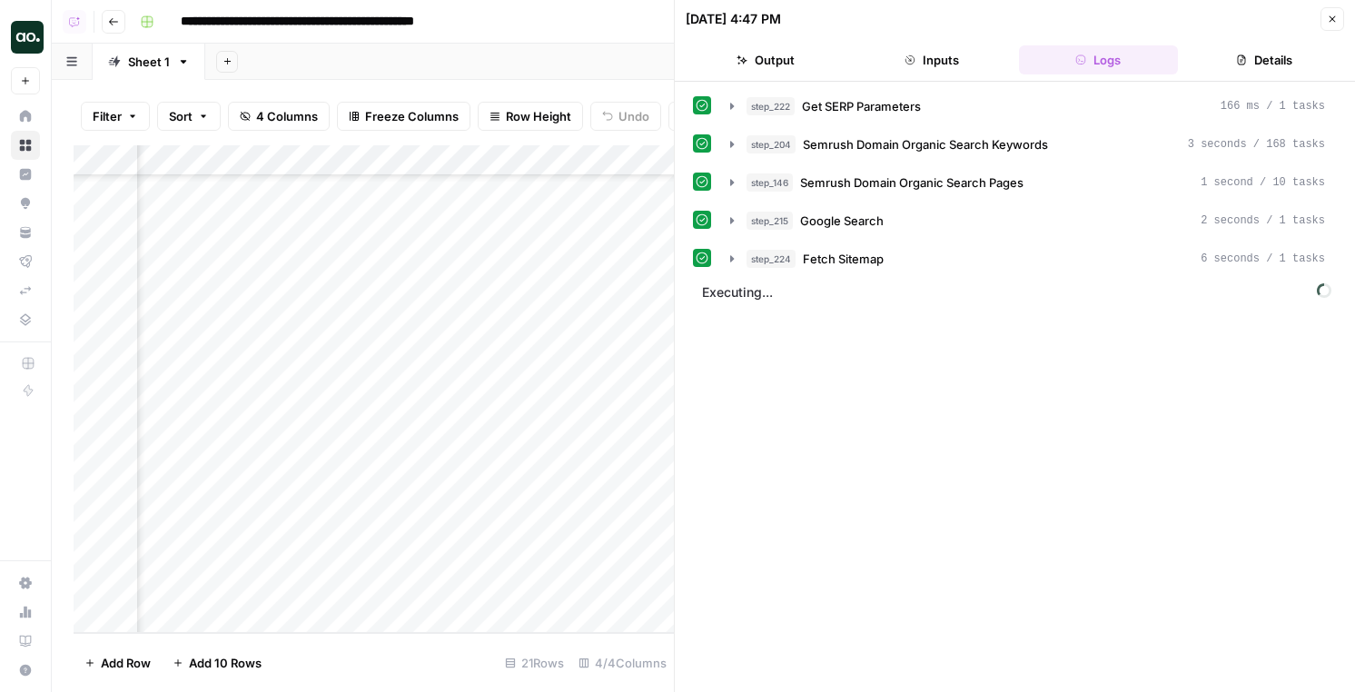
click at [782, 278] on span "Executing..." at bounding box center [1017, 292] width 640 height 29
click at [786, 254] on span "step_224" at bounding box center [771, 259] width 49 height 18
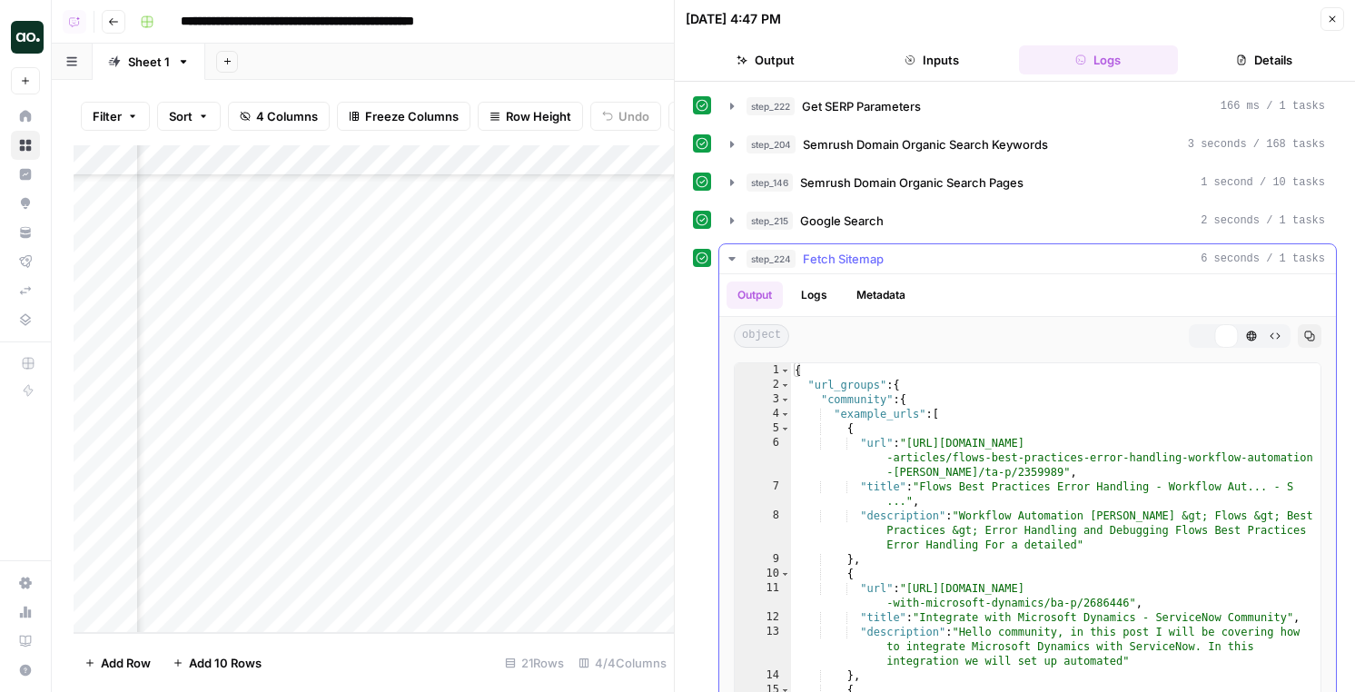
scroll to position [79, 0]
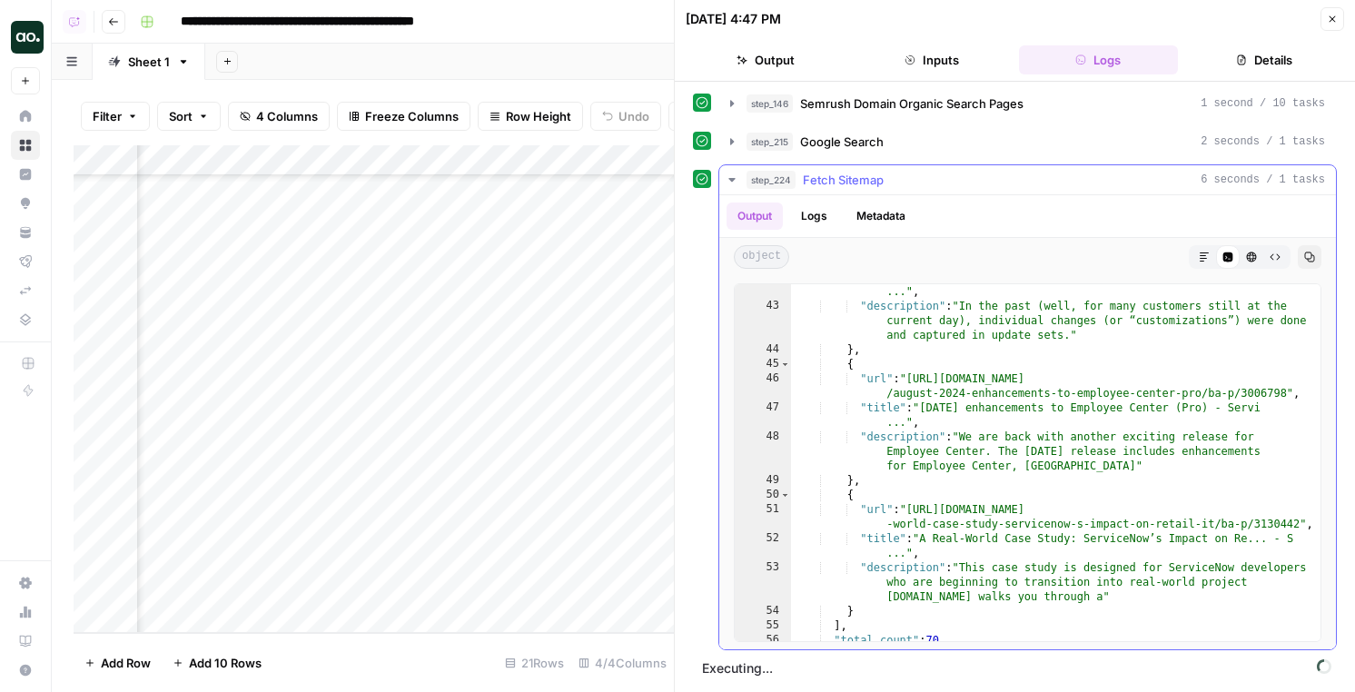
click at [878, 429] on div ""title" : "Application Architecture and Dependency Management - Serv ..." , "de…" at bounding box center [1055, 470] width 529 height 401
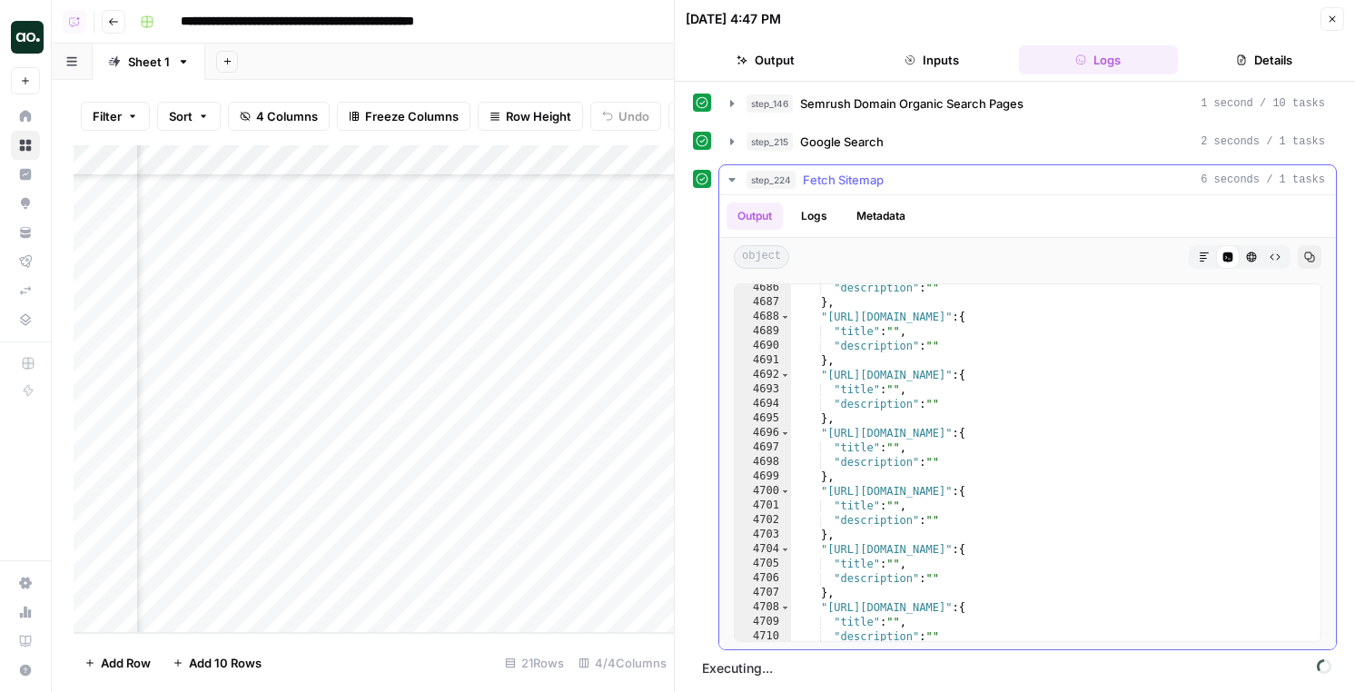
scroll to position [27253, 0]
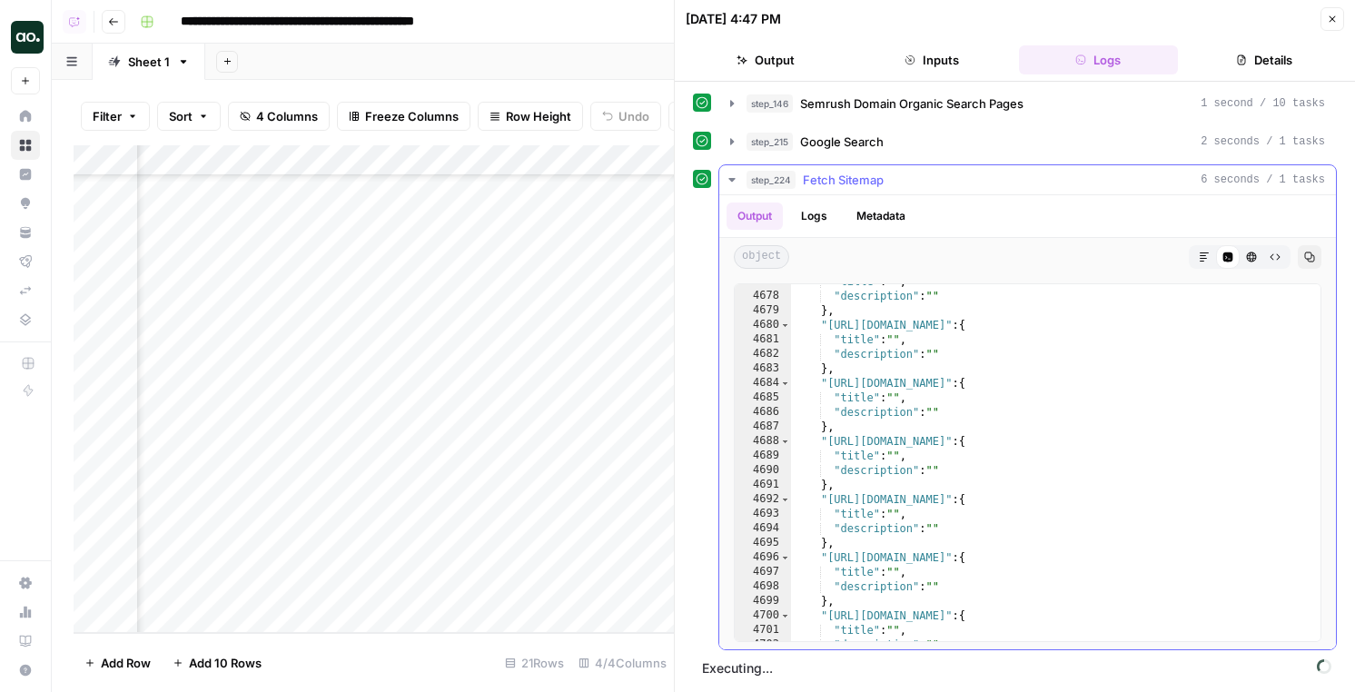
type textarea "*"
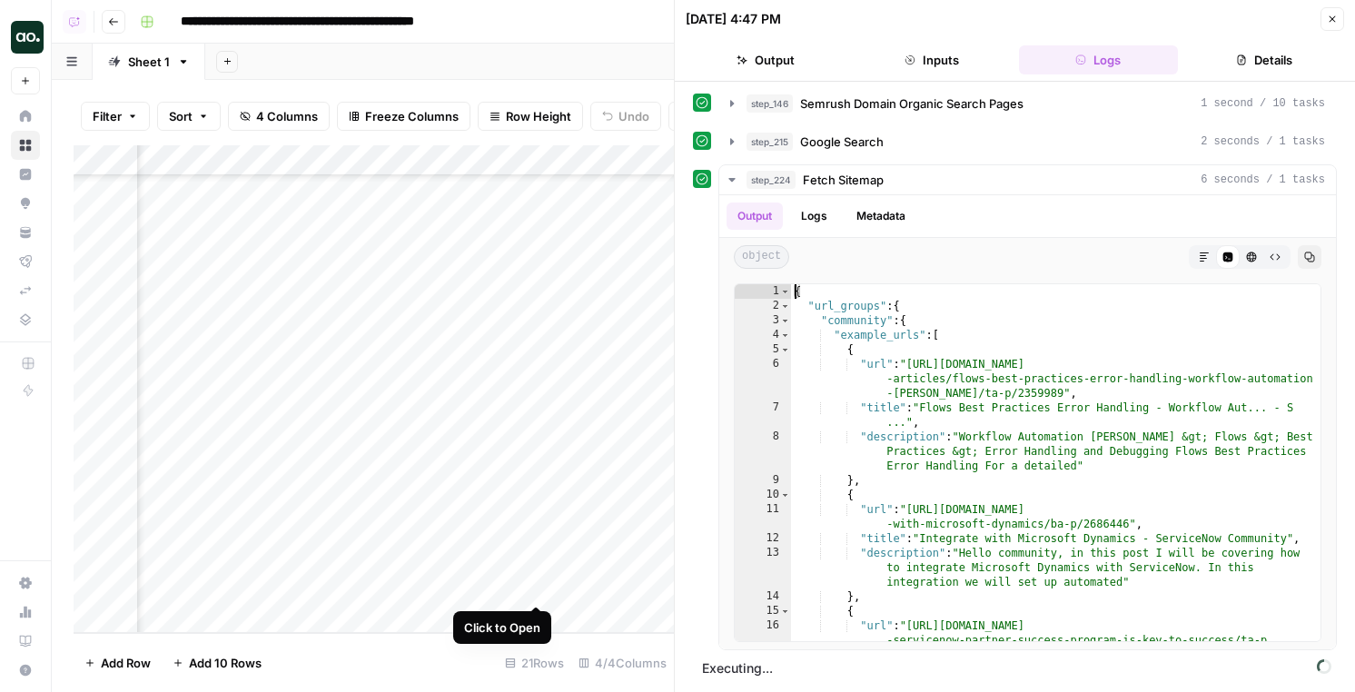
click at [533, 582] on div "Add Column" at bounding box center [374, 389] width 600 height 488
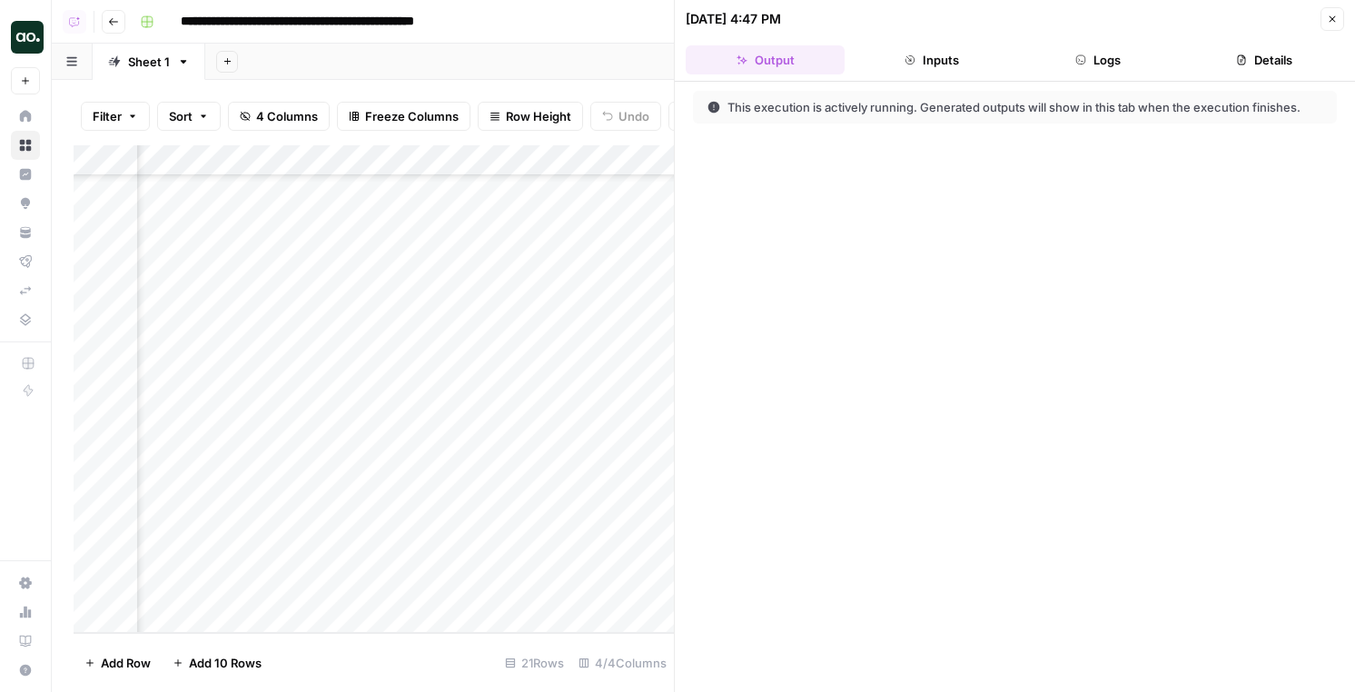
click at [1098, 48] on button "Logs" at bounding box center [1098, 59] width 159 height 29
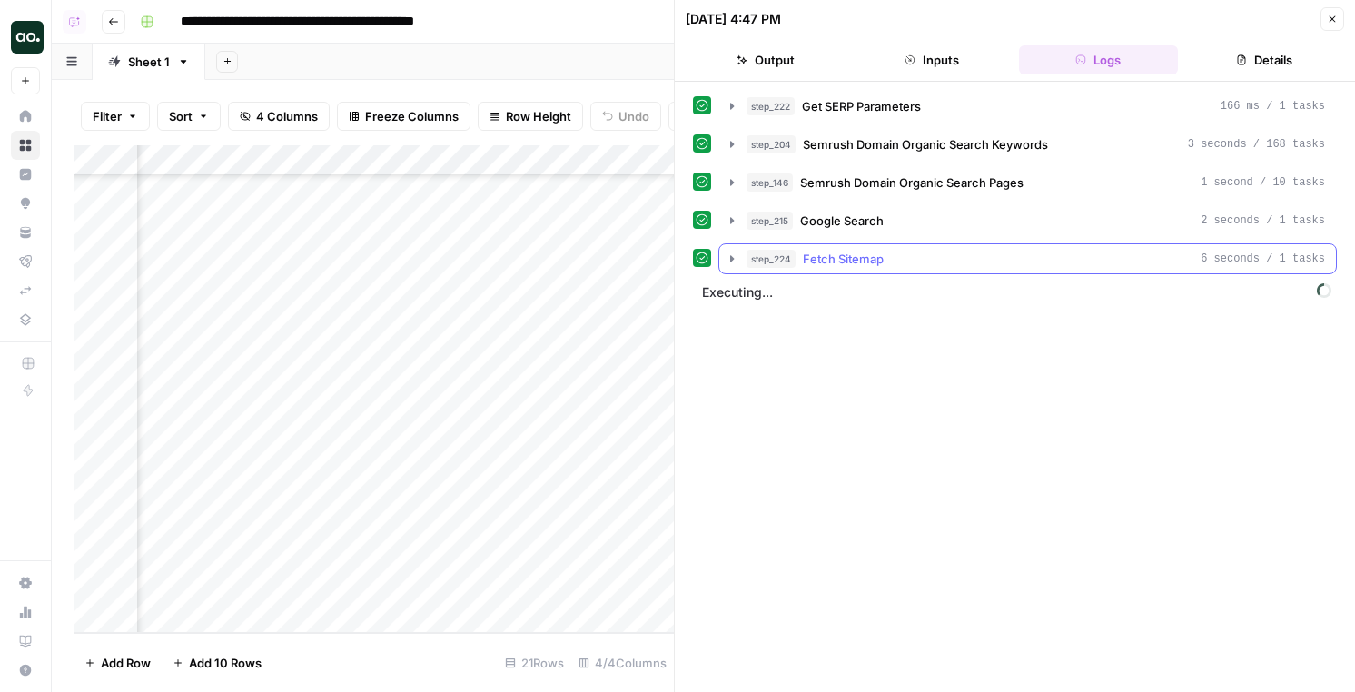
click at [857, 262] on span "Fetch Sitemap" at bounding box center [843, 259] width 81 height 18
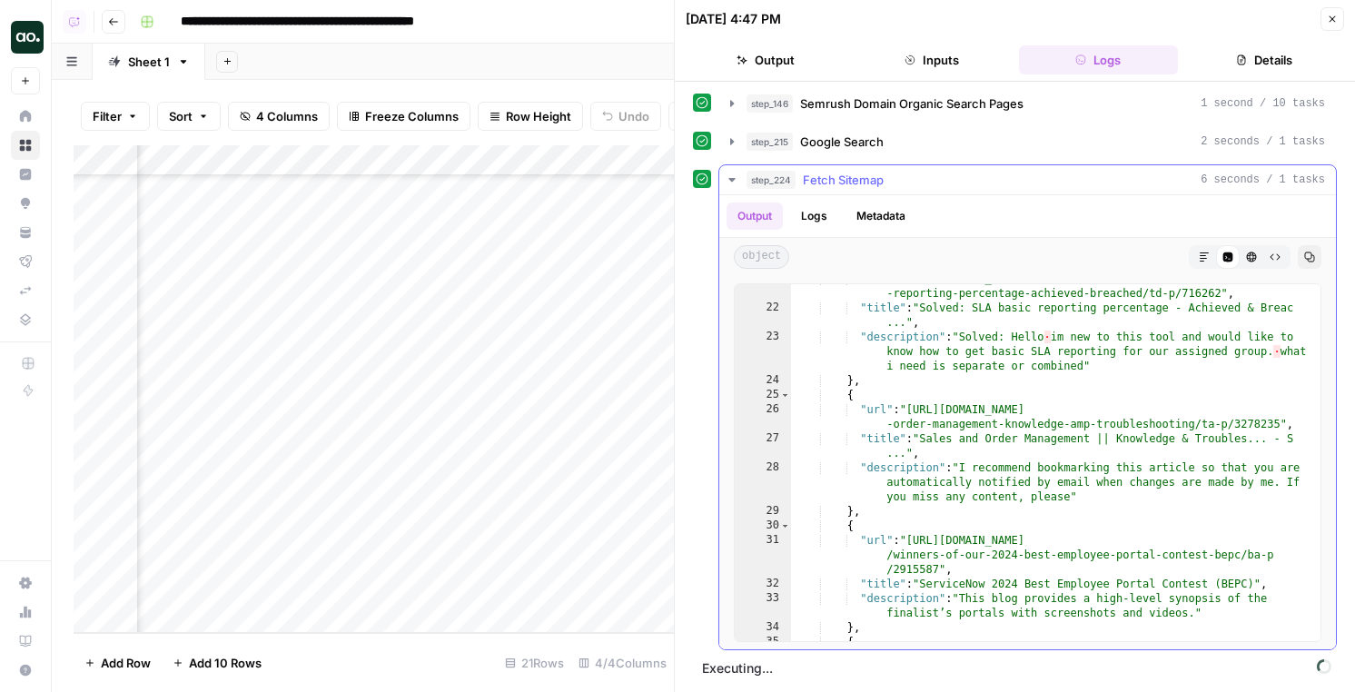
scroll to position [238, 0]
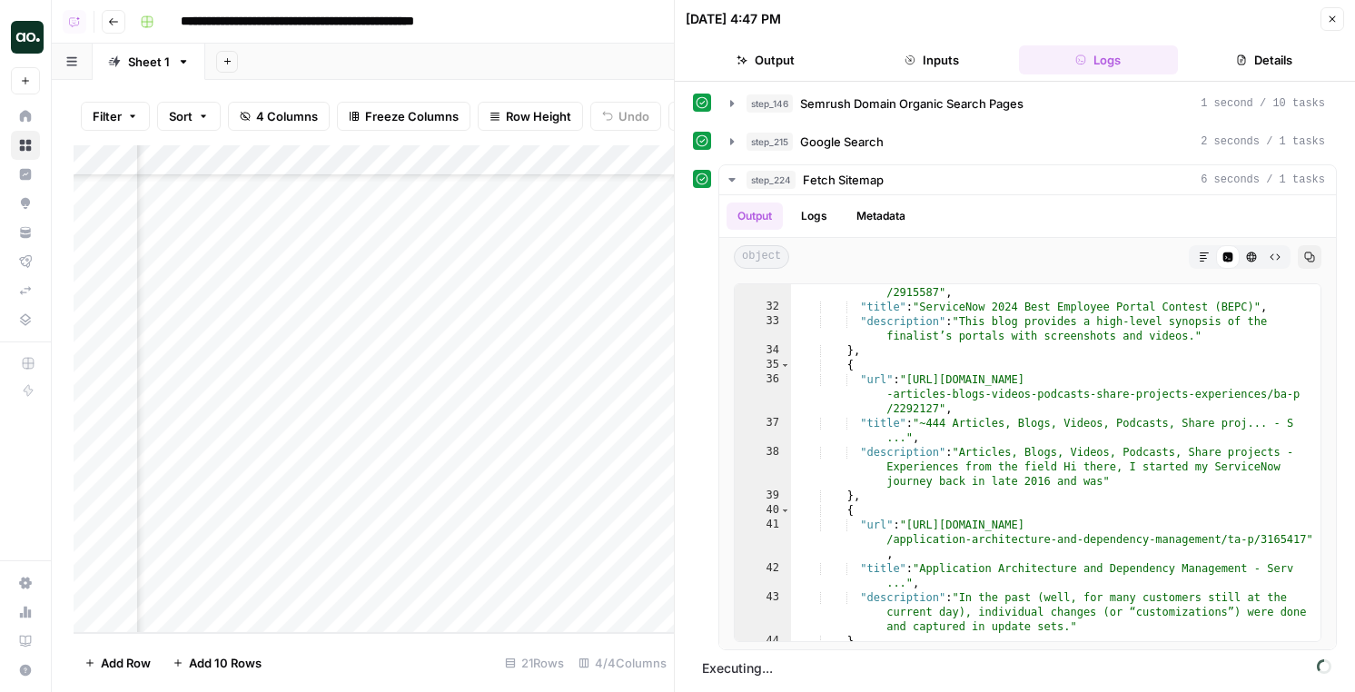
click at [892, 160] on div "step_222 Get SERP Parameters 166 ms / 1 tasks step_204 Semrush Domain Organic S…" at bounding box center [1015, 331] width 644 height 638
click at [892, 148] on div "step_215 Google Search 2 seconds / 1 tasks" at bounding box center [1036, 142] width 579 height 18
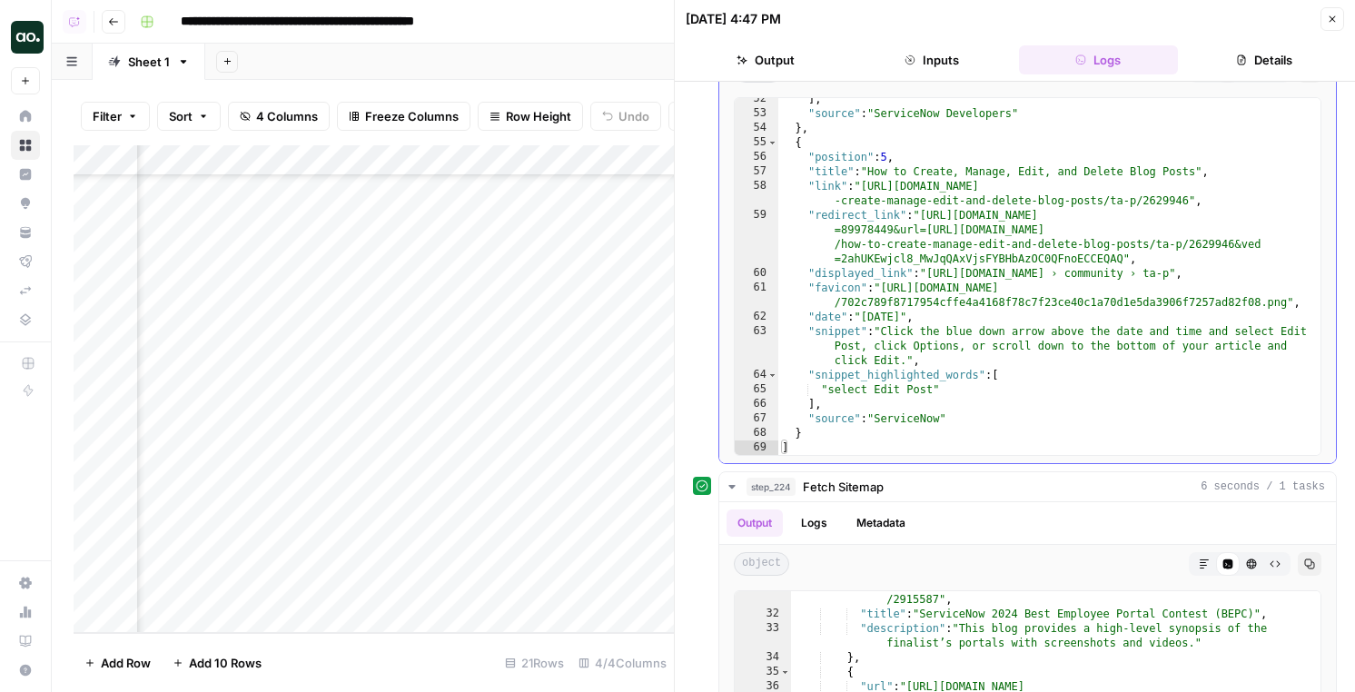
scroll to position [127, 0]
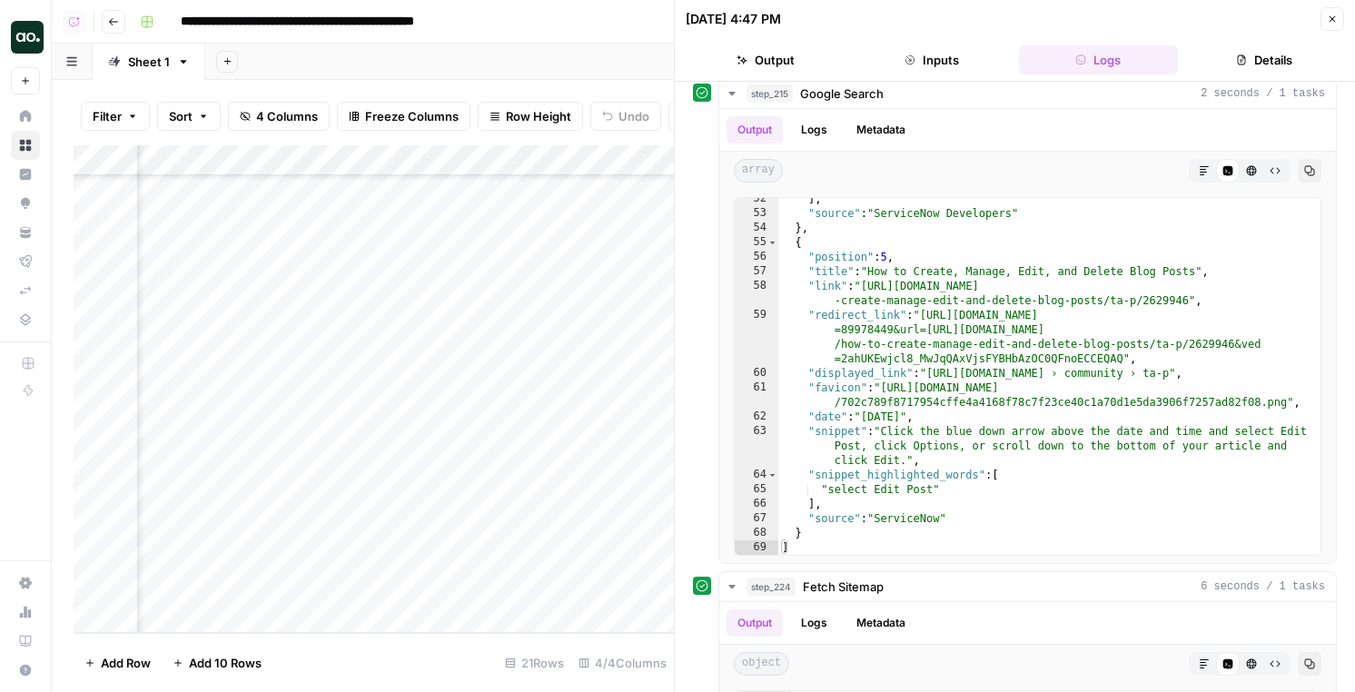
click at [826, 567] on div "step_222 Get SERP Parameters 166 ms / 1 tasks step_204 Semrush Domain Organic S…" at bounding box center [1015, 530] width 644 height 1132
click at [824, 592] on span "Fetch Sitemap" at bounding box center [843, 587] width 81 height 18
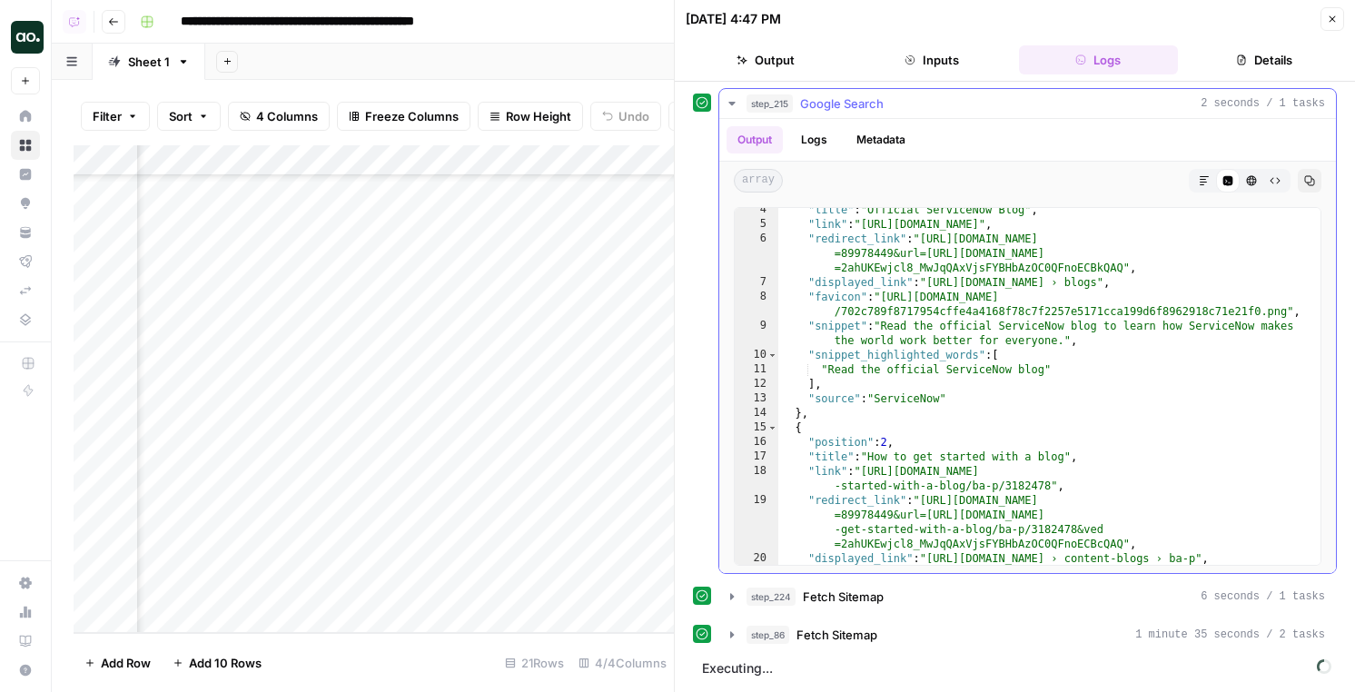
scroll to position [0, 0]
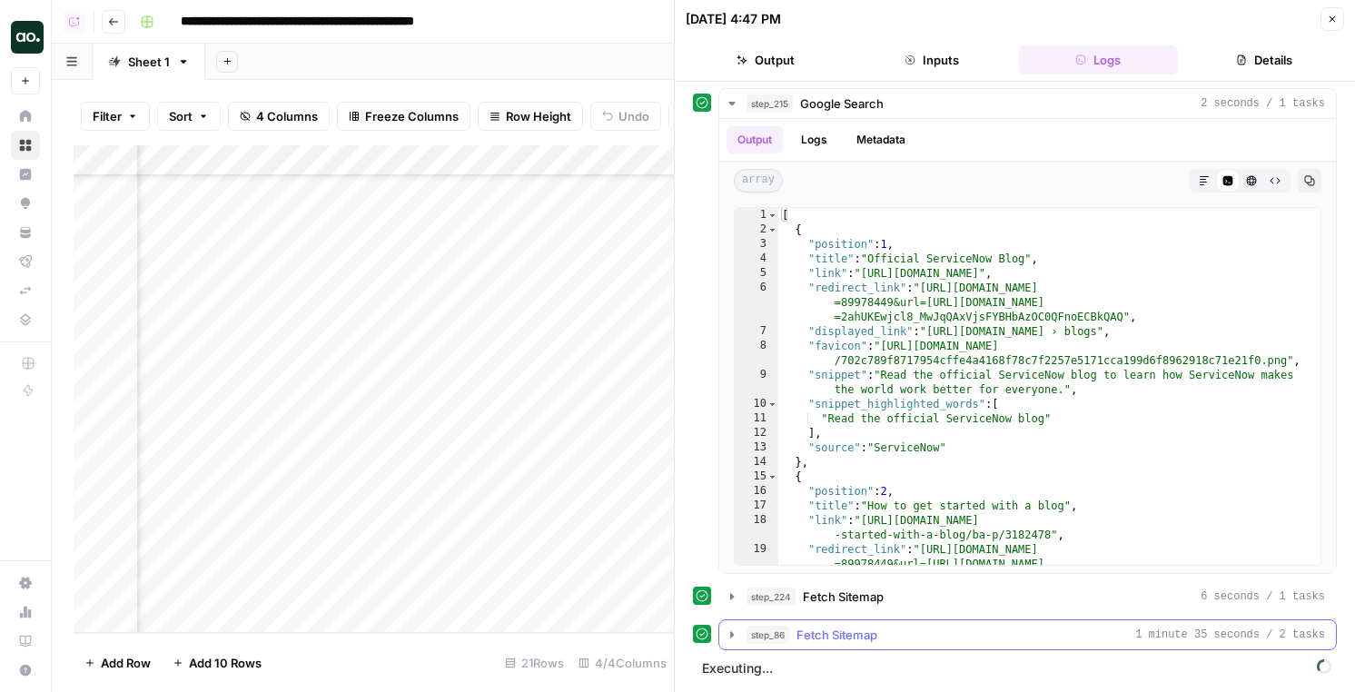
click at [874, 638] on span "Fetch Sitemap" at bounding box center [836, 635] width 81 height 18
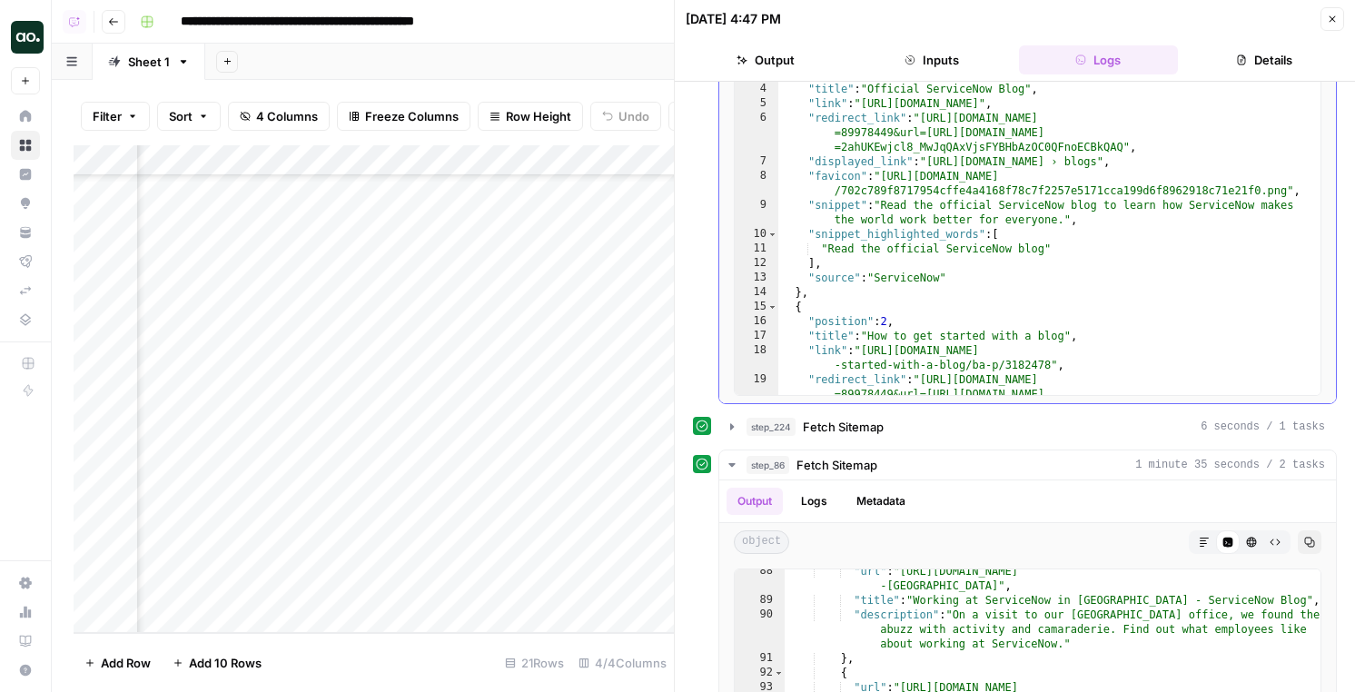
scroll to position [290, 0]
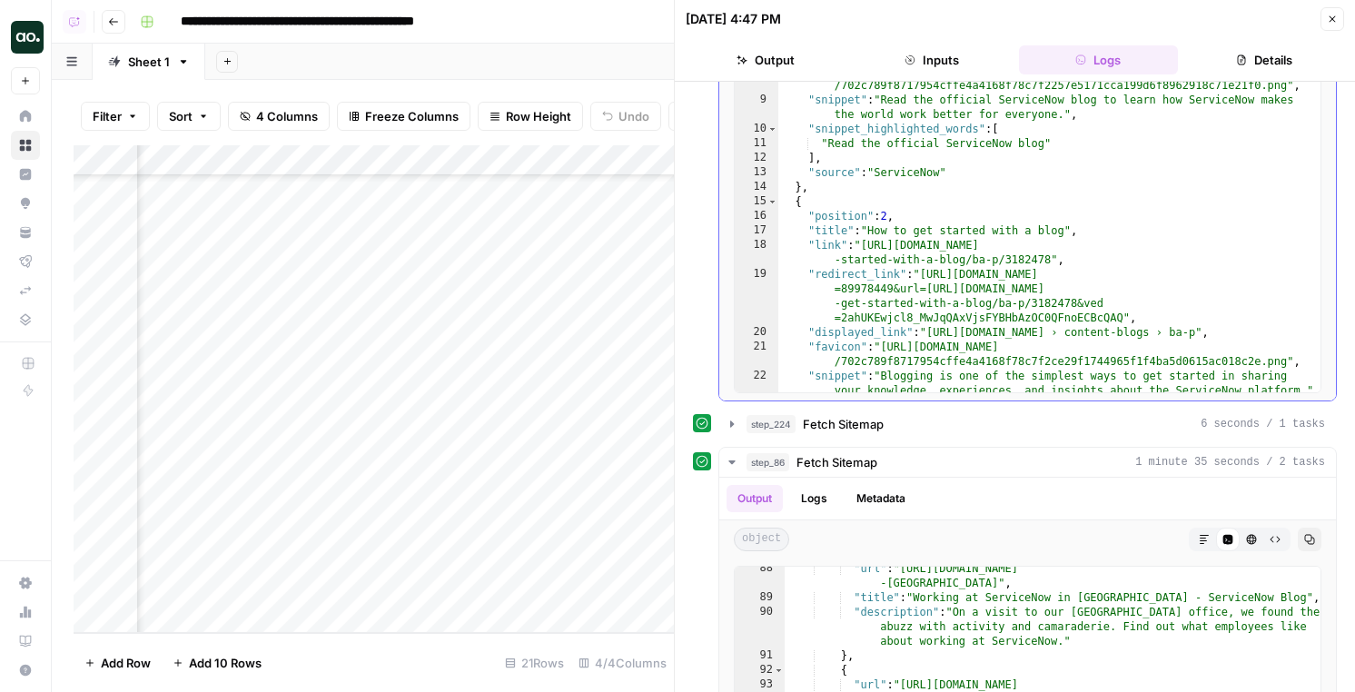
type textarea "**********"
click at [992, 240] on div ""redirect_link" : "[URL][DOMAIN_NAME] =89978449&url=[URL][DOMAIN_NAME] =2ahUKEw…" at bounding box center [1049, 227] width 542 height 444
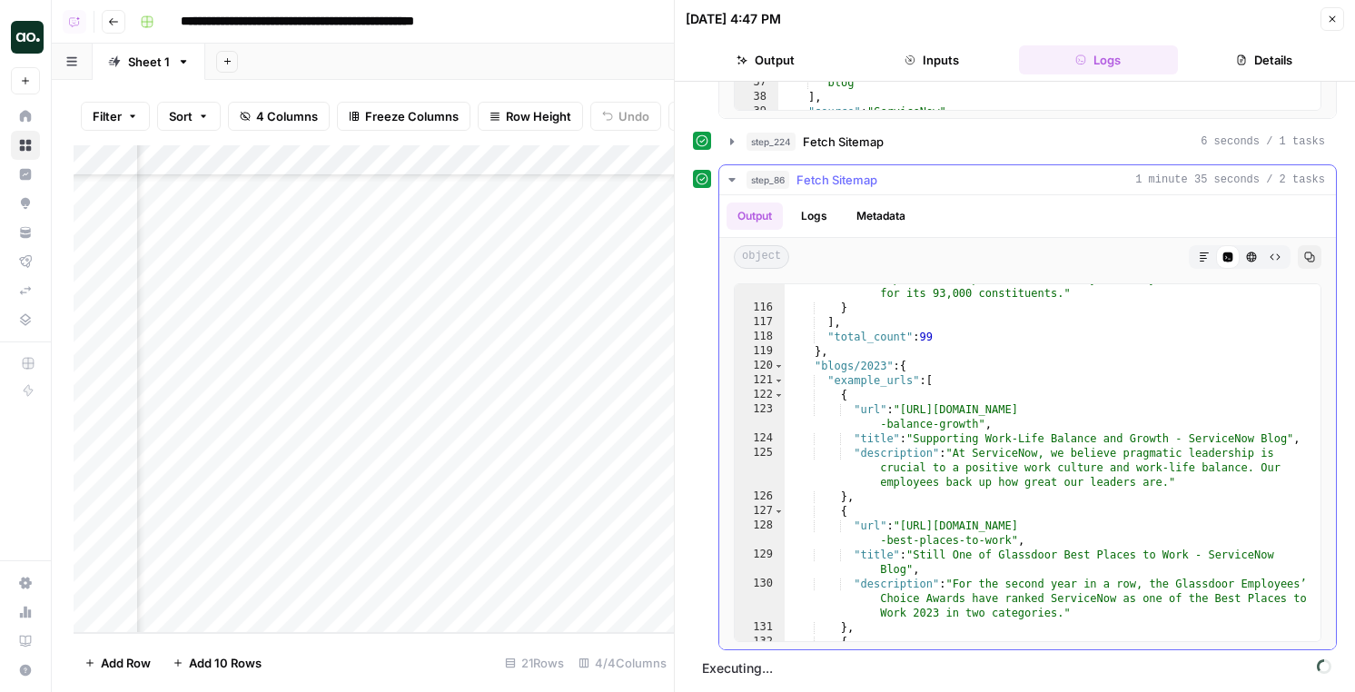
scroll to position [2566, 0]
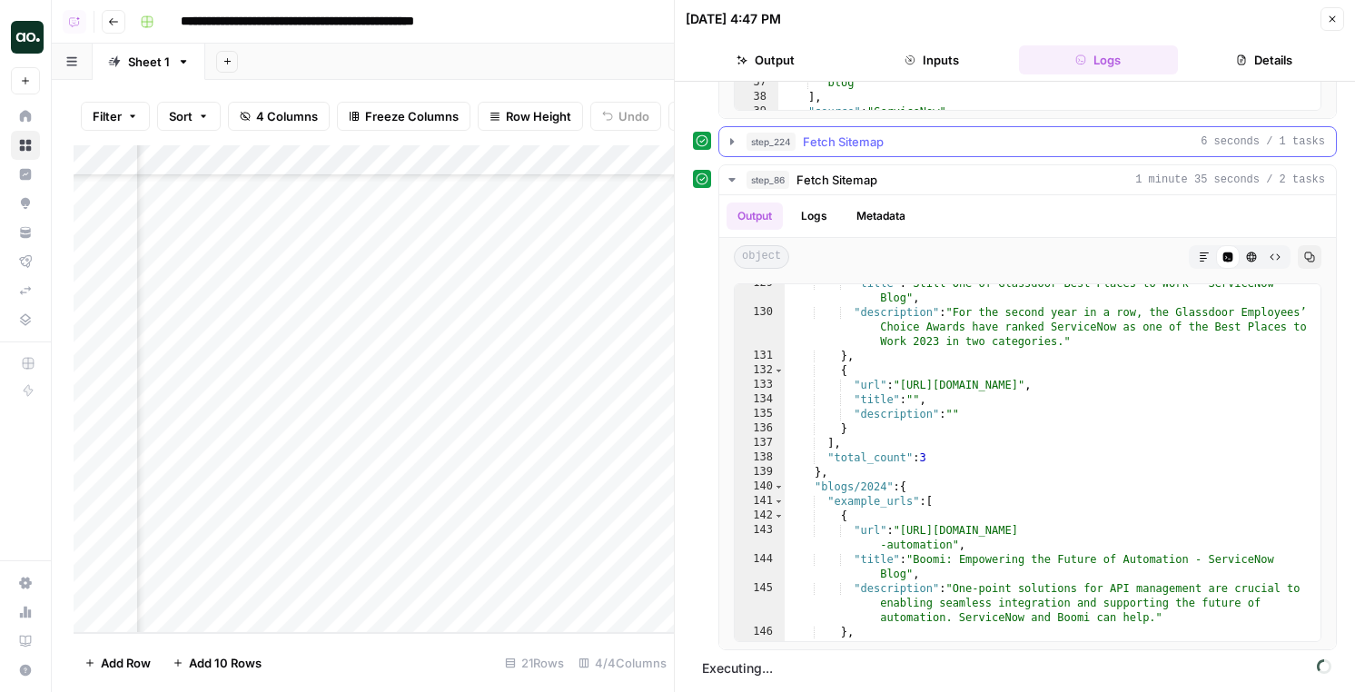
click at [859, 143] on span "Fetch Sitemap" at bounding box center [843, 142] width 81 height 18
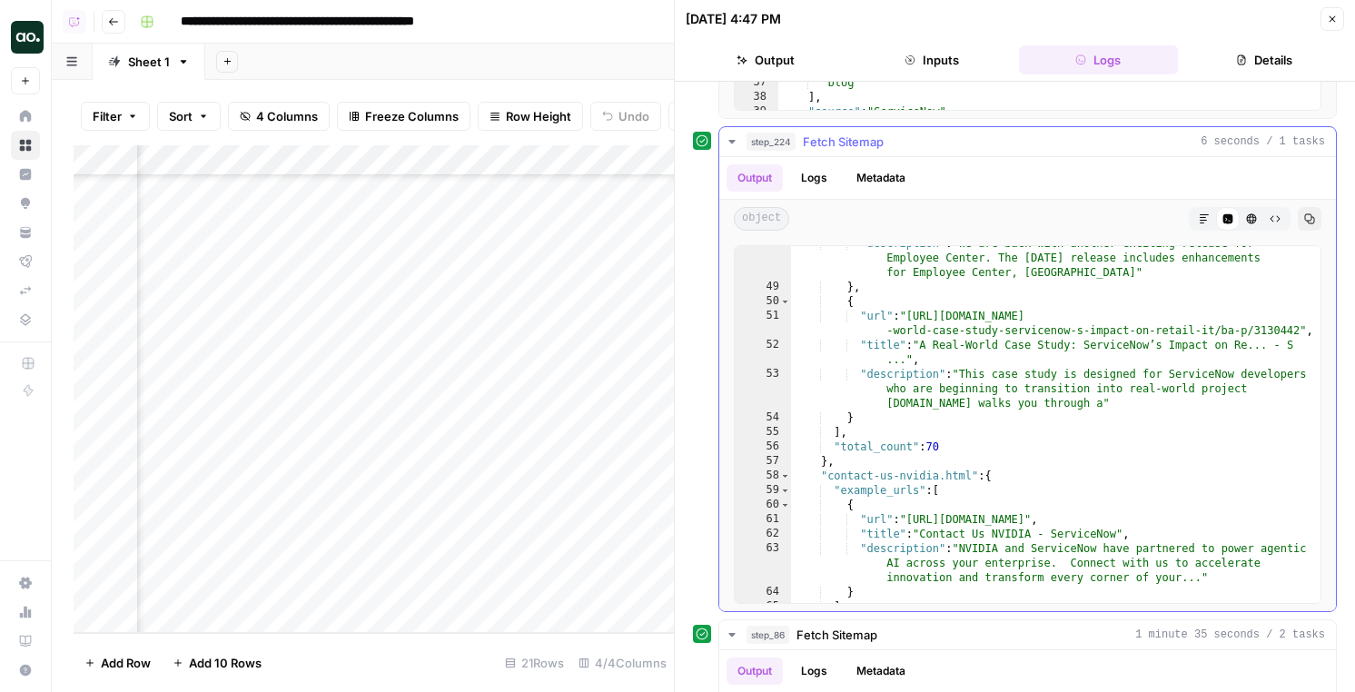
scroll to position [394, 0]
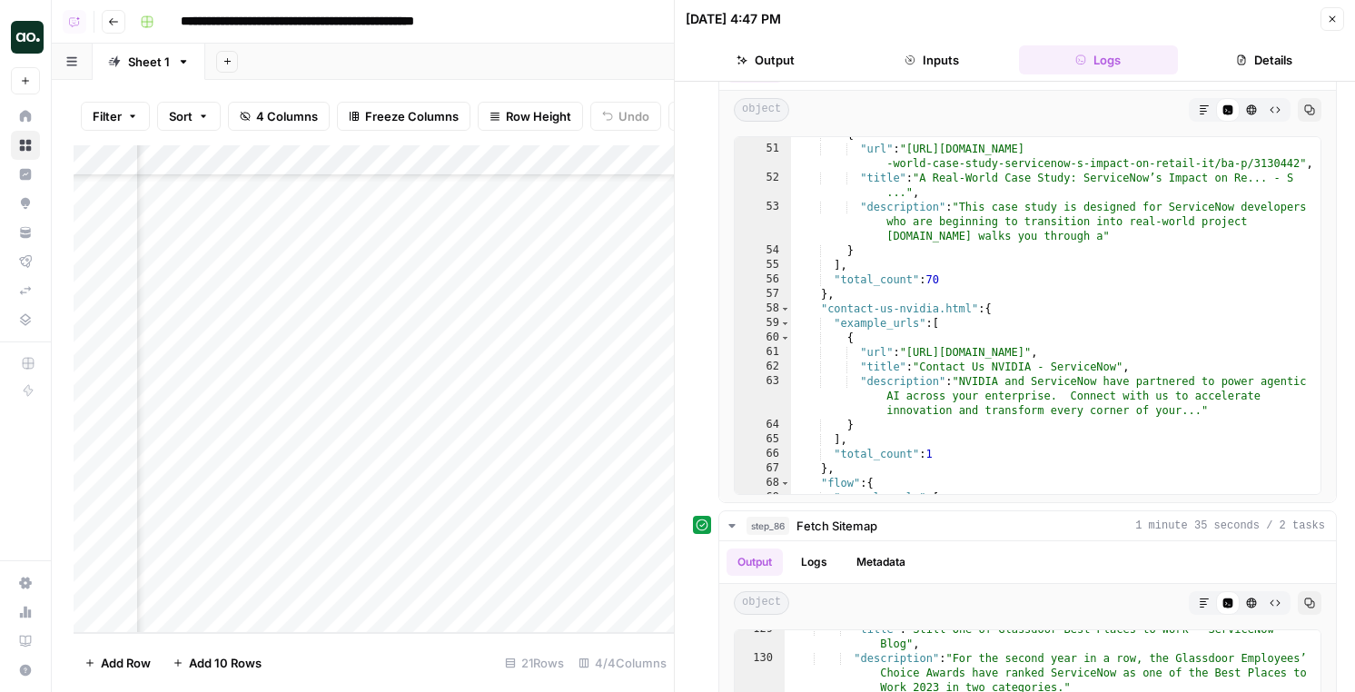
click at [542, 587] on div "Add Column" at bounding box center [374, 389] width 600 height 488
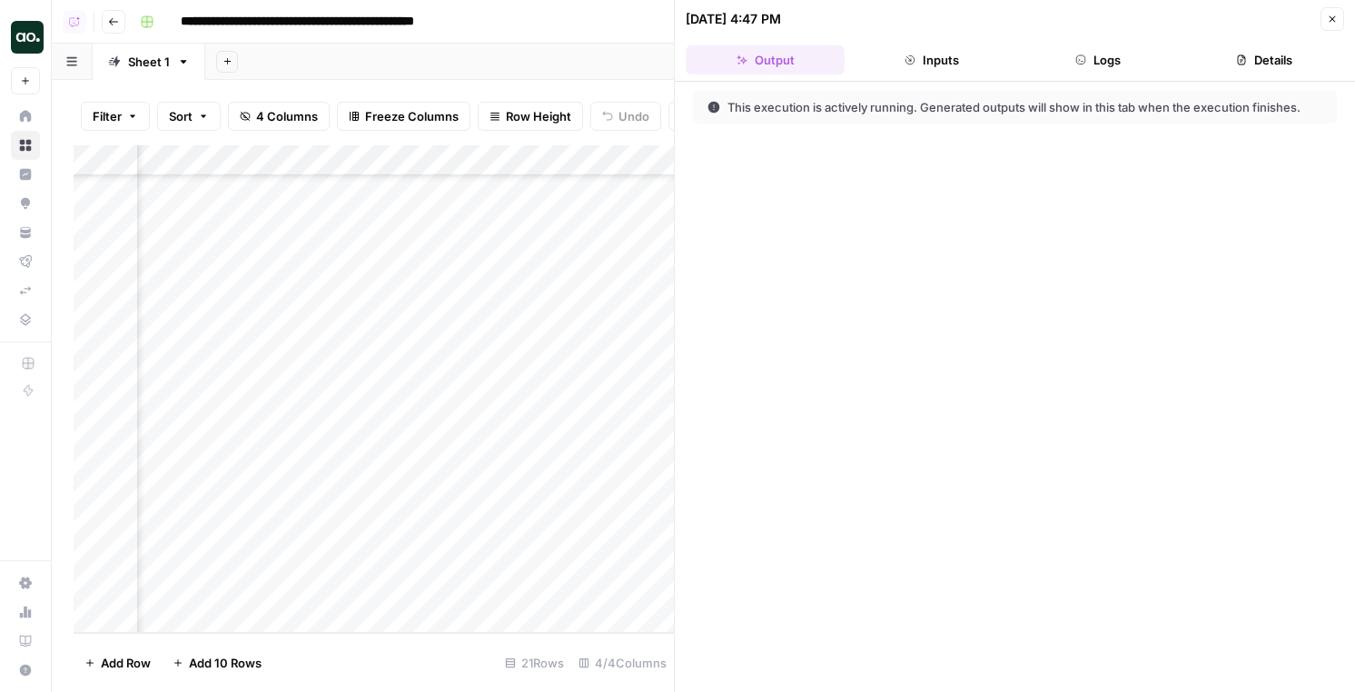
click at [1089, 75] on header "[DATE] 4:47 PM Close Output Inputs Logs Details" at bounding box center [1015, 41] width 680 height 82
click at [1089, 57] on button "Logs" at bounding box center [1098, 59] width 159 height 29
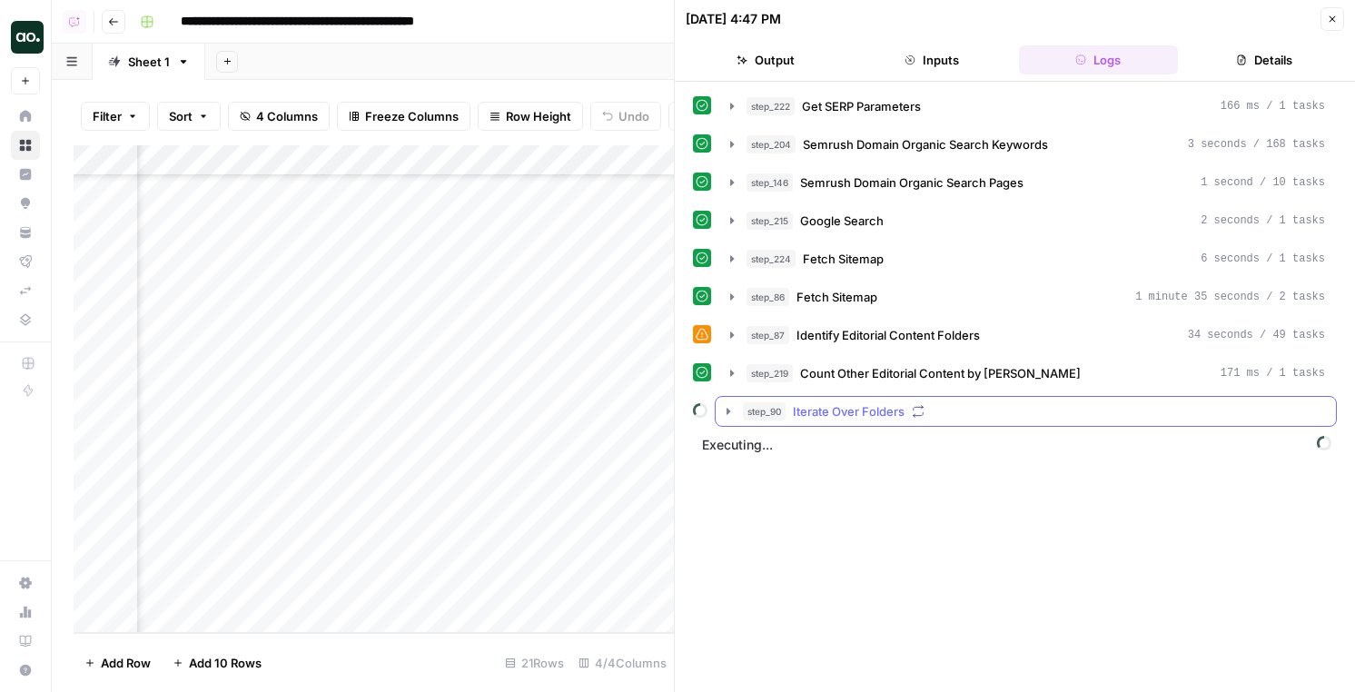
click at [860, 410] on span "Iterate Over Folders" at bounding box center [849, 411] width 112 height 18
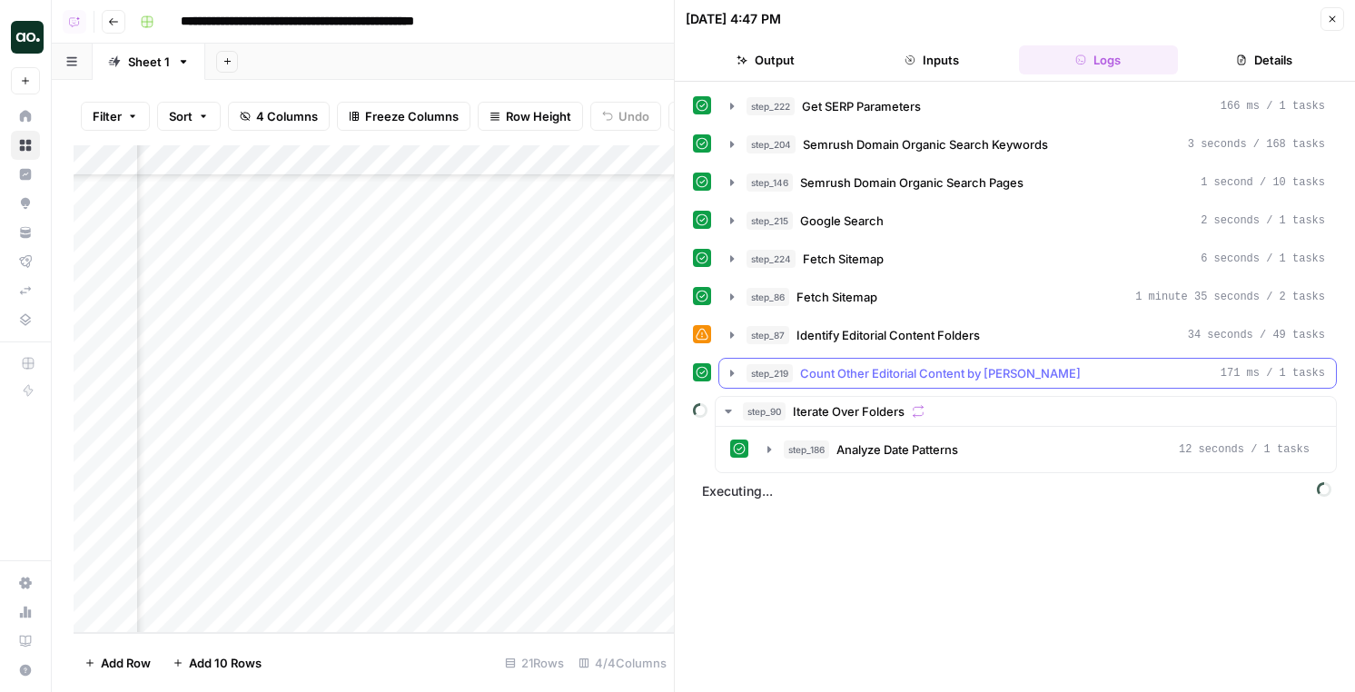
click at [873, 362] on button "step_219 Count Other Editorial Content by Folder 171 ms / 1 tasks" at bounding box center [1027, 373] width 617 height 29
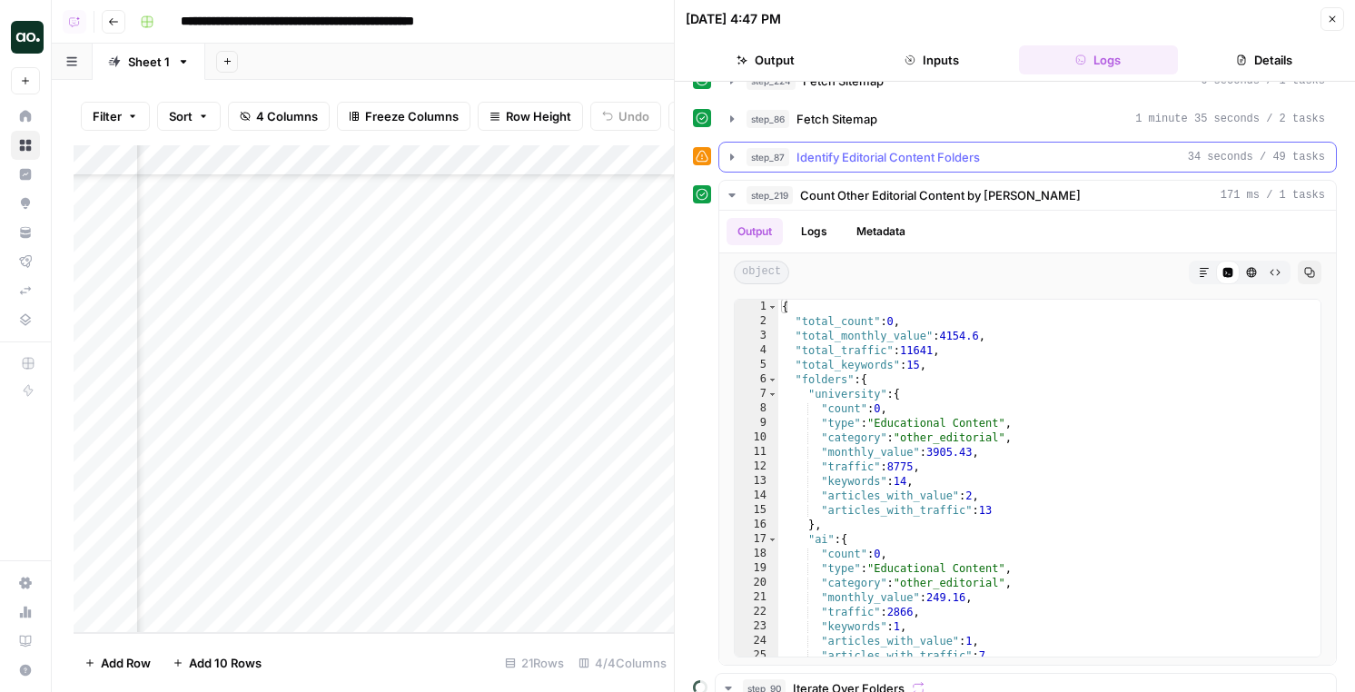
click at [851, 152] on span "Identify Editorial Content Folders" at bounding box center [887, 157] width 183 height 18
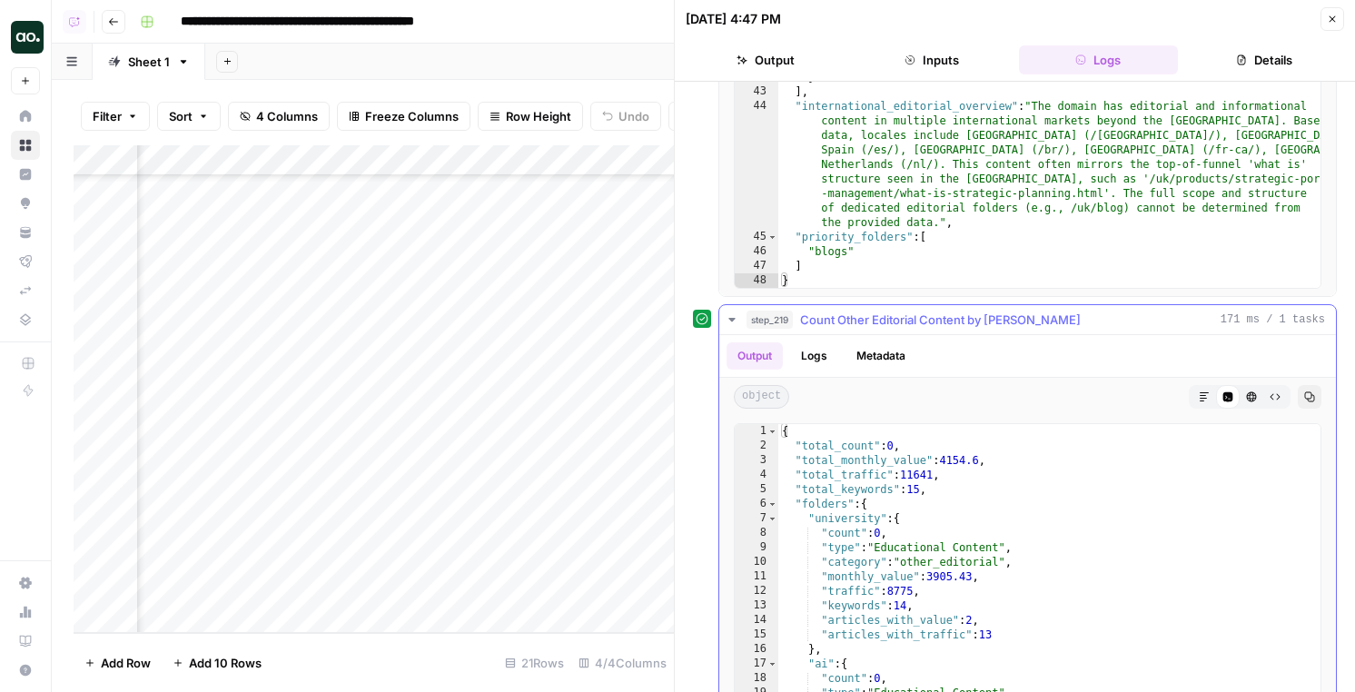
click at [866, 311] on span "Count Other Editorial Content by [PERSON_NAME]" at bounding box center [940, 320] width 281 height 18
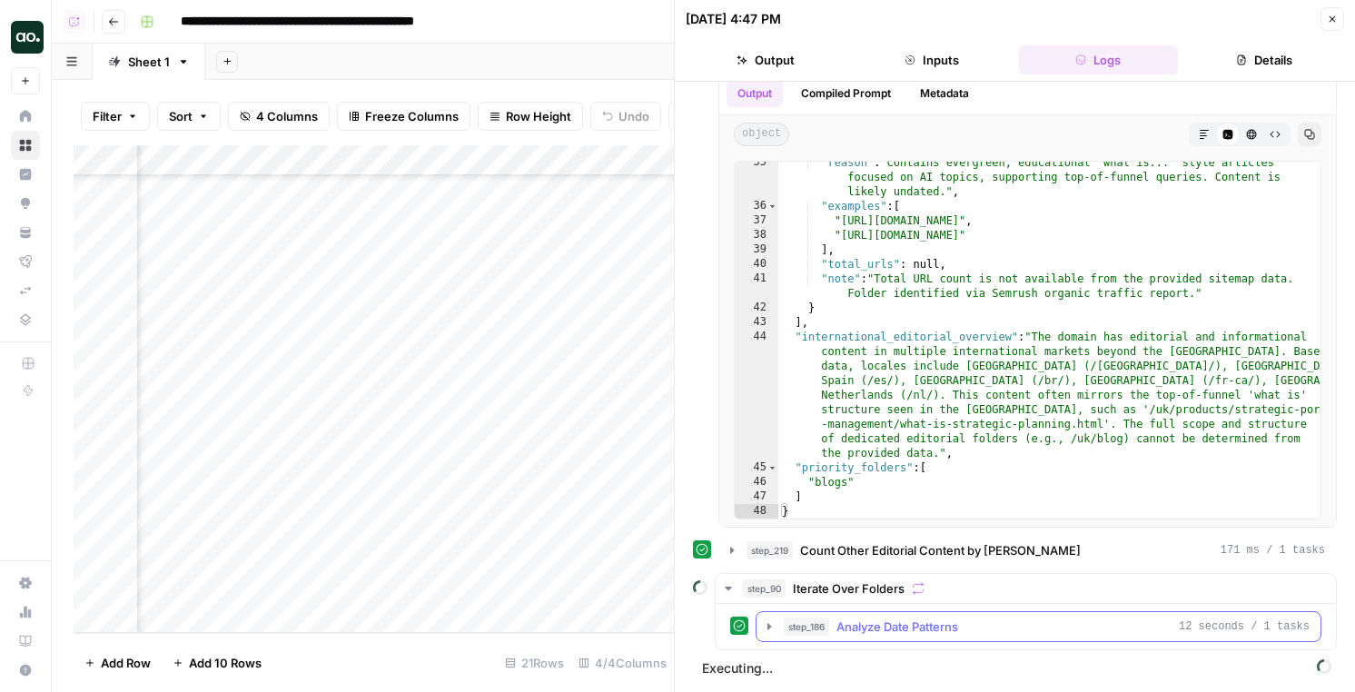
click at [883, 637] on button "step_186 Analyze Date Patterns 12 seconds / 1 tasks" at bounding box center [1039, 626] width 564 height 29
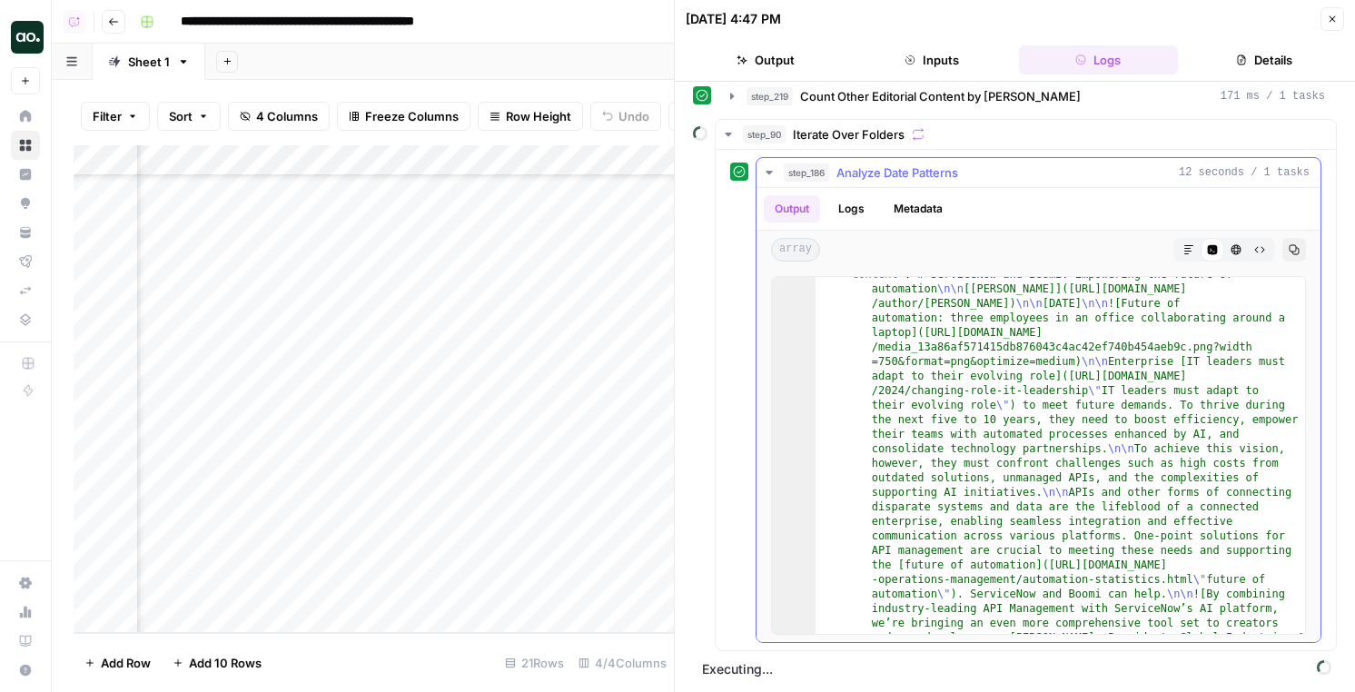
type textarea "**********"
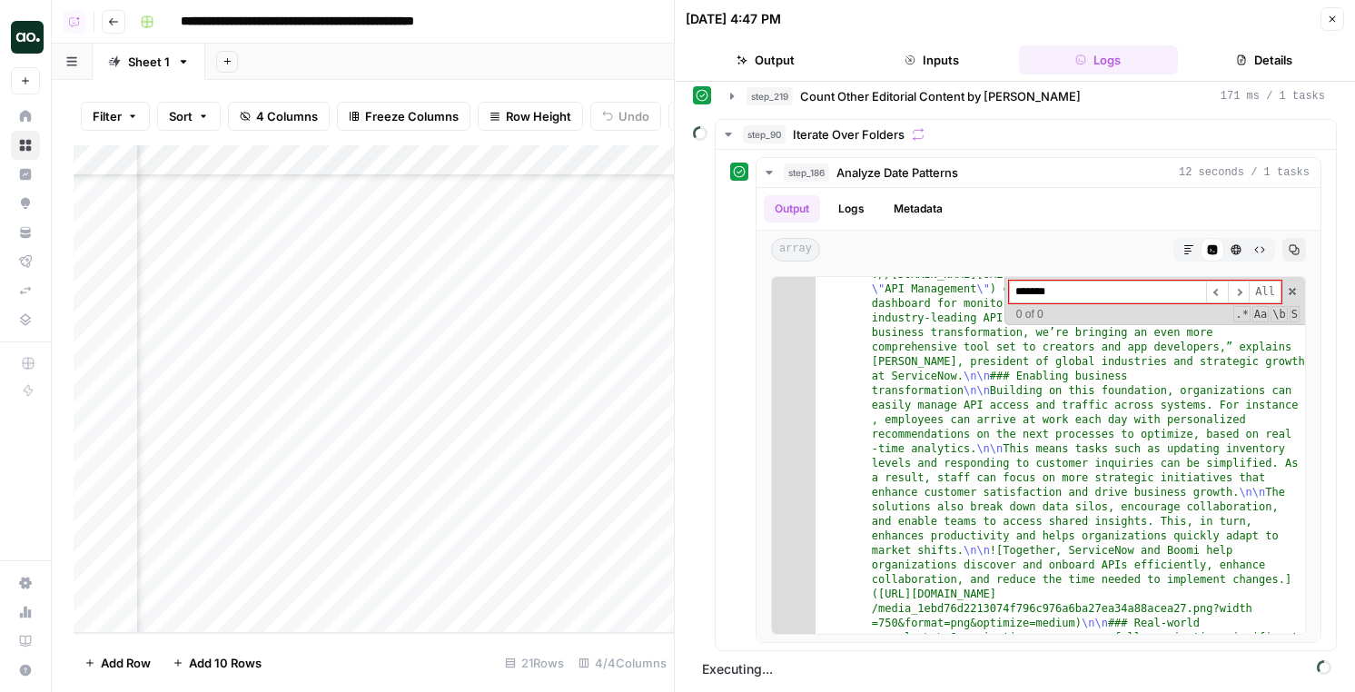
type input "*******"
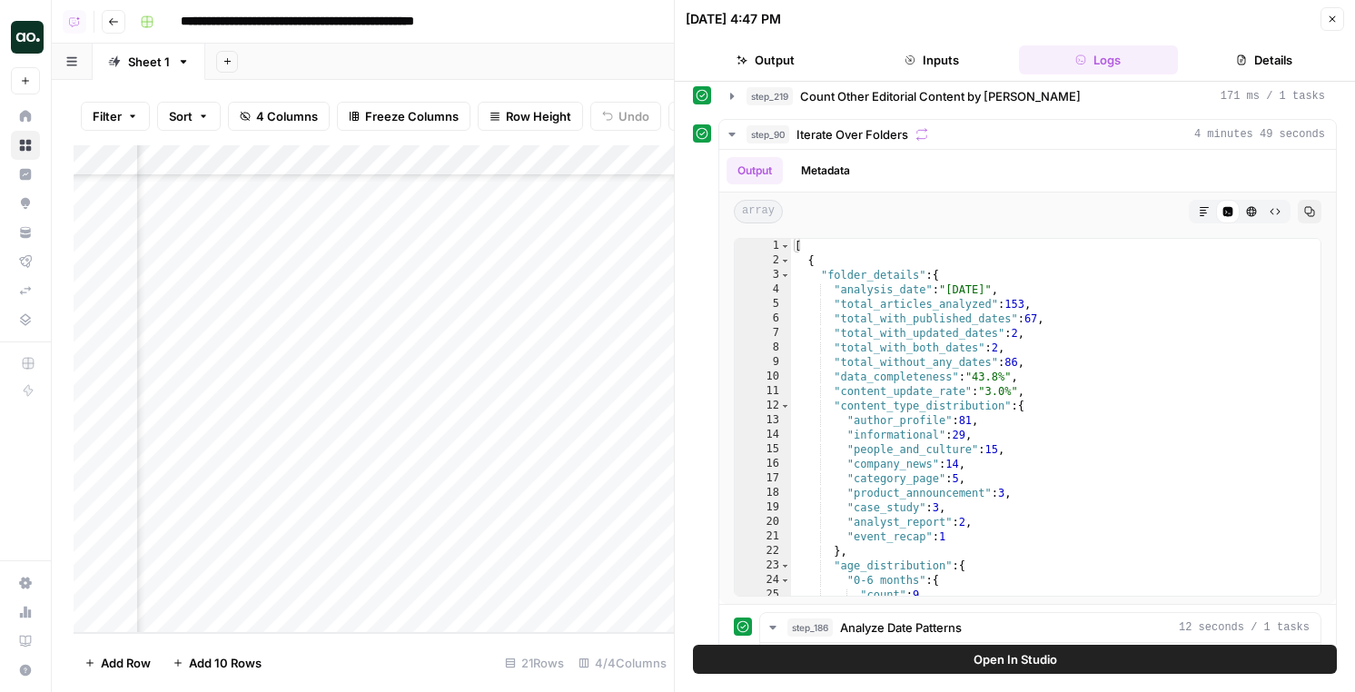
scroll to position [221, 162]
click at [607, 586] on div "Add Column" at bounding box center [374, 389] width 600 height 488
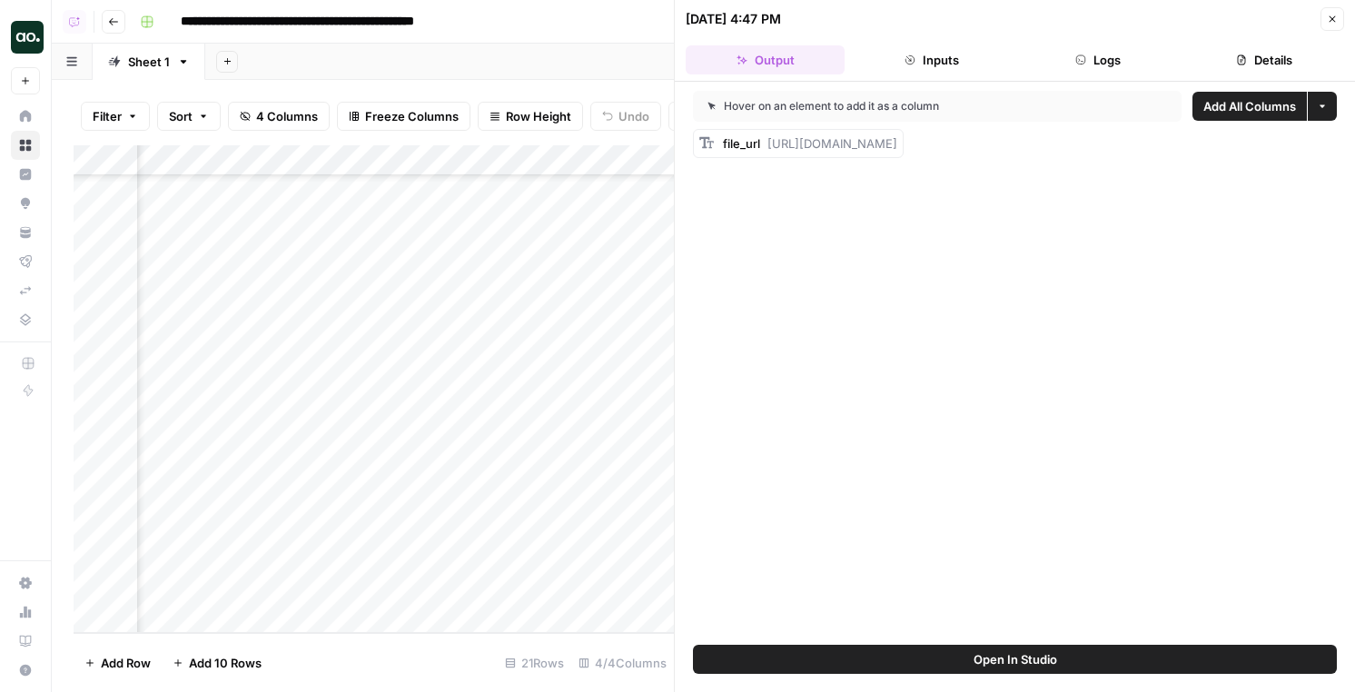
click at [1138, 59] on button "Logs" at bounding box center [1098, 59] width 159 height 29
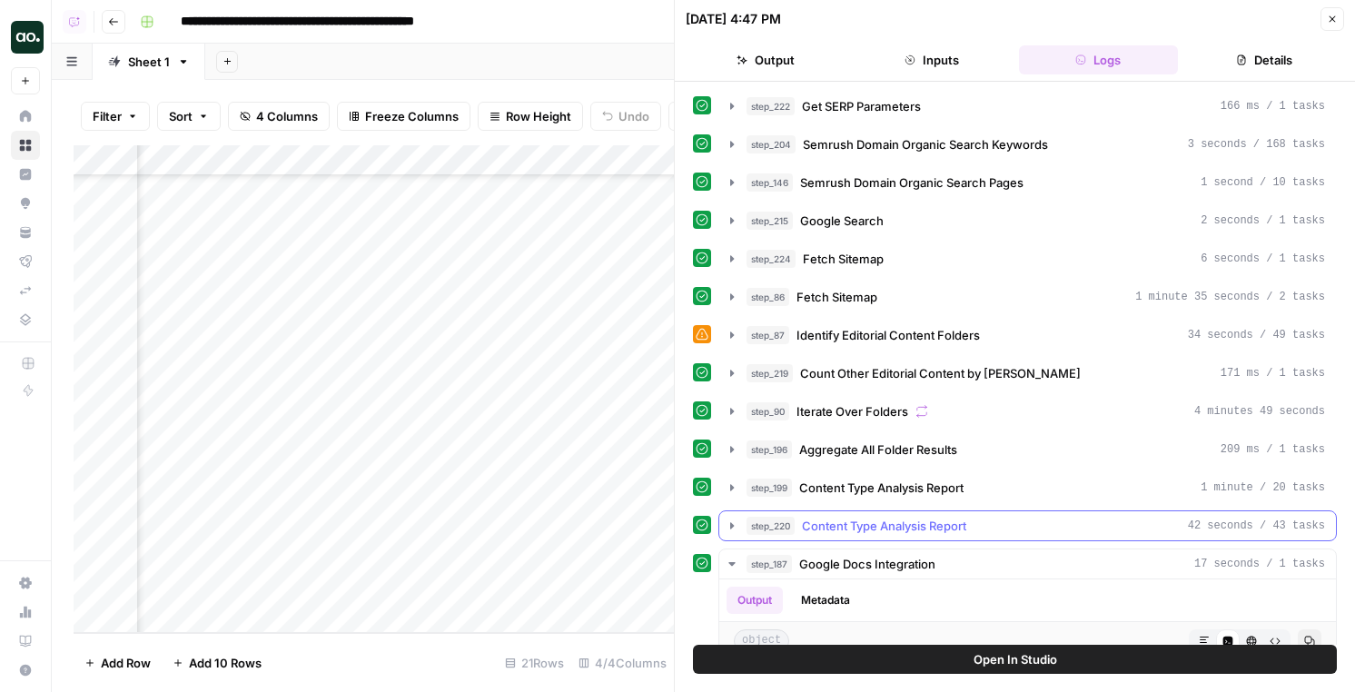
click at [833, 515] on button "step_220 Content Type Analysis Report 42 seconds / 43 tasks" at bounding box center [1027, 525] width 617 height 29
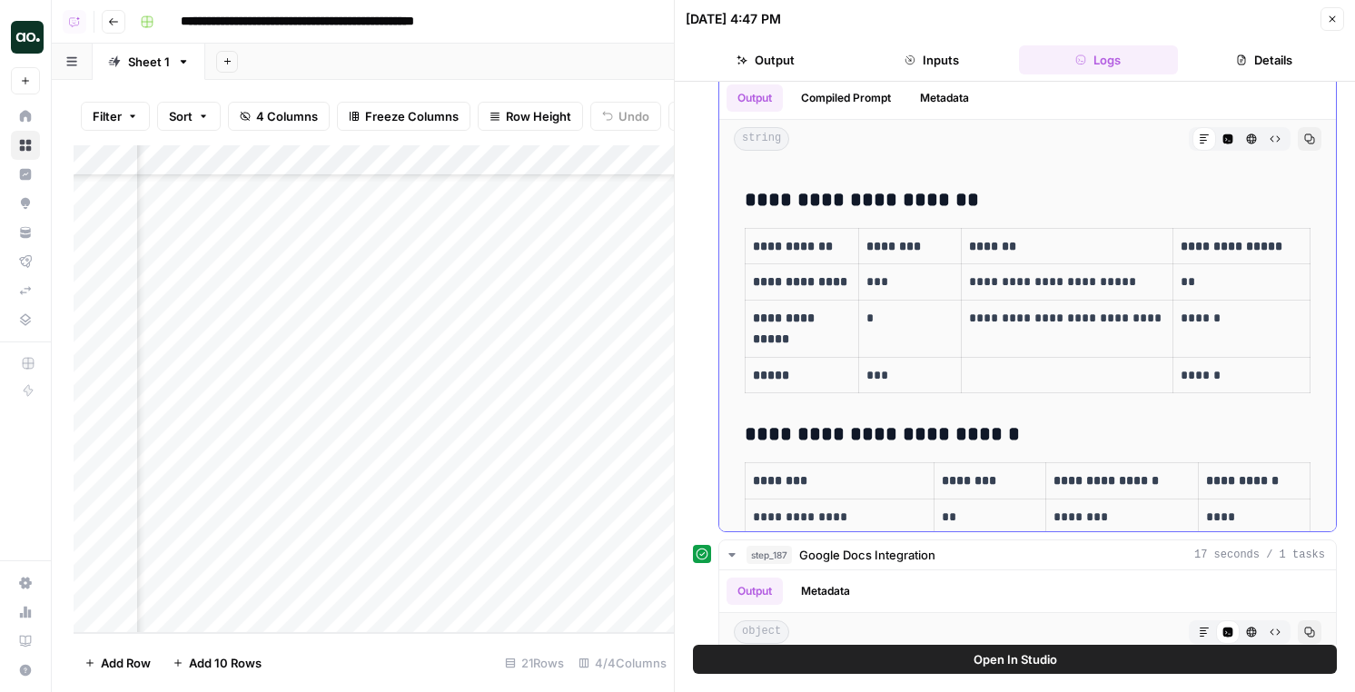
scroll to position [1232, 0]
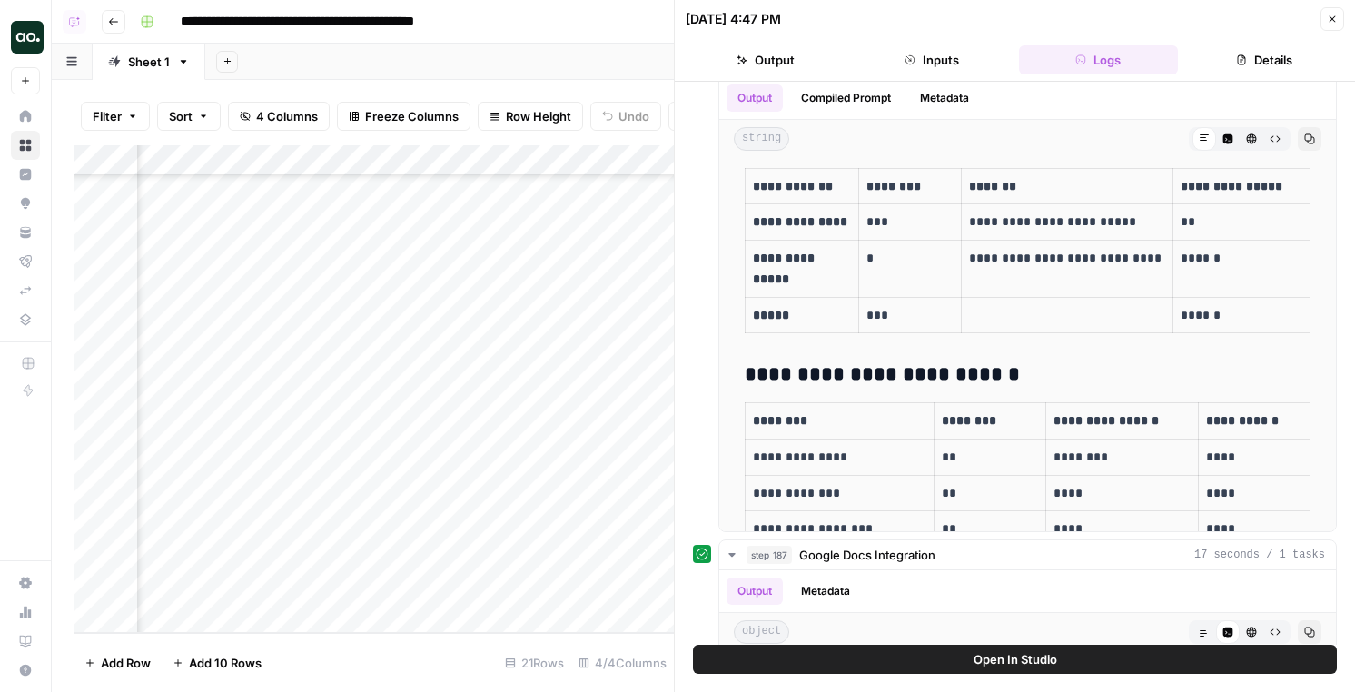
click at [608, 158] on div "Add Column" at bounding box center [374, 389] width 600 height 488
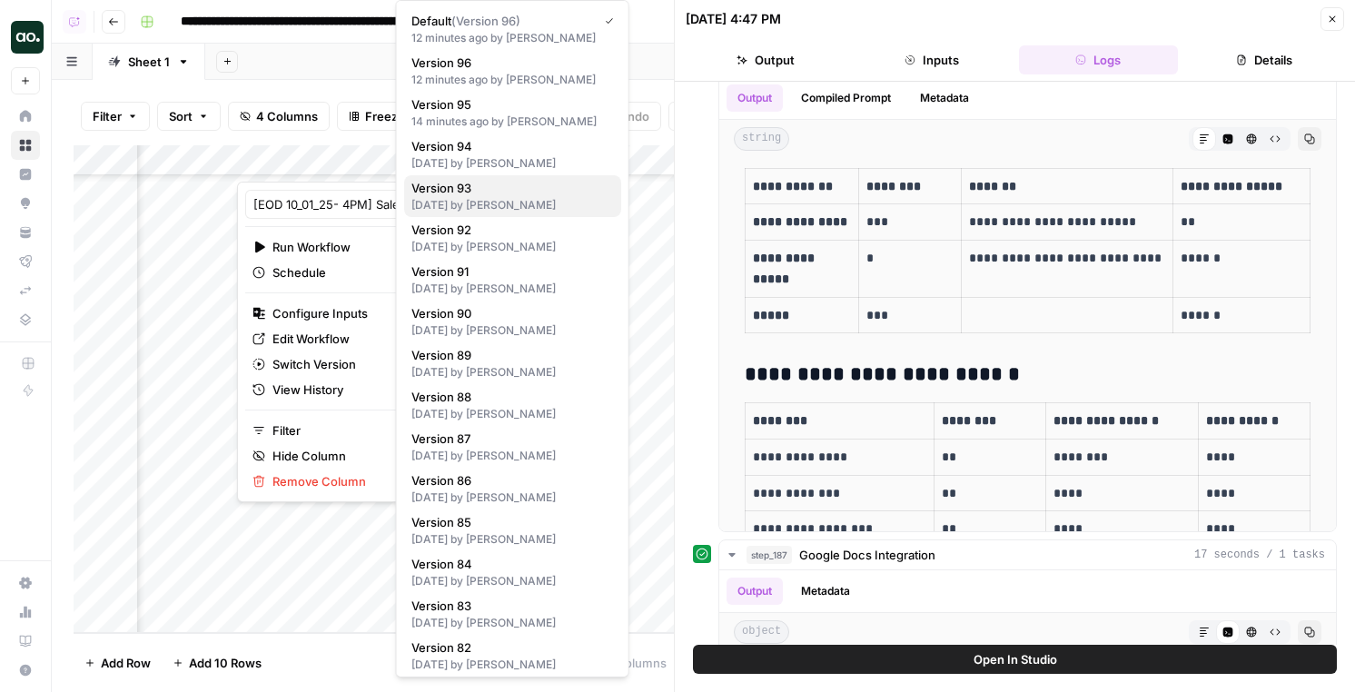
click at [474, 186] on span "Version 93" at bounding box center [508, 188] width 195 height 18
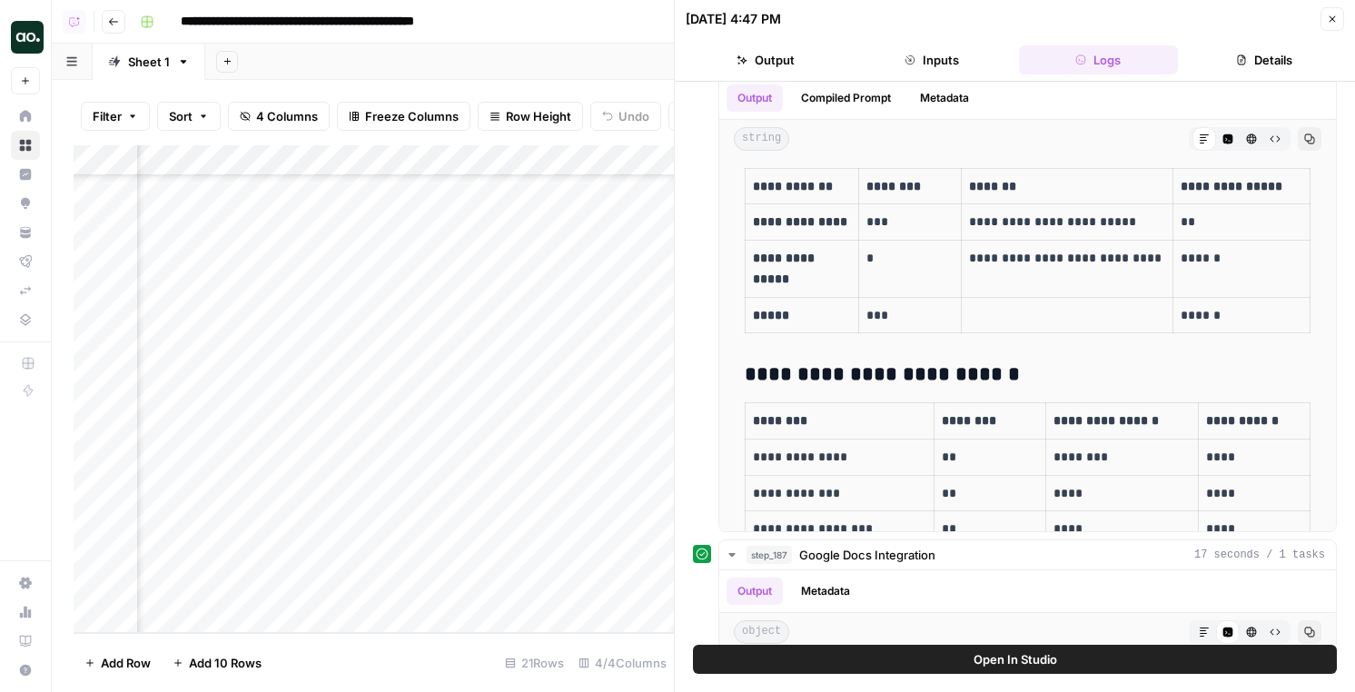
scroll to position [221, 447]
click at [340, 589] on div "Add Column" at bounding box center [374, 389] width 600 height 488
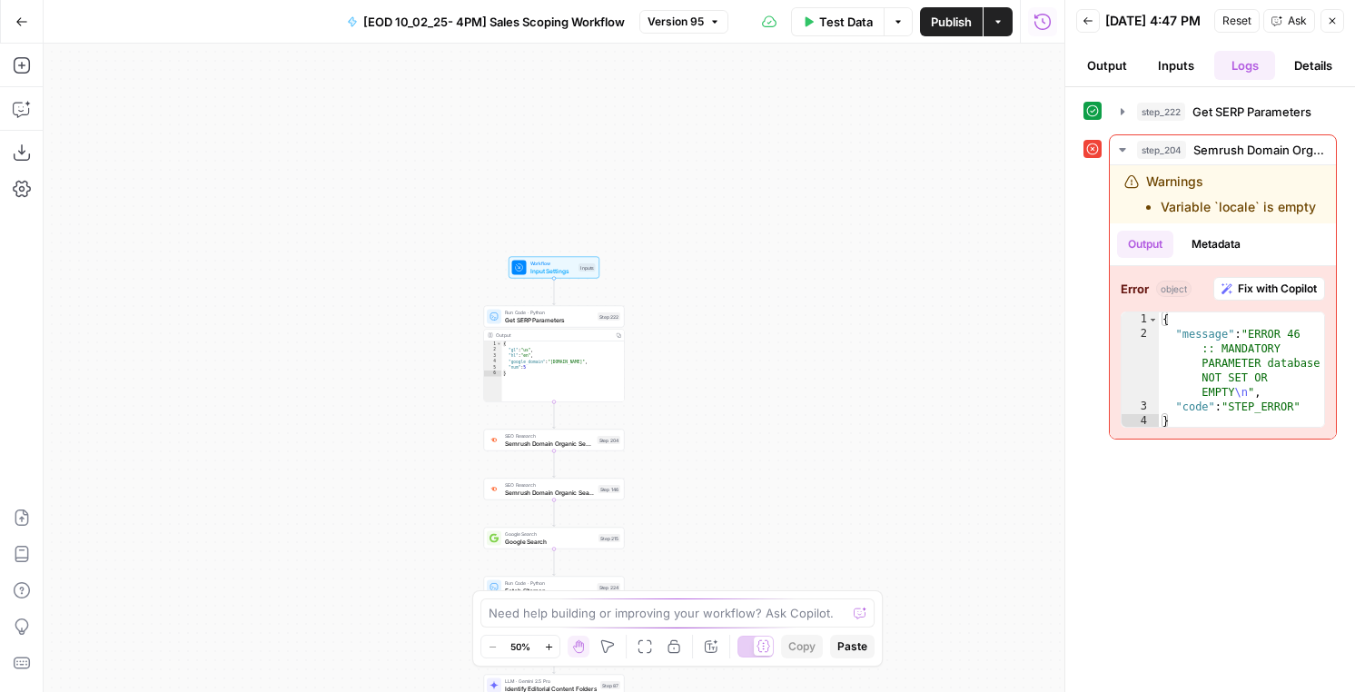
click at [565, 273] on span "Input Settings" at bounding box center [552, 270] width 45 height 9
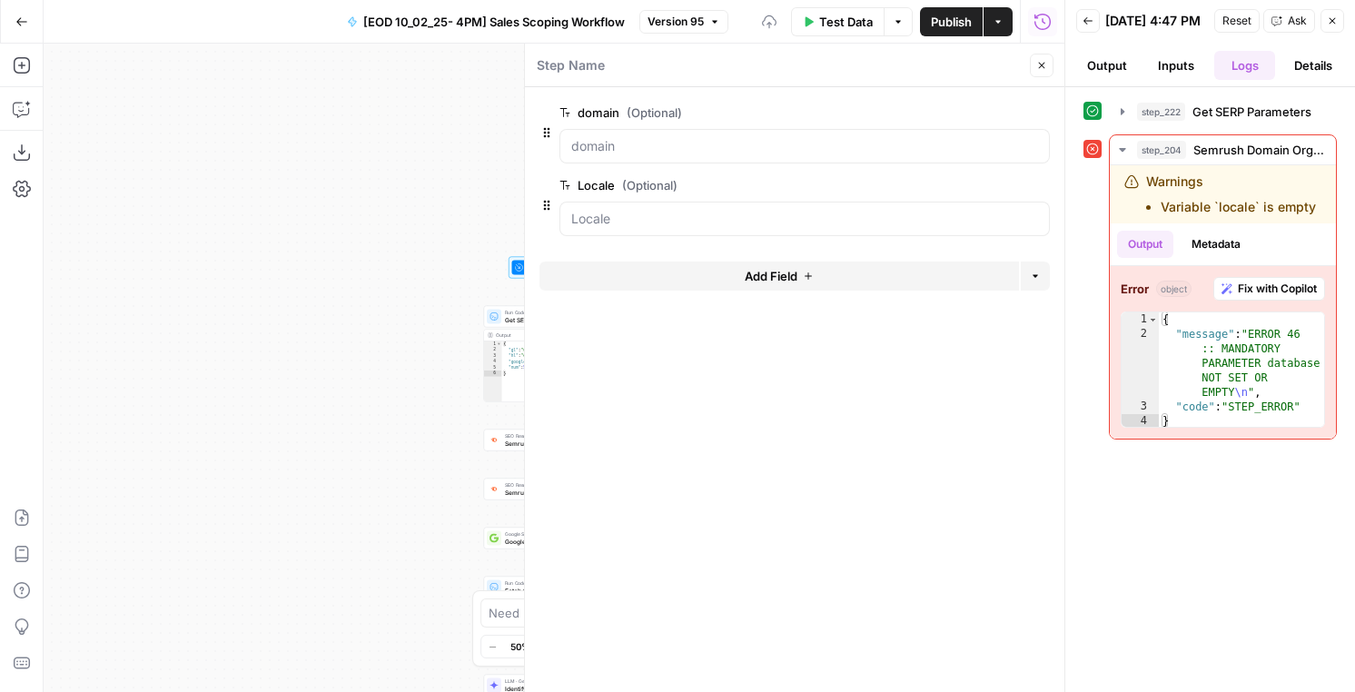
click at [990, 190] on span "edit field" at bounding box center [982, 185] width 40 height 15
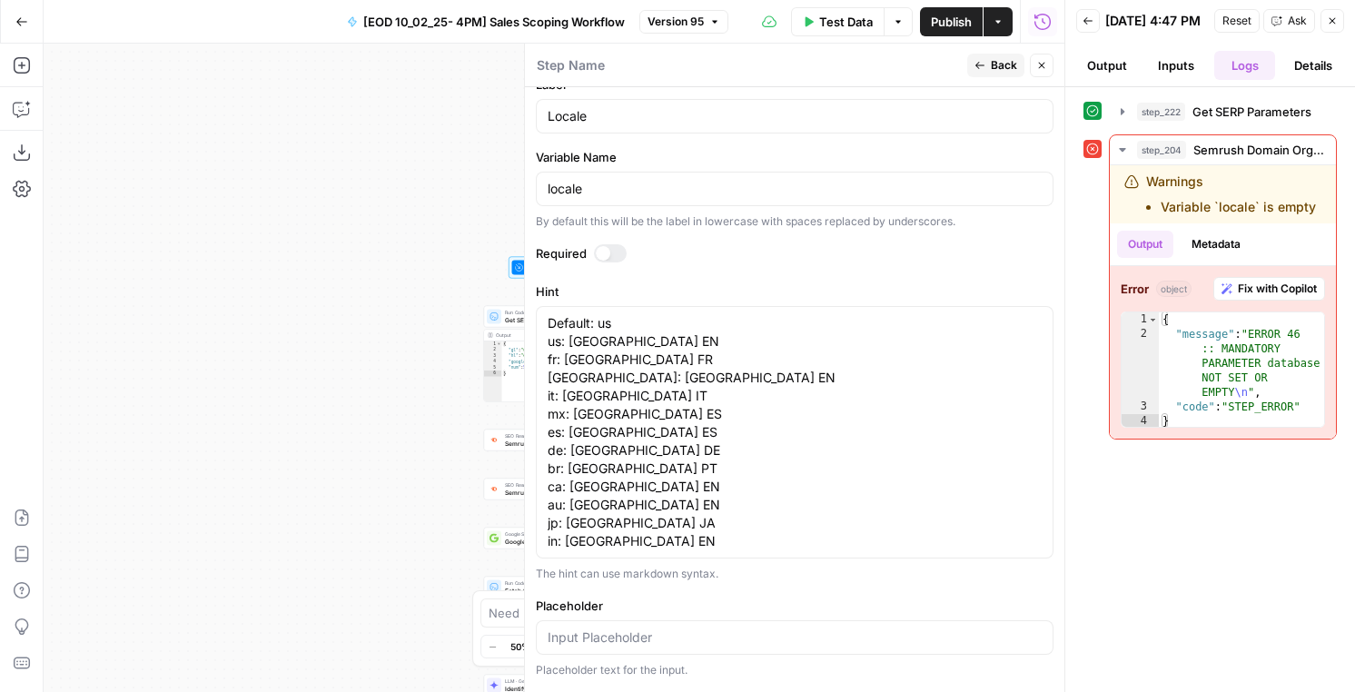
scroll to position [515, 0]
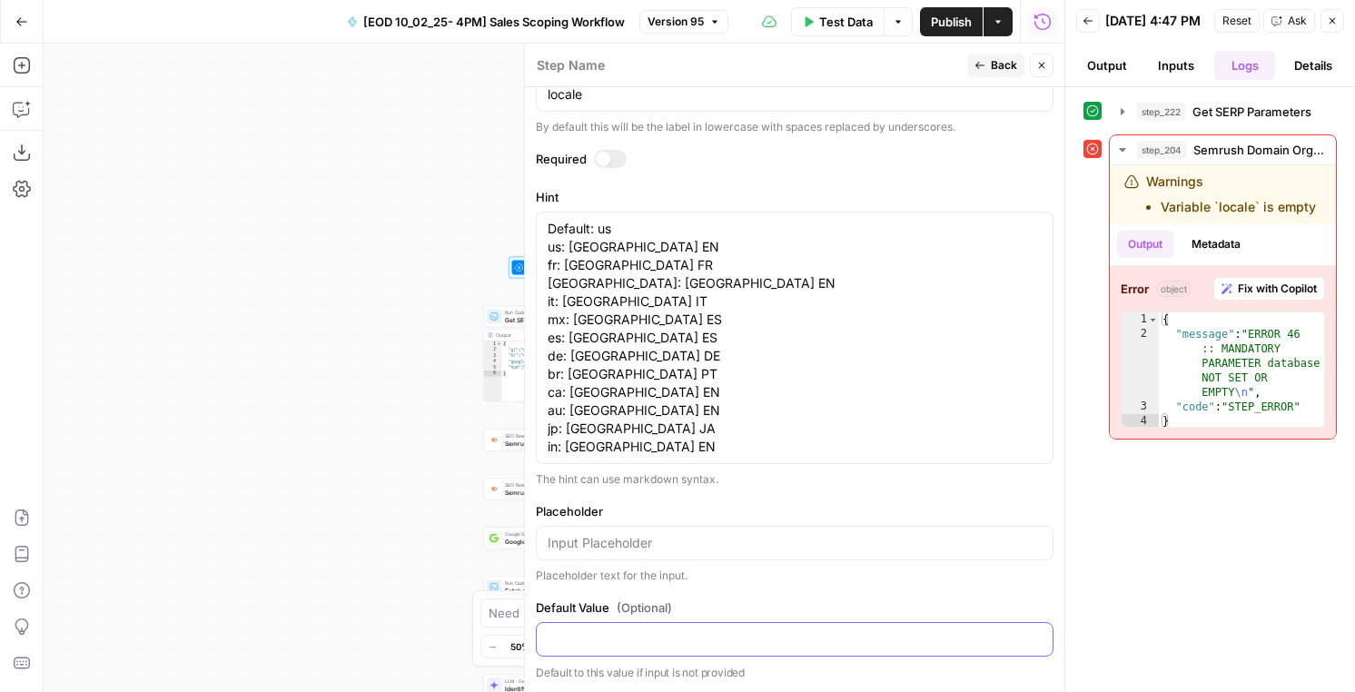
click at [583, 638] on input "Default Value (Optional)" at bounding box center [795, 639] width 494 height 18
type input "us"
click at [991, 57] on span "Back" at bounding box center [1004, 65] width 26 height 16
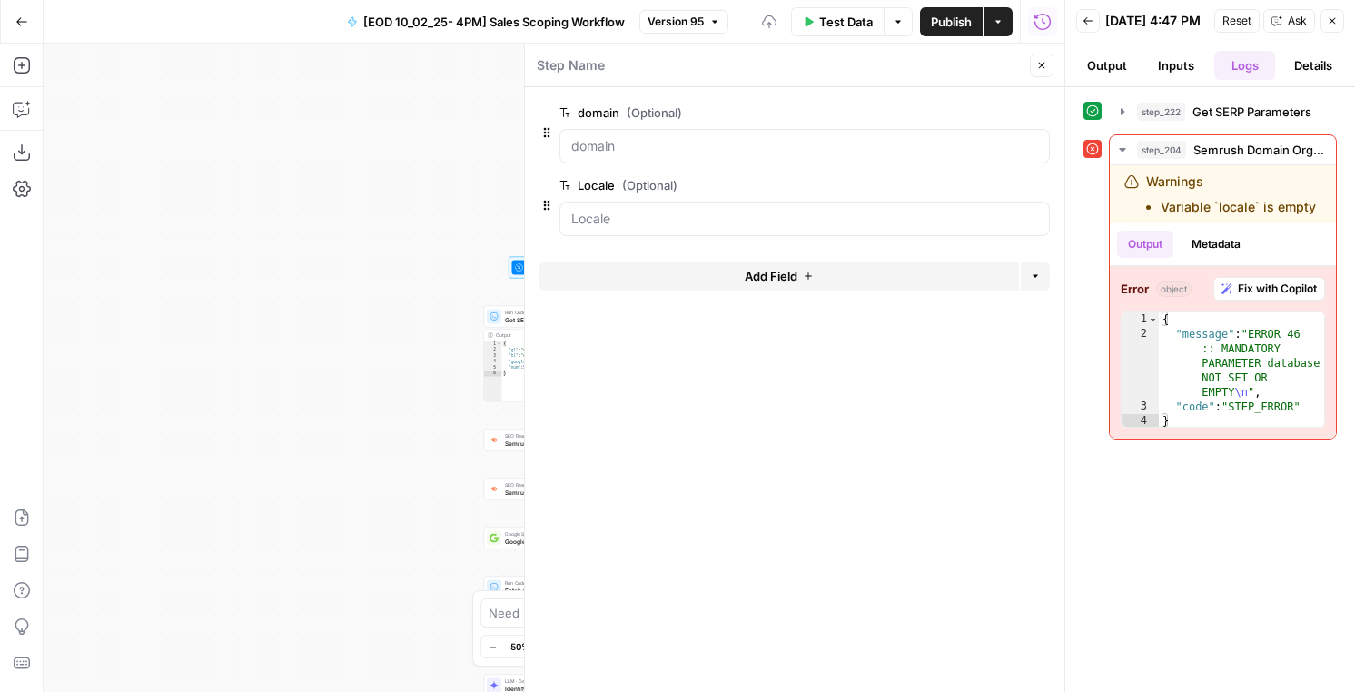
click at [948, 15] on span "Publish" at bounding box center [951, 22] width 41 height 18
click at [1333, 31] on button "Close" at bounding box center [1333, 21] width 24 height 24
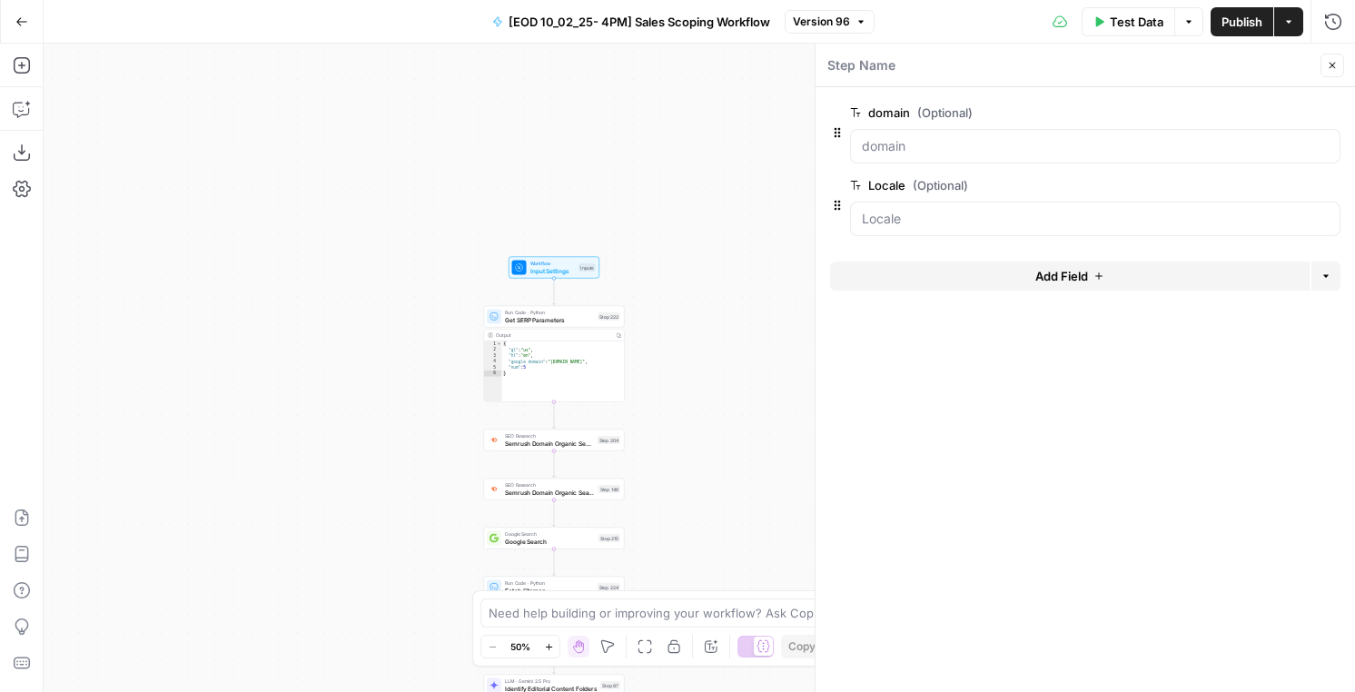
click at [837, 28] on span "Version 96" at bounding box center [821, 22] width 57 height 16
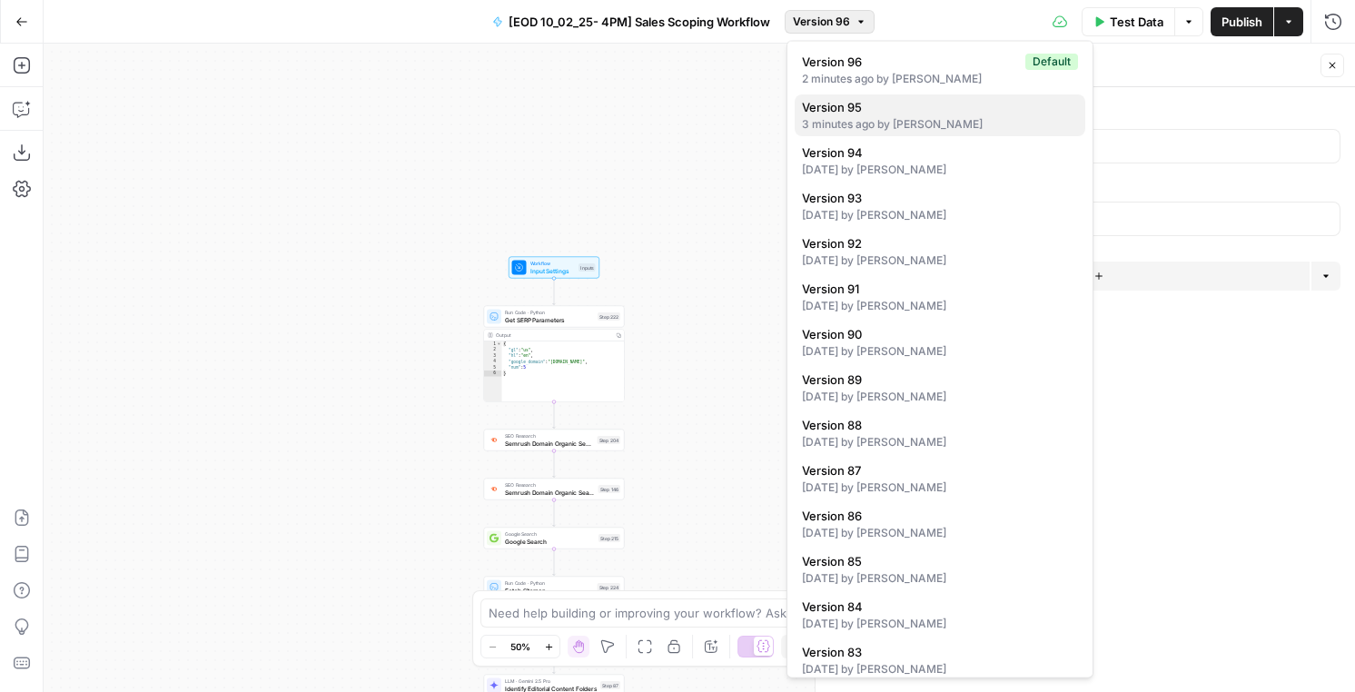
click at [851, 130] on div "3 minutes ago by [PERSON_NAME]" at bounding box center [940, 124] width 276 height 16
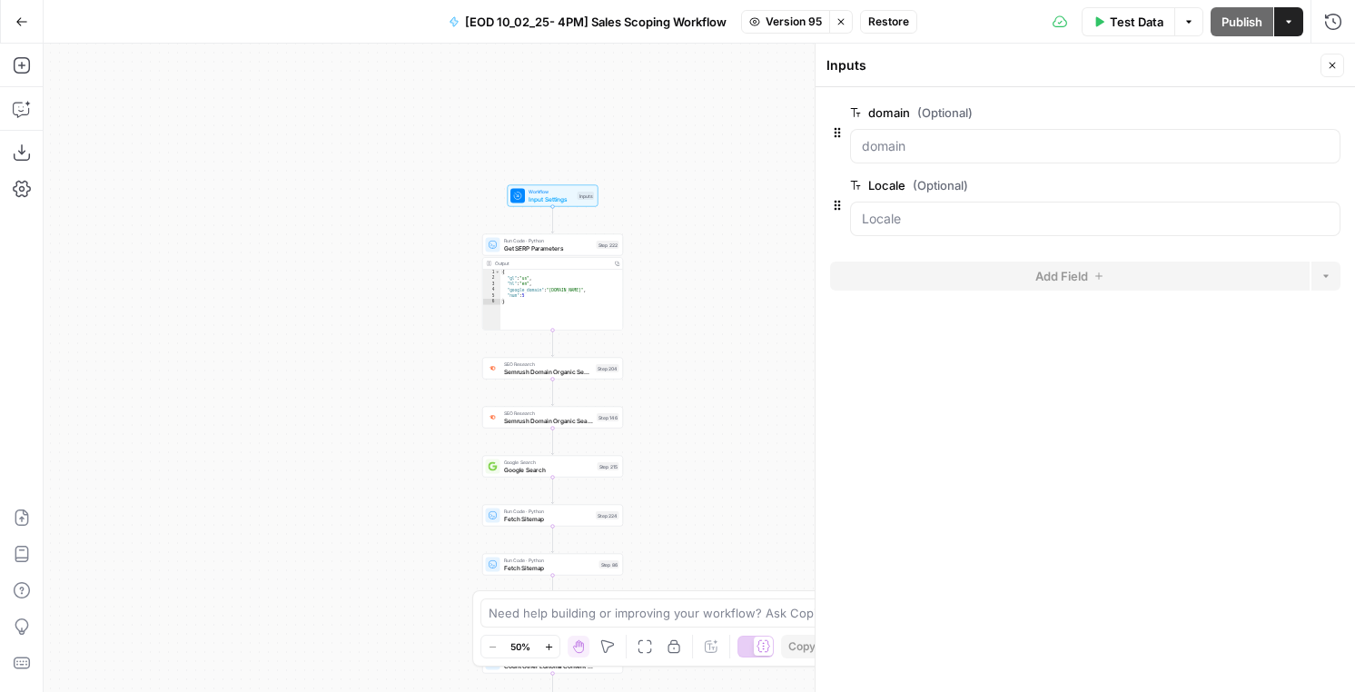
click at [768, 15] on span "Version 95" at bounding box center [794, 22] width 56 height 16
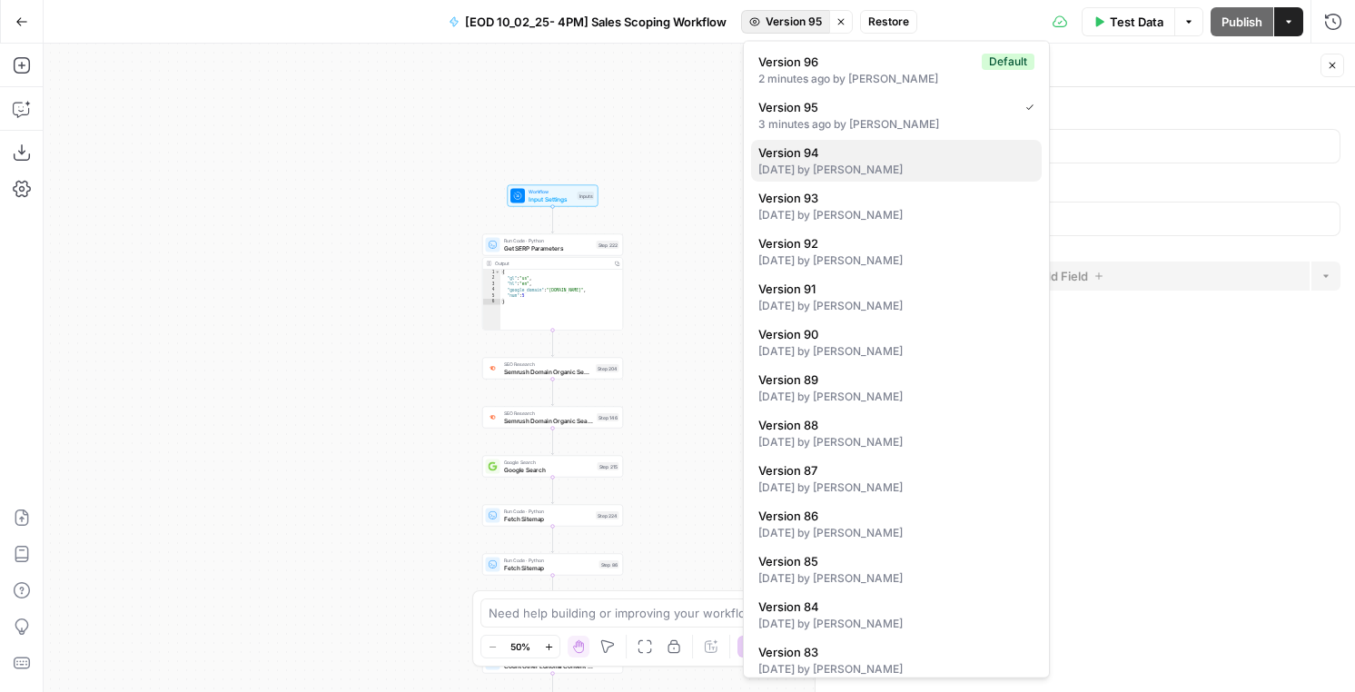
click at [792, 153] on span "Version 94" at bounding box center [892, 152] width 269 height 18
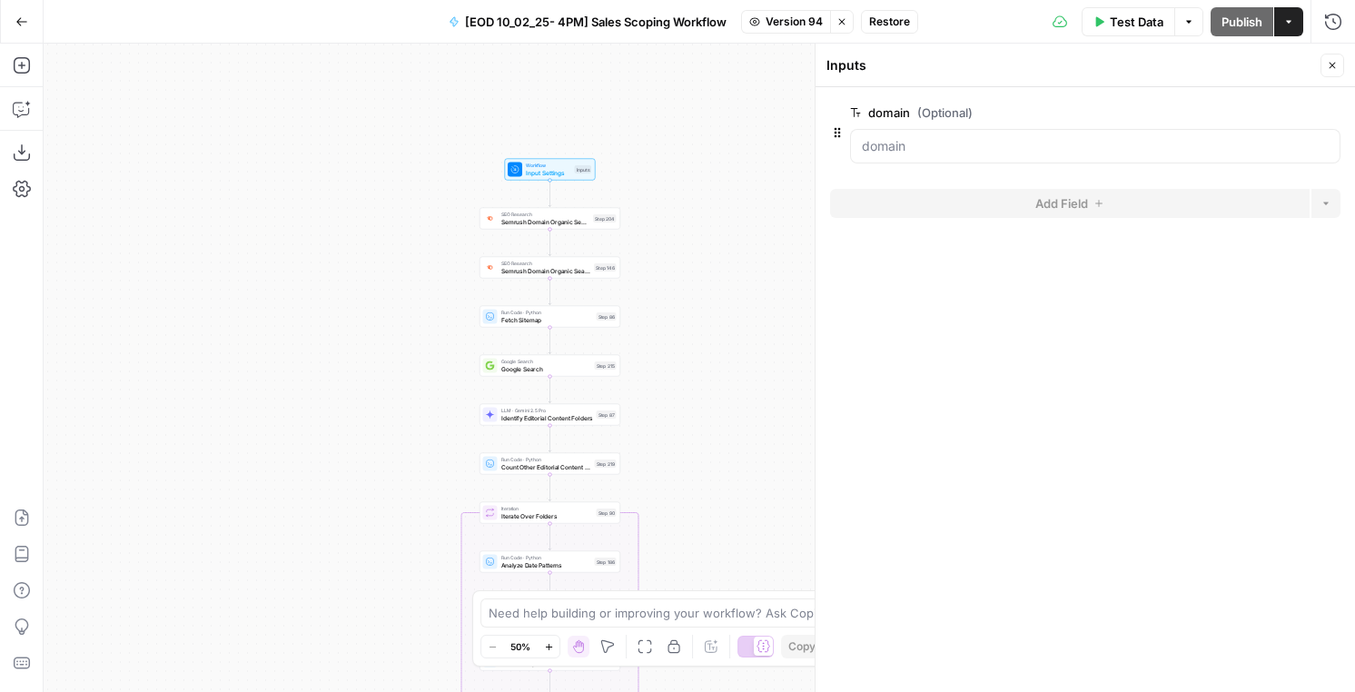
click at [534, 316] on span "Fetch Sitemap" at bounding box center [547, 319] width 92 height 9
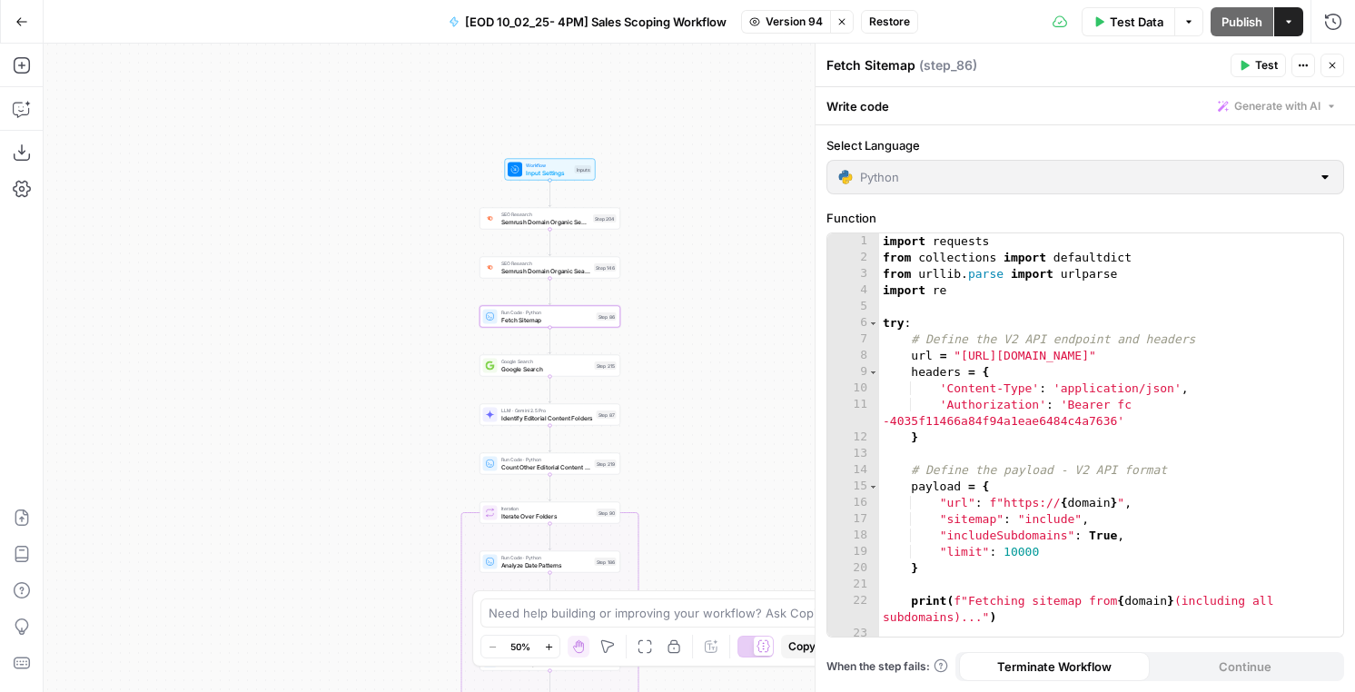
click at [995, 423] on div "1 2 3 4 5 6 7 8 9 10 11 12 13 14 15 16 17 18 19 20 21 22 23 24 import requests …" at bounding box center [1085, 434] width 516 height 403
click at [849, 22] on button "Stop viewing" at bounding box center [842, 22] width 24 height 24
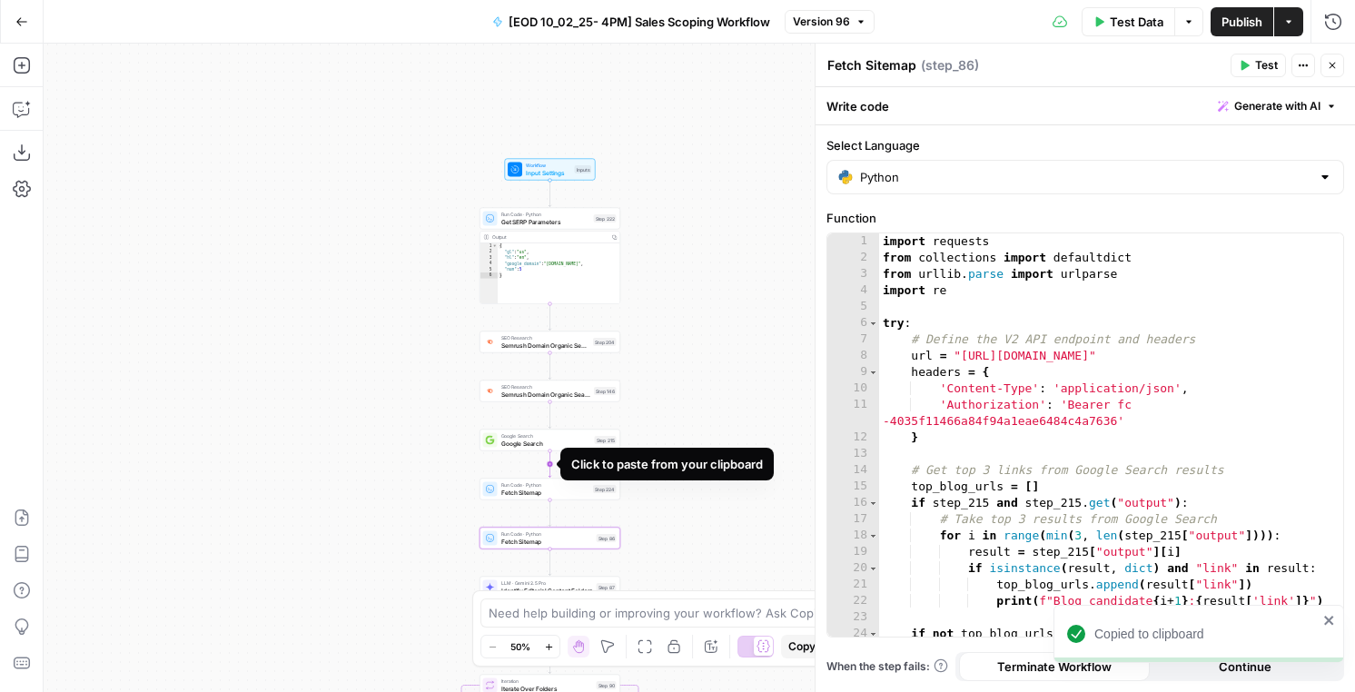
click at [549, 462] on icon "Edge from step_215 to step_224" at bounding box center [550, 464] width 3 height 26
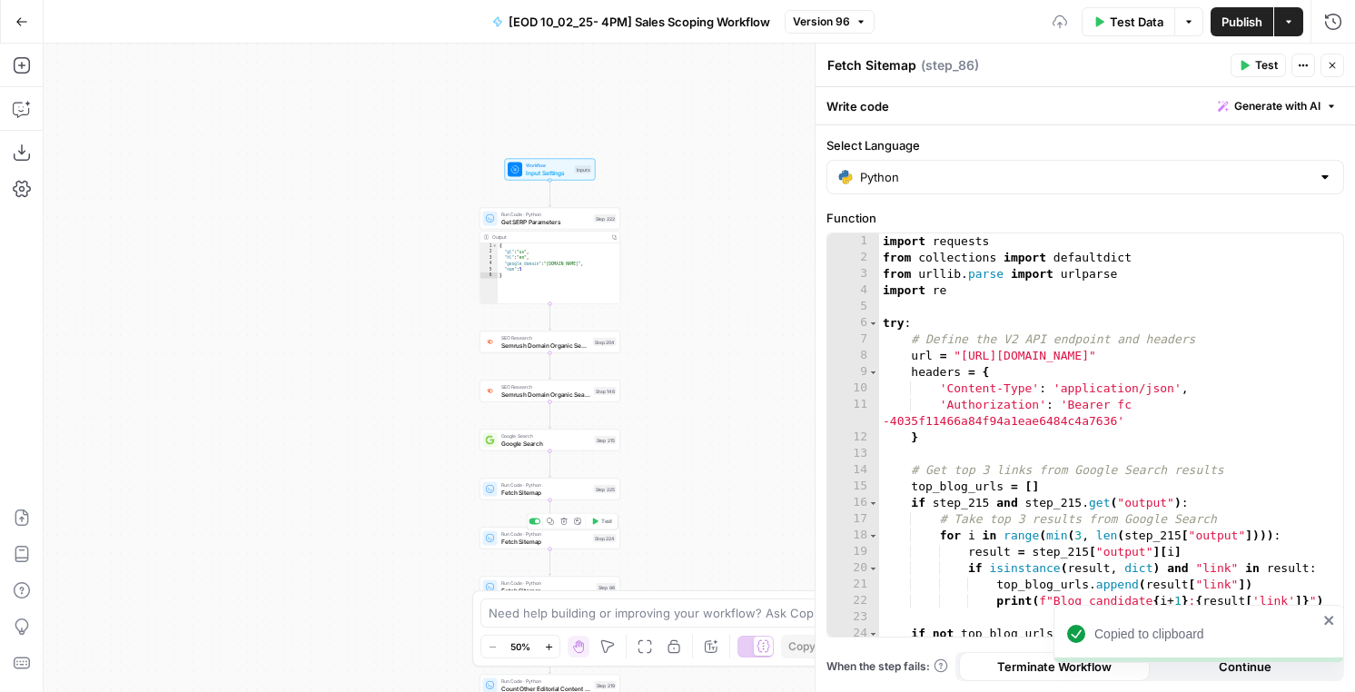
click at [533, 547] on div "Run Code · Python Fetch Sitemap Step 224 Copy step Delete step Add Note Test" at bounding box center [550, 539] width 141 height 22
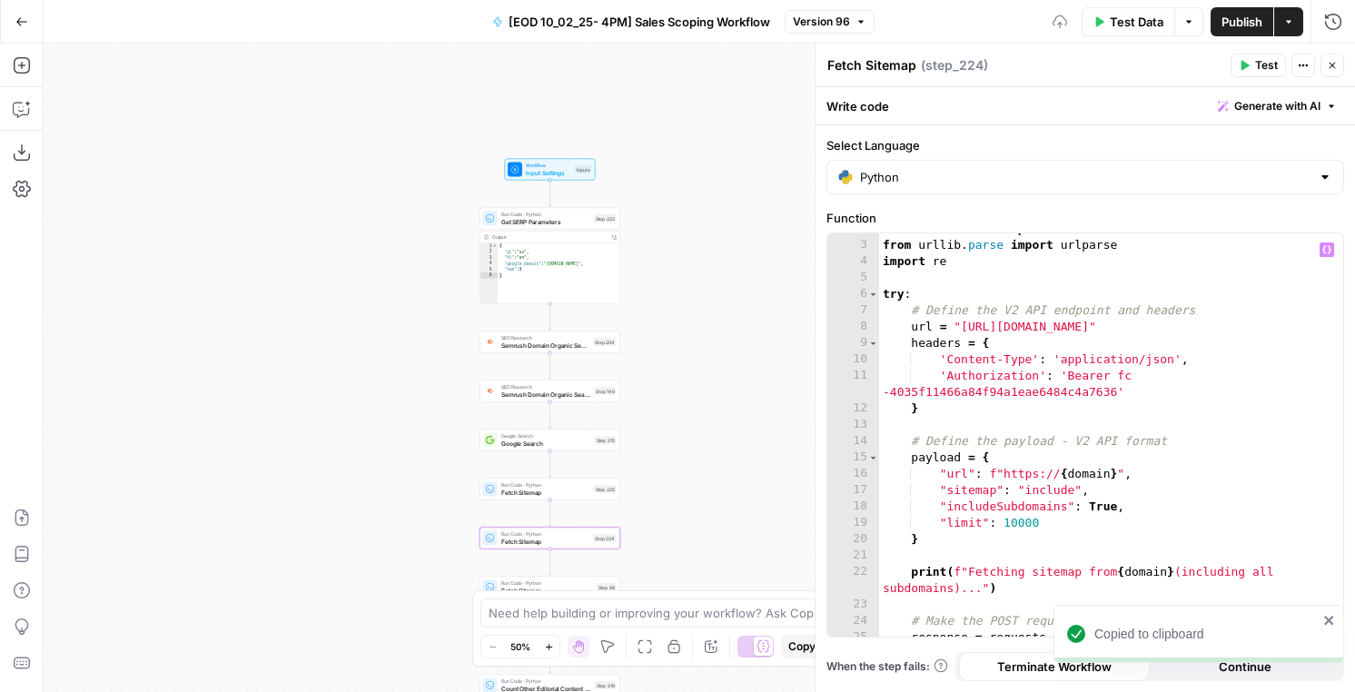
click at [937, 420] on div "from collections import defaultdict from urllib . parse import urlparse import …" at bounding box center [1111, 447] width 464 height 452
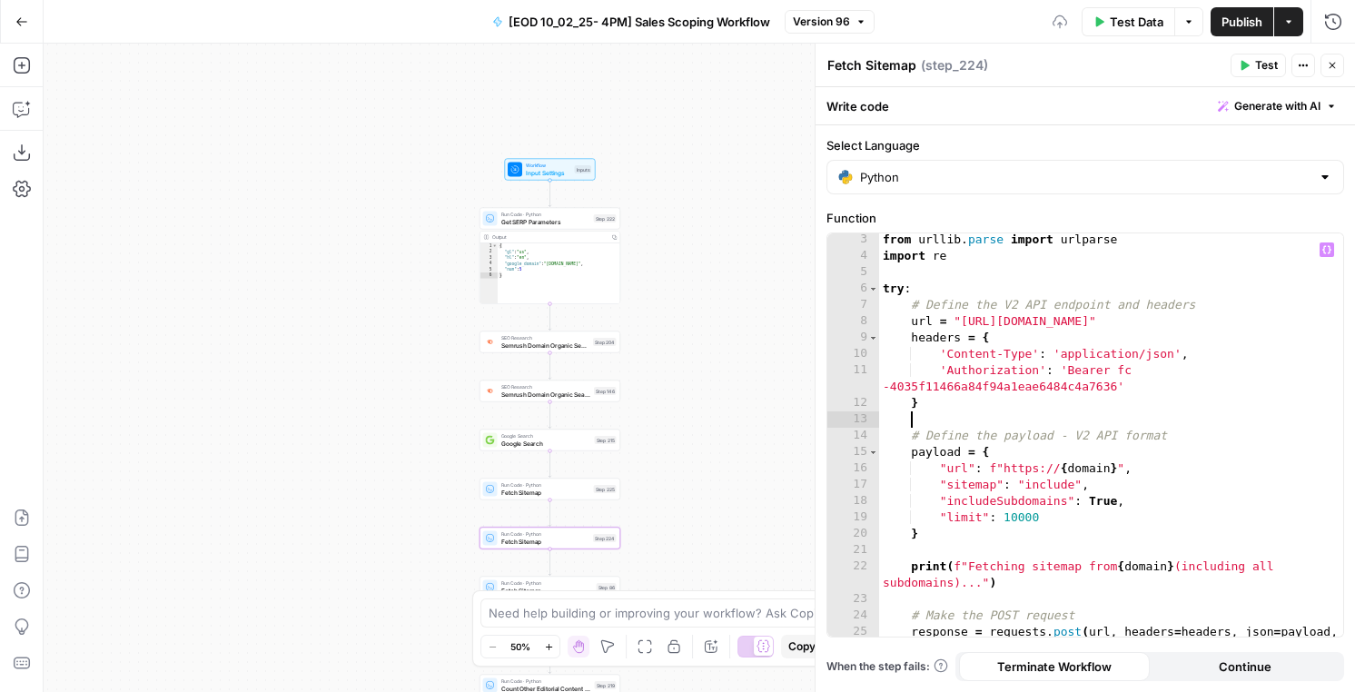
type textarea "**********"
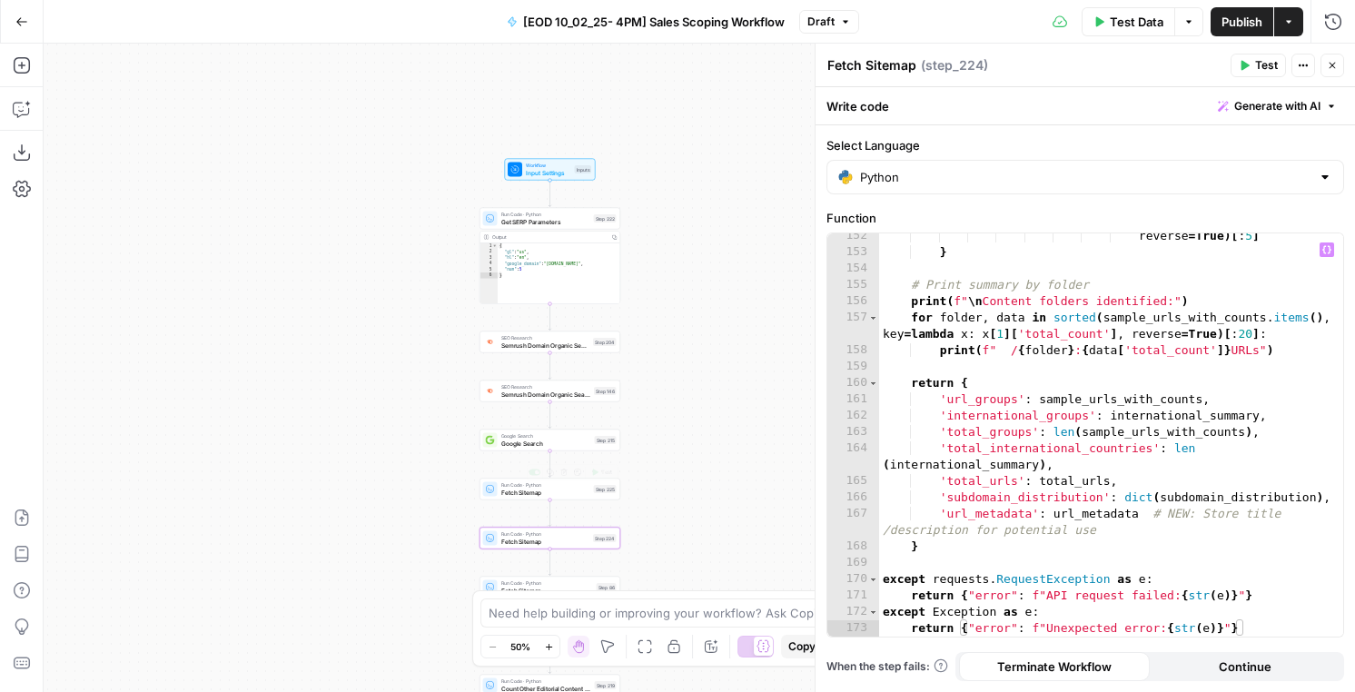
click at [533, 497] on div "Run Code · Python Fetch Sitemap Step 225 Copy step Delete step Add Note Test" at bounding box center [550, 490] width 141 height 22
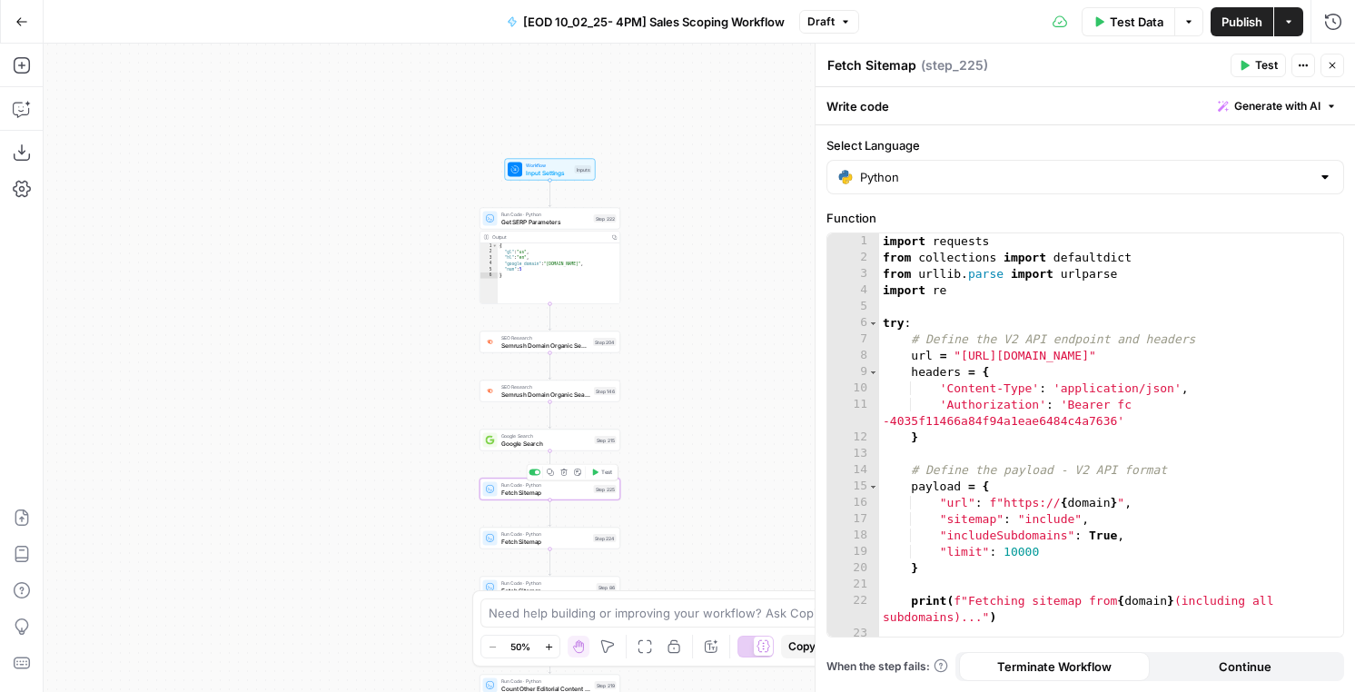
click at [1053, 472] on div "import requests from collections import defaultdict from [GEOGRAPHIC_DATA] . pa…" at bounding box center [1111, 451] width 464 height 436
type textarea "**********"
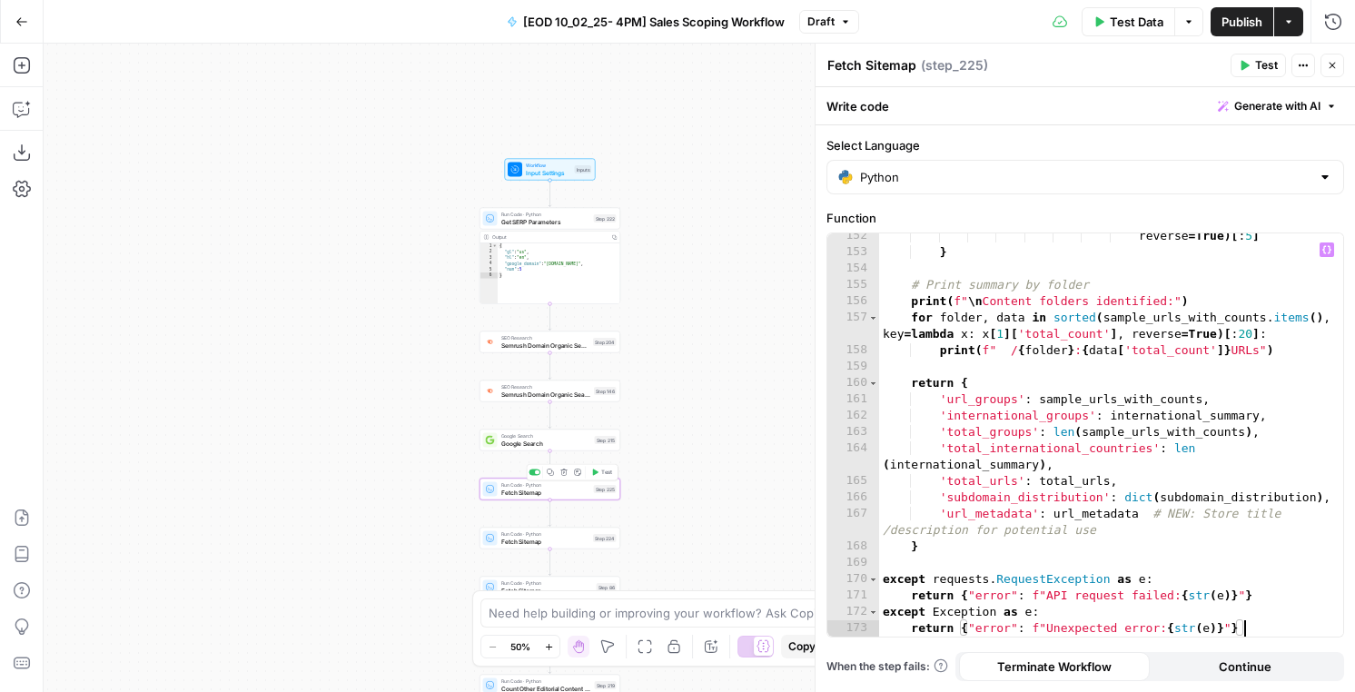
click at [560, 475] on icon "button" at bounding box center [563, 472] width 7 height 7
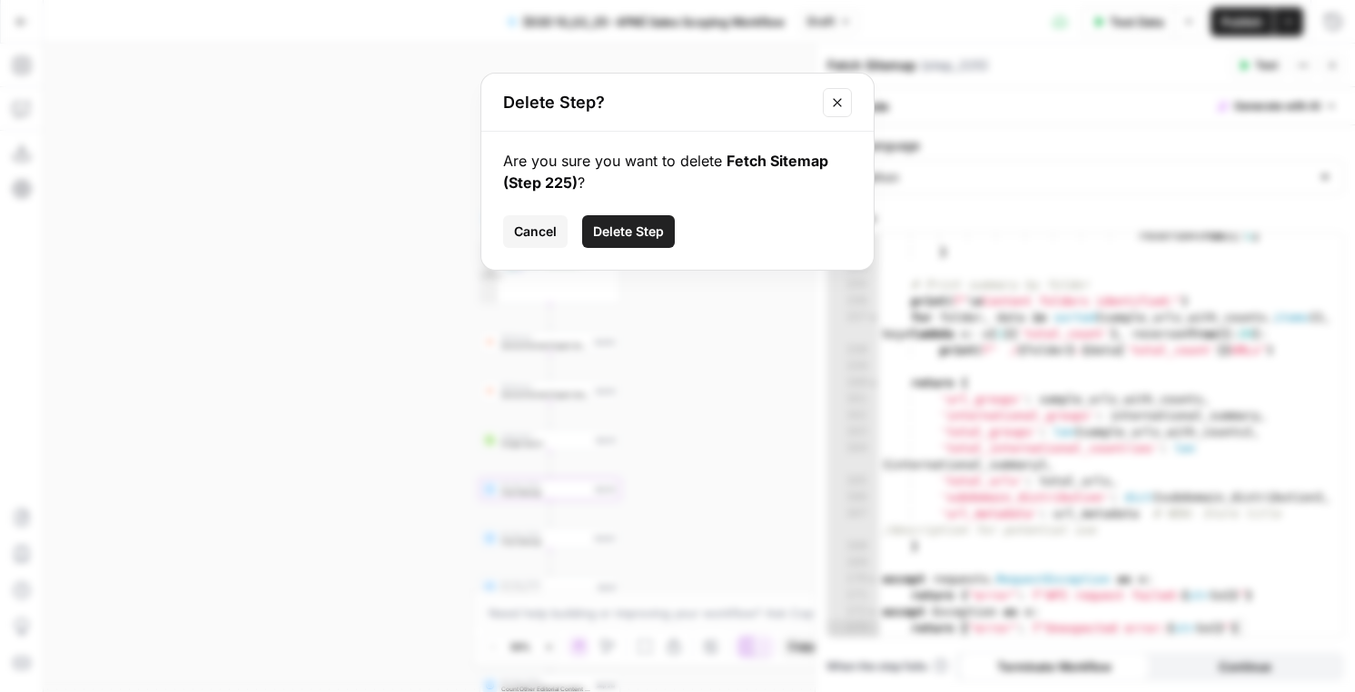
click at [624, 233] on span "Delete Step" at bounding box center [628, 232] width 71 height 18
